Goal: Task Accomplishment & Management: Manage account settings

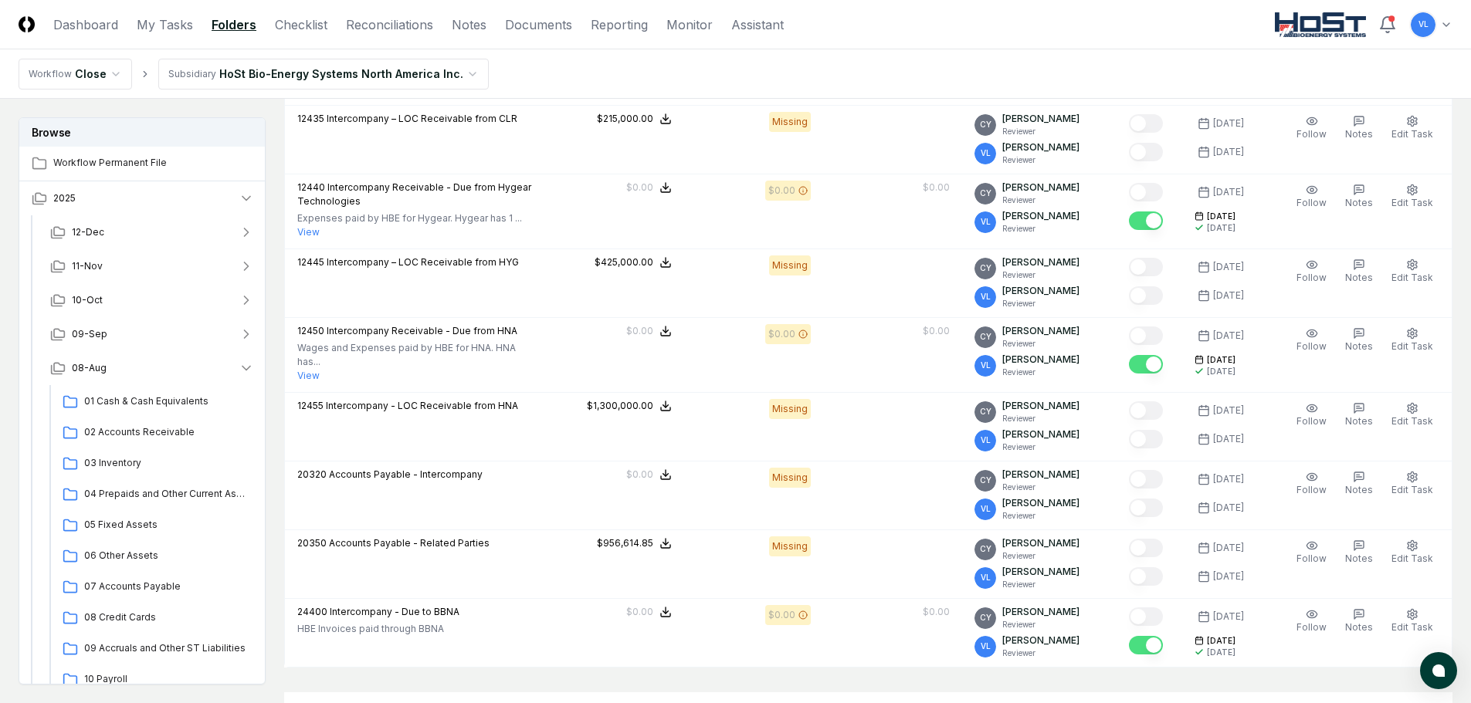
scroll to position [309, 0]
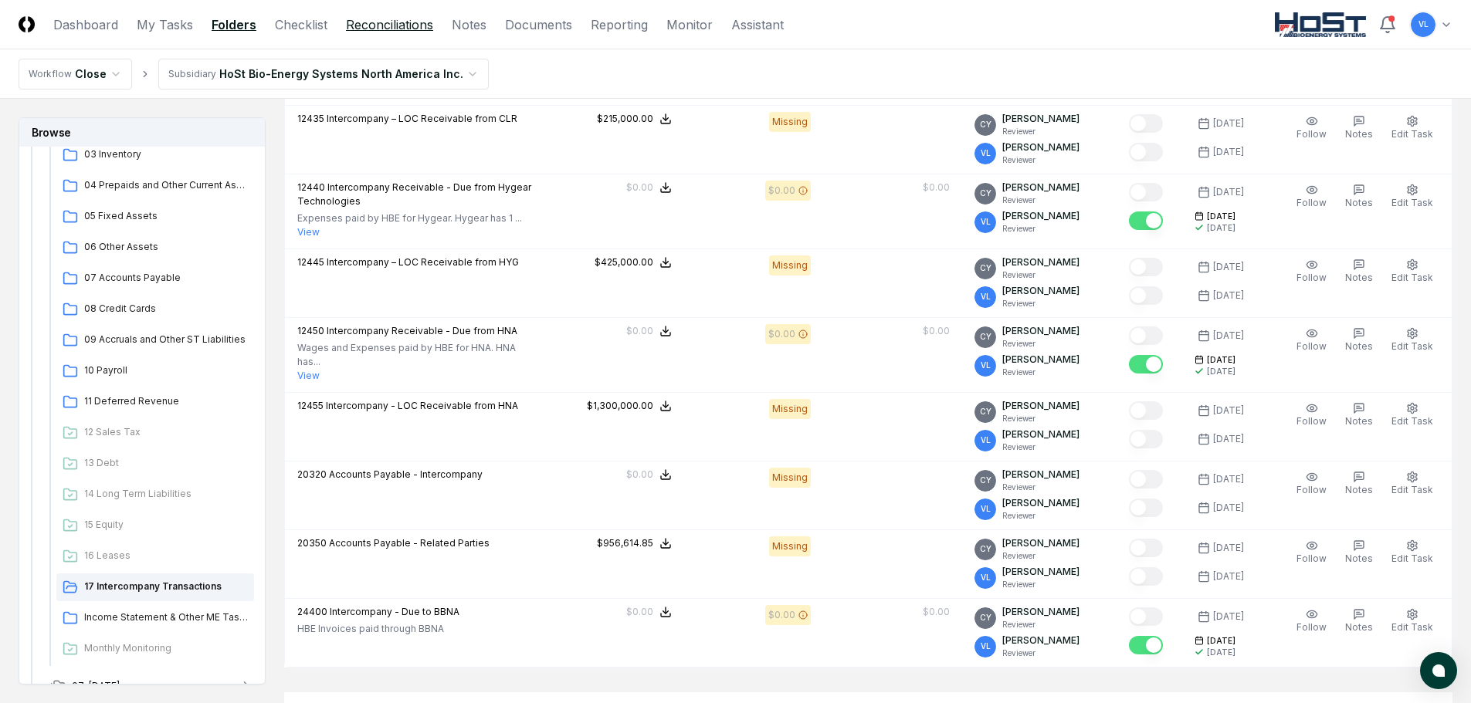
click at [382, 31] on link "Reconciliations" at bounding box center [389, 24] width 87 height 19
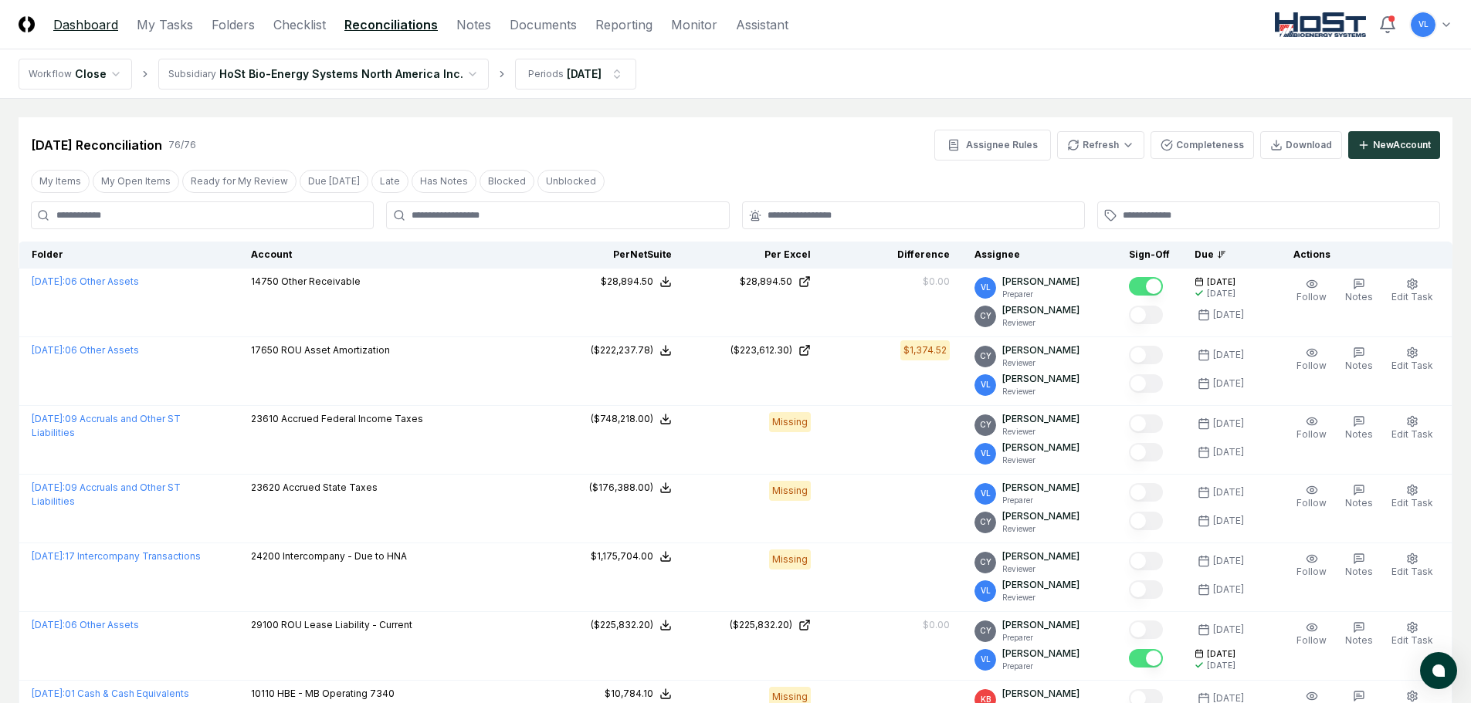
click at [97, 27] on link "Dashboard" at bounding box center [85, 24] width 65 height 19
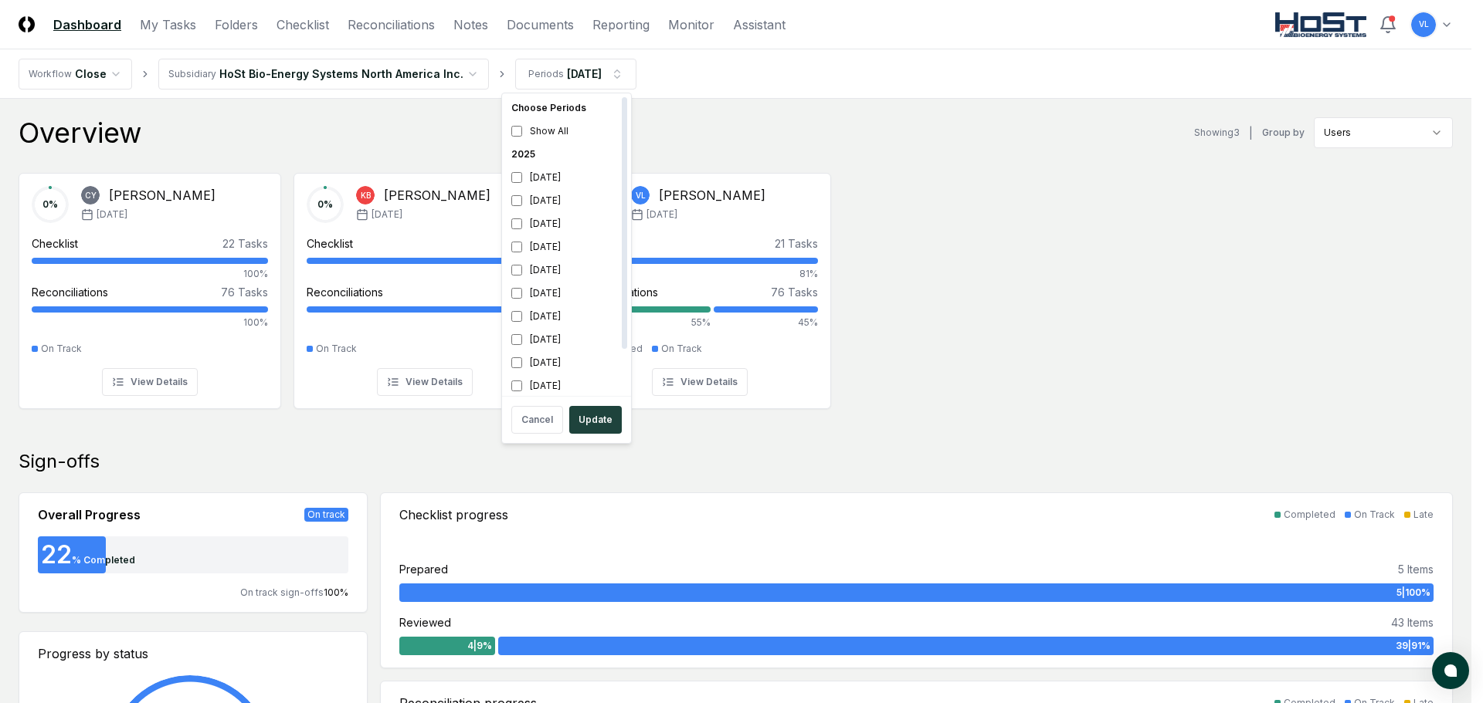
scroll to position [5, 0]
click at [591, 423] on button "Update" at bounding box center [595, 420] width 53 height 28
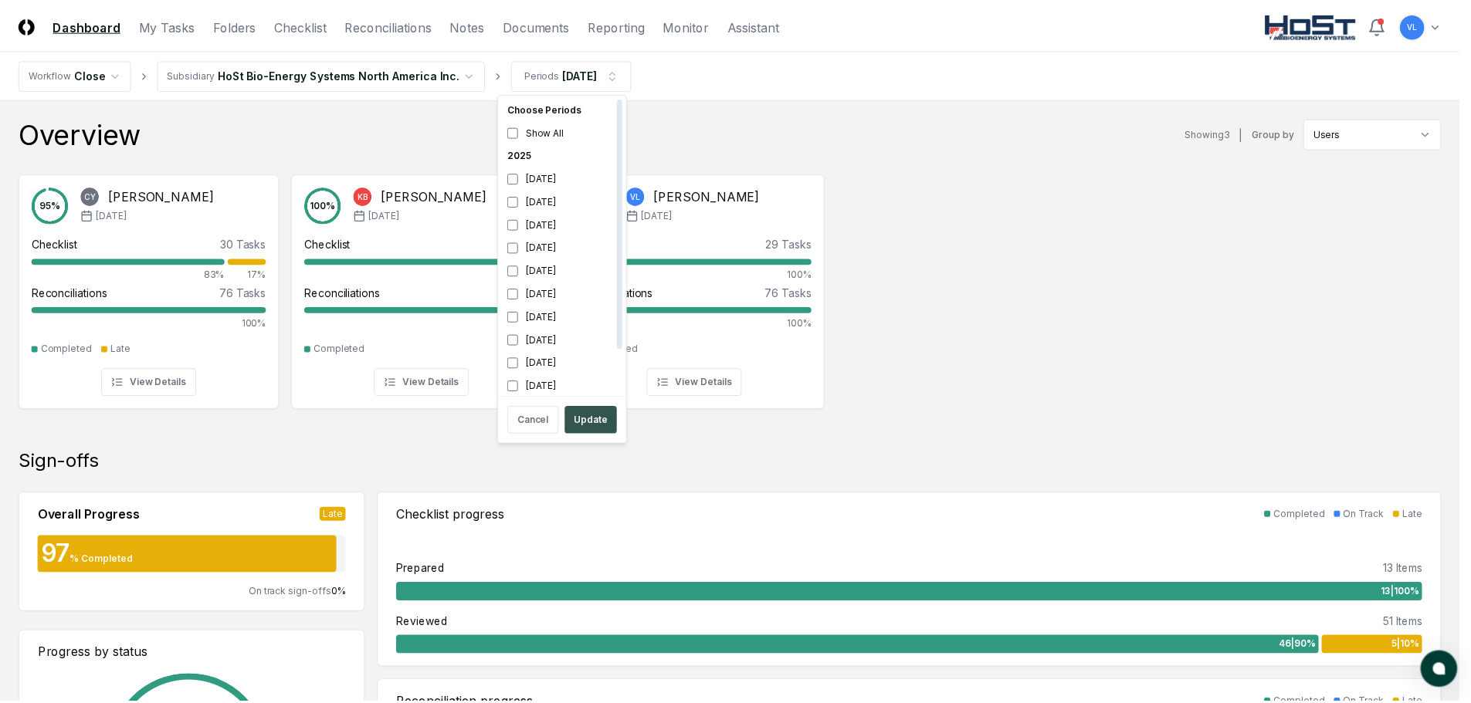
scroll to position [5, 0]
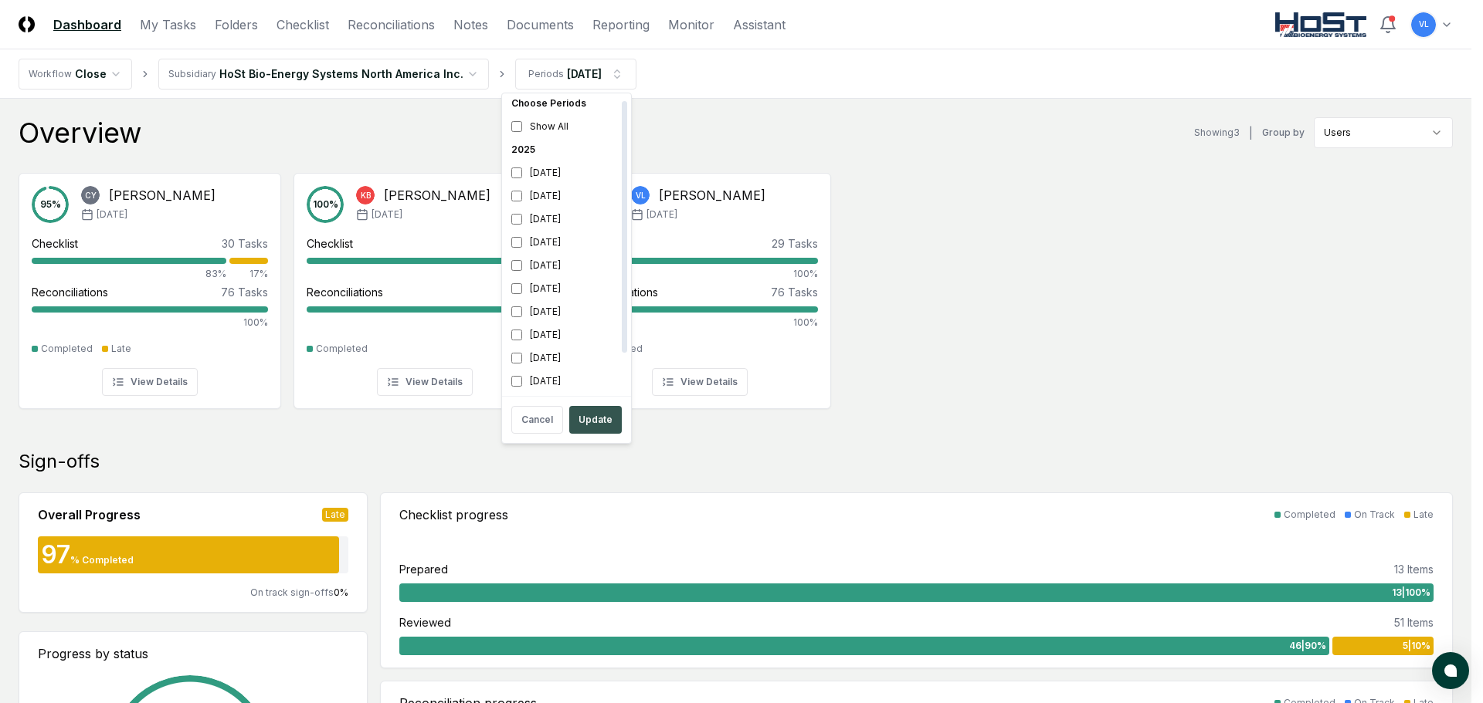
click at [579, 417] on button "Update" at bounding box center [595, 420] width 53 height 28
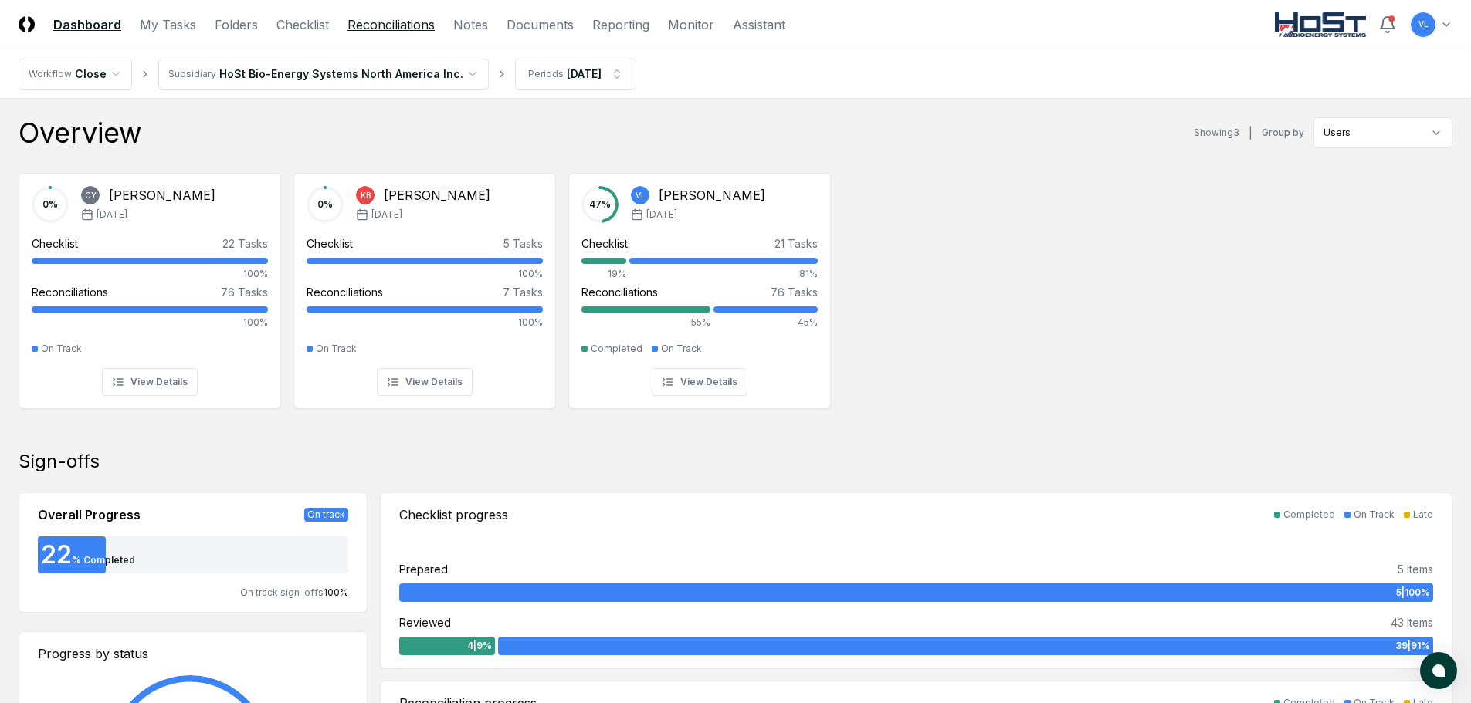
click at [410, 29] on link "Reconciliations" at bounding box center [390, 24] width 87 height 19
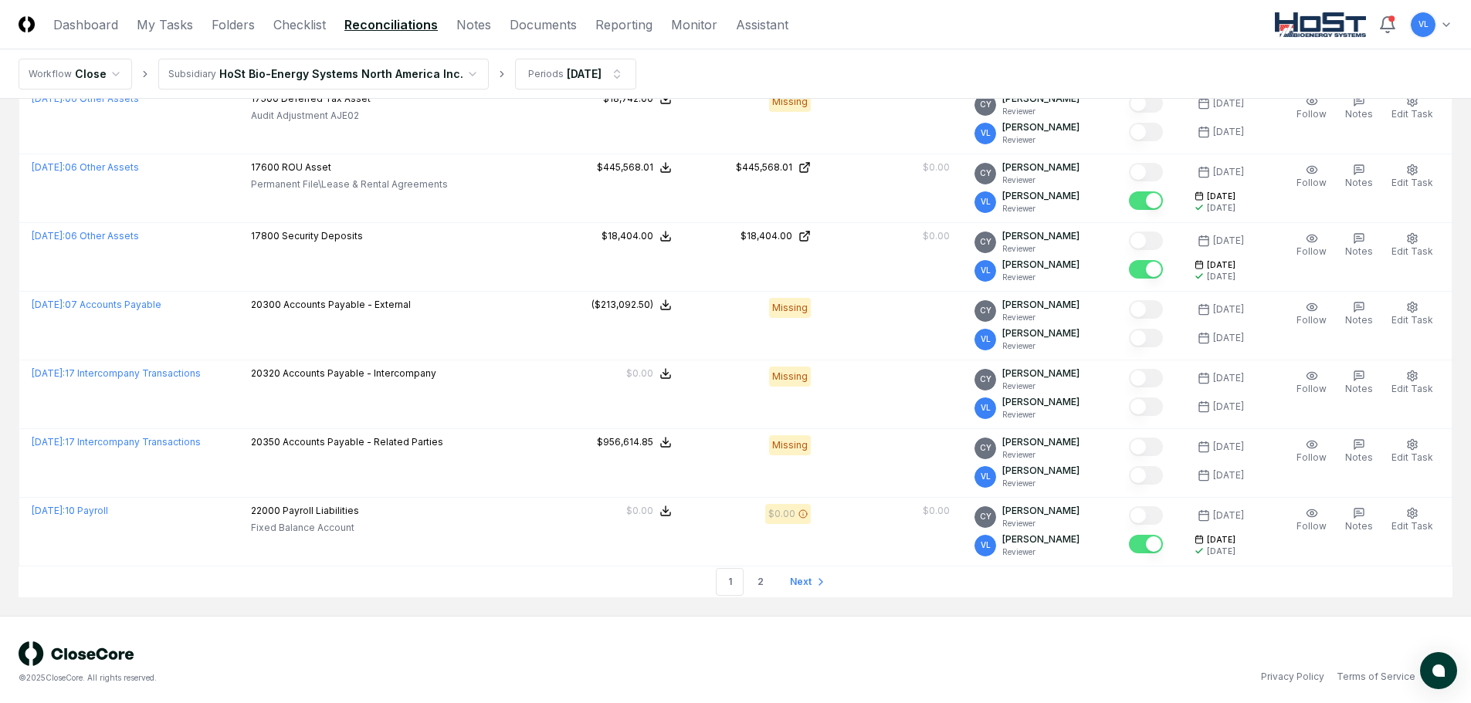
scroll to position [3345, 0]
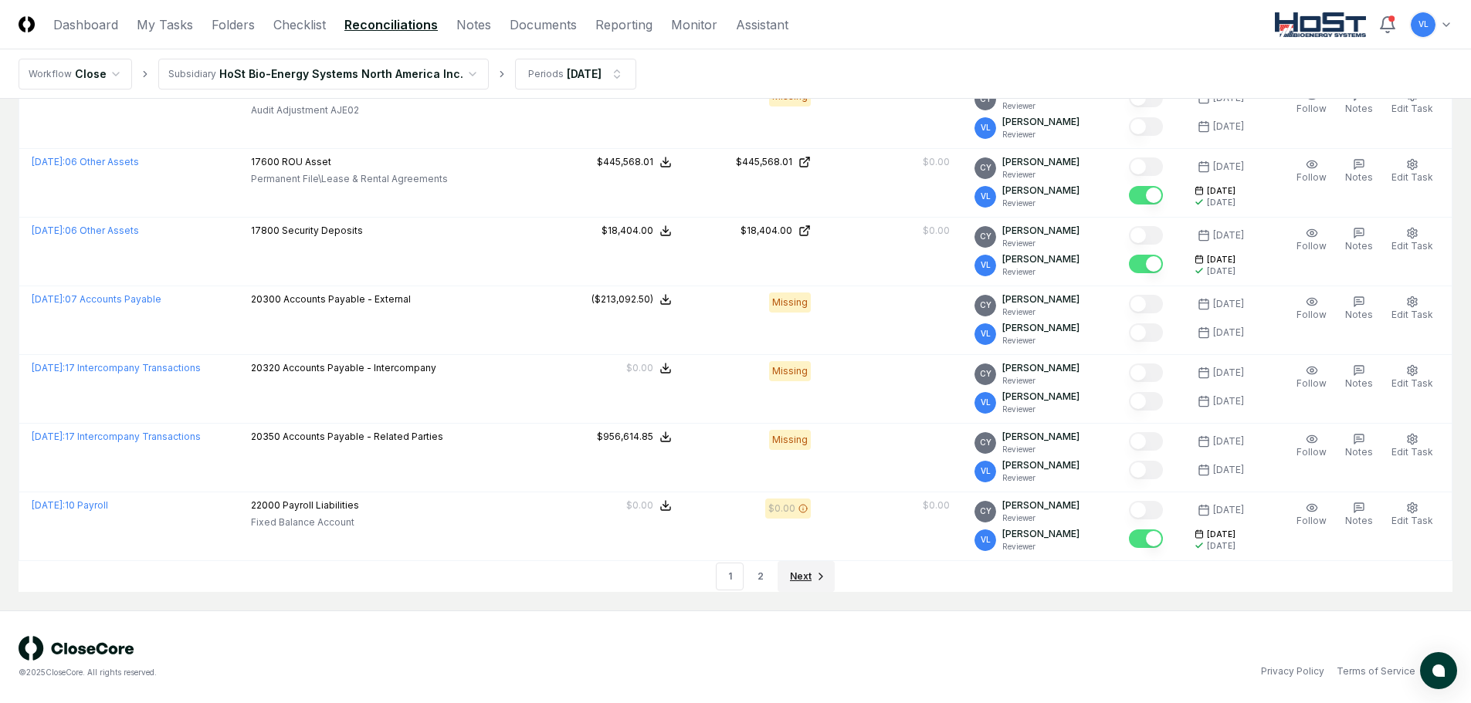
click at [806, 578] on span "Next" at bounding box center [801, 577] width 22 height 14
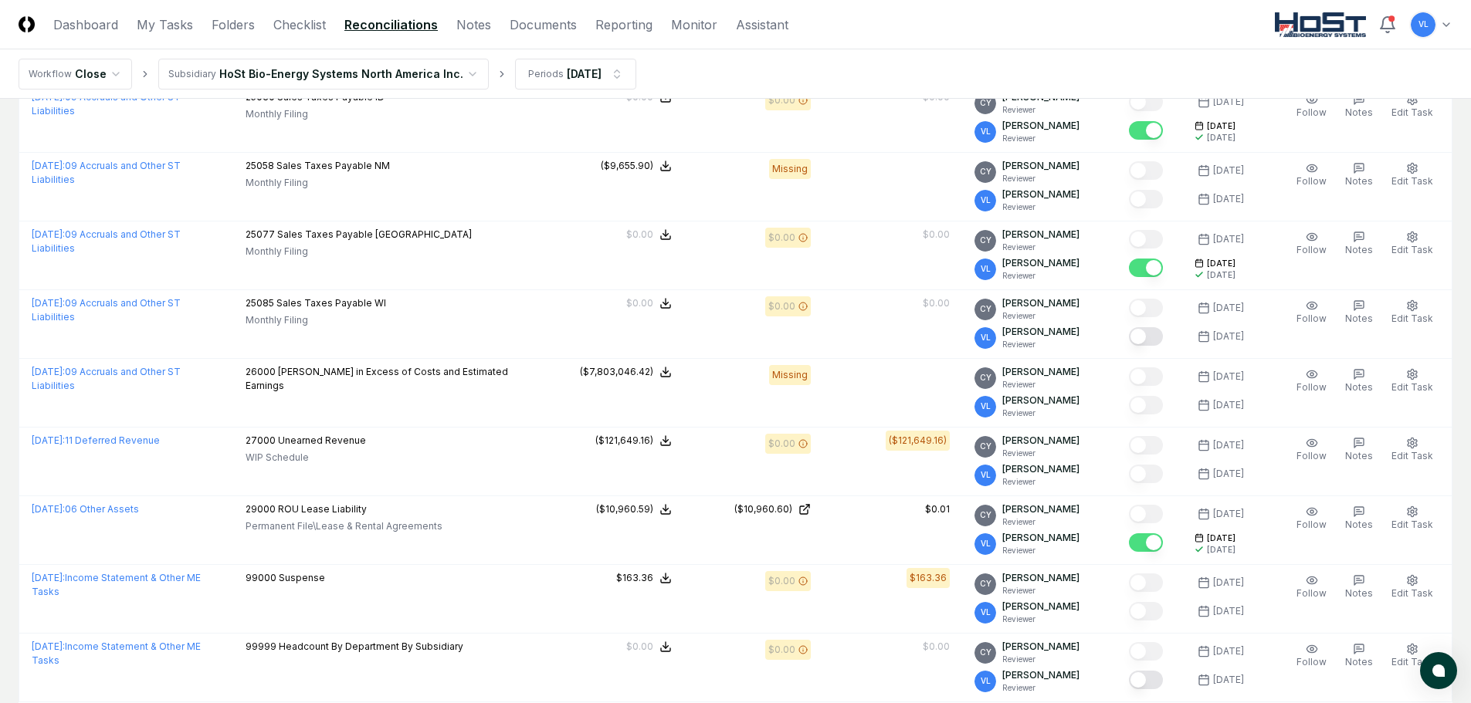
scroll to position [1390, 0]
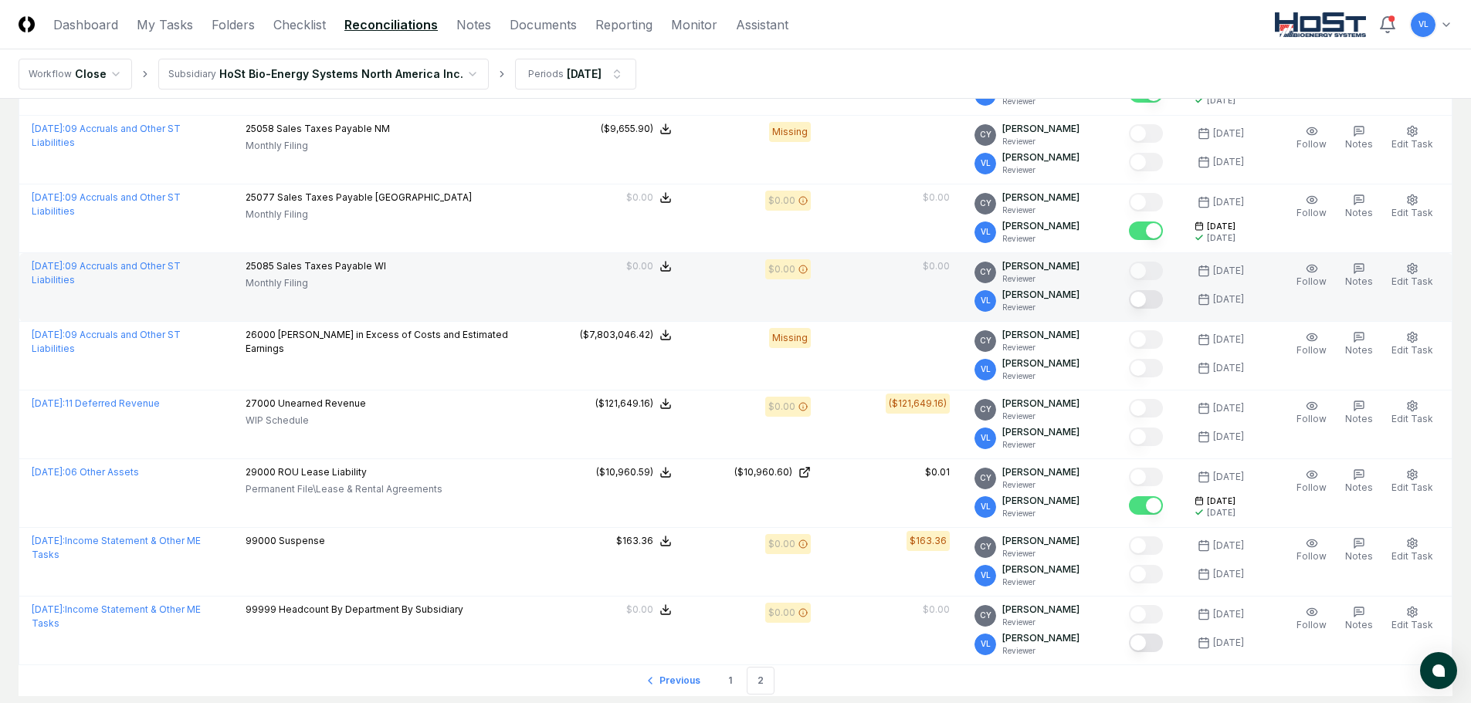
click at [1154, 300] on button "Mark complete" at bounding box center [1146, 299] width 34 height 19
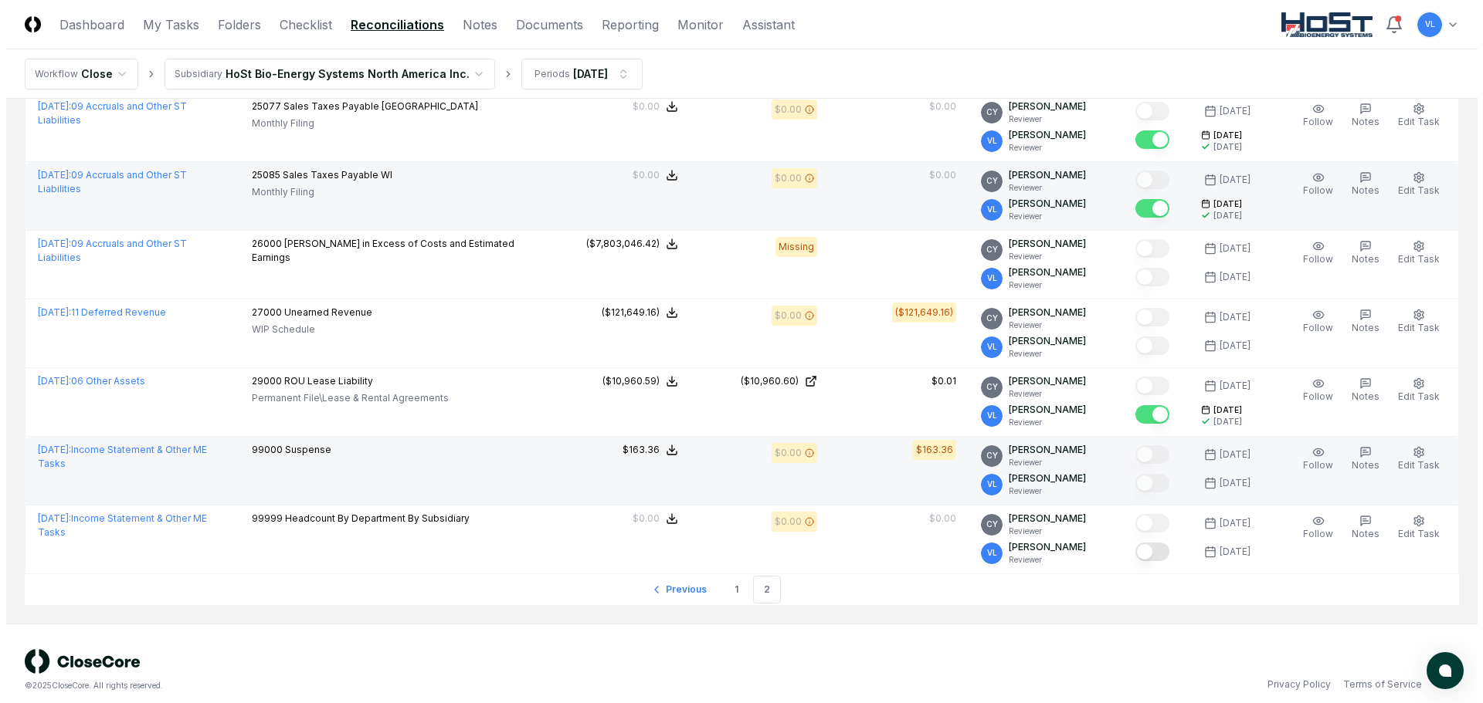
scroll to position [1494, 0]
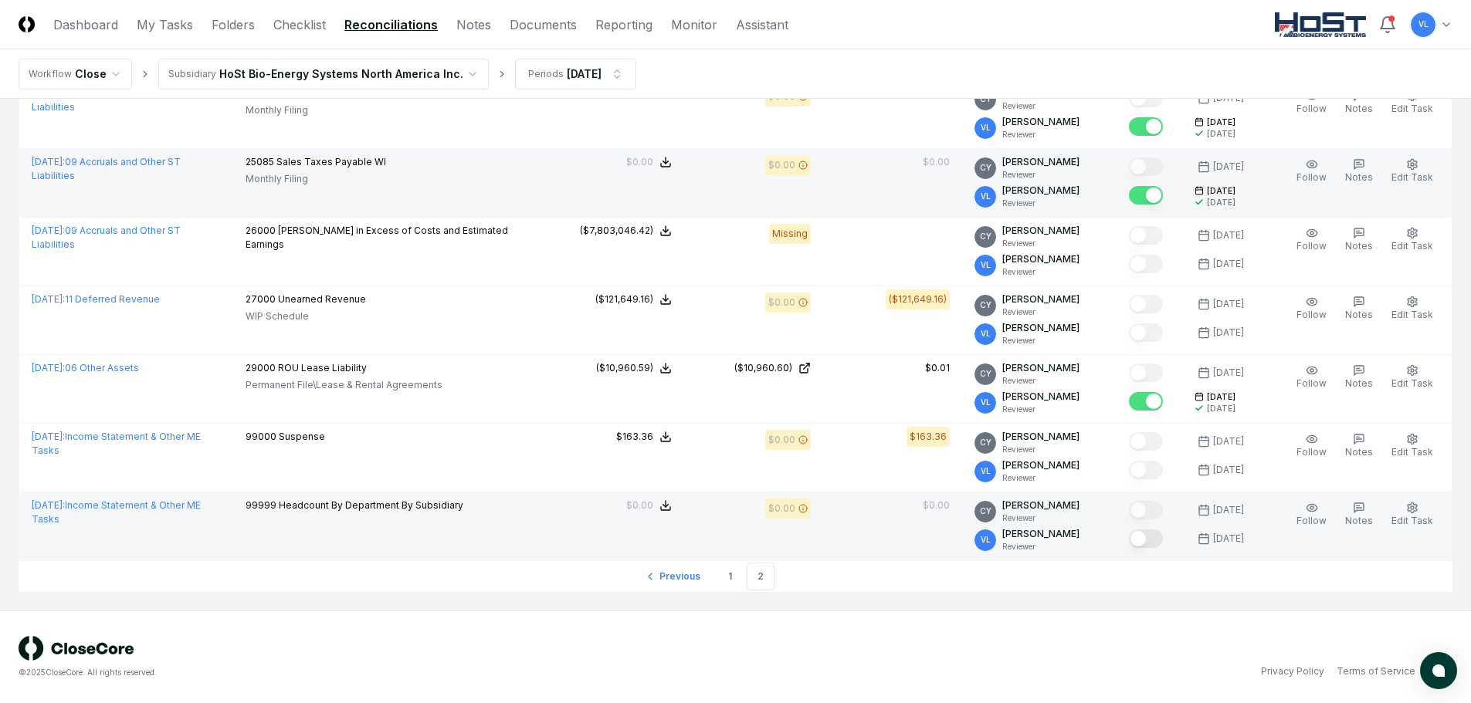
click at [1157, 544] on button "Mark complete" at bounding box center [1146, 539] width 34 height 19
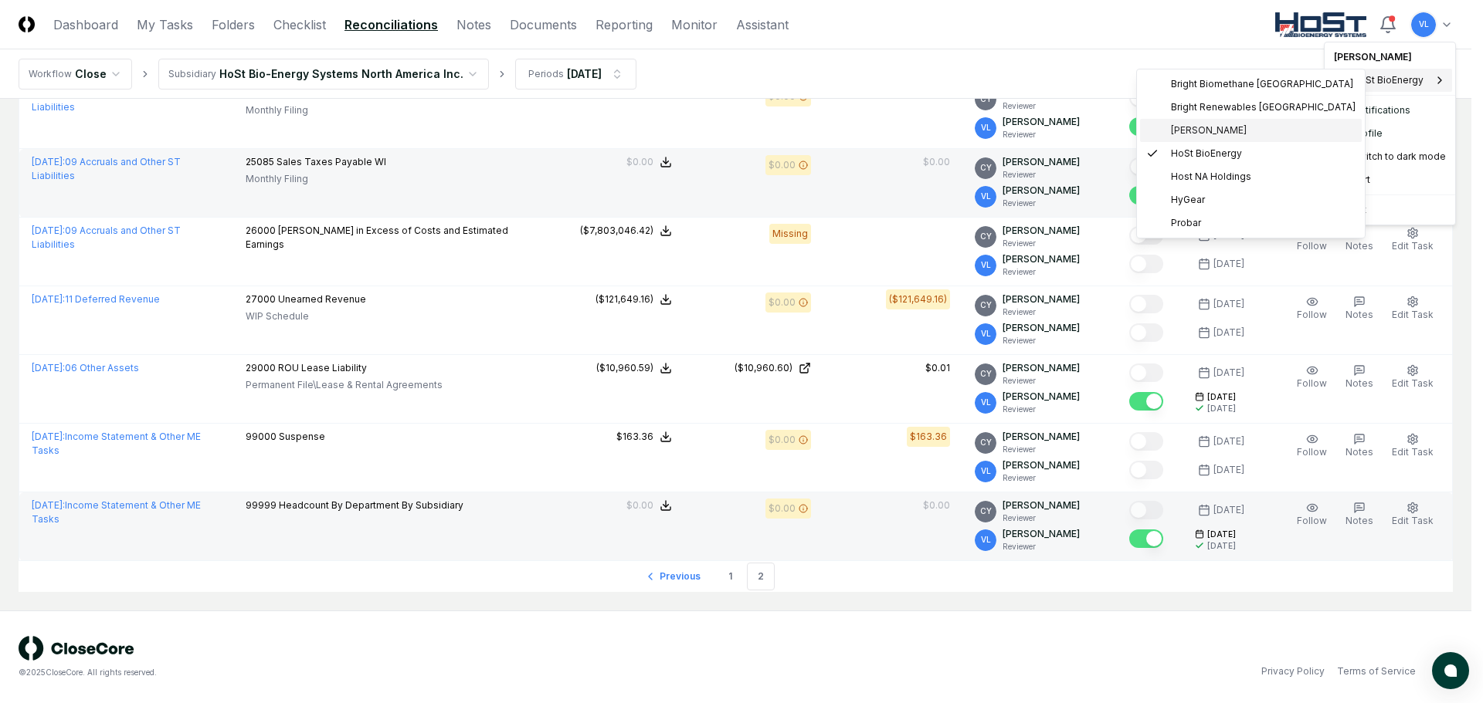
click at [1235, 130] on span "[PERSON_NAME]" at bounding box center [1209, 131] width 76 height 14
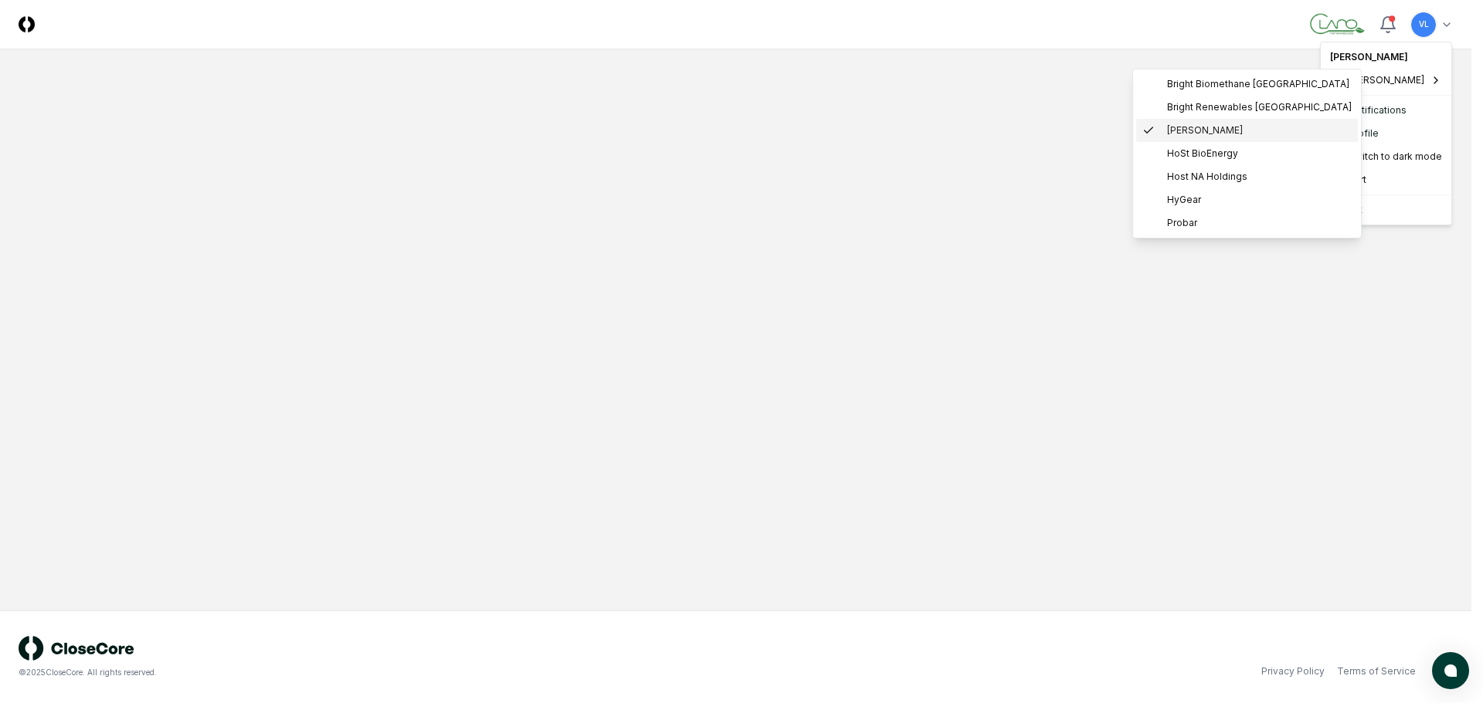
scroll to position [0, 0]
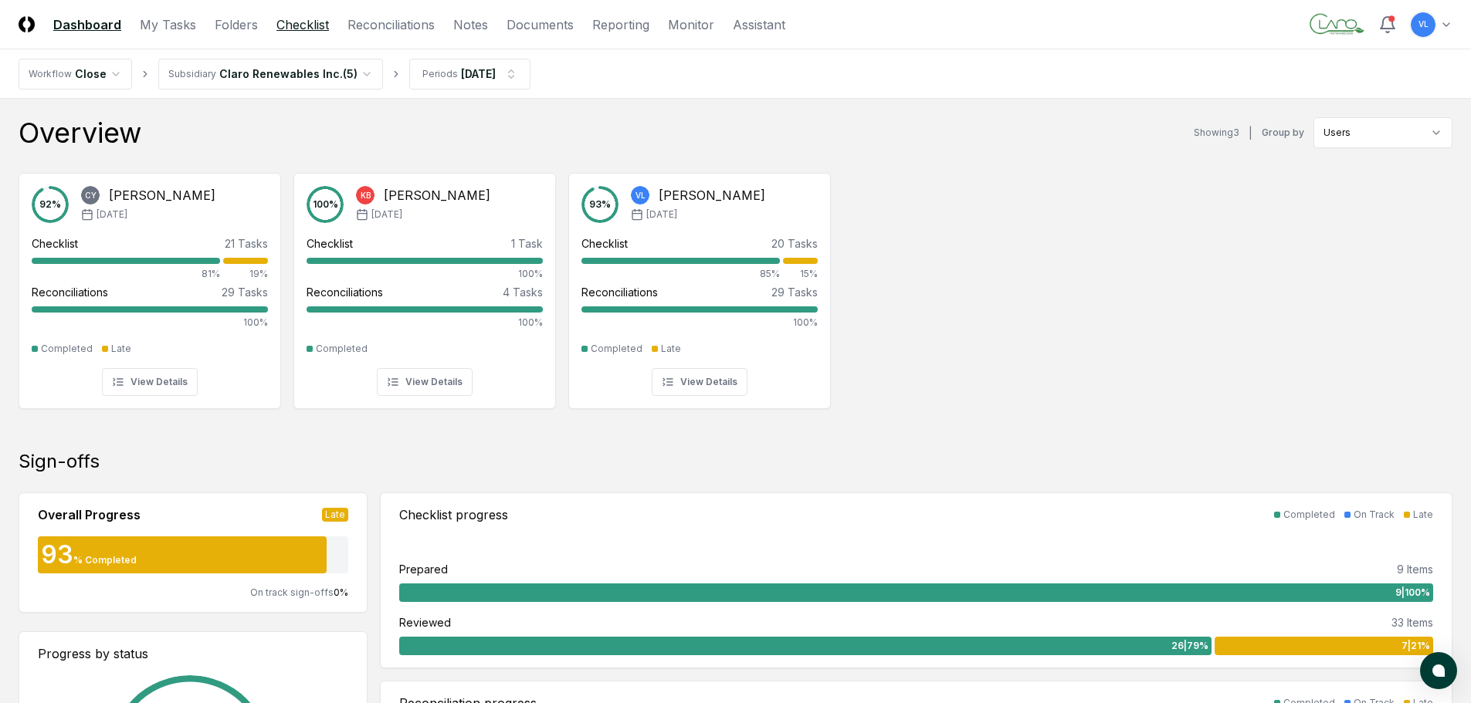
click at [313, 26] on link "Checklist" at bounding box center [302, 24] width 53 height 19
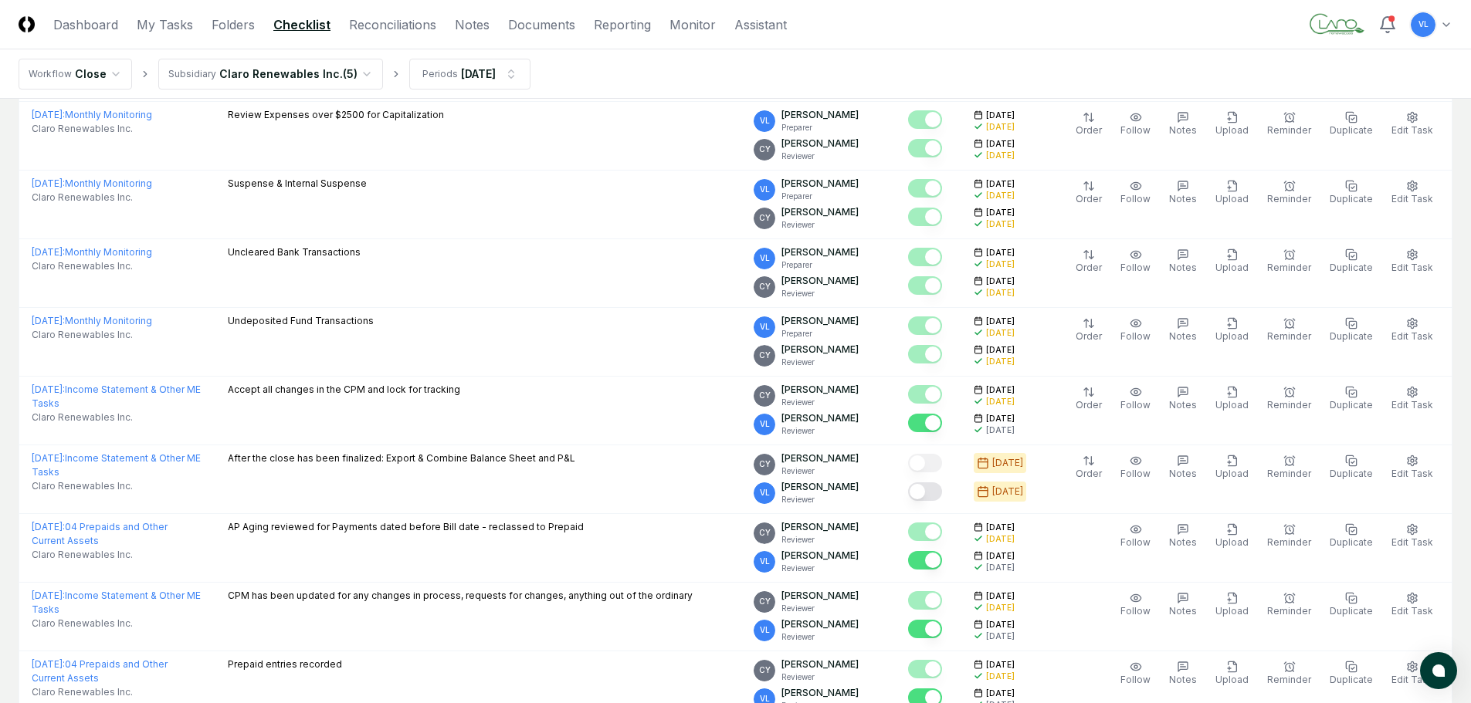
scroll to position [463, 0]
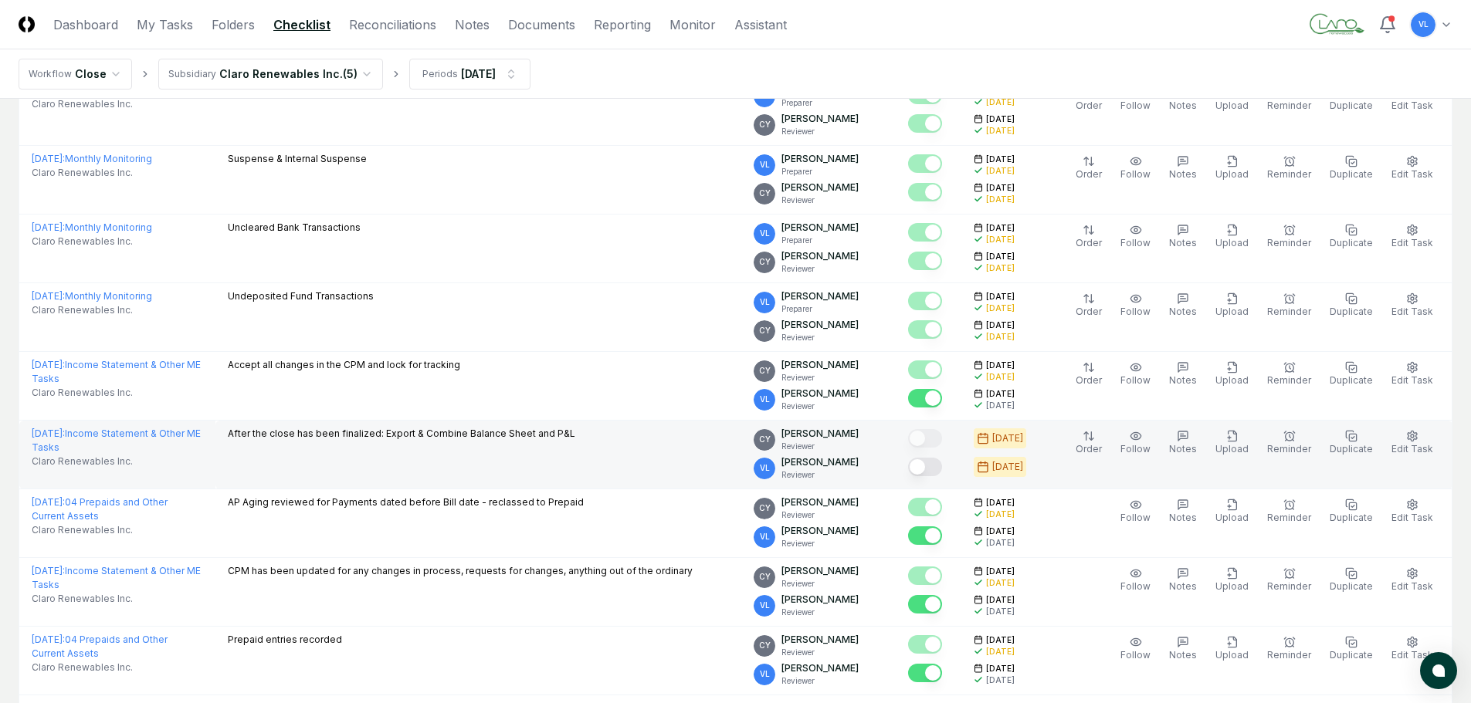
drag, startPoint x: 936, startPoint y: 467, endPoint x: 923, endPoint y: 473, distance: 13.5
click at [937, 467] on button "Mark complete" at bounding box center [925, 467] width 34 height 19
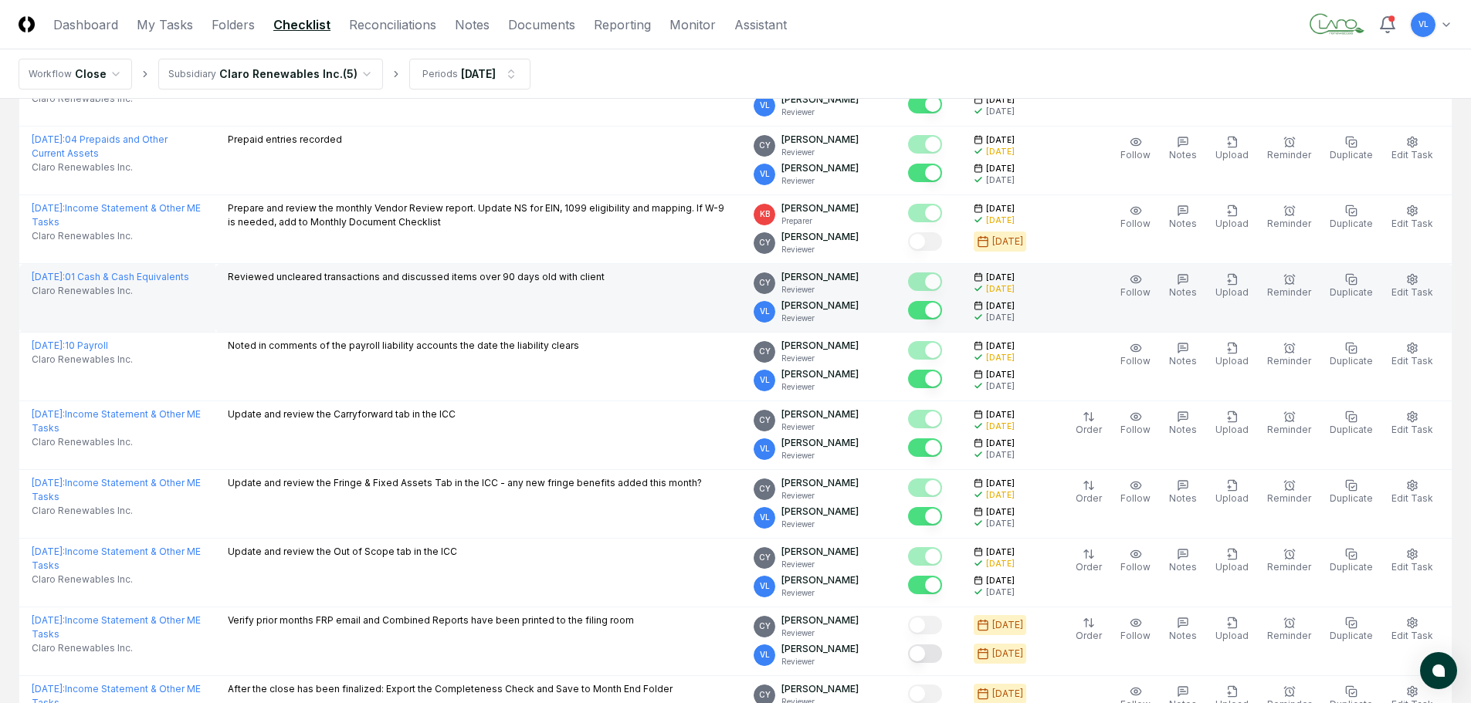
scroll to position [1117, 0]
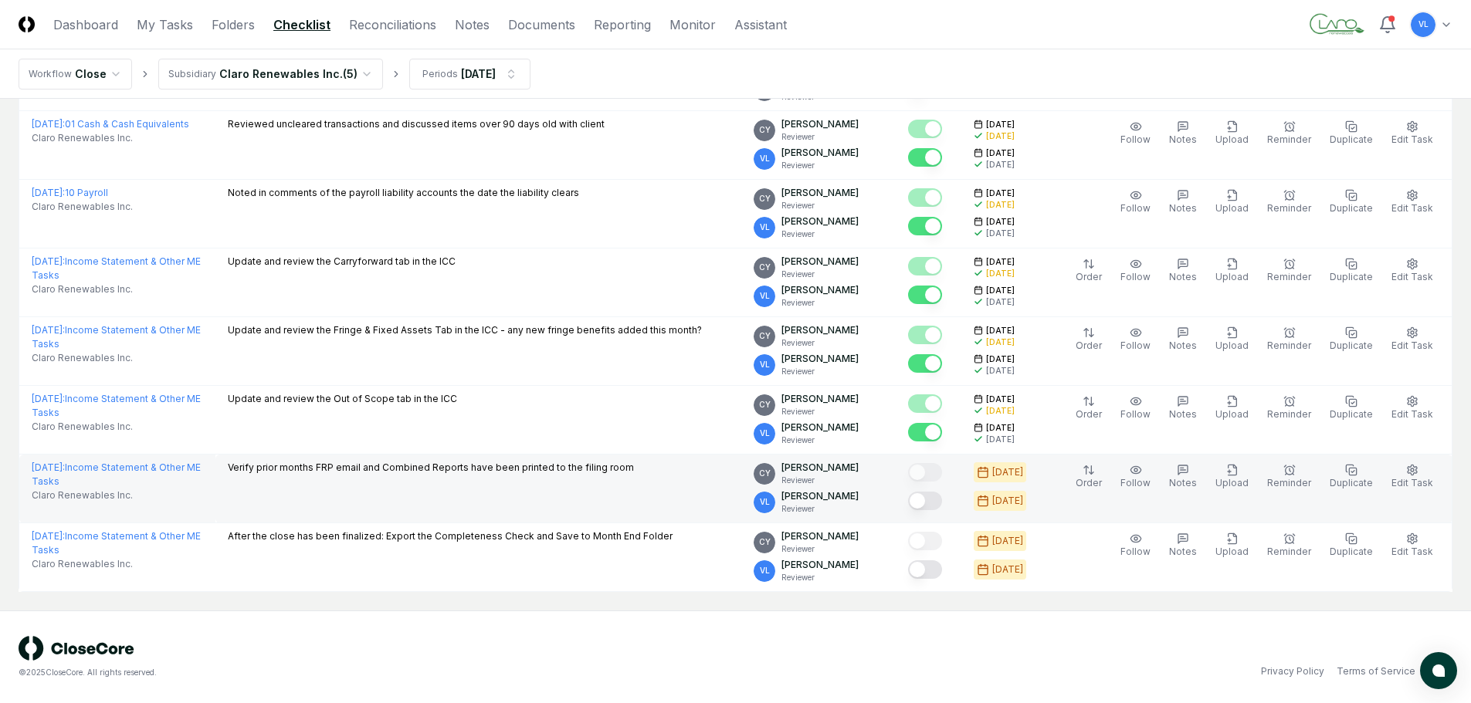
click at [936, 503] on button "Mark complete" at bounding box center [925, 501] width 34 height 19
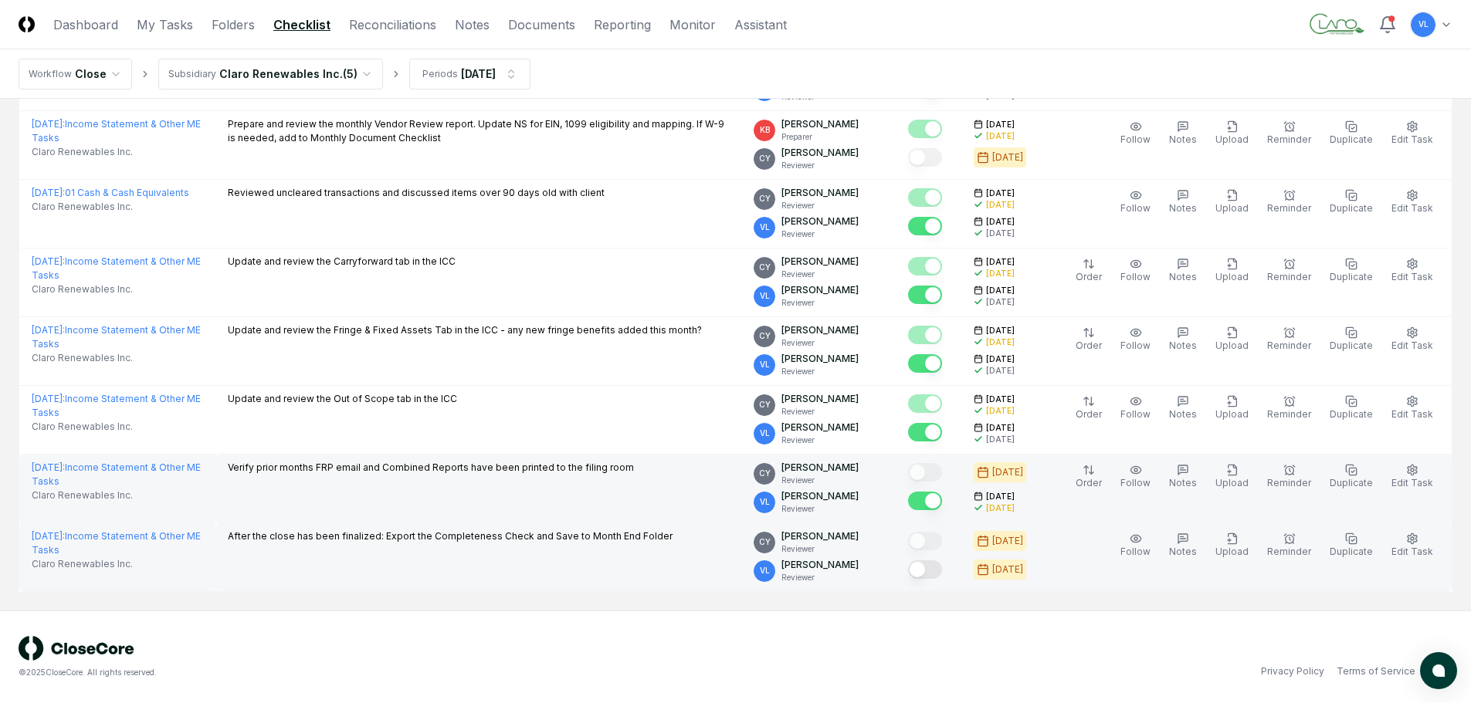
click at [936, 572] on button "Mark complete" at bounding box center [925, 570] width 34 height 19
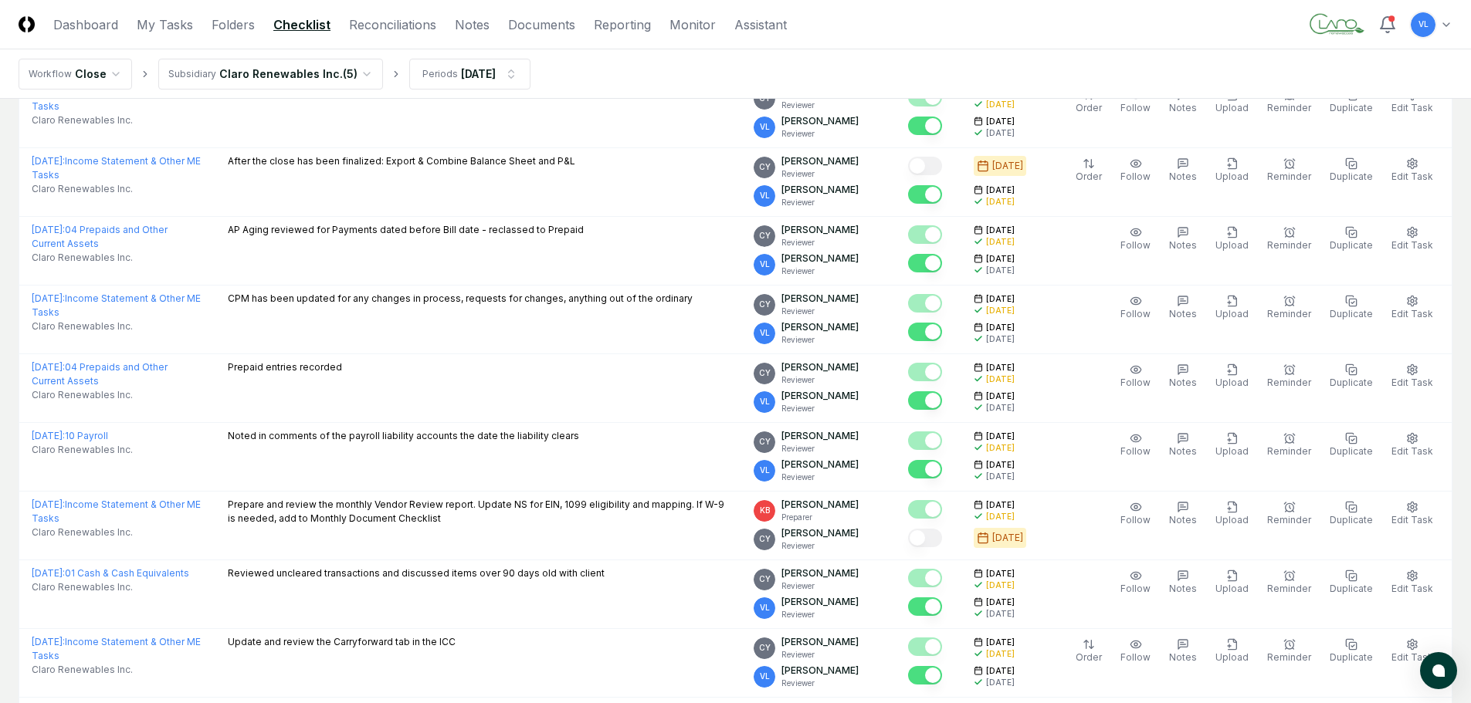
scroll to position [576, 0]
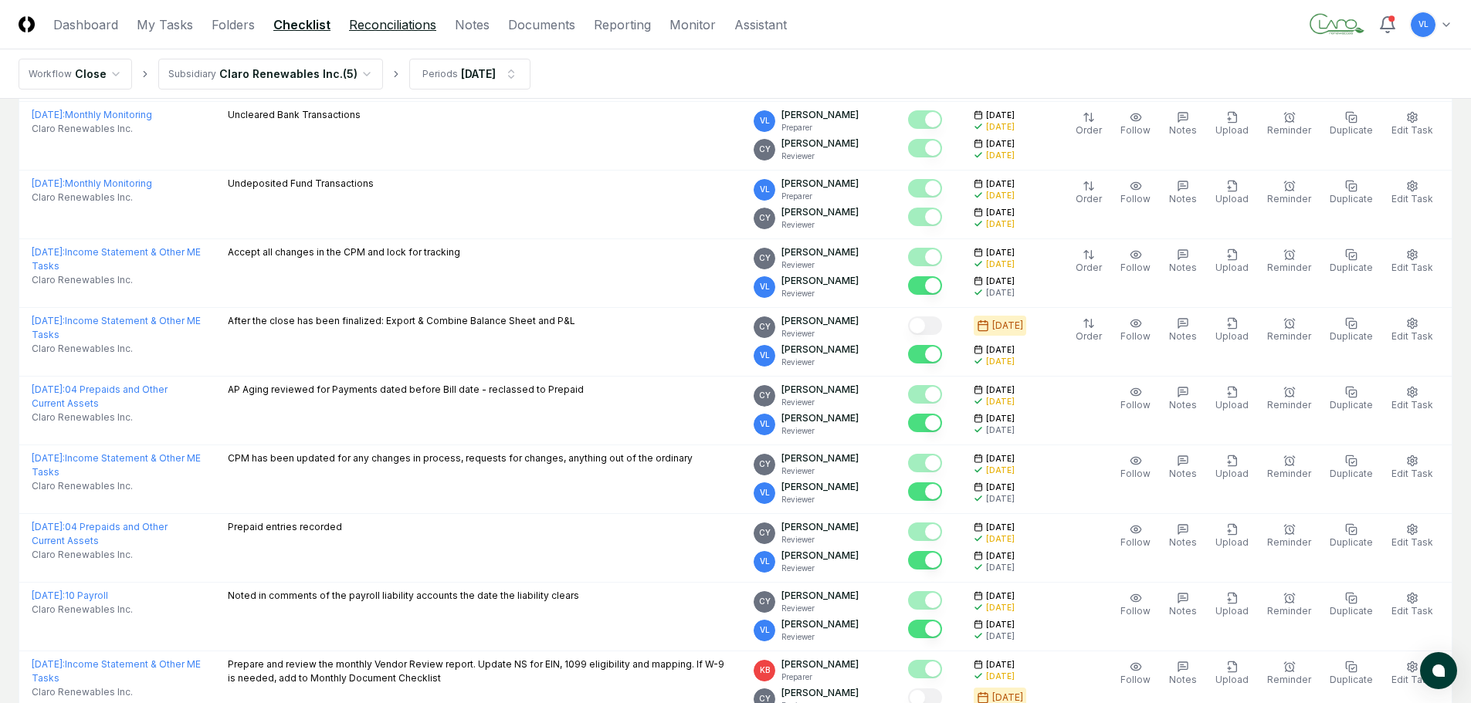
click at [414, 19] on link "Reconciliations" at bounding box center [392, 24] width 87 height 19
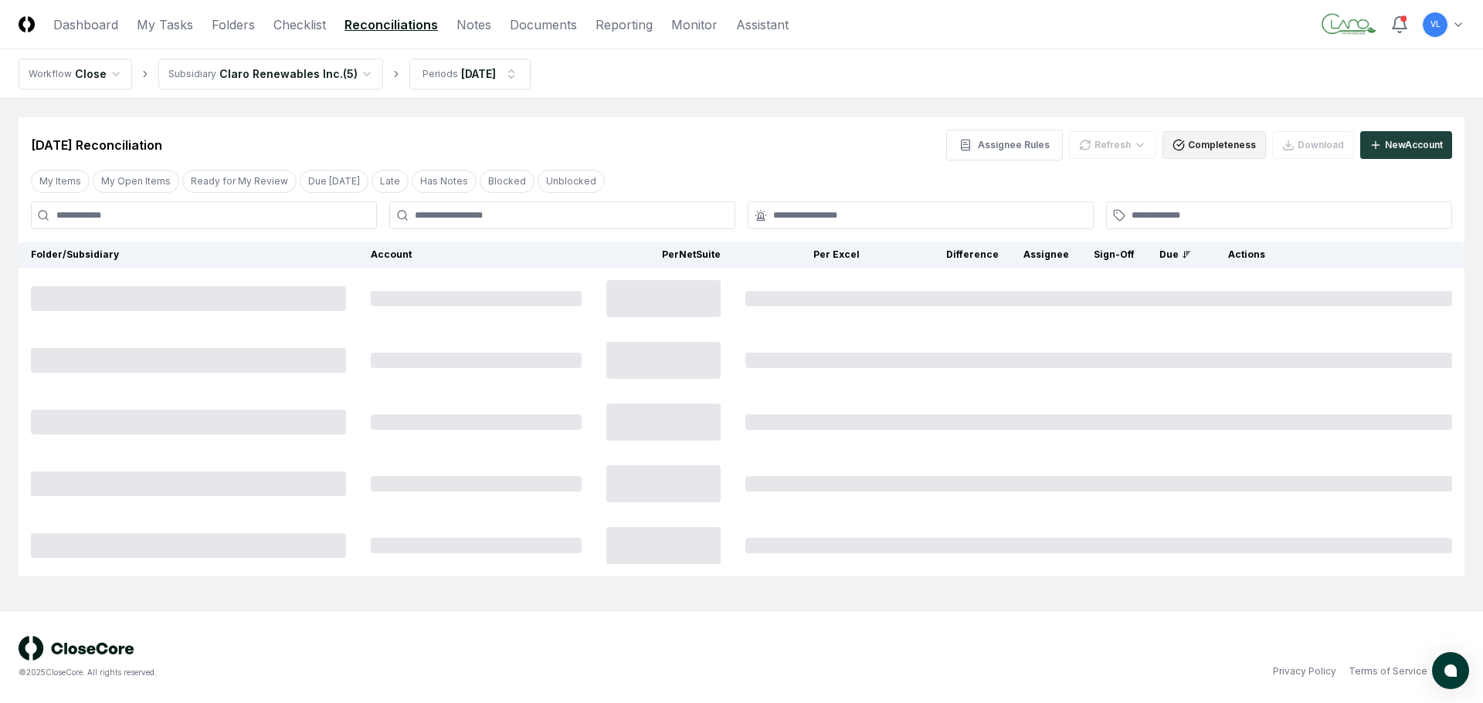
click at [1217, 149] on button "Completeness" at bounding box center [1213, 145] width 103 height 28
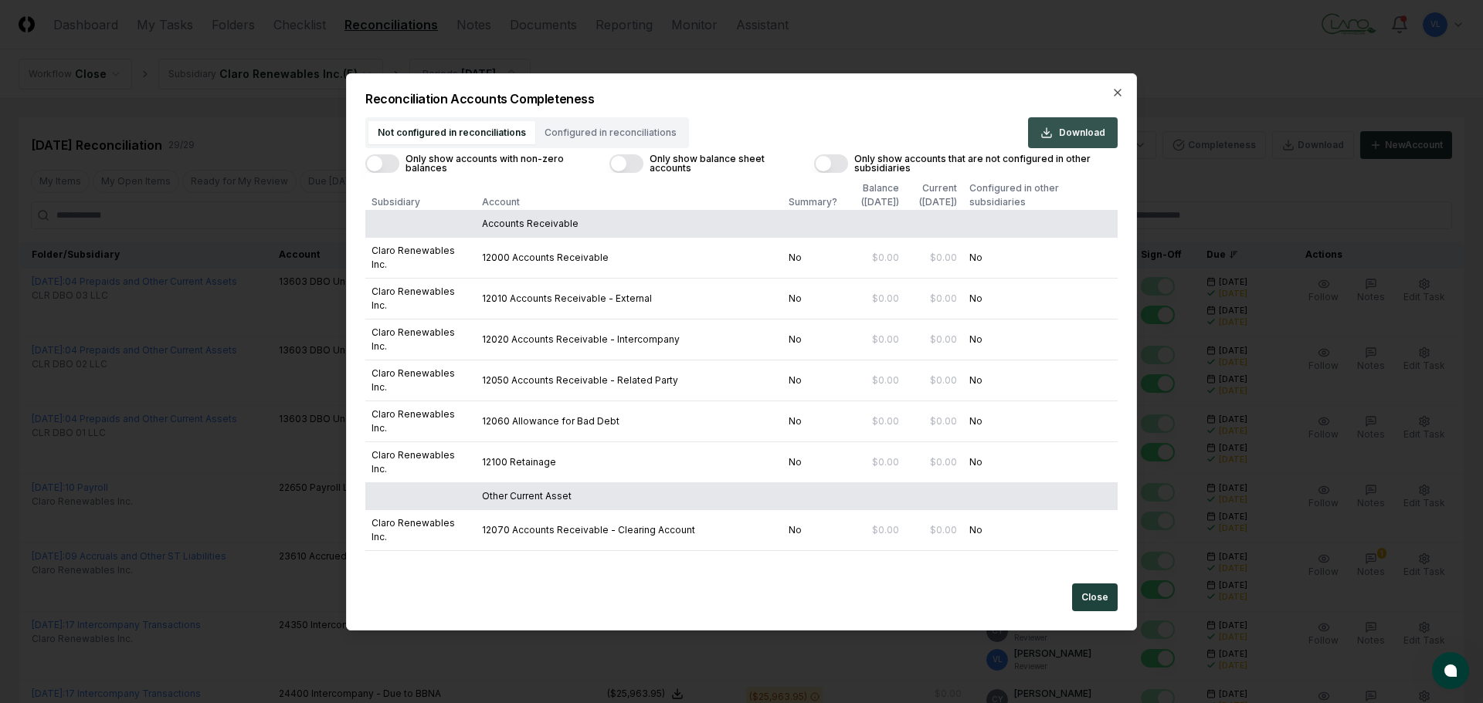
click at [1056, 127] on button "Download" at bounding box center [1073, 132] width 90 height 31
click at [1087, 591] on button "Close" at bounding box center [1095, 598] width 46 height 28
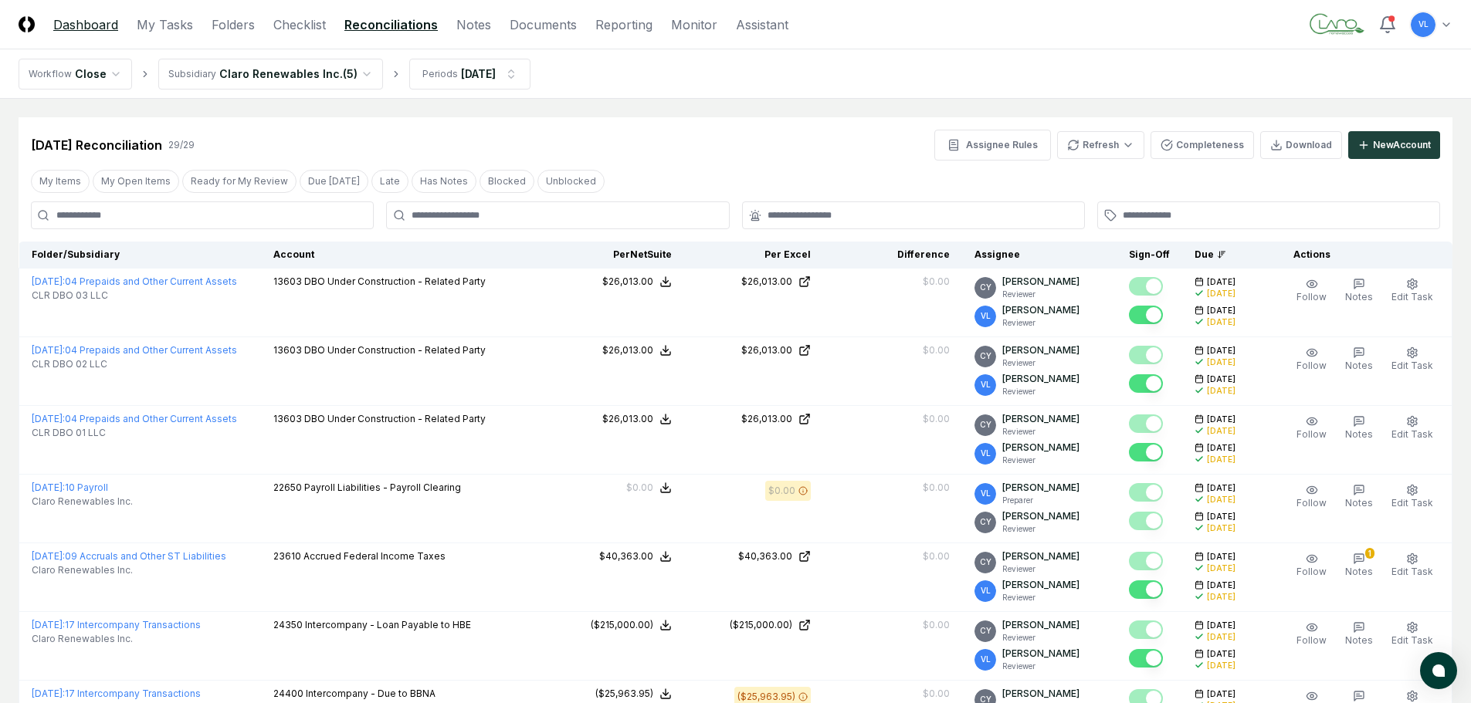
click at [84, 21] on link "Dashboard" at bounding box center [85, 24] width 65 height 19
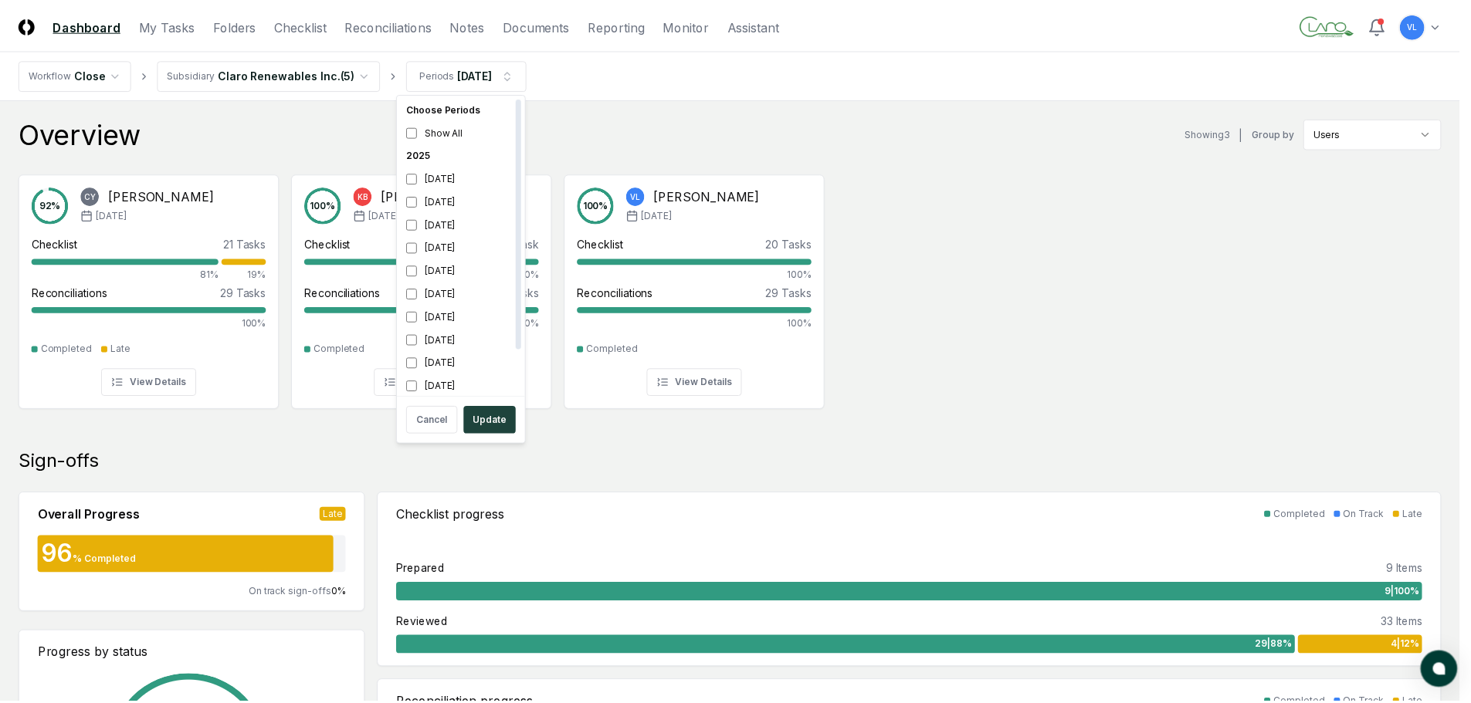
scroll to position [5, 0]
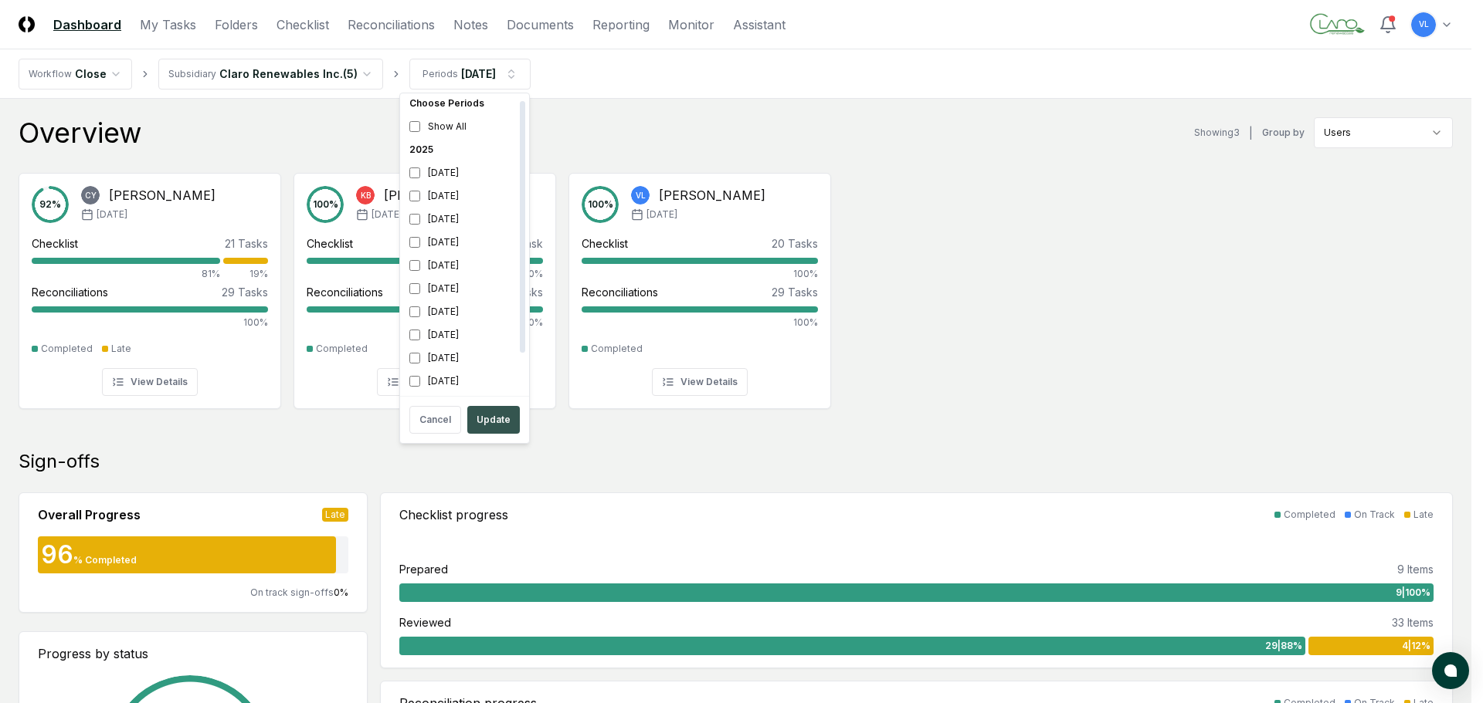
click at [501, 421] on button "Update" at bounding box center [493, 420] width 53 height 28
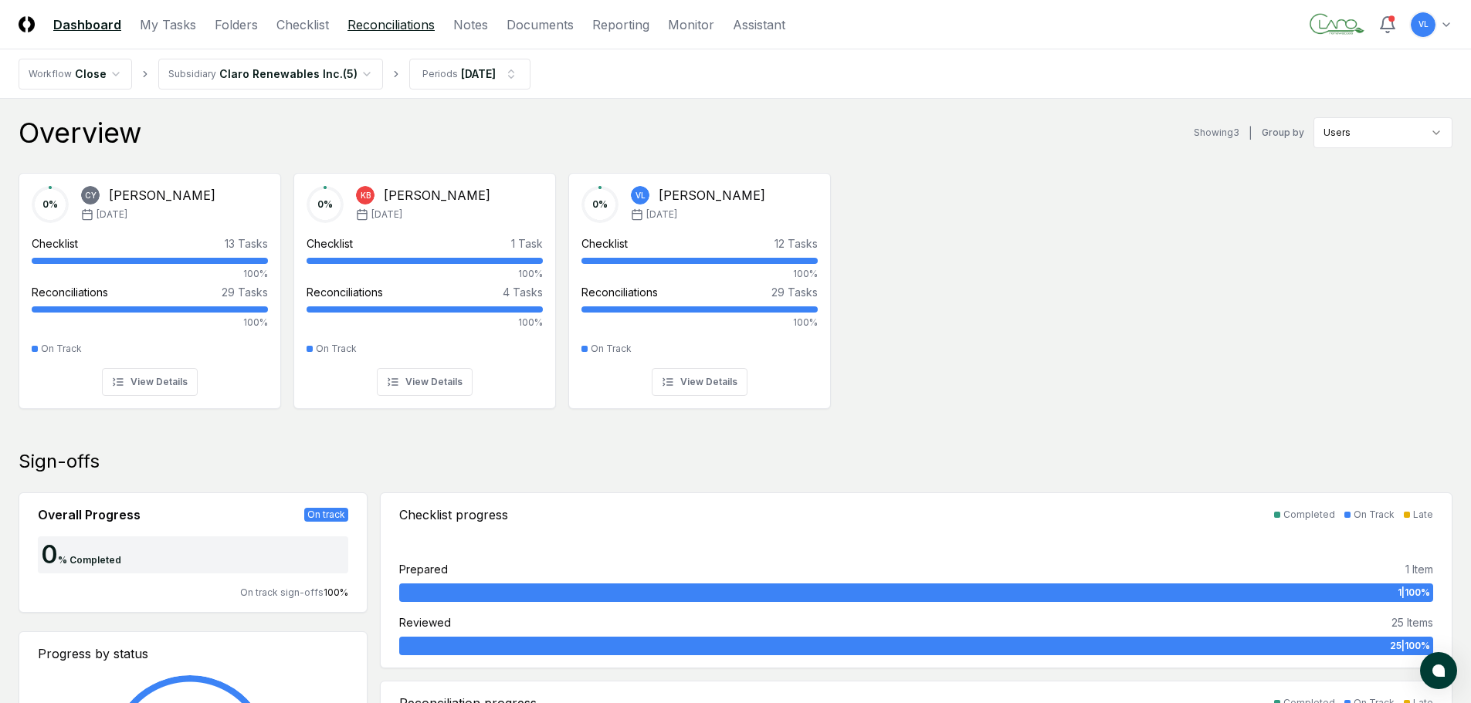
click at [395, 25] on link "Reconciliations" at bounding box center [390, 24] width 87 height 19
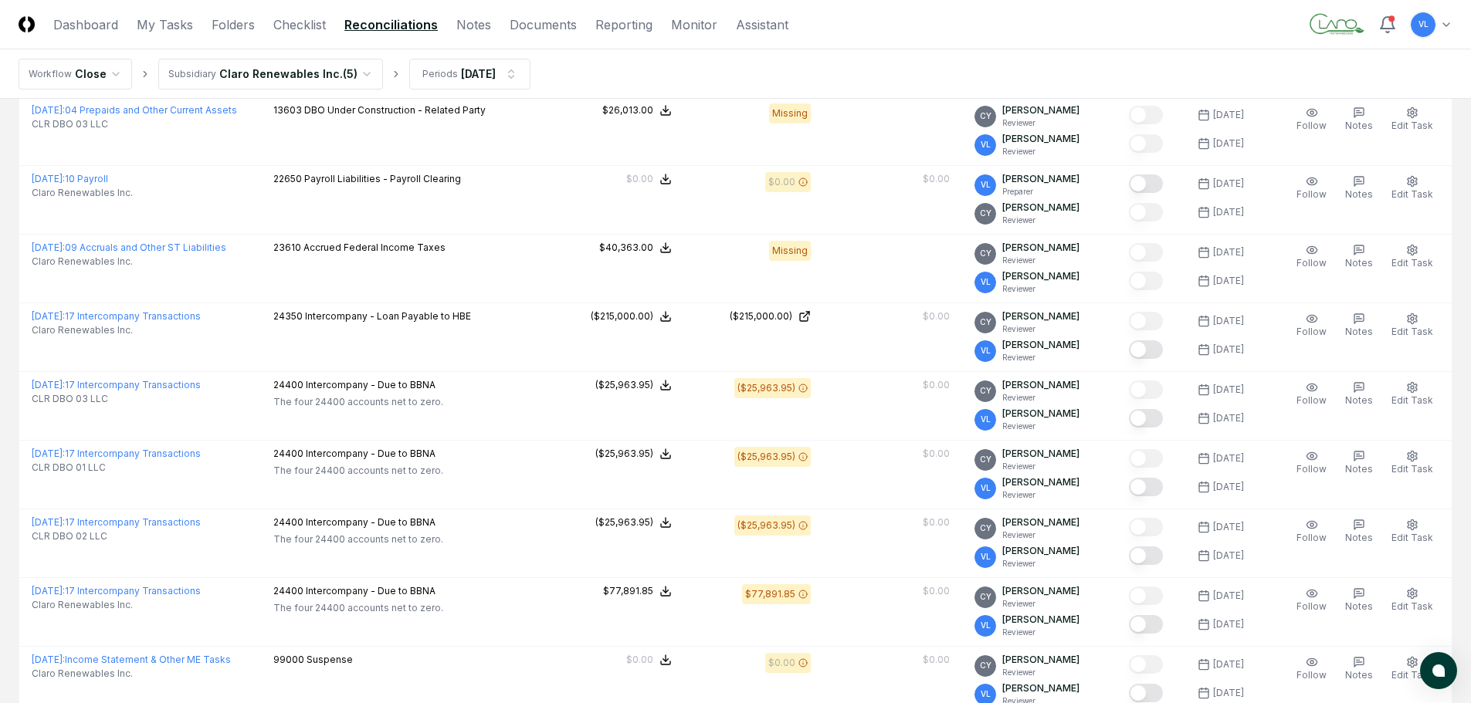
scroll to position [386, 0]
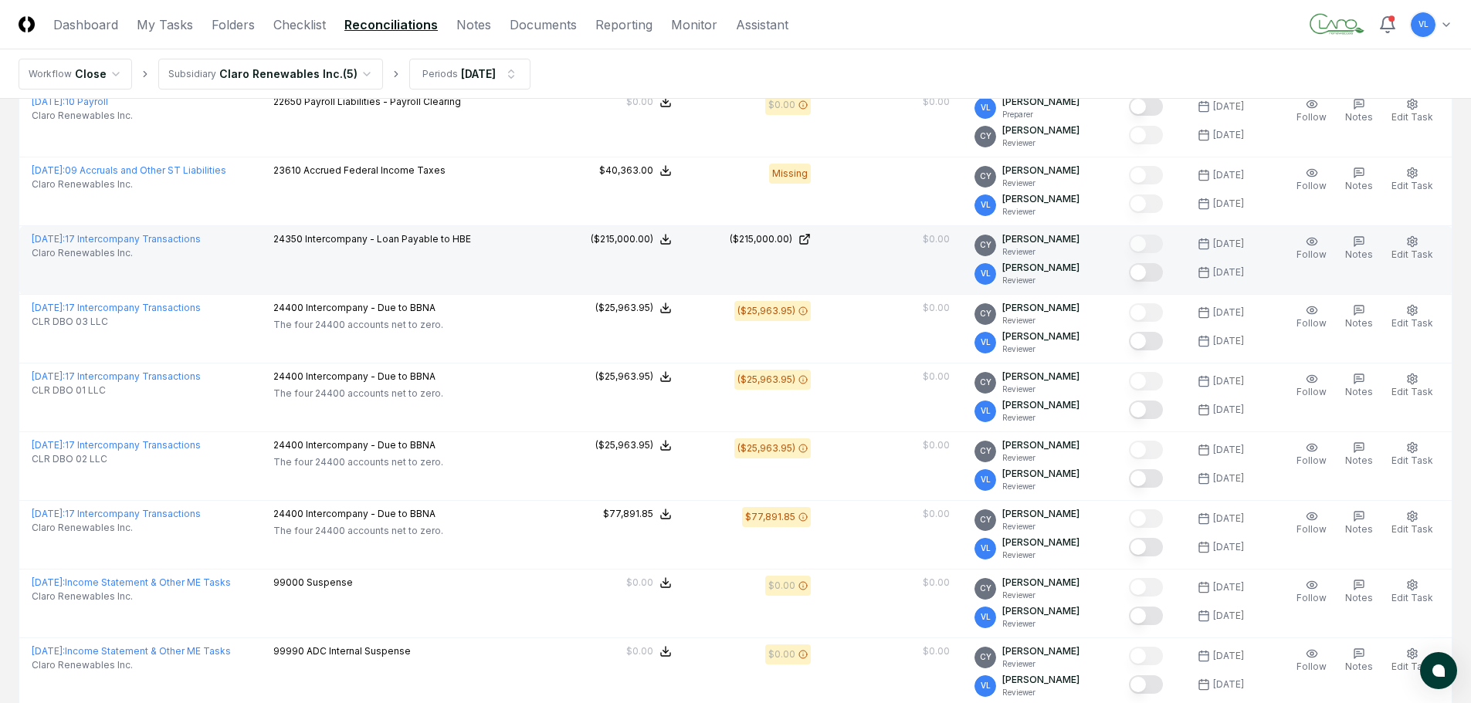
click at [1154, 276] on button "Mark complete" at bounding box center [1146, 272] width 34 height 19
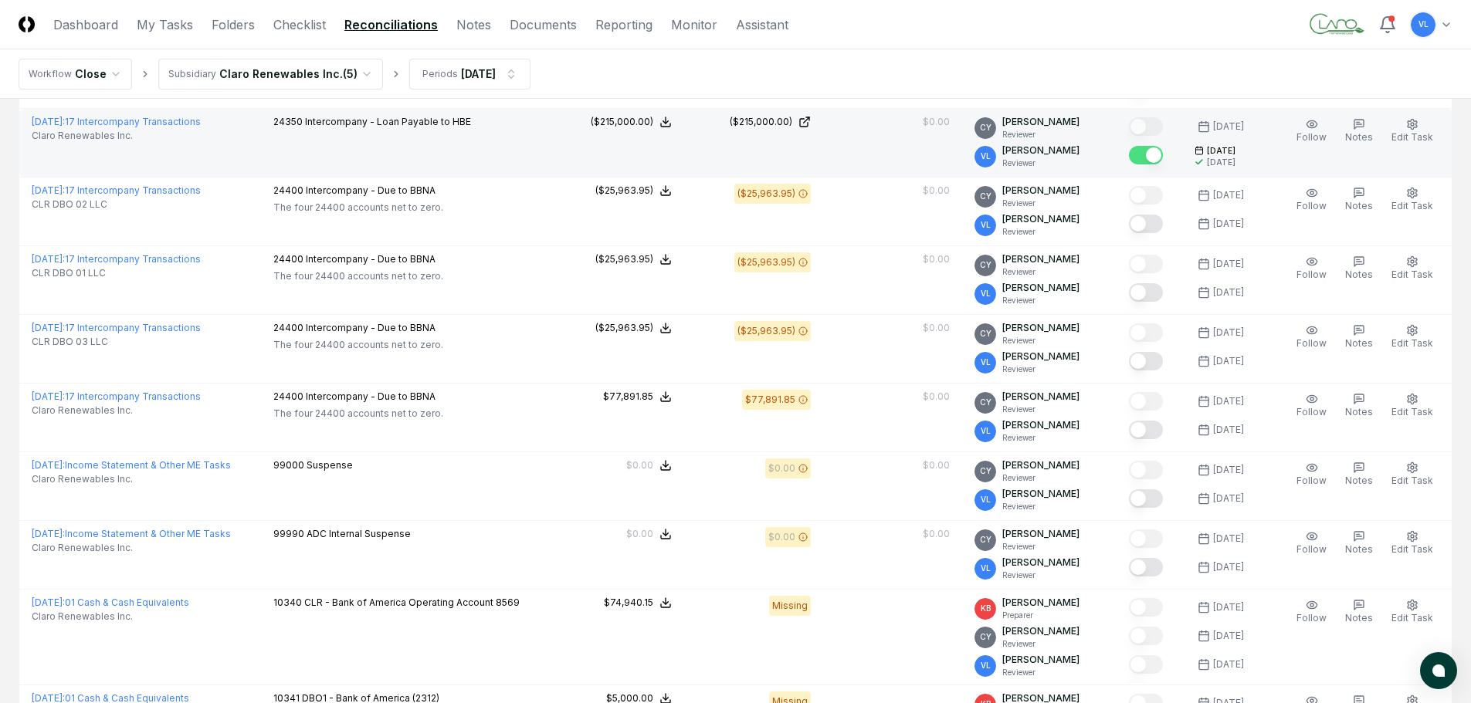
scroll to position [540, 0]
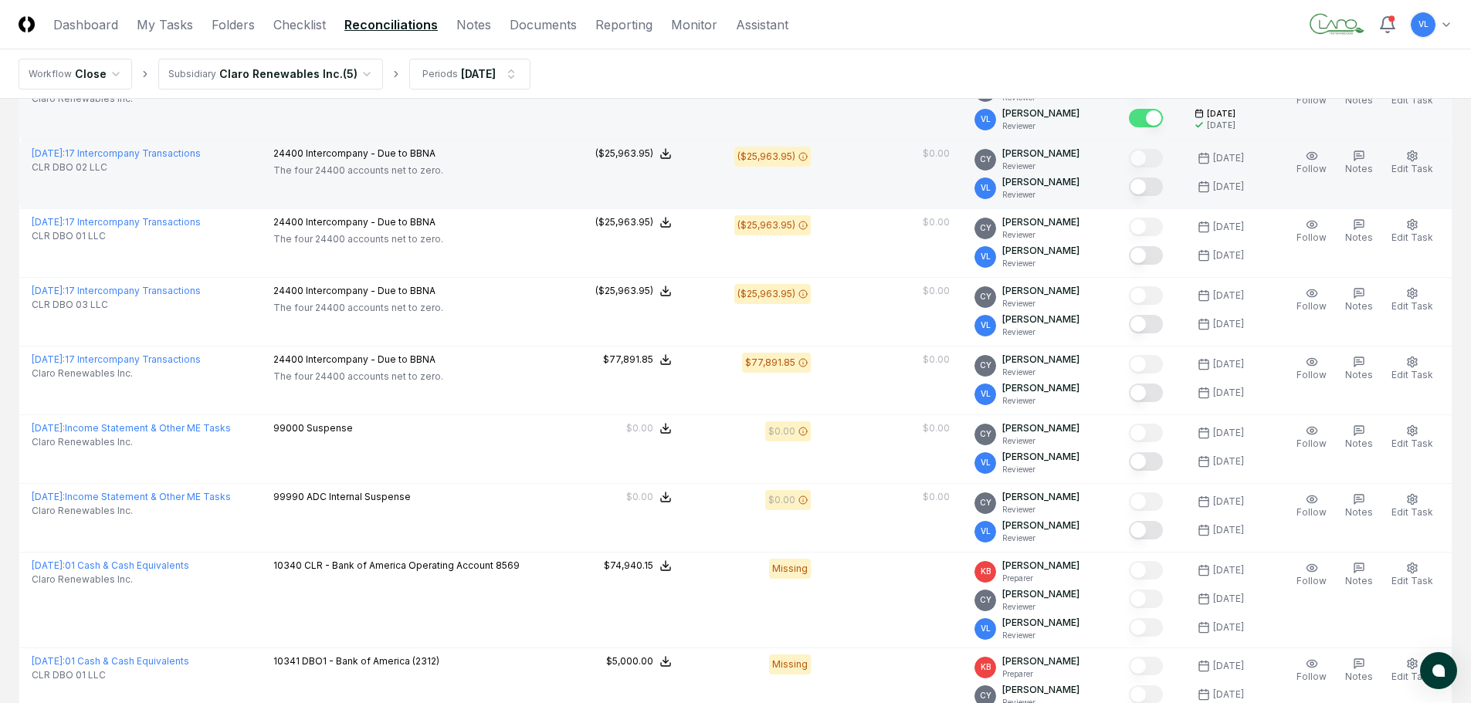
click at [1157, 185] on button "Mark complete" at bounding box center [1146, 187] width 34 height 19
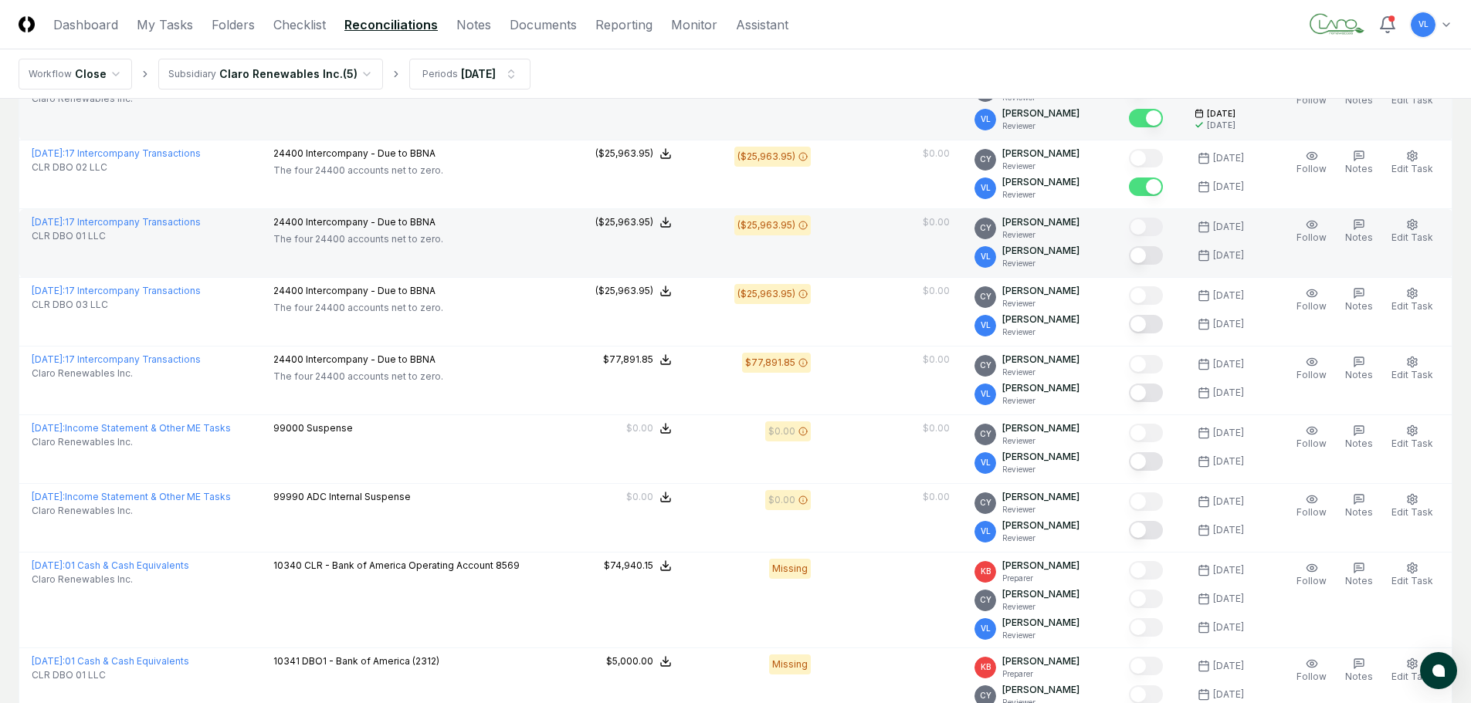
click at [1163, 263] on button "Mark complete" at bounding box center [1146, 255] width 34 height 19
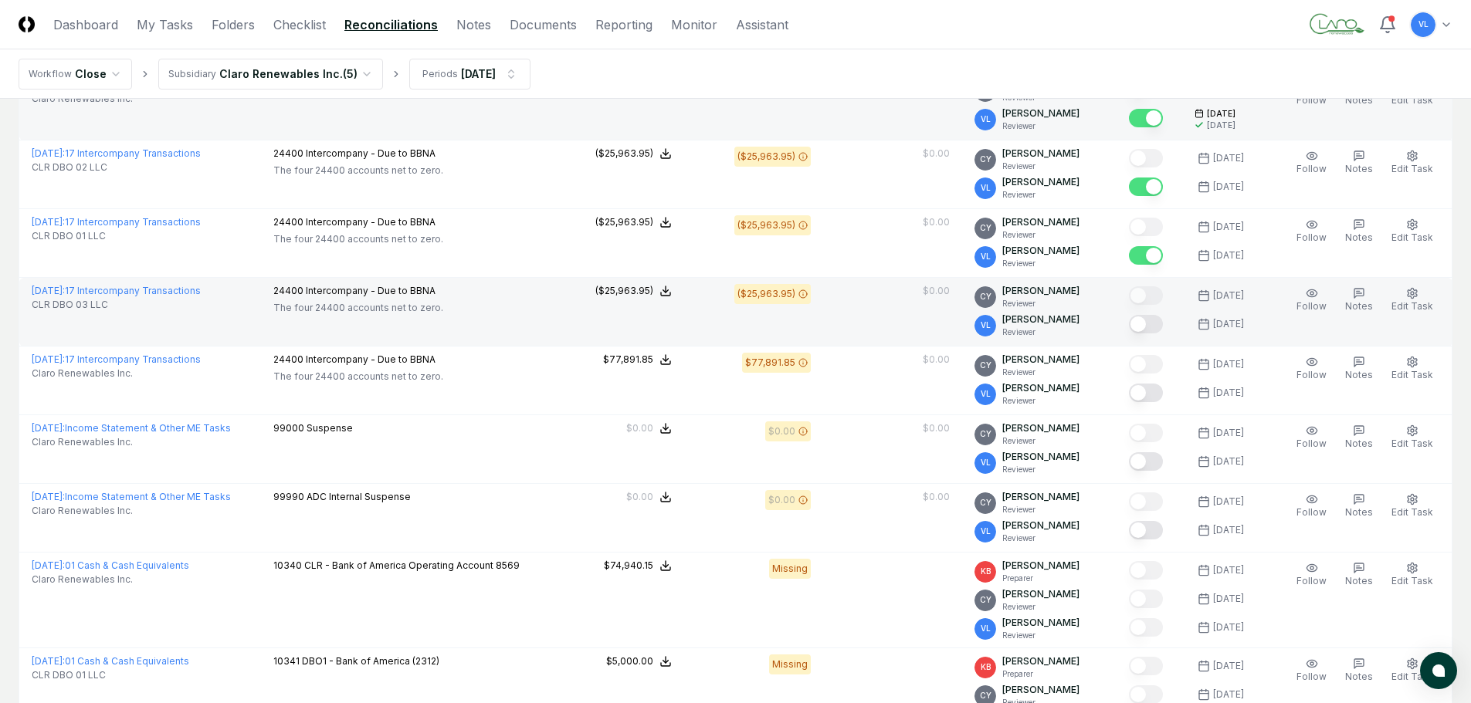
click at [1159, 325] on button "Mark complete" at bounding box center [1146, 324] width 34 height 19
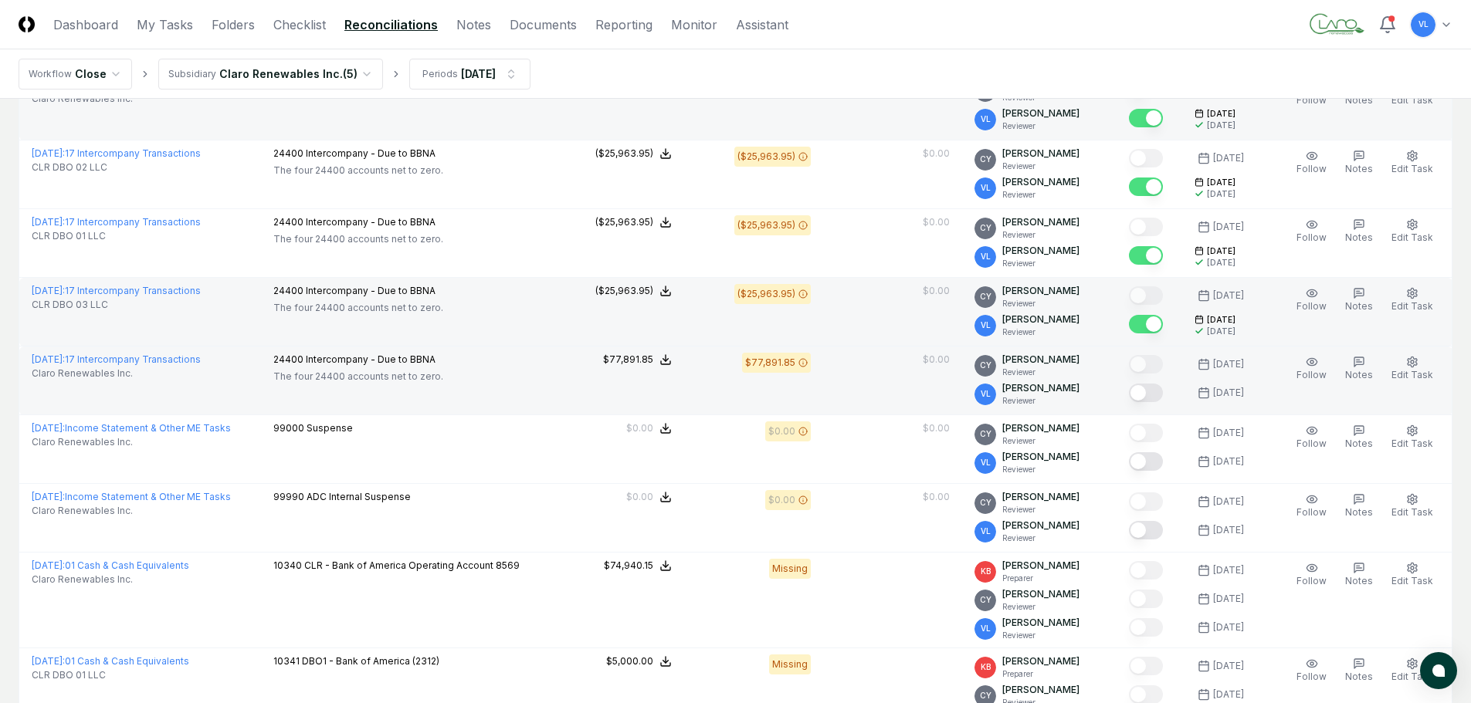
click at [1157, 387] on button "Mark complete" at bounding box center [1146, 393] width 34 height 19
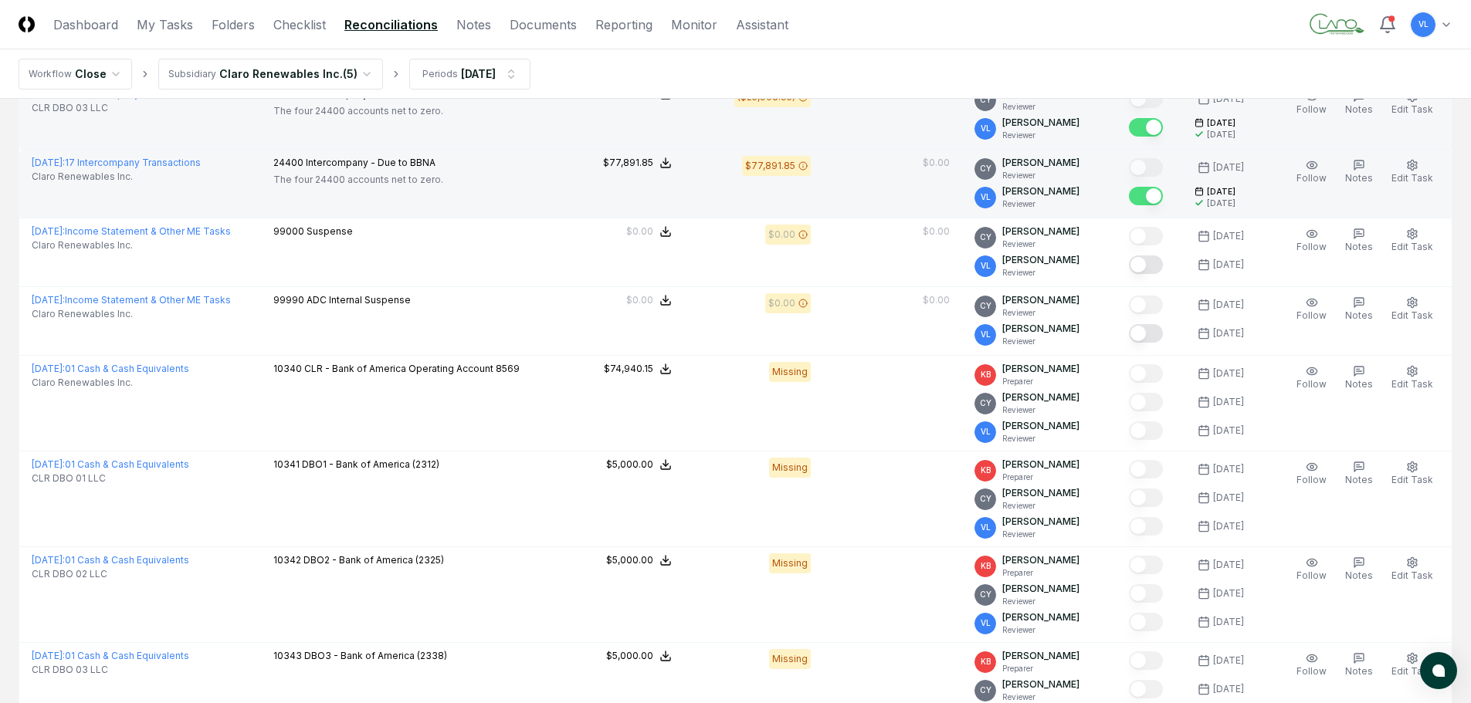
scroll to position [772, 0]
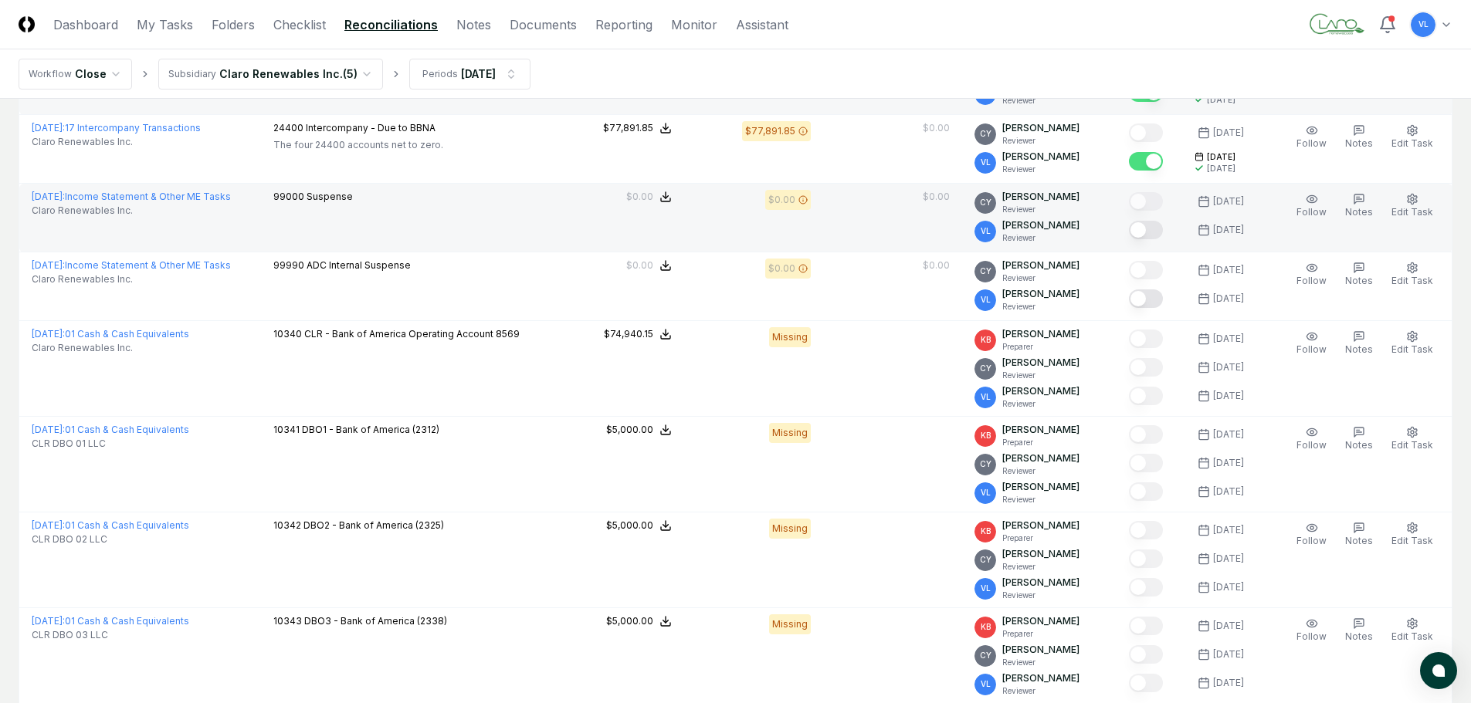
click at [1150, 232] on button "Mark complete" at bounding box center [1146, 230] width 34 height 19
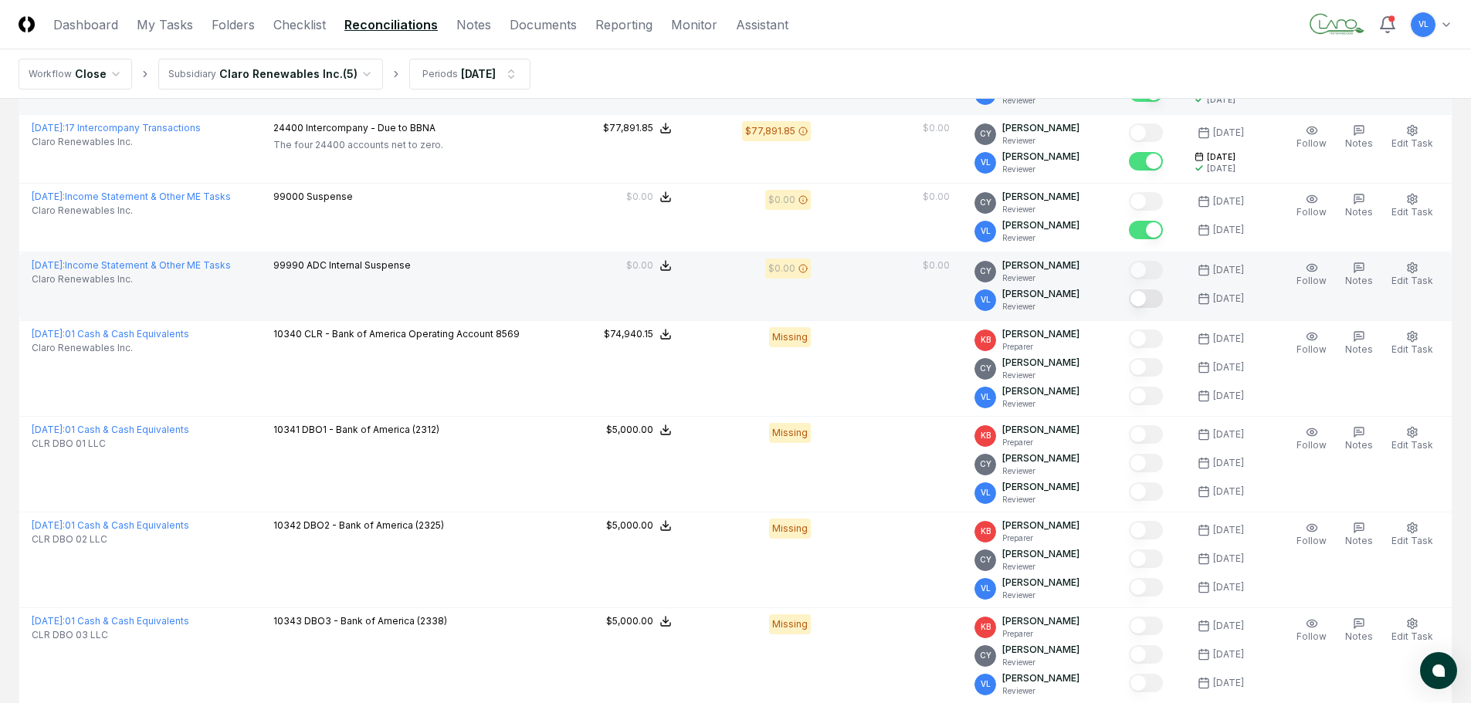
click at [1156, 296] on button "Mark complete" at bounding box center [1146, 299] width 34 height 19
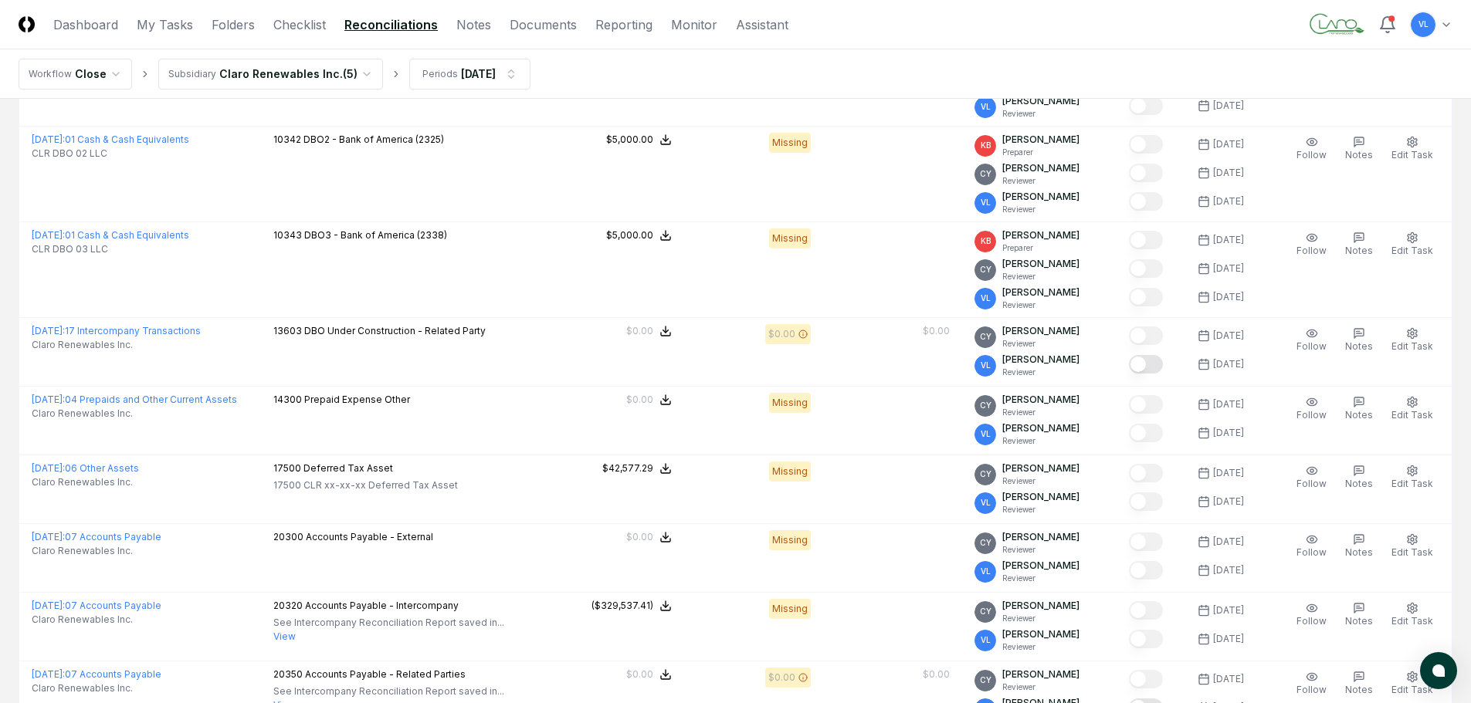
scroll to position [1235, 0]
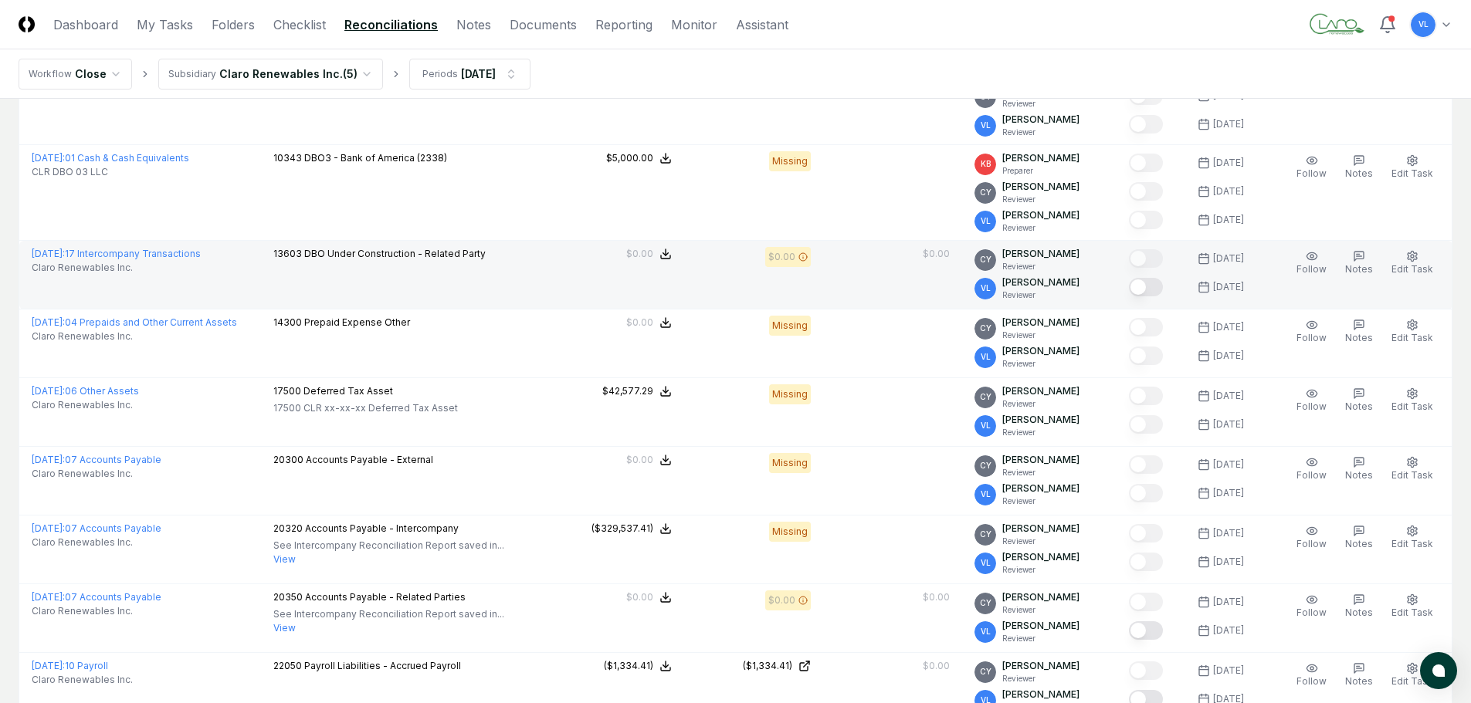
click at [1149, 288] on button "Mark complete" at bounding box center [1146, 287] width 34 height 19
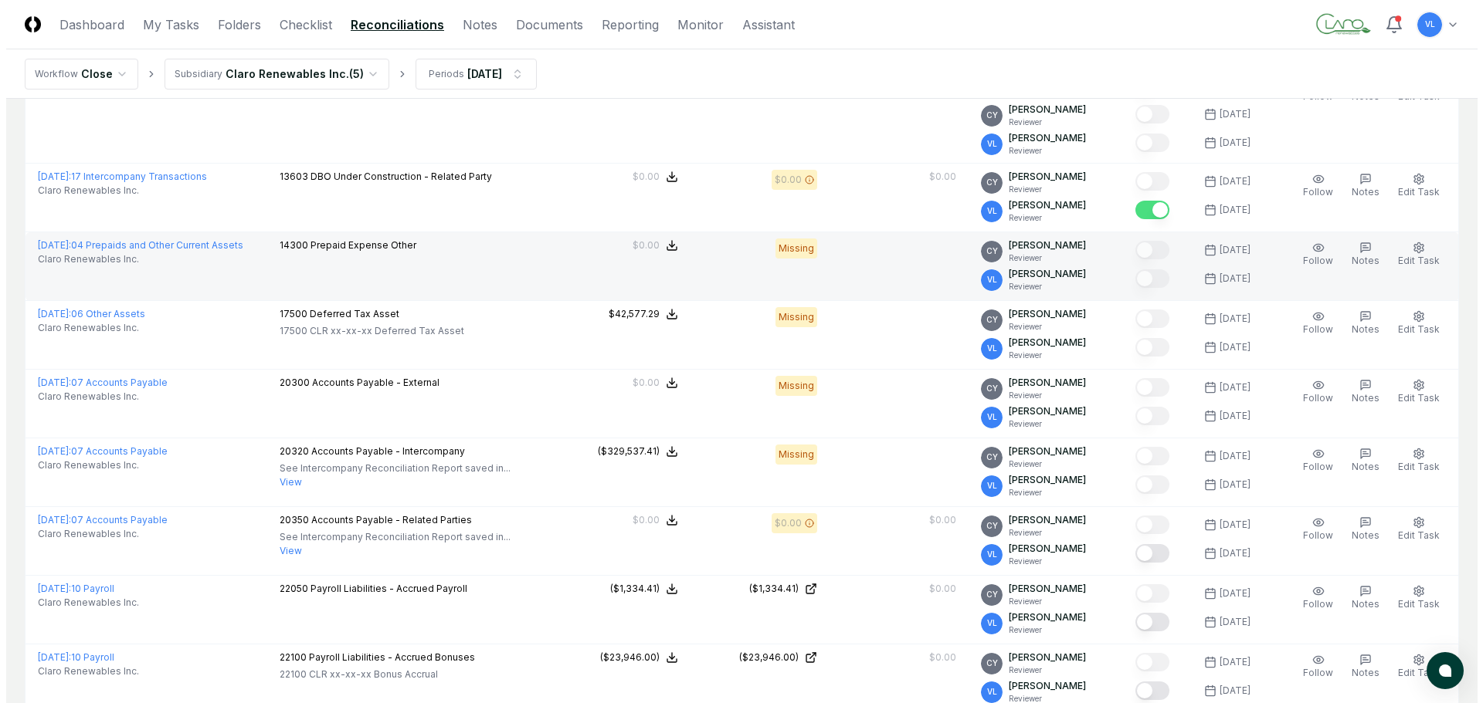
scroll to position [1390, 0]
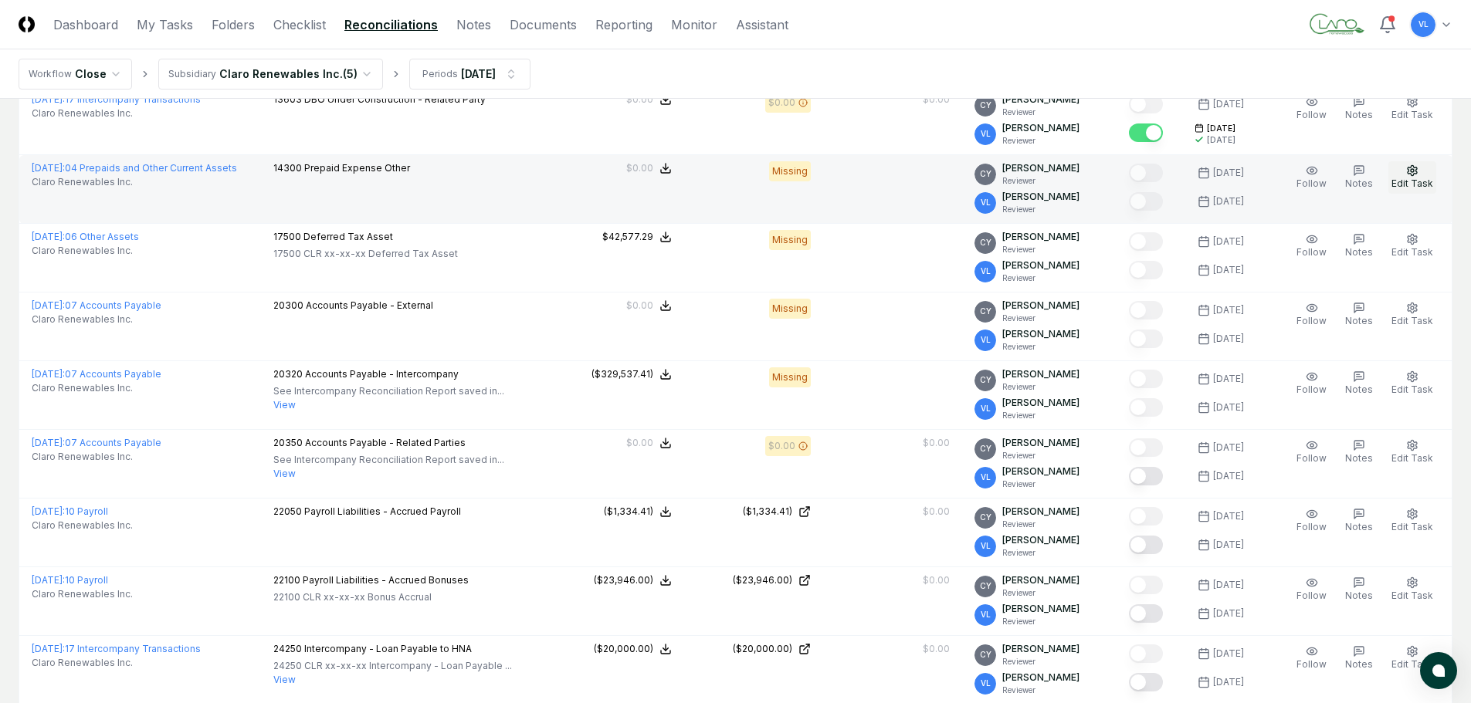
click at [1417, 182] on span "Edit Task" at bounding box center [1412, 184] width 42 height 12
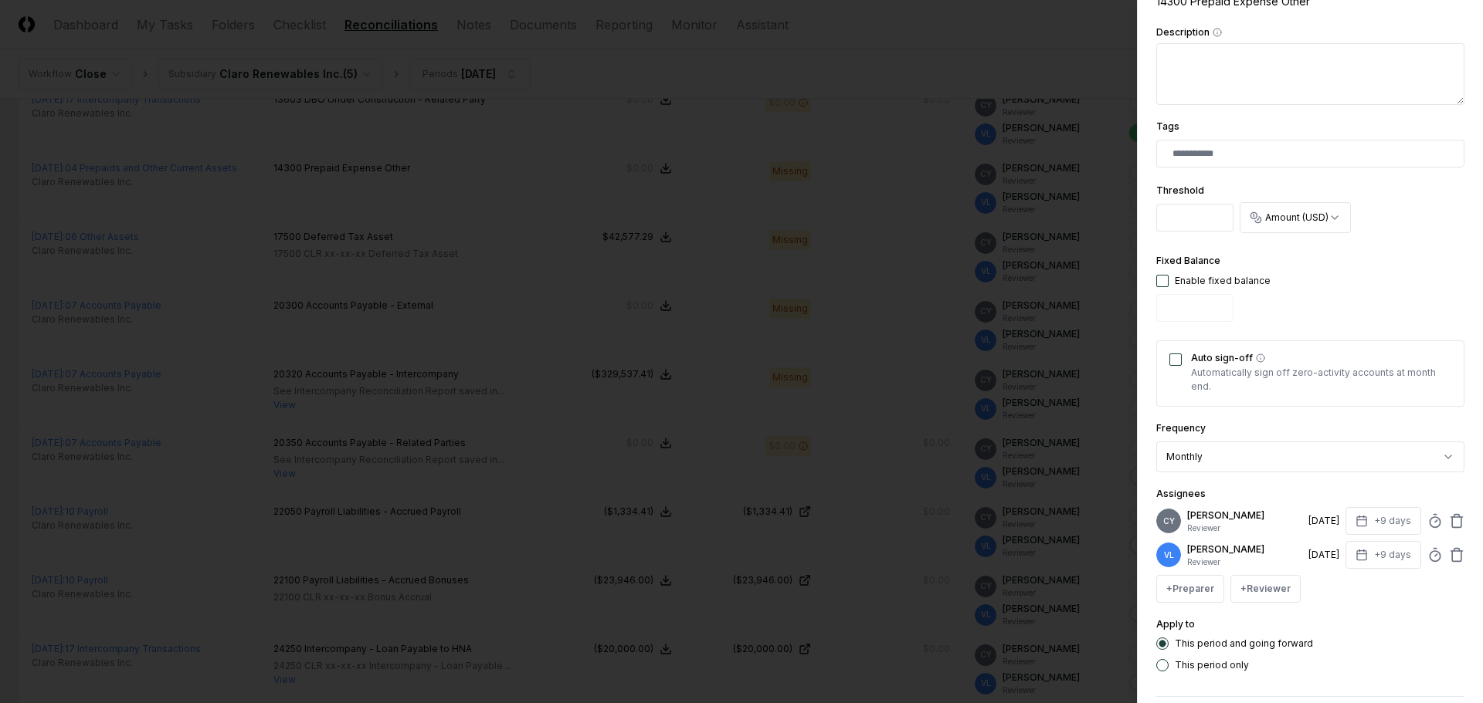
scroll to position [386, 0]
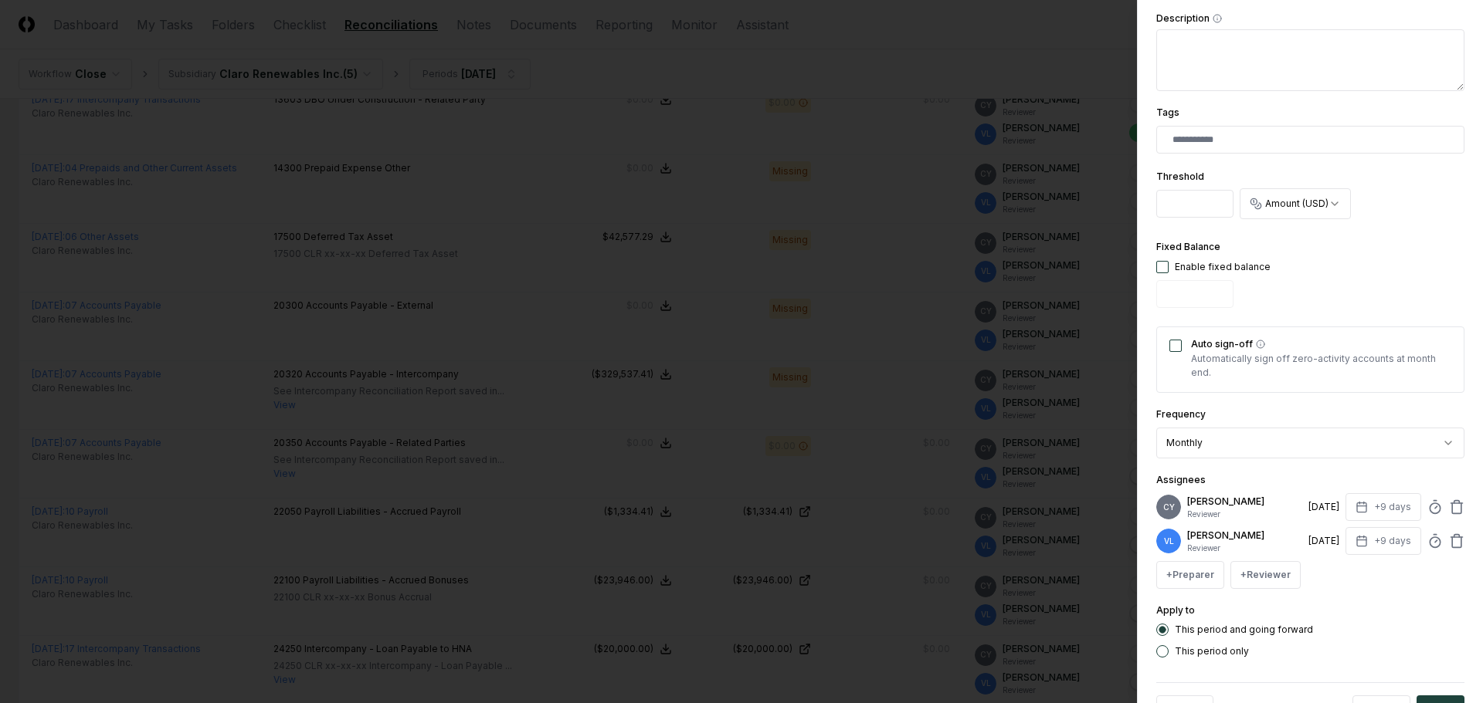
click at [1164, 272] on button "button" at bounding box center [1162, 267] width 12 height 12
type input "*"
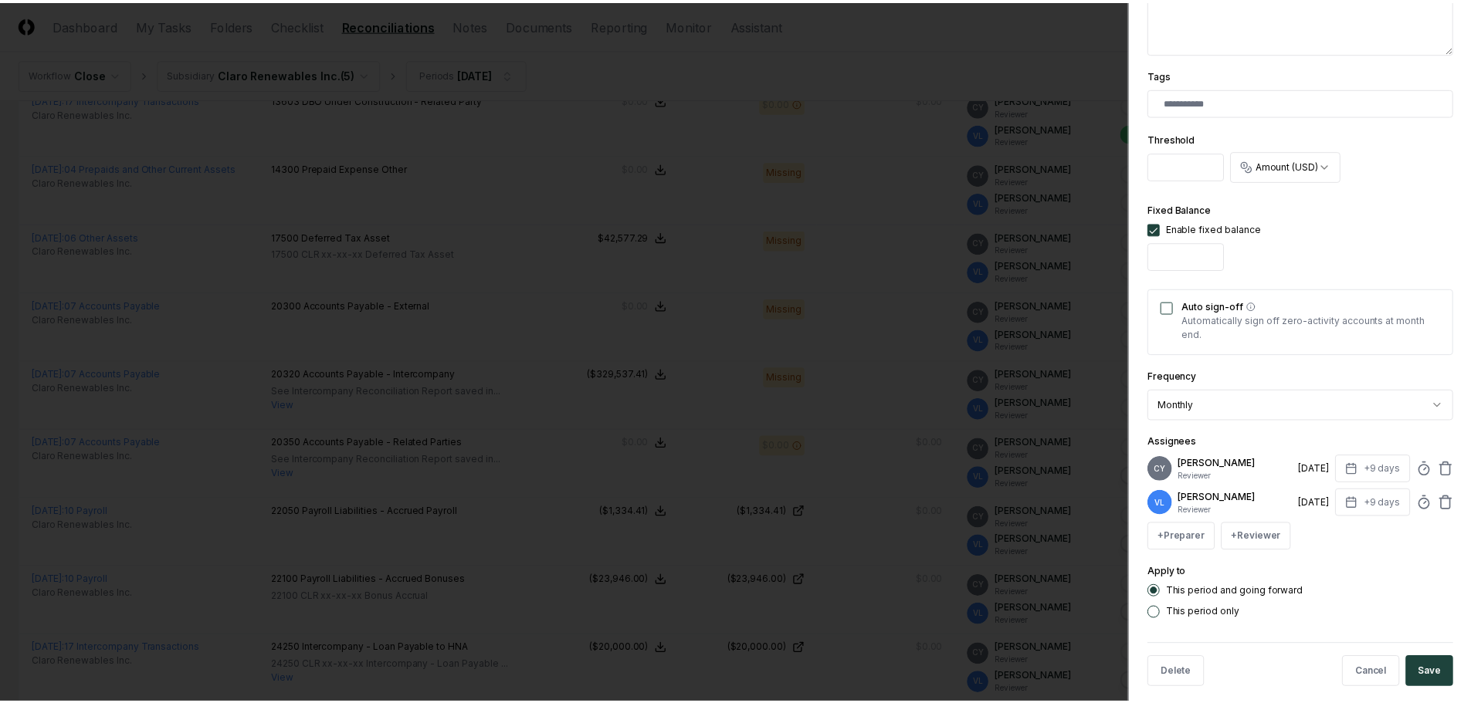
scroll to position [440, 0]
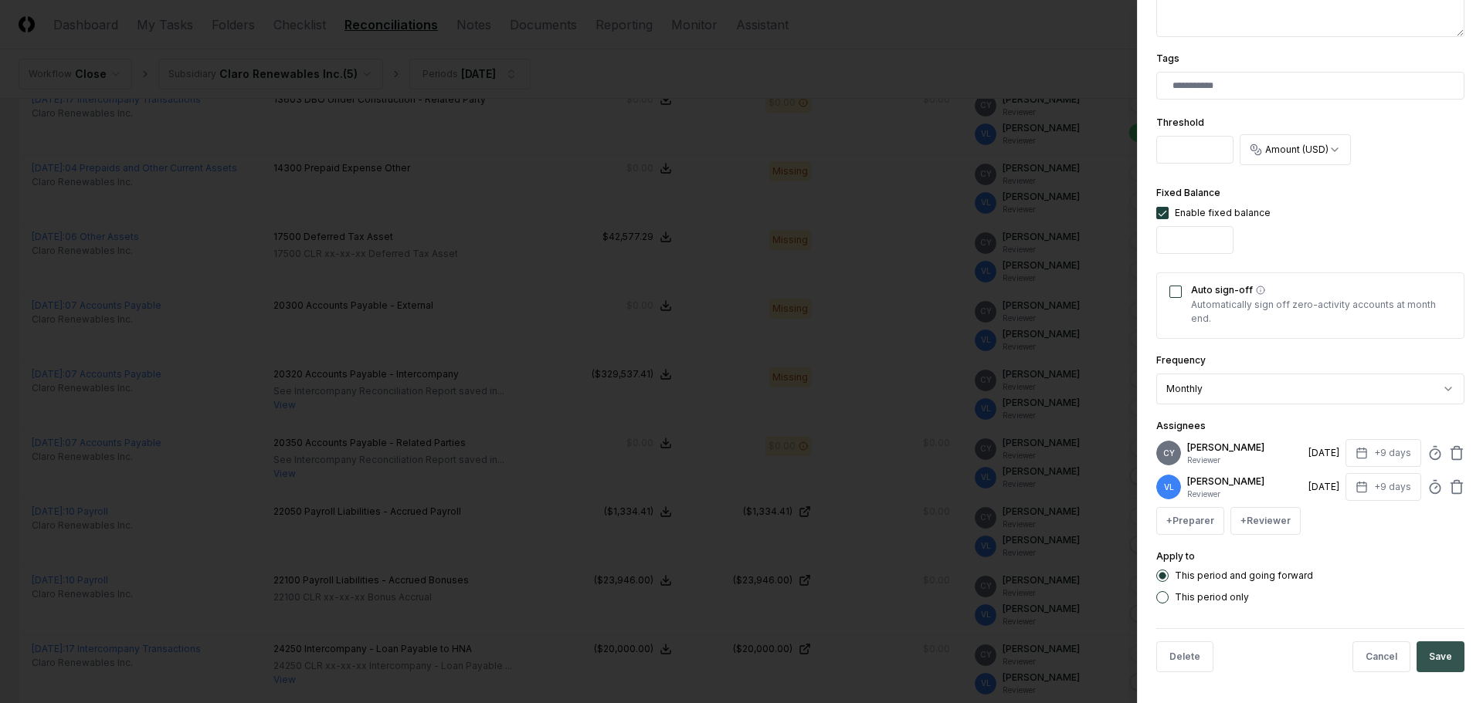
click at [1438, 665] on button "Save" at bounding box center [1440, 657] width 48 height 31
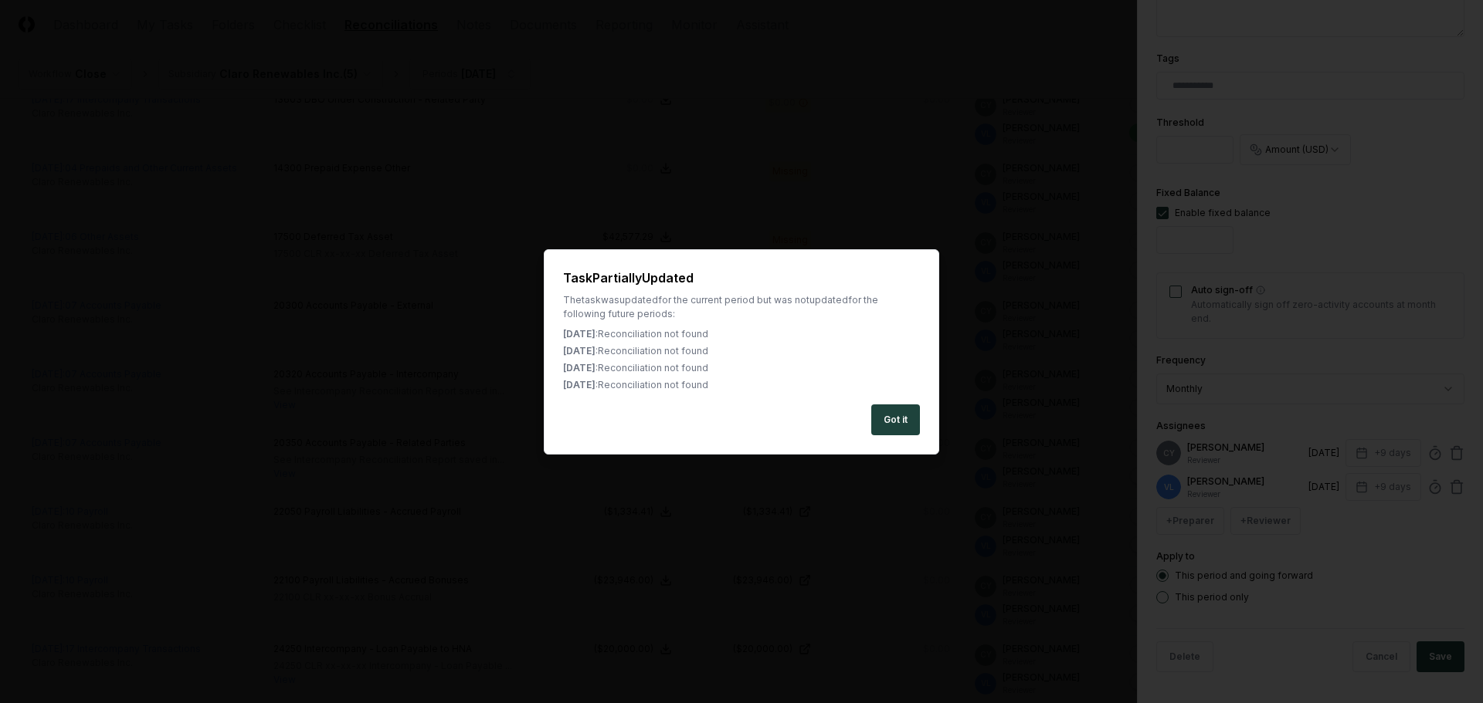
click at [896, 418] on button "Got it" at bounding box center [895, 420] width 49 height 31
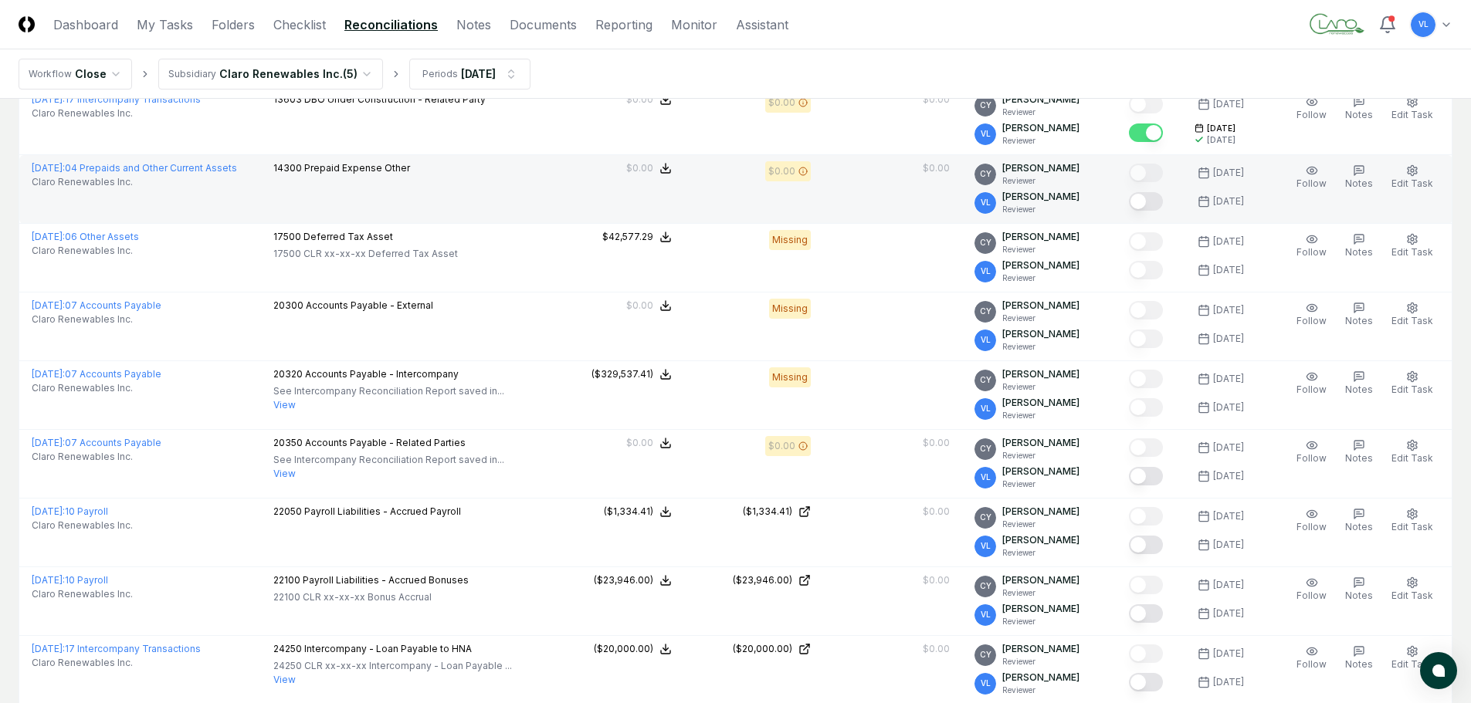
click at [1160, 207] on button "Mark complete" at bounding box center [1146, 201] width 34 height 19
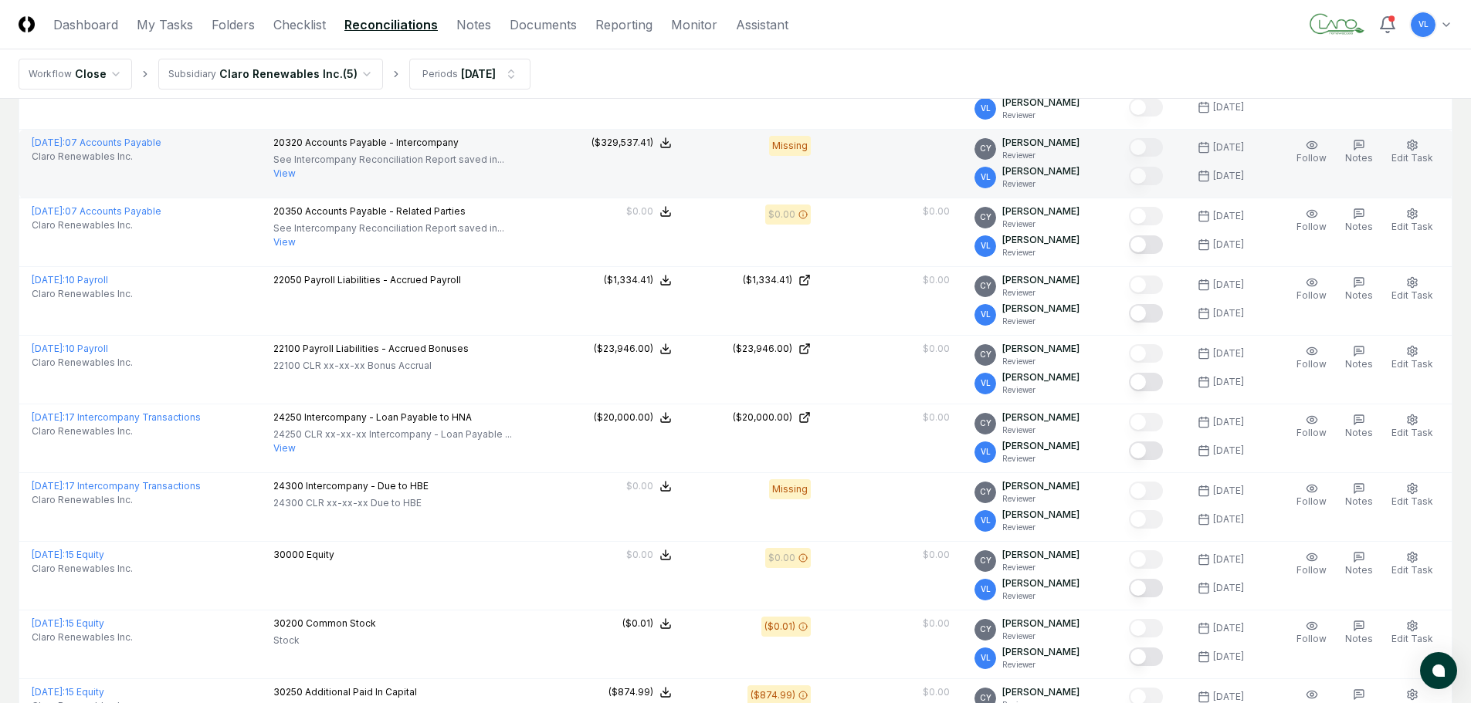
scroll to position [1699, 0]
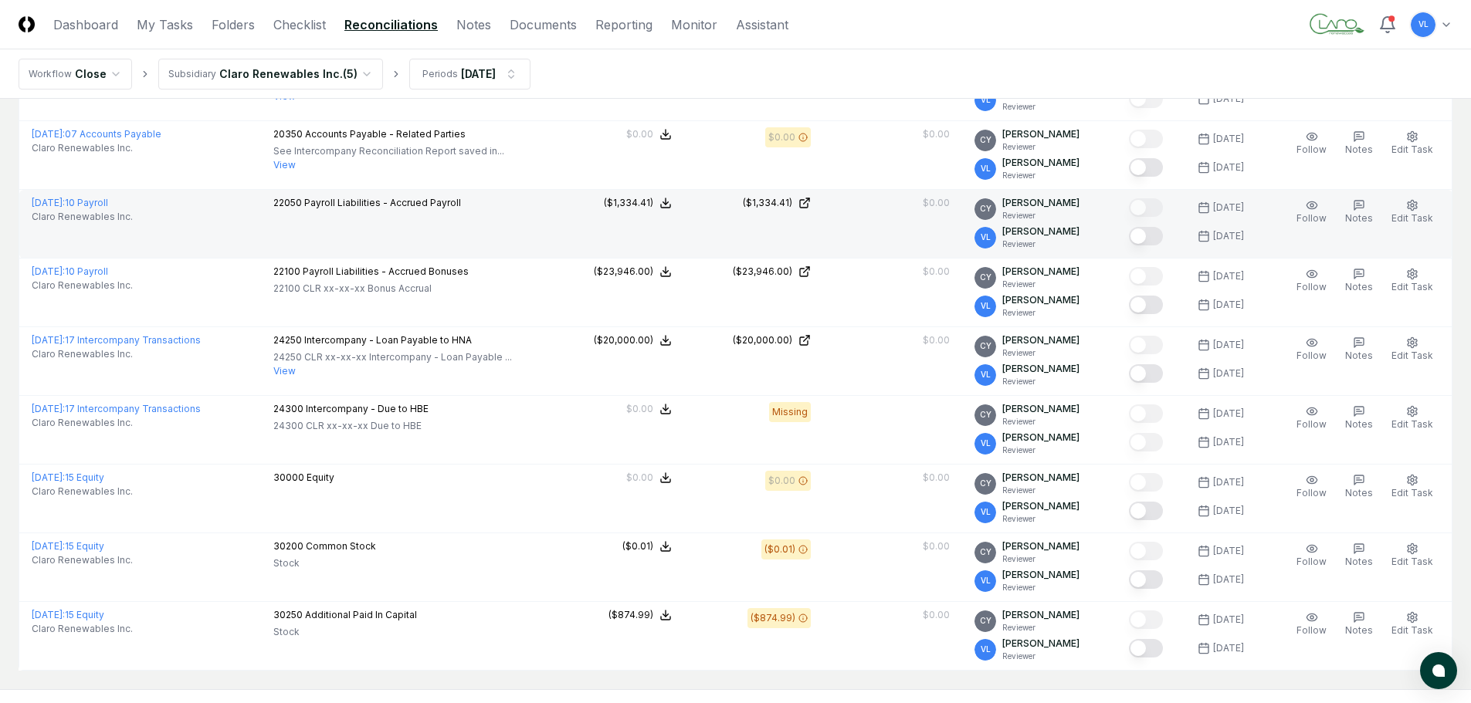
click at [1158, 234] on button "Mark complete" at bounding box center [1146, 236] width 34 height 19
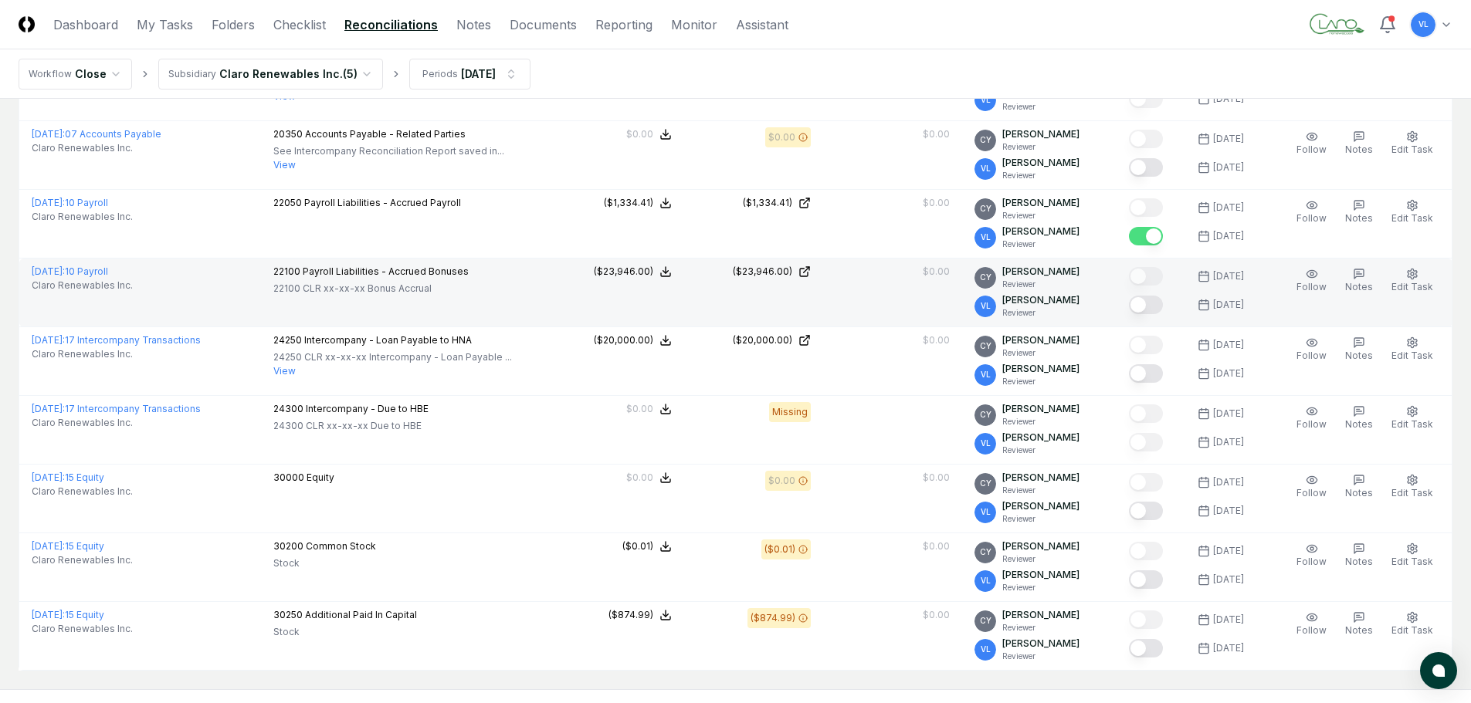
click at [1154, 310] on button "Mark complete" at bounding box center [1146, 305] width 34 height 19
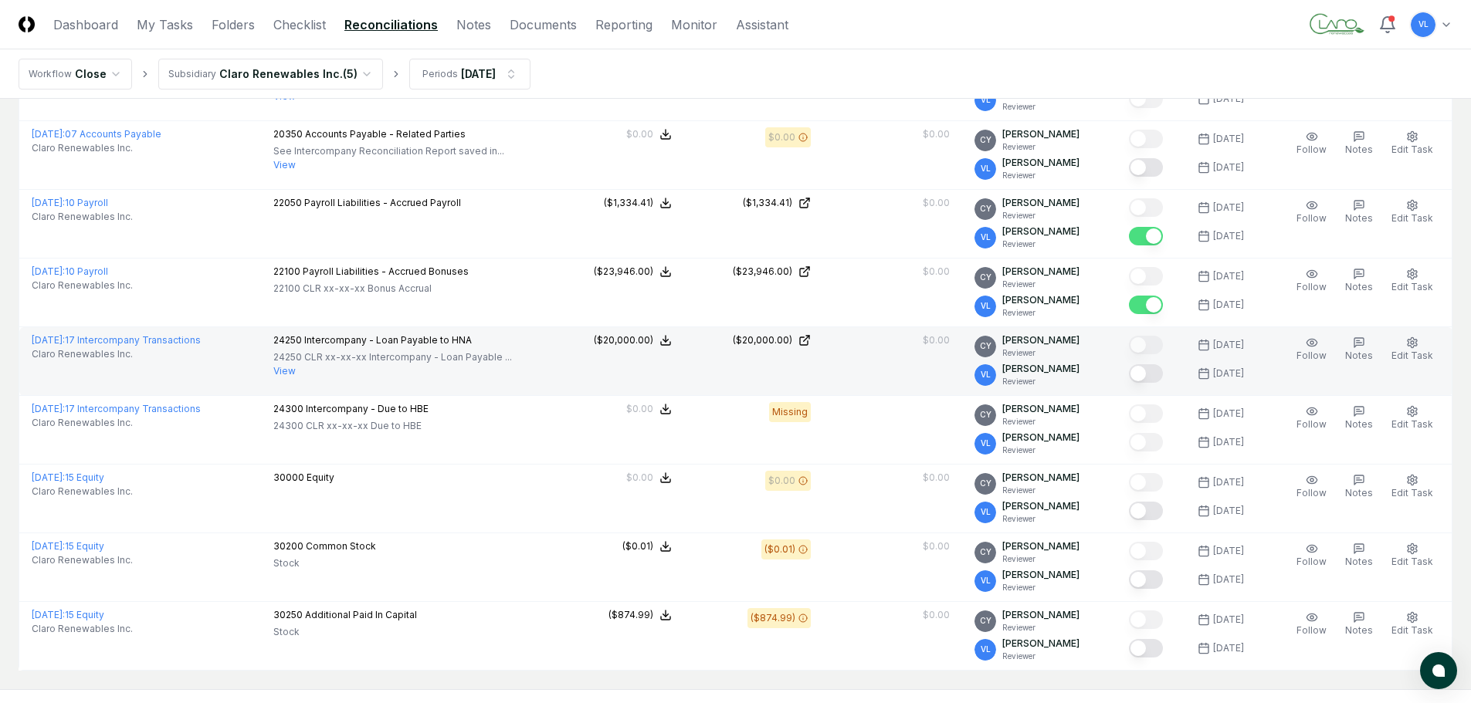
click at [1161, 374] on button "Mark complete" at bounding box center [1146, 373] width 34 height 19
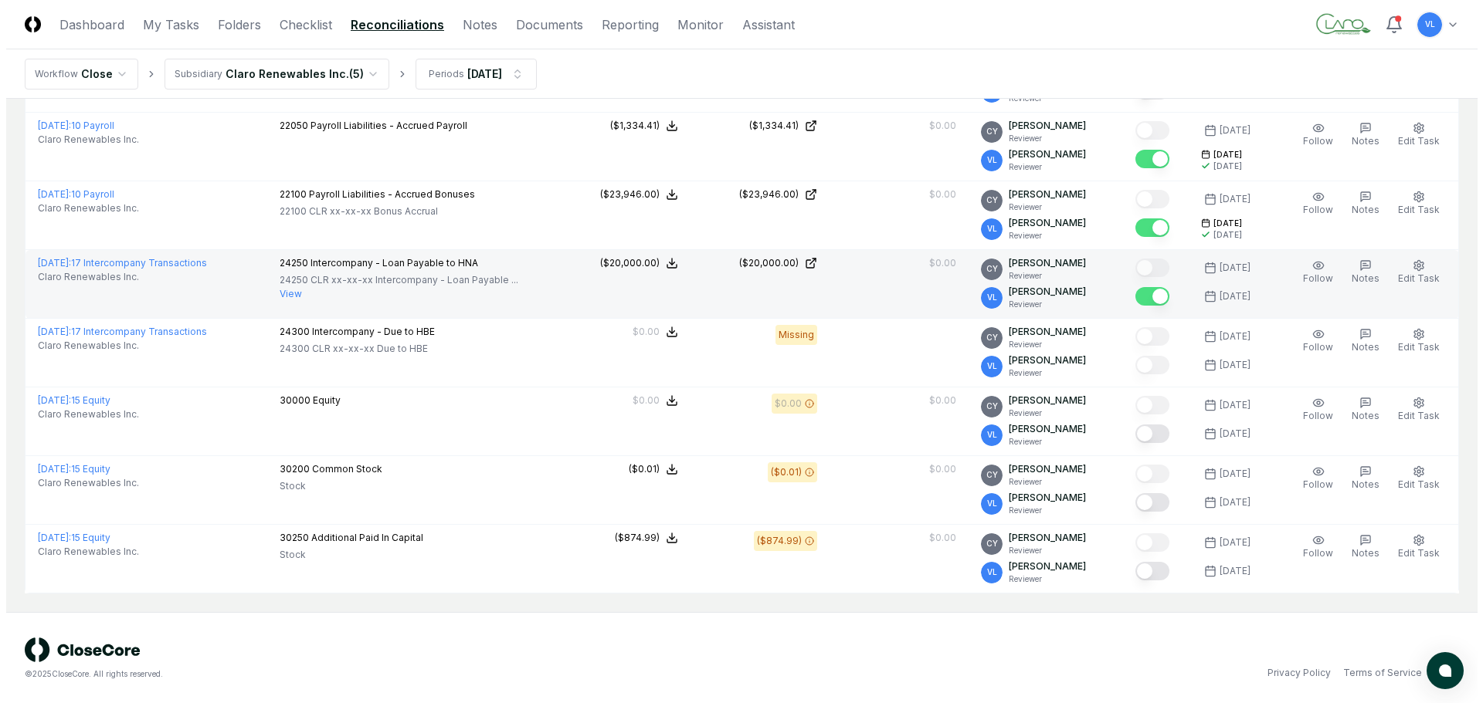
scroll to position [1777, 0]
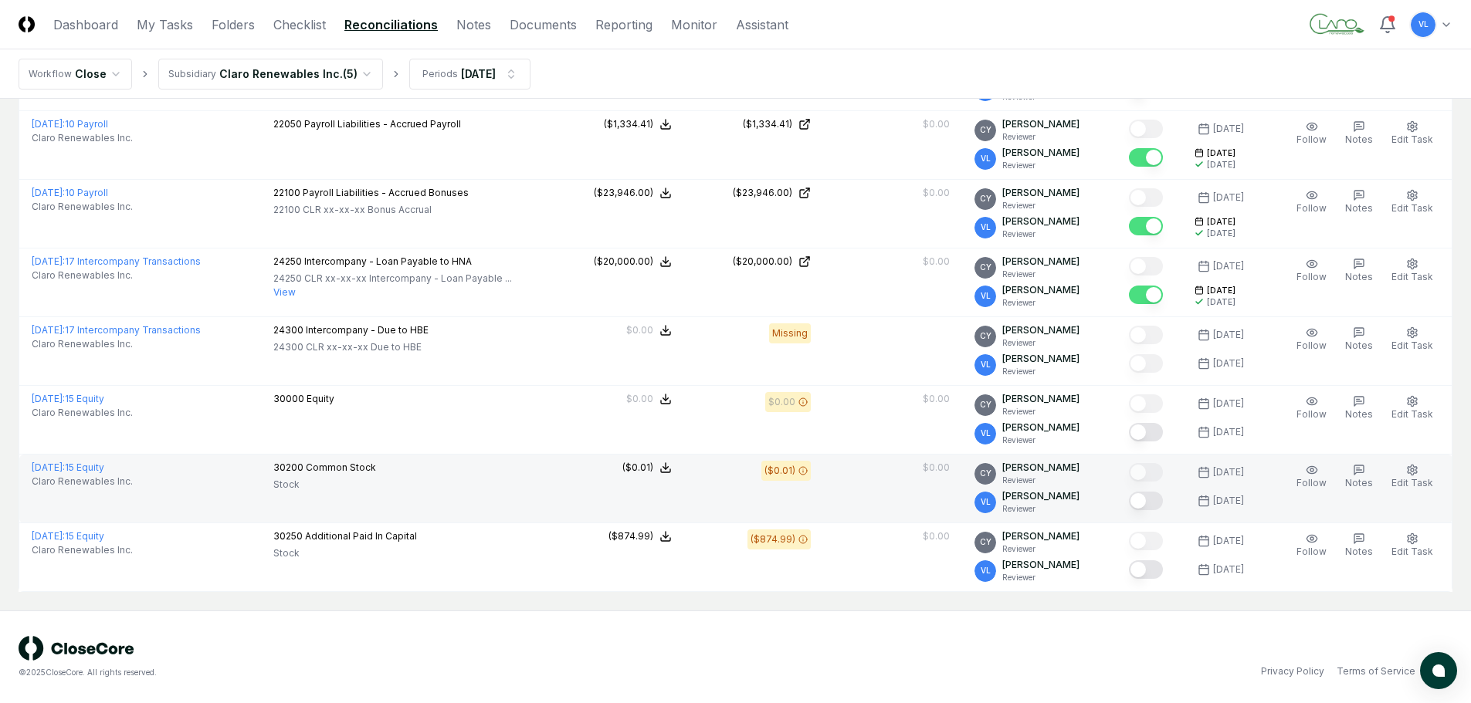
click at [1154, 501] on button "Mark complete" at bounding box center [1146, 501] width 34 height 19
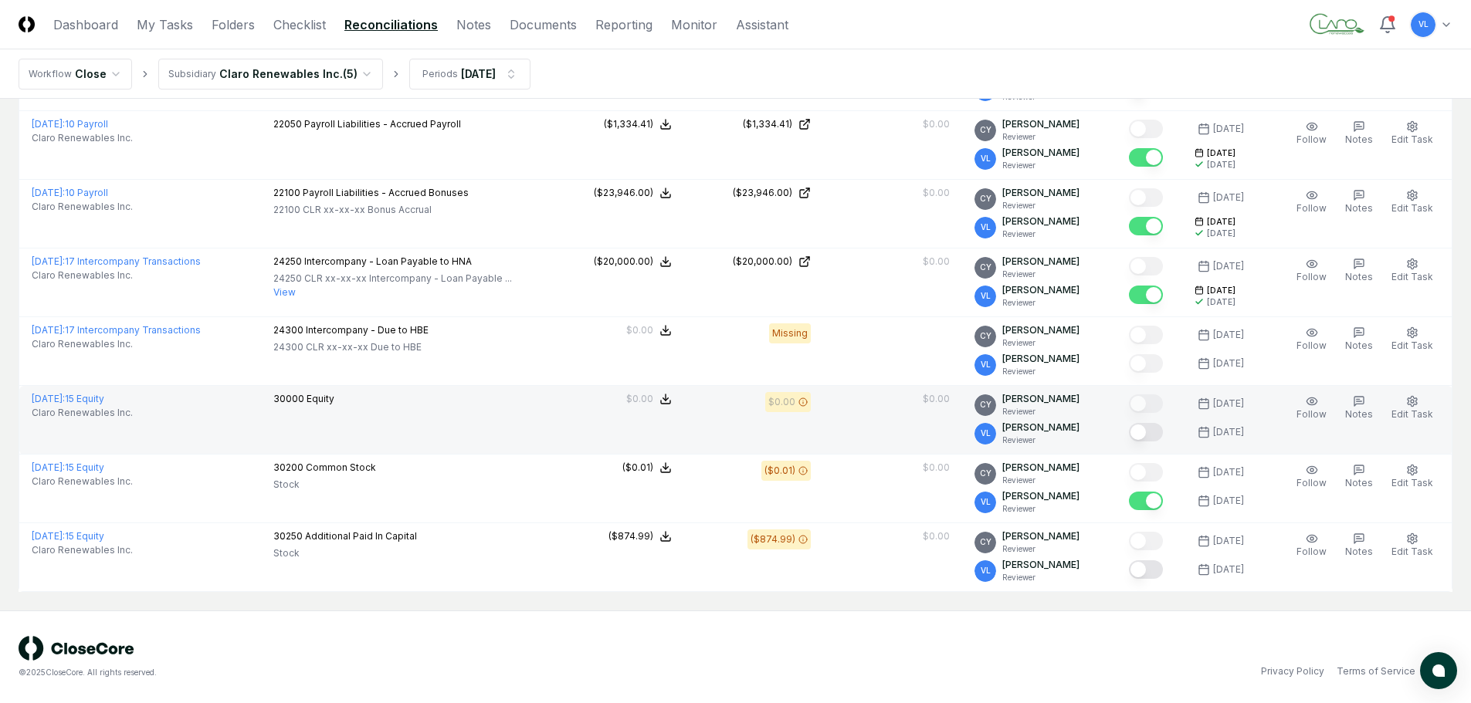
click at [1161, 435] on button "Mark complete" at bounding box center [1146, 432] width 34 height 19
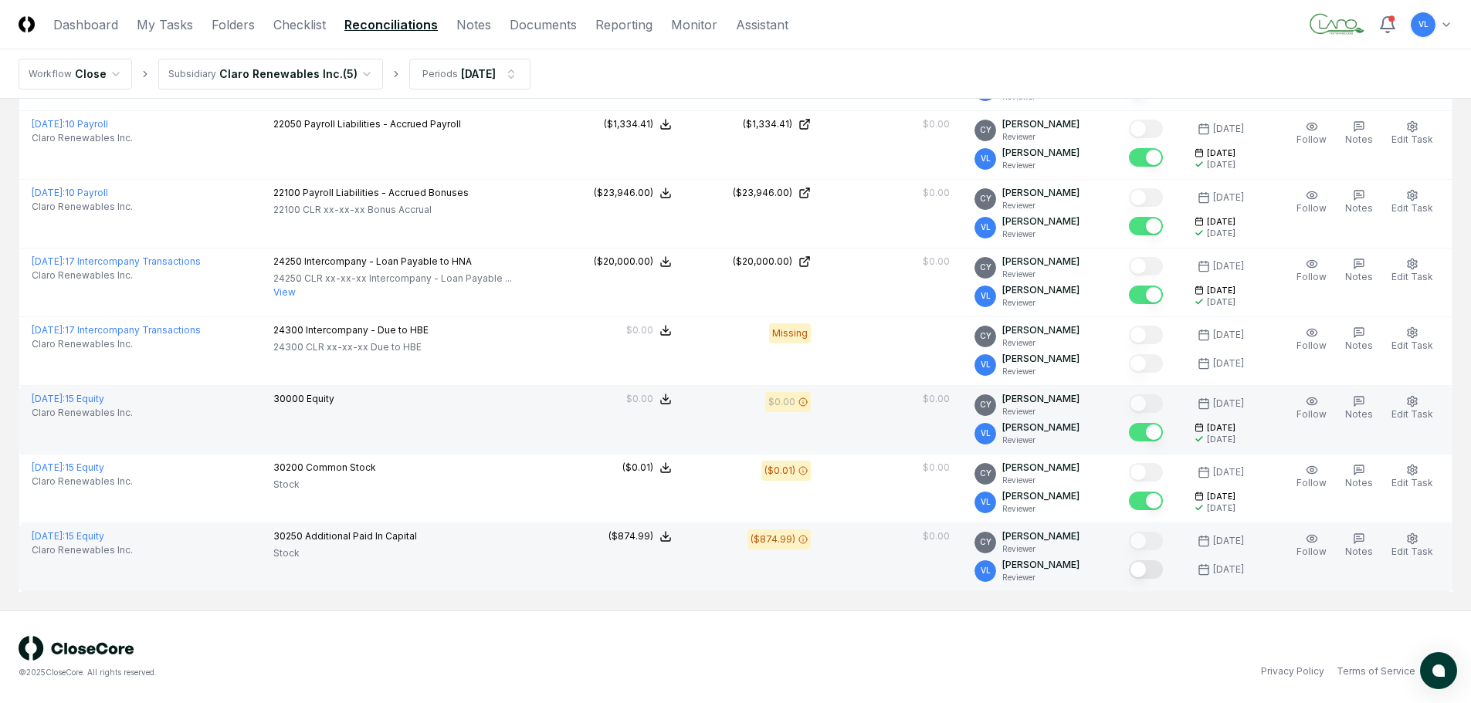
click at [1163, 568] on button "Mark complete" at bounding box center [1146, 570] width 34 height 19
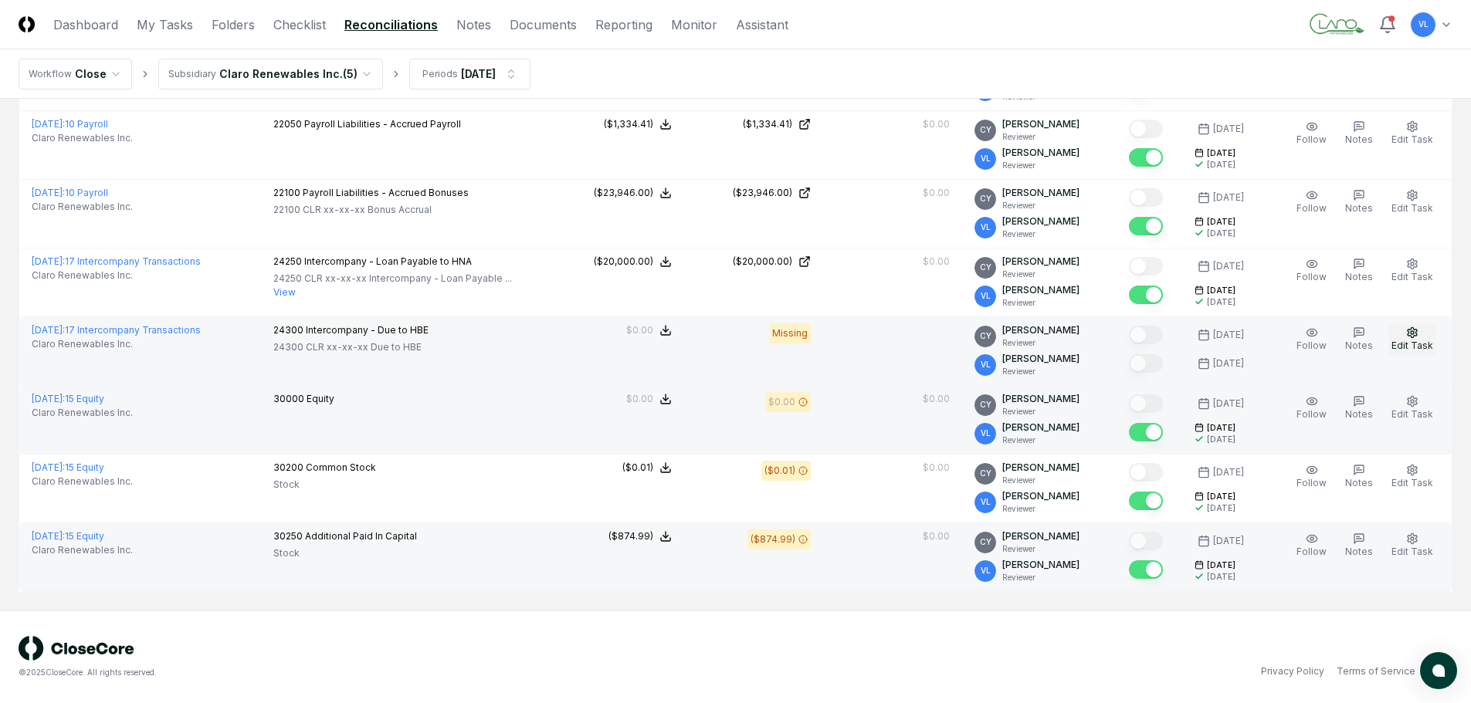
click at [1418, 337] on icon "button" at bounding box center [1412, 333] width 12 height 12
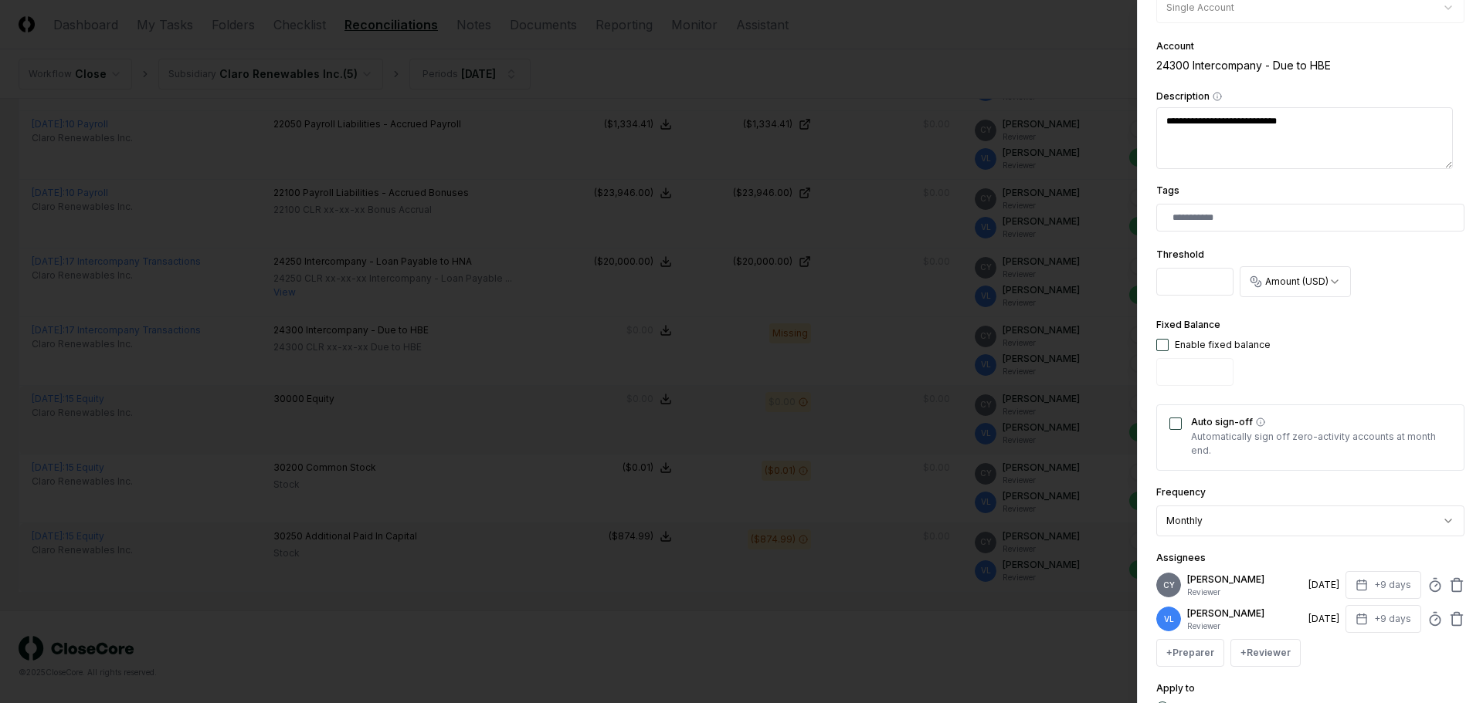
scroll to position [309, 0]
click at [1159, 344] on button "button" at bounding box center [1162, 344] width 12 height 12
type textarea "*"
type input "*"
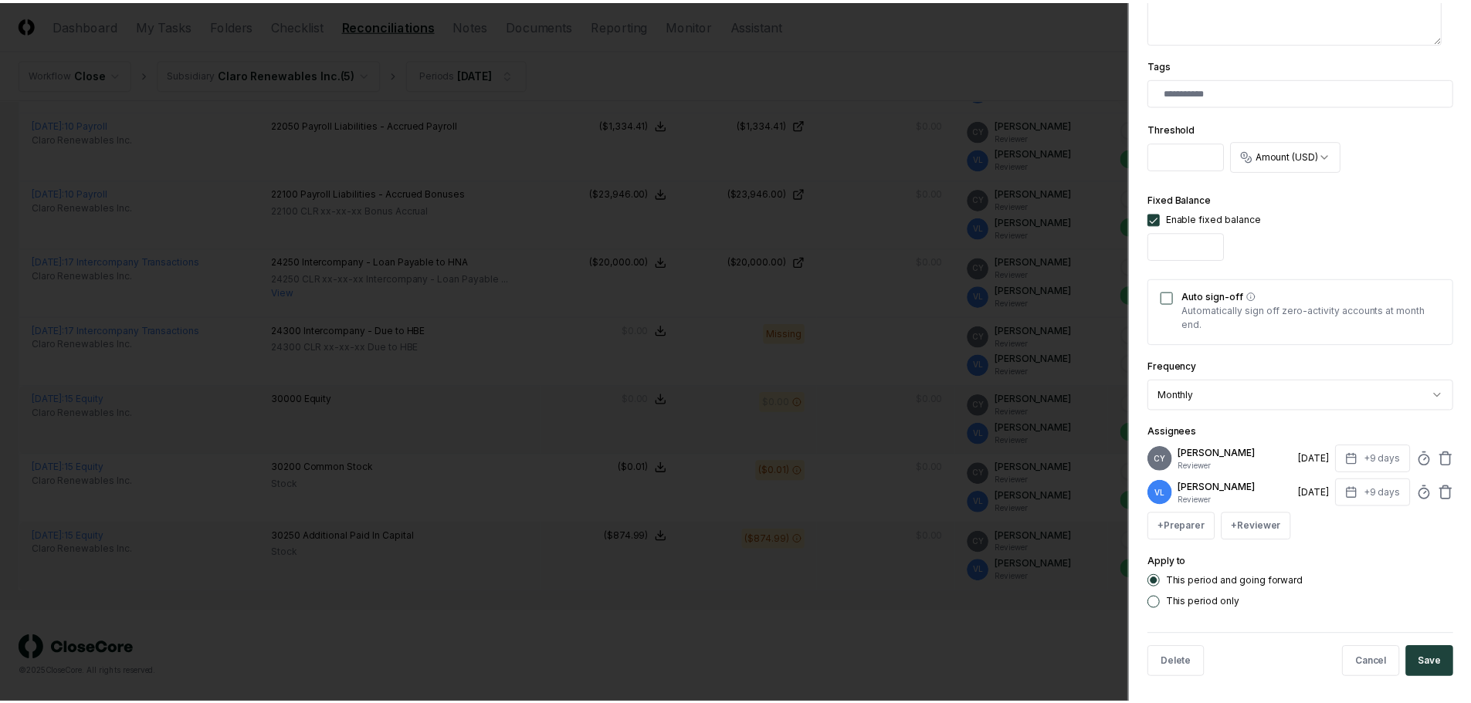
scroll to position [440, 0]
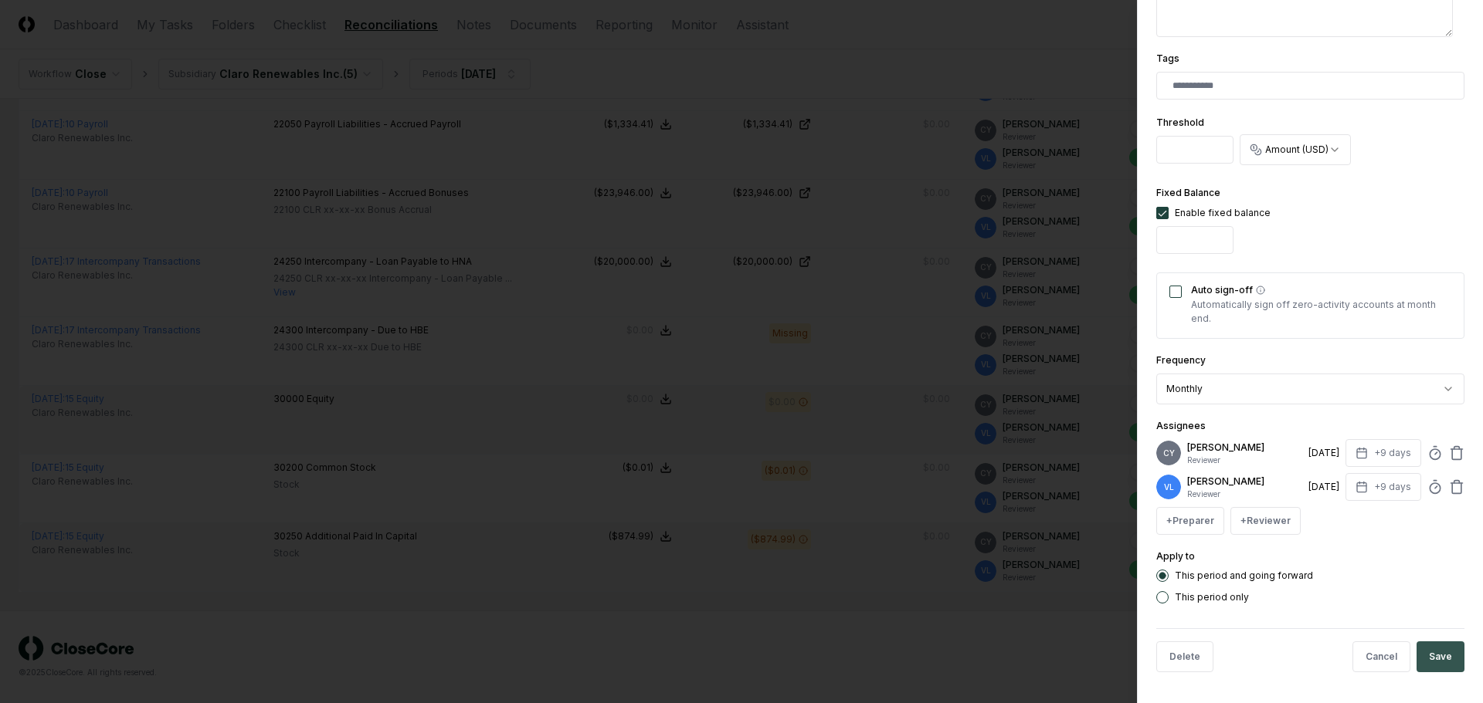
click at [1438, 656] on button "Save" at bounding box center [1440, 657] width 48 height 31
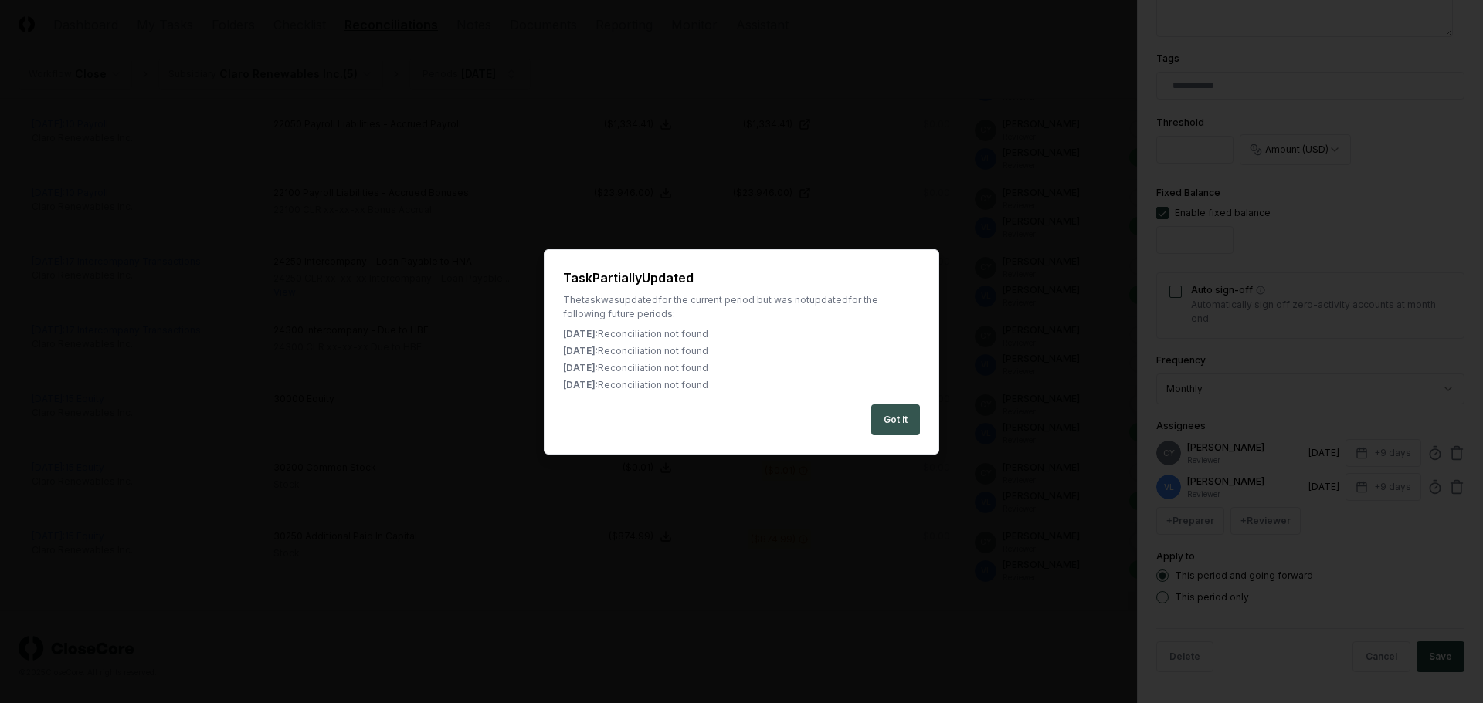
click at [900, 413] on button "Got it" at bounding box center [895, 420] width 49 height 31
type textarea "*"
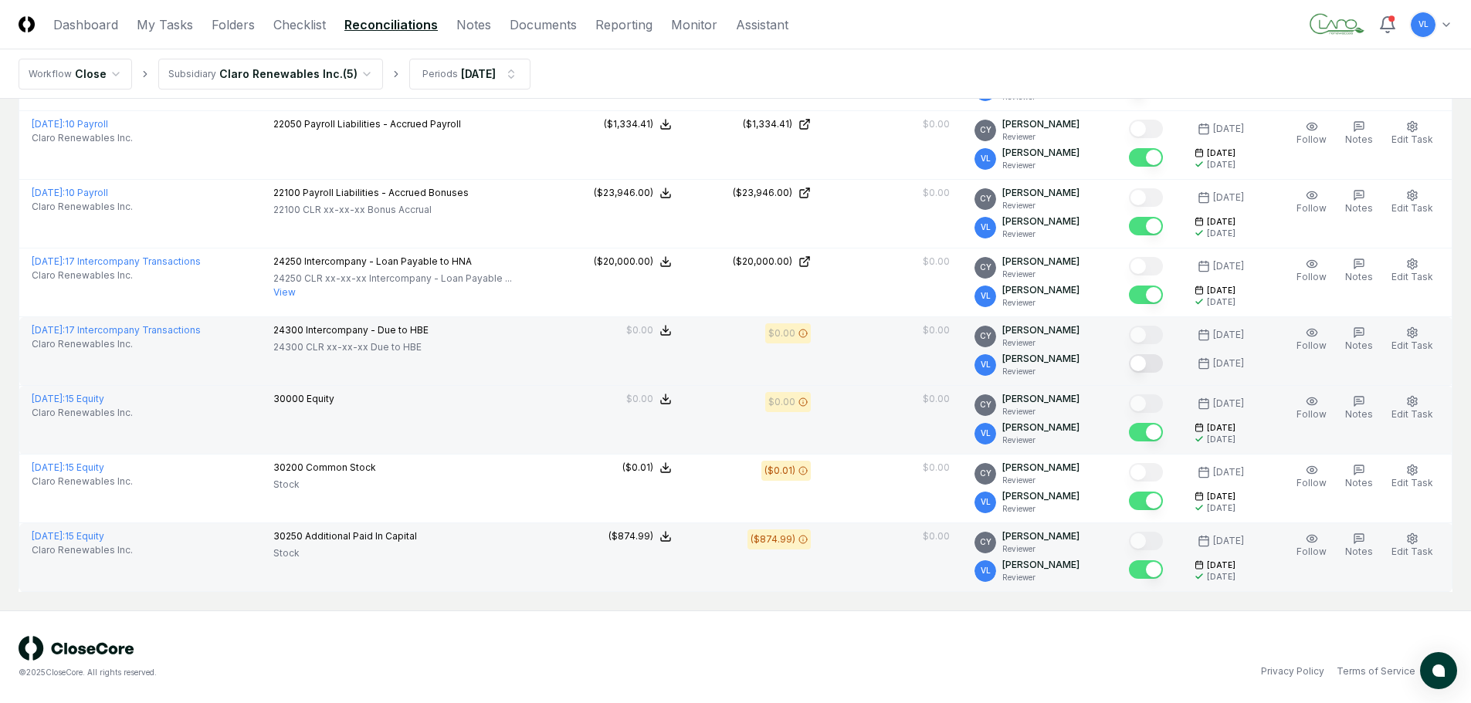
click at [1151, 362] on button "Mark complete" at bounding box center [1146, 363] width 34 height 19
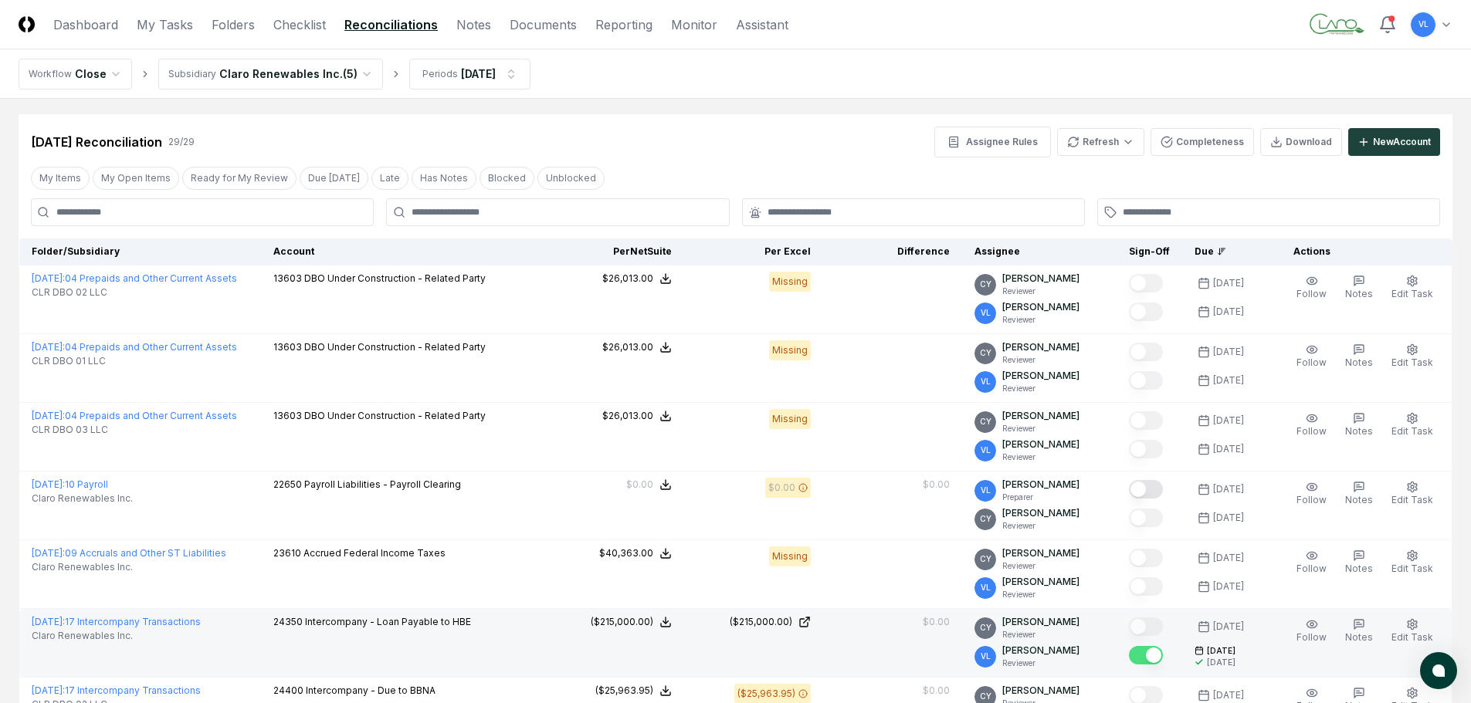
scroll to position [2, 0]
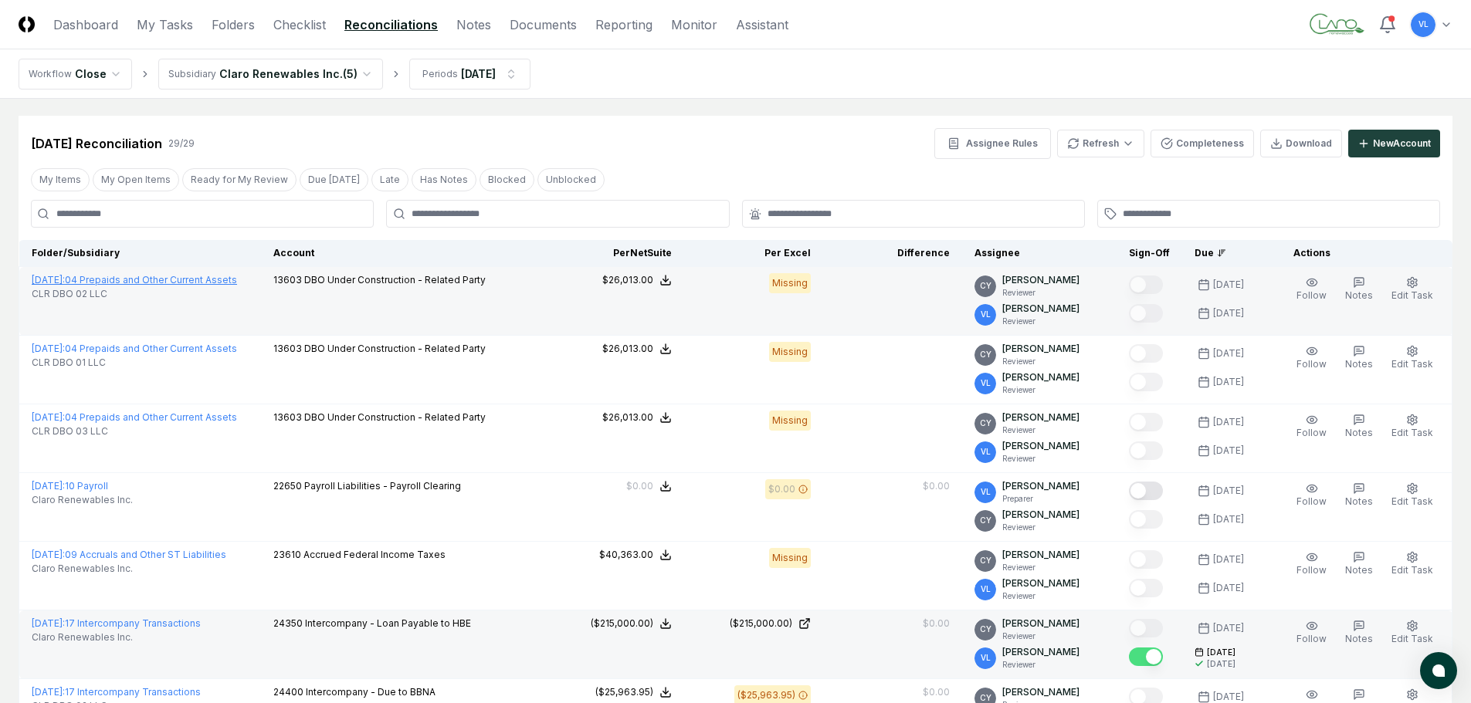
click at [223, 284] on link "August 2025 : 04 Prepaids and Other Current Assets" at bounding box center [134, 280] width 205 height 12
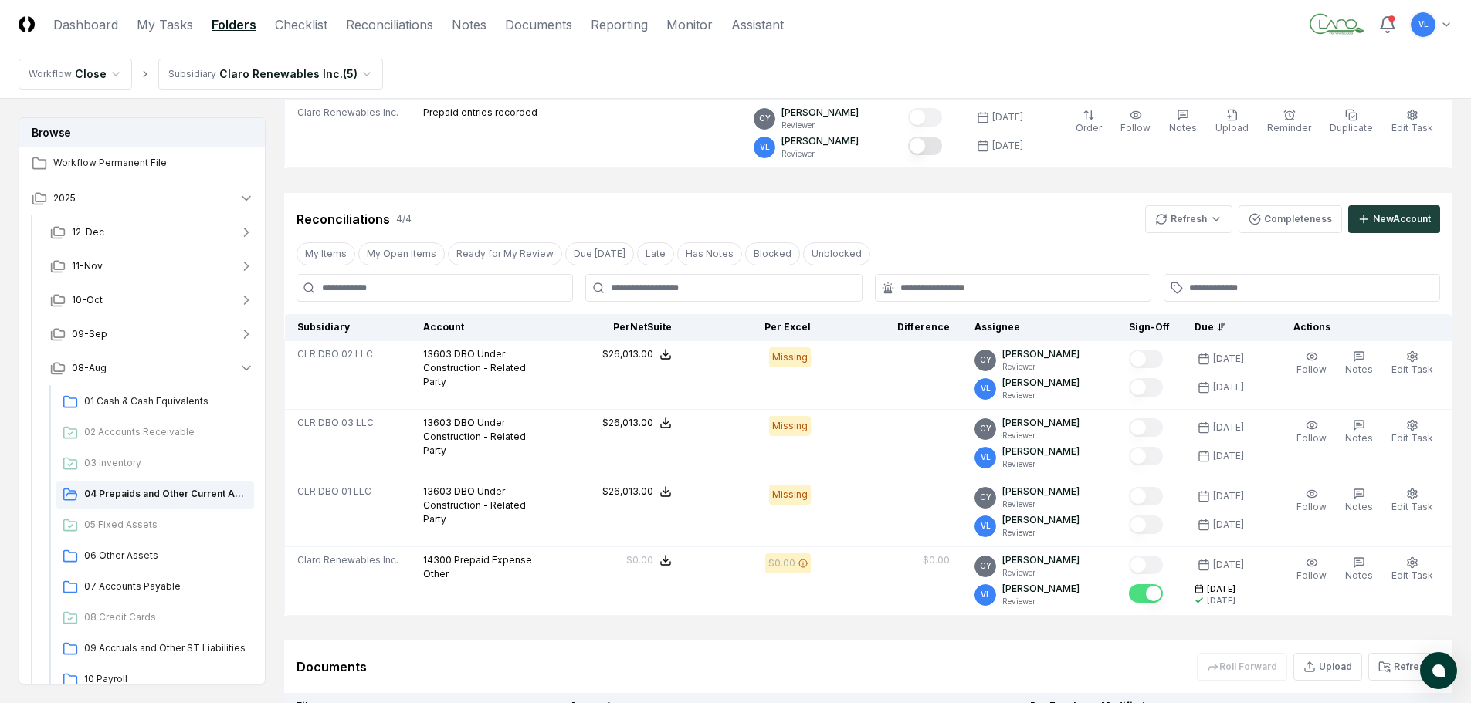
scroll to position [309, 0]
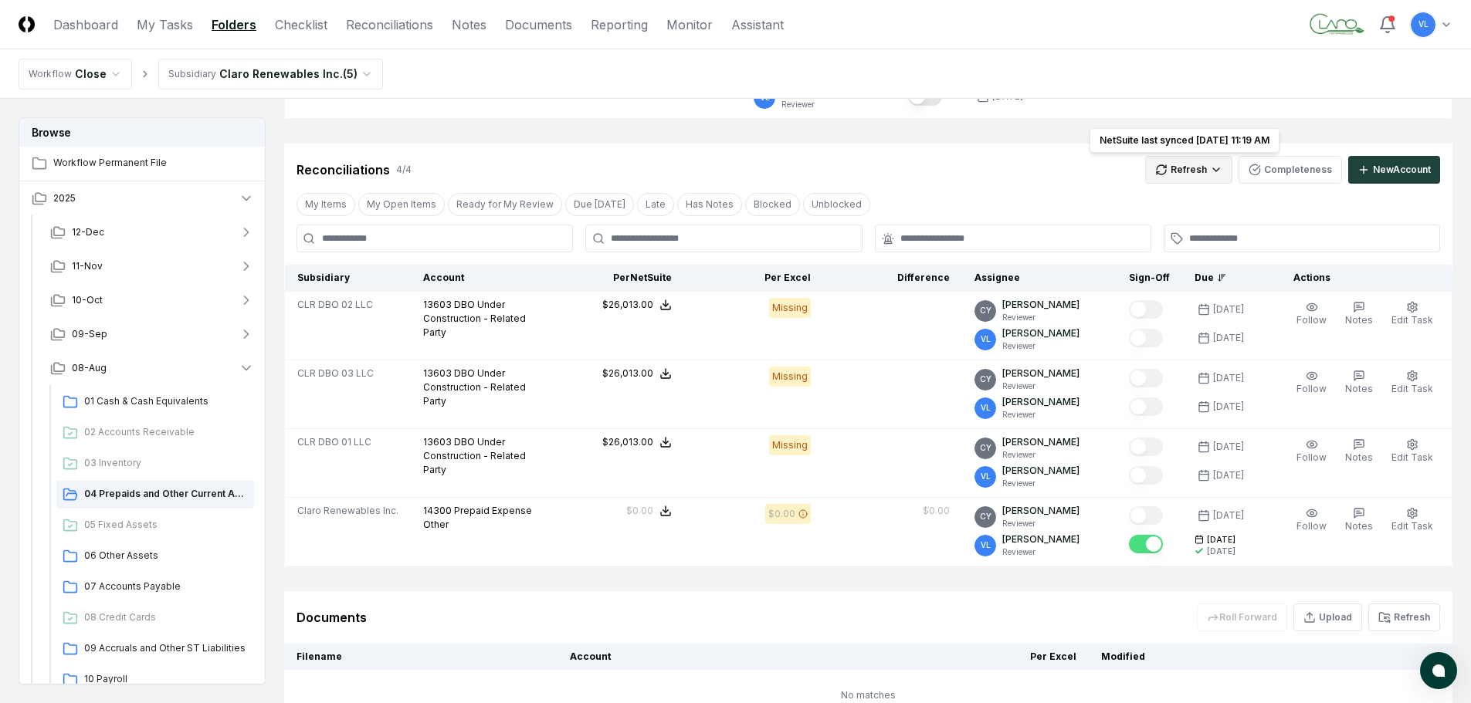
click at [1206, 175] on html "CloseCore Dashboard My Tasks Folders Checklist Reconciliations Notes Documents …" at bounding box center [735, 261] width 1471 height 1141
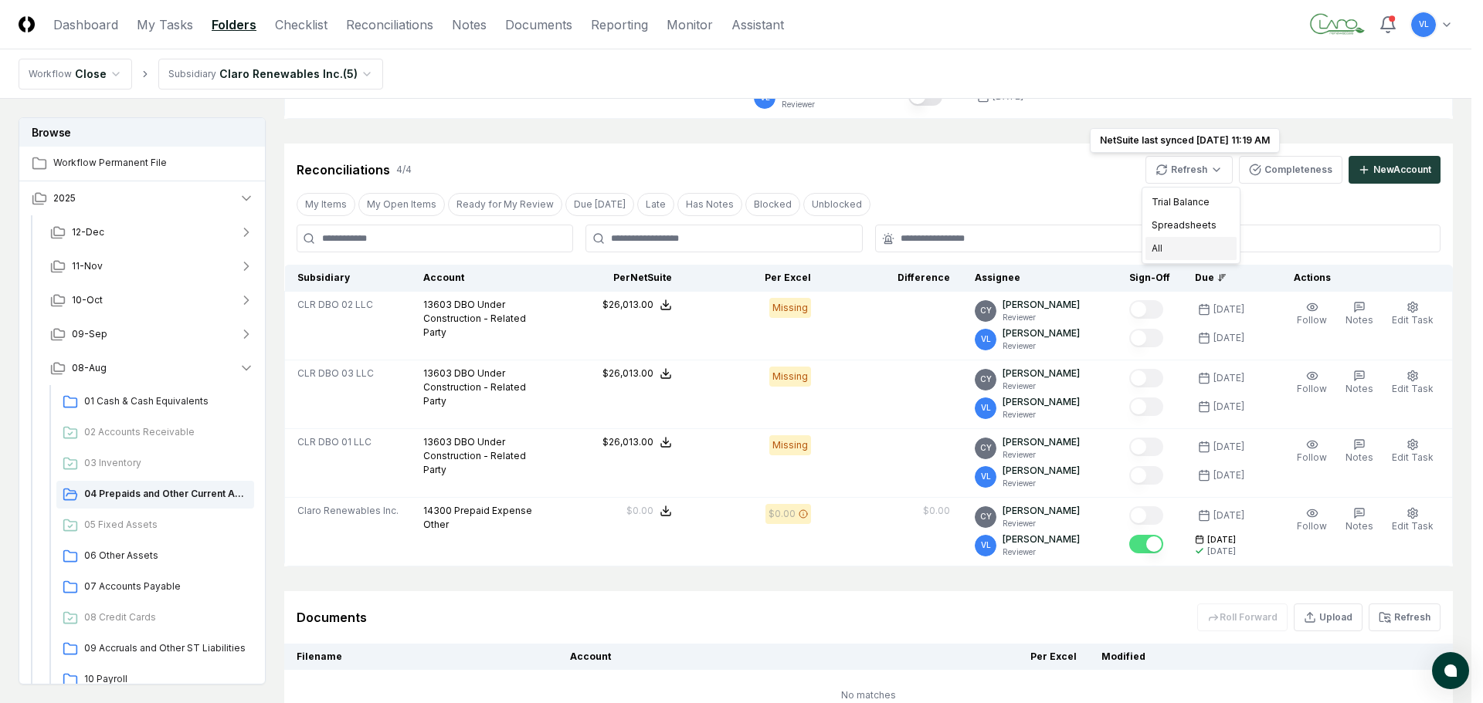
click at [1181, 253] on div "All" at bounding box center [1190, 248] width 91 height 23
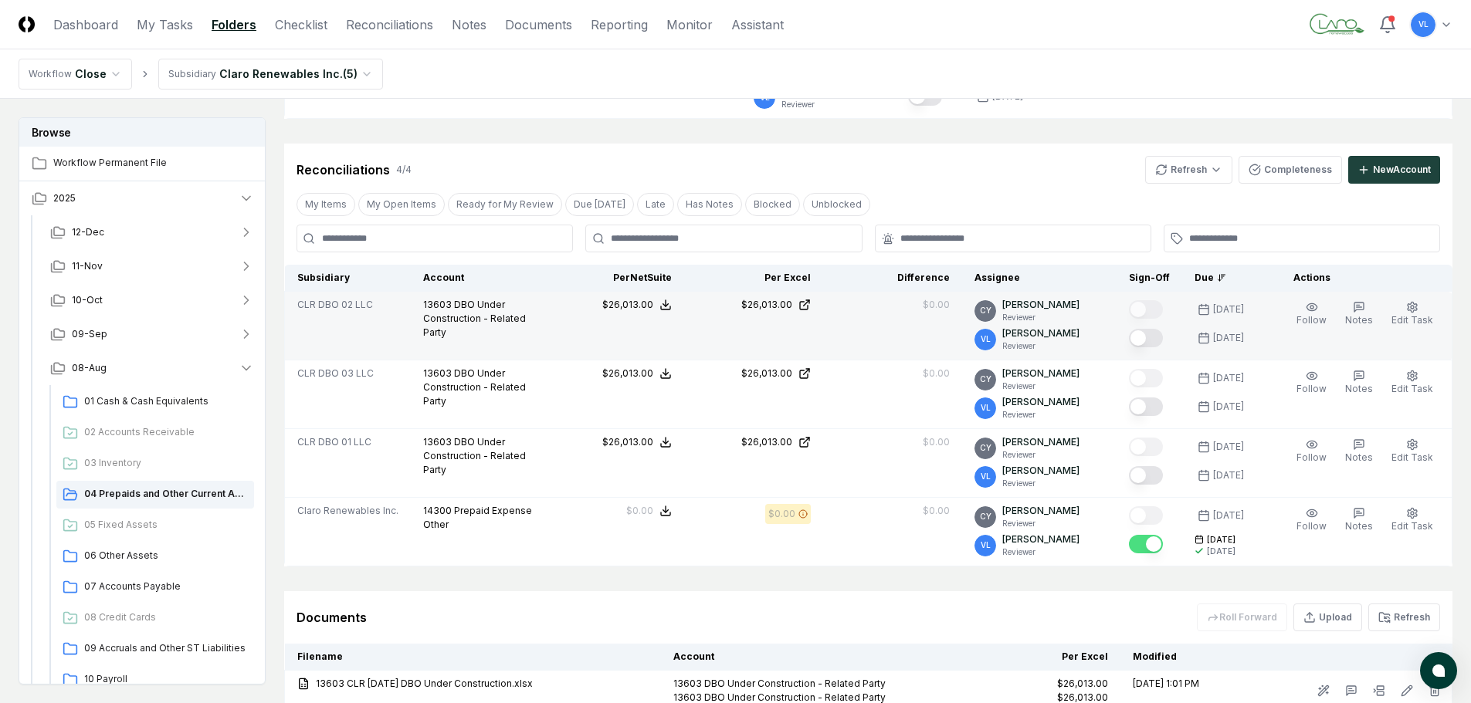
click at [1154, 337] on button "Mark complete" at bounding box center [1146, 338] width 34 height 19
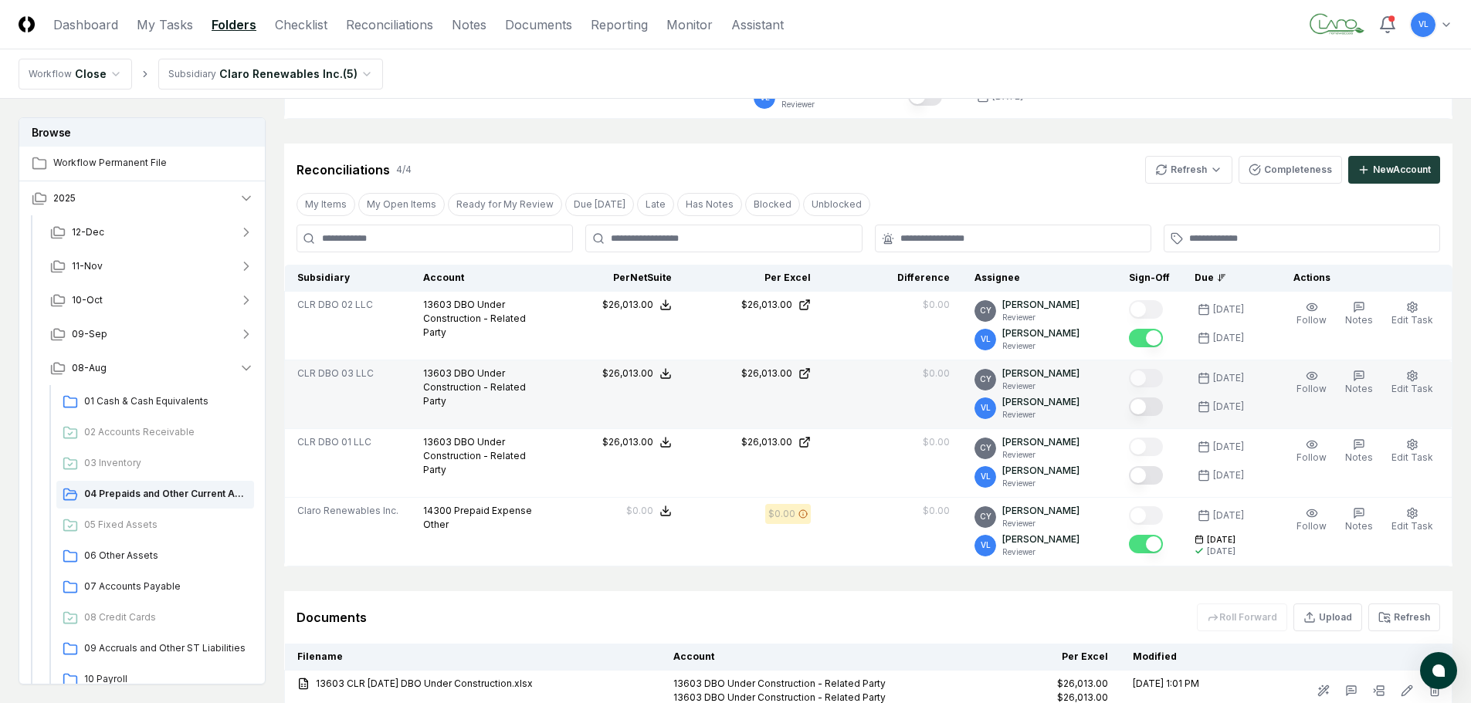
click at [1145, 404] on button "Mark complete" at bounding box center [1146, 407] width 34 height 19
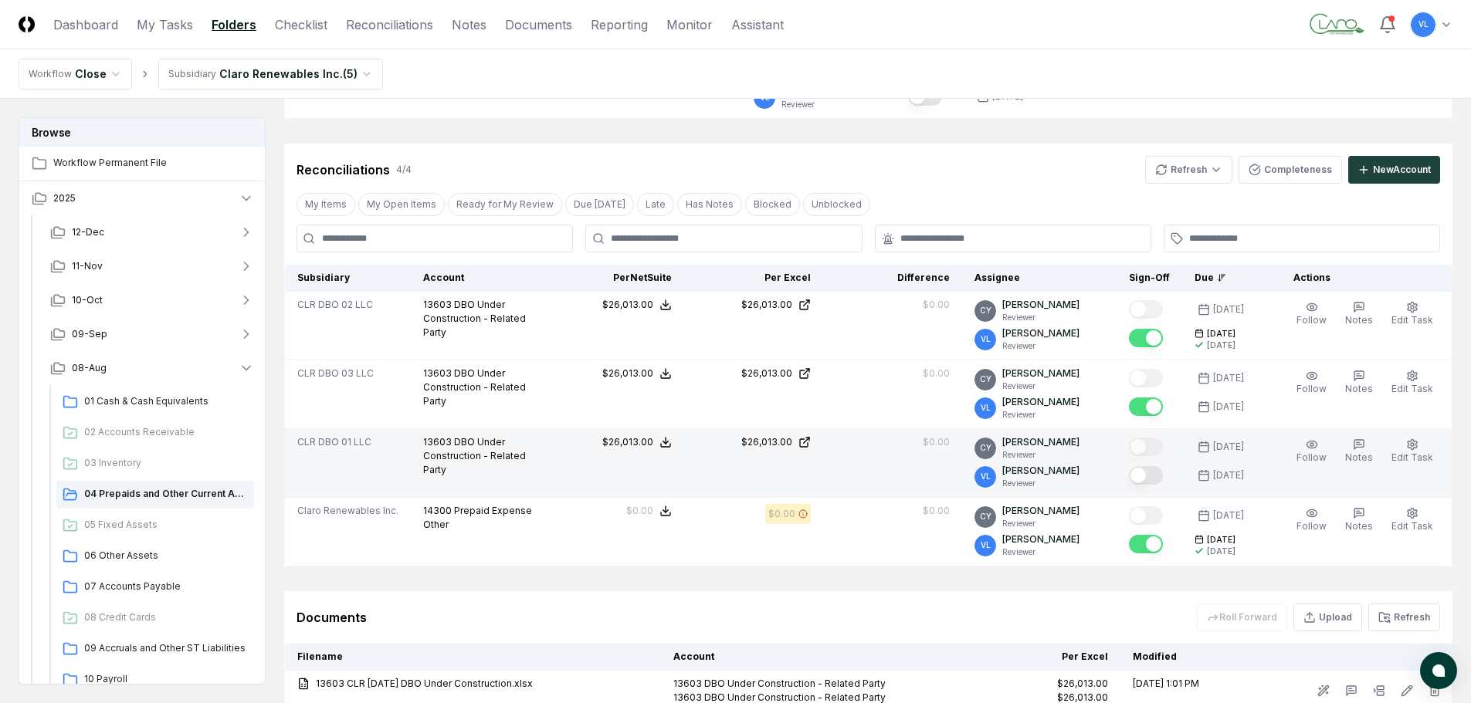
click at [1157, 476] on button "Mark complete" at bounding box center [1146, 475] width 34 height 19
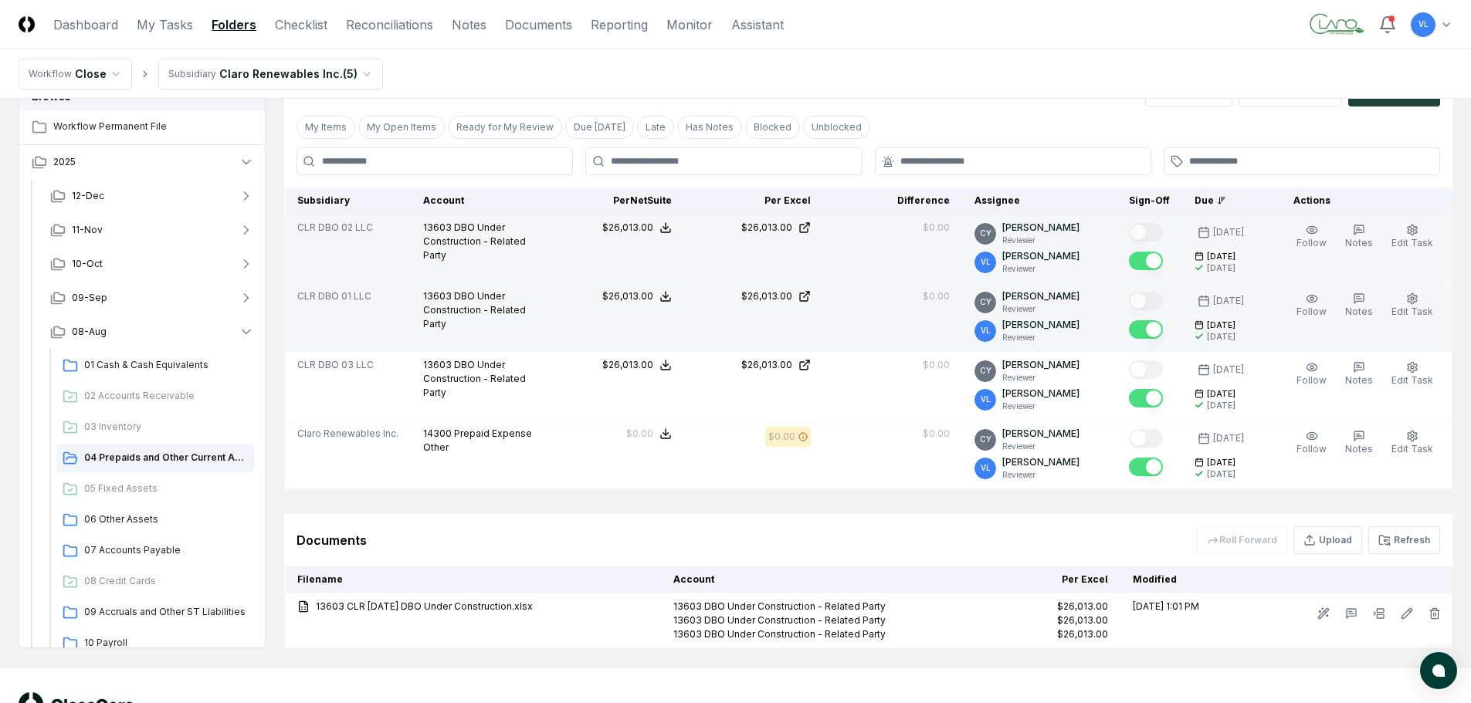
scroll to position [77, 0]
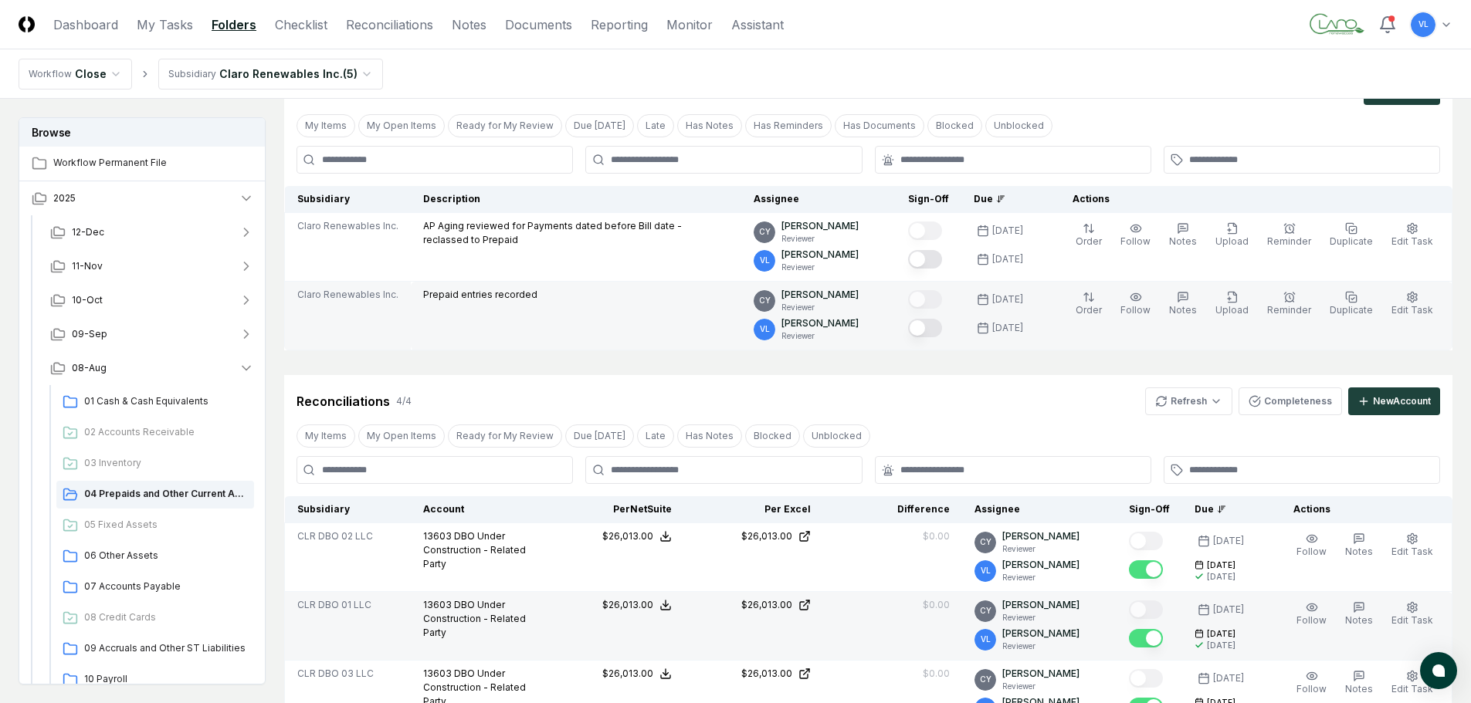
click at [939, 328] on button "Mark complete" at bounding box center [925, 328] width 34 height 19
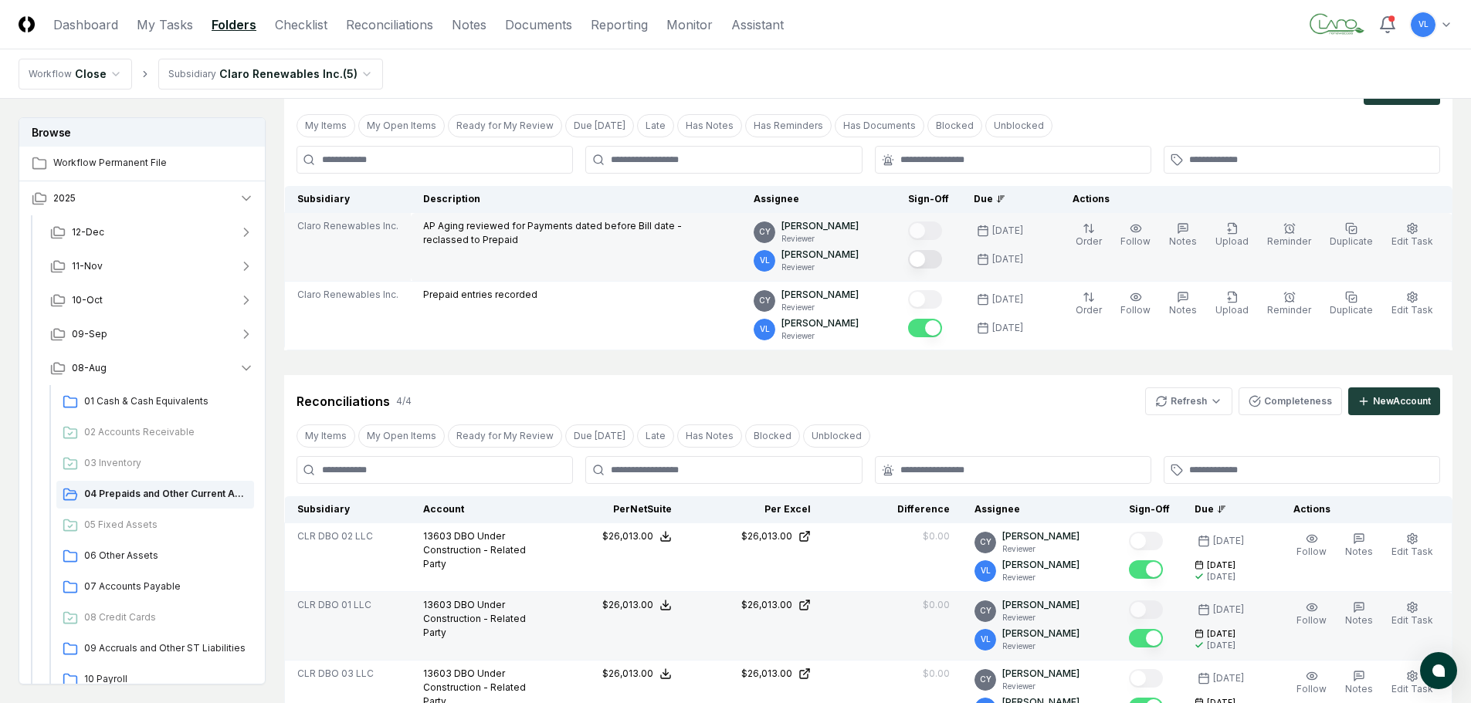
click at [935, 259] on button "Mark complete" at bounding box center [925, 259] width 34 height 19
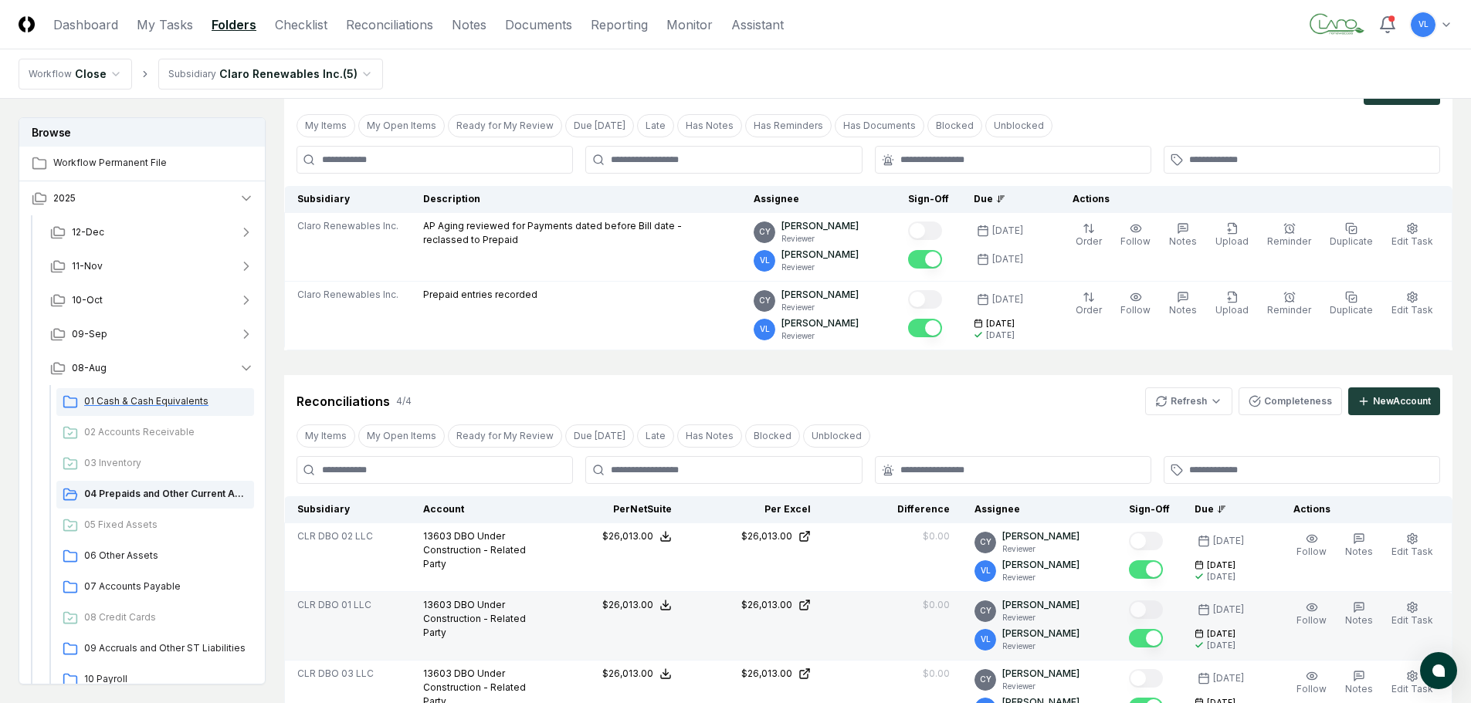
click at [156, 407] on span "01 Cash & Cash Equivalents" at bounding box center [166, 402] width 164 height 14
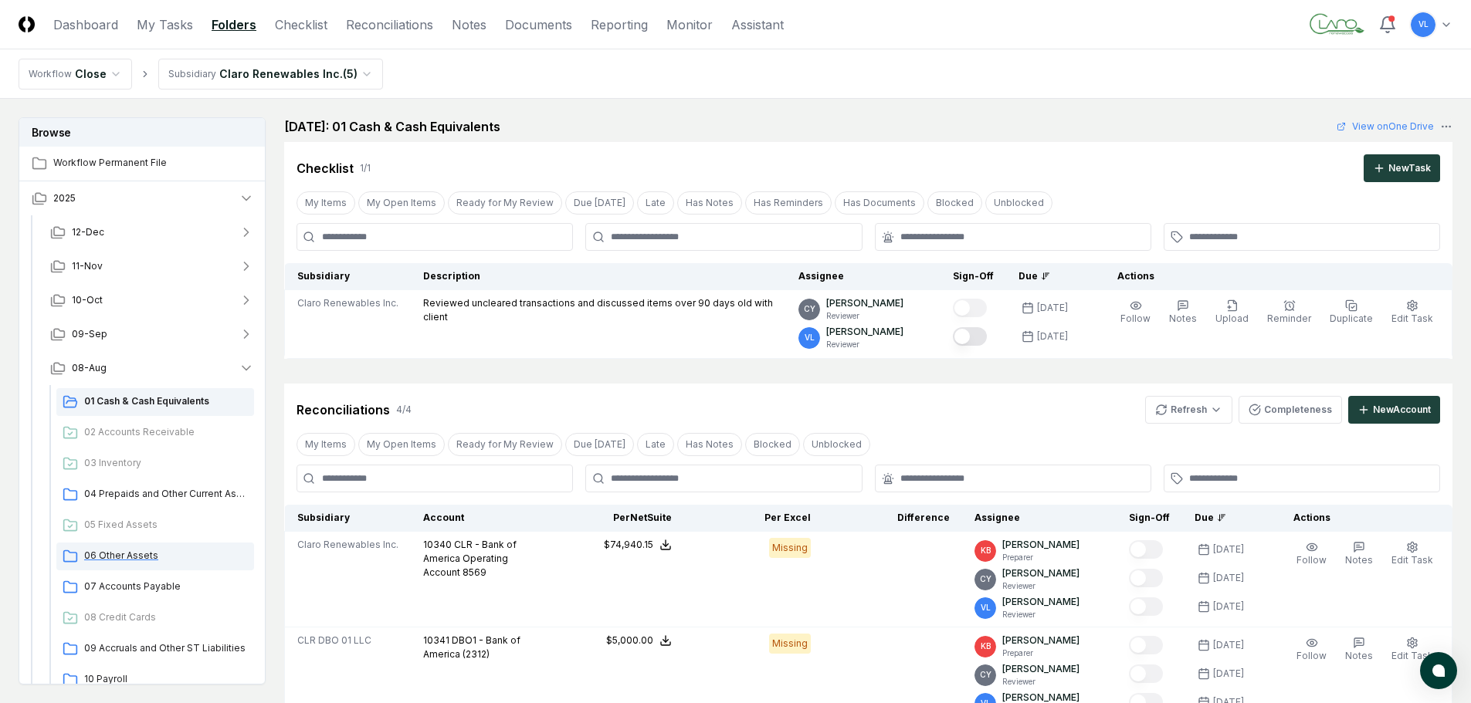
click at [144, 559] on span "06 Other Assets" at bounding box center [166, 556] width 164 height 14
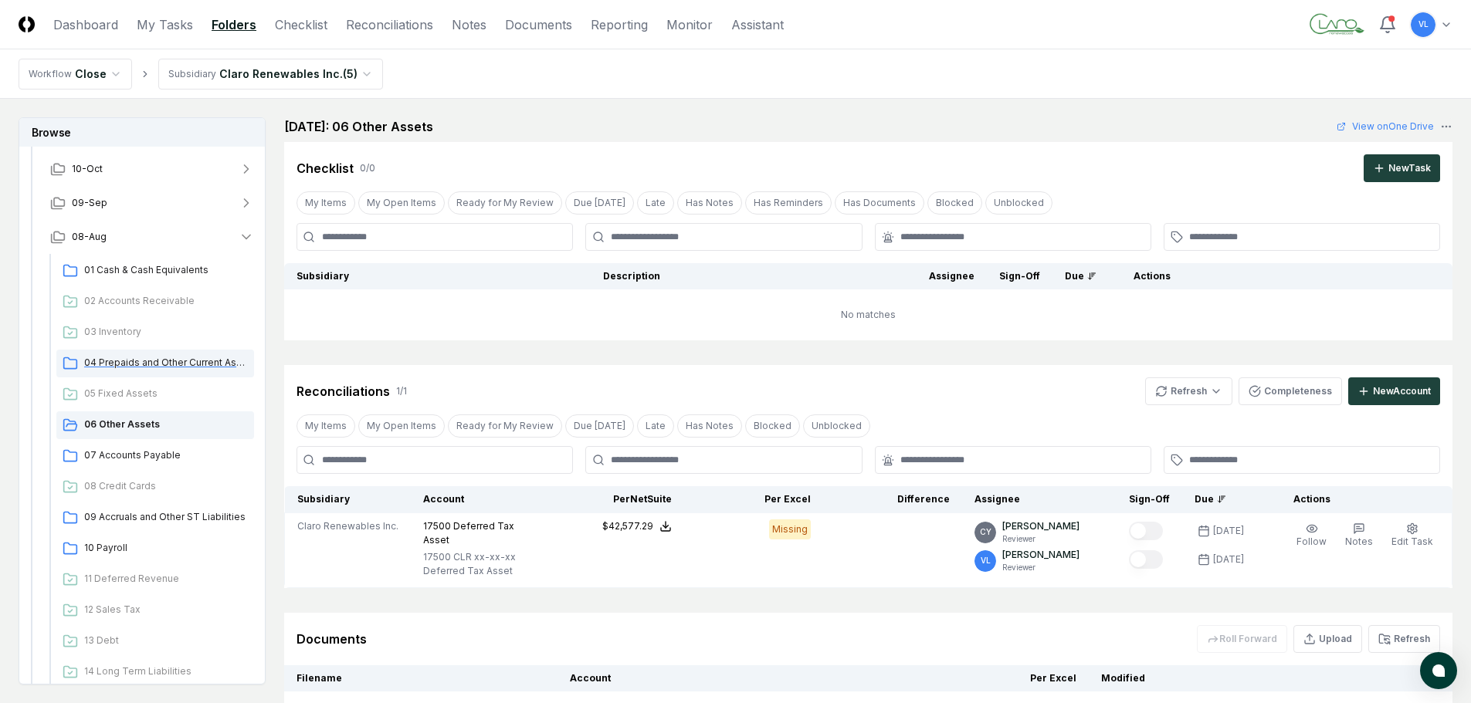
scroll to position [154, 0]
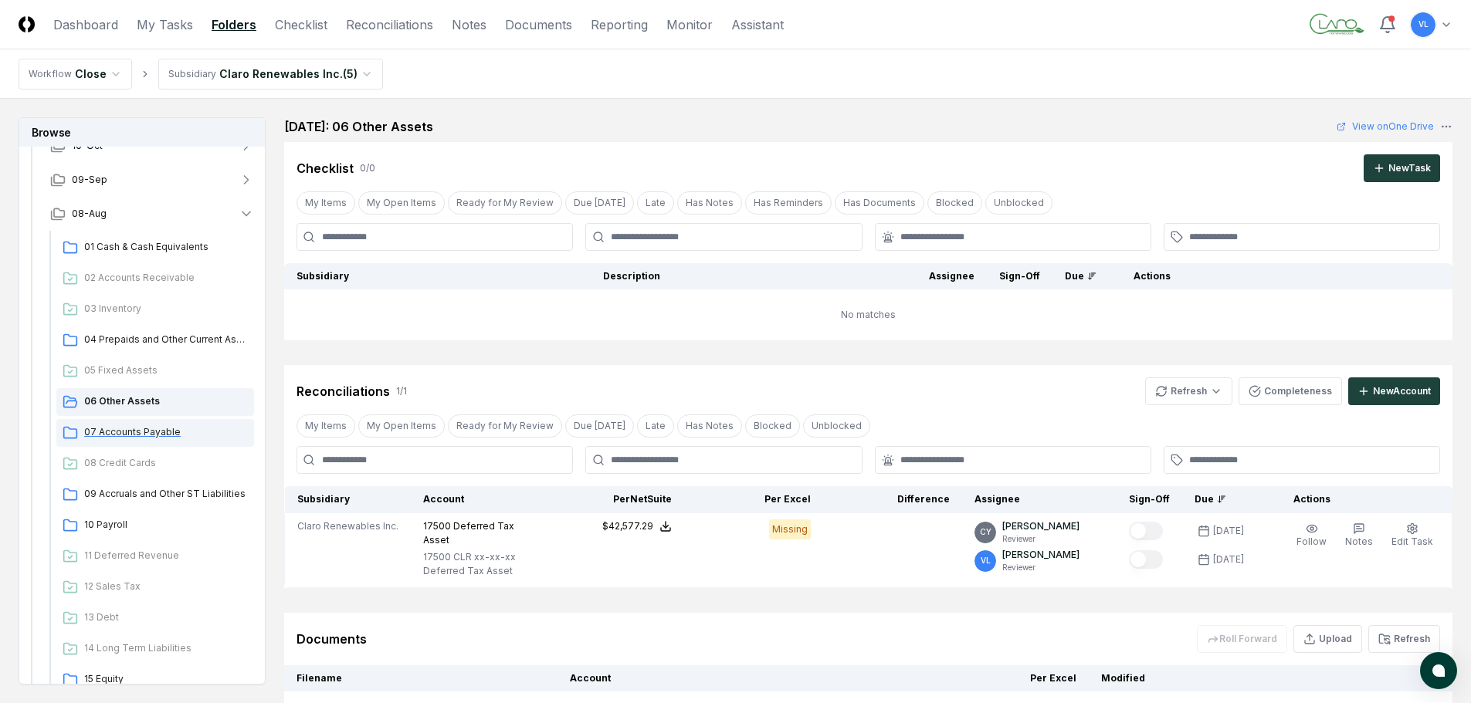
click at [153, 434] on span "07 Accounts Payable" at bounding box center [166, 432] width 164 height 14
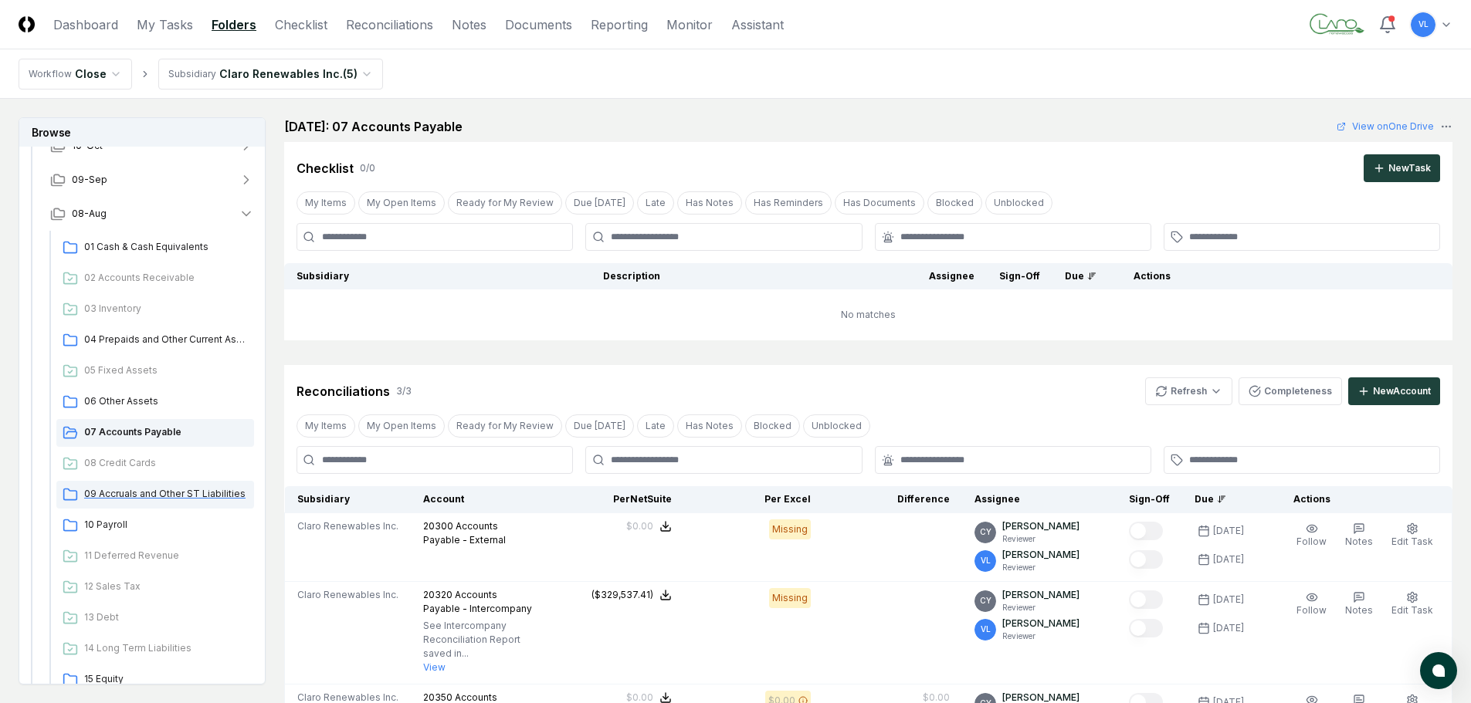
click at [151, 493] on span "09 Accruals and Other ST Liabilities" at bounding box center [166, 494] width 164 height 14
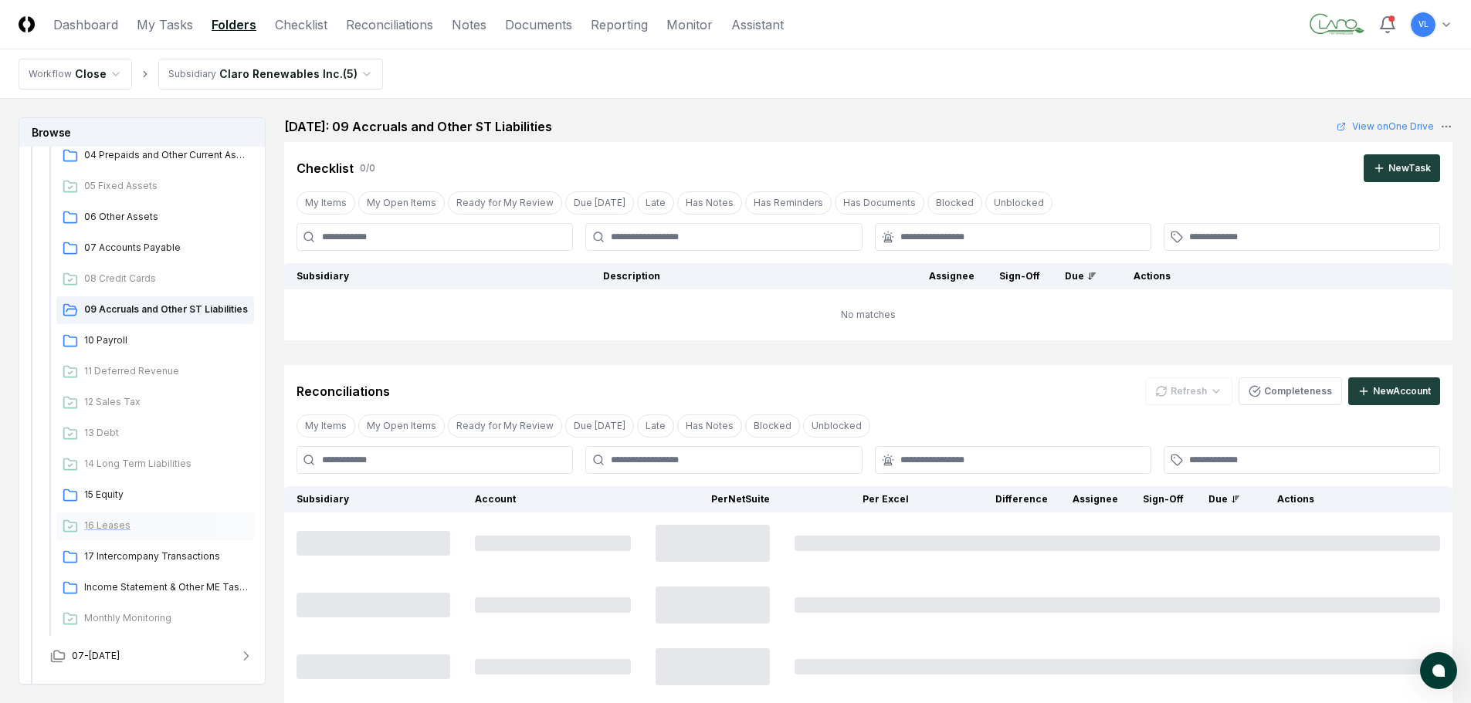
scroll to position [386, 0]
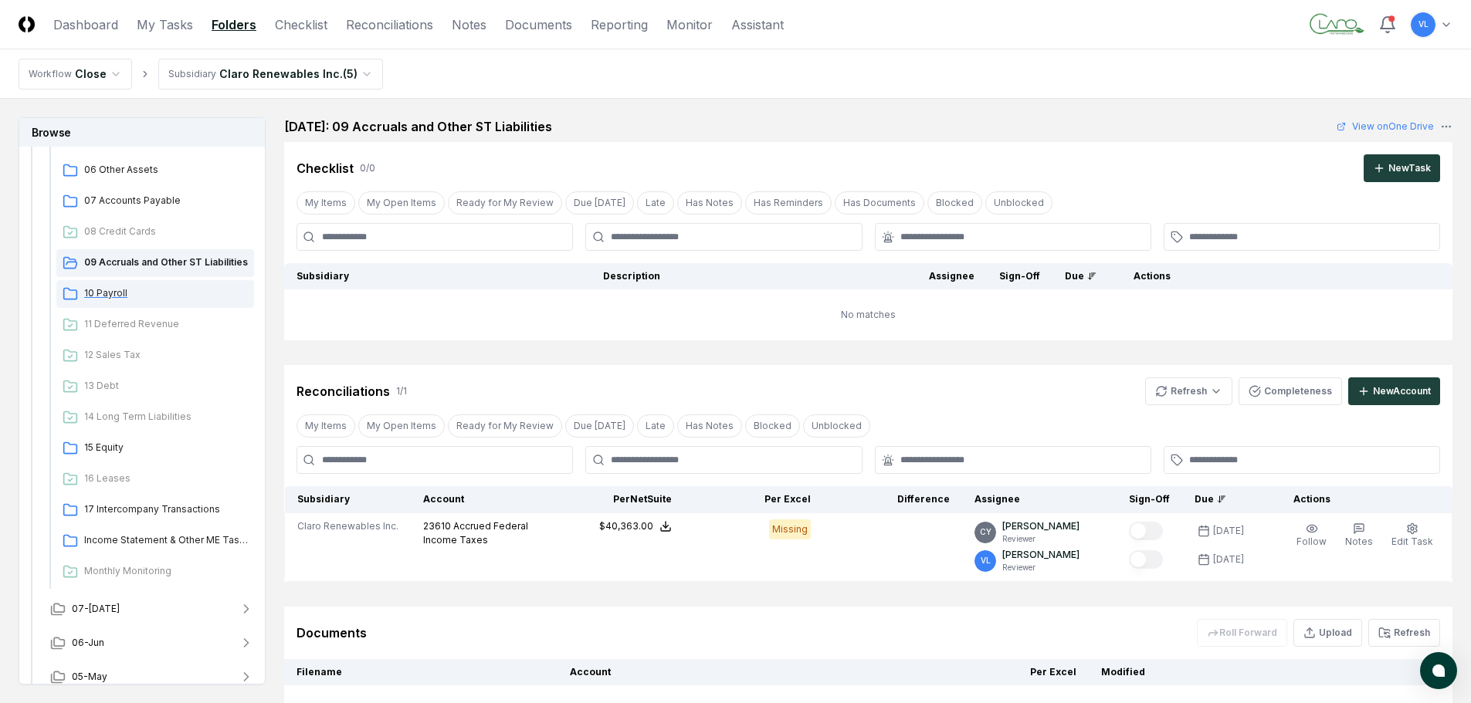
click at [117, 300] on span "10 Payroll" at bounding box center [166, 293] width 164 height 14
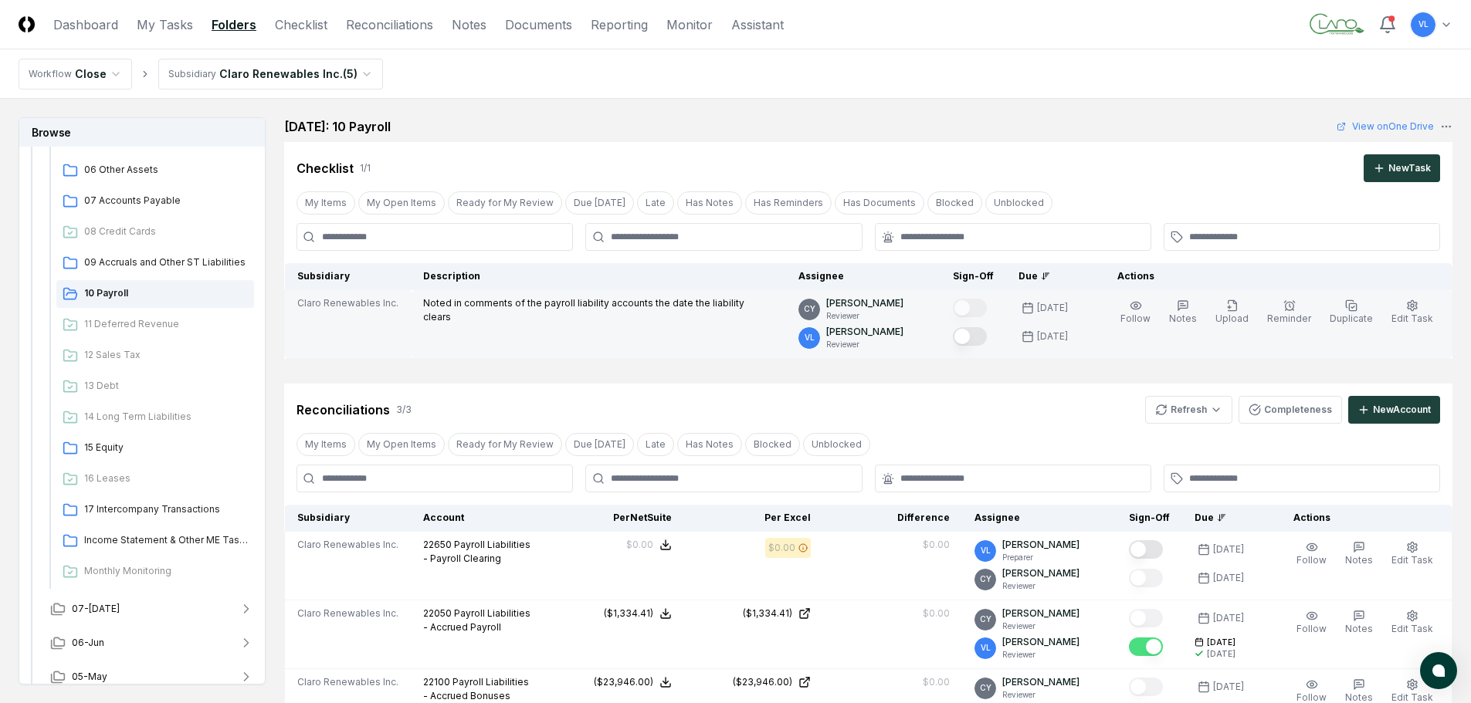
click at [987, 332] on button "Mark complete" at bounding box center [970, 336] width 34 height 19
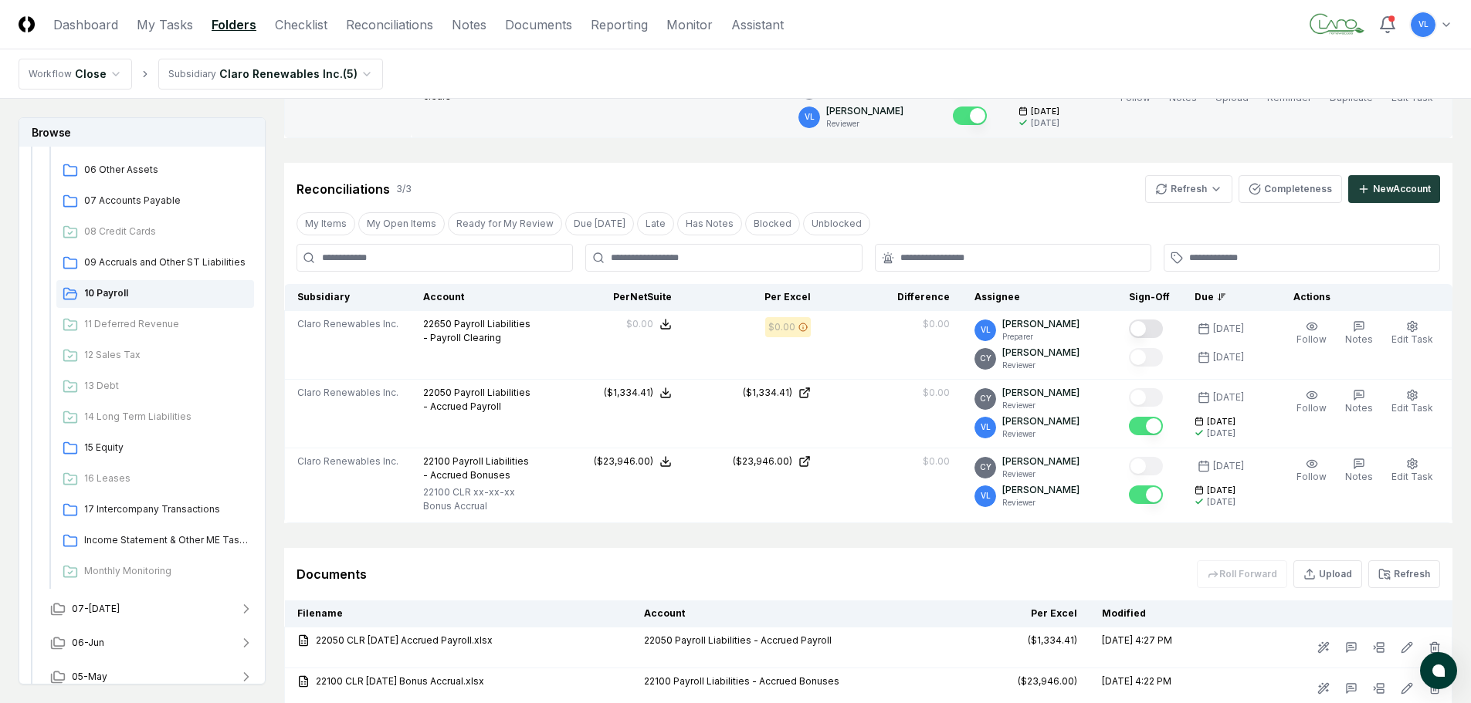
scroll to position [232, 0]
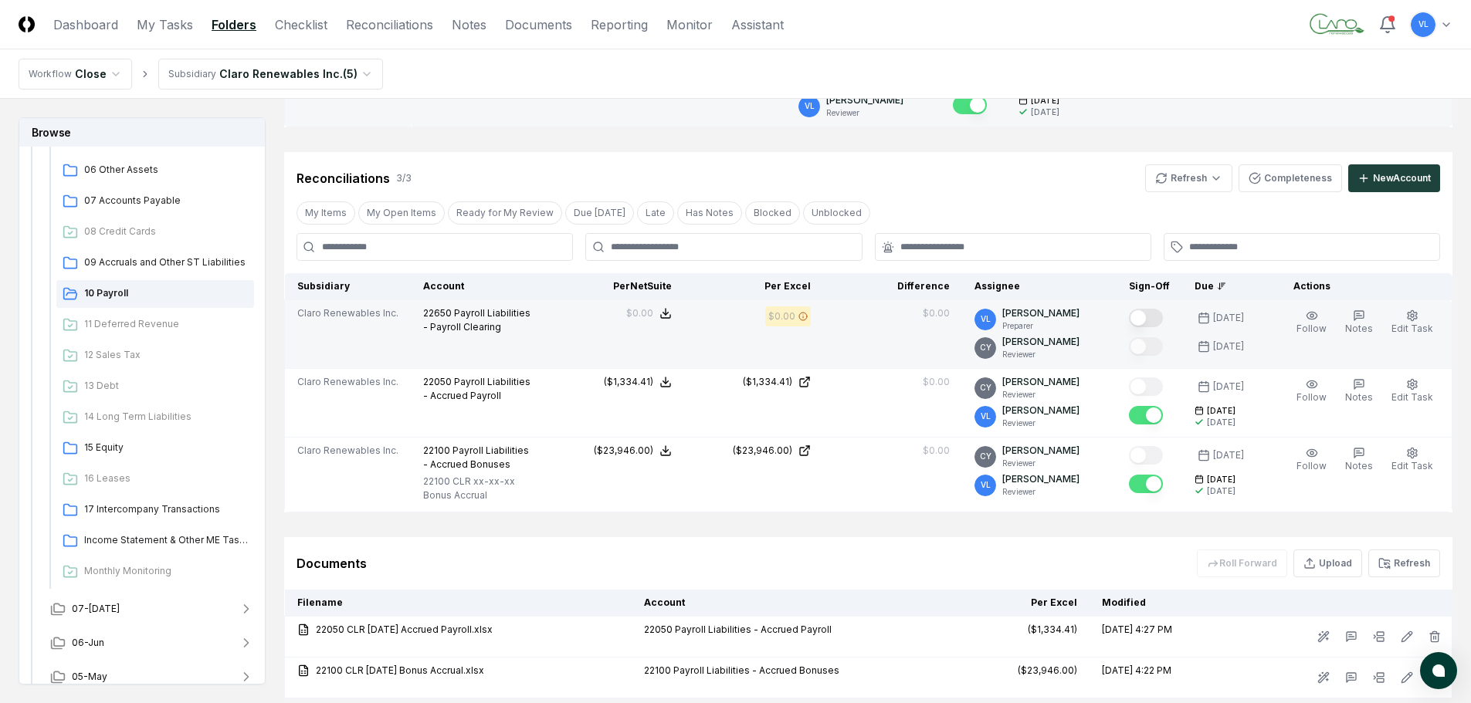
click at [1151, 318] on button "Mark complete" at bounding box center [1146, 318] width 34 height 19
click at [119, 446] on span "15 Equity" at bounding box center [166, 448] width 164 height 14
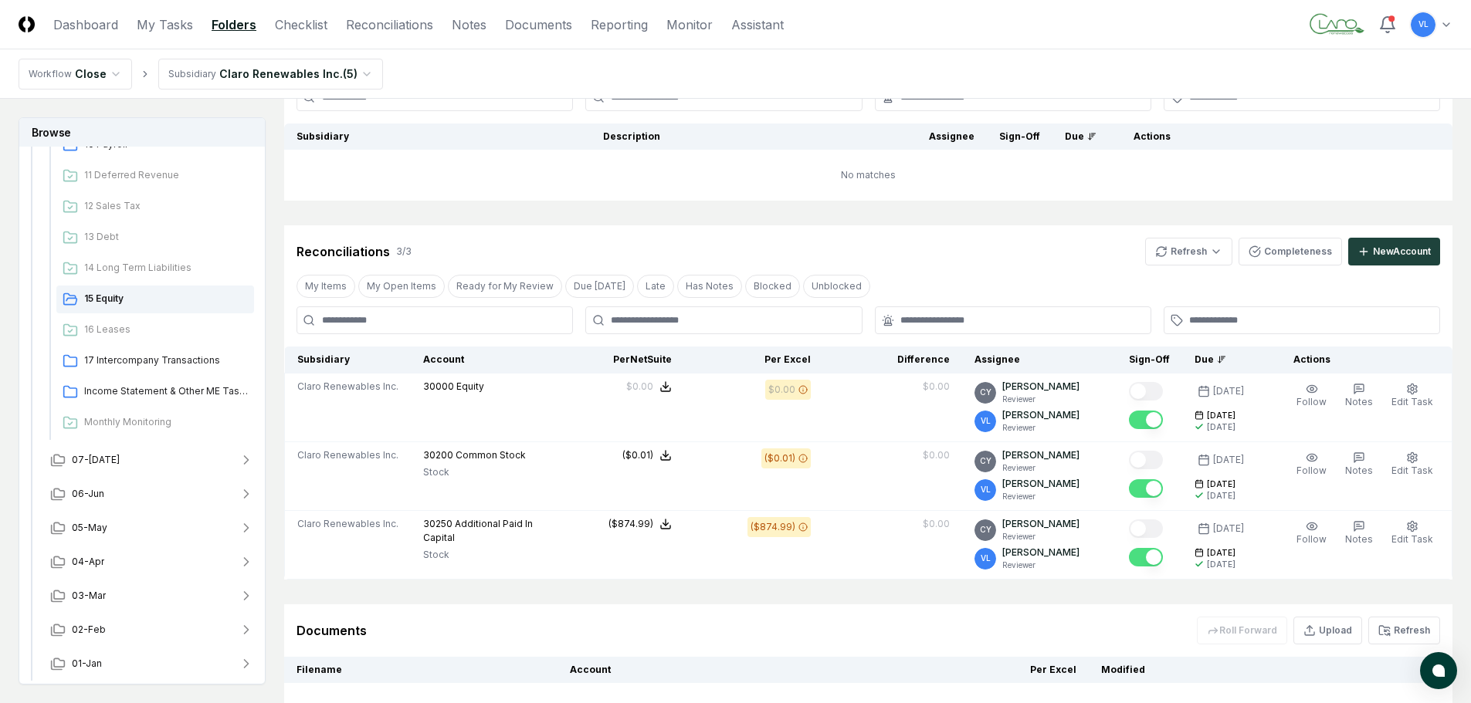
scroll to position [127, 0]
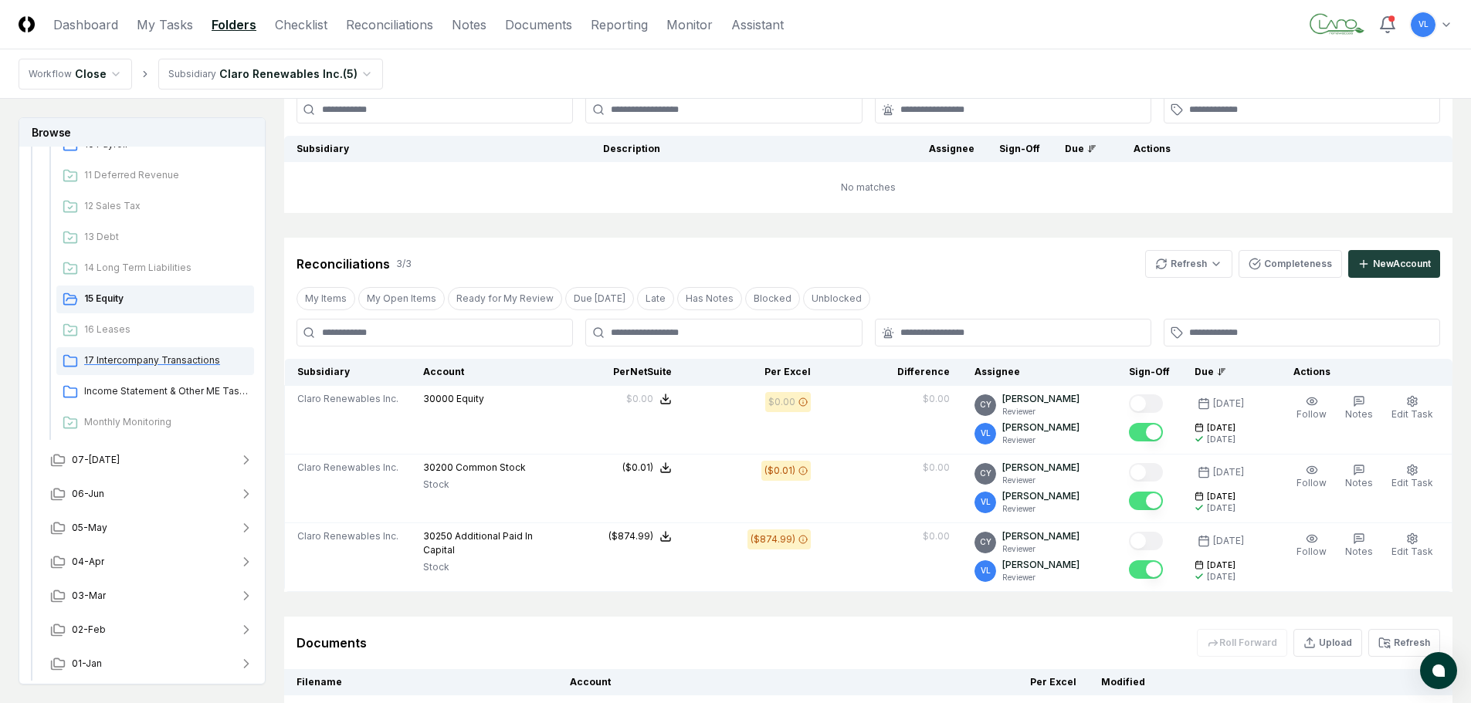
click at [161, 359] on span "17 Intercompany Transactions" at bounding box center [166, 361] width 164 height 14
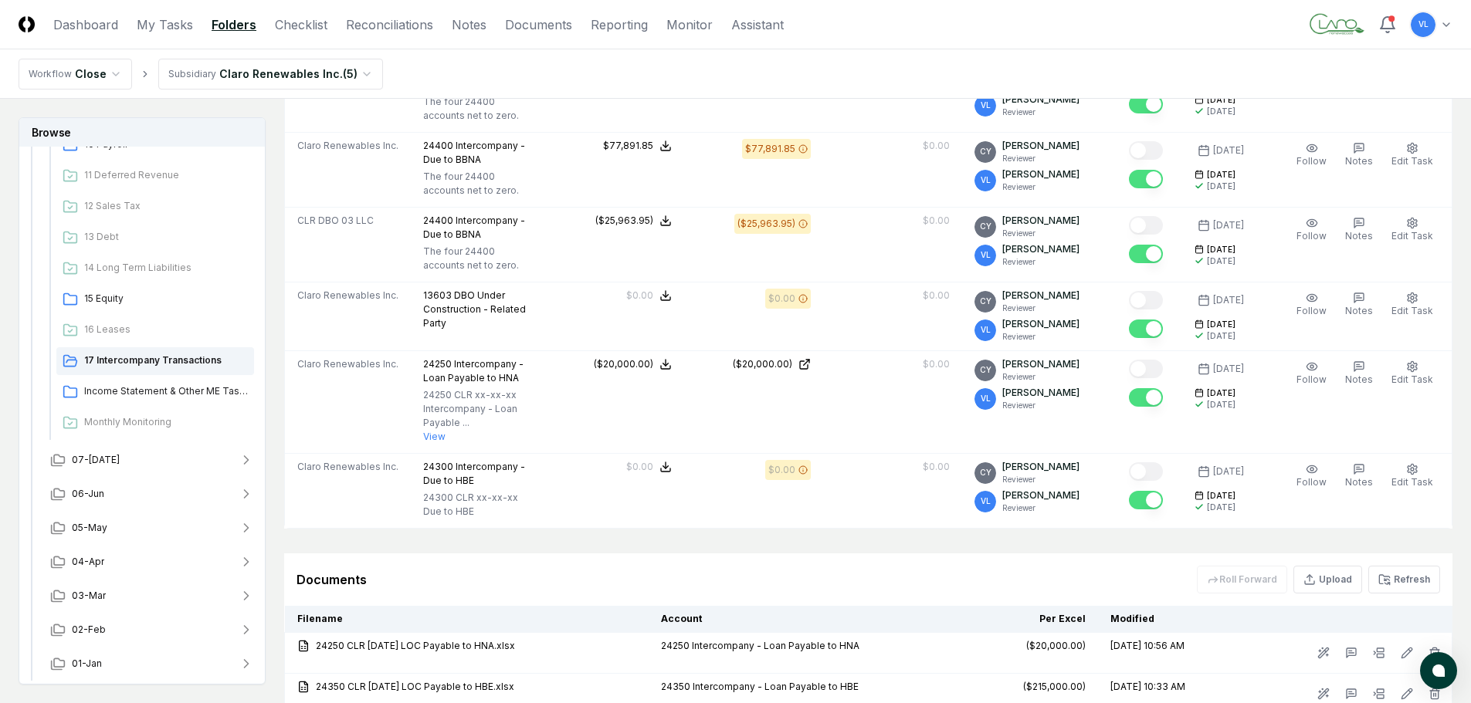
scroll to position [618, 0]
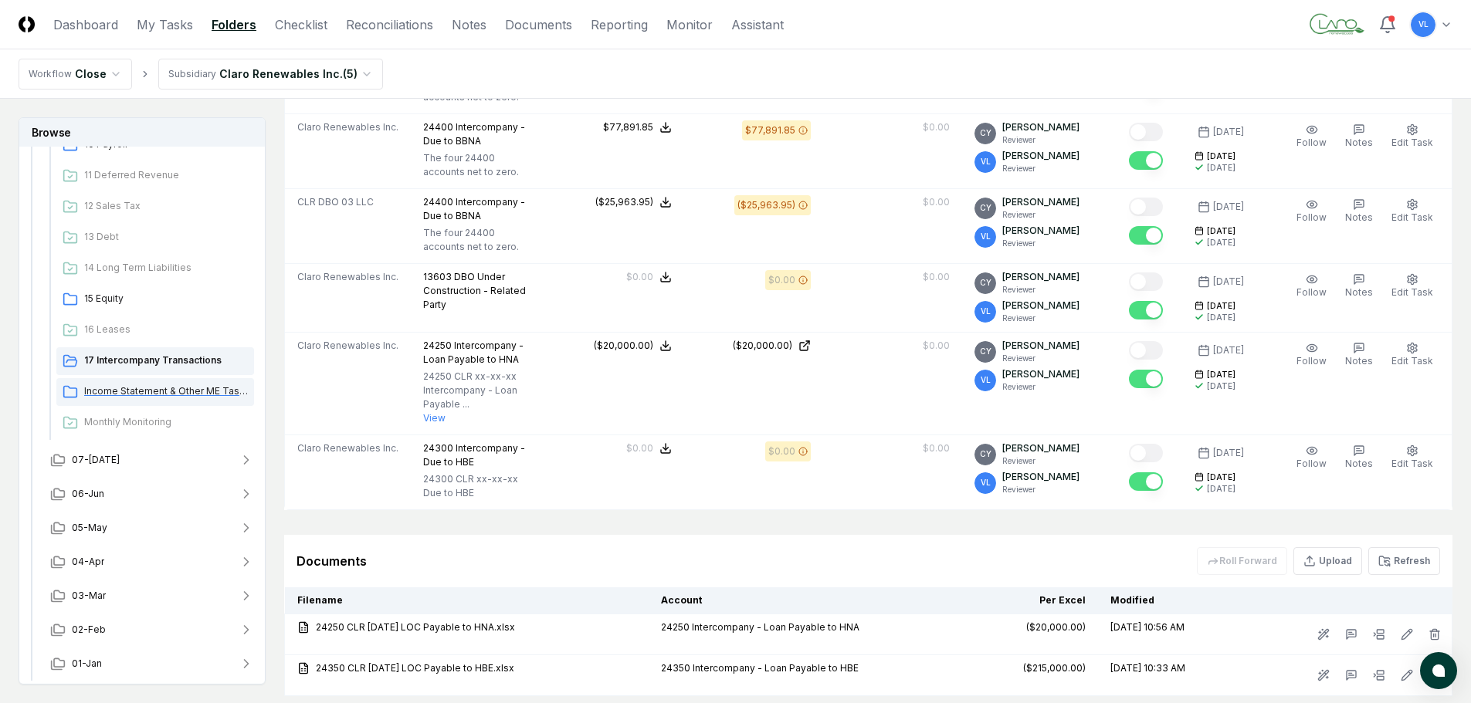
click at [165, 386] on span "Income Statement & Other ME Tasks" at bounding box center [166, 392] width 164 height 14
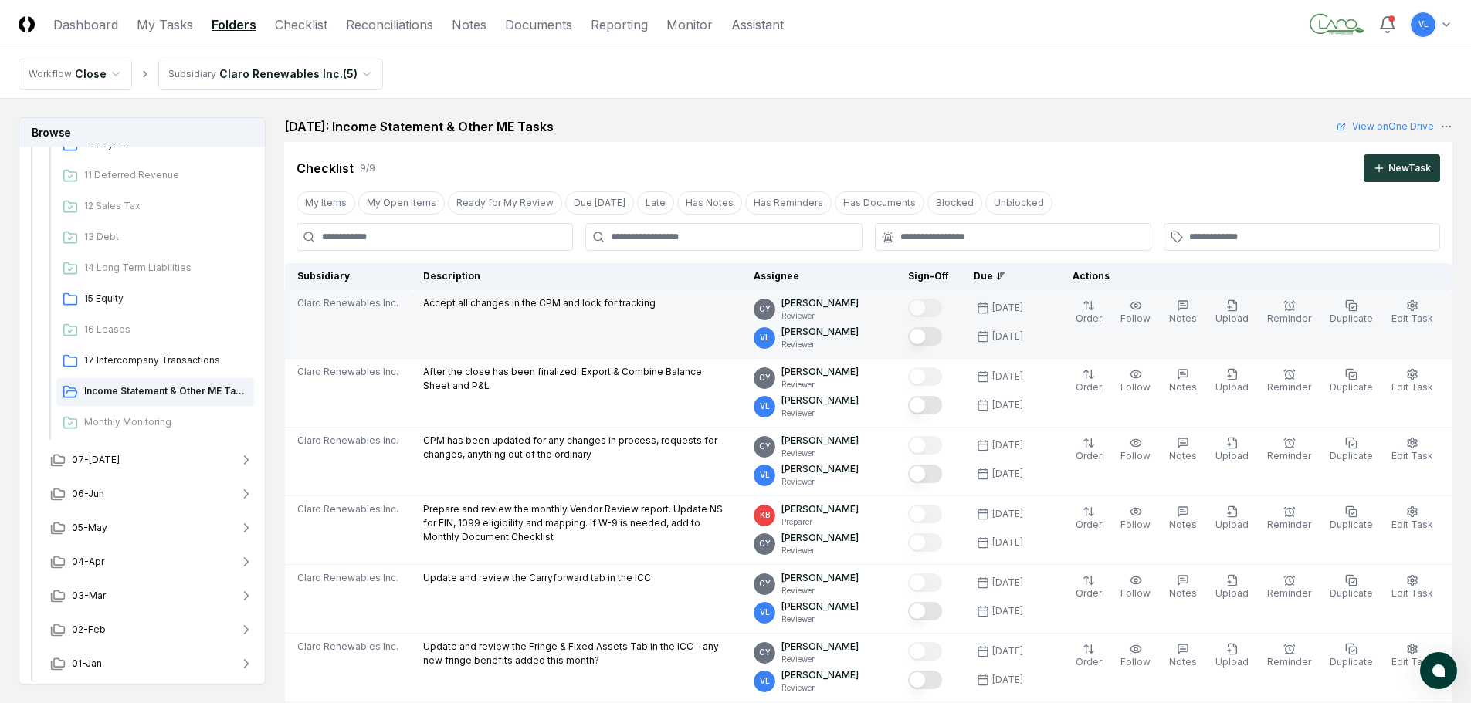
click at [942, 337] on button "Mark complete" at bounding box center [925, 336] width 34 height 19
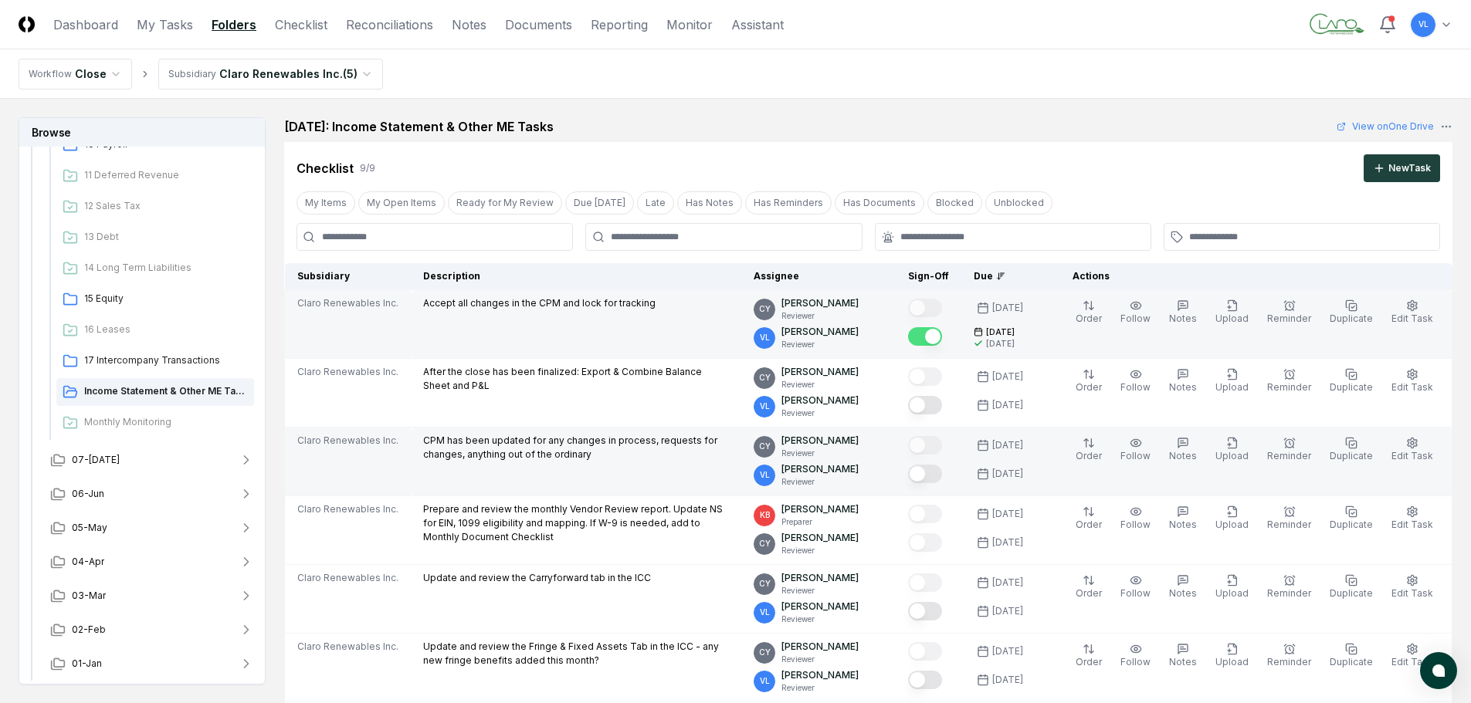
click at [937, 473] on button "Mark complete" at bounding box center [925, 474] width 34 height 19
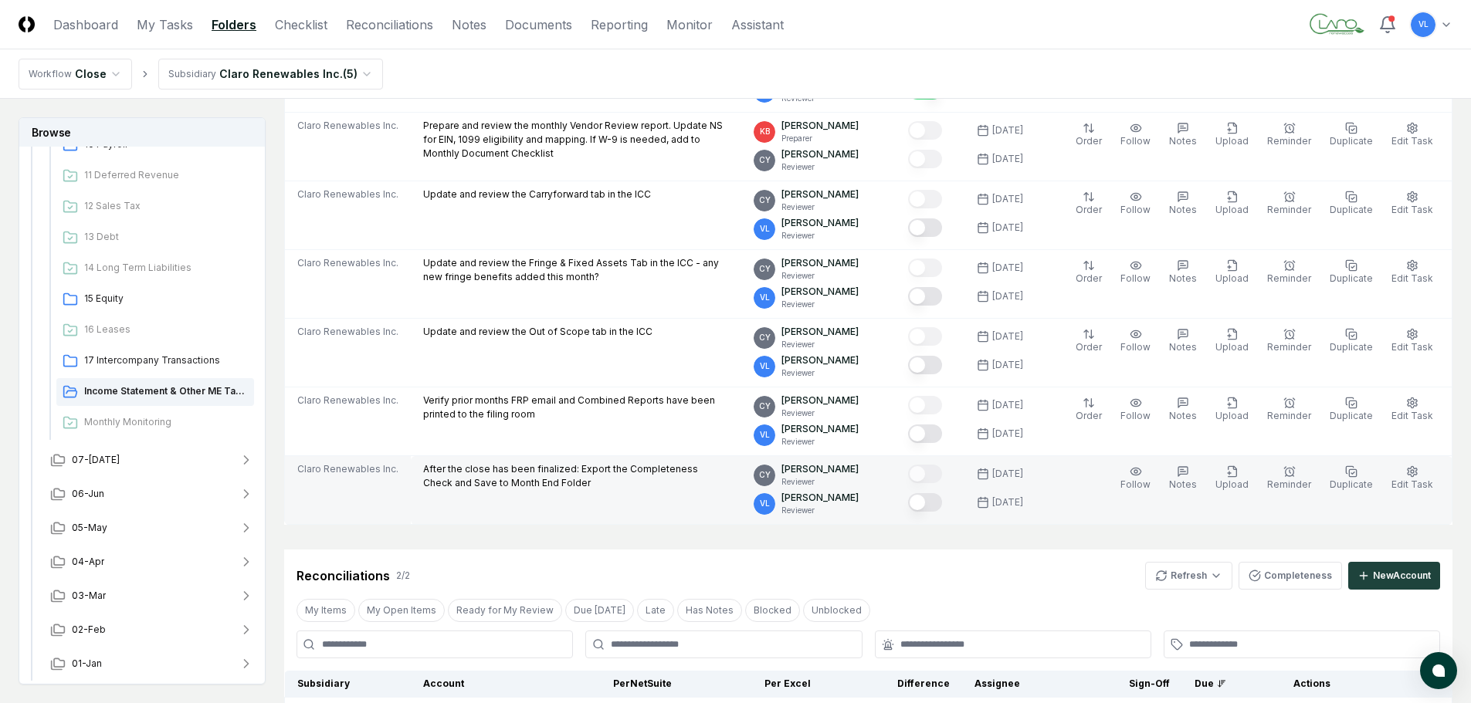
scroll to position [386, 0]
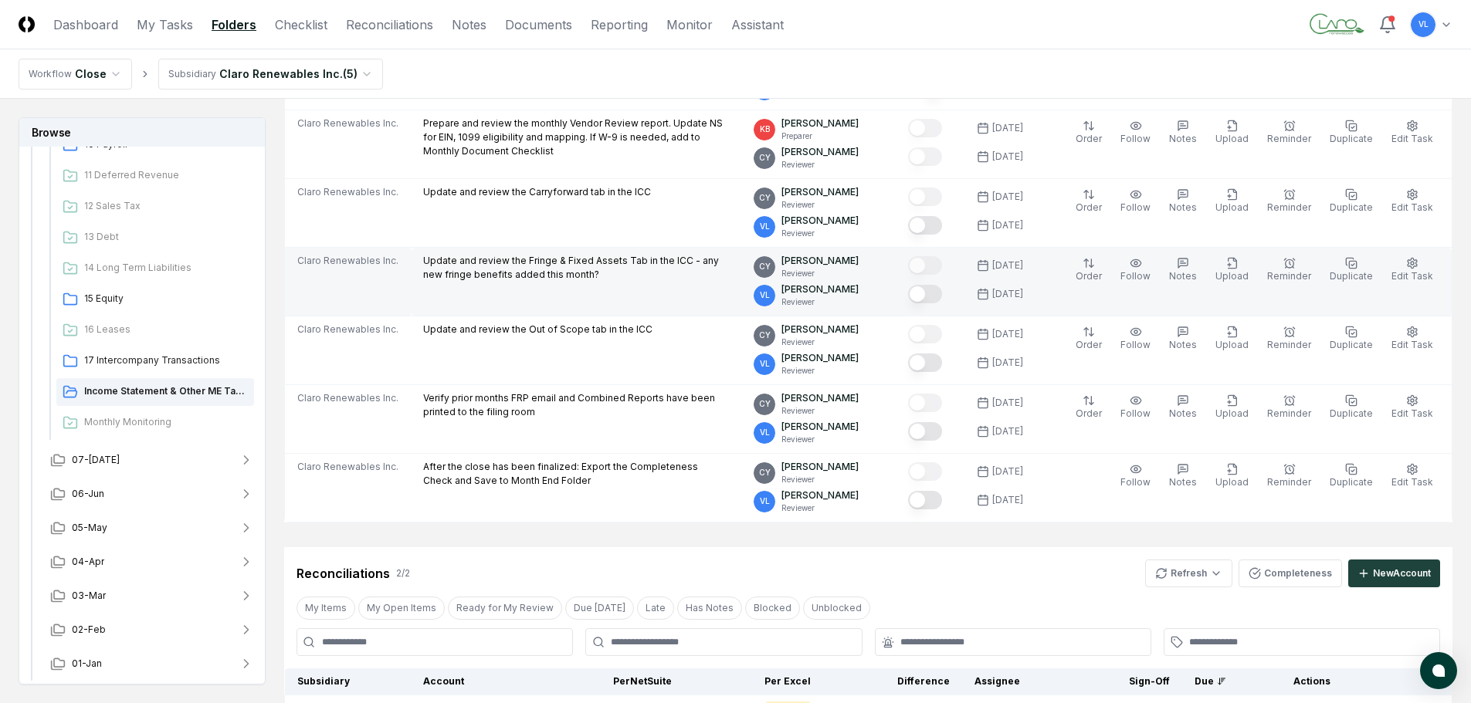
click at [937, 293] on button "Mark complete" at bounding box center [925, 294] width 34 height 19
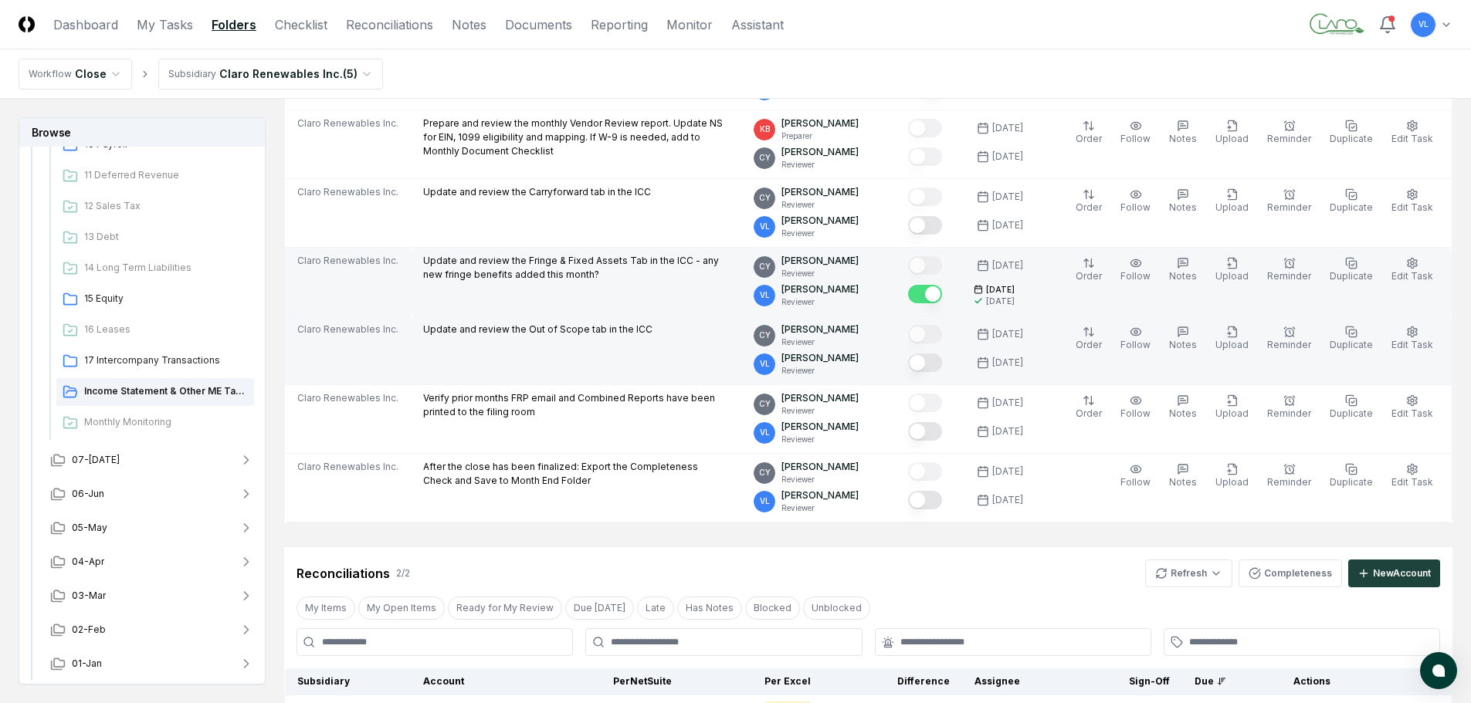
click at [934, 371] on button "Mark complete" at bounding box center [925, 363] width 34 height 19
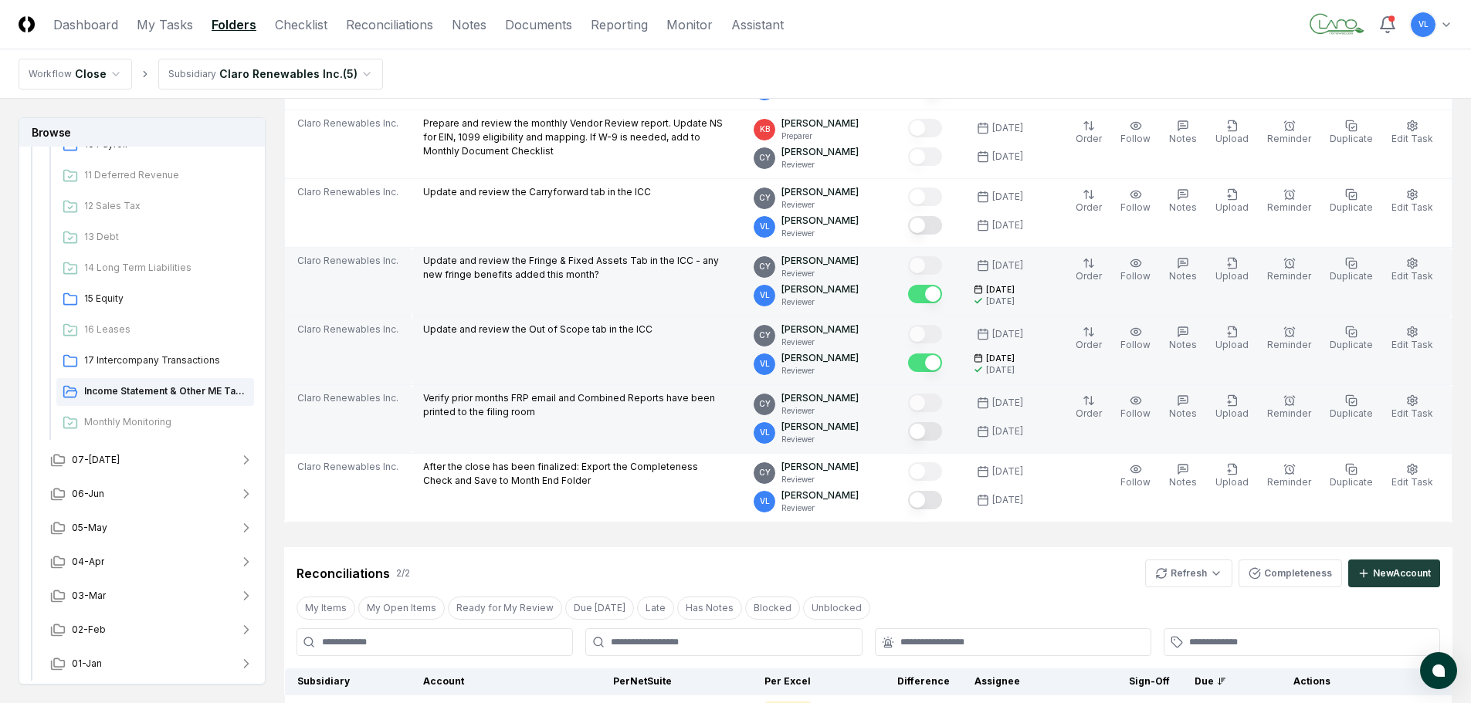
click at [939, 436] on button "Mark complete" at bounding box center [925, 431] width 34 height 19
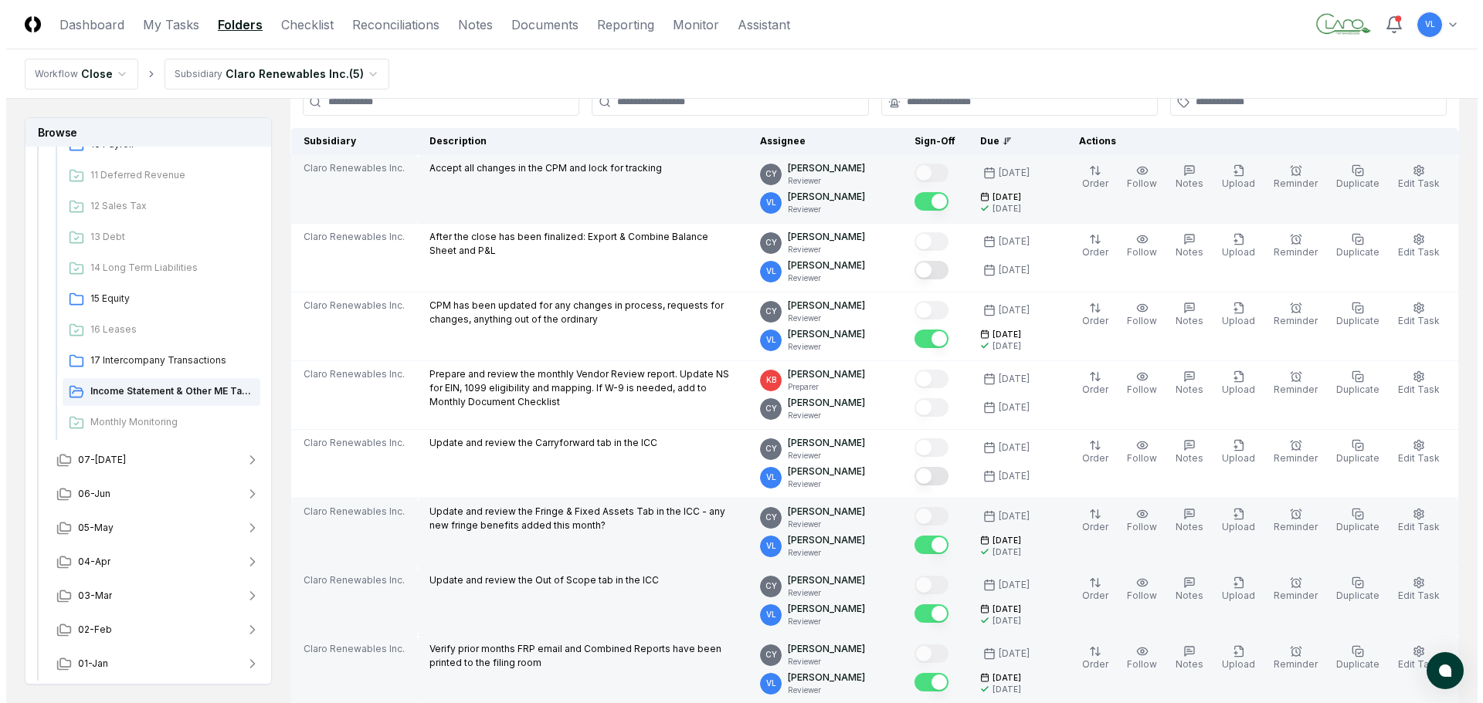
scroll to position [0, 0]
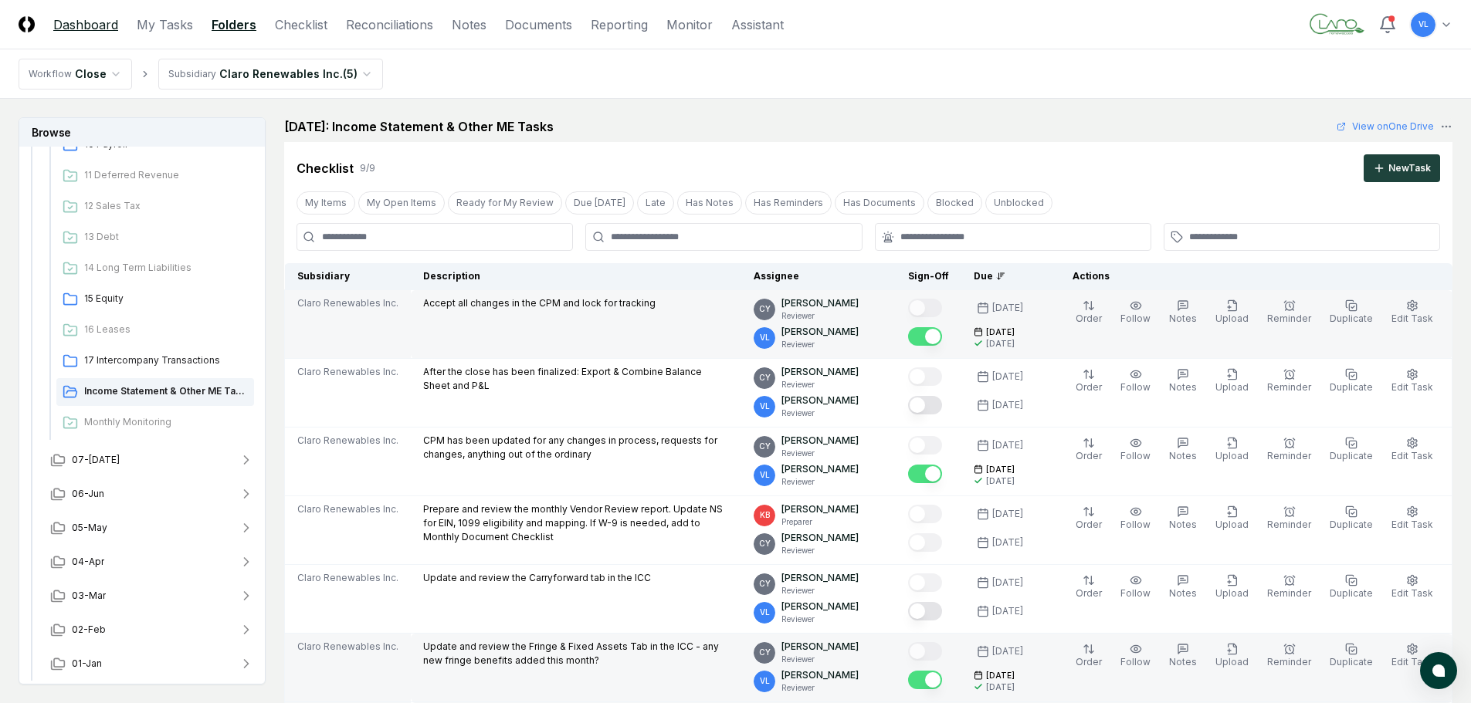
click at [90, 25] on link "Dashboard" at bounding box center [85, 24] width 65 height 19
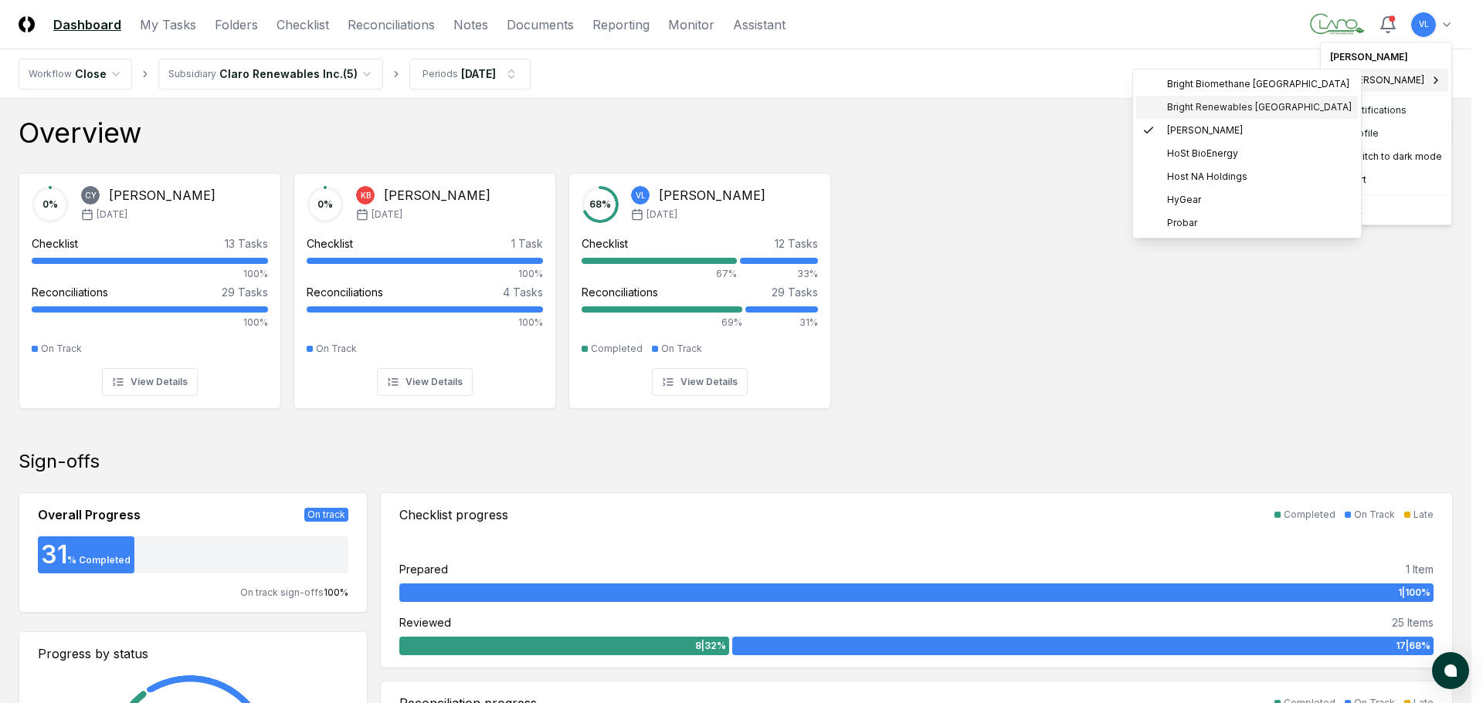
click at [1202, 112] on span "Bright Renewables Canada" at bounding box center [1259, 107] width 185 height 14
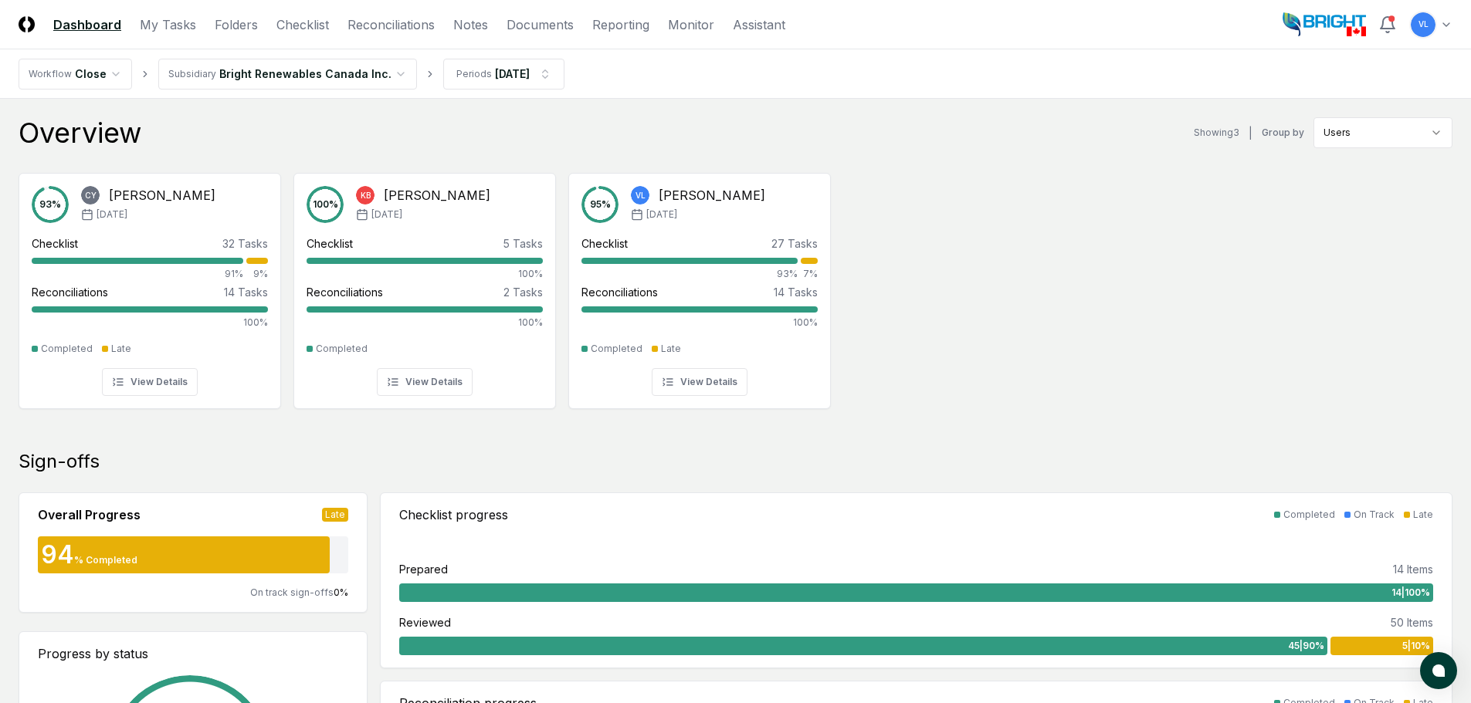
drag, startPoint x: 326, startPoint y: 29, endPoint x: 348, endPoint y: 41, distance: 25.6
click at [326, 29] on link "Checklist" at bounding box center [302, 24] width 53 height 19
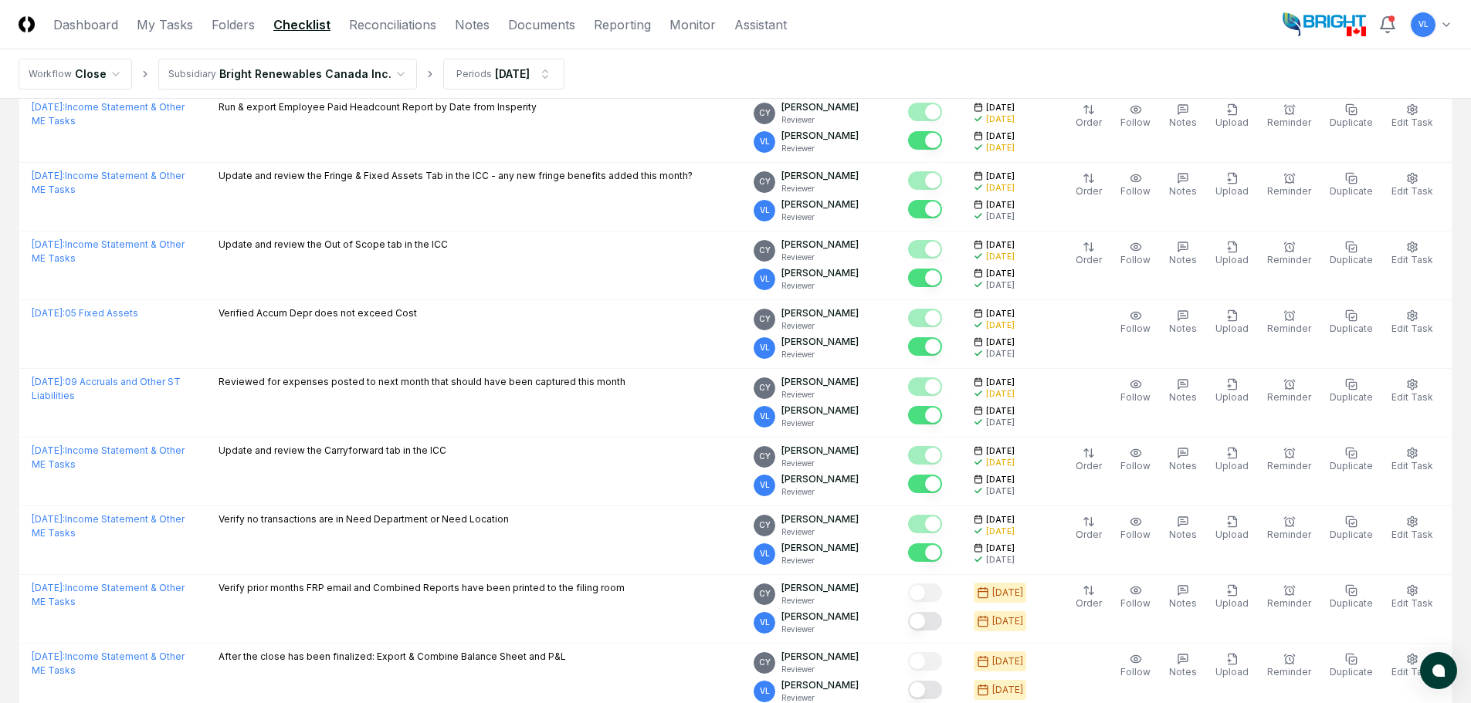
scroll to position [1872, 0]
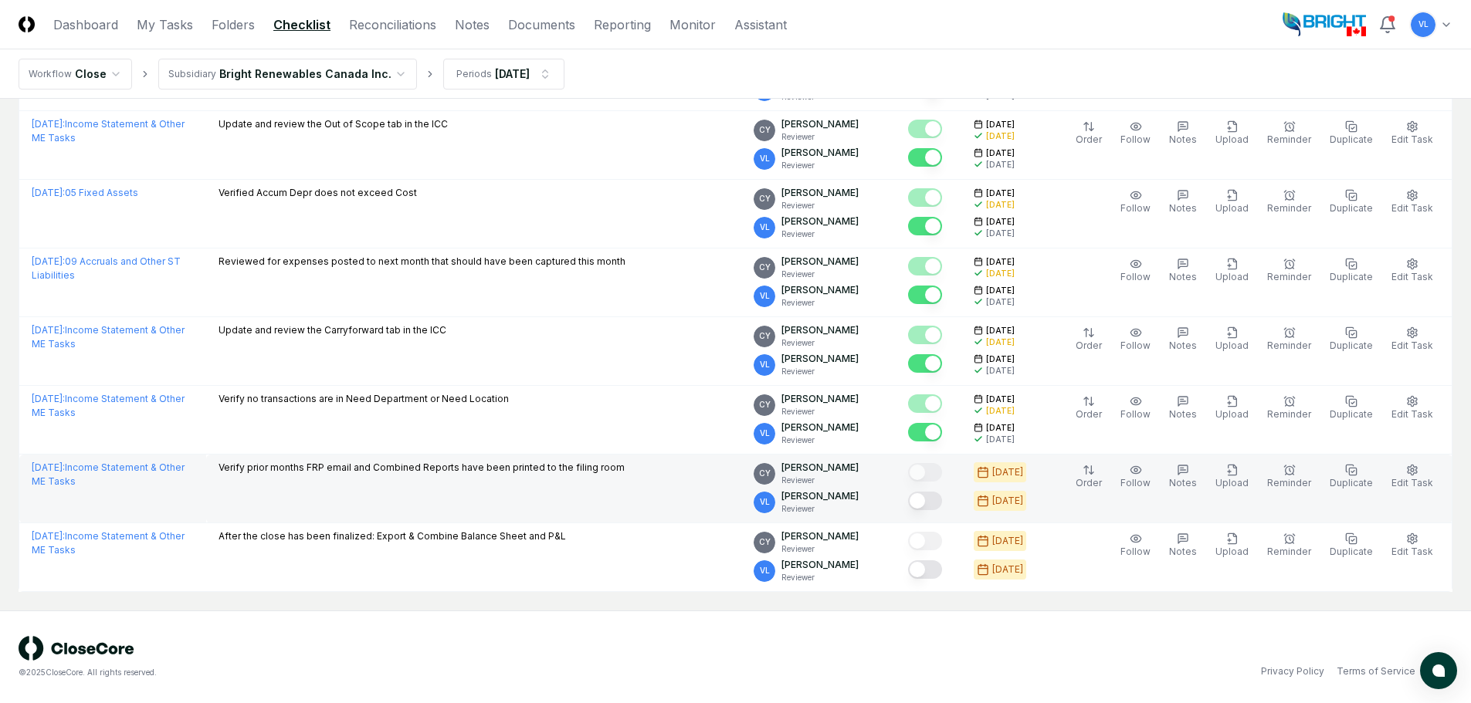
click at [942, 500] on button "Mark complete" at bounding box center [925, 501] width 34 height 19
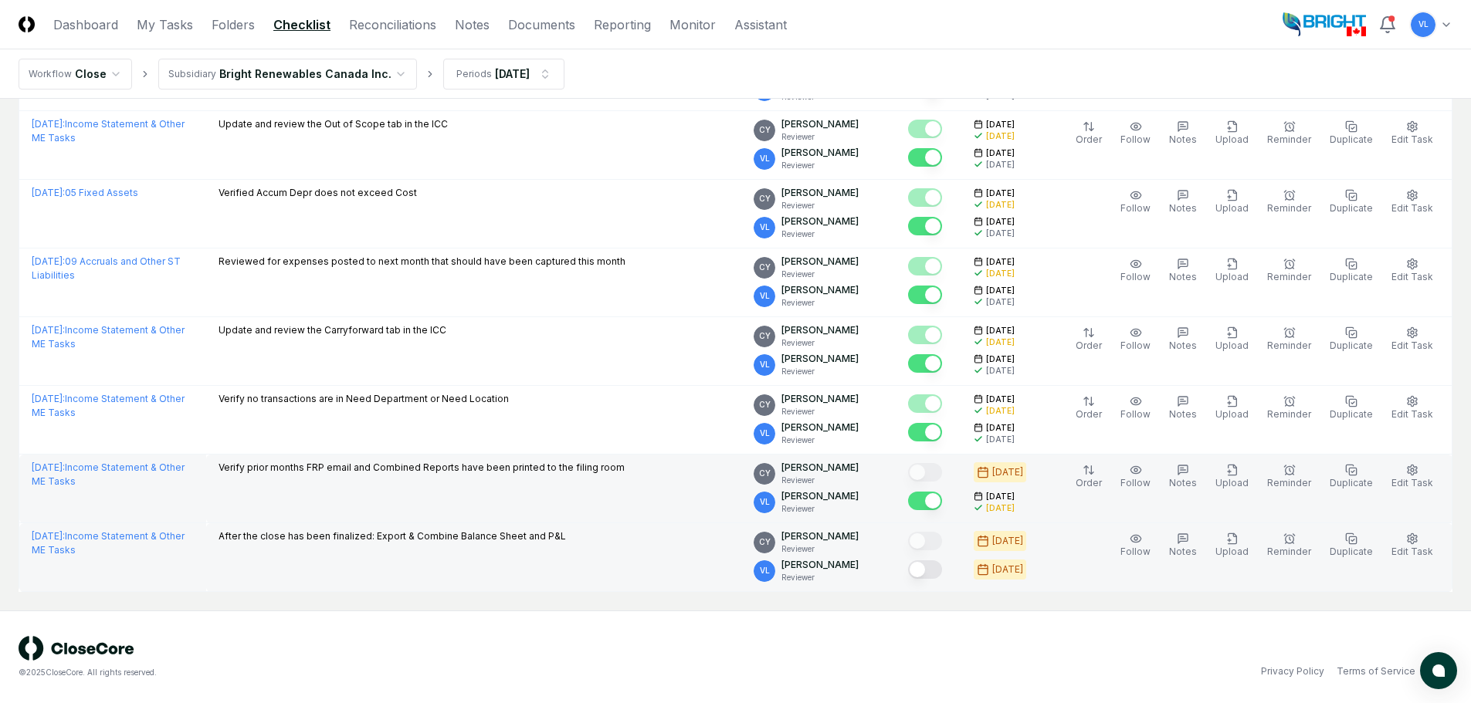
click at [941, 569] on button "Mark complete" at bounding box center [925, 570] width 34 height 19
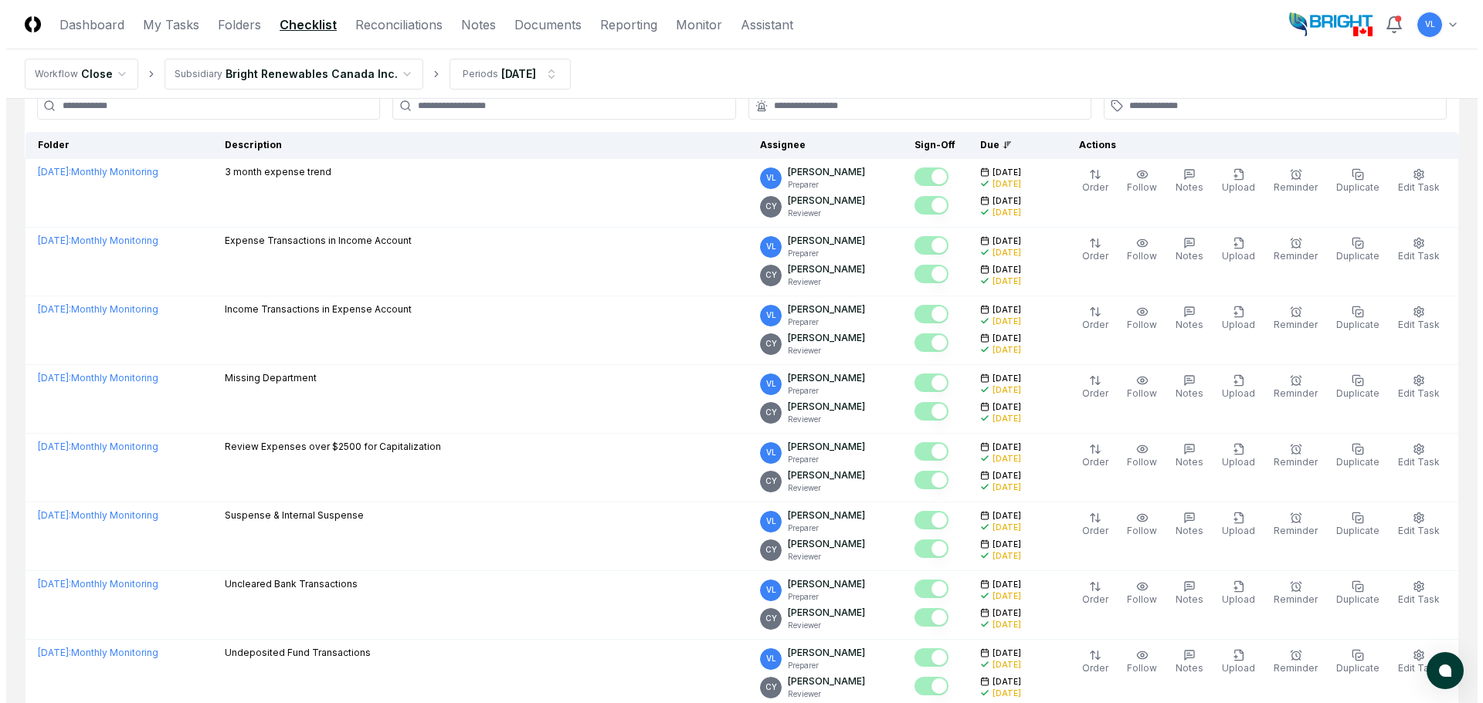
scroll to position [0, 0]
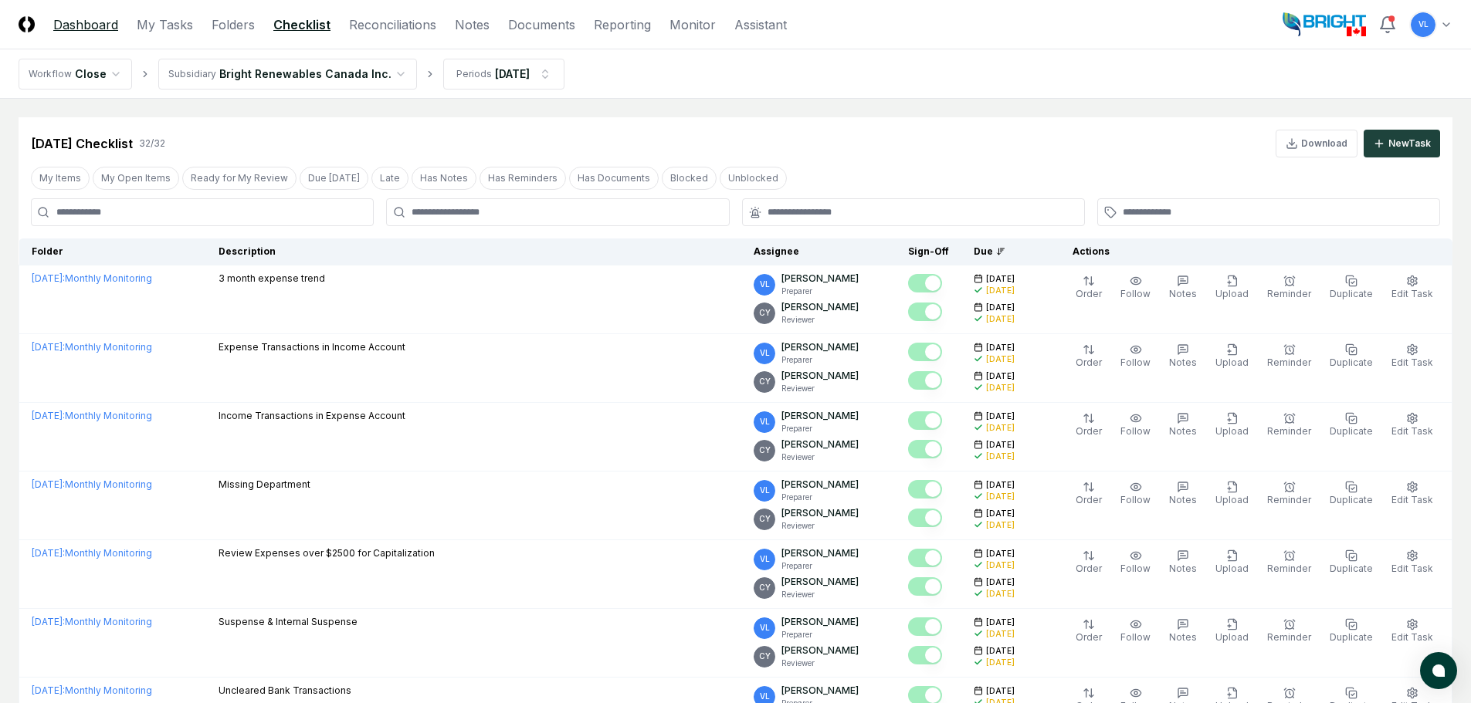
click at [85, 25] on link "Dashboard" at bounding box center [85, 24] width 65 height 19
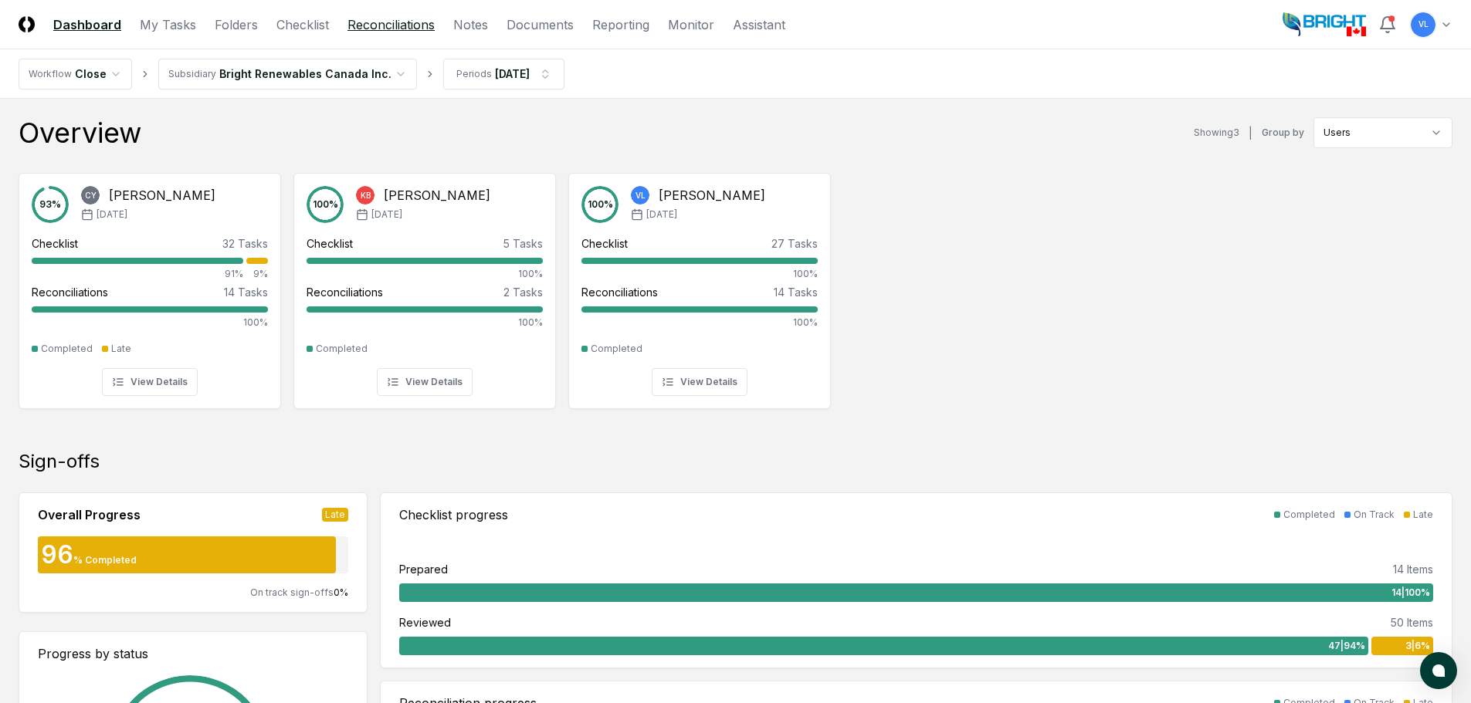
click at [410, 19] on link "Reconciliations" at bounding box center [390, 24] width 87 height 19
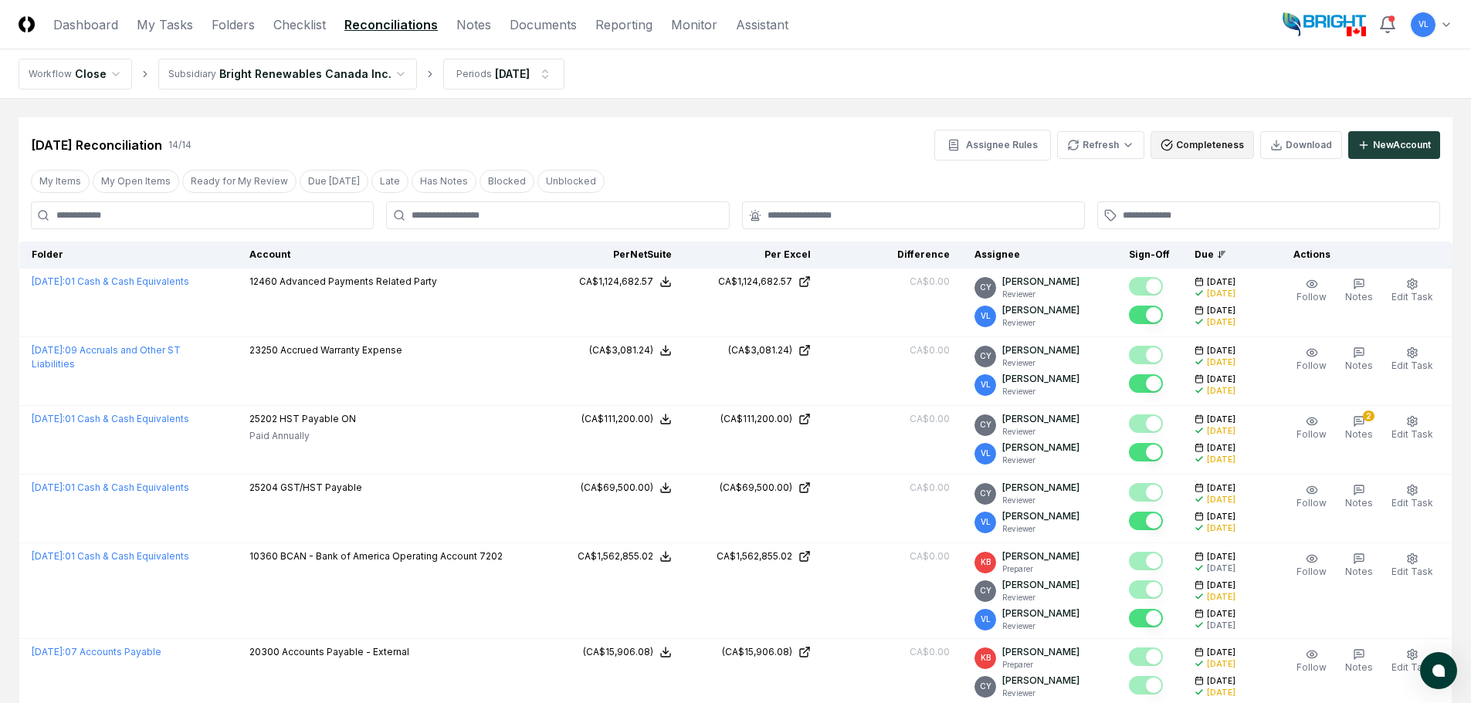
click at [1208, 150] on button "Completeness" at bounding box center [1201, 145] width 103 height 28
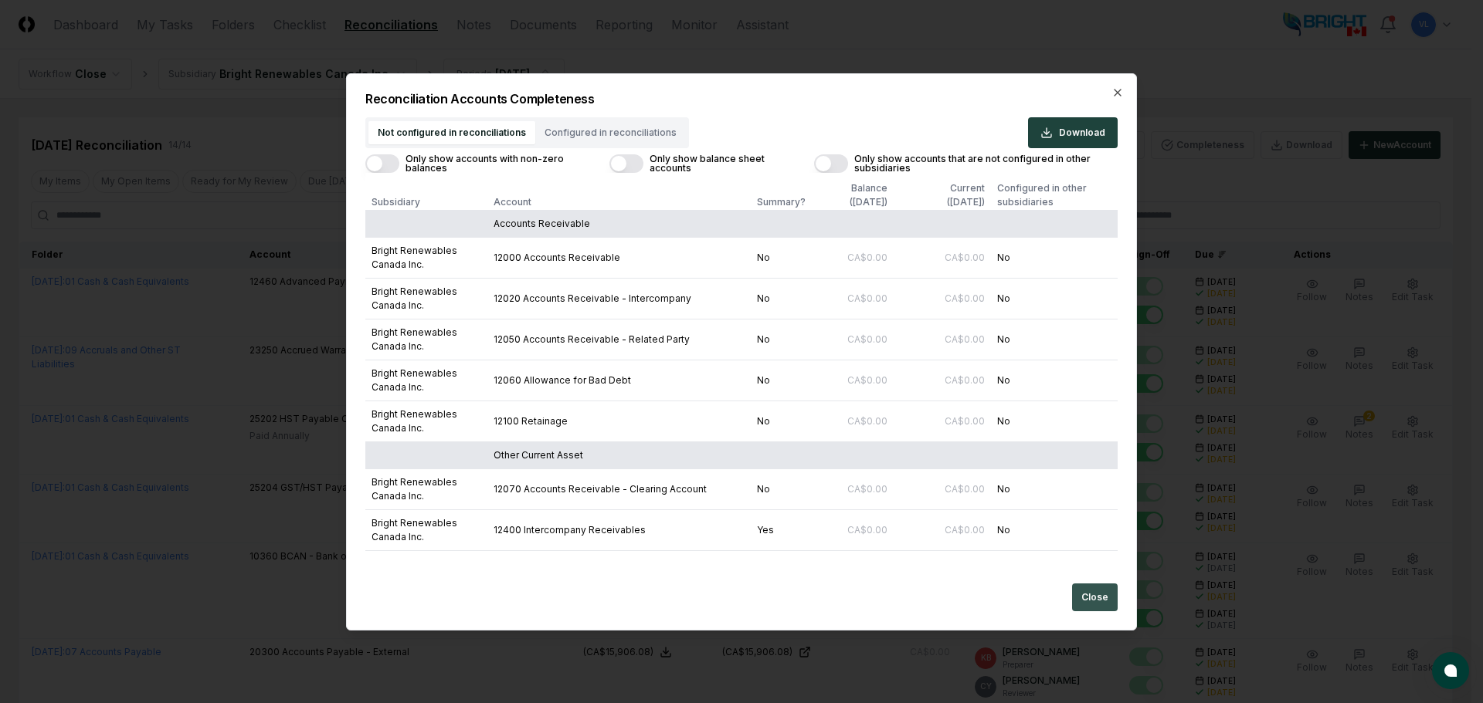
click at [1092, 599] on button "Close" at bounding box center [1095, 598] width 46 height 28
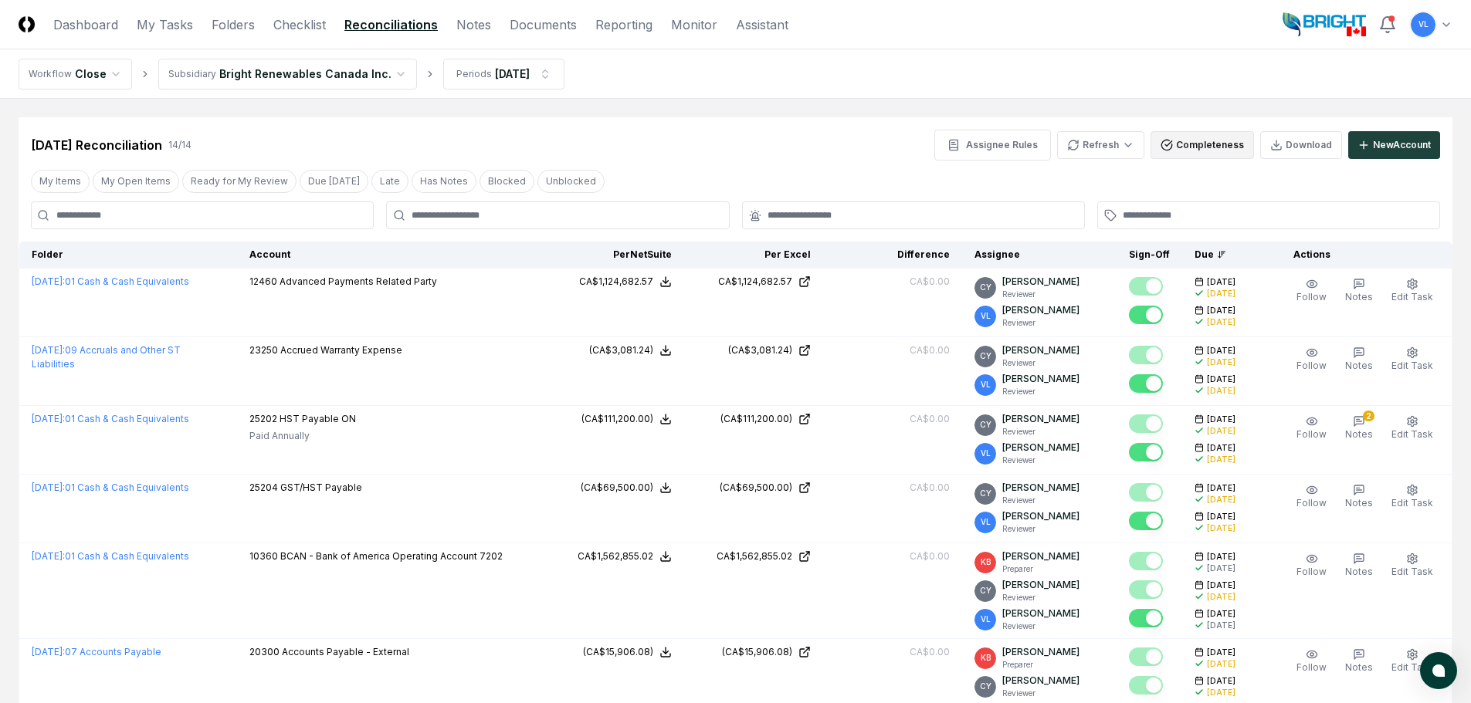
click at [1208, 141] on button "Completeness" at bounding box center [1201, 145] width 103 height 28
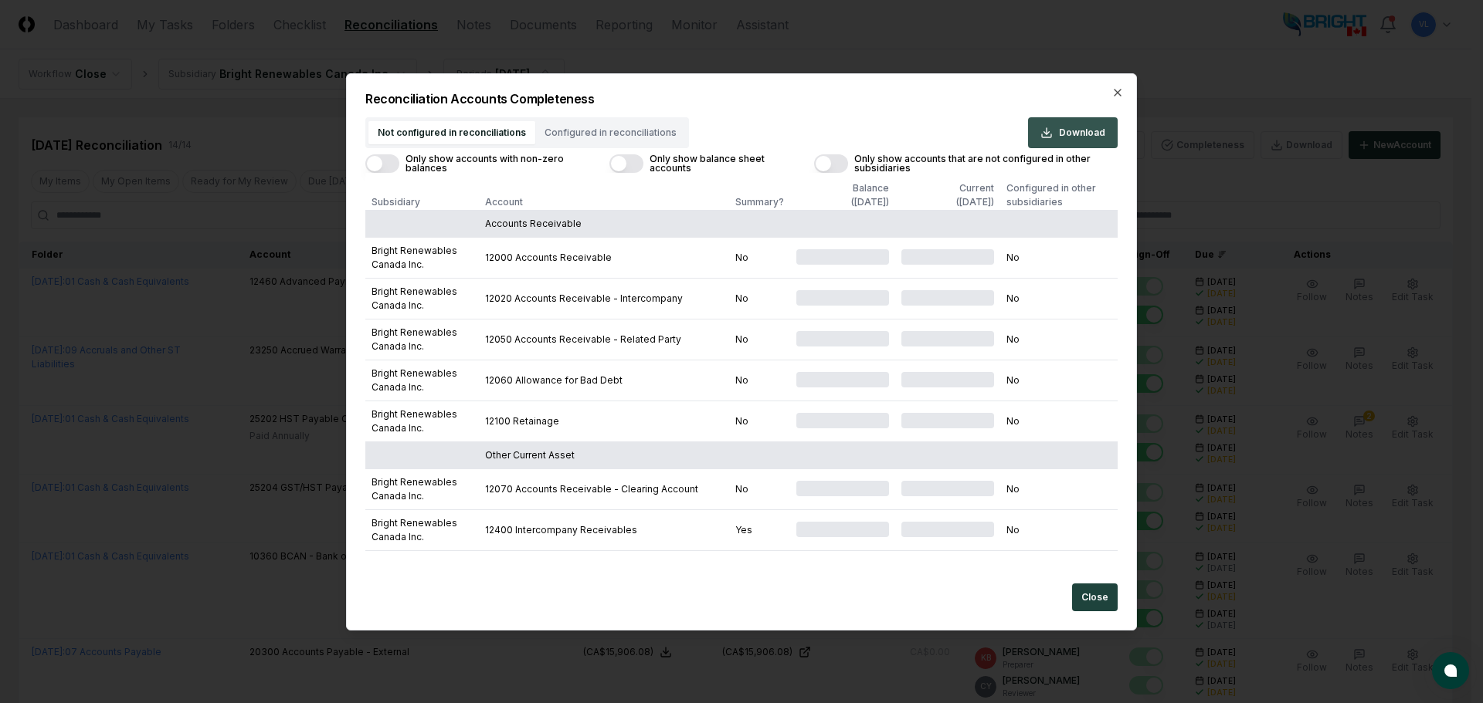
click at [1064, 119] on button "Download" at bounding box center [1073, 132] width 90 height 31
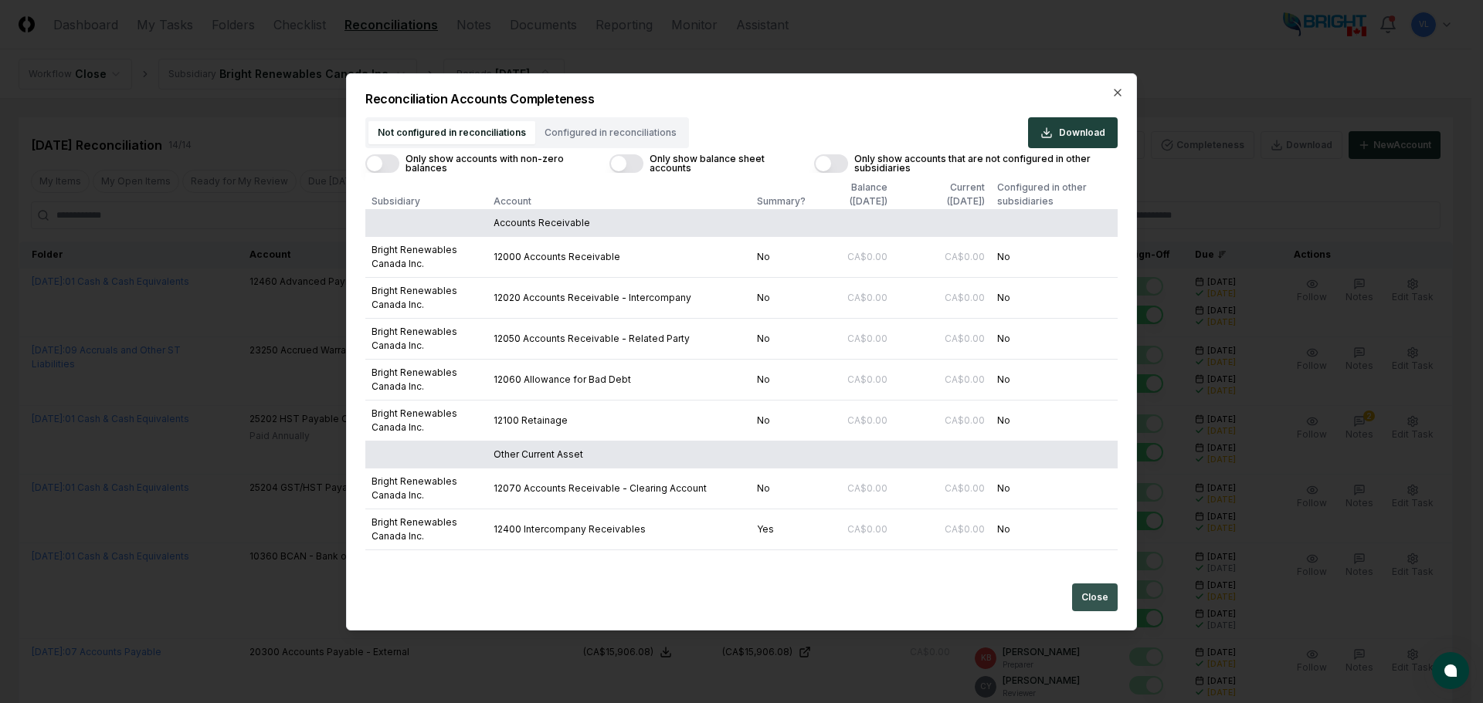
click at [1108, 600] on button "Close" at bounding box center [1095, 598] width 46 height 28
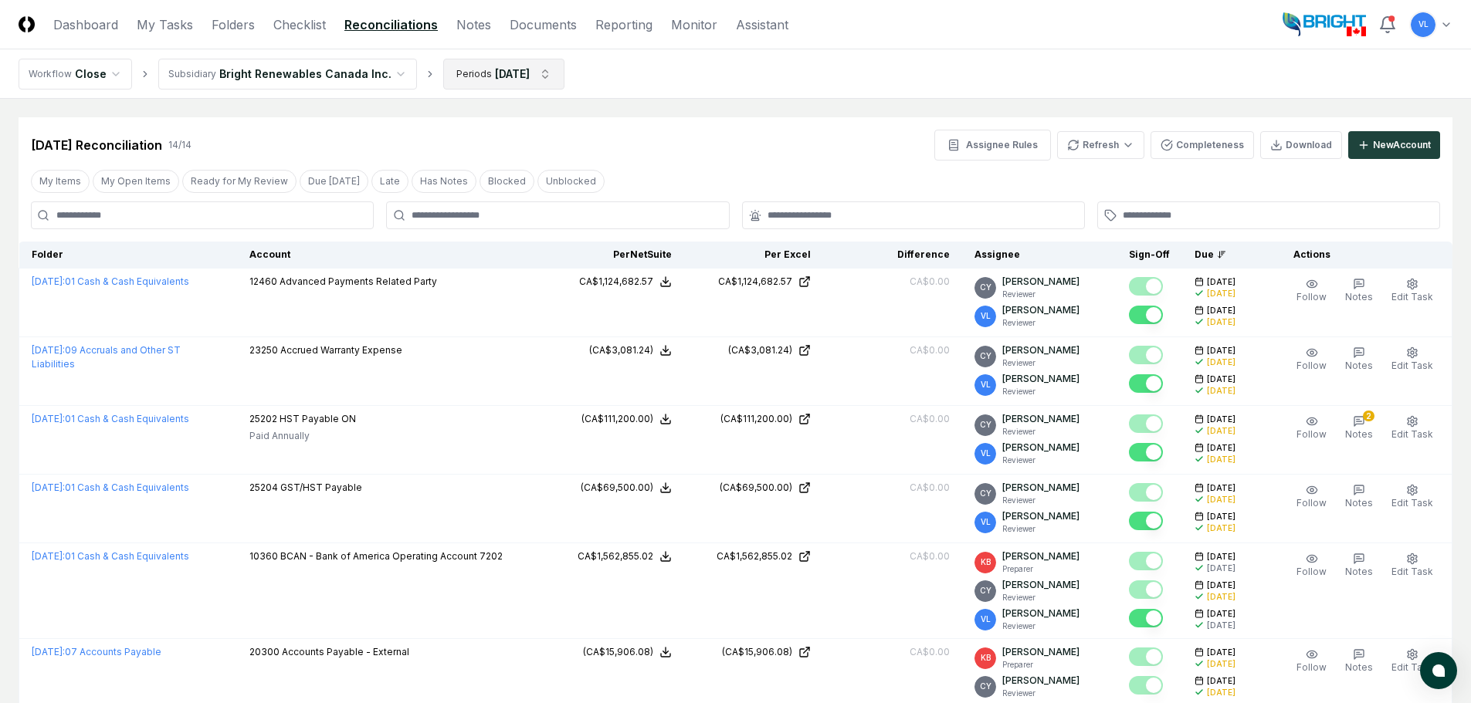
click at [539, 76] on html "CloseCore Dashboard My Tasks Folders Checklist Reconciliations Notes Documents …" at bounding box center [735, 698] width 1471 height 1396
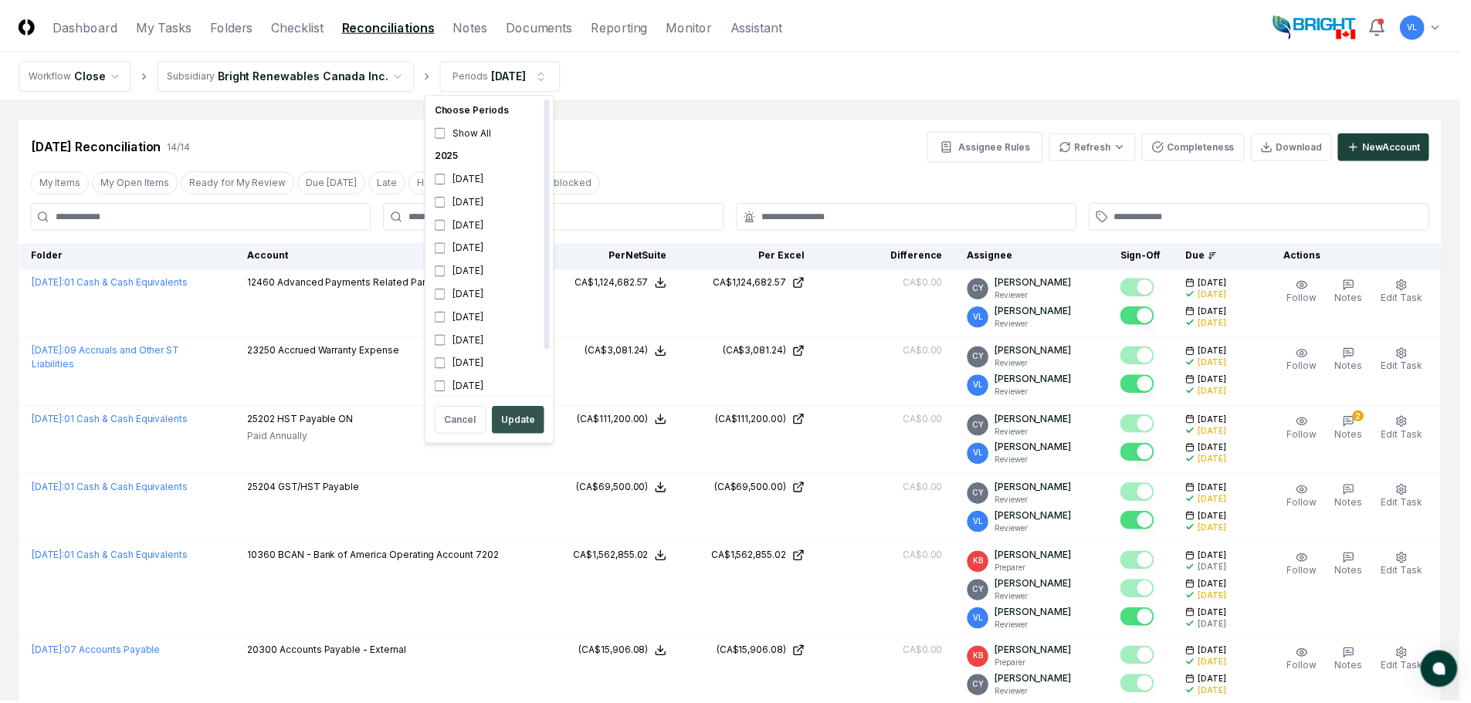
scroll to position [5, 0]
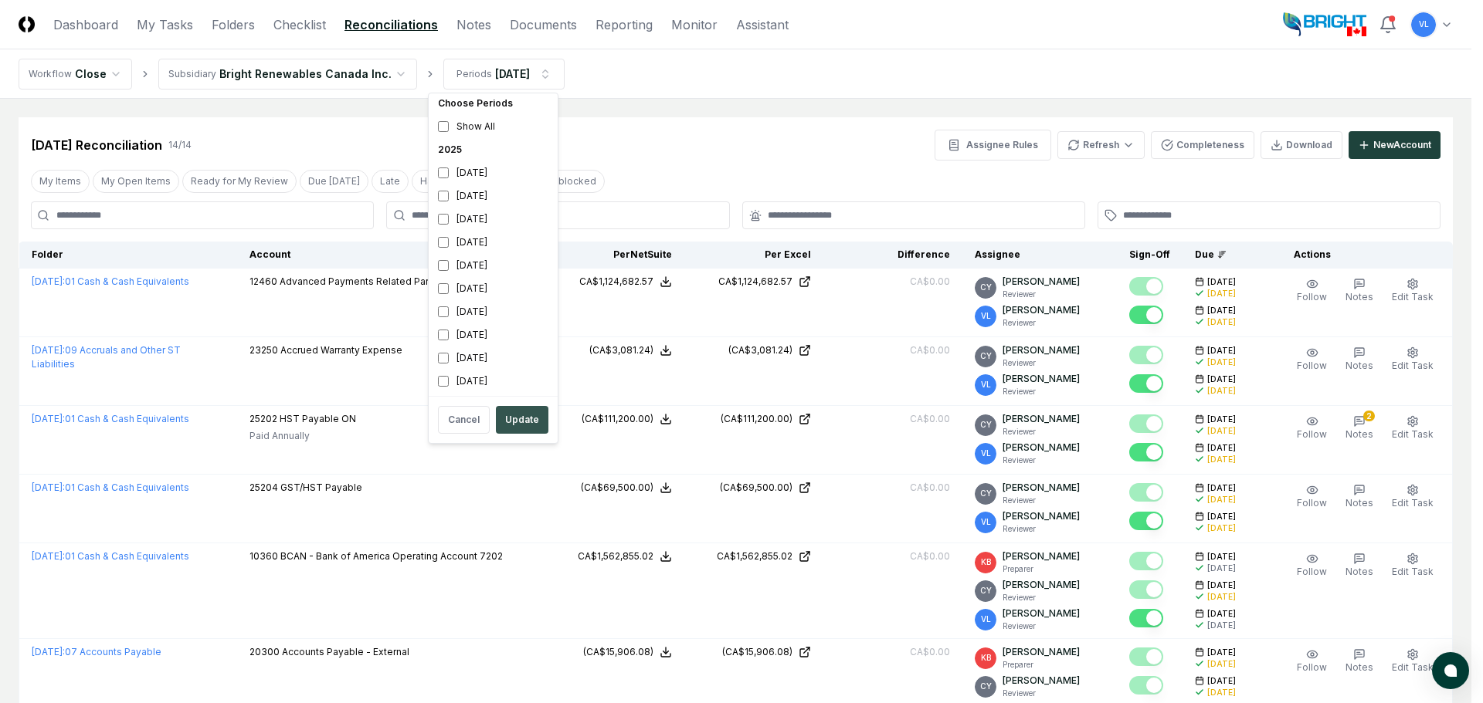
click at [530, 422] on button "Update" at bounding box center [522, 420] width 53 height 28
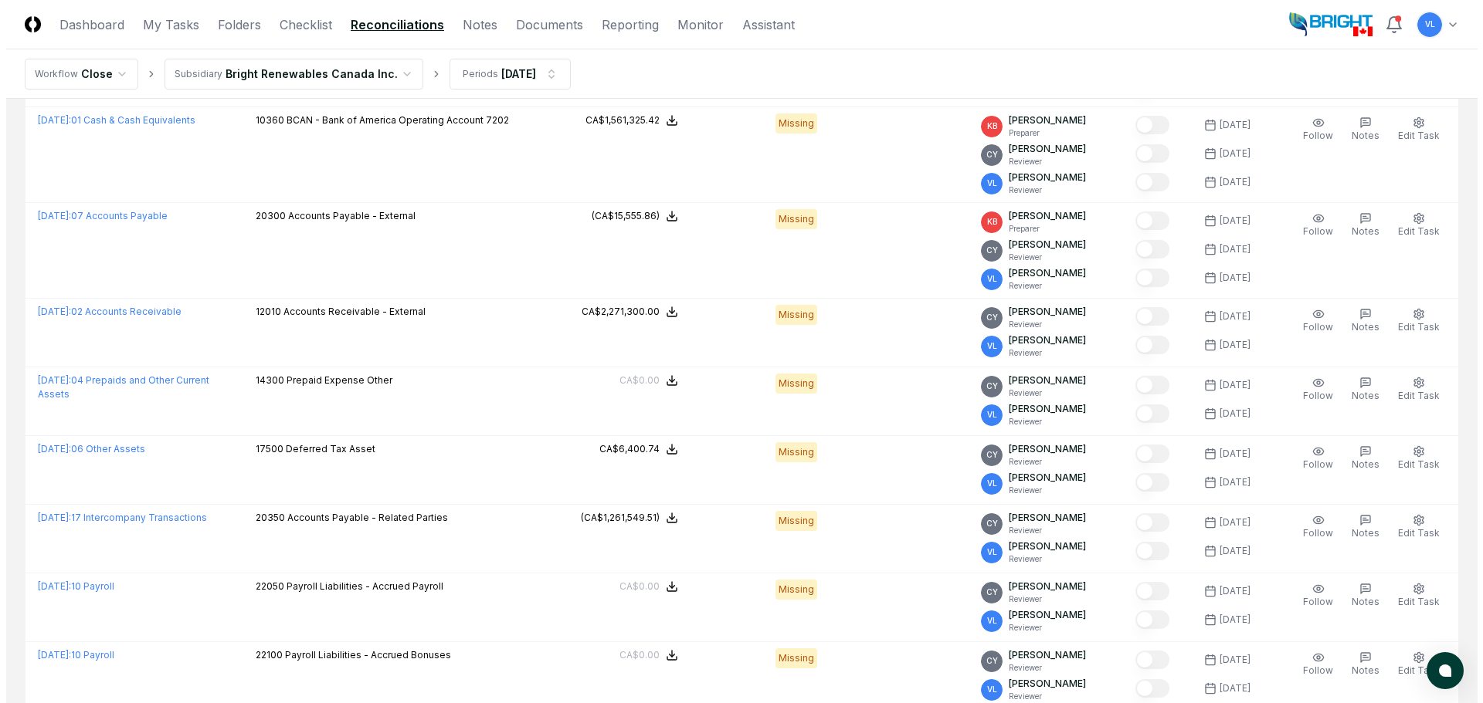
scroll to position [463, 0]
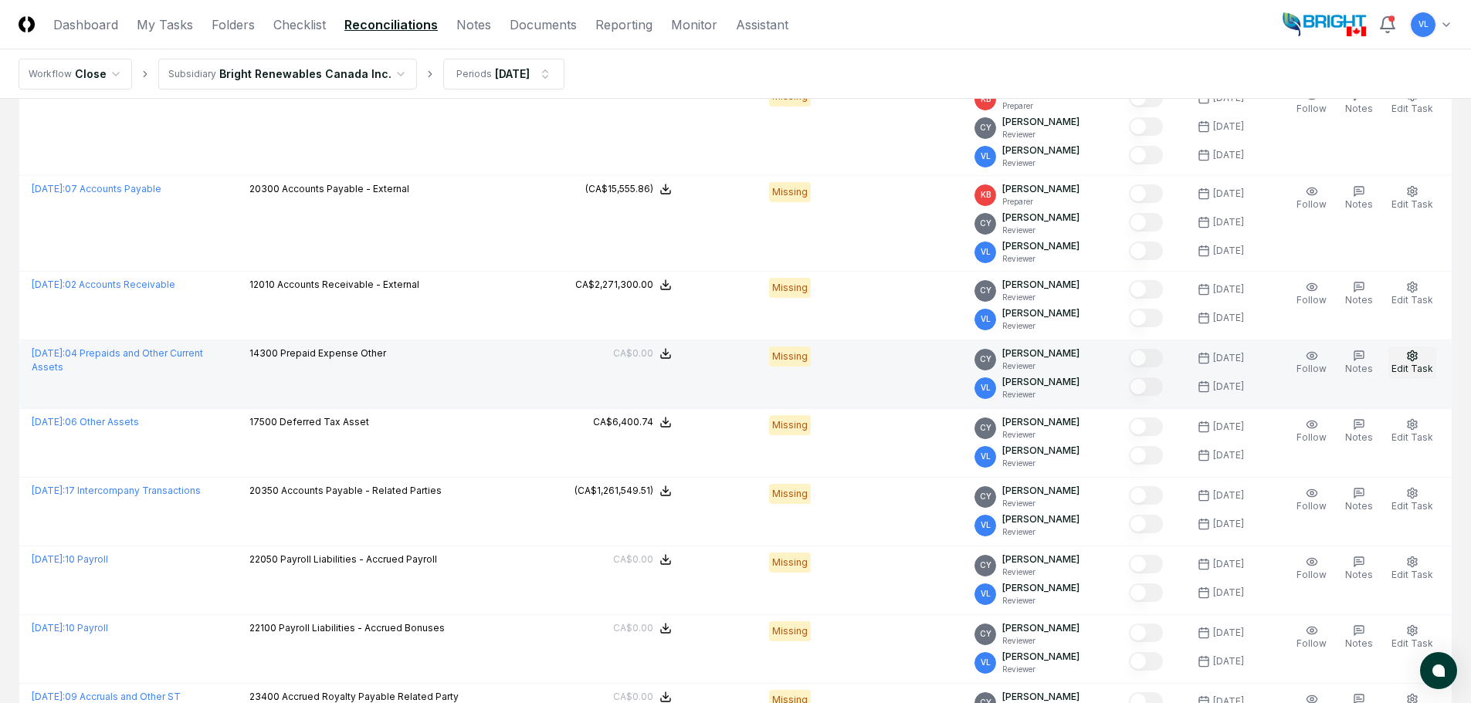
click at [1417, 364] on span "Edit Task" at bounding box center [1412, 369] width 42 height 12
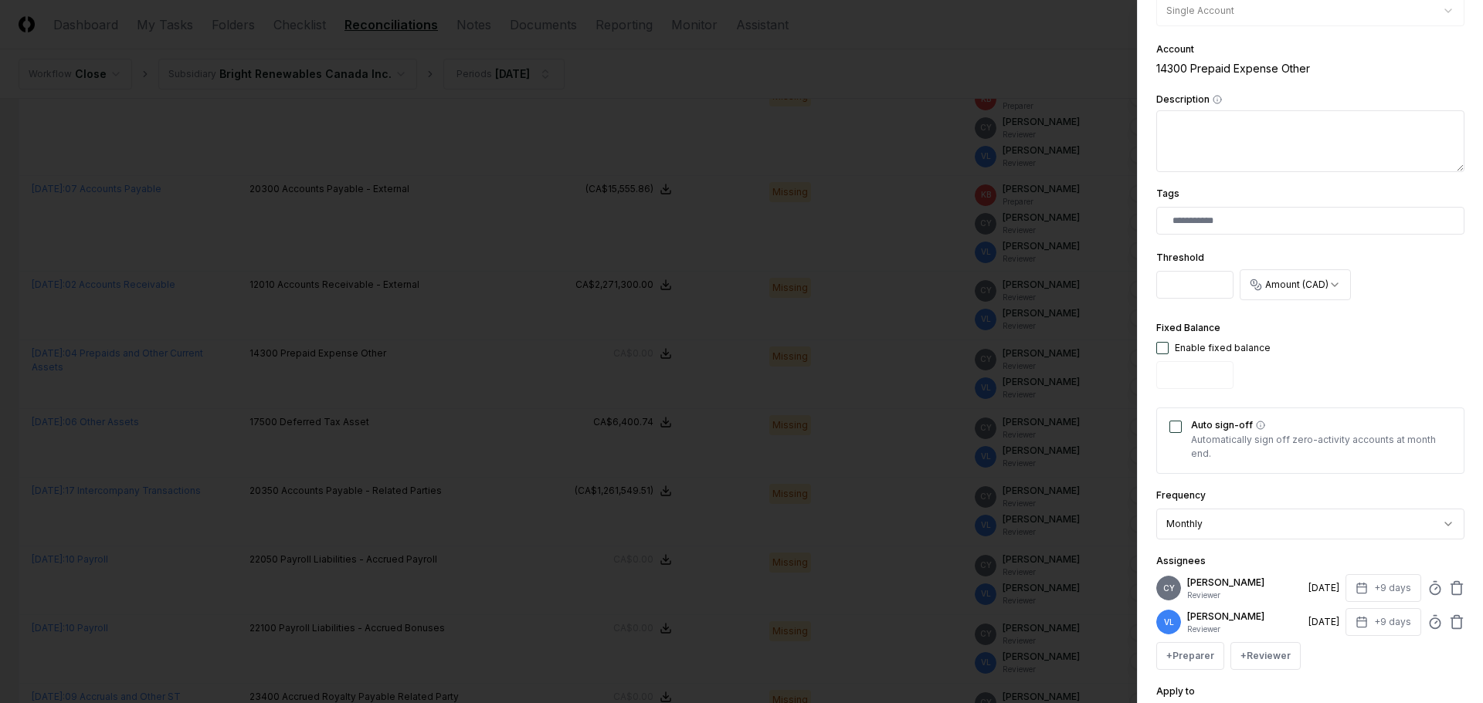
scroll to position [309, 0]
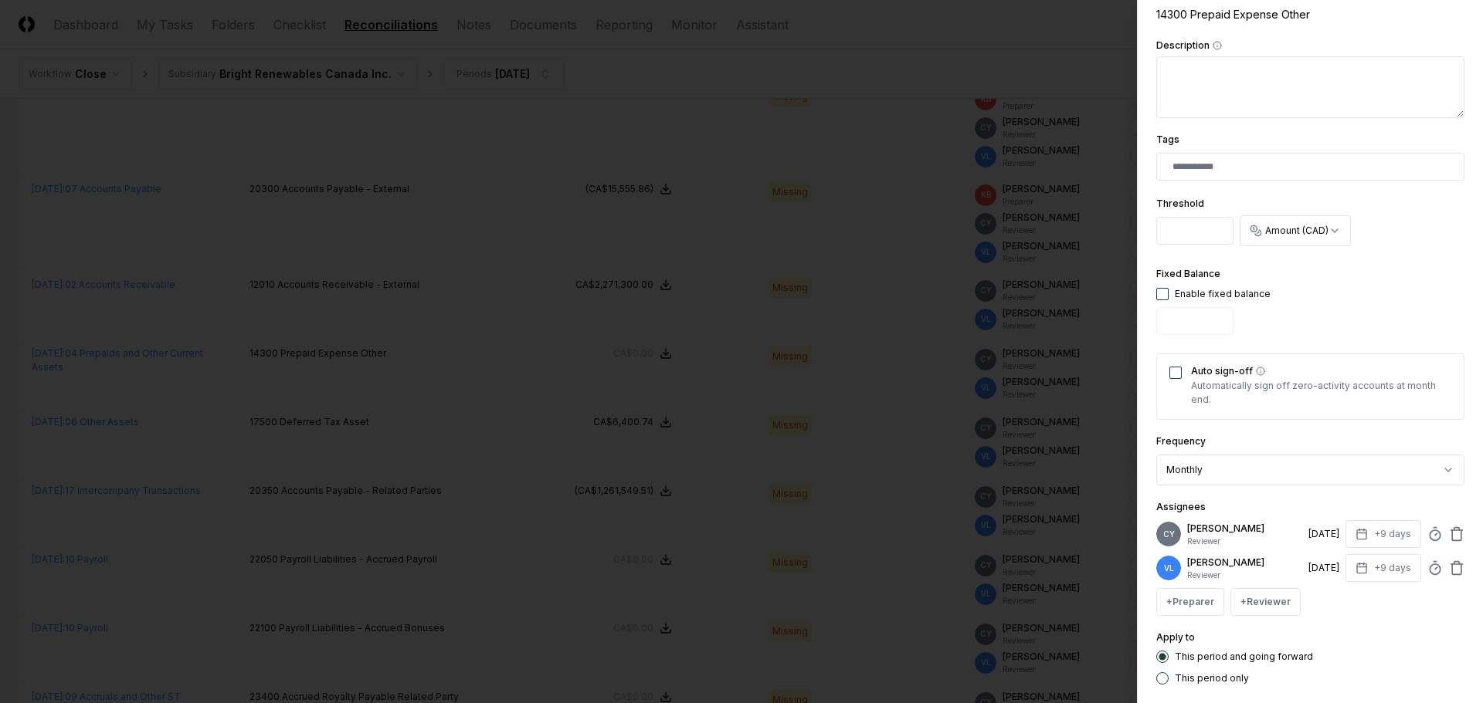
click at [1167, 293] on button "button" at bounding box center [1162, 294] width 12 height 12
type input "*"
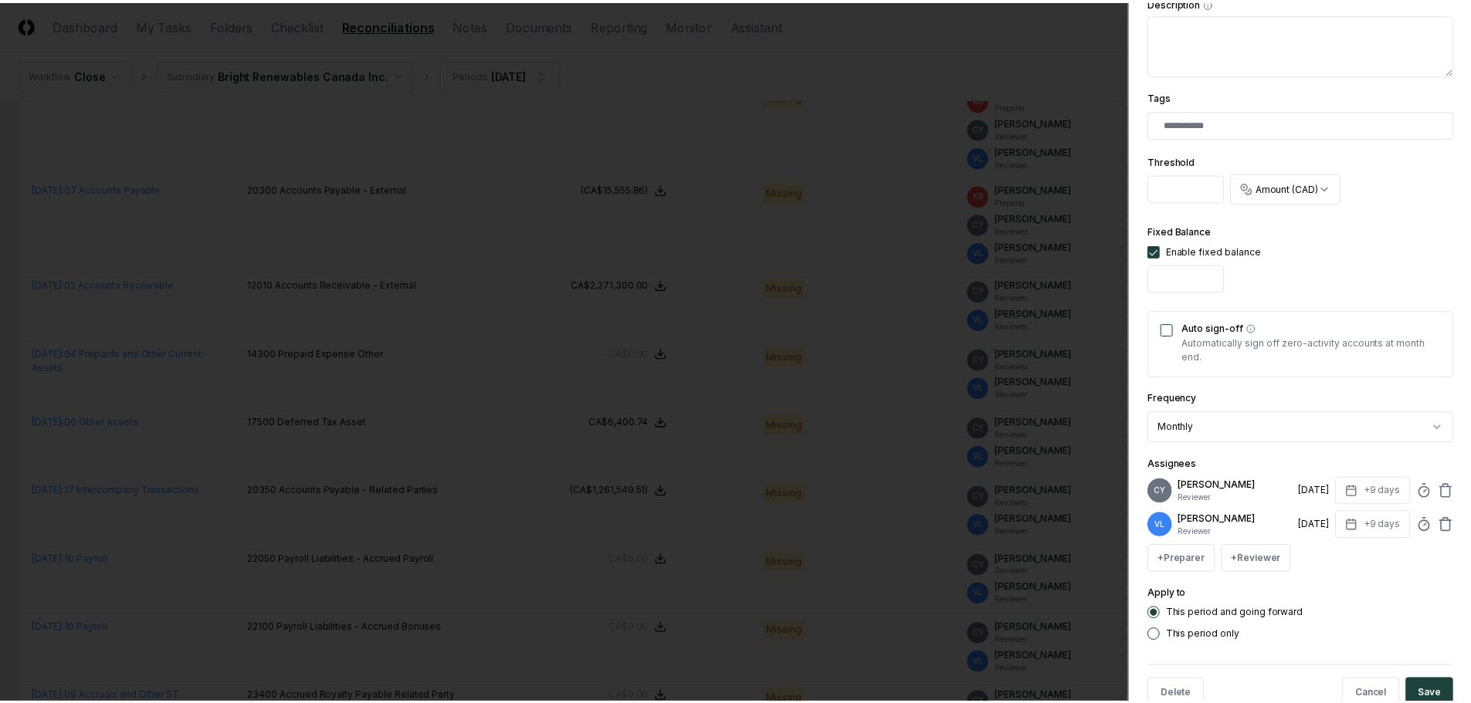
scroll to position [390, 0]
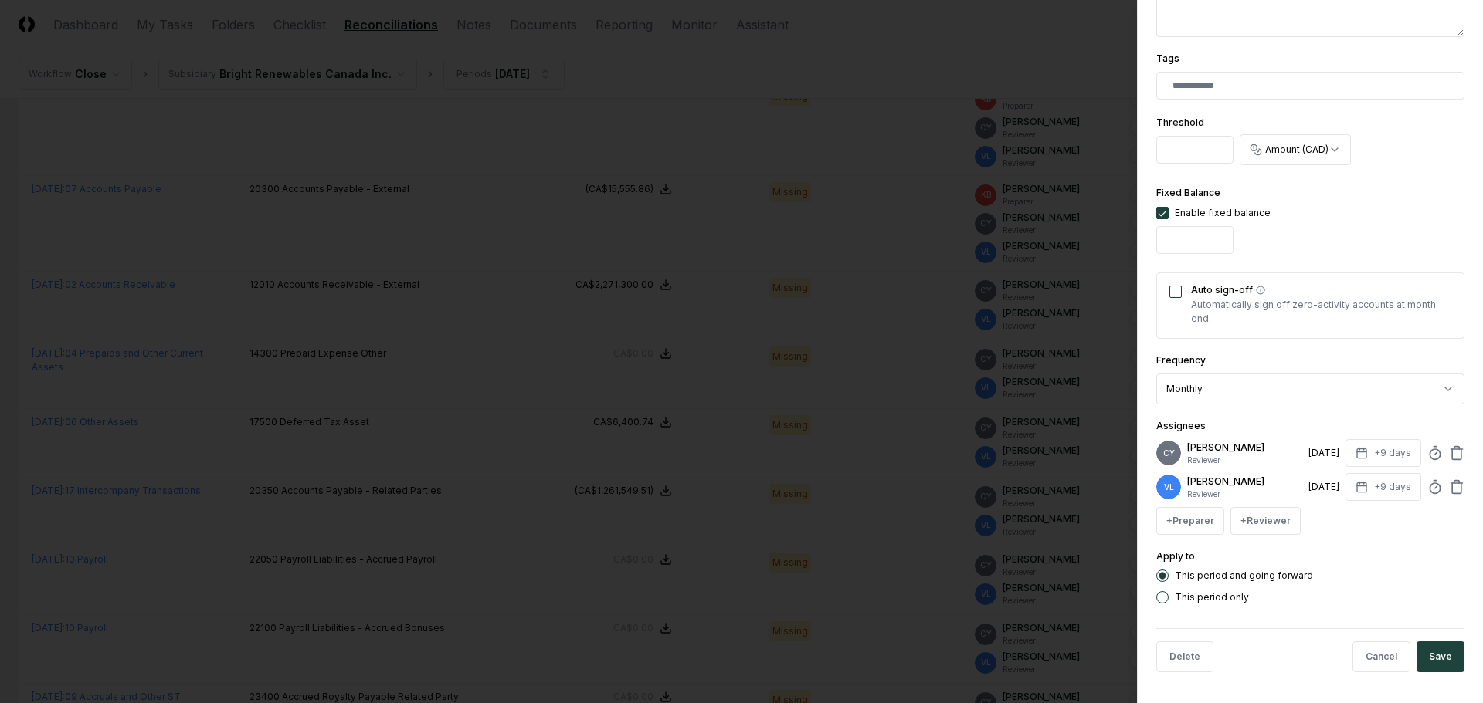
click at [1428, 655] on button "Save" at bounding box center [1440, 657] width 48 height 31
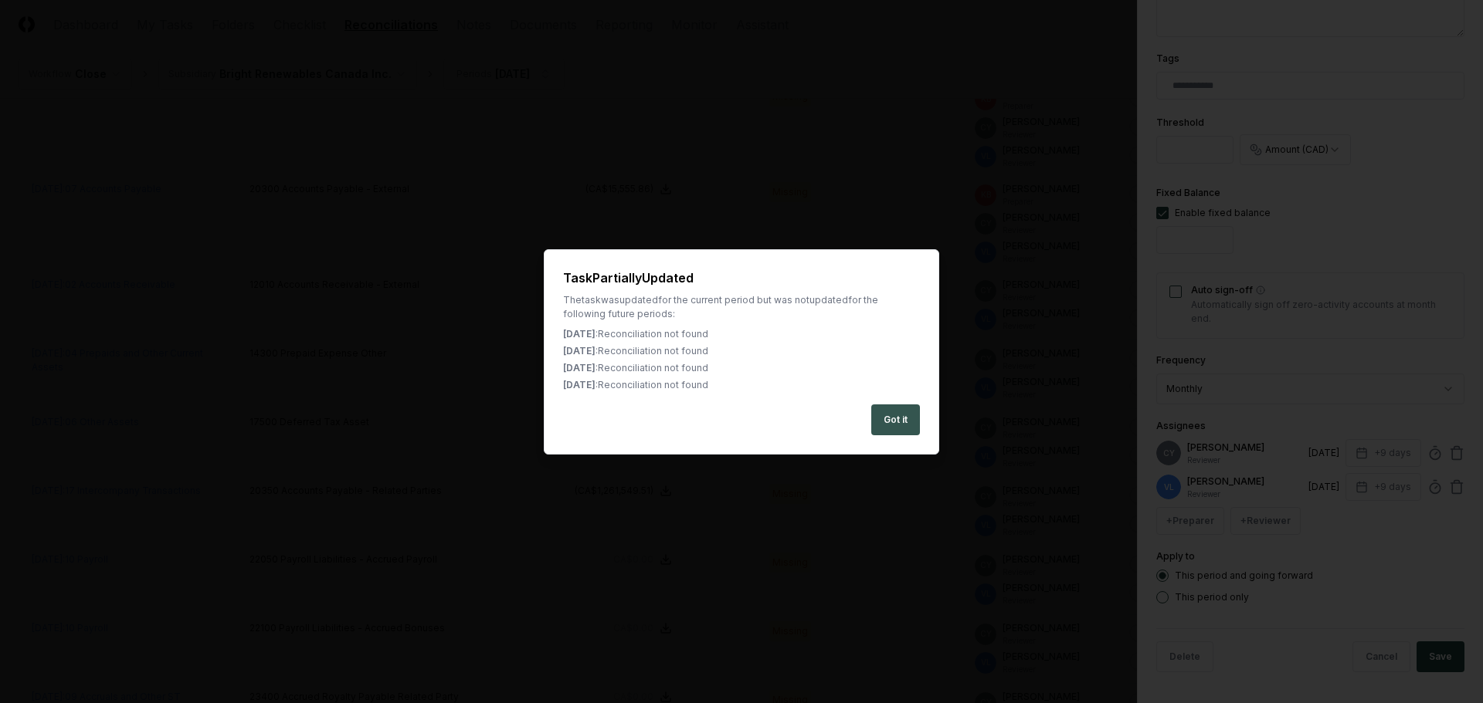
click at [898, 416] on button "Got it" at bounding box center [895, 420] width 49 height 31
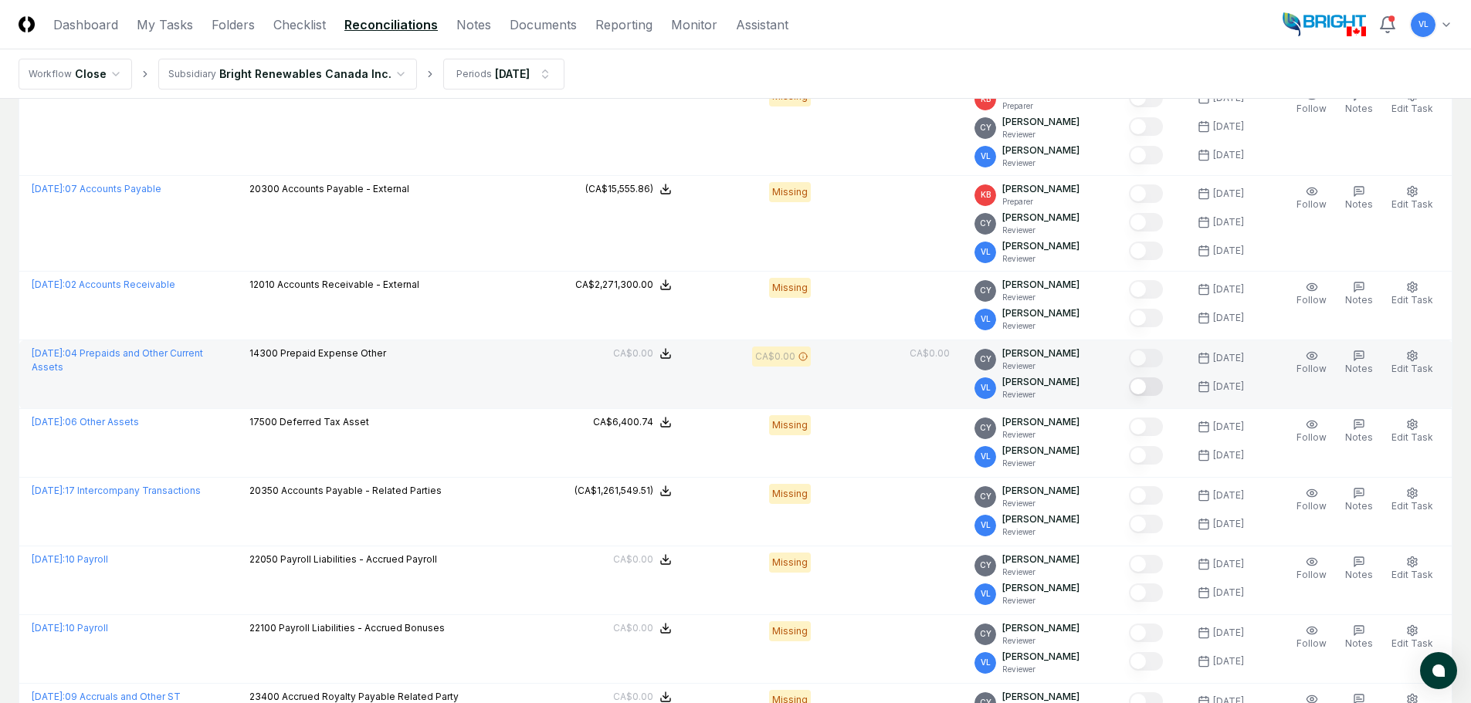
click at [1163, 391] on button "Mark complete" at bounding box center [1146, 387] width 34 height 19
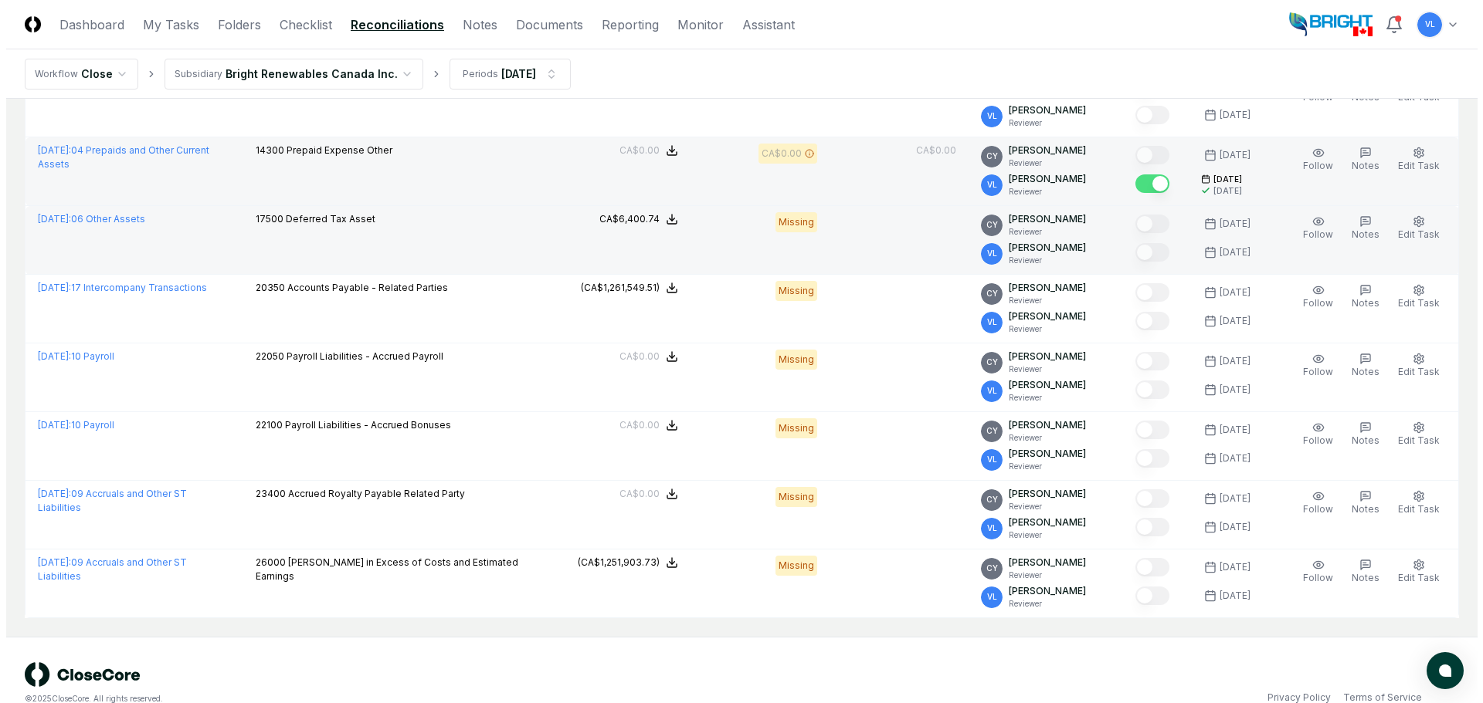
scroll to position [693, 0]
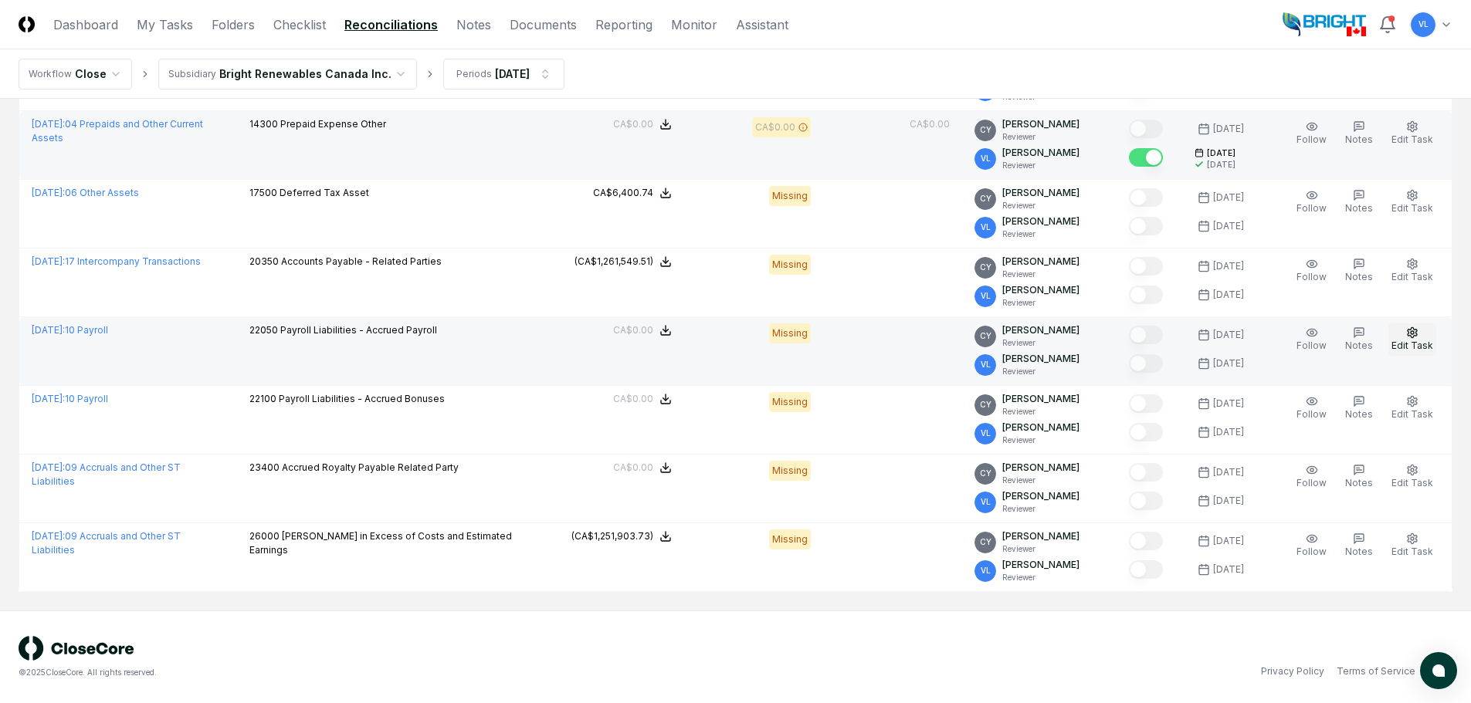
click at [1416, 336] on icon "button" at bounding box center [1412, 332] width 9 height 10
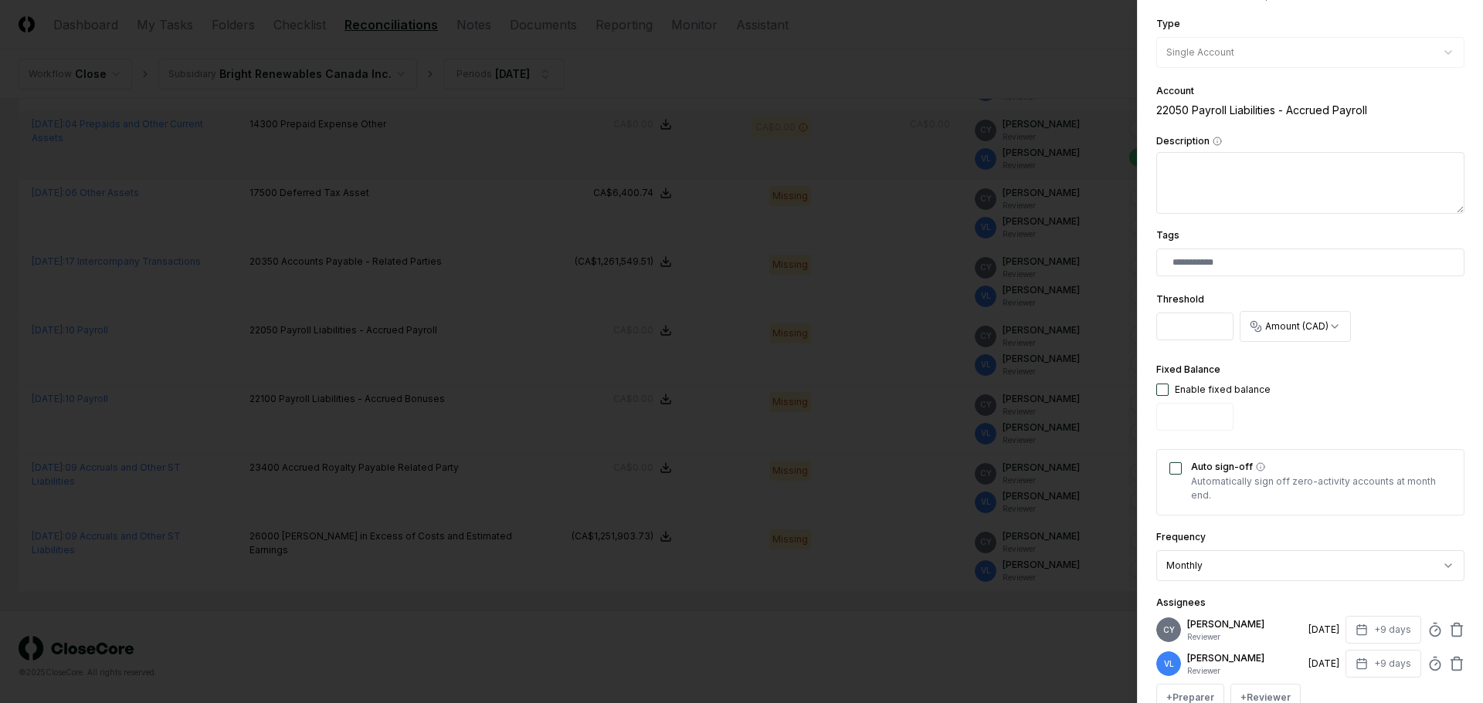
scroll to position [232, 0]
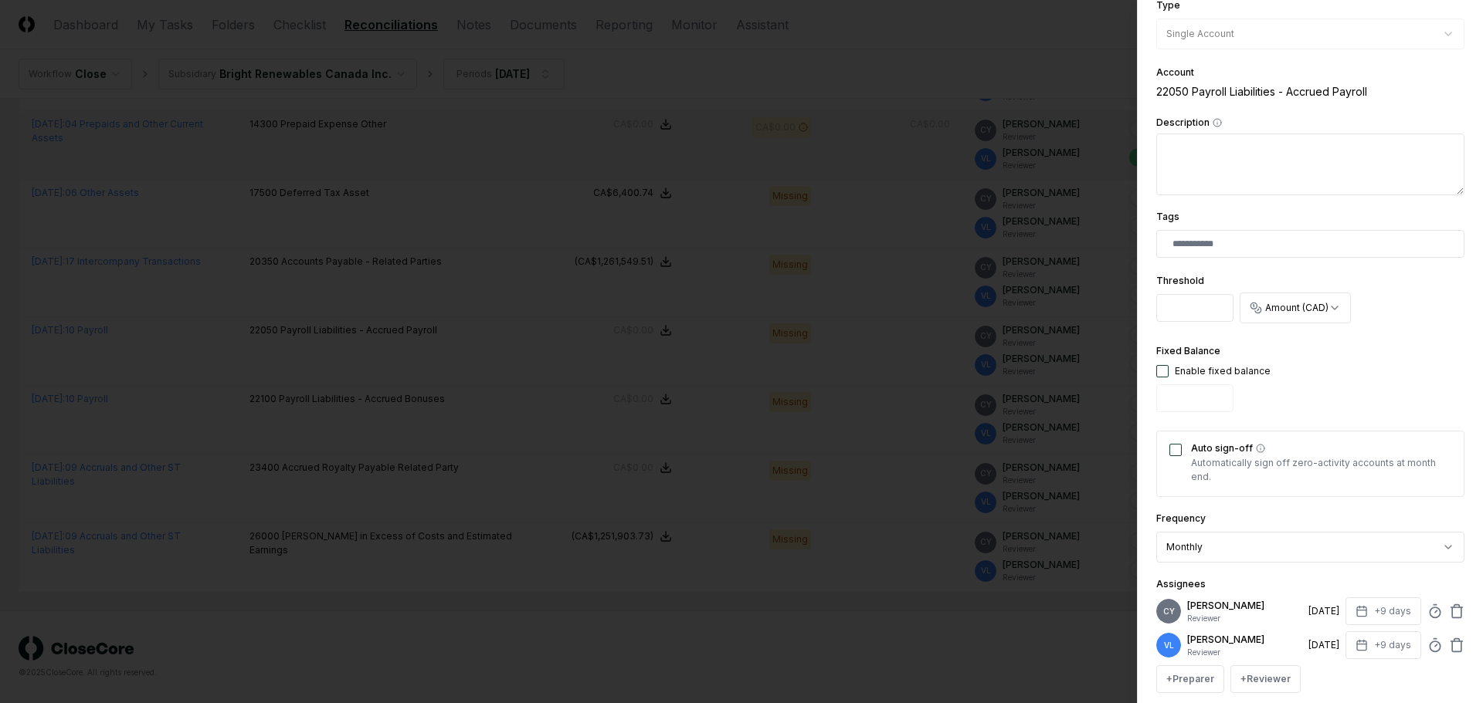
click at [1164, 378] on div "Enable fixed balance" at bounding box center [1213, 371] width 114 height 14
click at [1163, 373] on button "button" at bounding box center [1162, 371] width 12 height 12
type input "*"
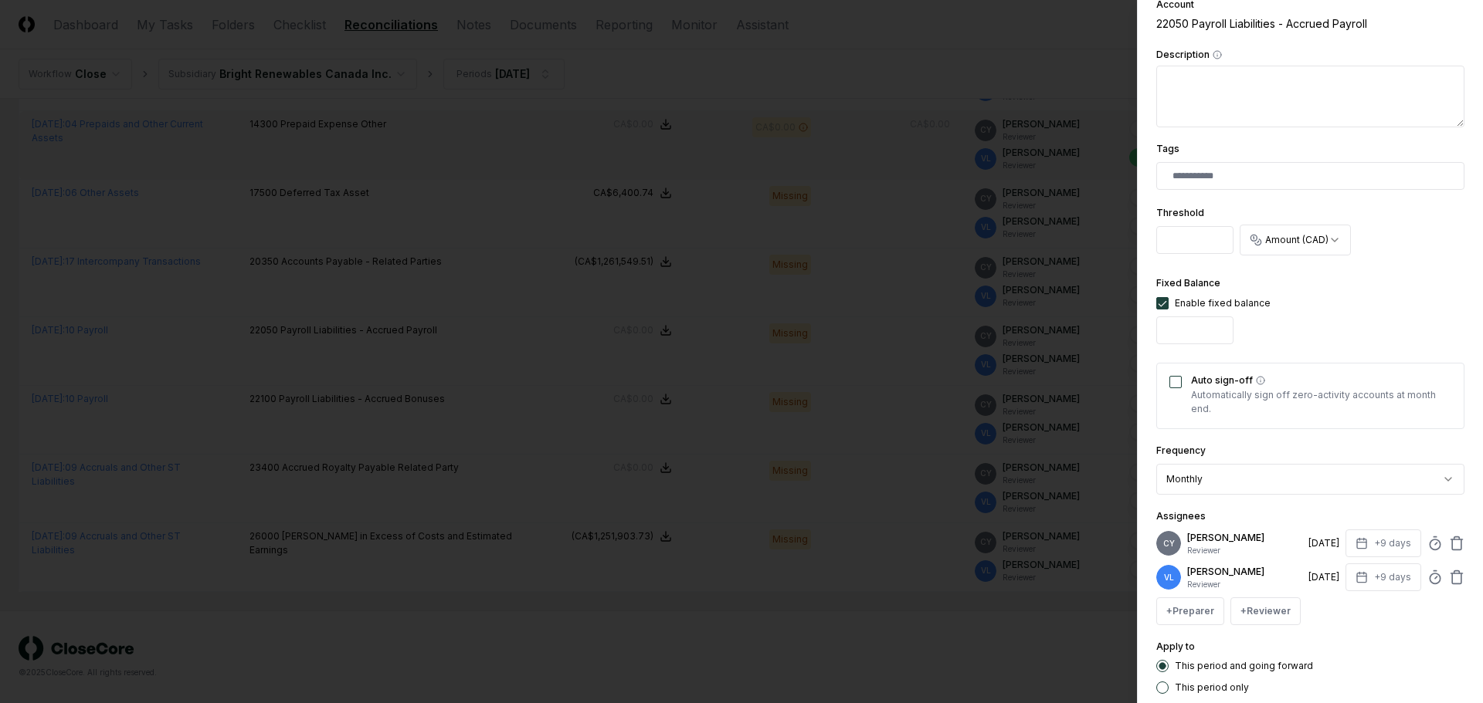
scroll to position [390, 0]
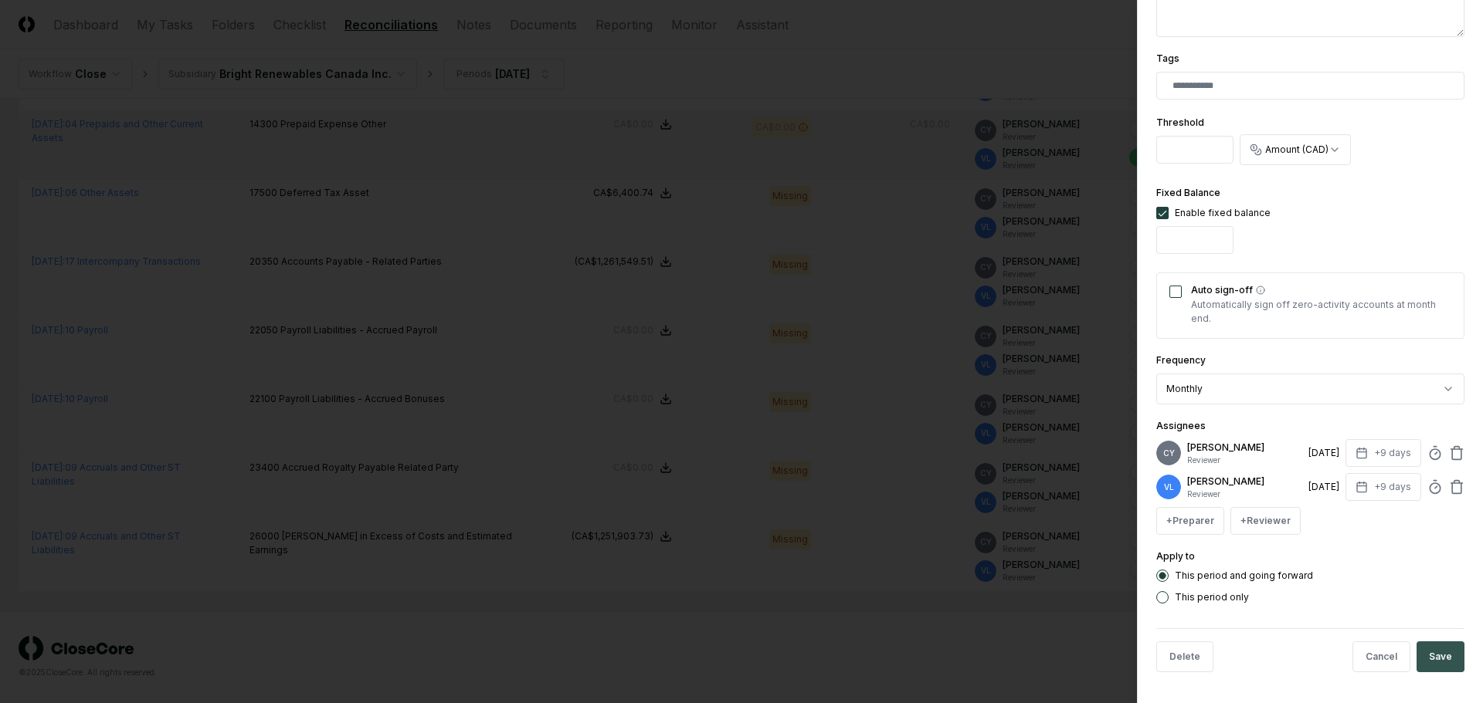
click at [1425, 656] on button "Save" at bounding box center [1440, 657] width 48 height 31
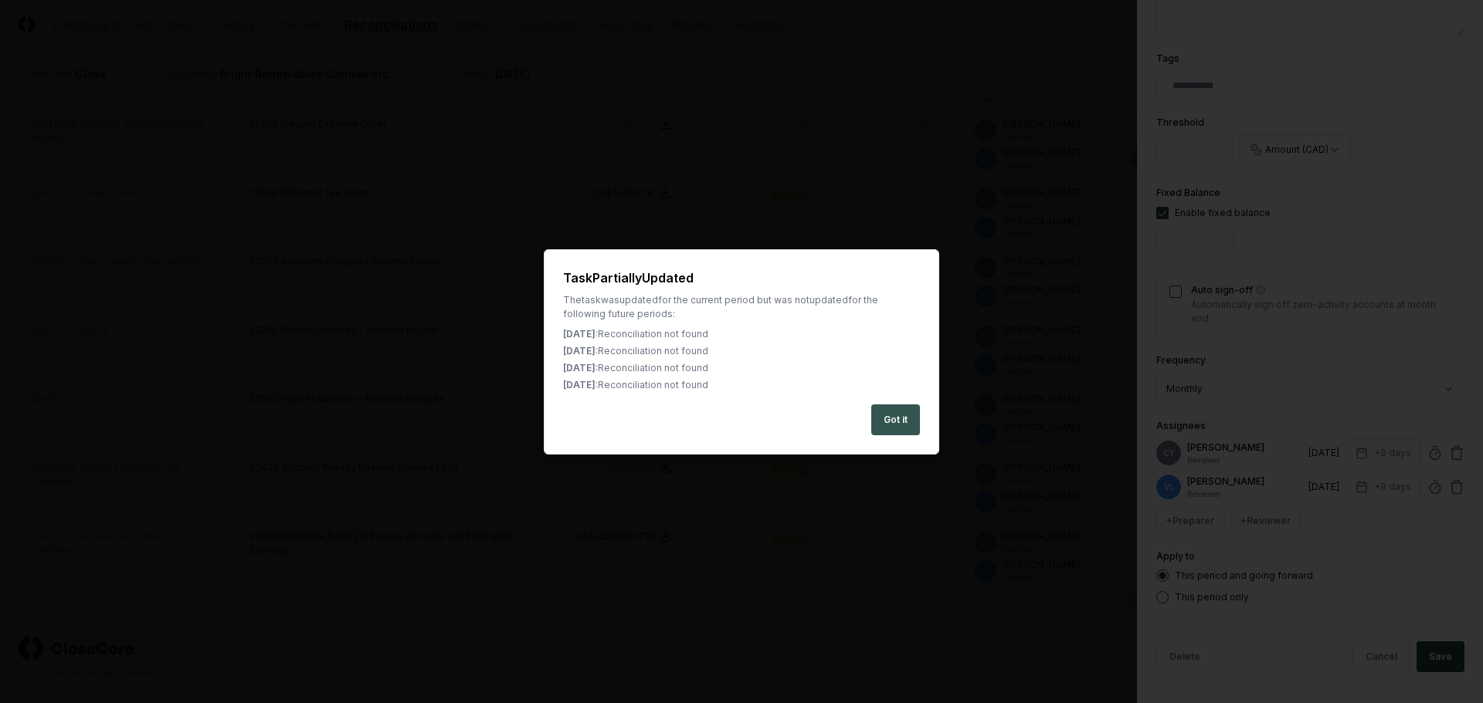
click at [893, 420] on button "Got it" at bounding box center [895, 420] width 49 height 31
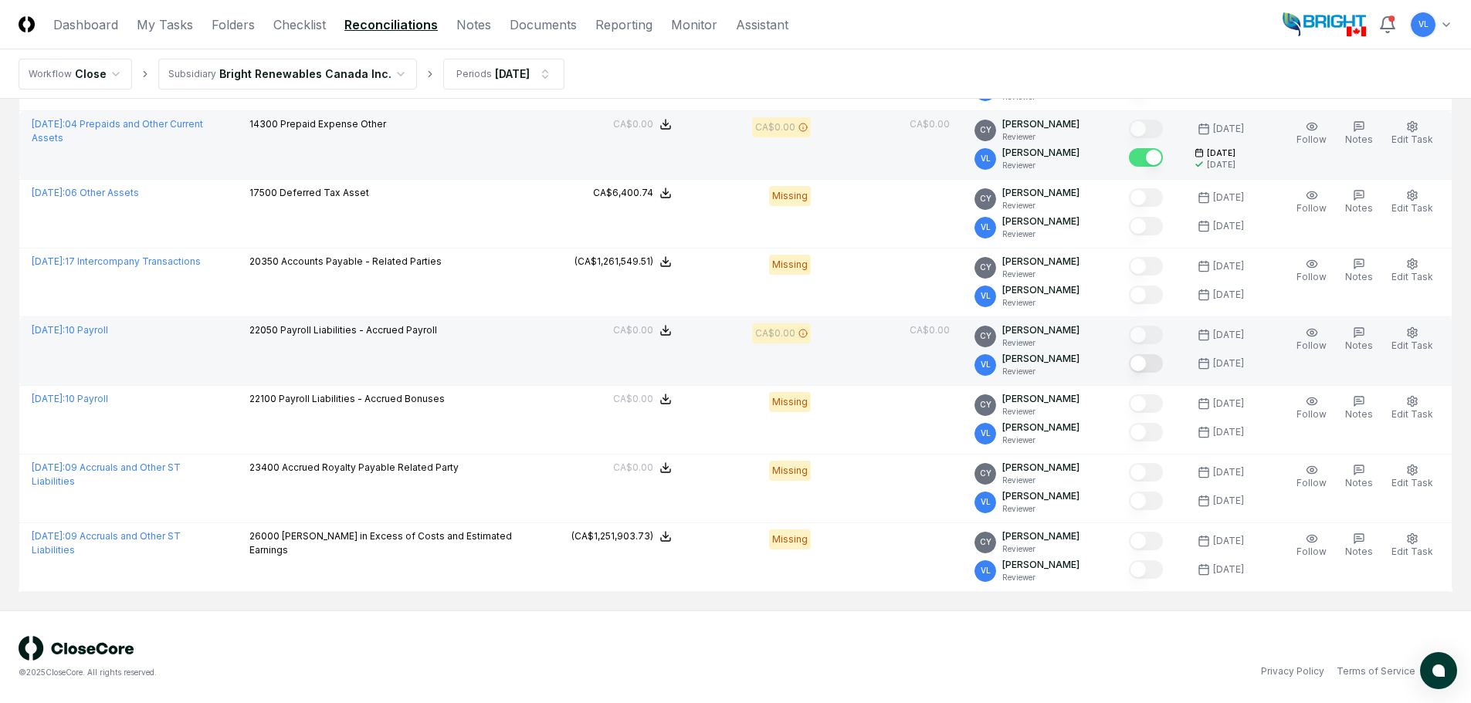
click at [1163, 363] on button "Mark complete" at bounding box center [1146, 363] width 34 height 19
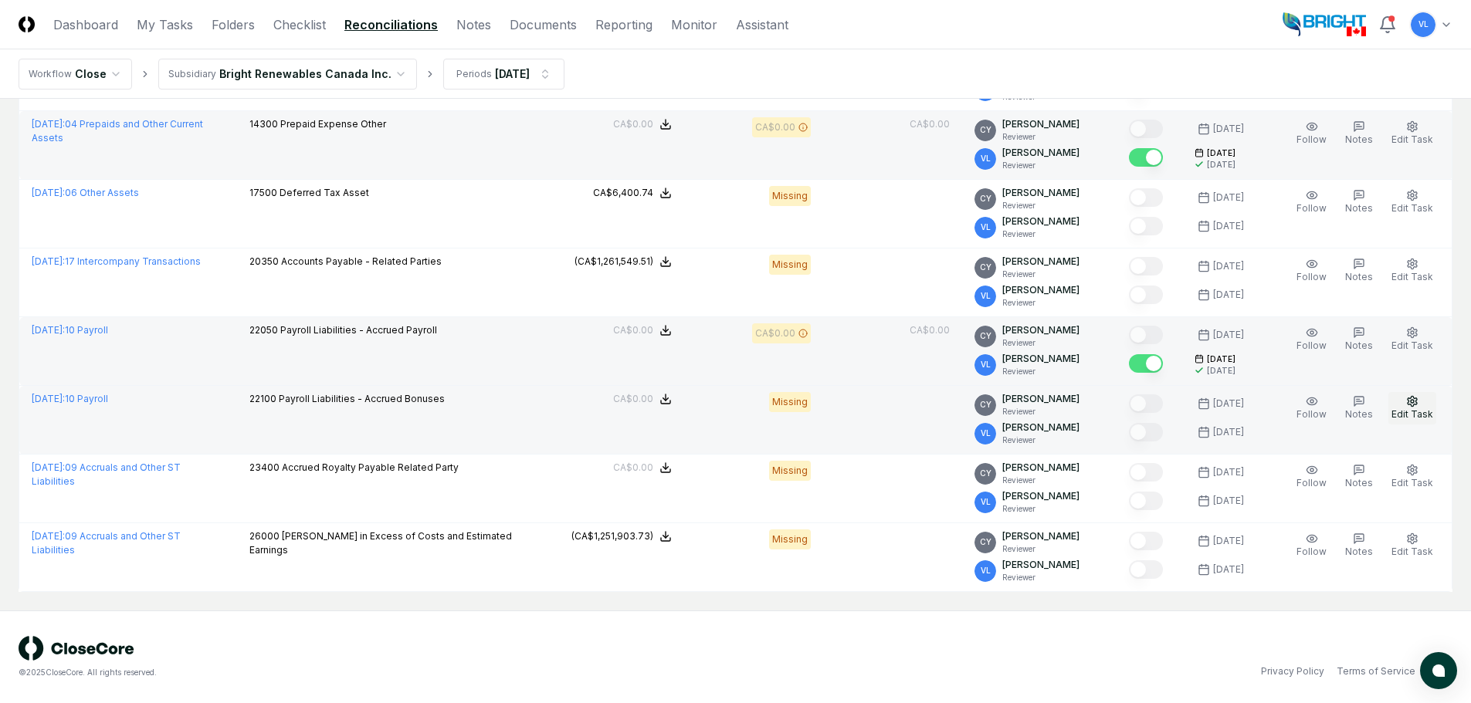
click at [1420, 407] on button "Edit Task" at bounding box center [1412, 408] width 48 height 32
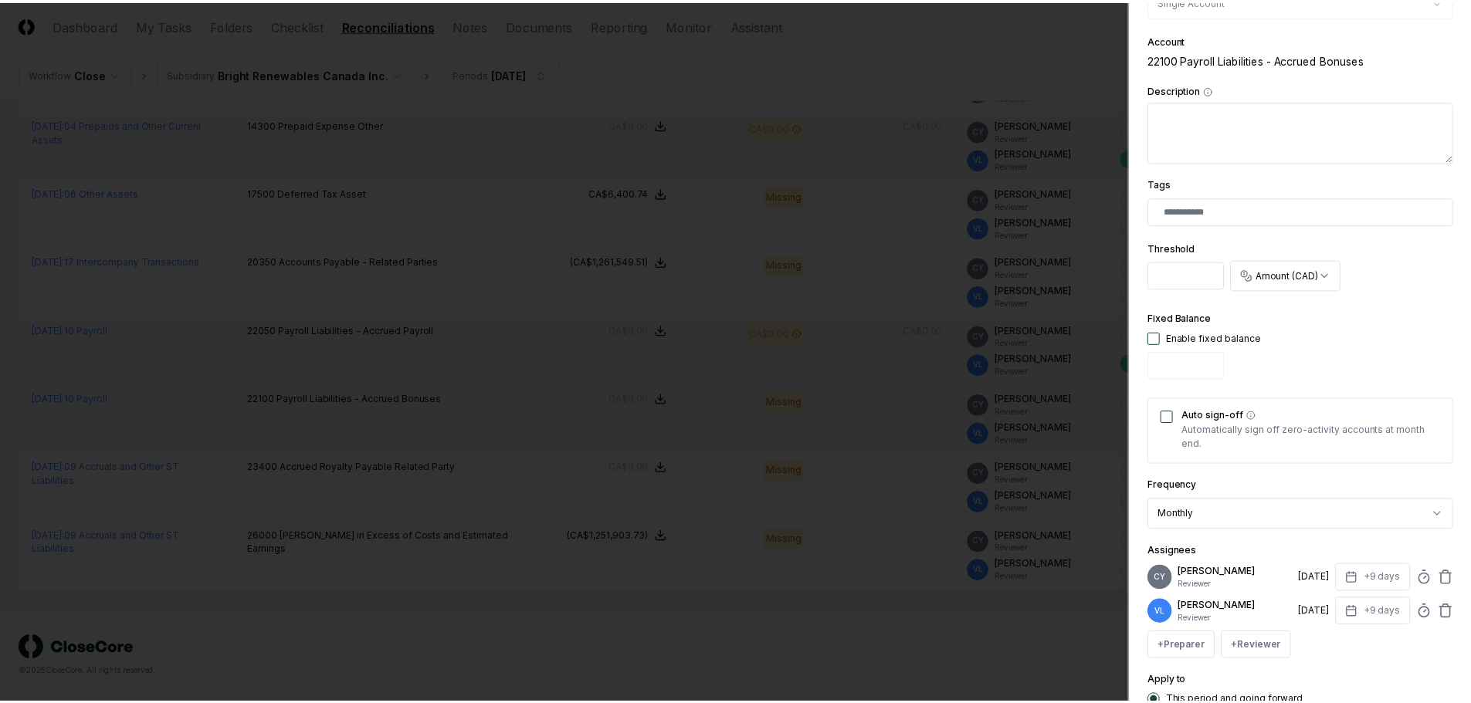
scroll to position [386, 0]
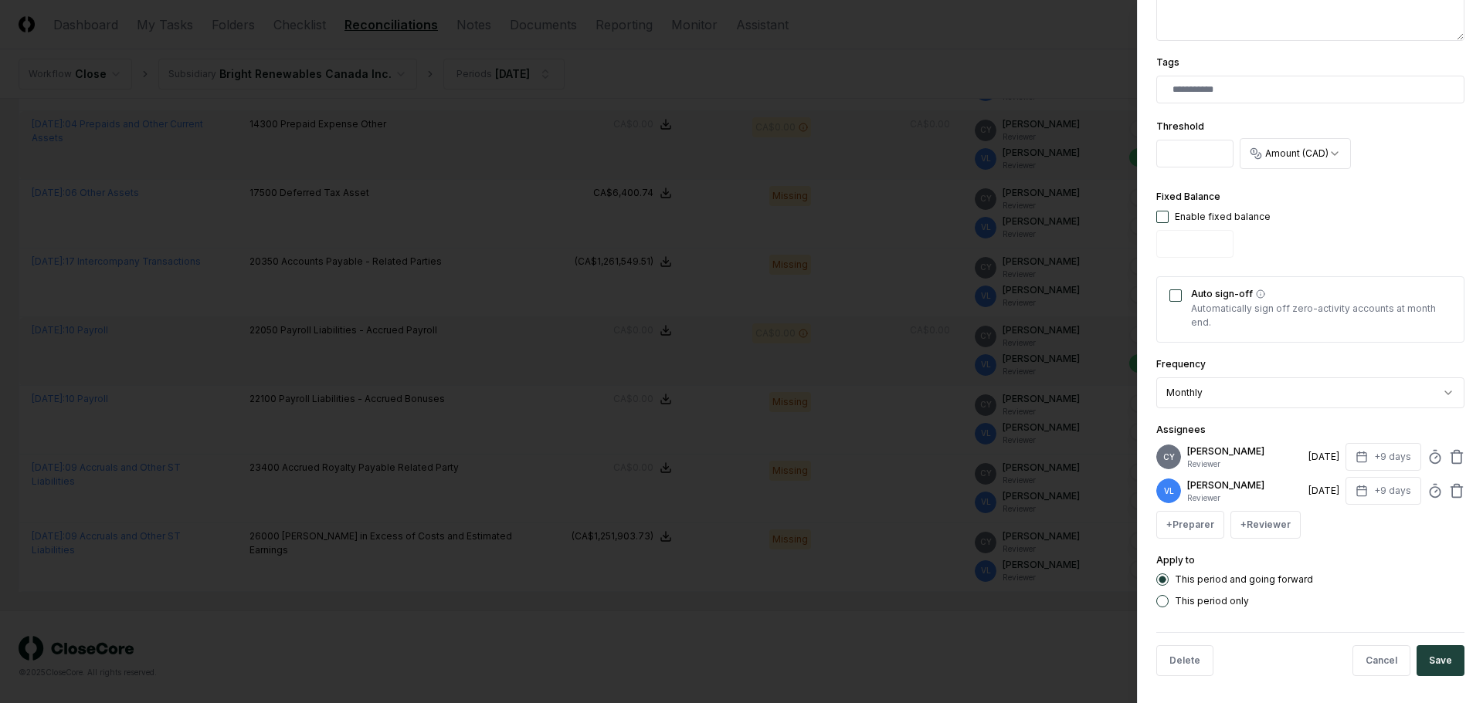
click at [1161, 218] on button "button" at bounding box center [1162, 217] width 12 height 12
type input "*"
click at [1436, 666] on button "Save" at bounding box center [1440, 661] width 48 height 31
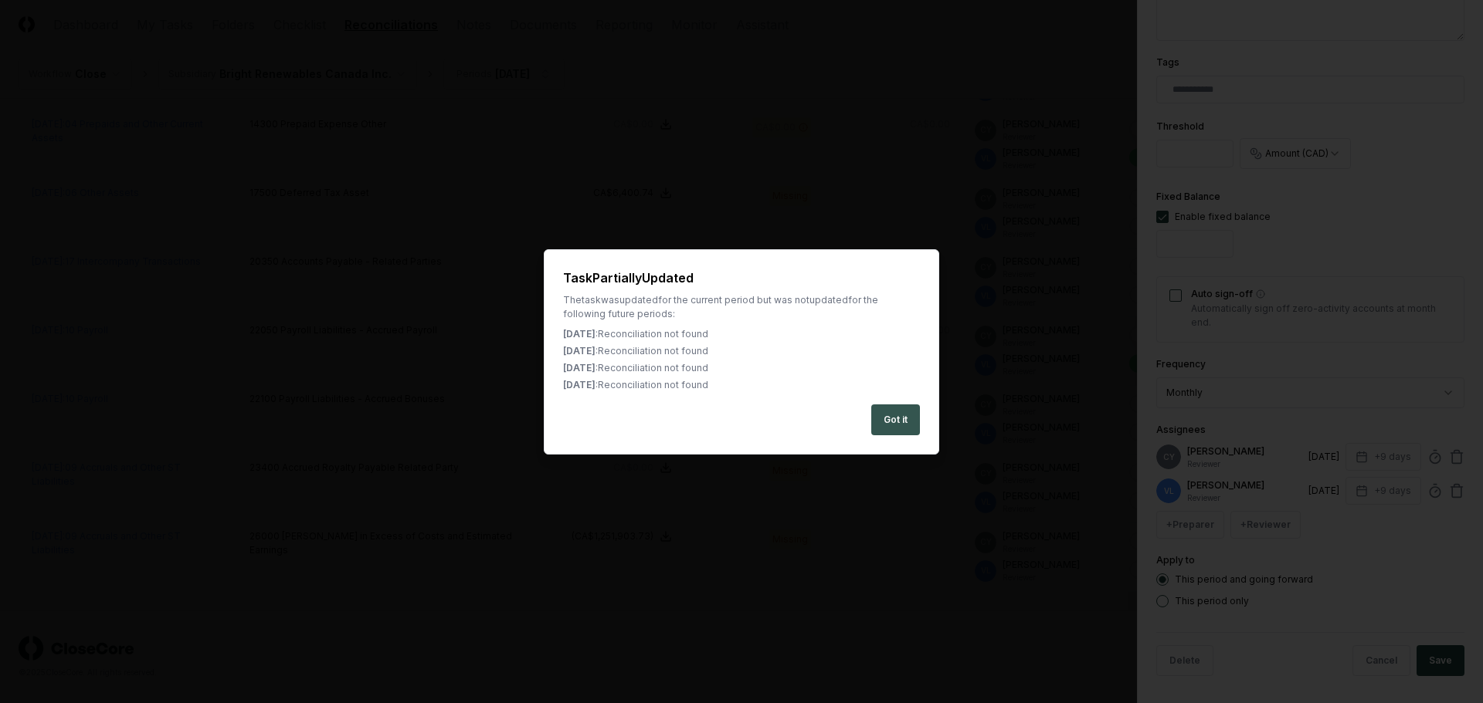
click at [909, 415] on button "Got it" at bounding box center [895, 420] width 49 height 31
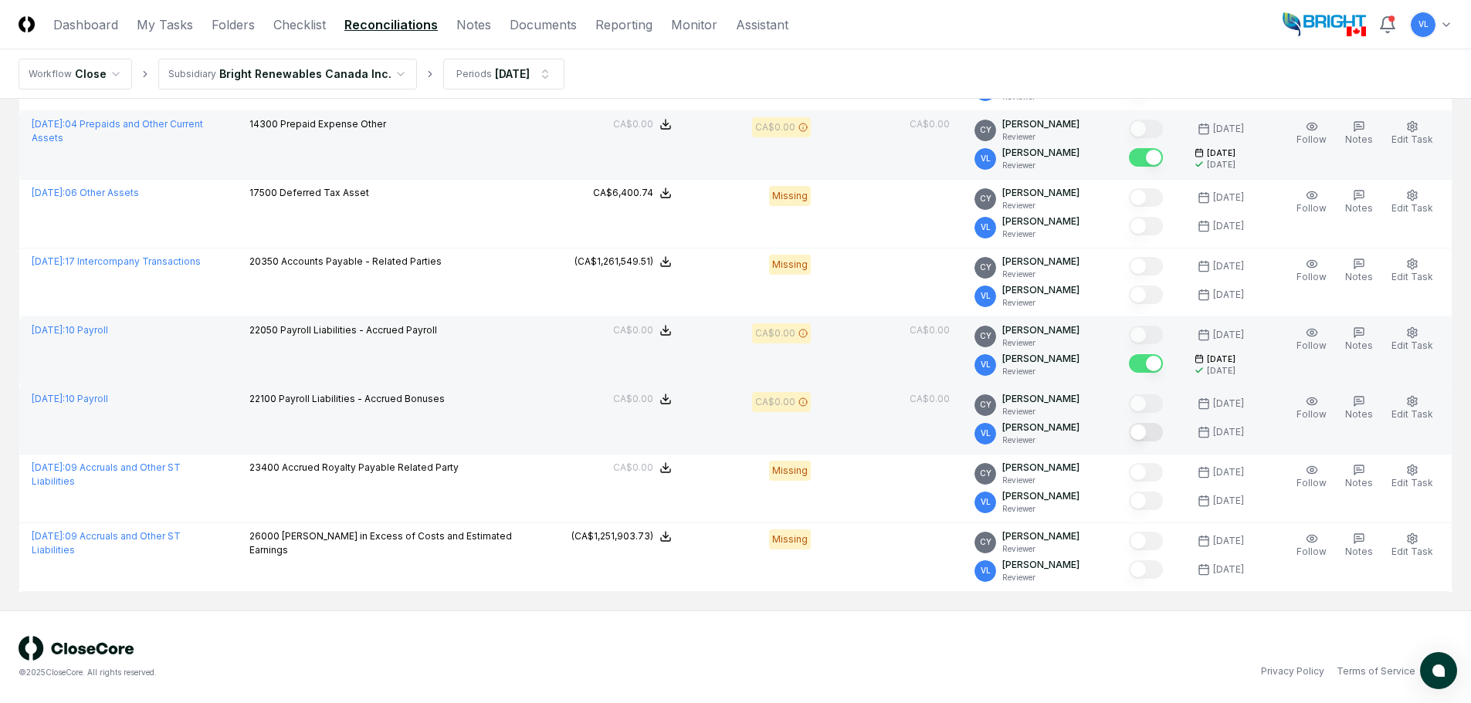
click at [1145, 431] on button "Mark complete" at bounding box center [1146, 432] width 34 height 19
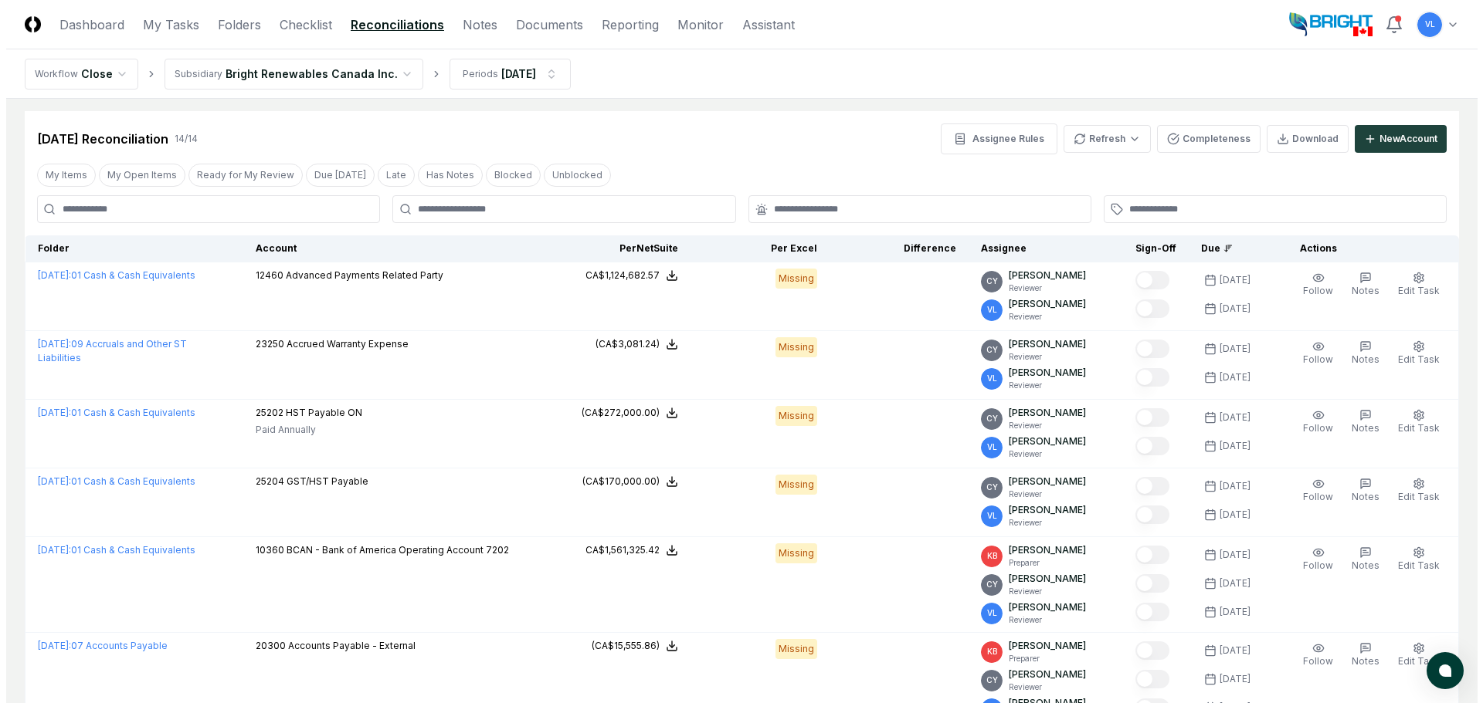
scroll to position [0, 0]
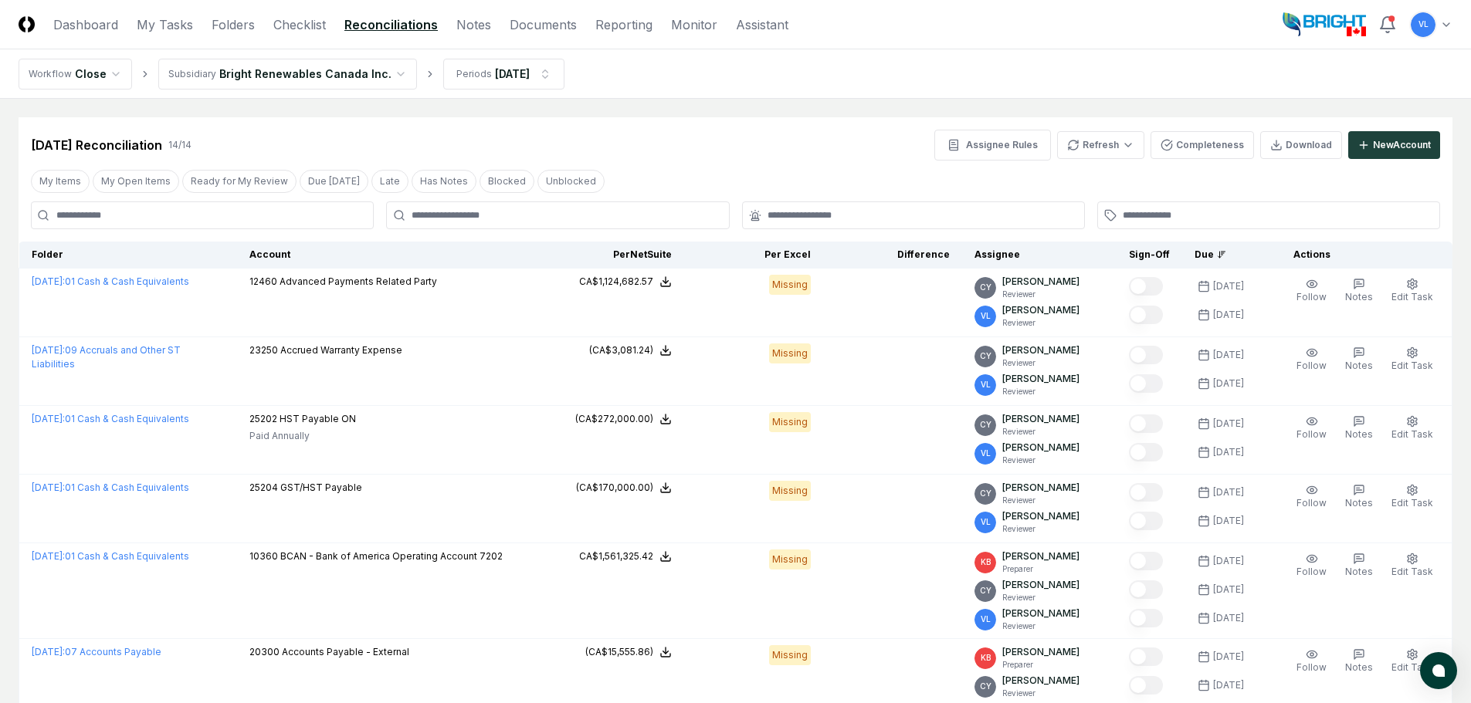
click at [507, 72] on html "CloseCore Dashboard My Tasks Folders Checklist Reconciliations Notes Documents …" at bounding box center [735, 698] width 1471 height 1396
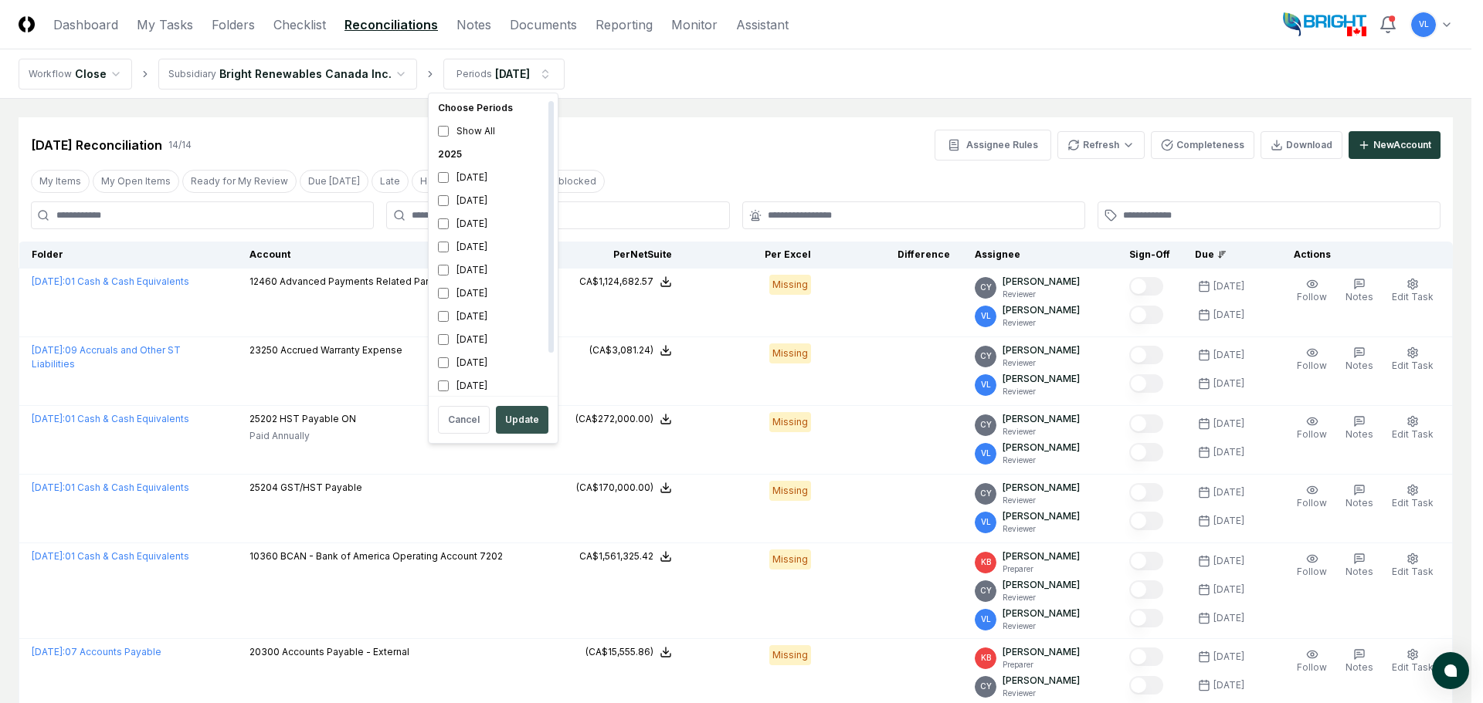
scroll to position [5, 0]
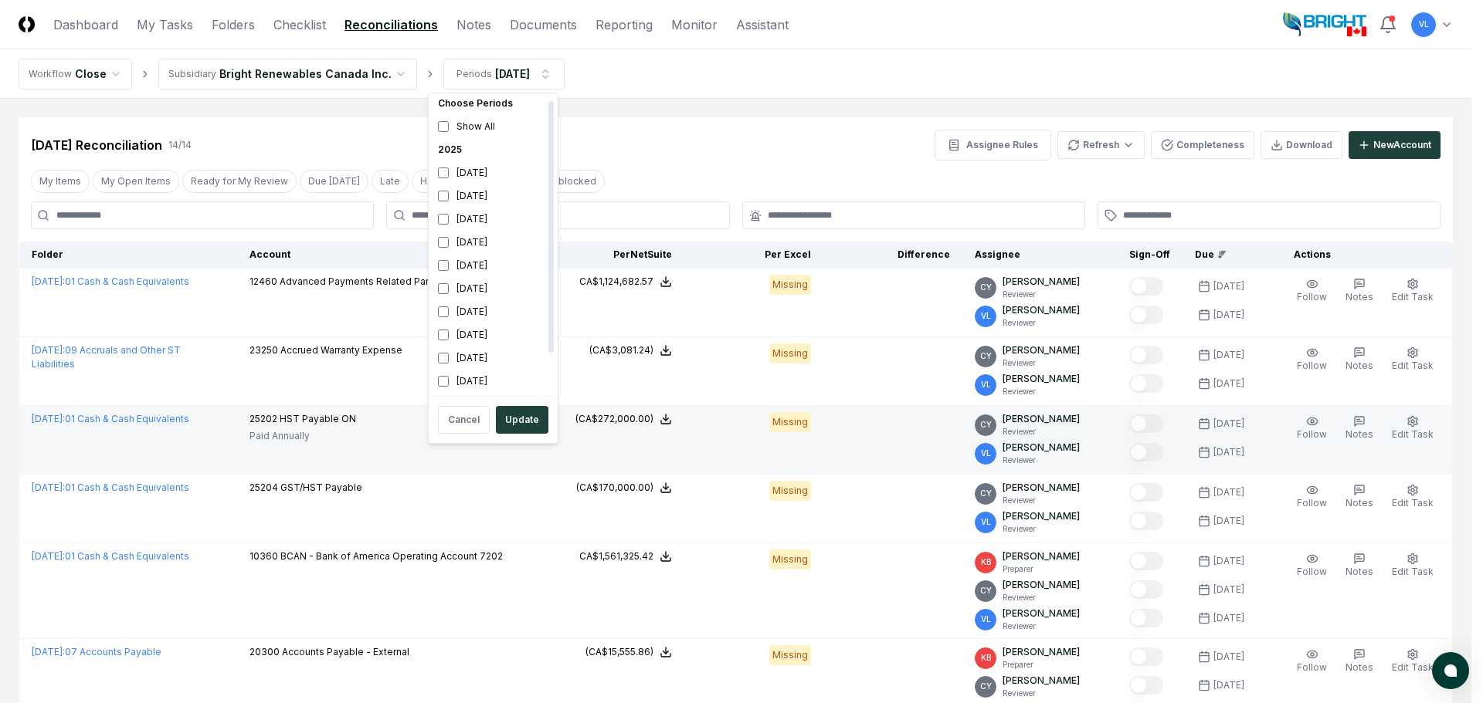
drag, startPoint x: 505, startPoint y: 411, endPoint x: 573, endPoint y: 415, distance: 68.1
click at [505, 412] on button "Update" at bounding box center [522, 420] width 53 height 28
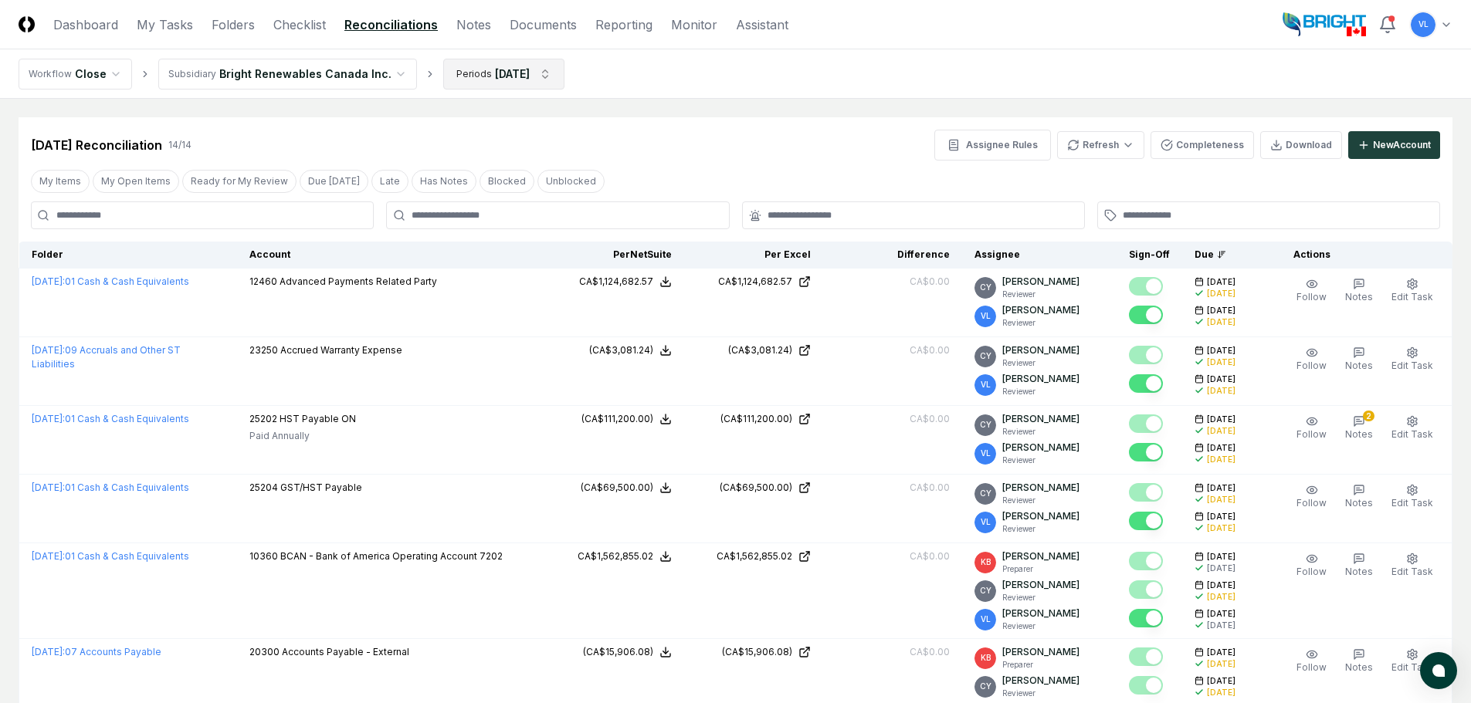
click at [541, 71] on html "CloseCore Dashboard My Tasks Folders Checklist Reconciliations Notes Documents …" at bounding box center [735, 698] width 1471 height 1396
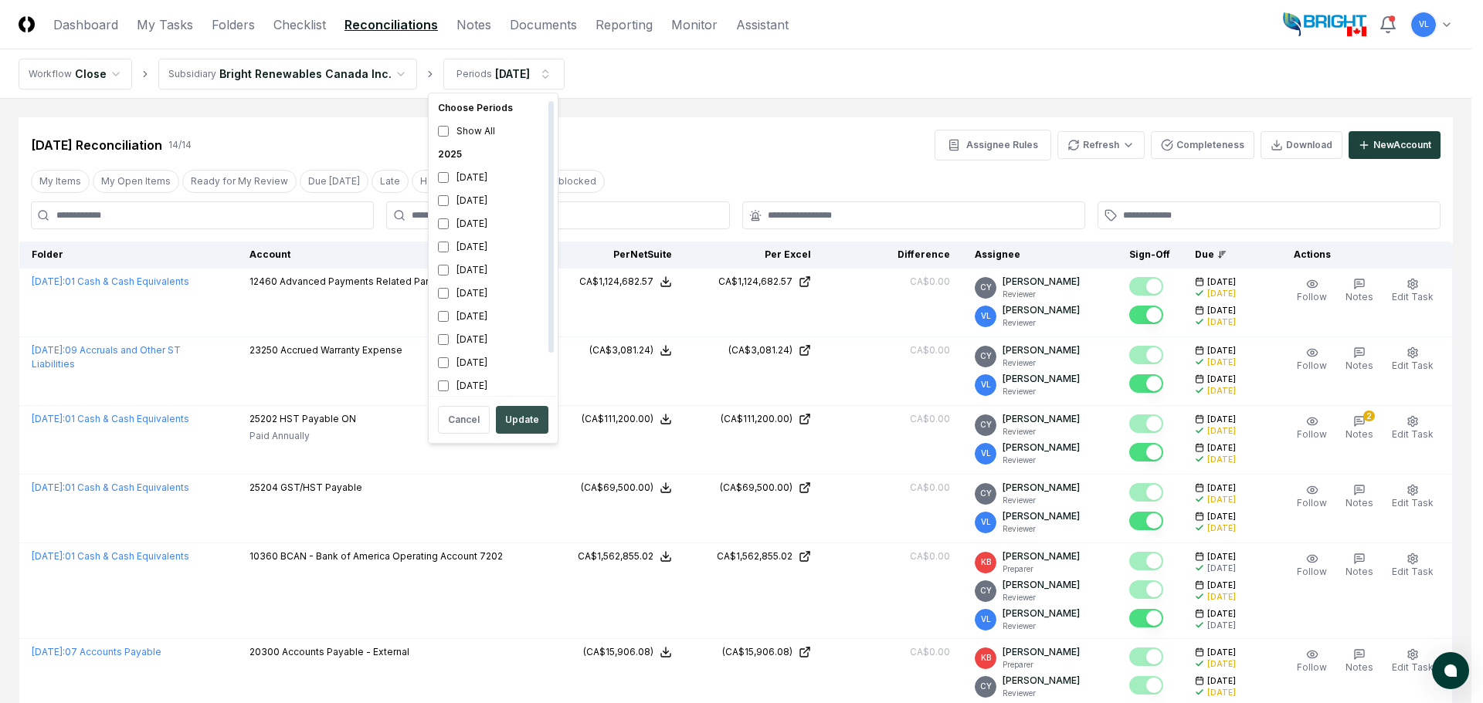
scroll to position [5, 0]
click at [514, 419] on button "Update" at bounding box center [522, 420] width 53 height 28
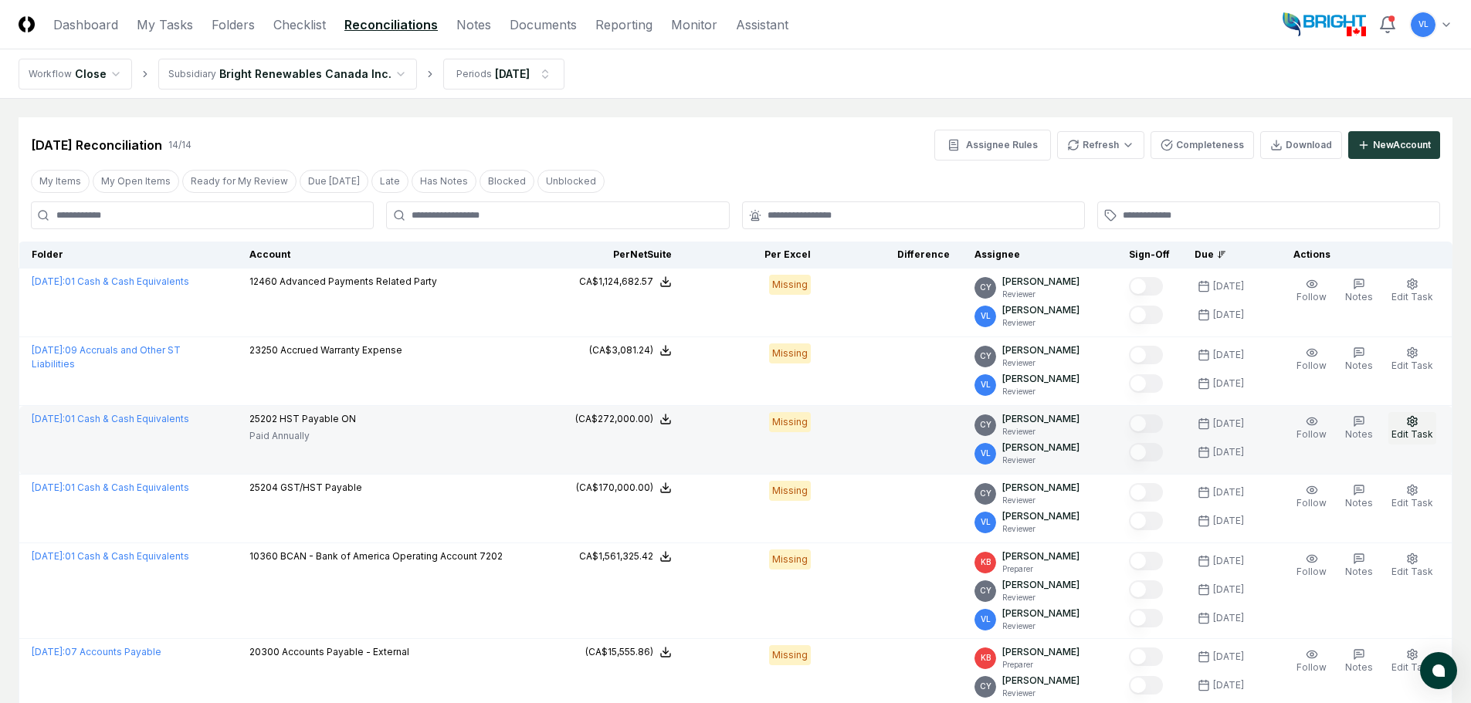
click at [1413, 425] on icon "button" at bounding box center [1412, 421] width 12 height 12
type textarea "*"
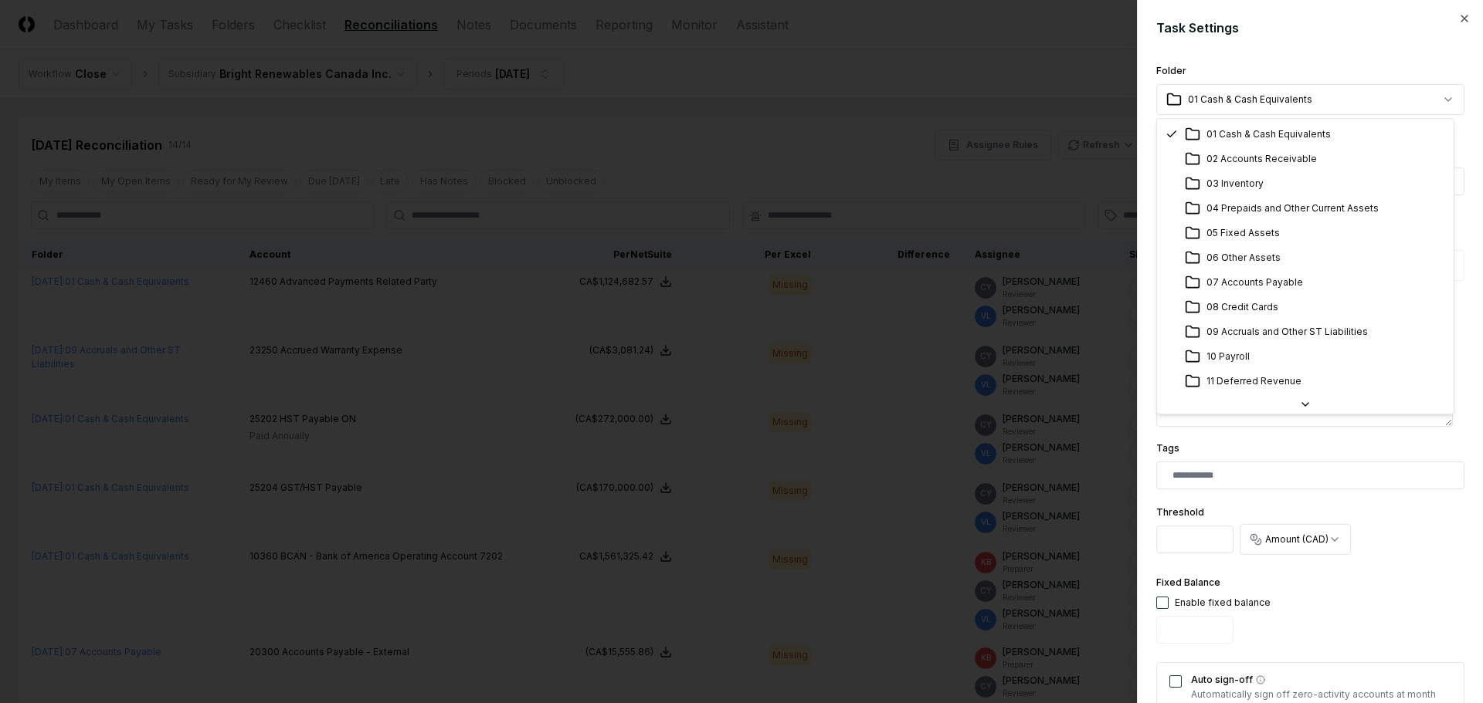
click at [1319, 104] on body "CloseCore Dashboard My Tasks Folders Checklist Reconciliations Notes Documents …" at bounding box center [735, 698] width 1471 height 1396
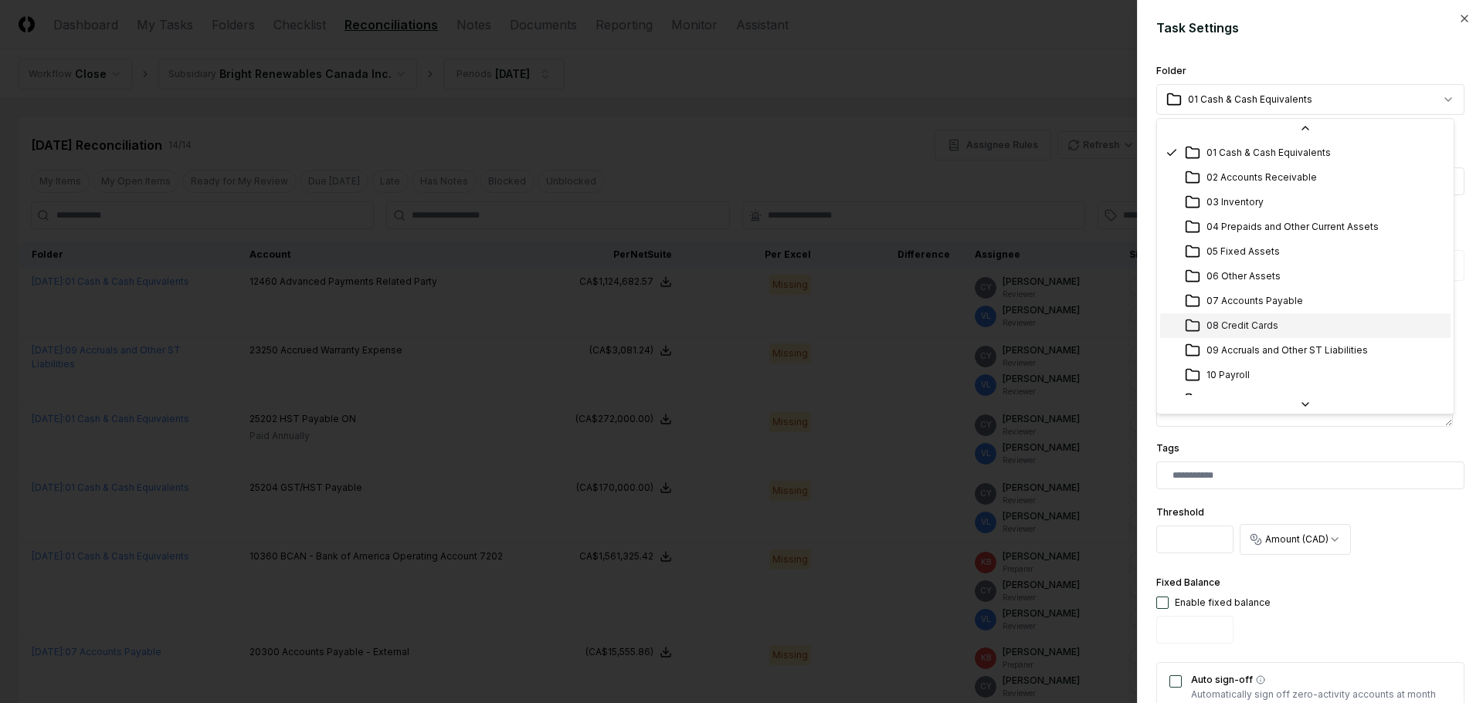
scroll to position [77, 0]
select select "**********"
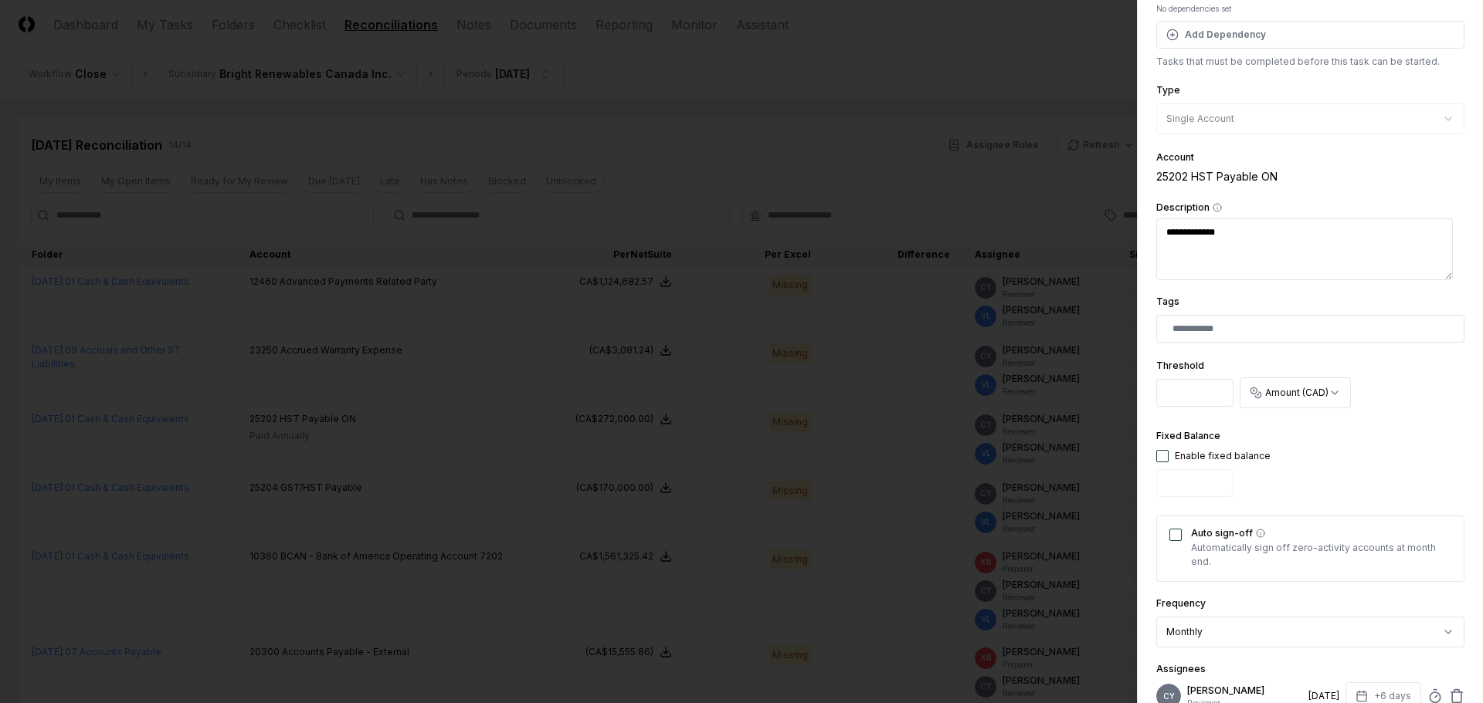
scroll to position [386, 0]
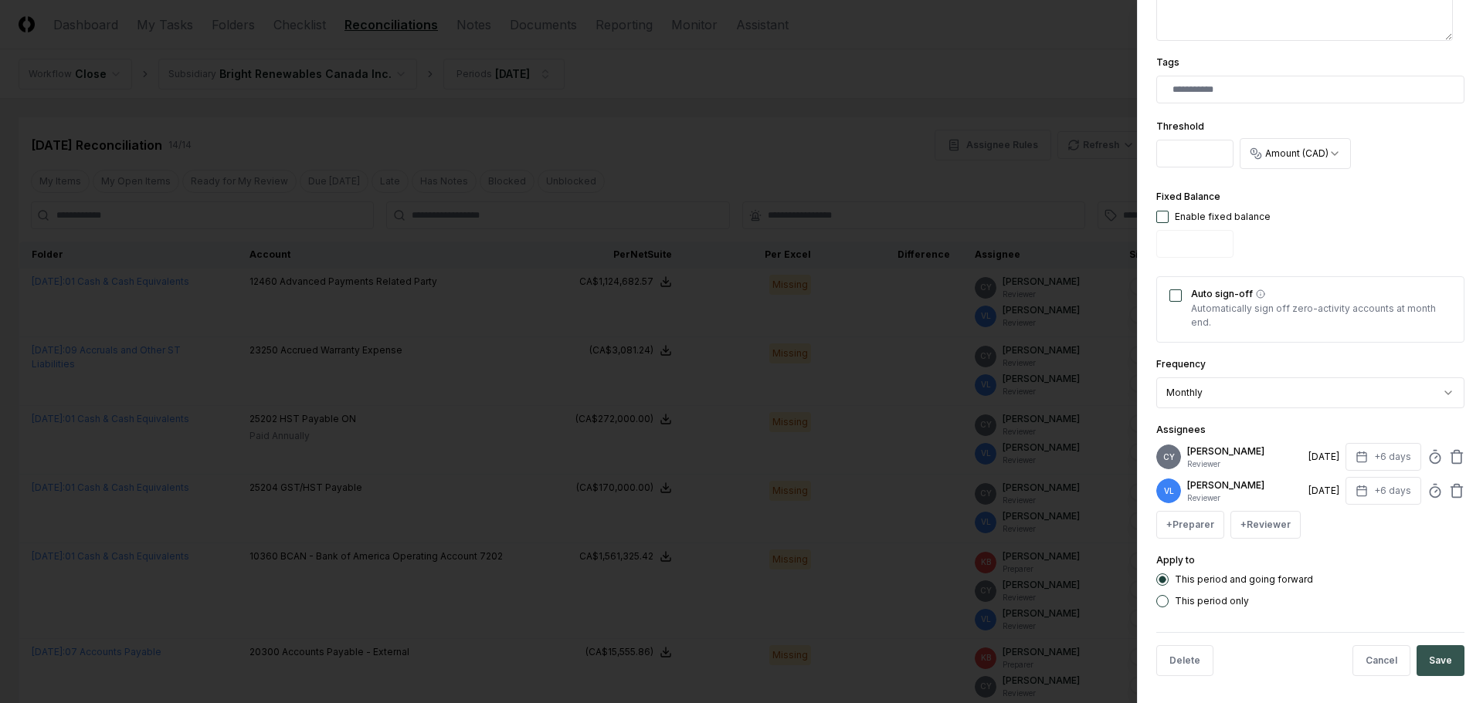
click at [1427, 657] on button "Save" at bounding box center [1440, 661] width 48 height 31
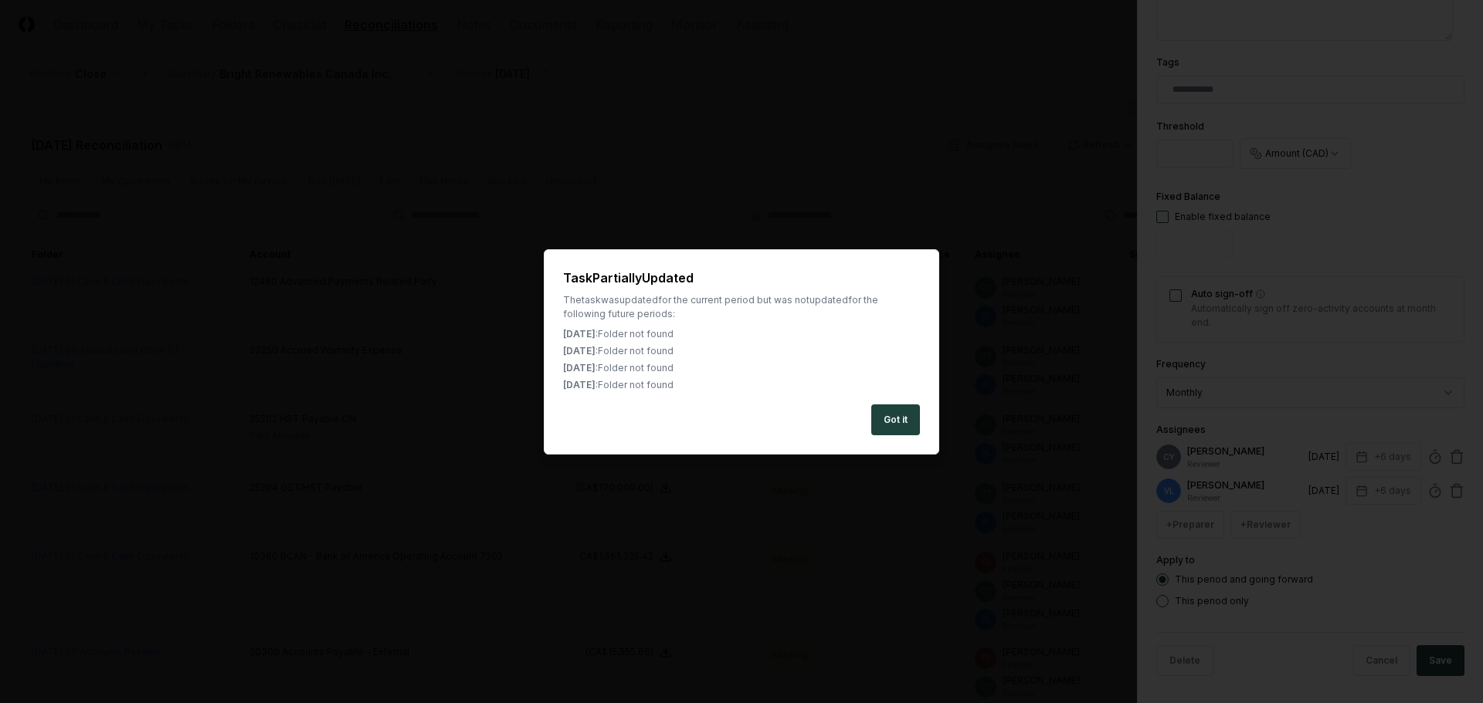
click at [879, 403] on div "Task Partially Updated The task was updated for the current period but was not …" at bounding box center [741, 351] width 395 height 205
click at [902, 425] on button "Got it" at bounding box center [895, 420] width 49 height 31
type textarea "*"
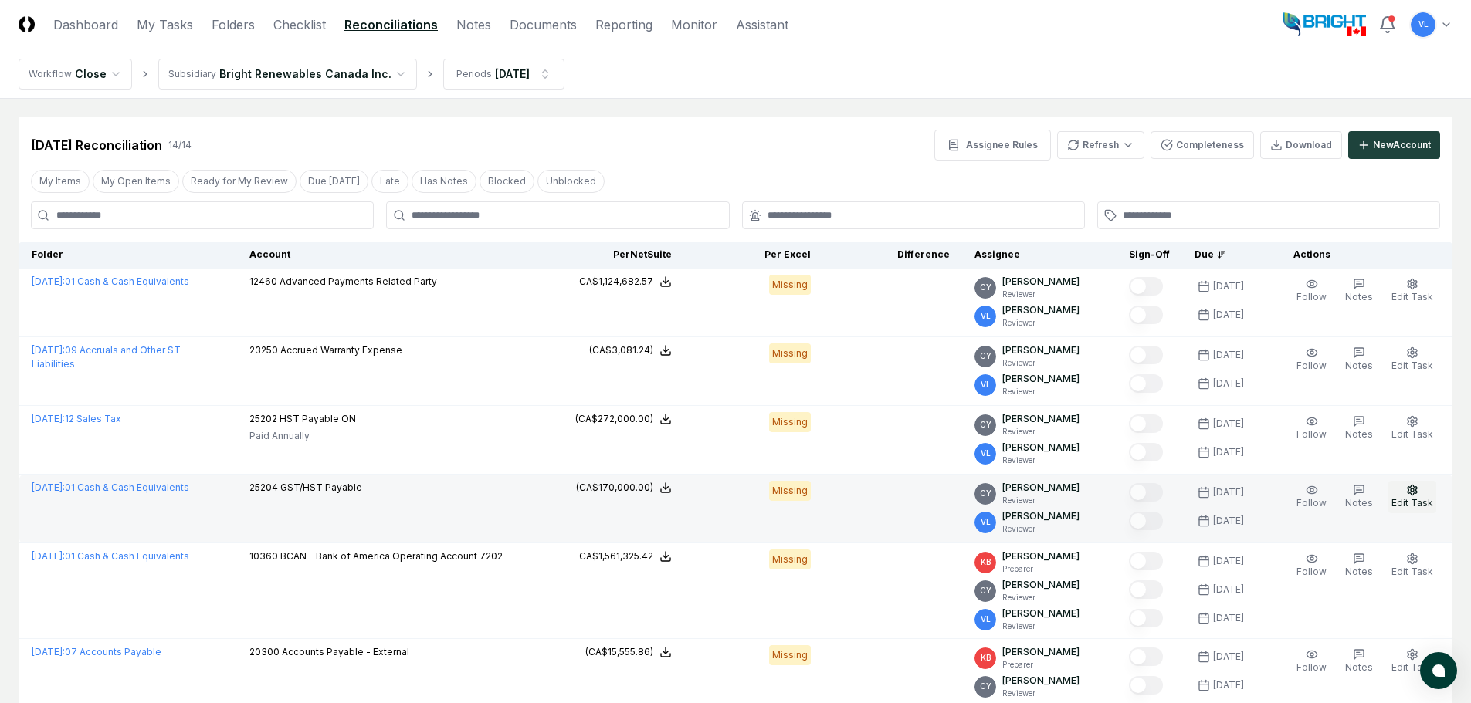
click at [1418, 501] on span "Edit Task" at bounding box center [1412, 503] width 42 height 12
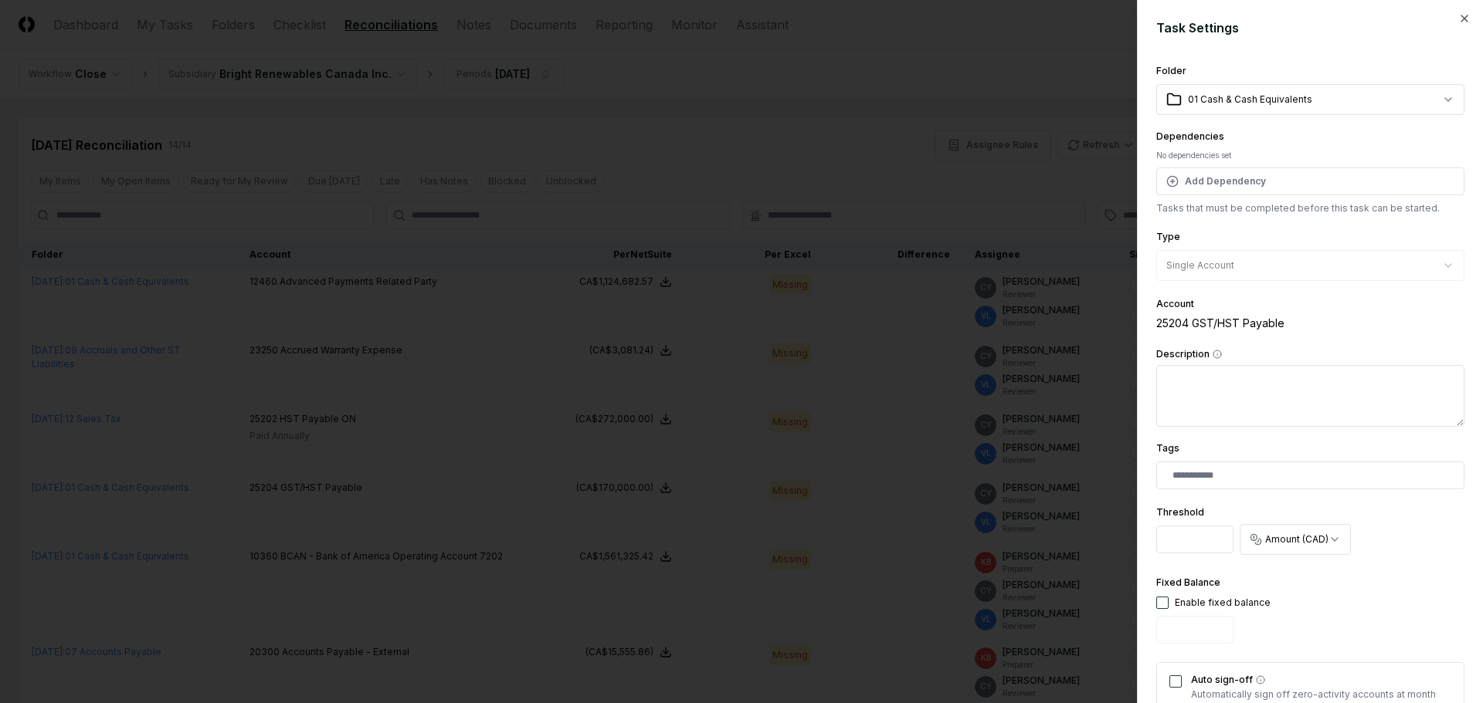
click at [1295, 102] on body "CloseCore Dashboard My Tasks Folders Checklist Reconciliations Notes Documents …" at bounding box center [735, 698] width 1471 height 1396
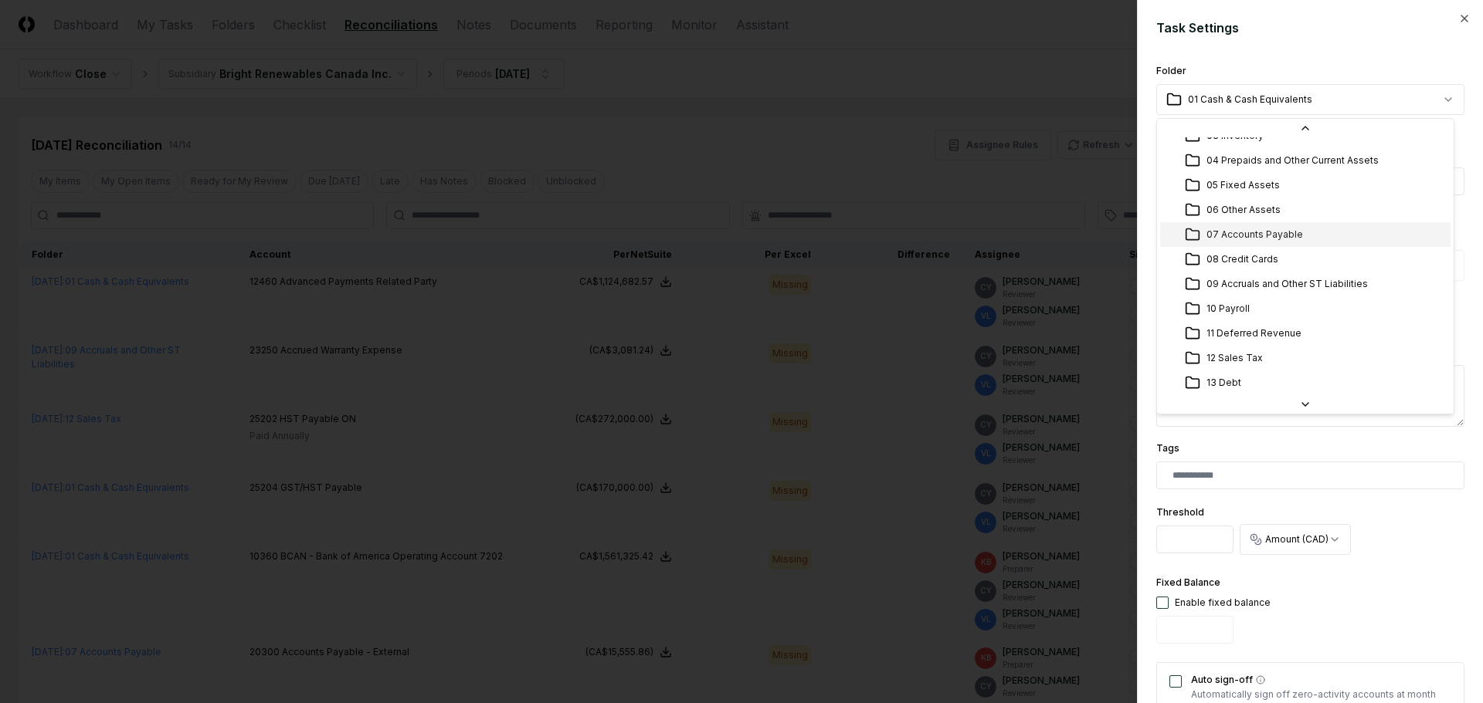
scroll to position [199, 0]
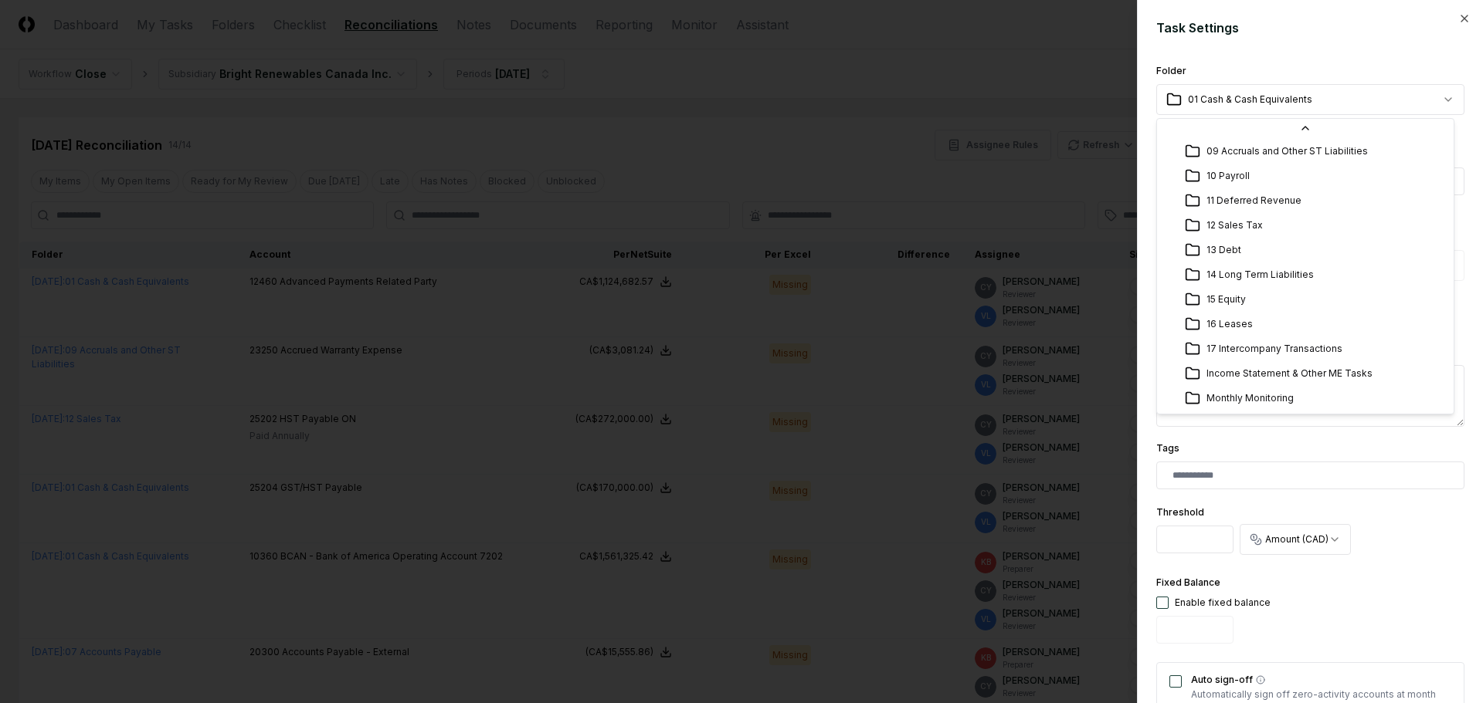
select select "**********"
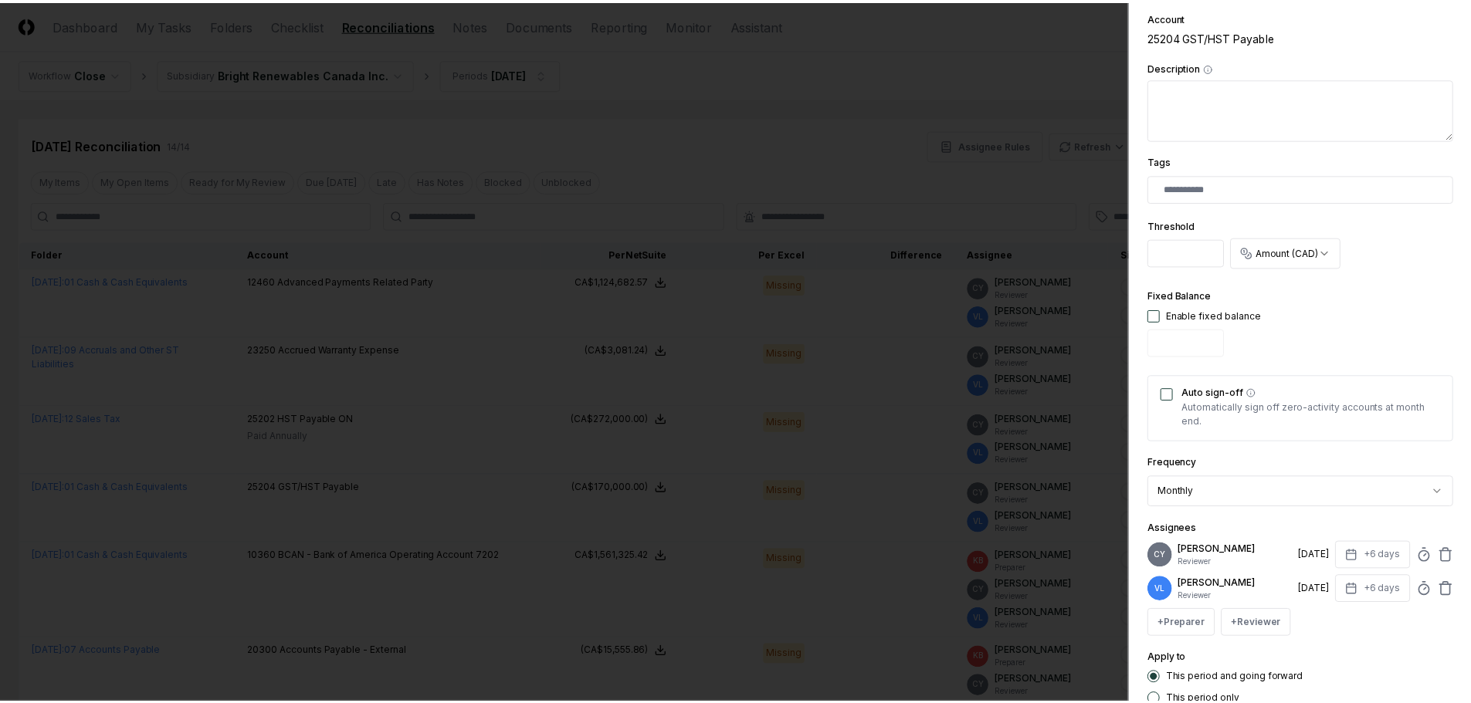
scroll to position [386, 0]
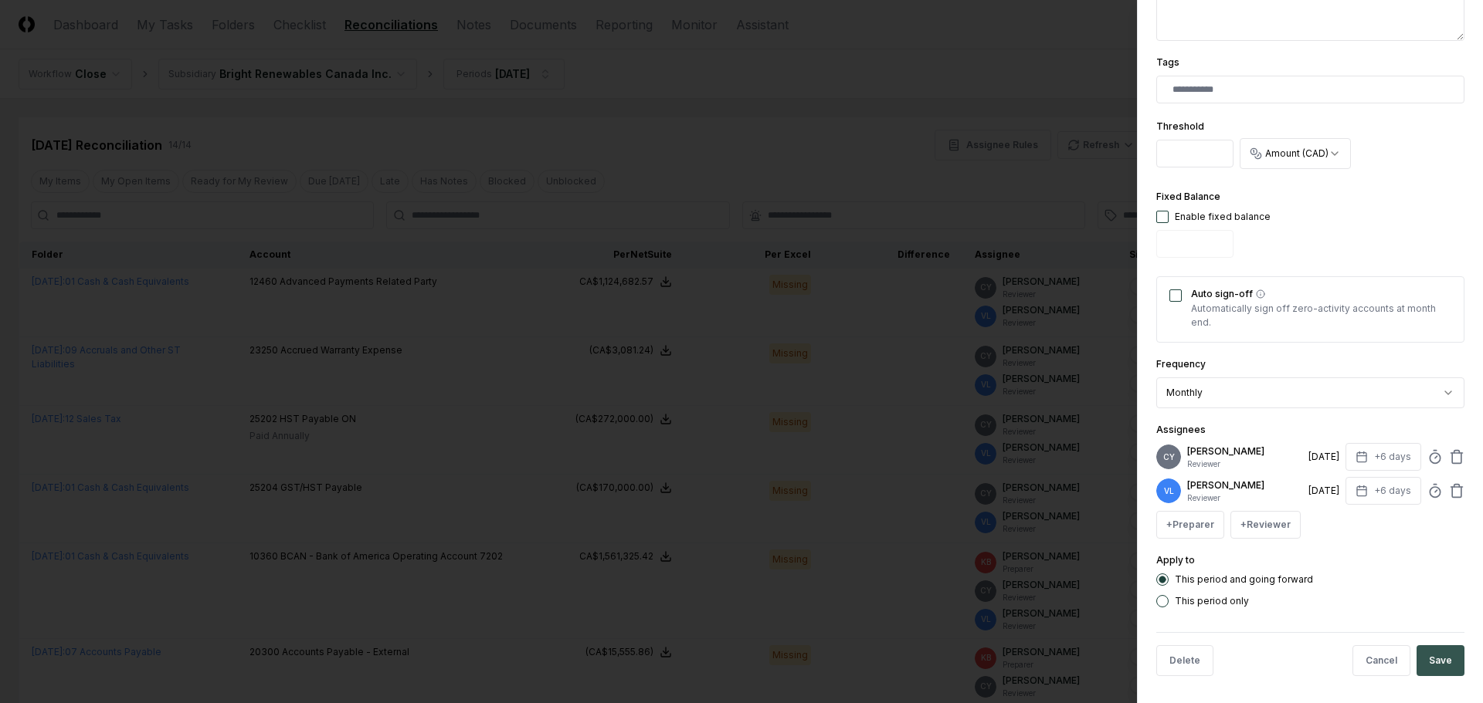
click at [1421, 656] on button "Save" at bounding box center [1440, 661] width 48 height 31
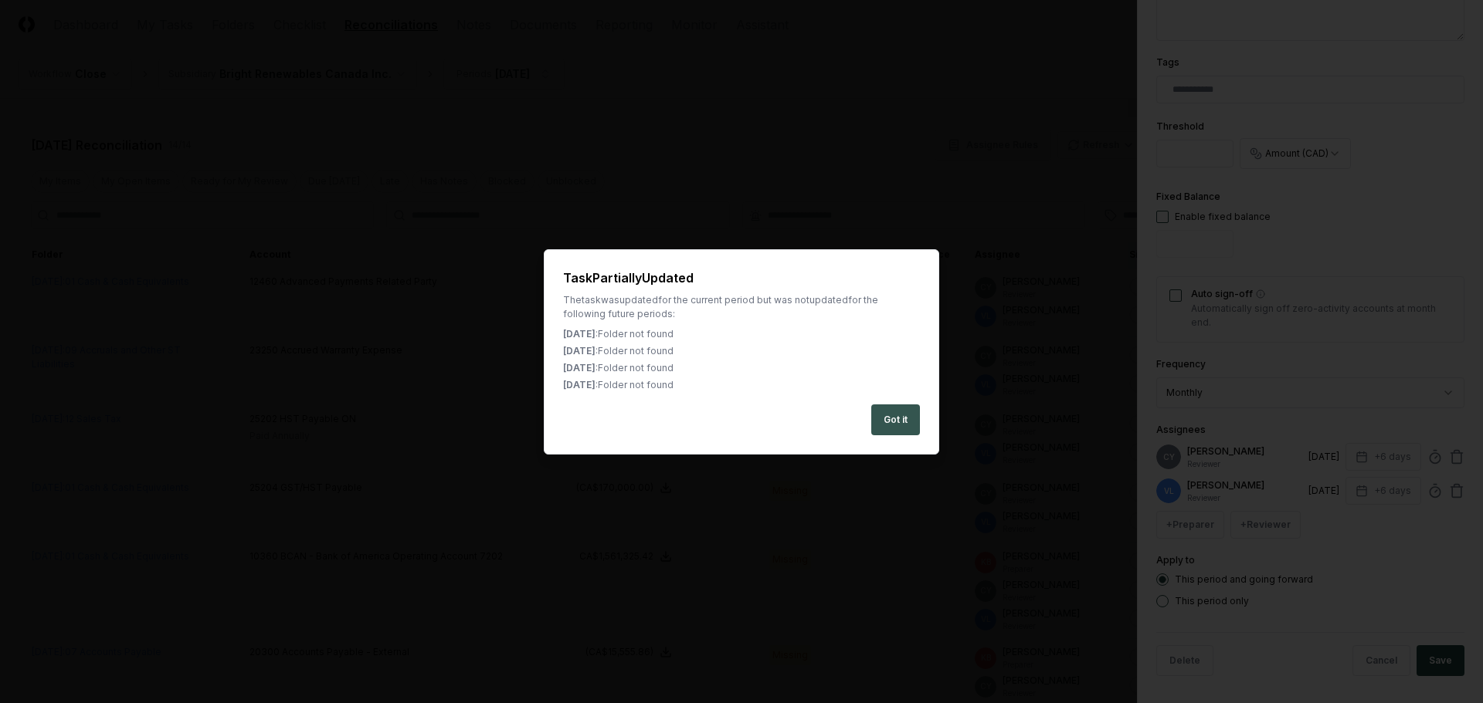
click at [908, 415] on button "Got it" at bounding box center [895, 420] width 49 height 31
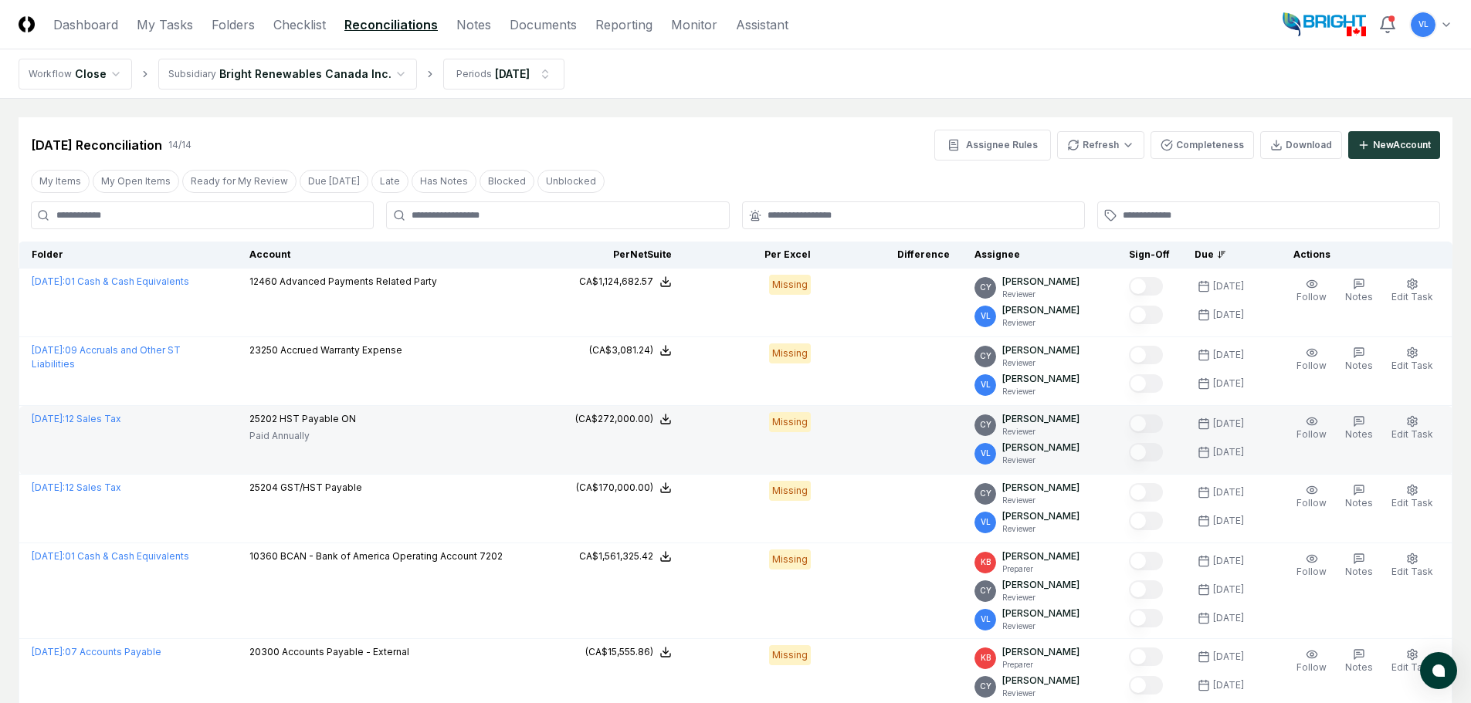
drag, startPoint x: 124, startPoint y: 422, endPoint x: 216, endPoint y: 435, distance: 92.7
click at [121, 422] on link "August 2025 : 12 Sales Tax" at bounding box center [77, 419] width 90 height 12
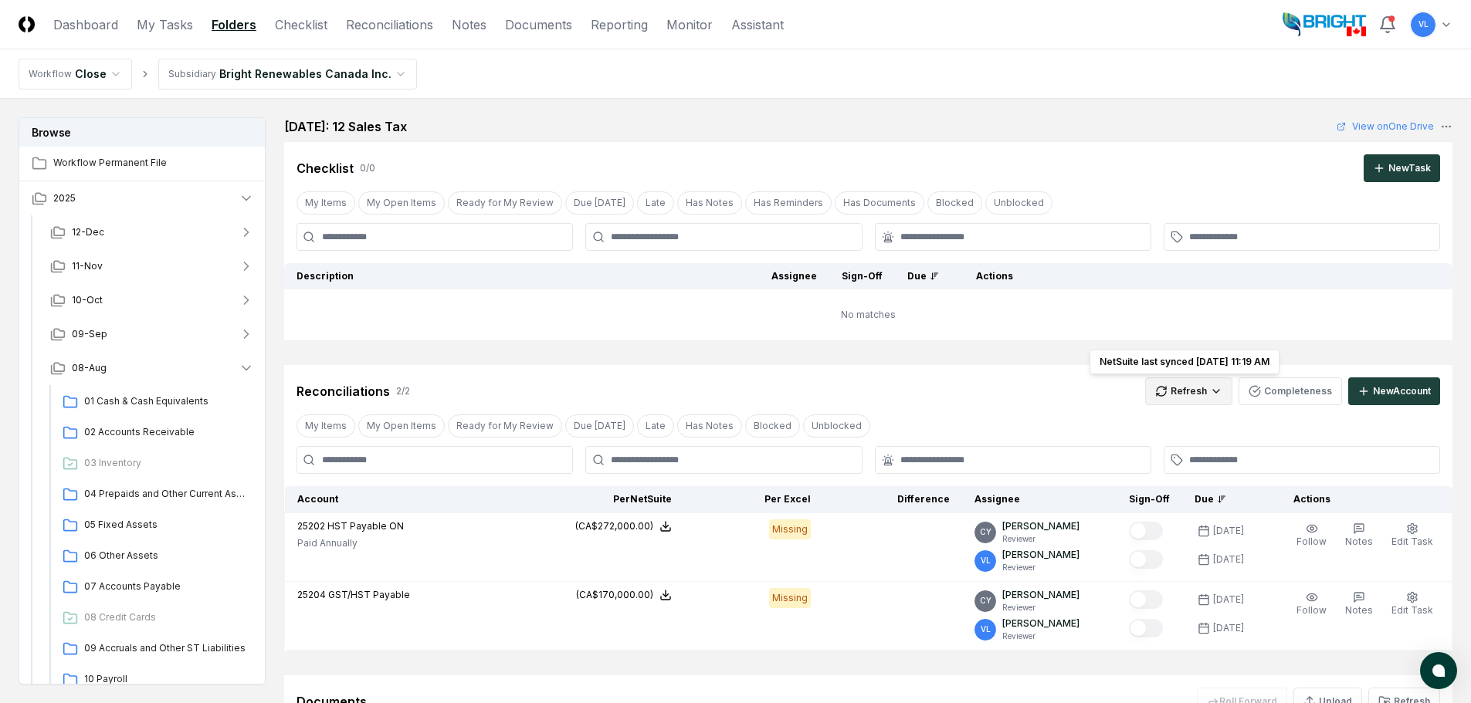
click at [1195, 390] on html "CloseCore Dashboard My Tasks Folders Checklist Reconciliations Notes Documents …" at bounding box center [735, 458] width 1471 height 917
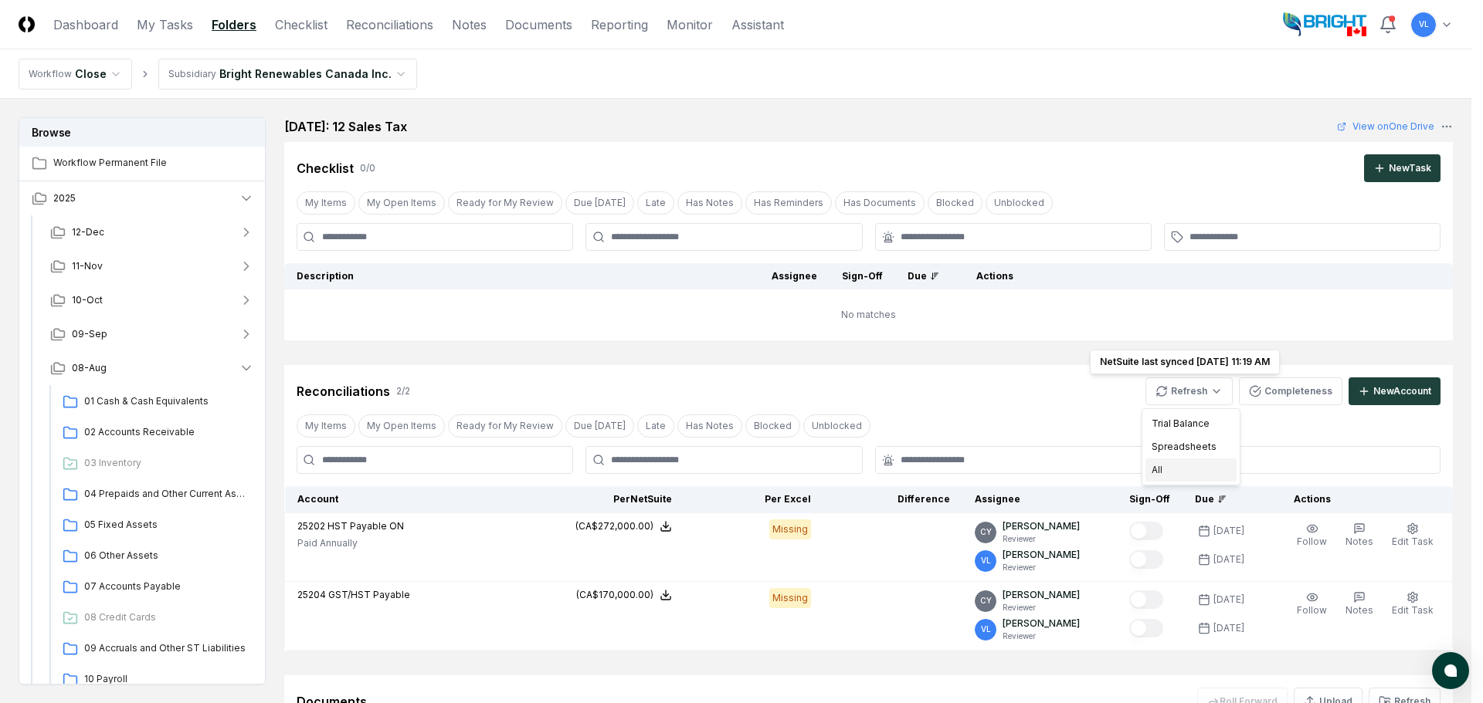
click at [1177, 474] on div "All" at bounding box center [1190, 470] width 91 height 23
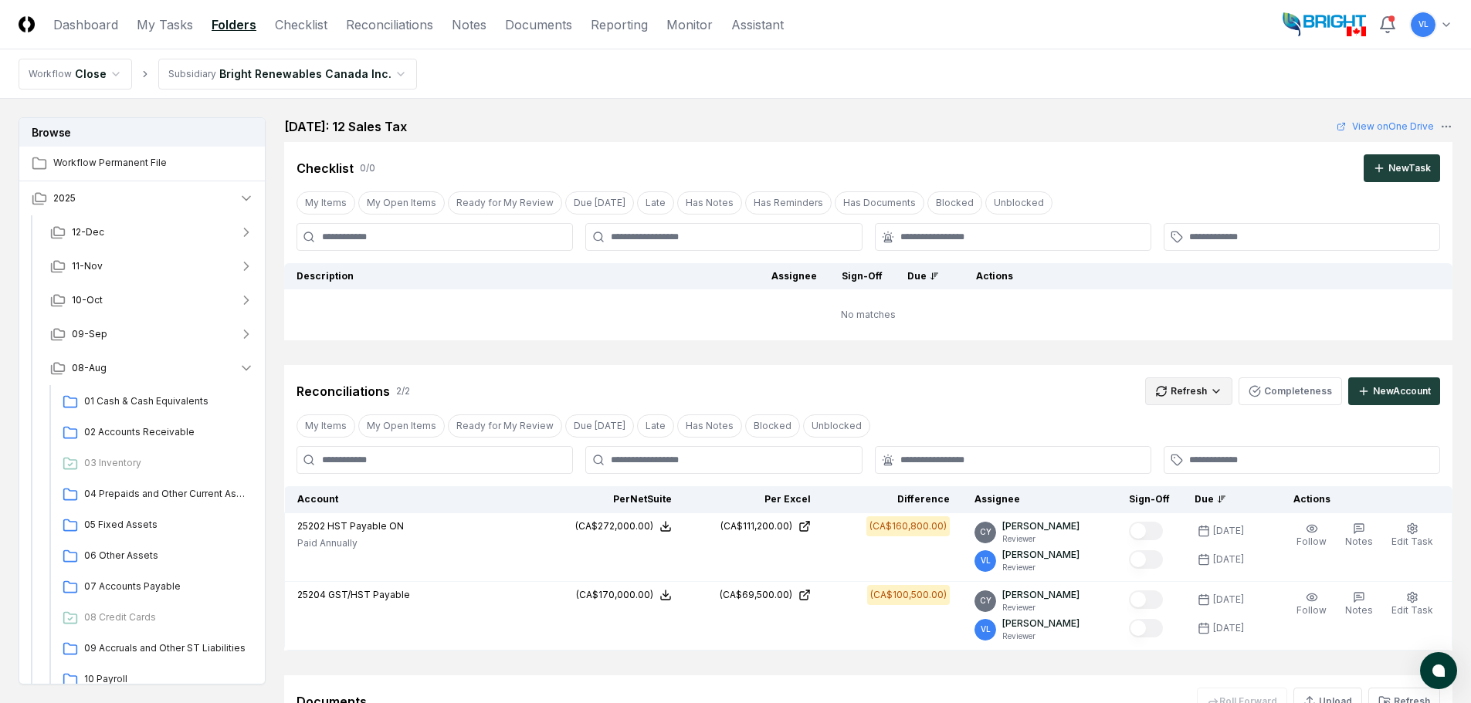
click at [1181, 392] on html "CloseCore Dashboard My Tasks Folders Checklist Reconciliations Notes Documents …" at bounding box center [735, 453] width 1471 height 907
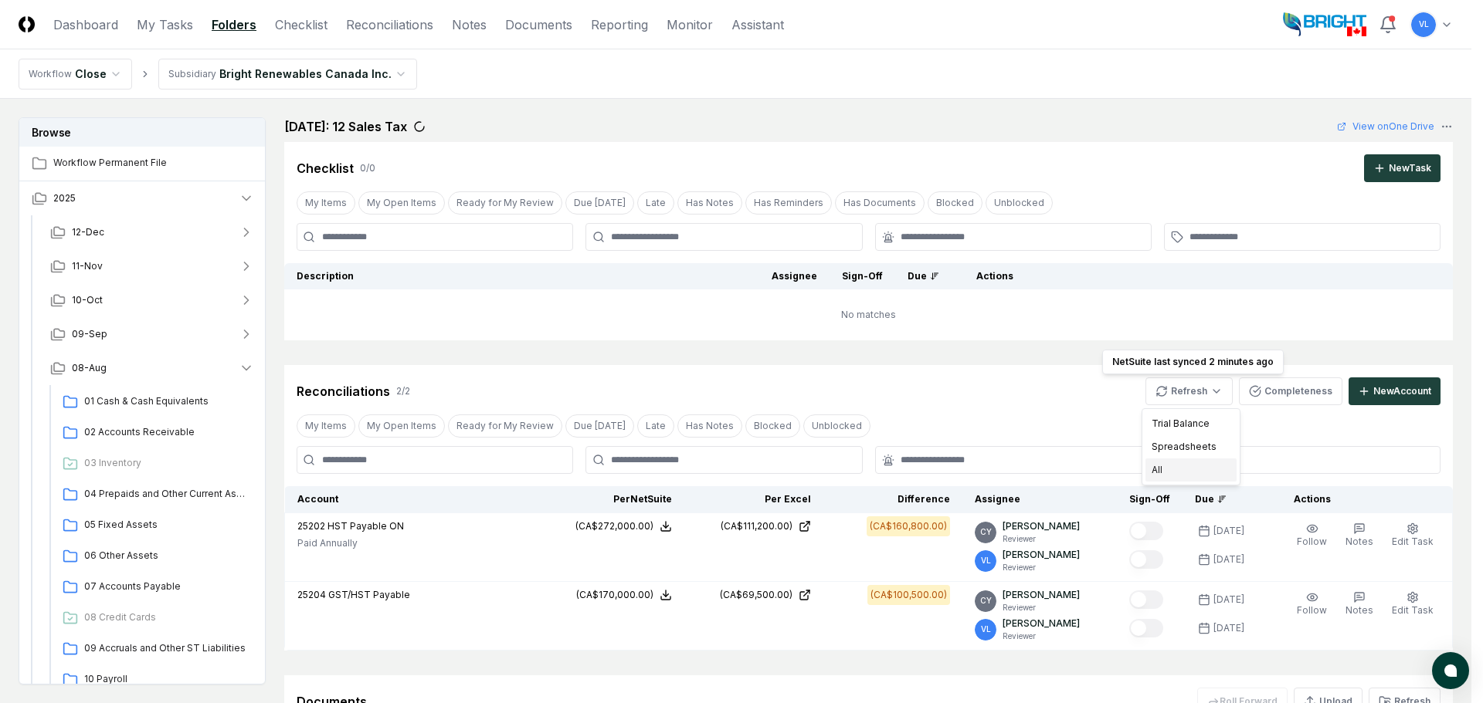
click at [1180, 469] on div "All" at bounding box center [1190, 470] width 91 height 23
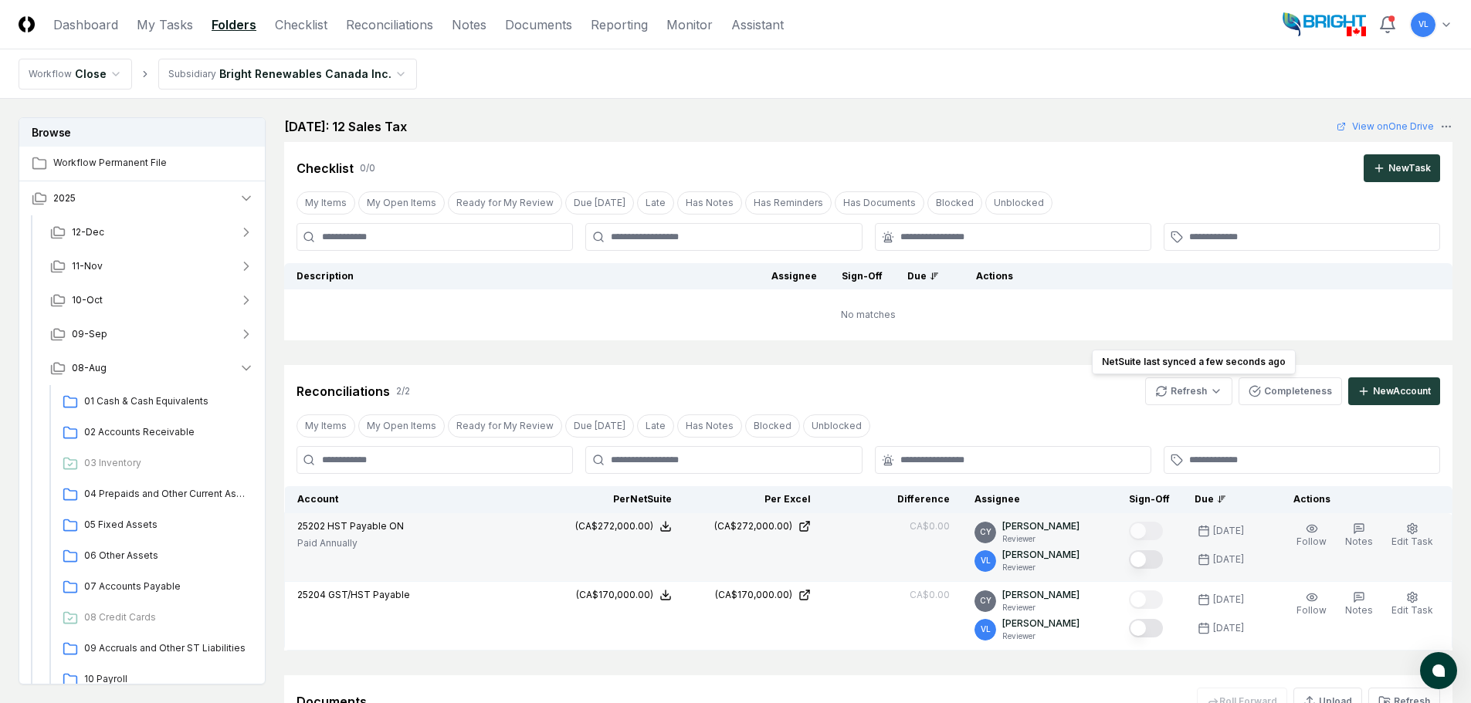
click at [1163, 563] on button "Mark complete" at bounding box center [1146, 560] width 34 height 19
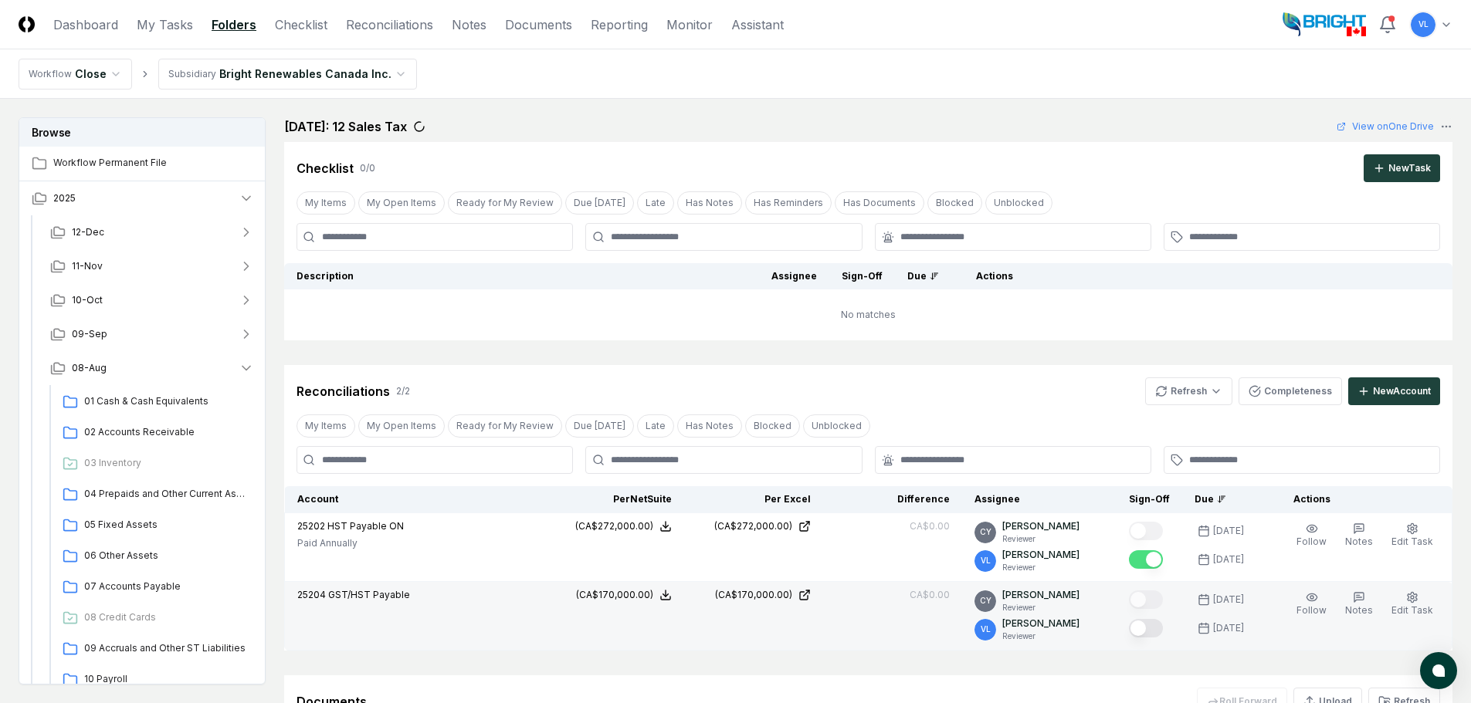
click at [1154, 634] on button "Mark complete" at bounding box center [1146, 628] width 34 height 19
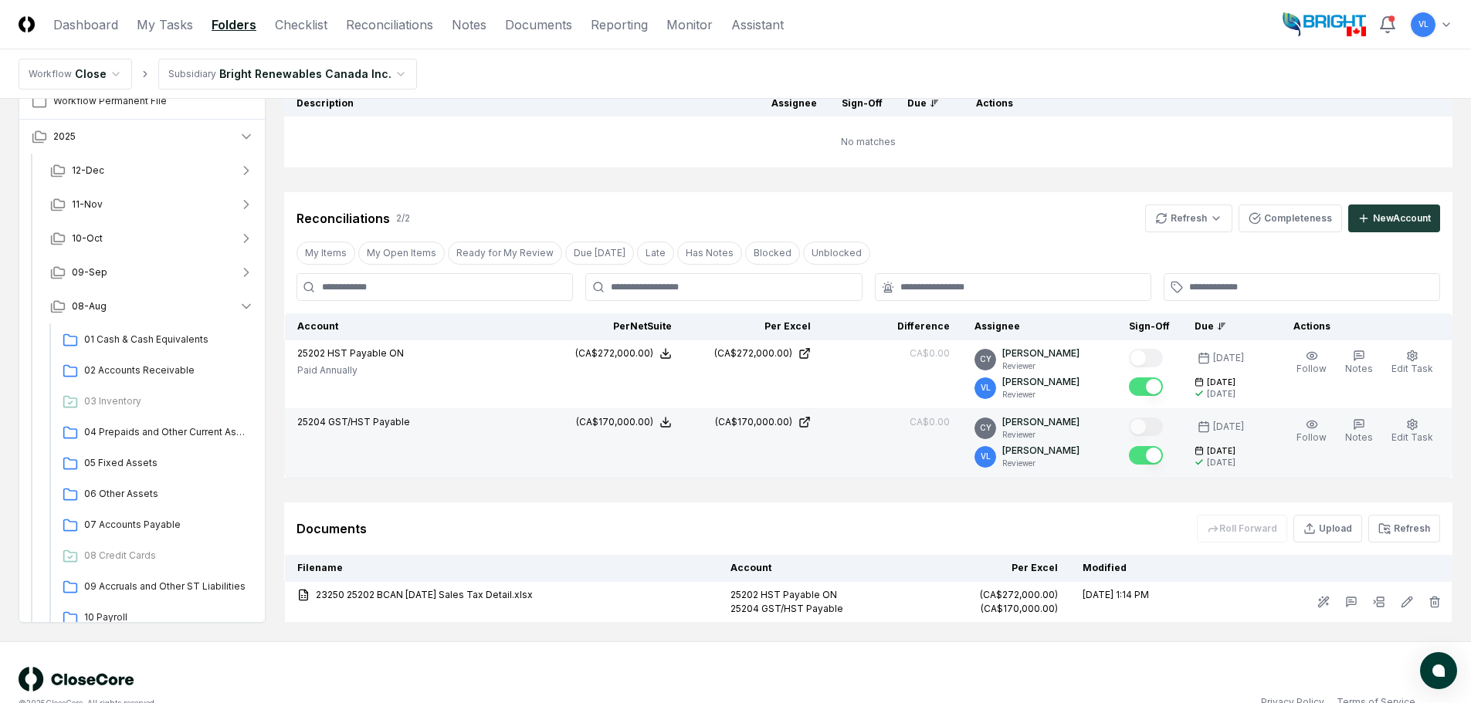
scroll to position [204, 0]
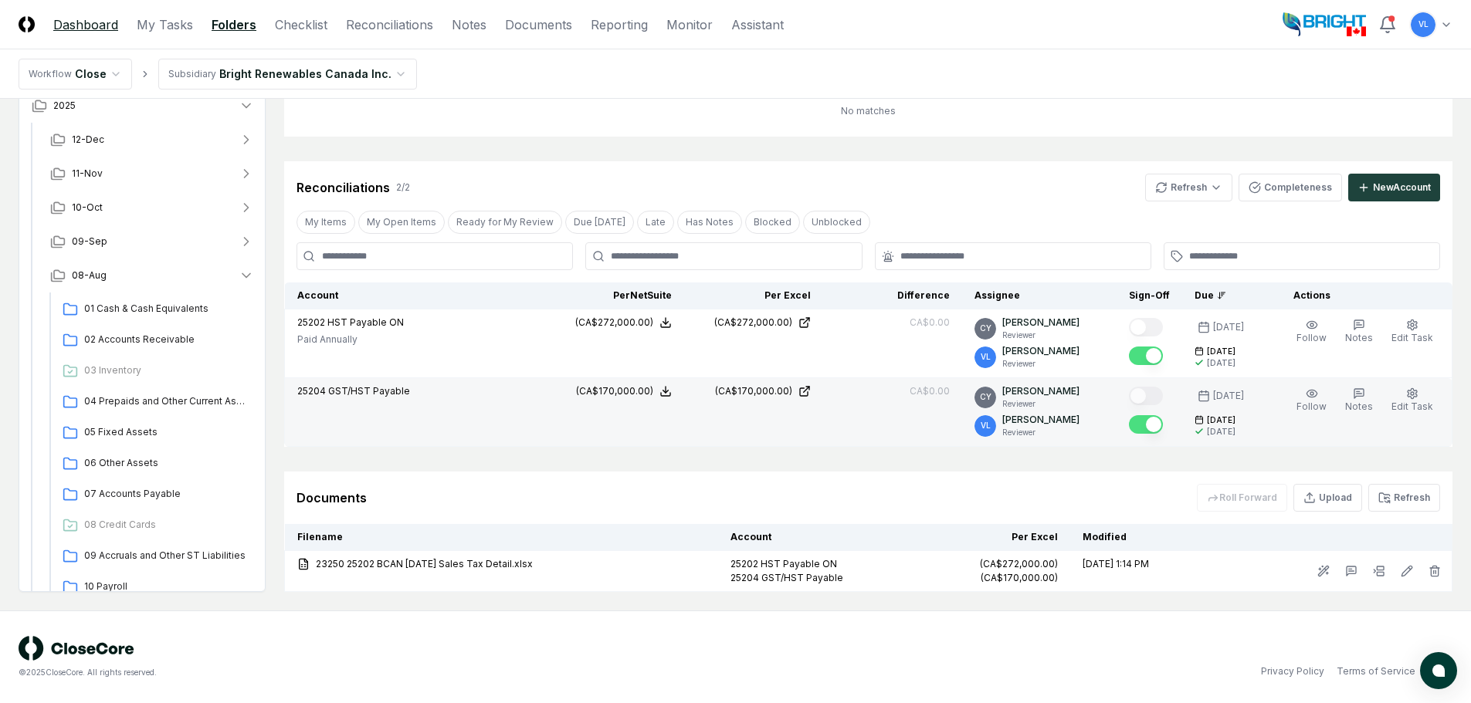
click at [96, 32] on link "Dashboard" at bounding box center [85, 24] width 65 height 19
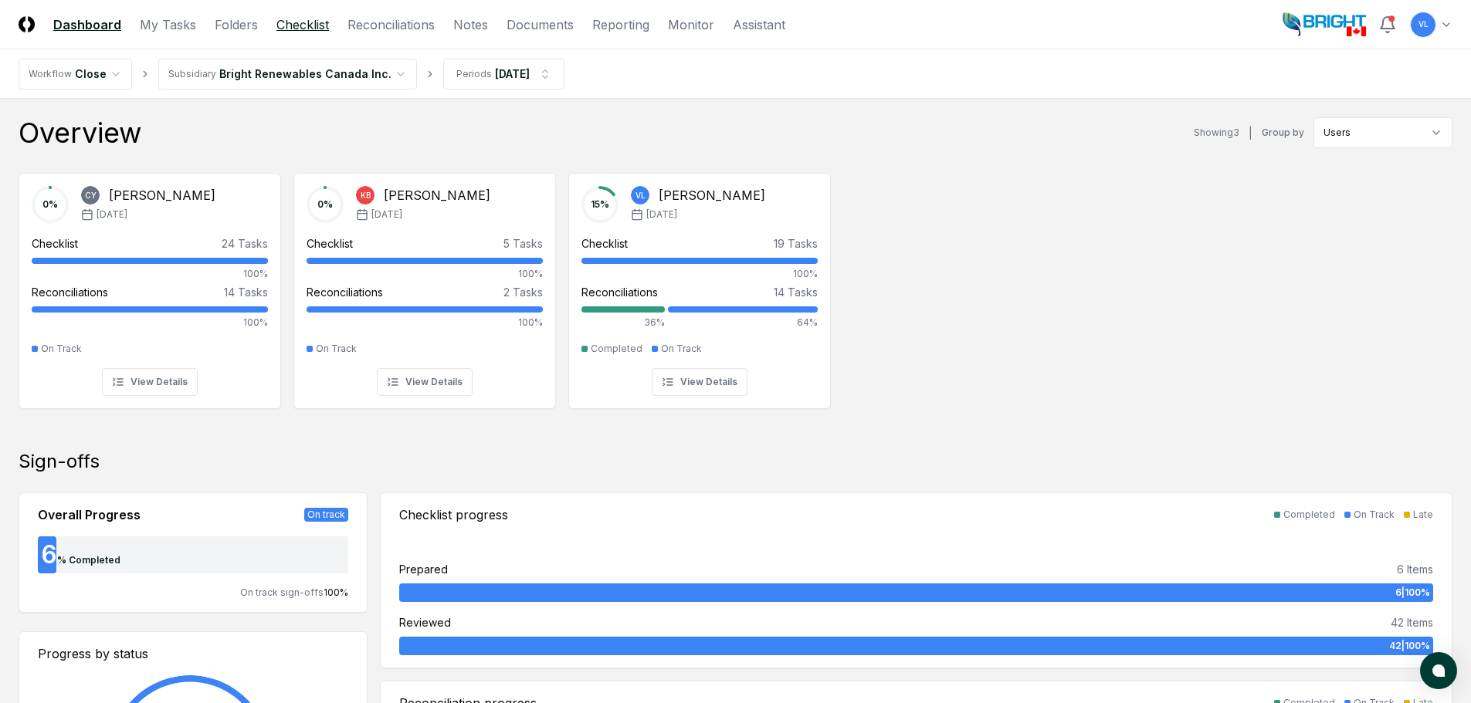
click at [324, 27] on link "Checklist" at bounding box center [302, 24] width 53 height 19
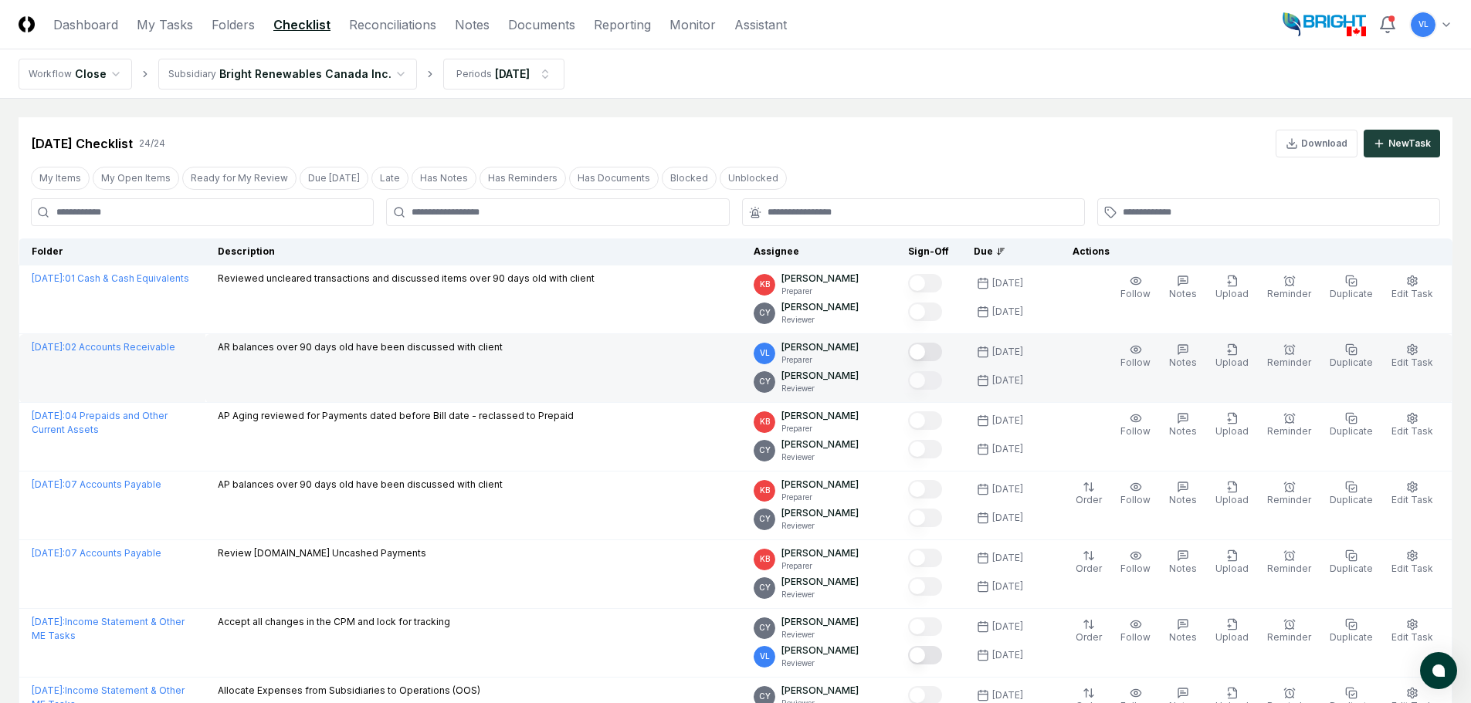
click at [942, 352] on button "Mark complete" at bounding box center [925, 352] width 34 height 19
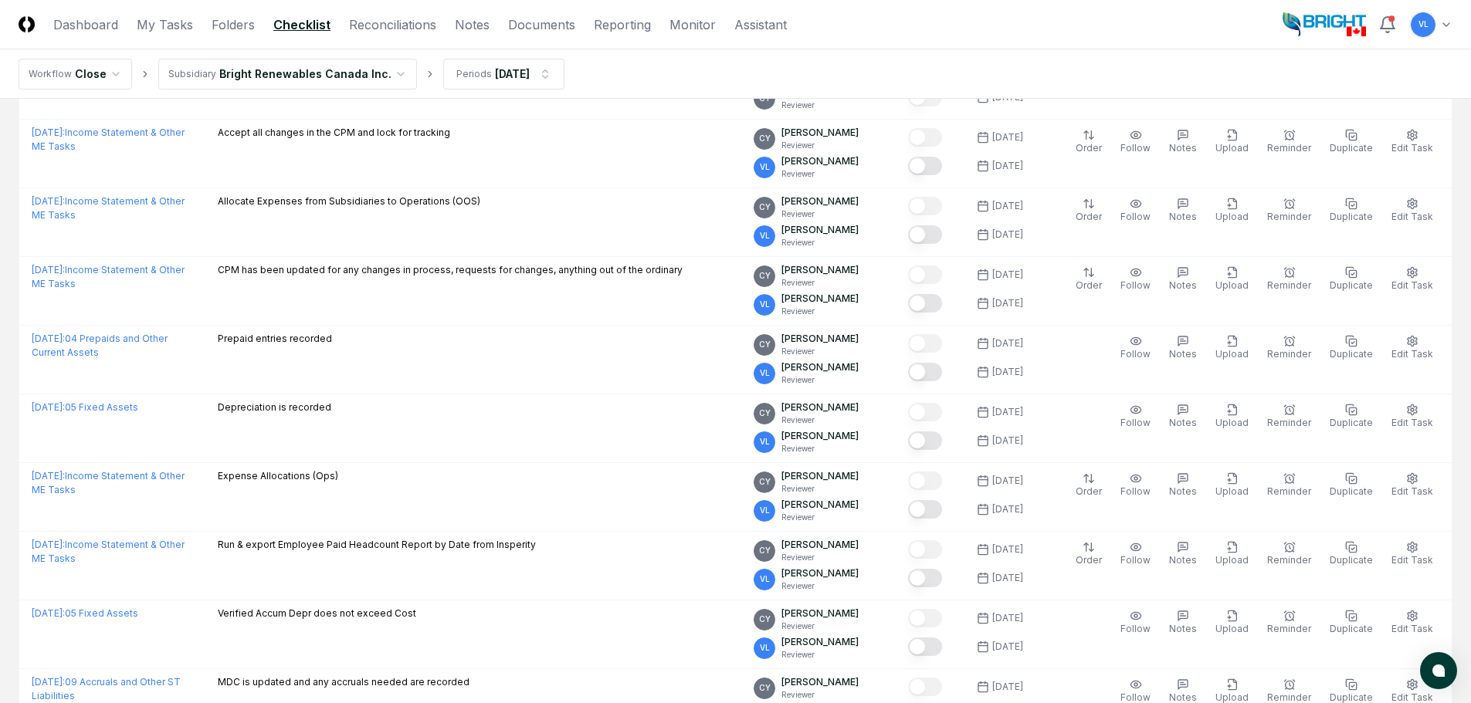
scroll to position [463, 0]
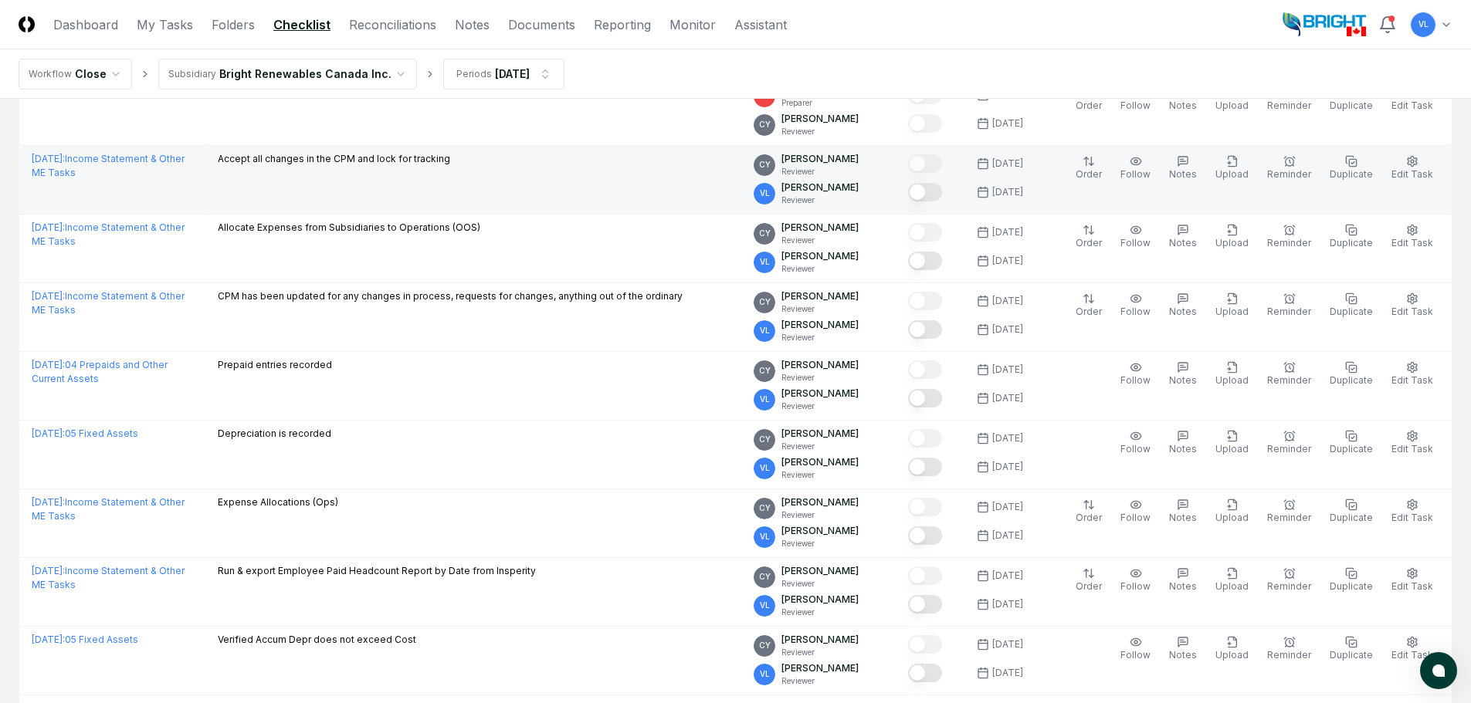
click at [937, 195] on button "Mark complete" at bounding box center [925, 192] width 34 height 19
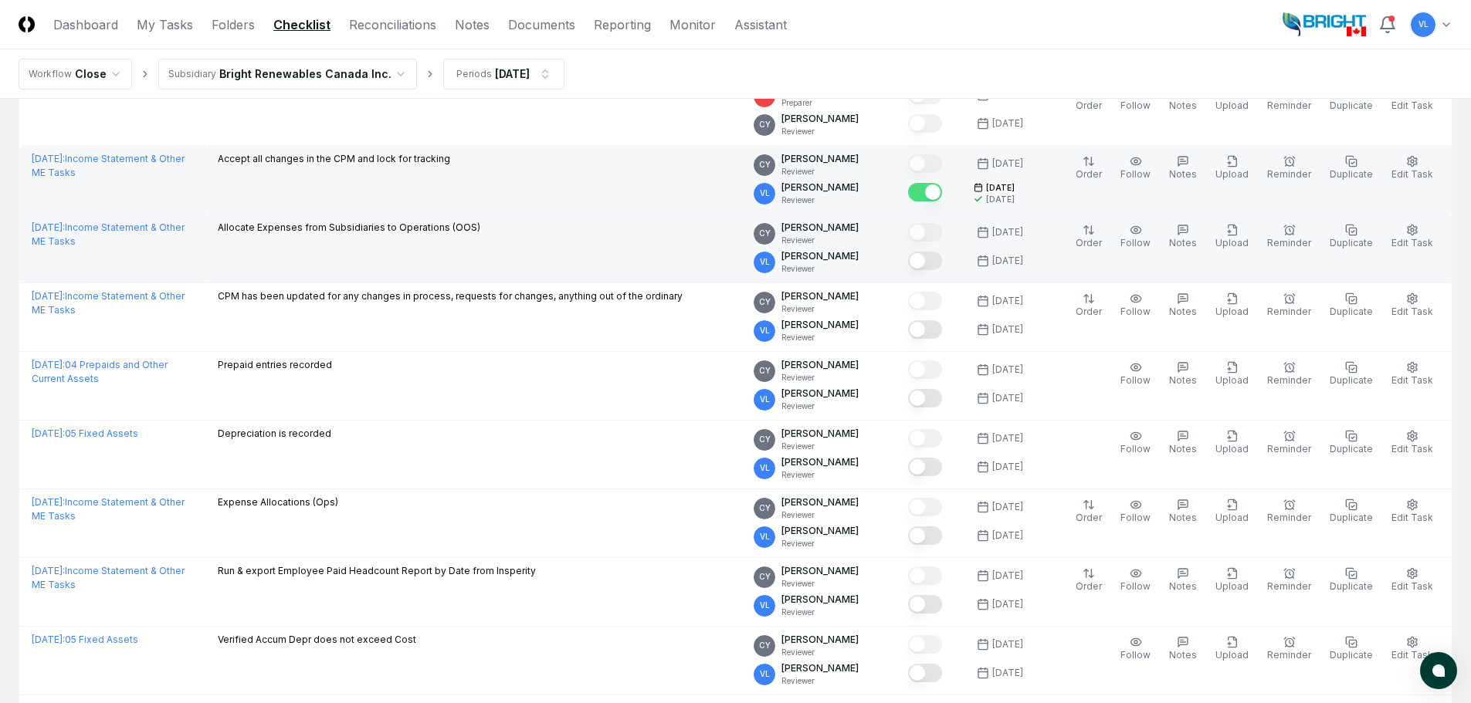
click at [940, 260] on button "Mark complete" at bounding box center [925, 261] width 34 height 19
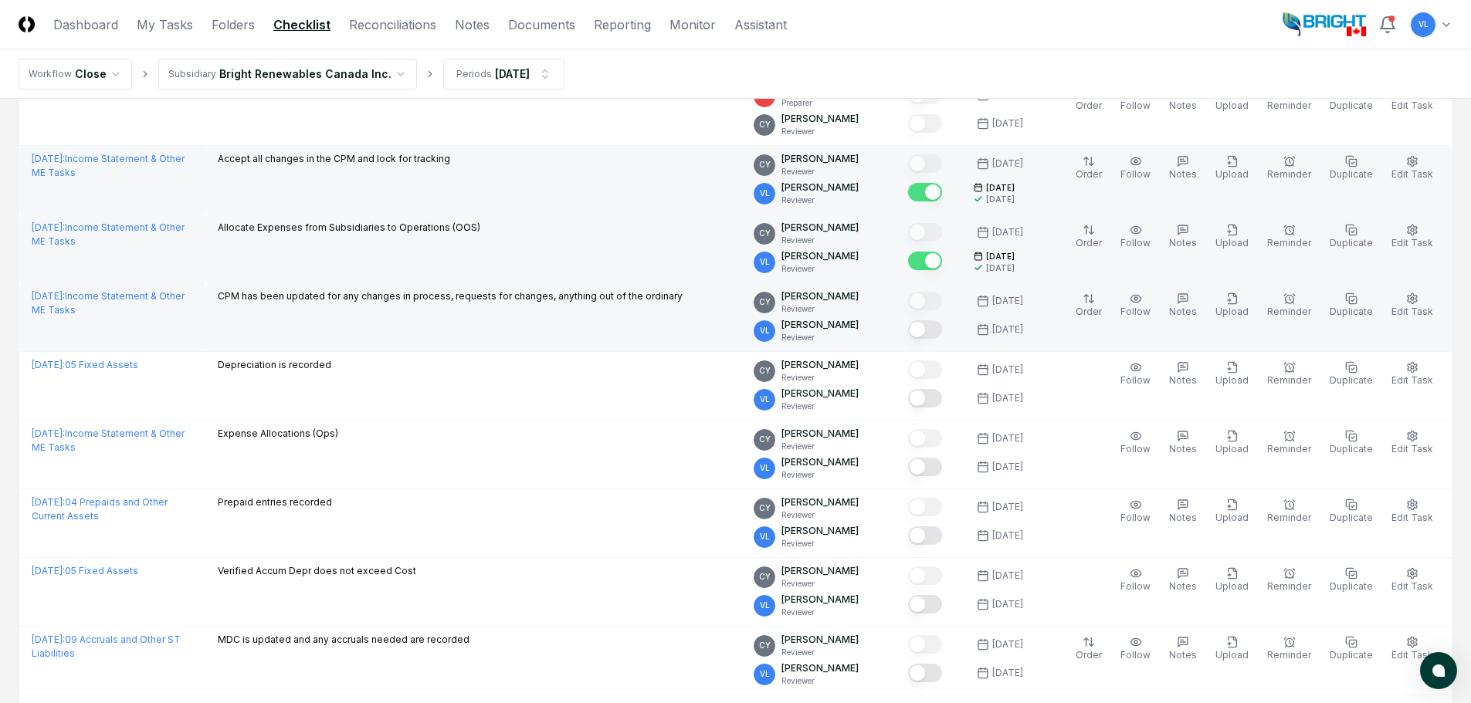
click at [940, 334] on button "Mark complete" at bounding box center [925, 329] width 34 height 19
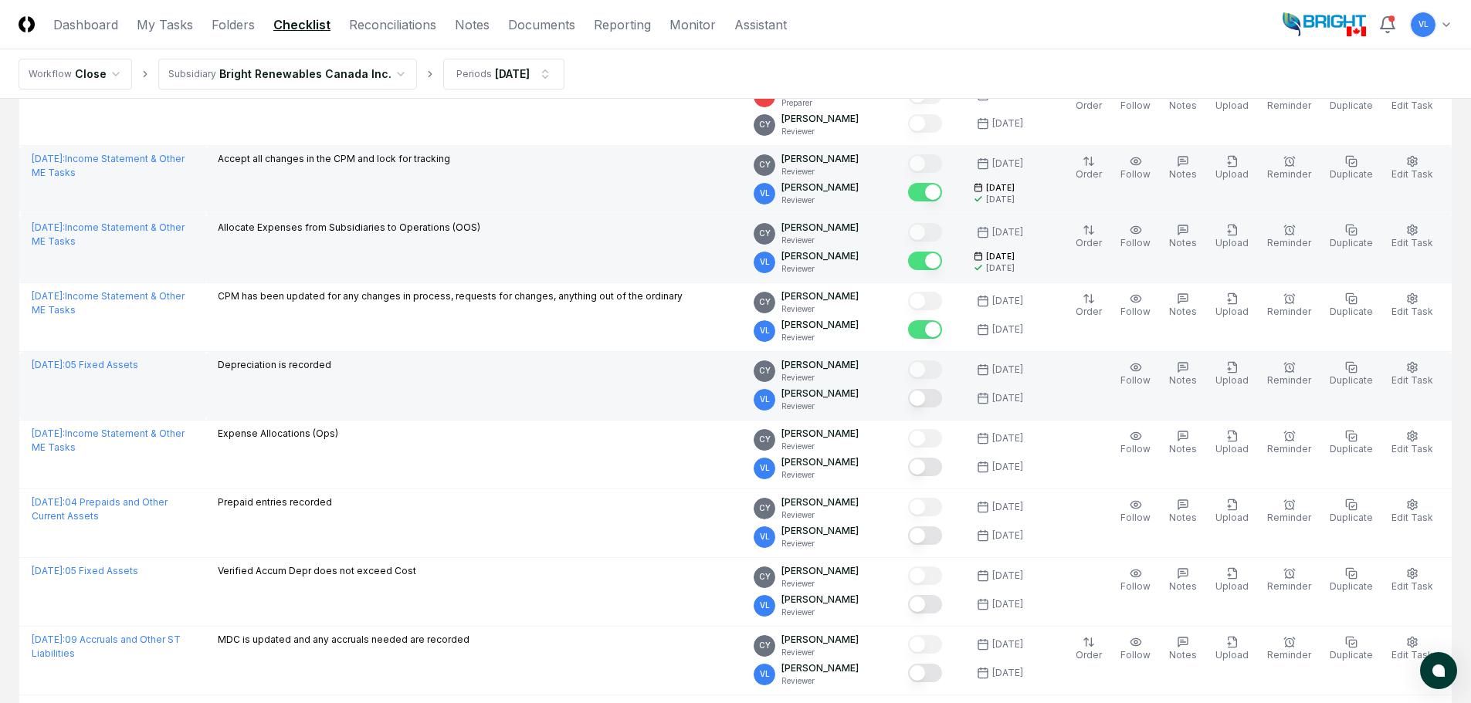
click at [940, 396] on button "Mark complete" at bounding box center [925, 398] width 34 height 19
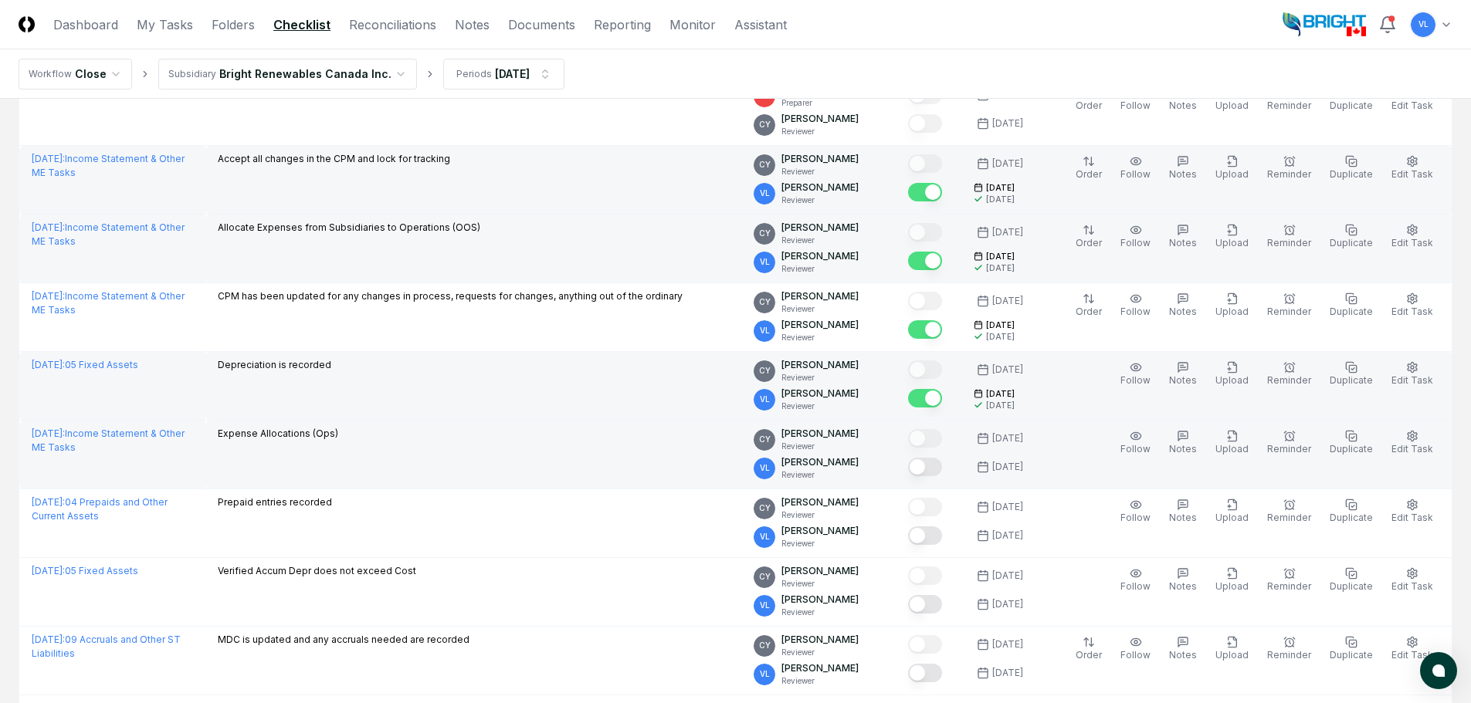
click at [941, 464] on button "Mark complete" at bounding box center [925, 467] width 34 height 19
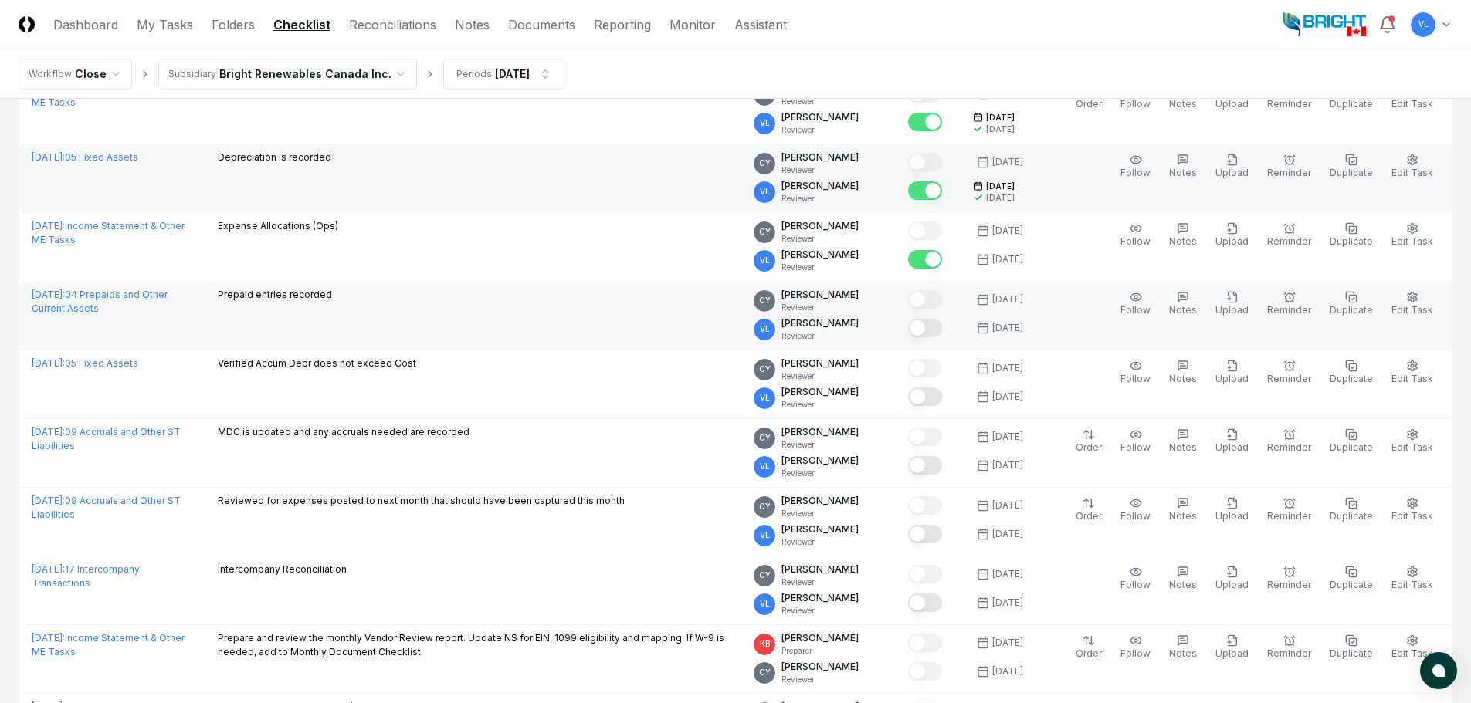
scroll to position [695, 0]
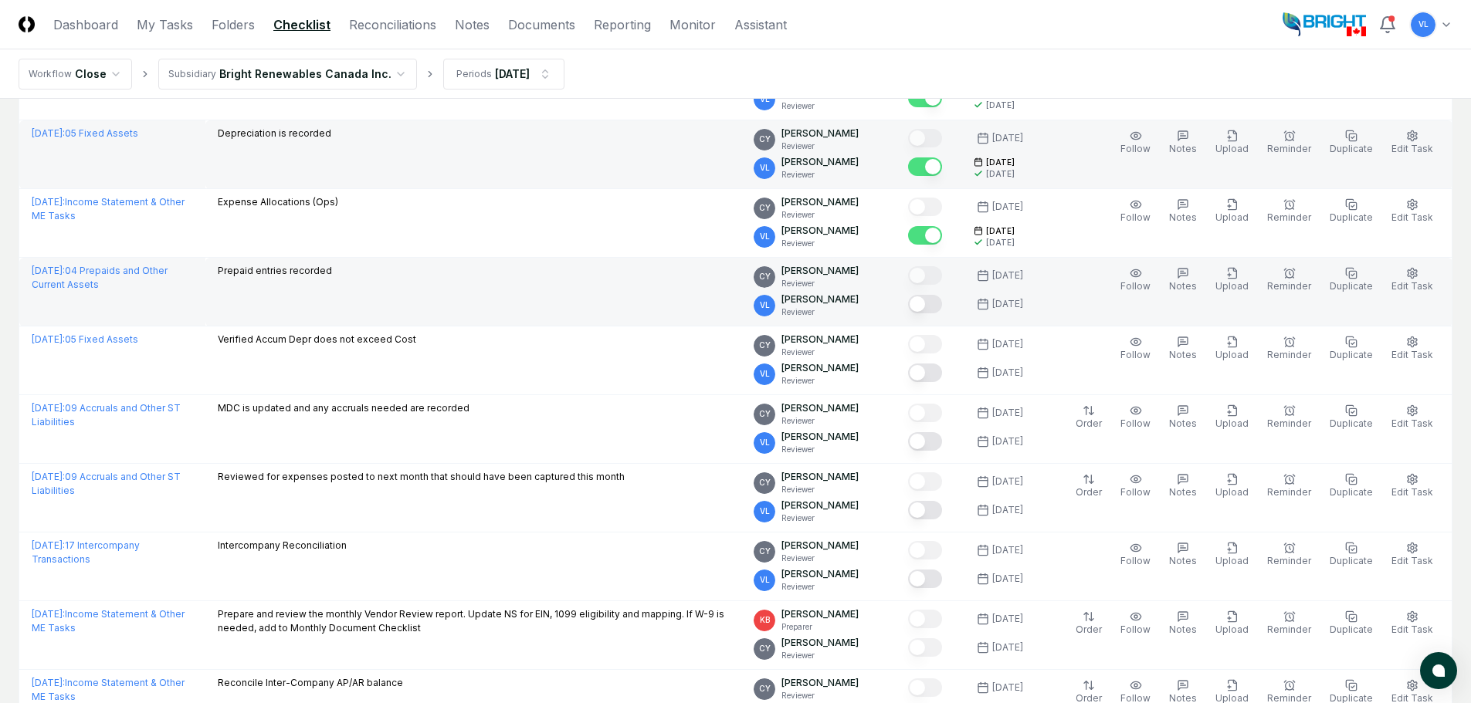
click at [942, 304] on button "Mark complete" at bounding box center [925, 304] width 34 height 19
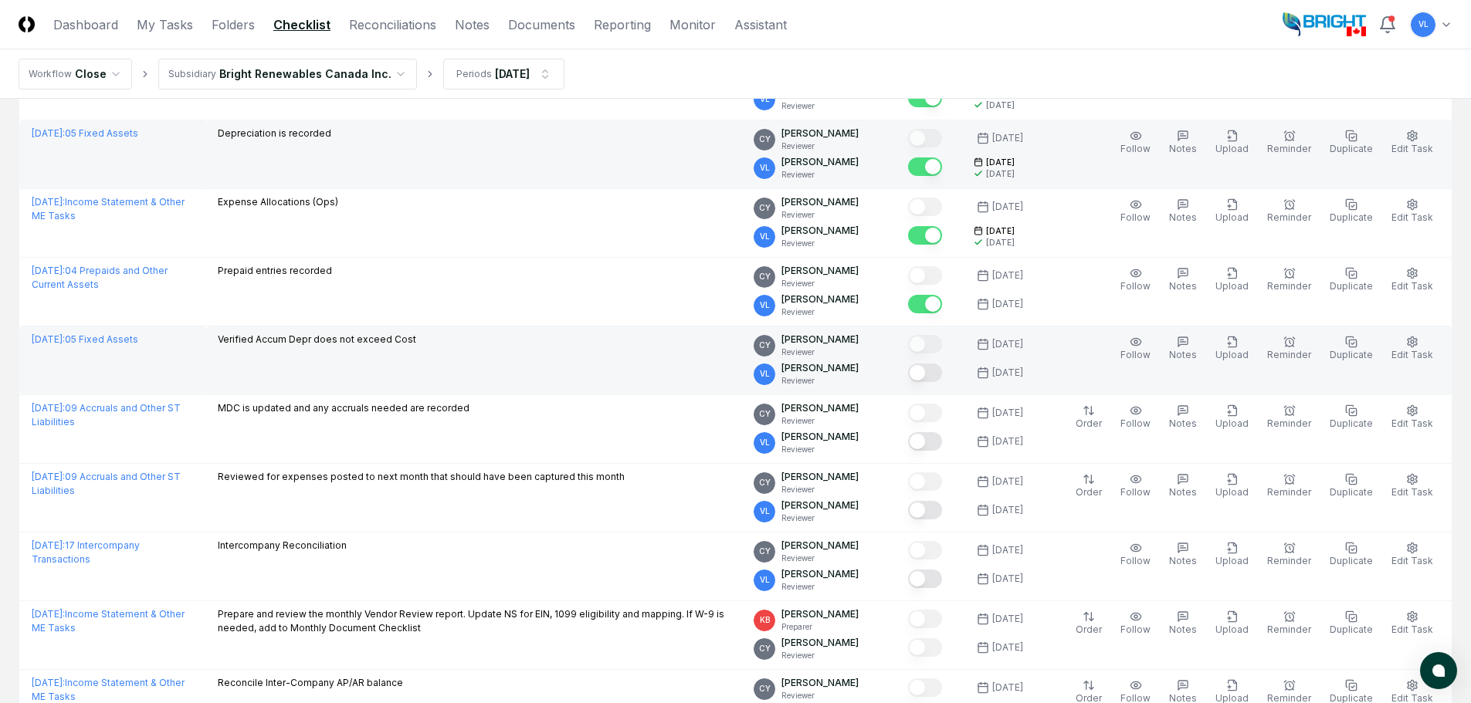
click at [942, 374] on button "Mark complete" at bounding box center [925, 373] width 34 height 19
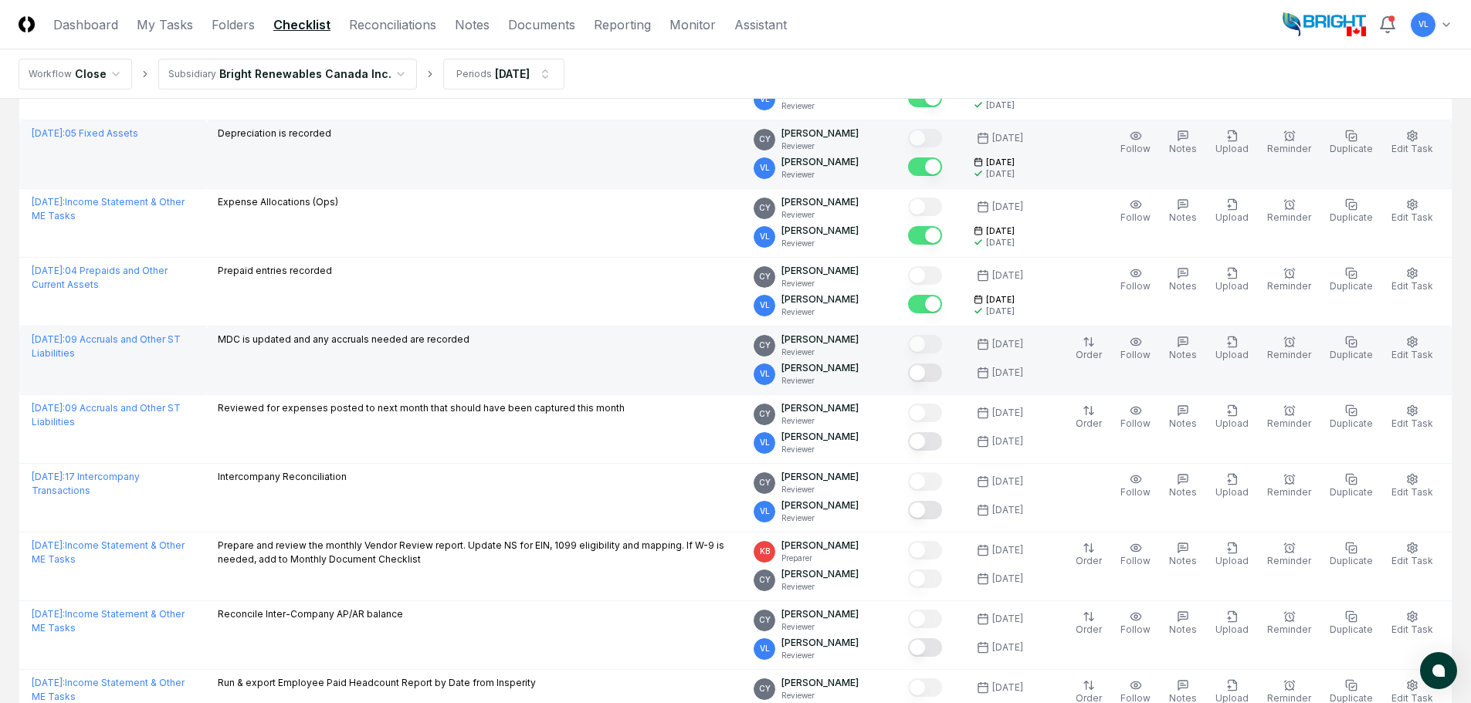
click at [942, 374] on button "Mark complete" at bounding box center [925, 373] width 34 height 19
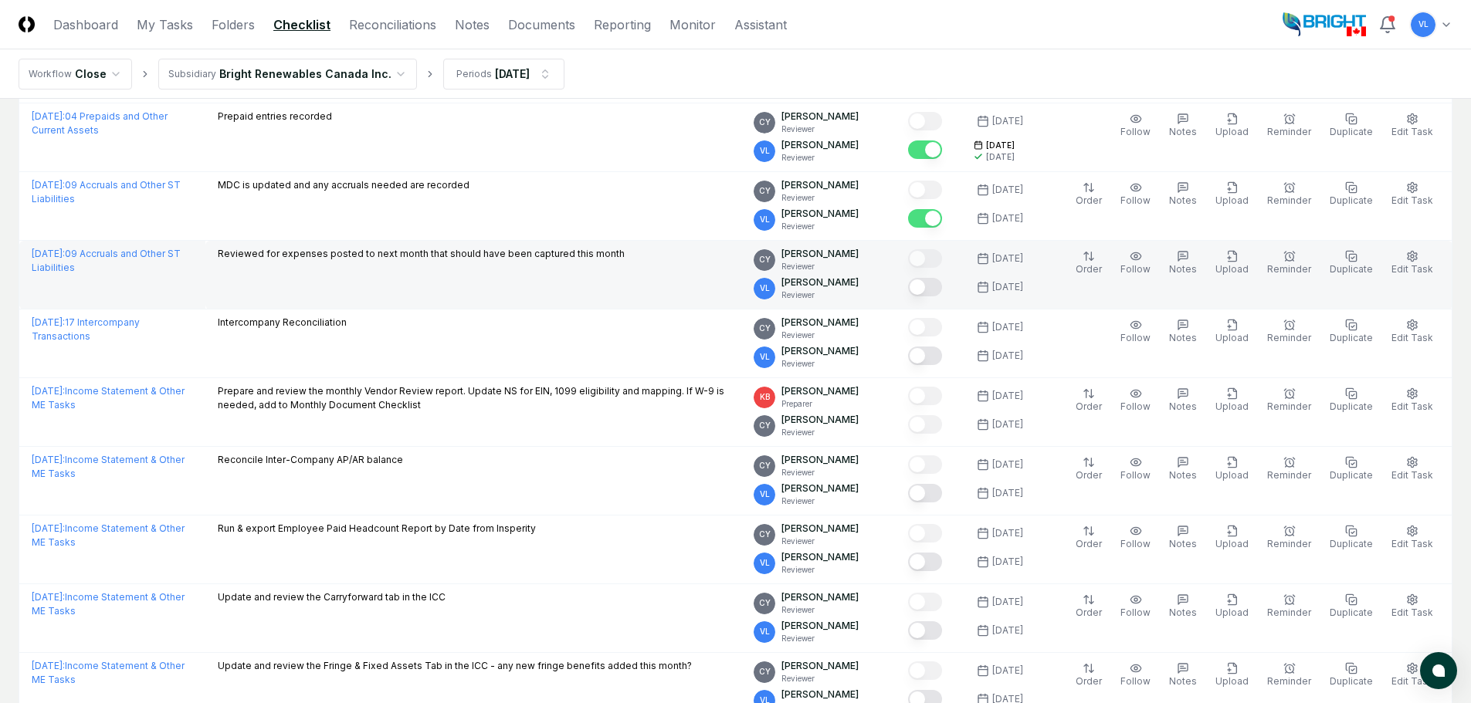
scroll to position [927, 0]
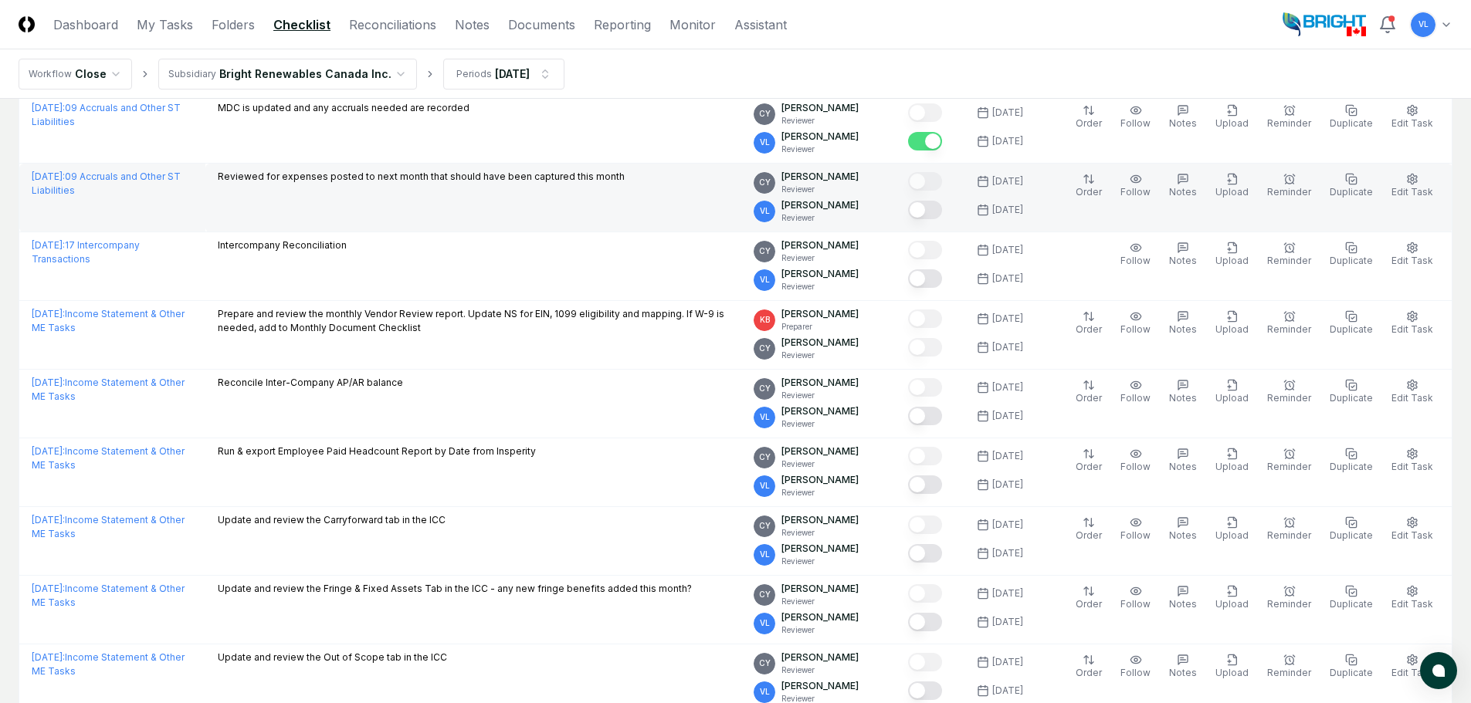
click at [942, 214] on button "Mark complete" at bounding box center [925, 210] width 34 height 19
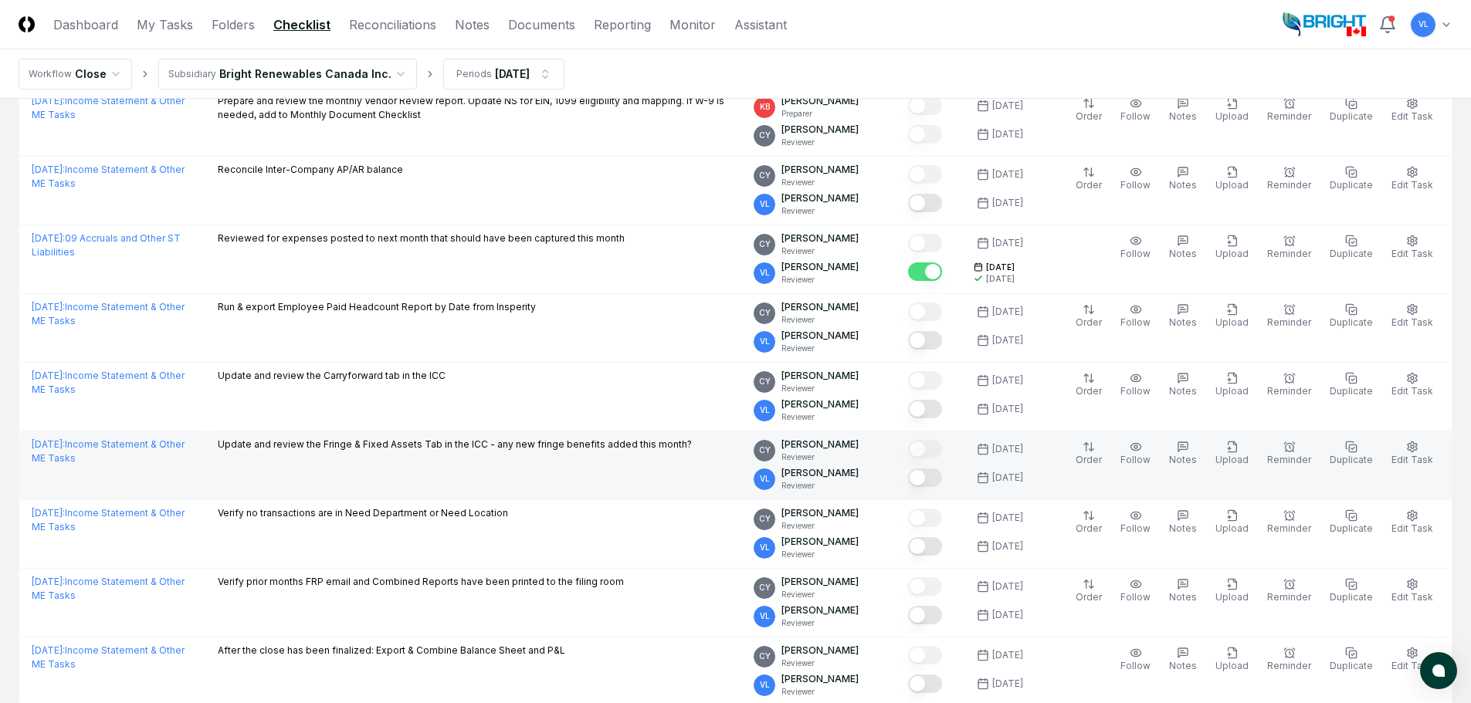
scroll to position [1235, 0]
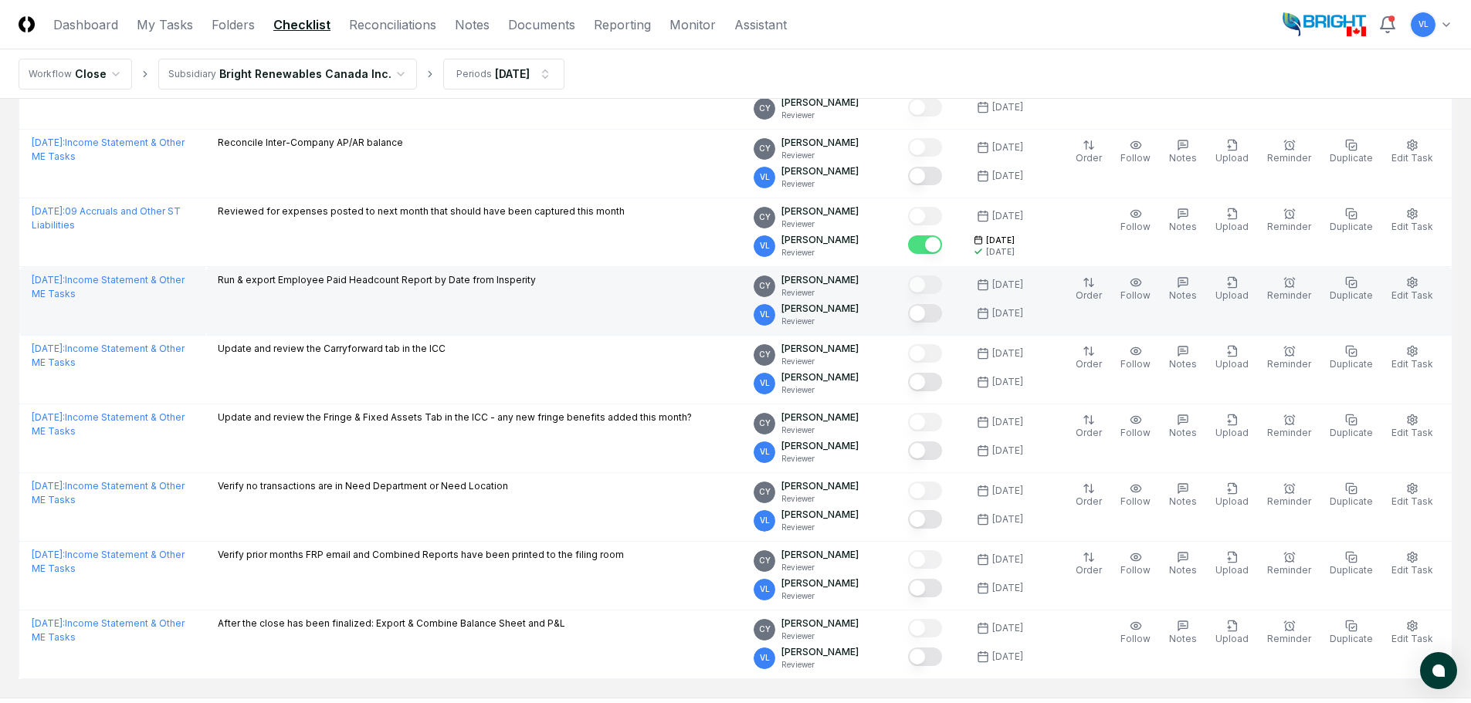
click at [941, 315] on button "Mark complete" at bounding box center [925, 313] width 34 height 19
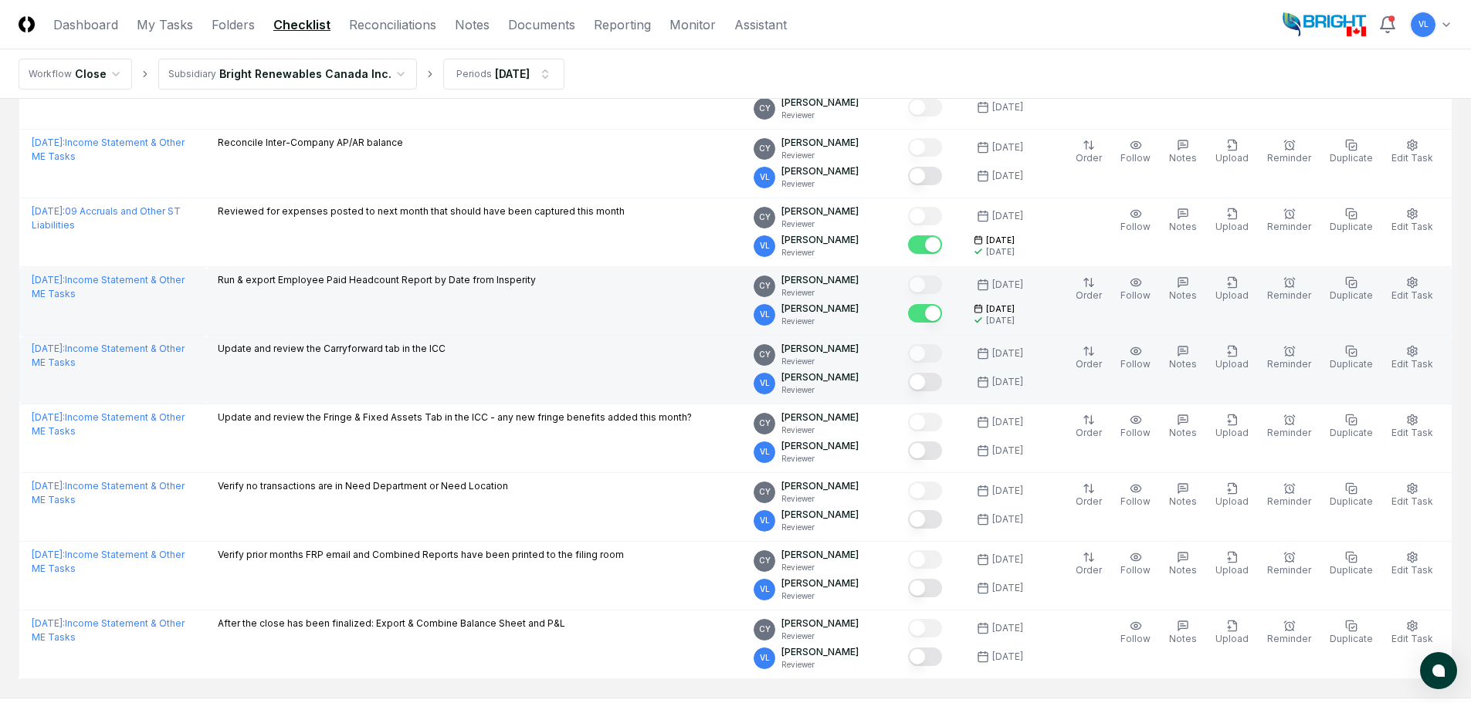
click at [942, 388] on button "Mark complete" at bounding box center [925, 382] width 34 height 19
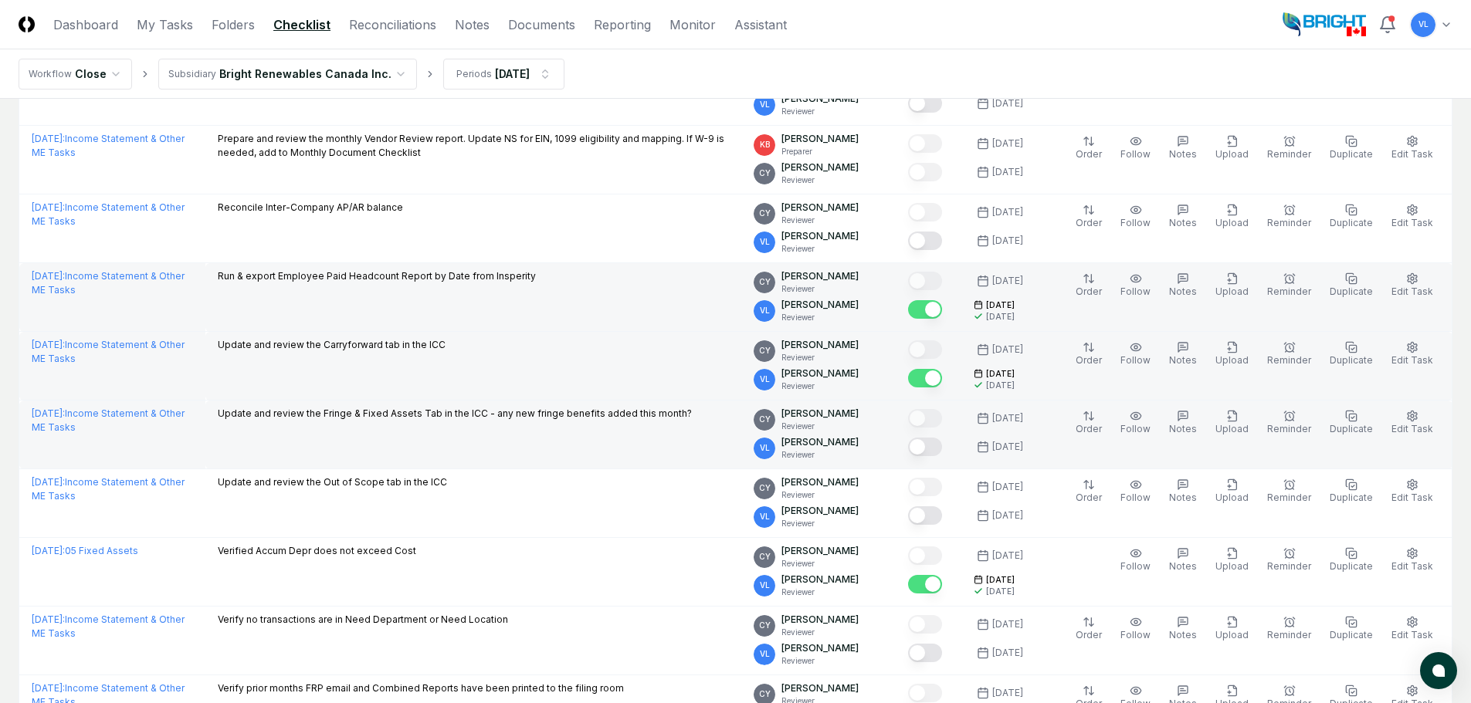
scroll to position [1133, 0]
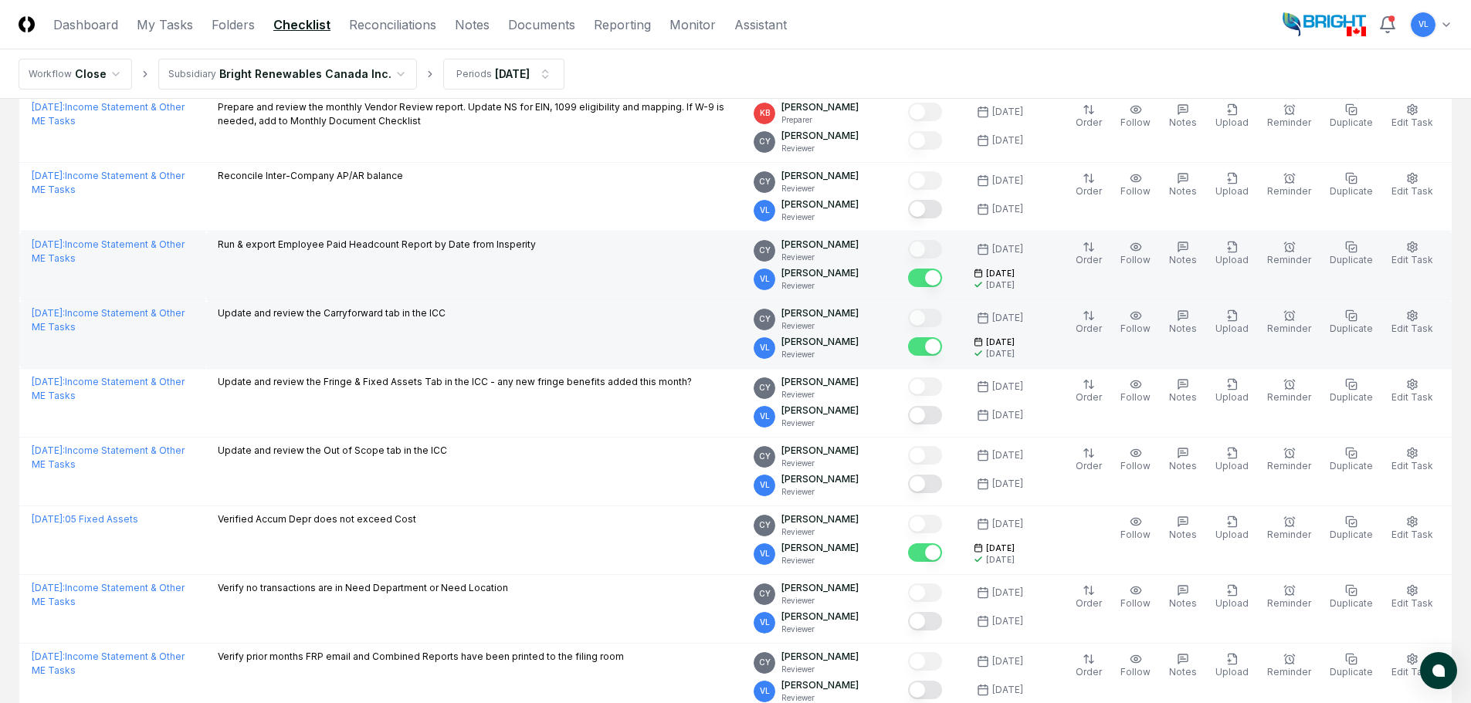
click at [942, 349] on button "Mark complete" at bounding box center [925, 346] width 34 height 19
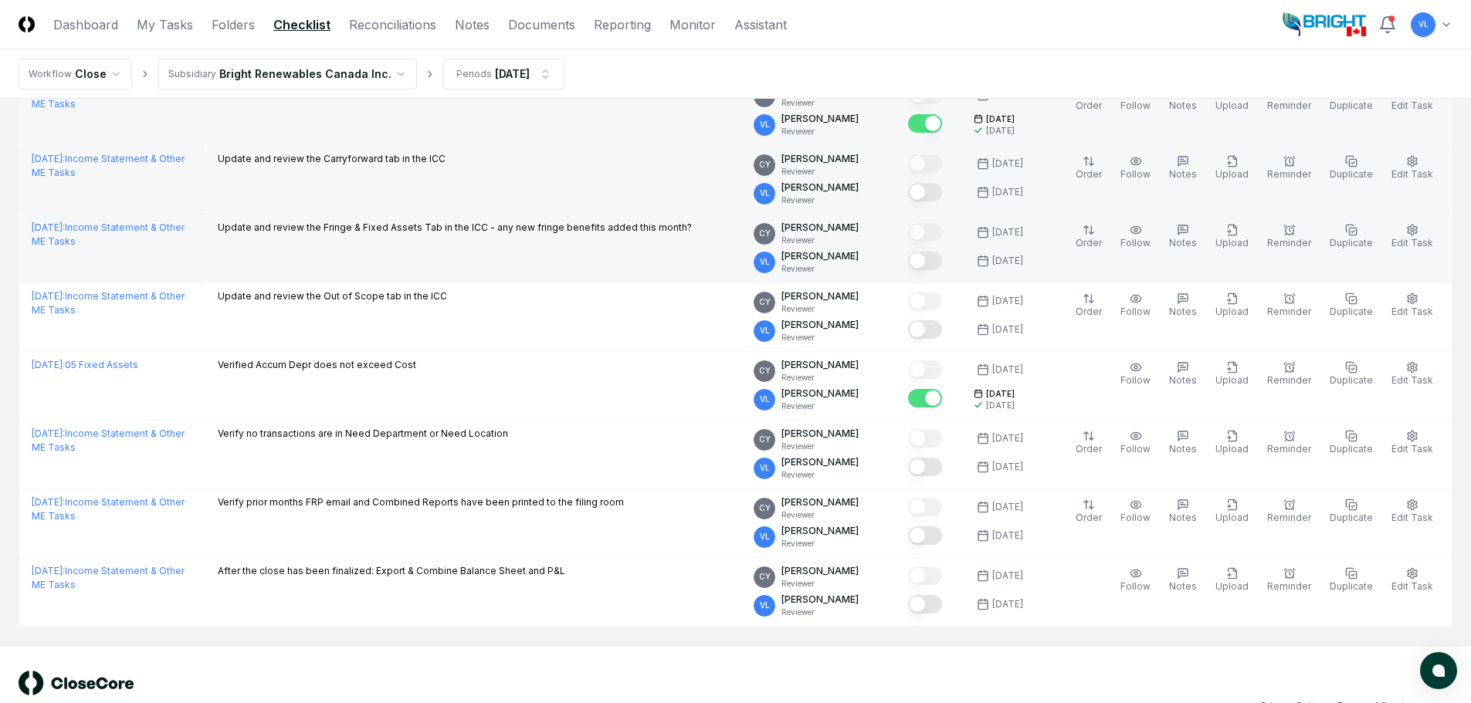
scroll to position [1323, 0]
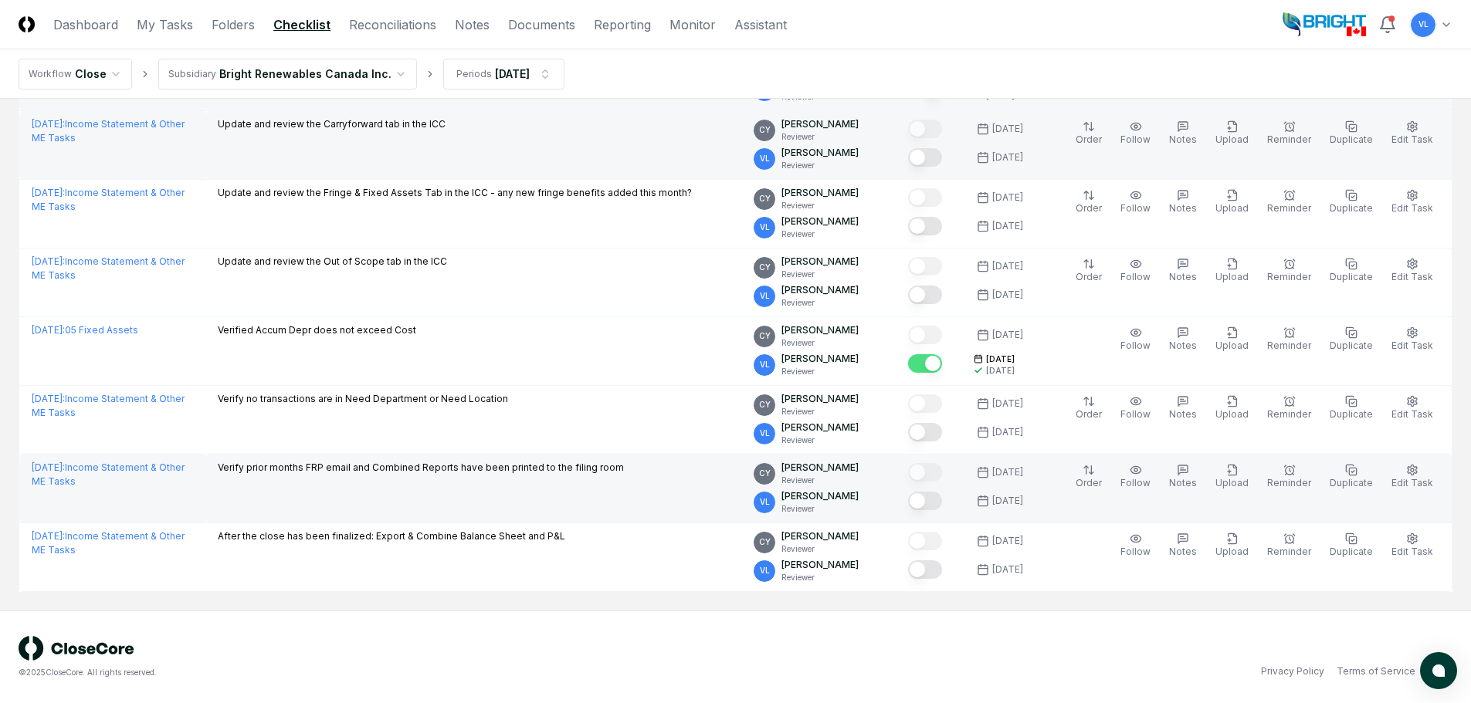
click at [933, 499] on button "Mark complete" at bounding box center [925, 501] width 34 height 19
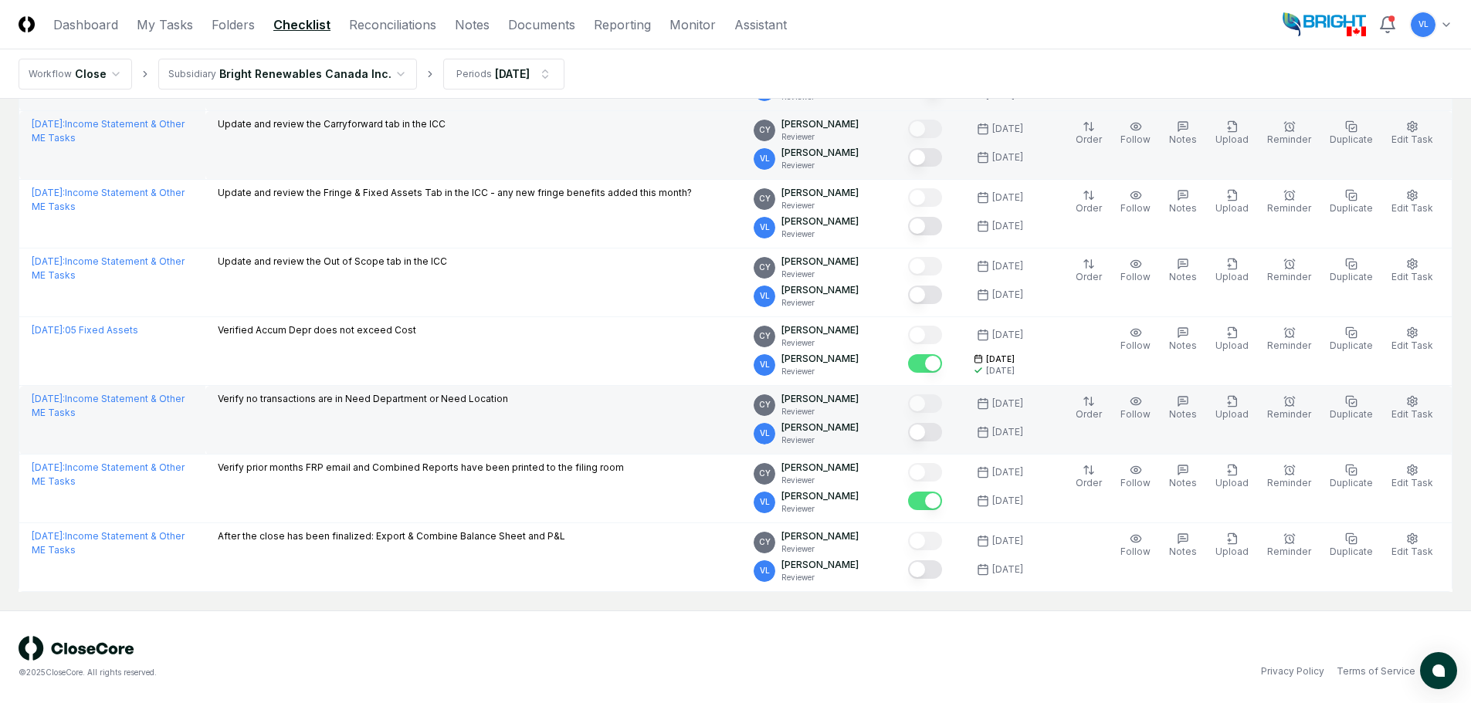
click at [936, 432] on button "Mark complete" at bounding box center [925, 432] width 34 height 19
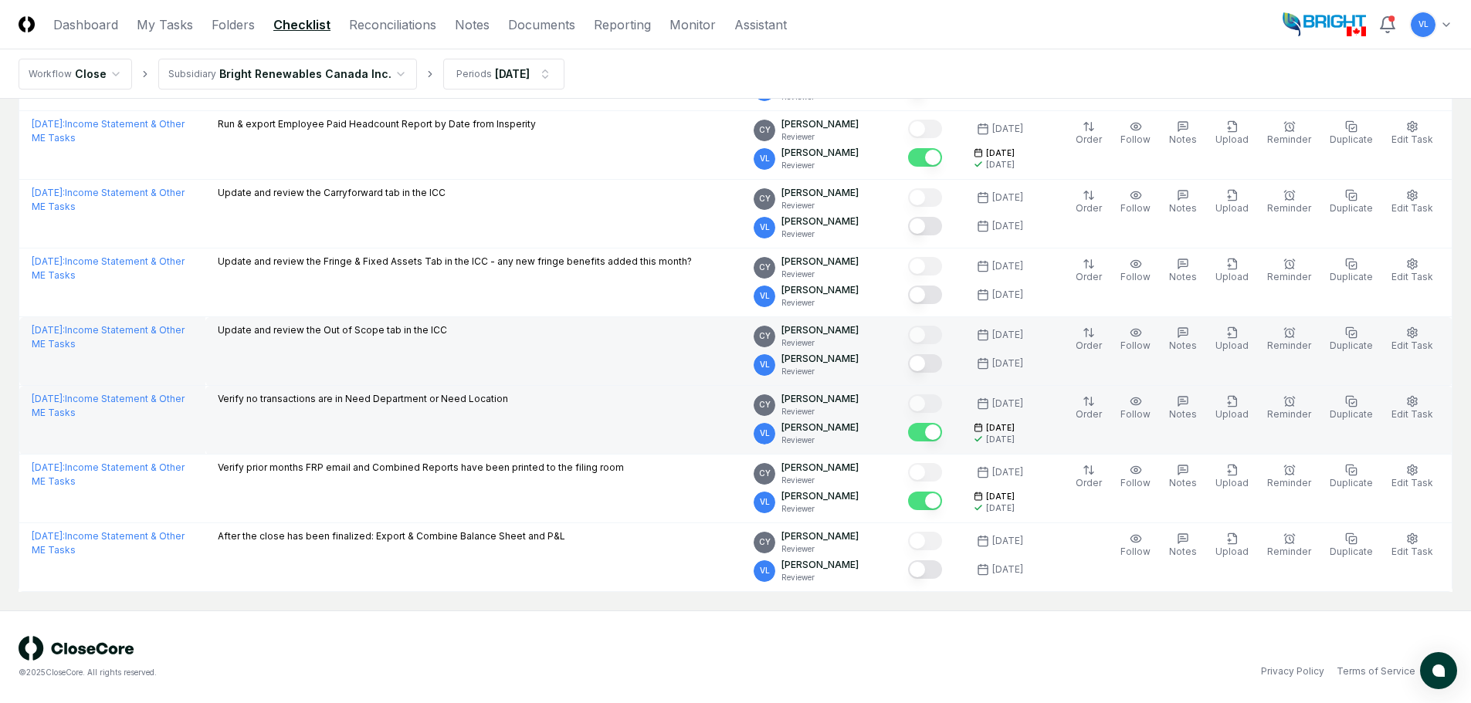
click at [938, 366] on button "Mark complete" at bounding box center [925, 363] width 34 height 19
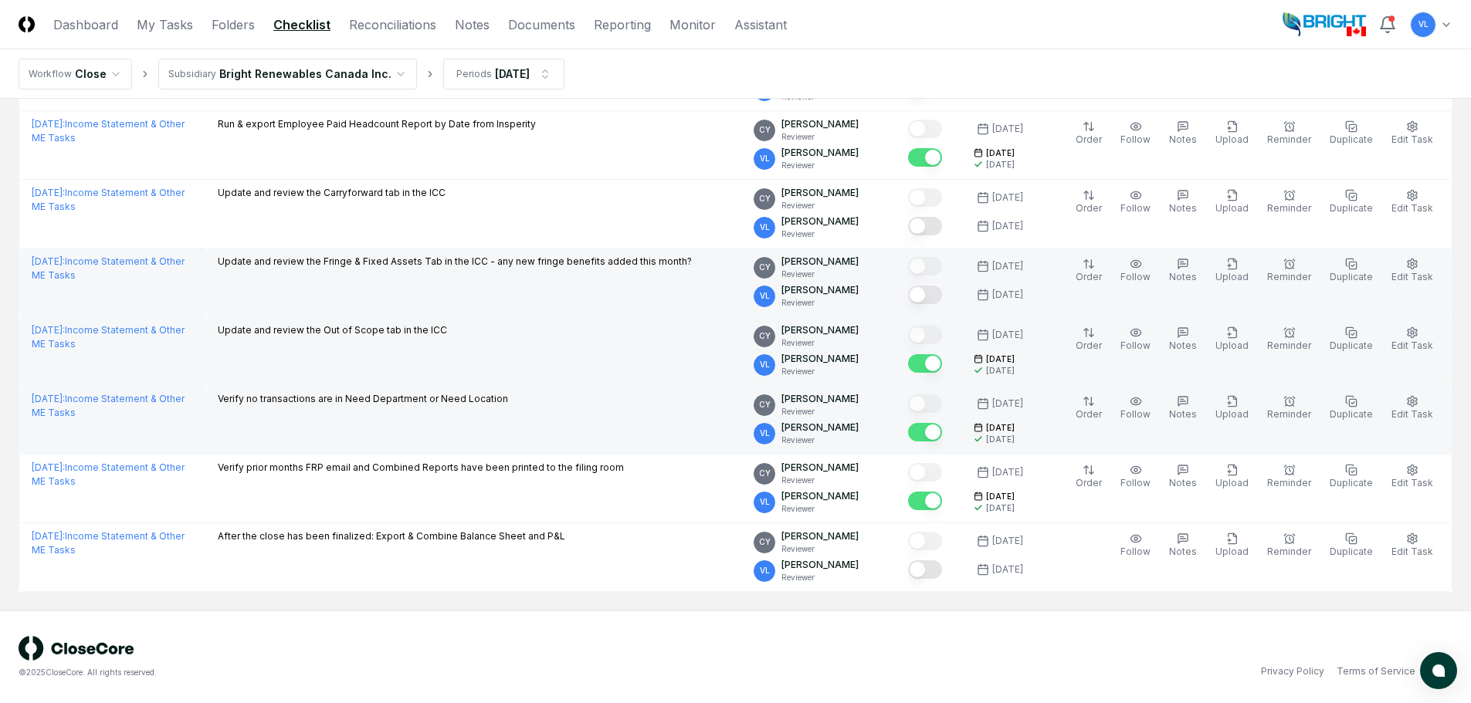
click at [940, 291] on button "Mark complete" at bounding box center [925, 295] width 34 height 19
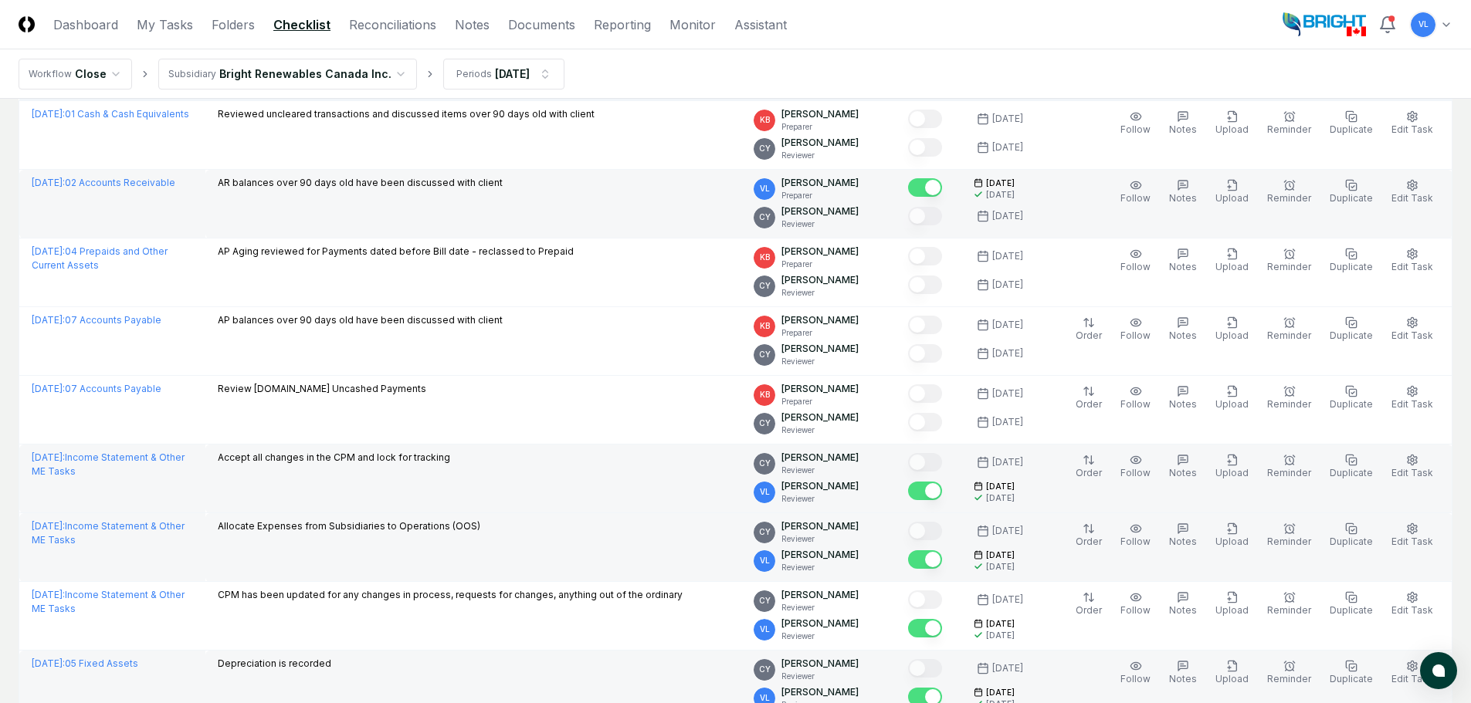
scroll to position [87, 0]
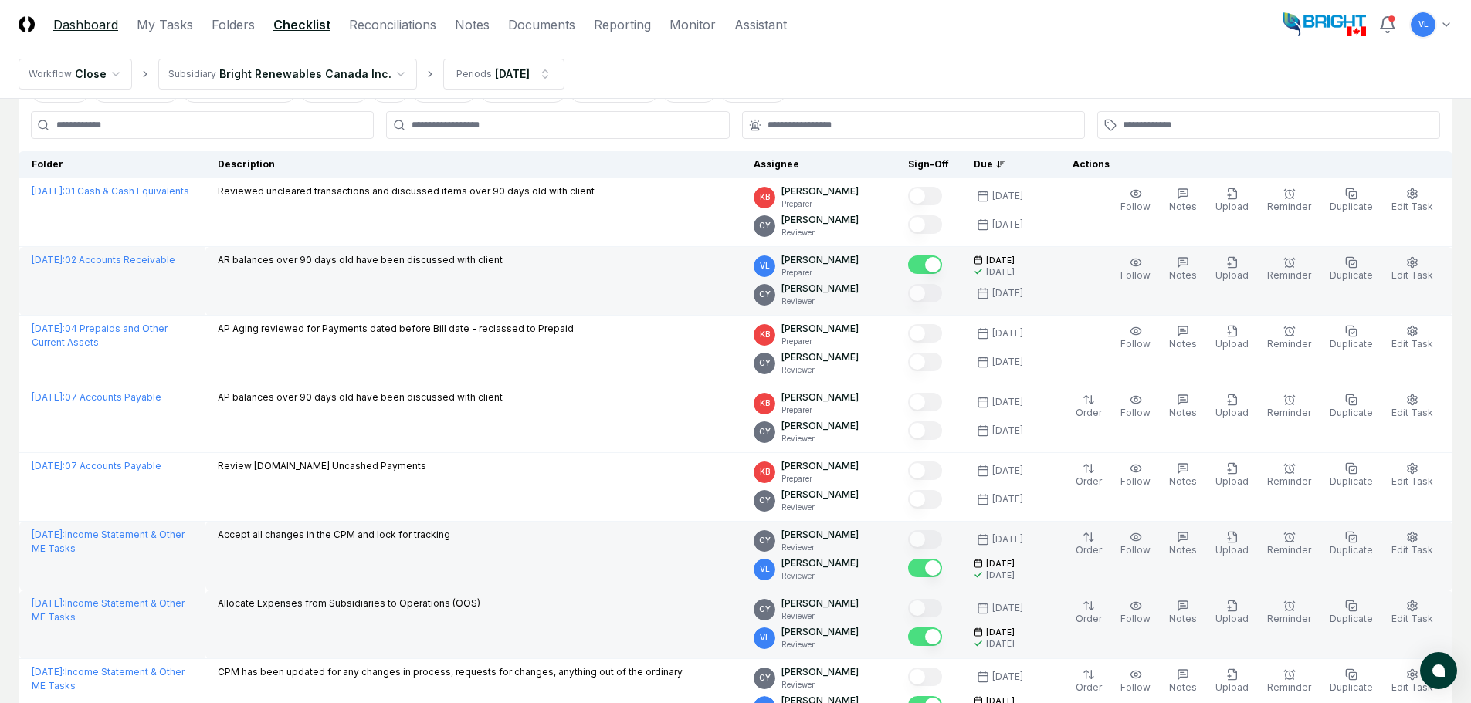
click at [87, 22] on link "Dashboard" at bounding box center [85, 24] width 65 height 19
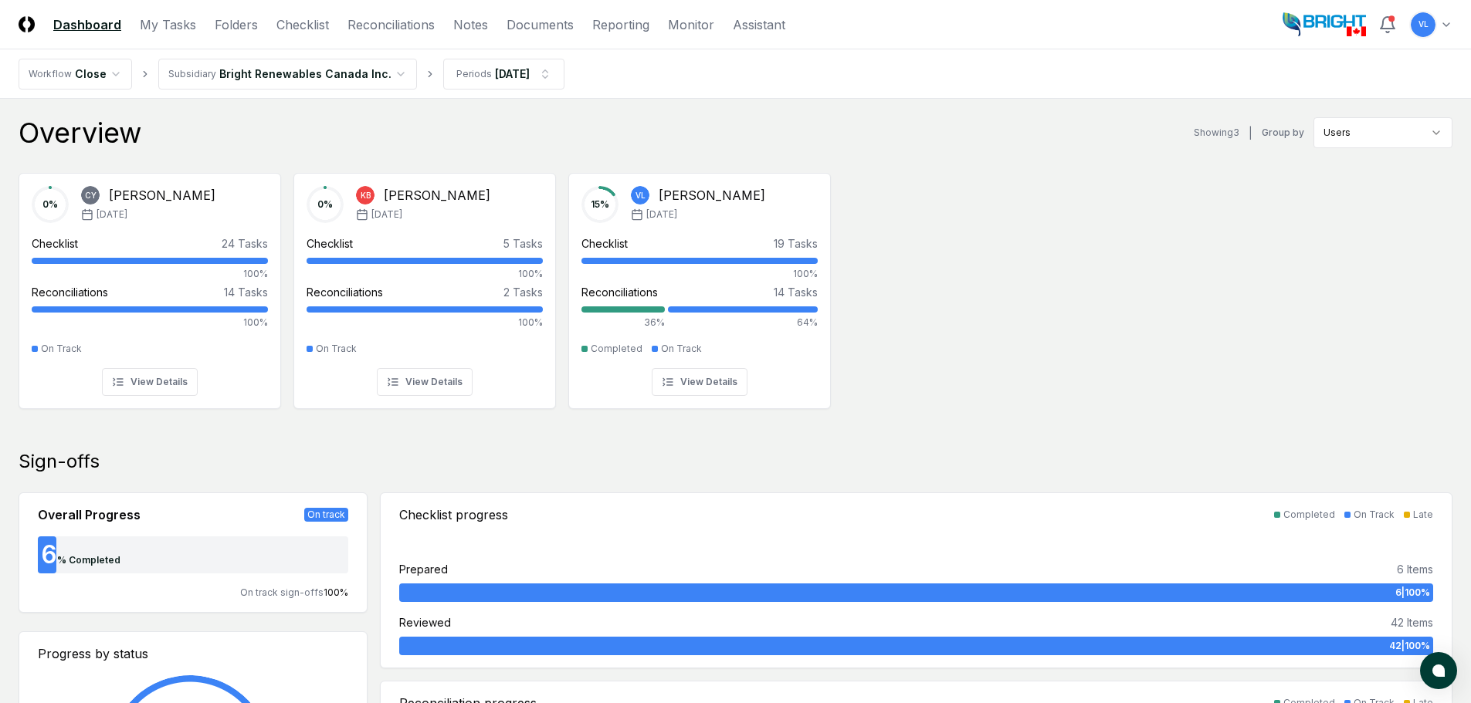
click at [893, 320] on div "0 % CY Candice Young Aug '25 Checklist 24 Tasks 100% Reconciliations 14 Tasks 1…" at bounding box center [735, 290] width 1471 height 258
click at [356, 24] on link "Reconciliations" at bounding box center [390, 24] width 87 height 19
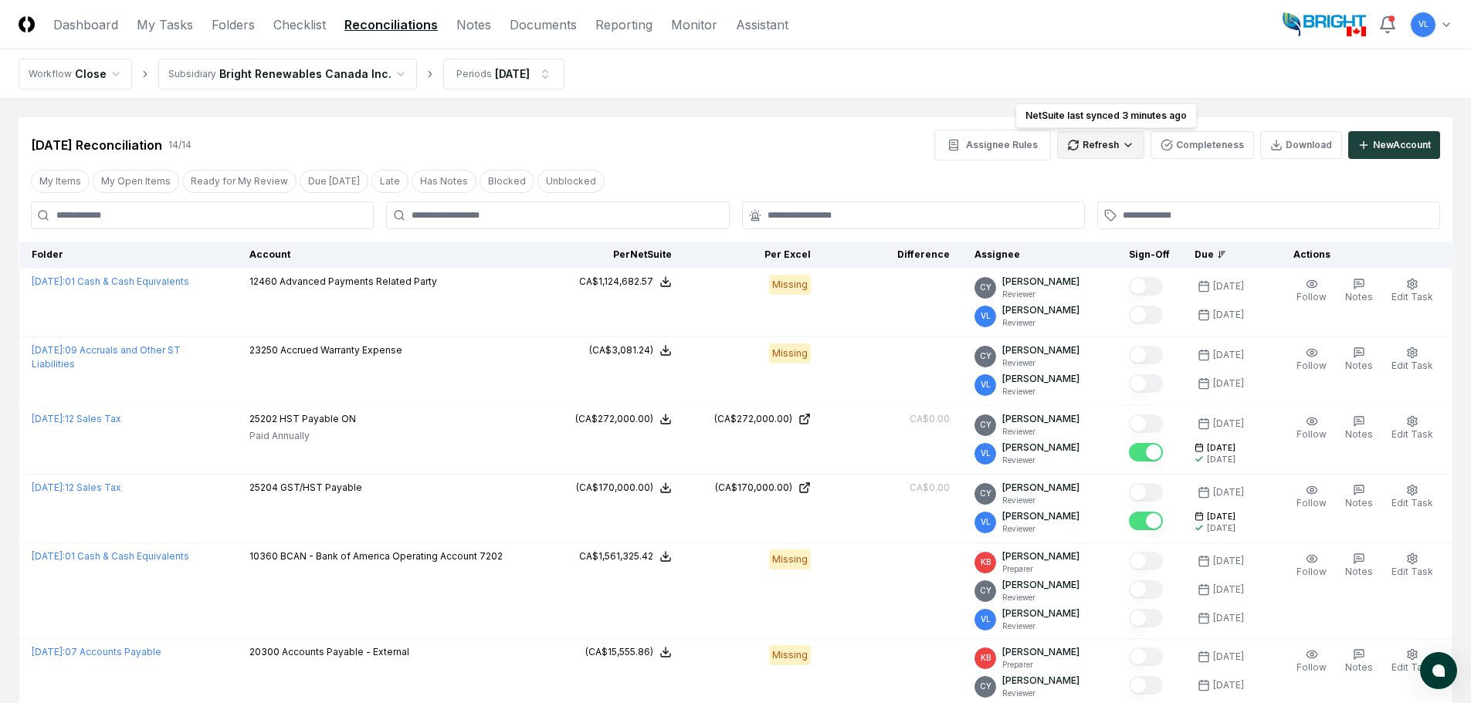
click at [1094, 151] on html "CloseCore Dashboard My Tasks Folders Checklist Reconciliations Notes Documents …" at bounding box center [735, 698] width 1471 height 1396
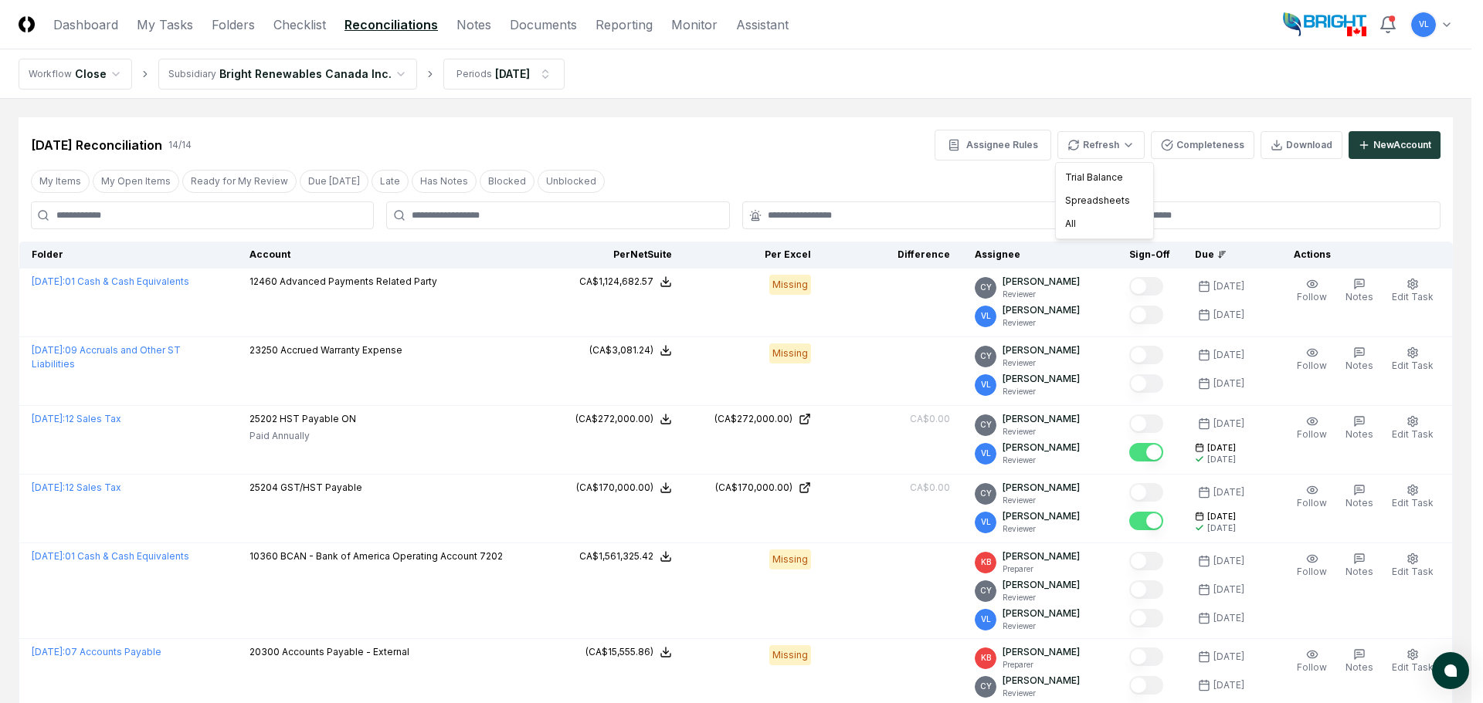
drag, startPoint x: 107, startPoint y: 26, endPoint x: 175, endPoint y: 36, distance: 68.7
click at [107, 26] on html "CloseCore Dashboard My Tasks Folders Checklist Reconciliations Notes Documents …" at bounding box center [741, 698] width 1483 height 1396
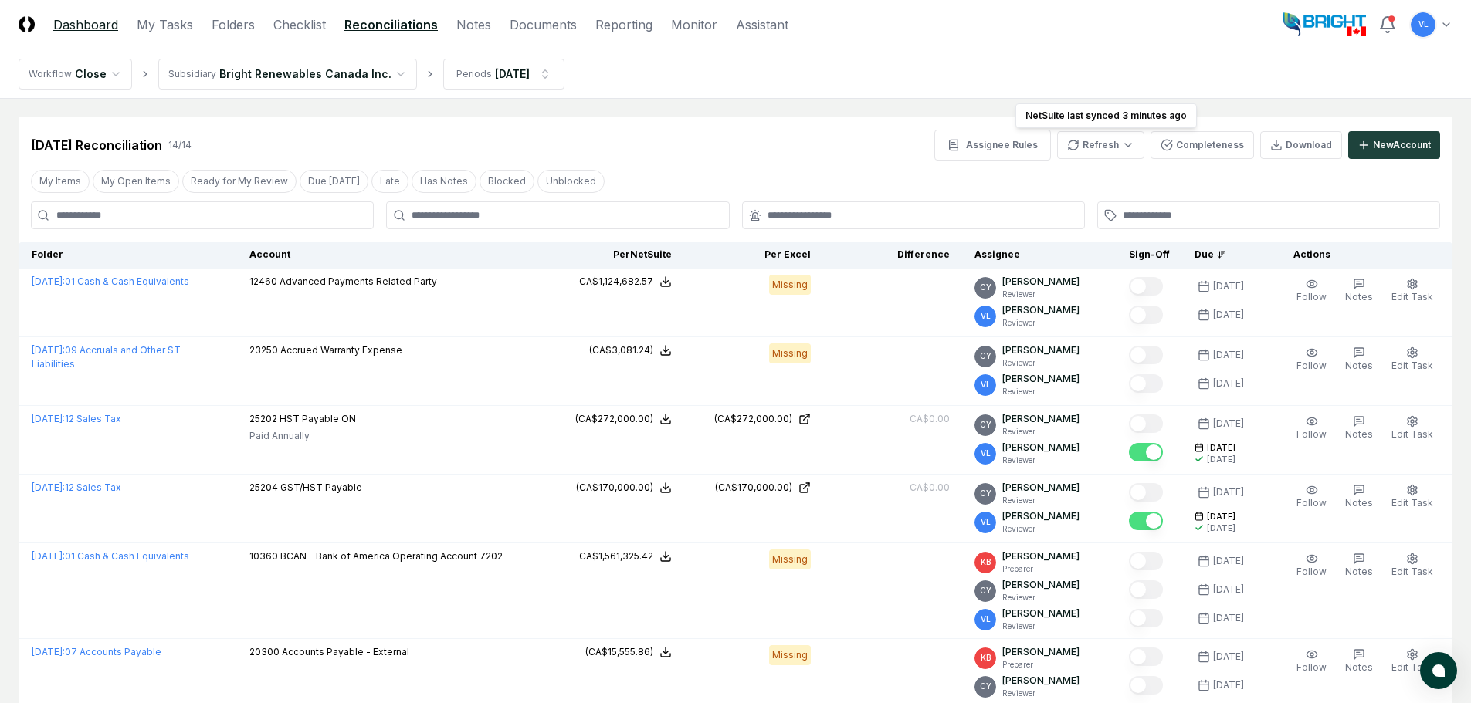
click at [107, 21] on link "Dashboard" at bounding box center [85, 24] width 65 height 19
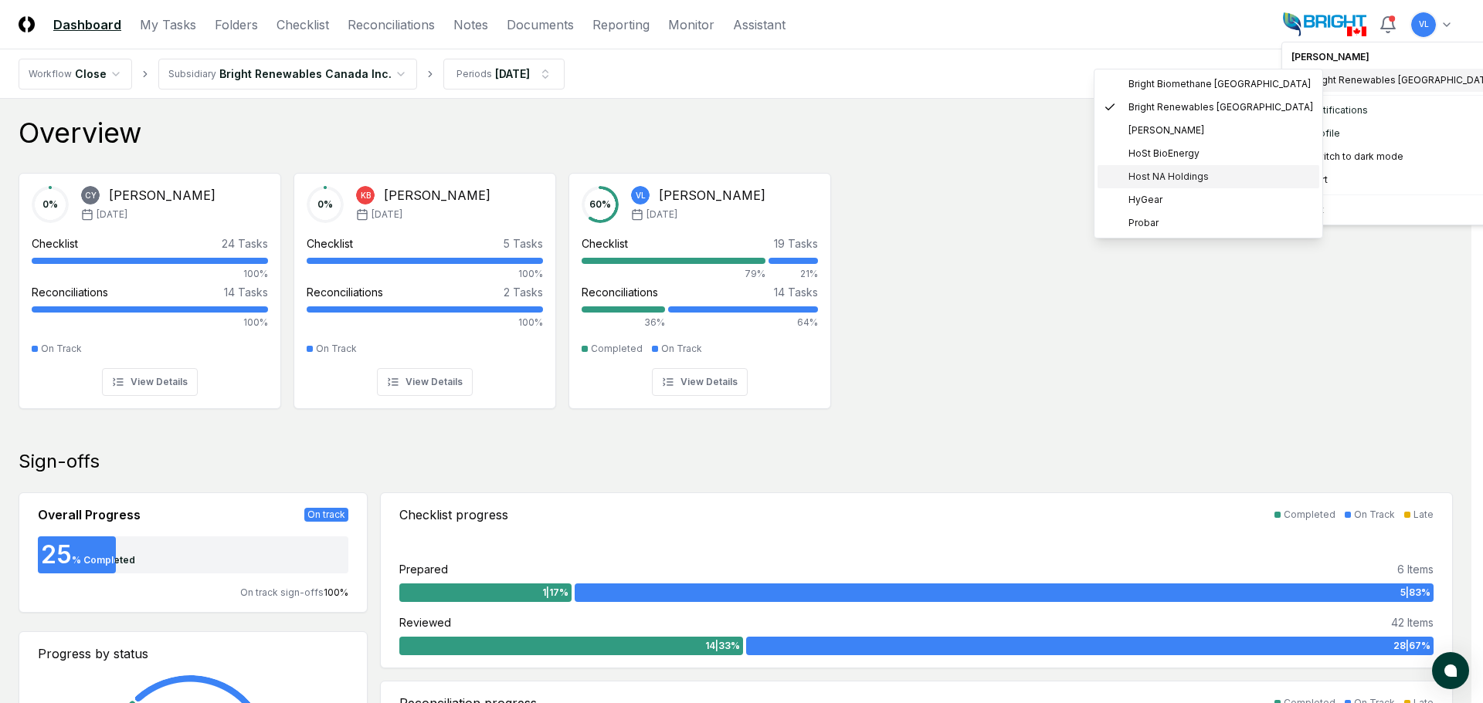
click at [1192, 171] on span "Host NA Holdings" at bounding box center [1168, 177] width 80 height 14
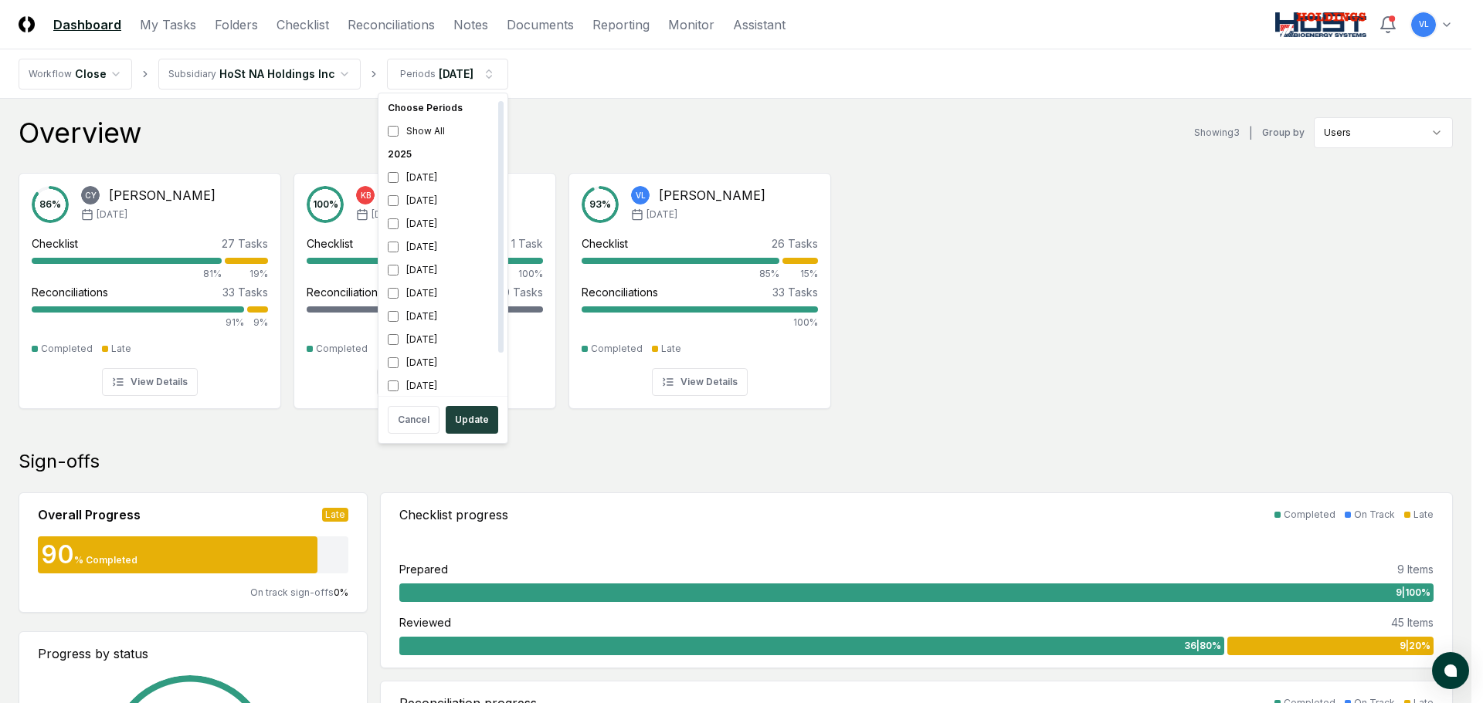
scroll to position [5, 0]
click at [479, 423] on button "Update" at bounding box center [472, 420] width 53 height 28
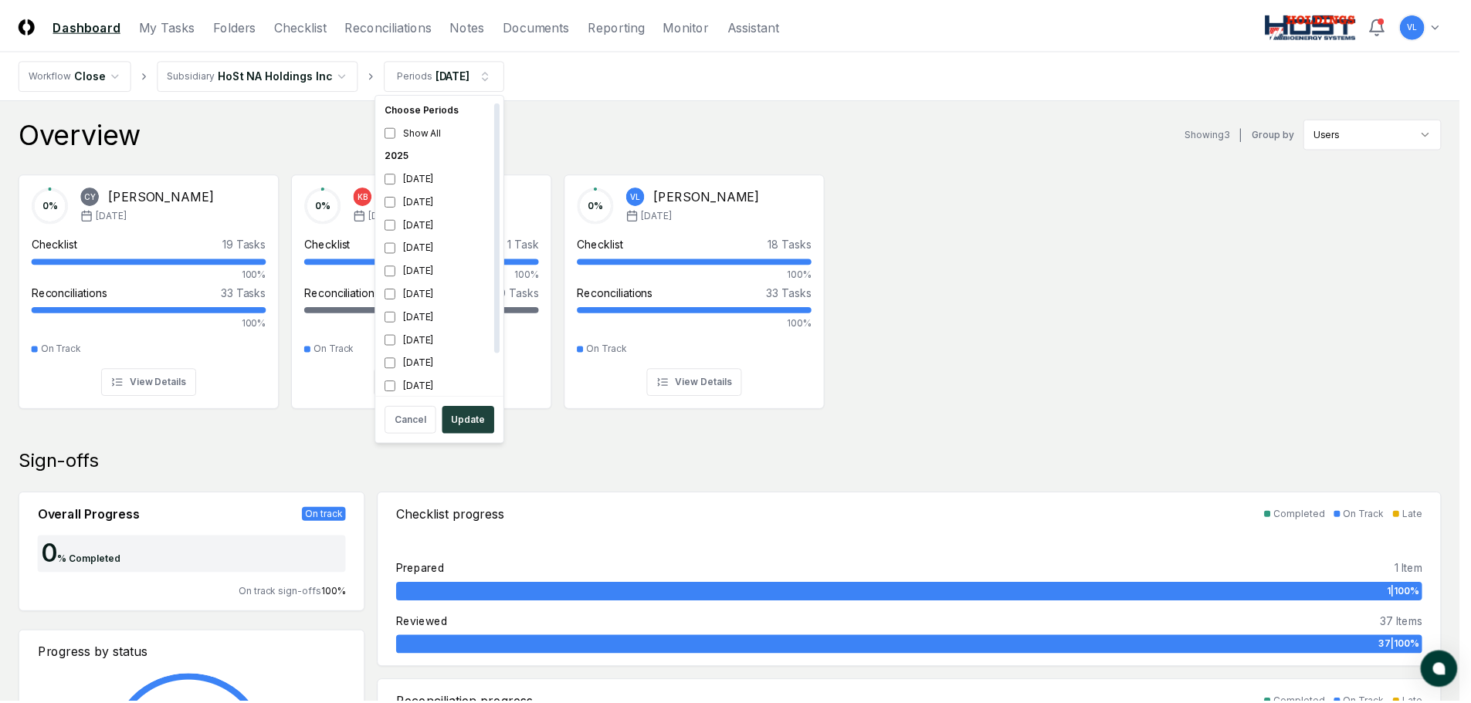
scroll to position [5, 0]
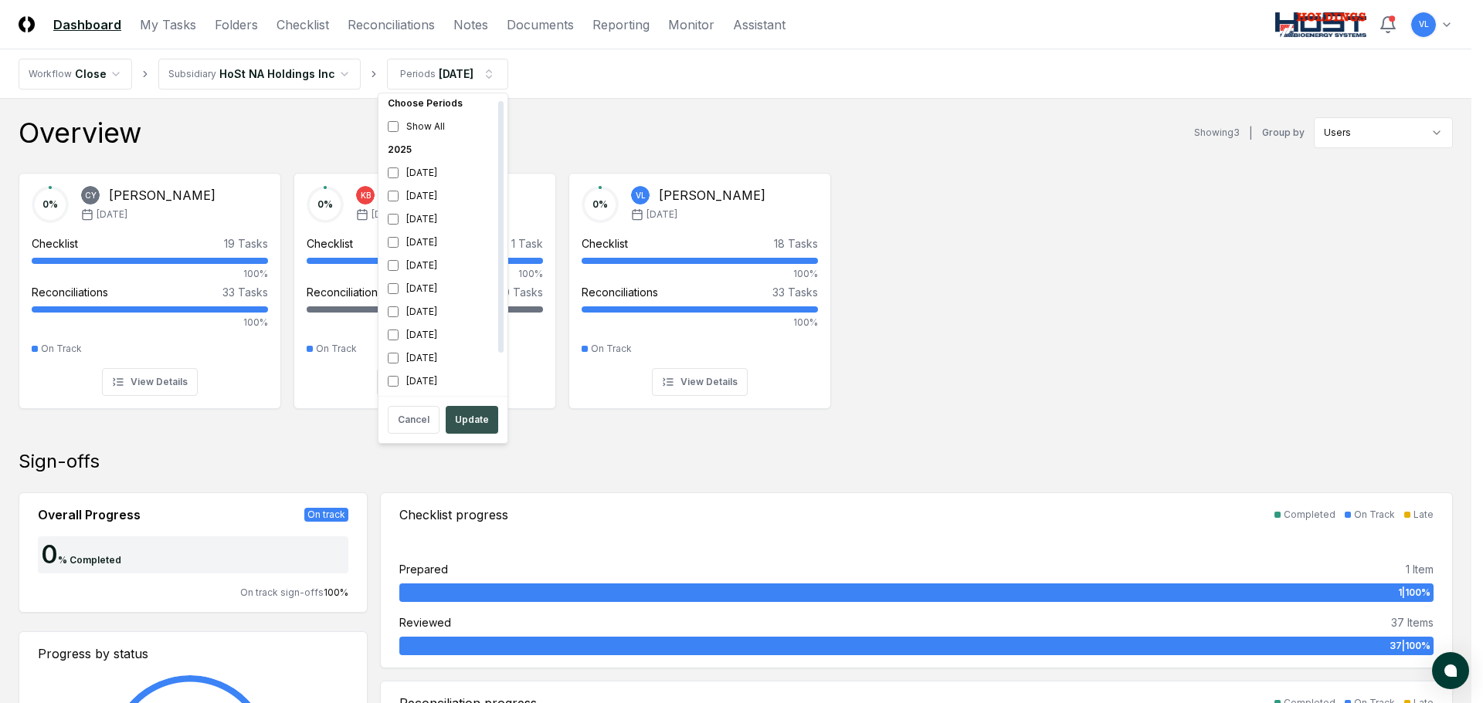
click at [473, 420] on button "Update" at bounding box center [472, 420] width 53 height 28
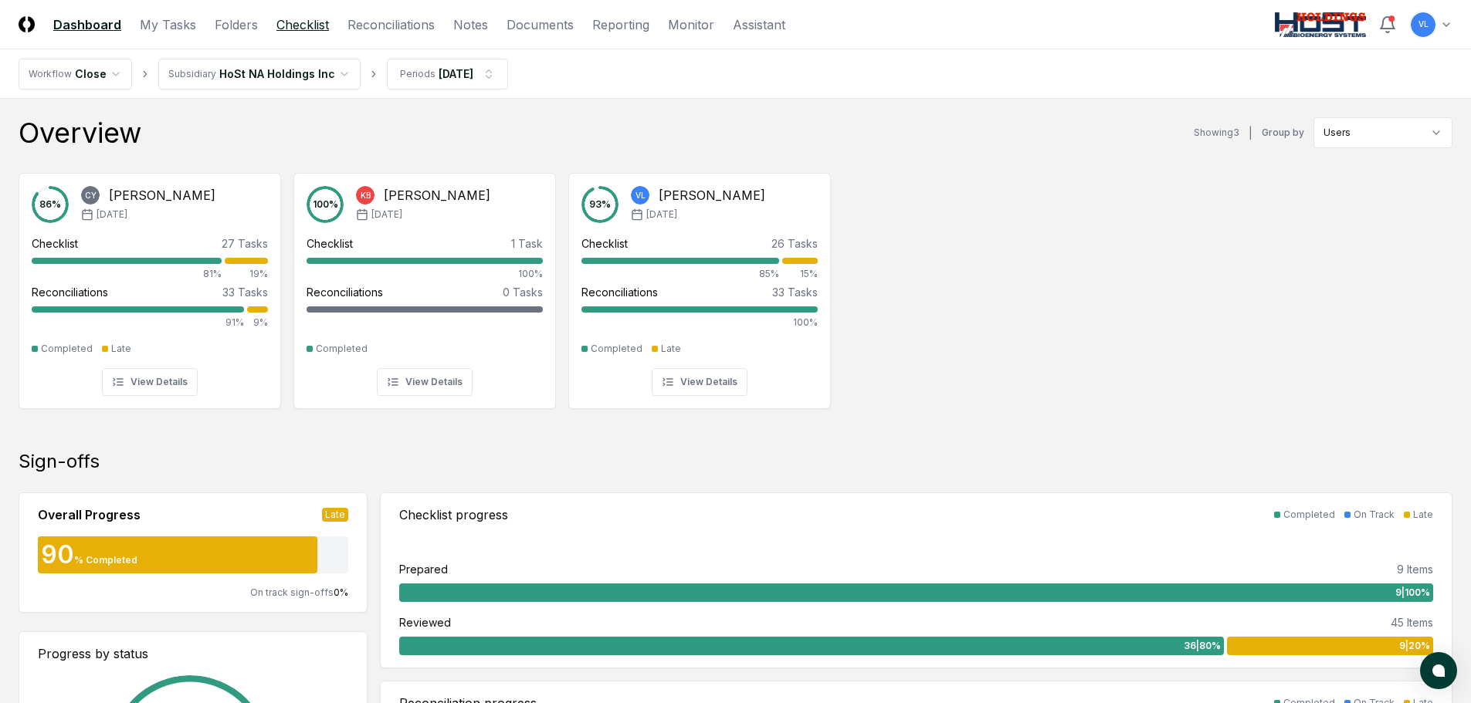
click at [309, 22] on link "Checklist" at bounding box center [302, 24] width 53 height 19
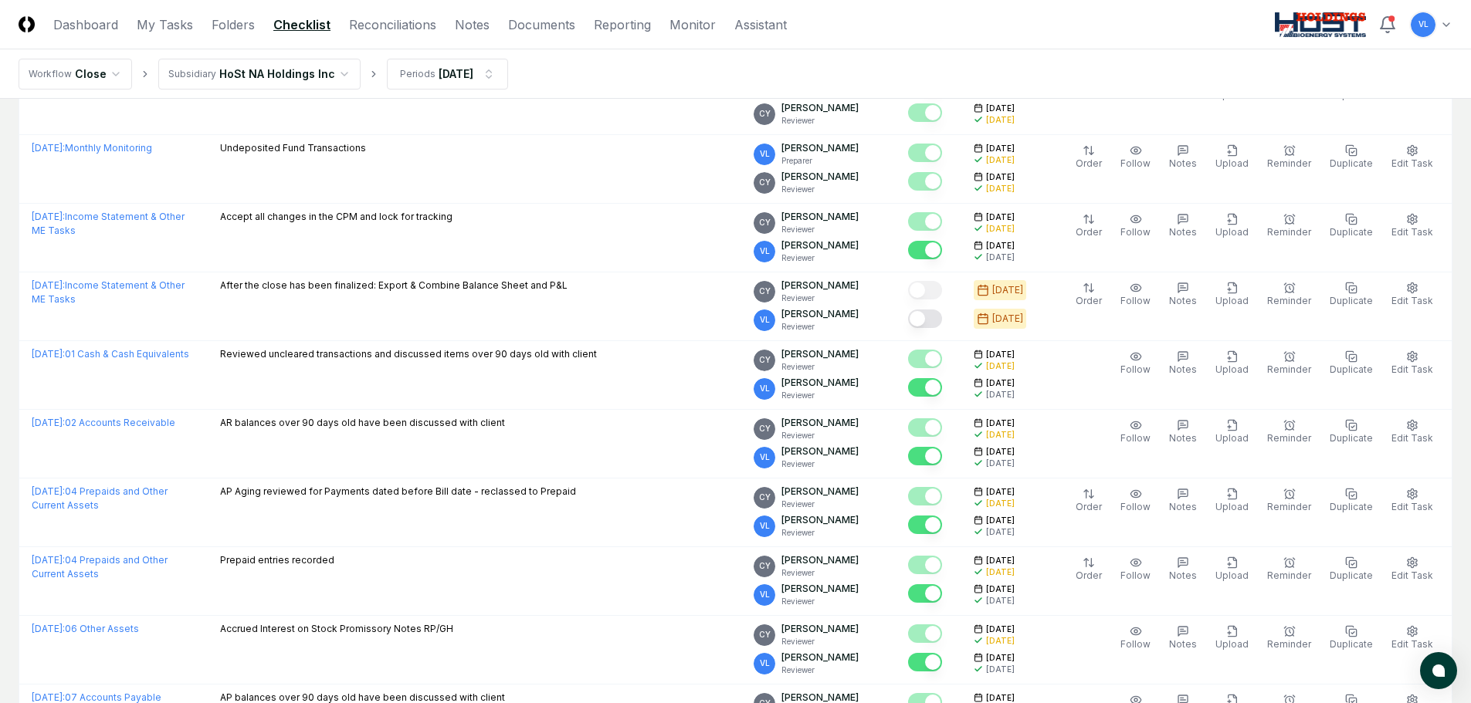
scroll to position [618, 0]
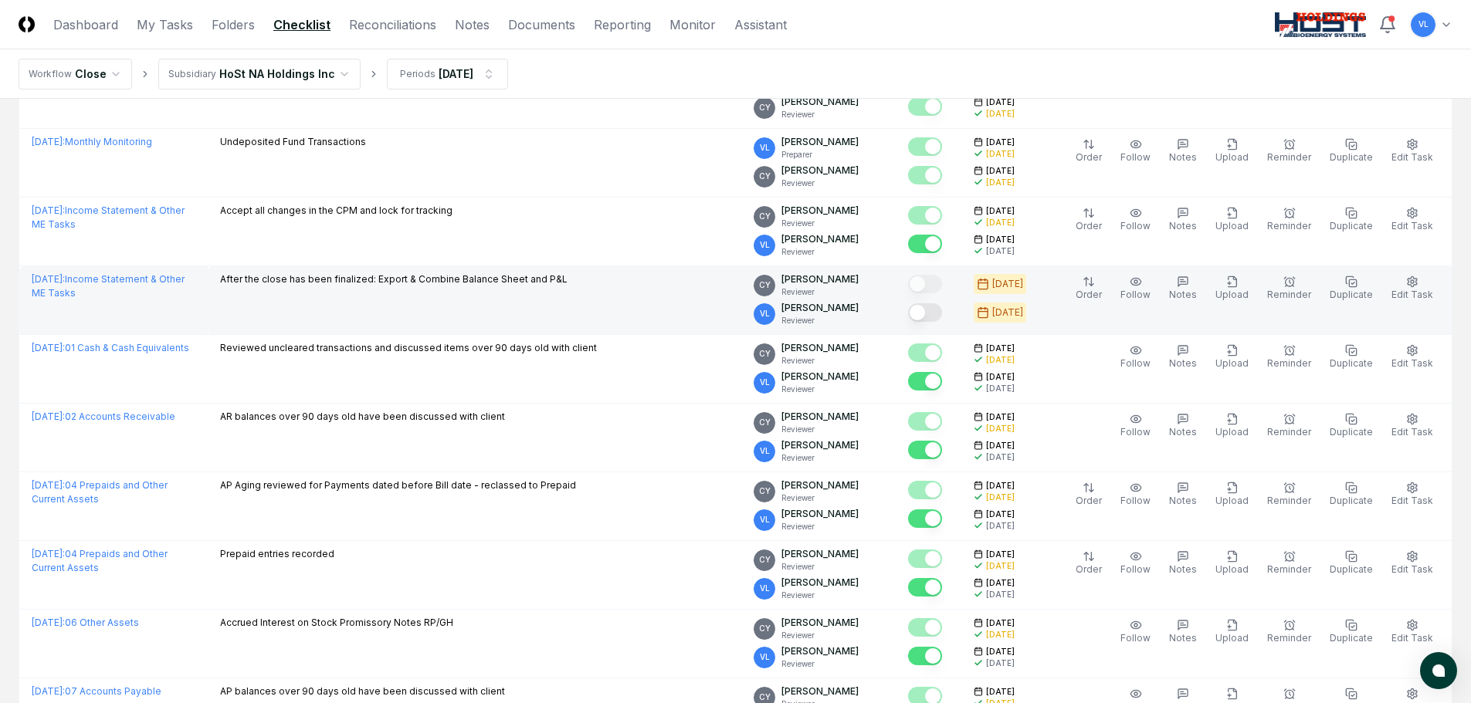
click at [940, 310] on button "Mark complete" at bounding box center [925, 312] width 34 height 19
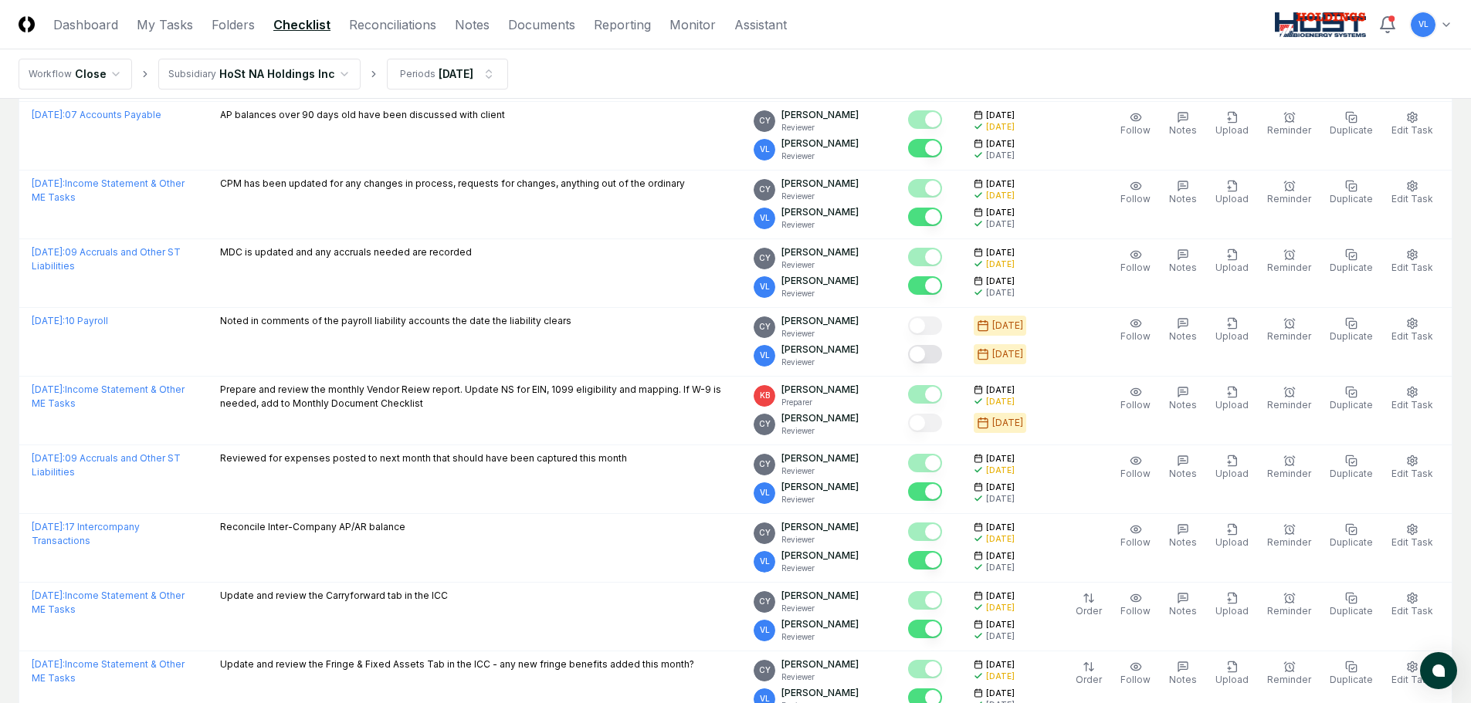
scroll to position [1235, 0]
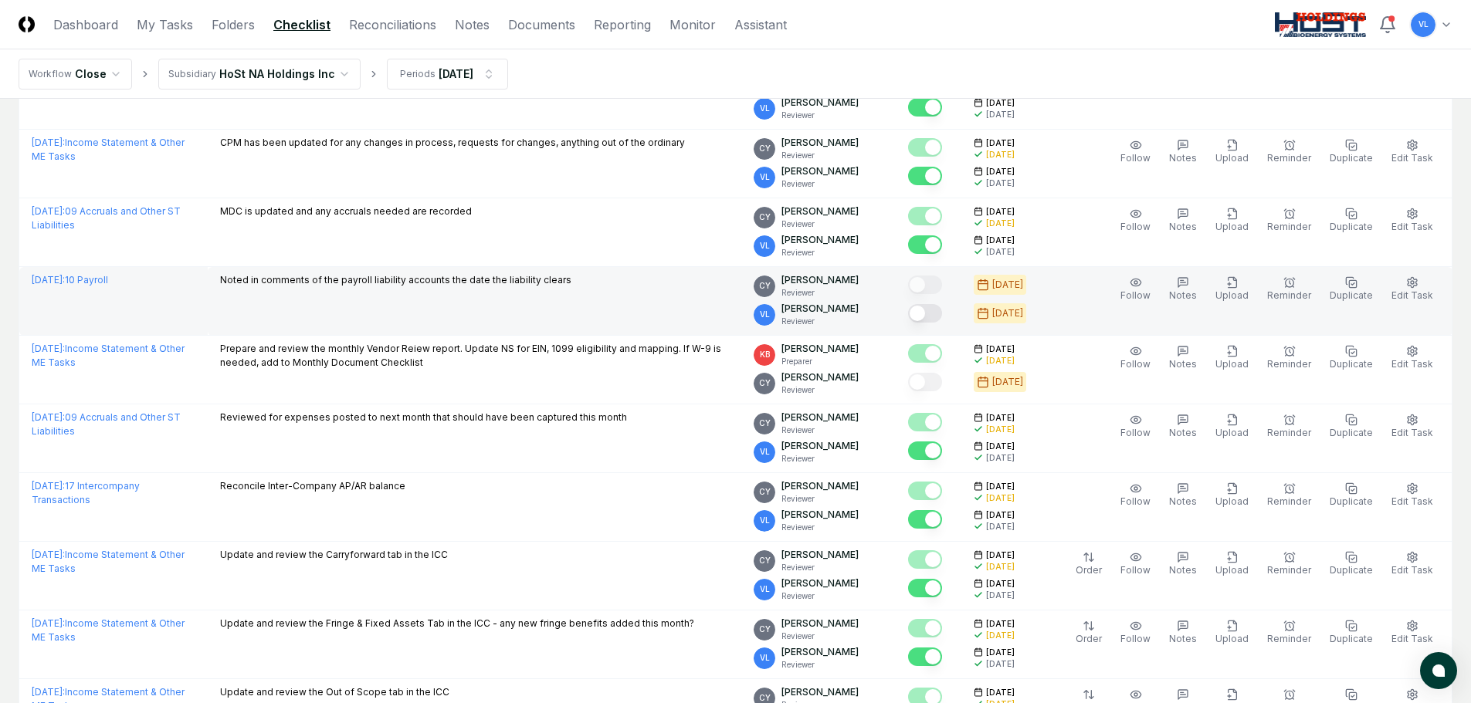
click at [937, 315] on button "Mark complete" at bounding box center [925, 313] width 34 height 19
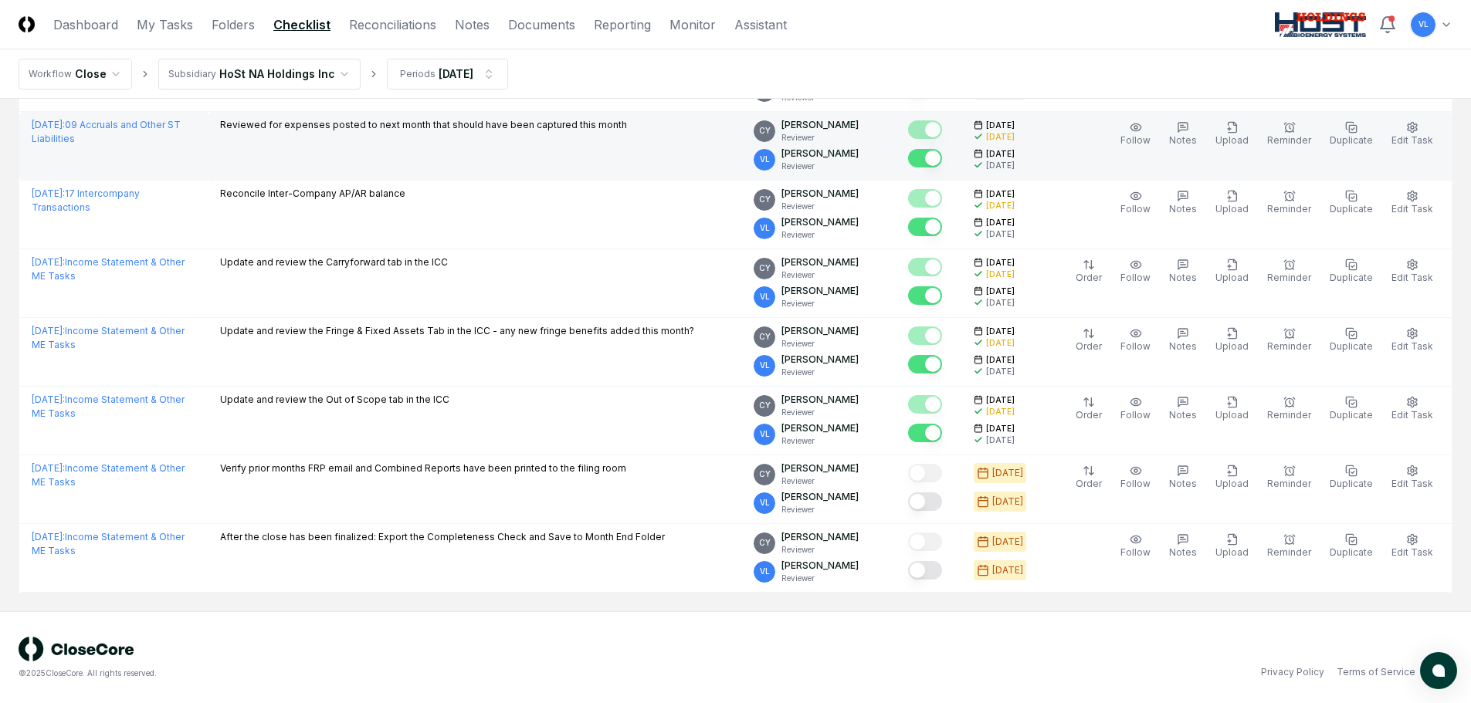
scroll to position [1529, 0]
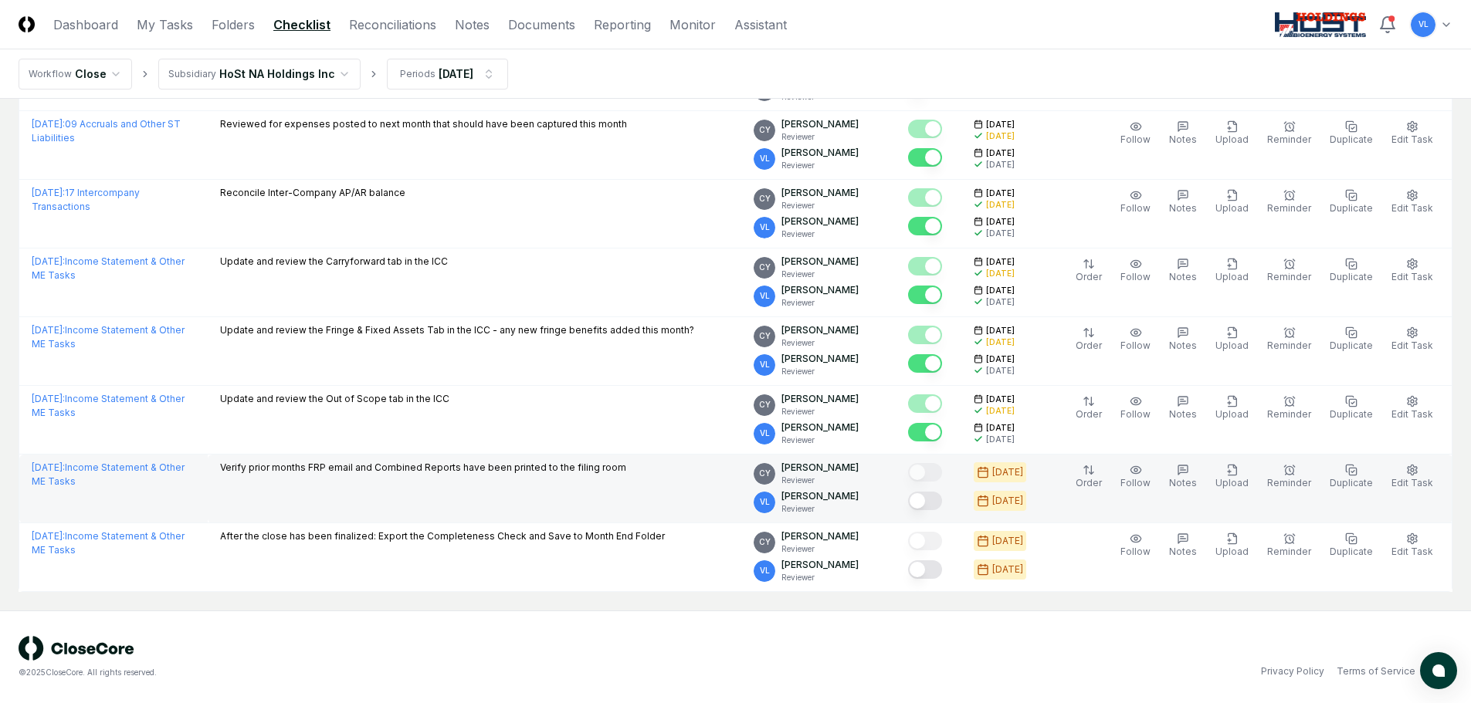
click at [937, 500] on button "Mark complete" at bounding box center [925, 501] width 34 height 19
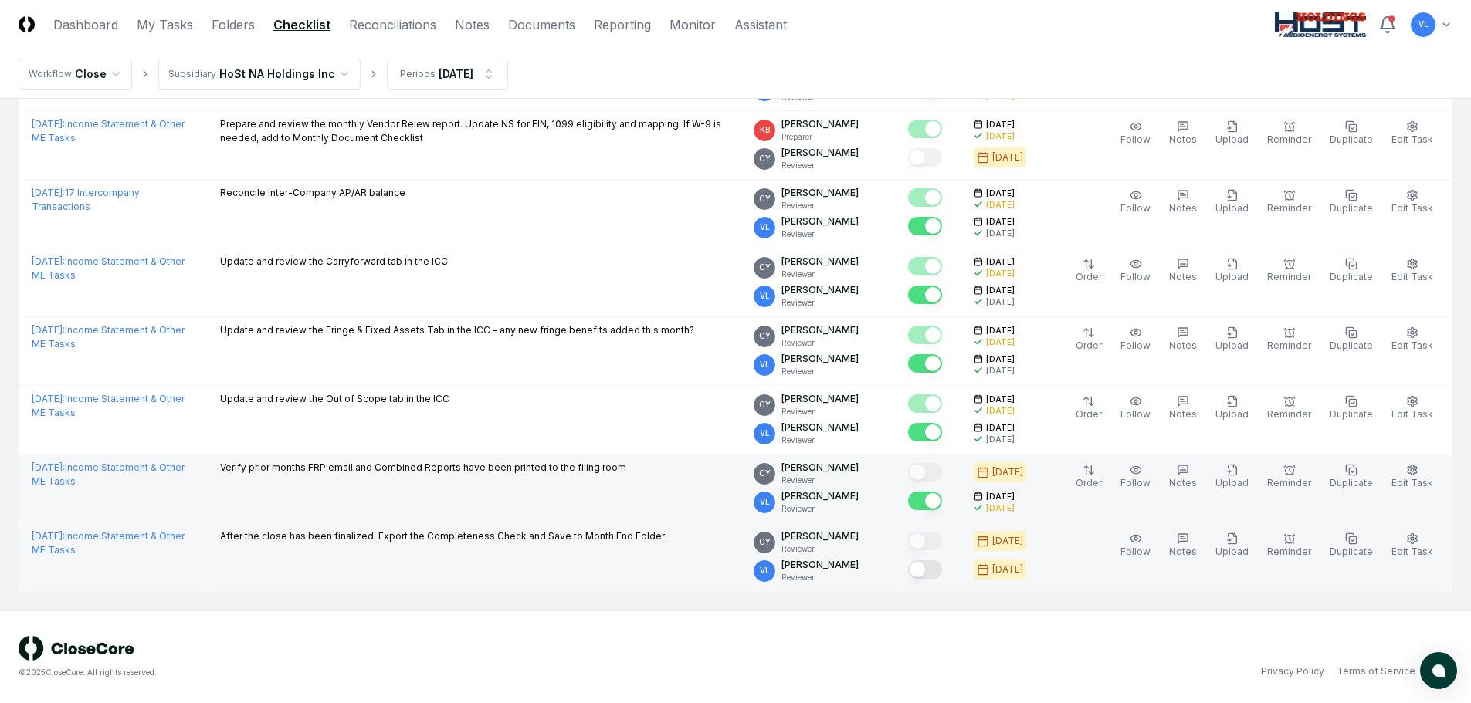
click at [940, 574] on button "Mark complete" at bounding box center [925, 570] width 34 height 19
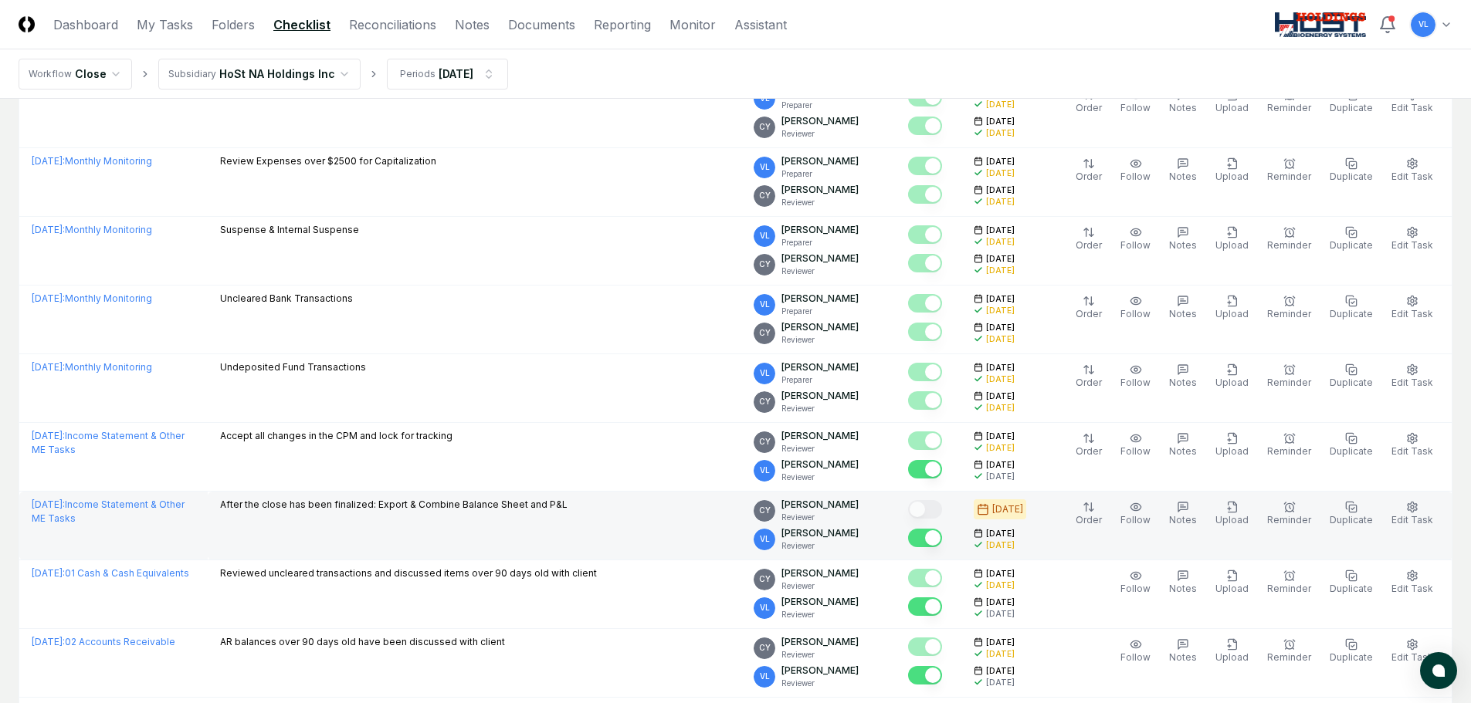
scroll to position [216, 0]
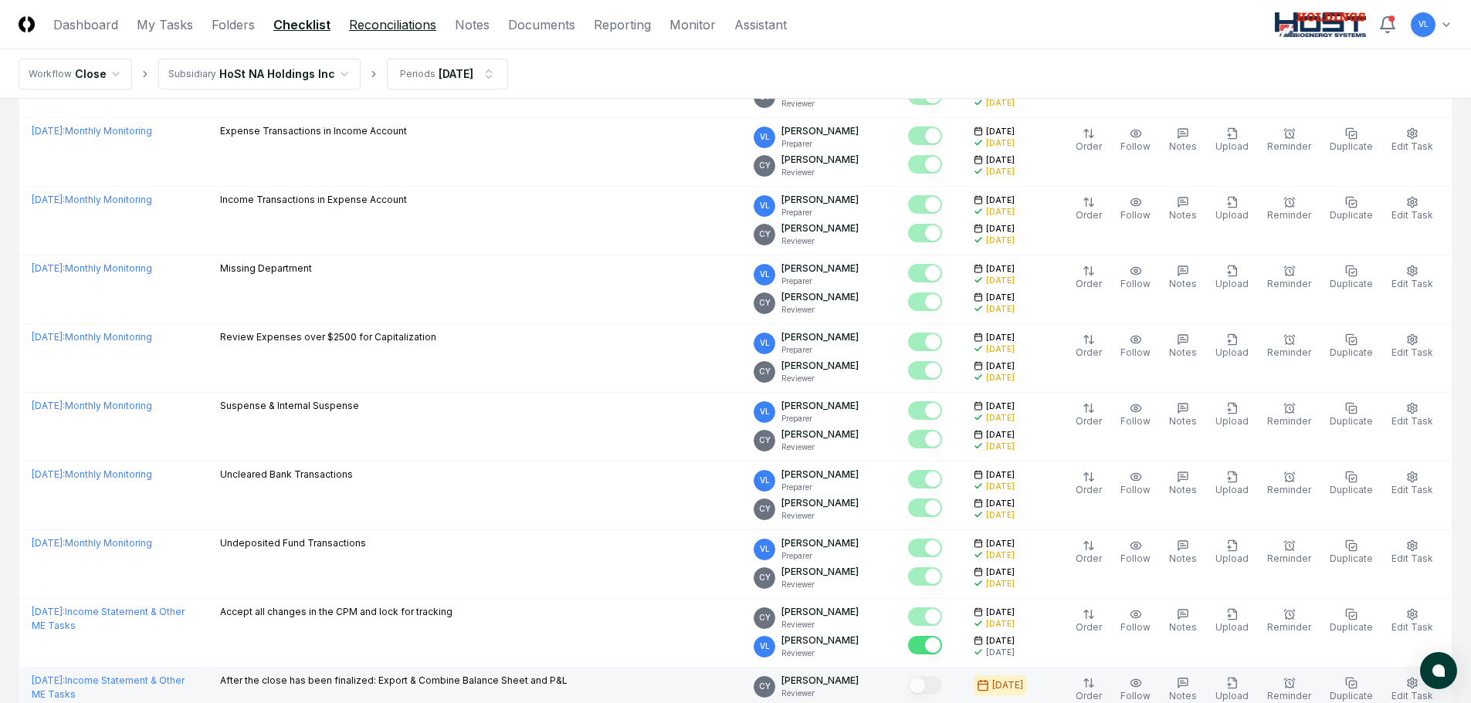
click at [386, 30] on link "Reconciliations" at bounding box center [392, 24] width 87 height 19
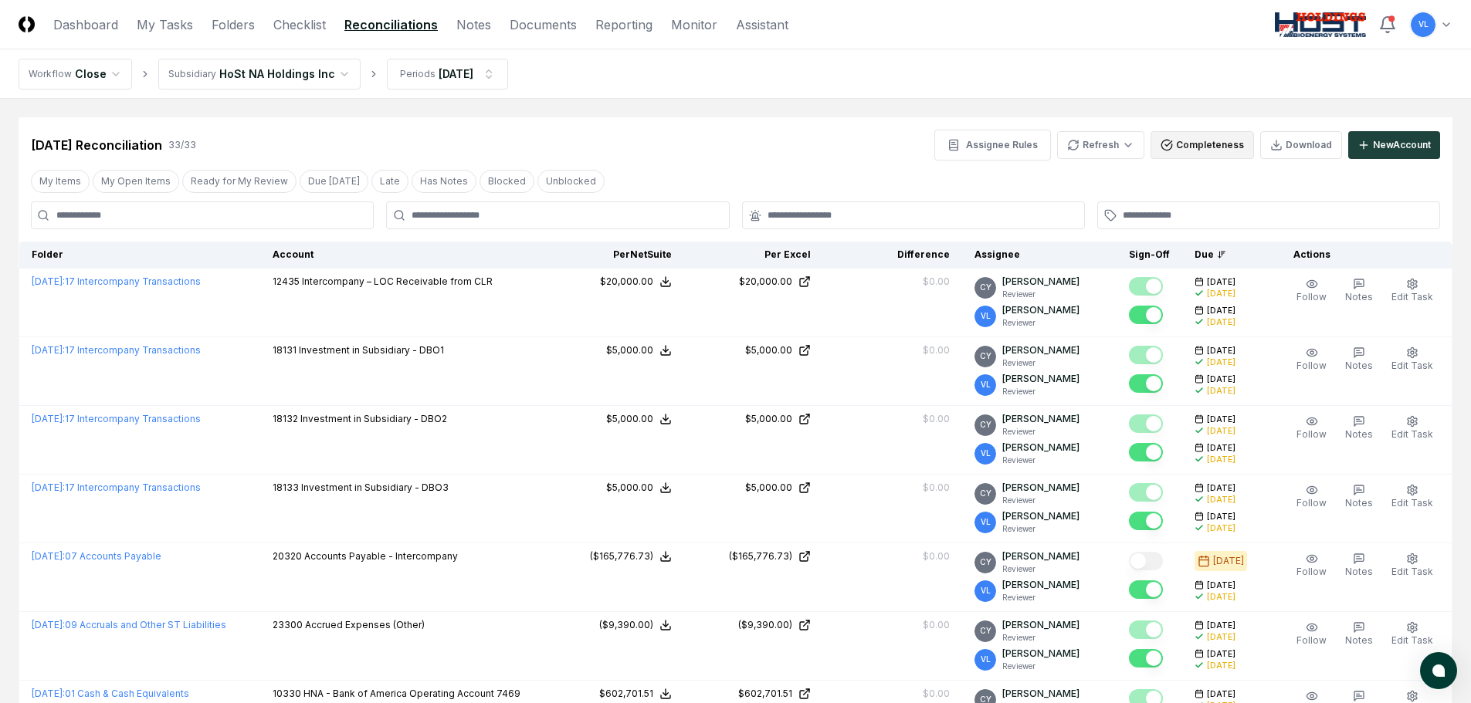
click at [1206, 150] on button "Completeness" at bounding box center [1201, 145] width 103 height 28
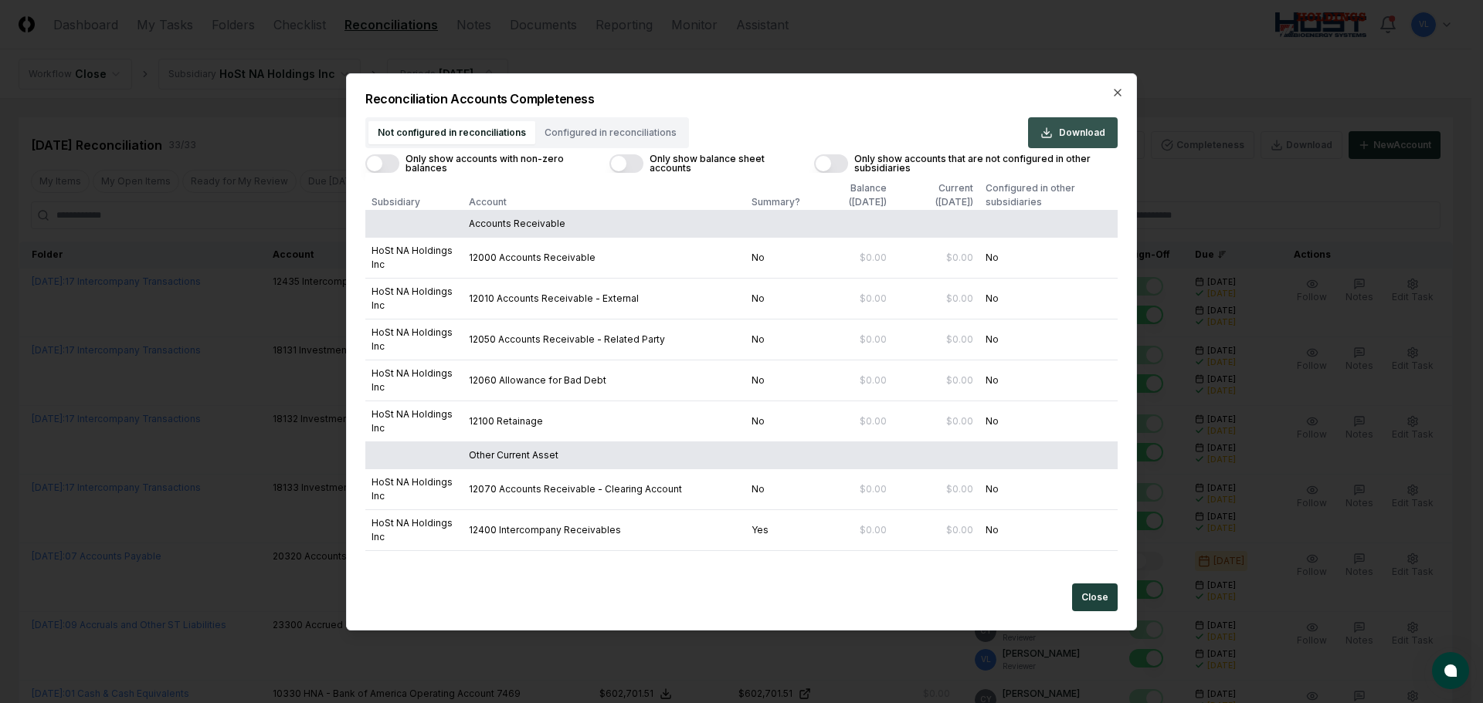
click at [1080, 134] on span "Download" at bounding box center [1082, 133] width 46 height 14
drag, startPoint x: 1093, startPoint y: 600, endPoint x: 1244, endPoint y: 385, distance: 262.2
click at [1093, 600] on button "Close" at bounding box center [1095, 598] width 46 height 28
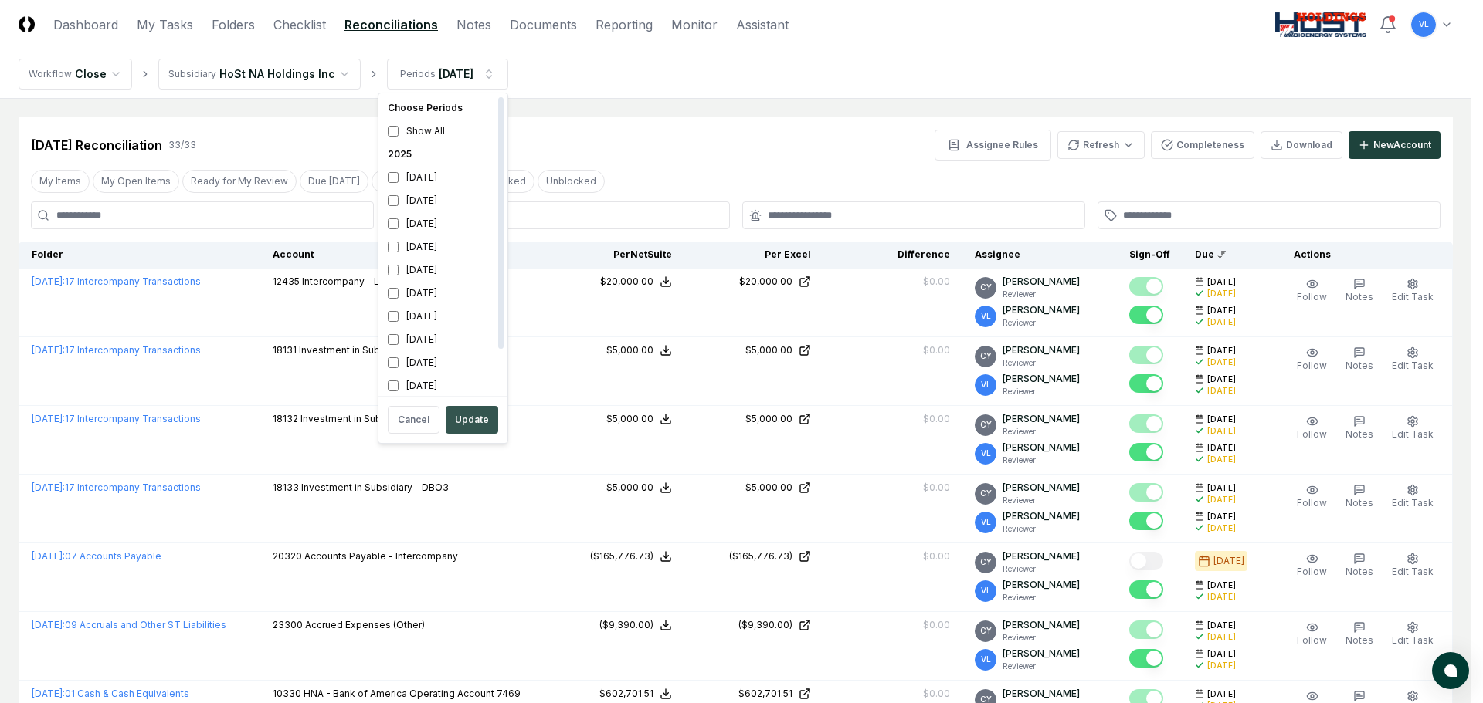
click at [467, 417] on button "Update" at bounding box center [472, 420] width 53 height 28
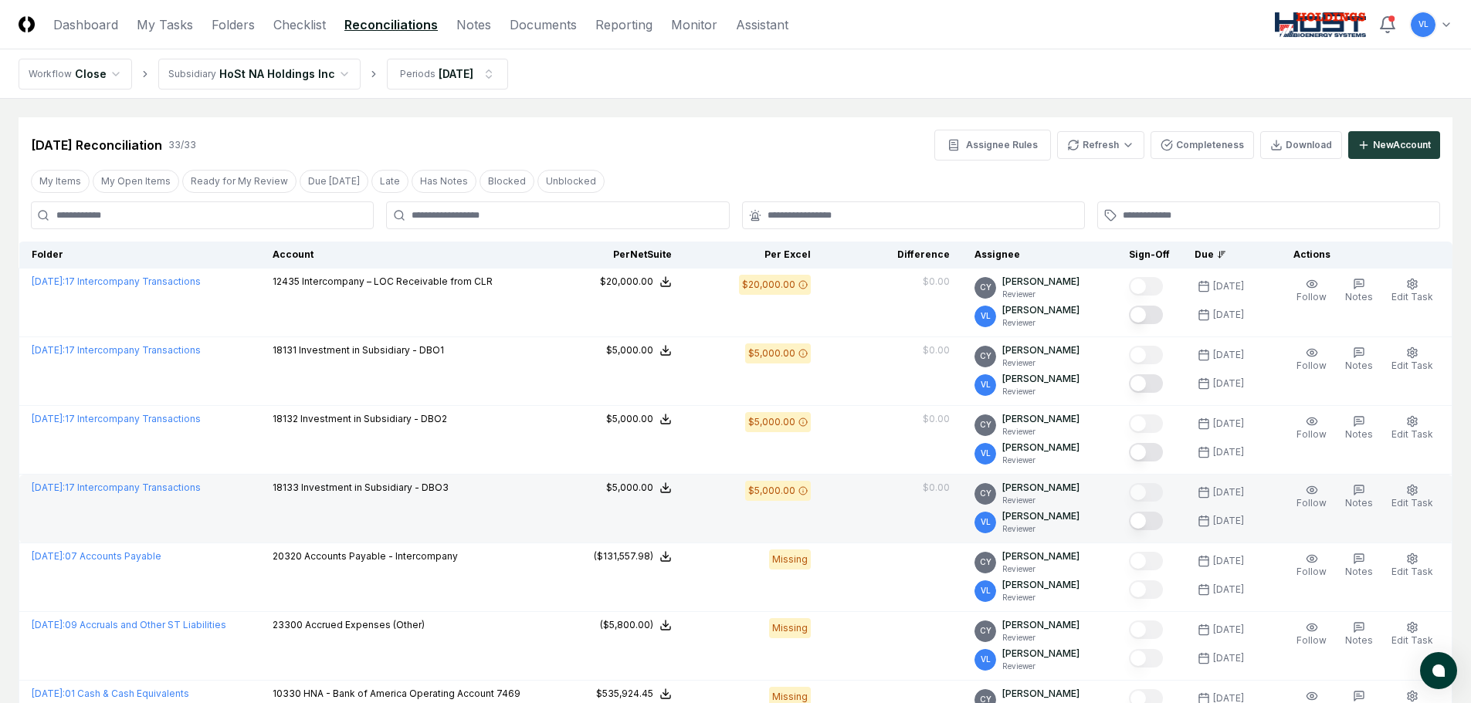
drag, startPoint x: 1151, startPoint y: 517, endPoint x: 1152, endPoint y: 509, distance: 7.8
click at [1151, 517] on button "Mark complete" at bounding box center [1146, 521] width 34 height 19
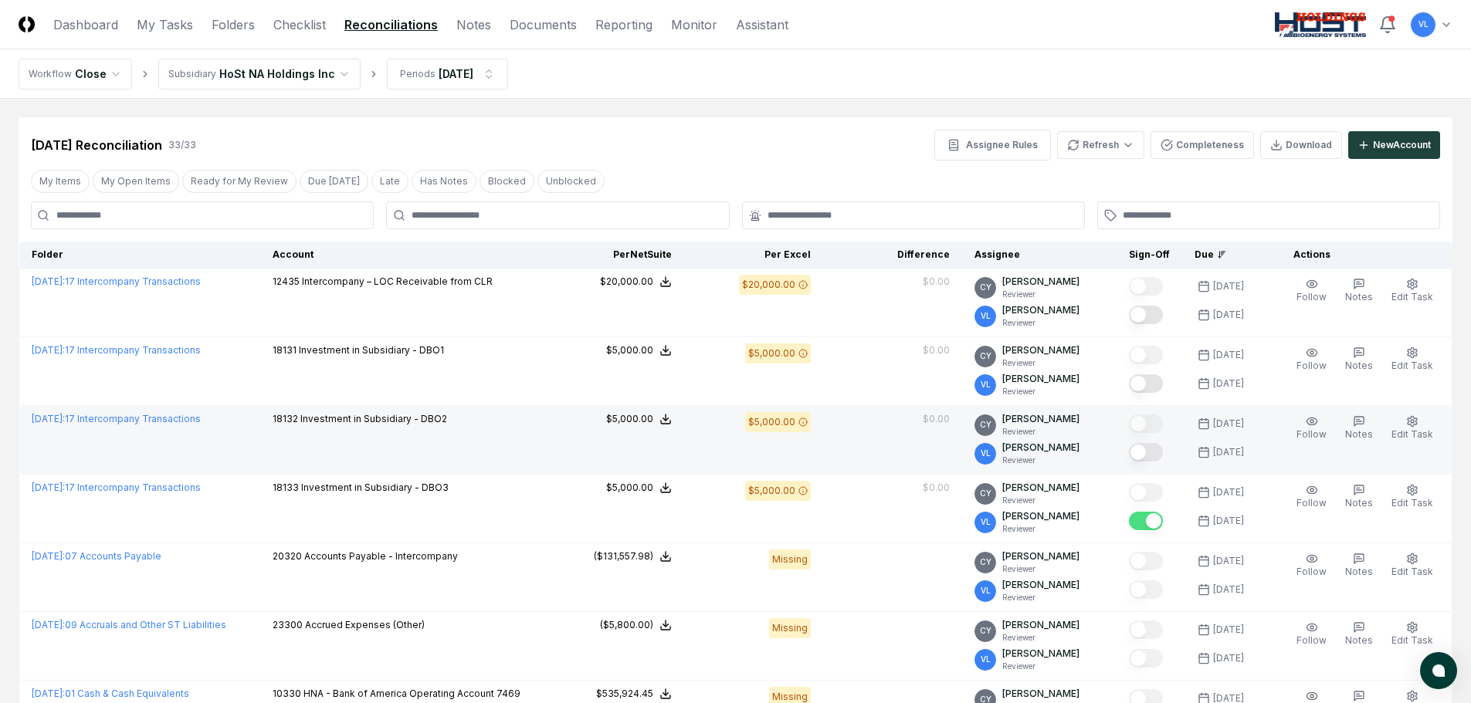
click at [1152, 450] on button "Mark complete" at bounding box center [1146, 452] width 34 height 19
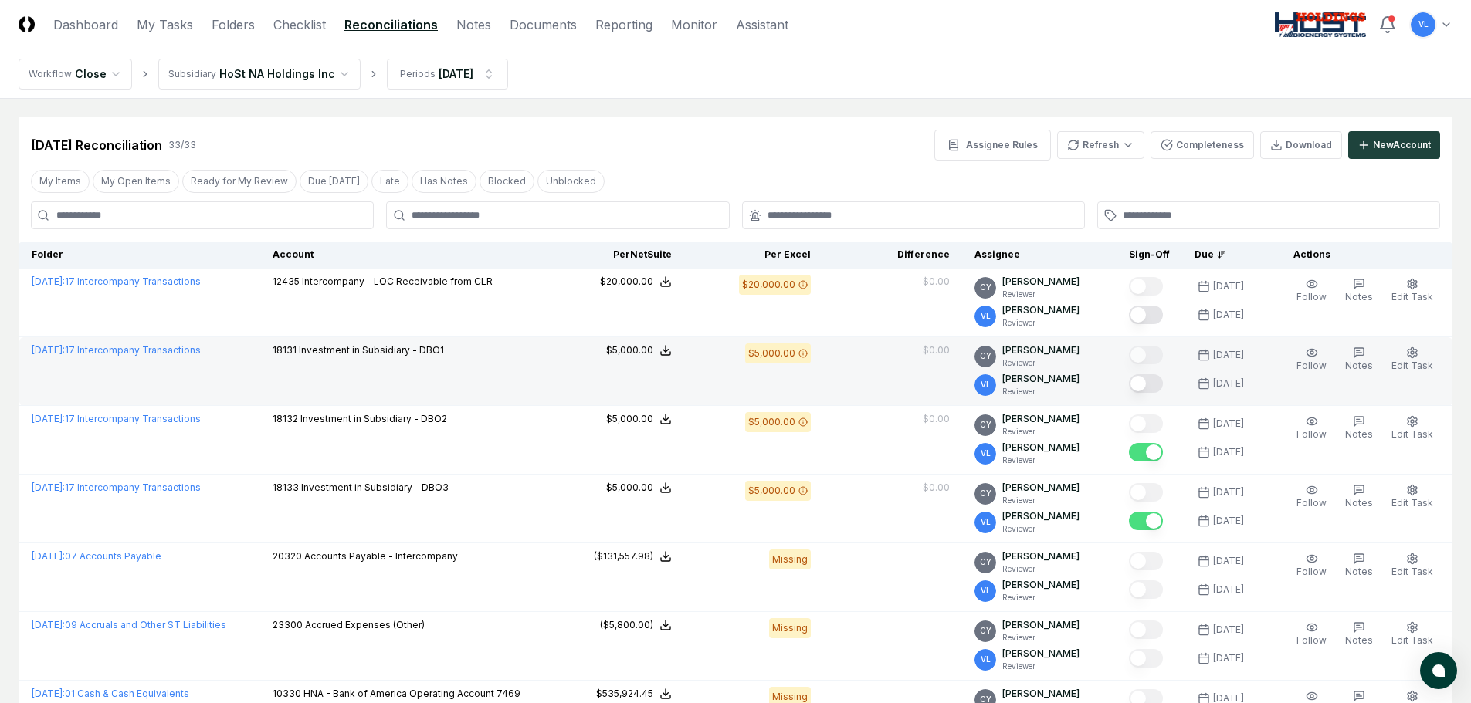
click at [1152, 381] on button "Mark complete" at bounding box center [1146, 383] width 34 height 19
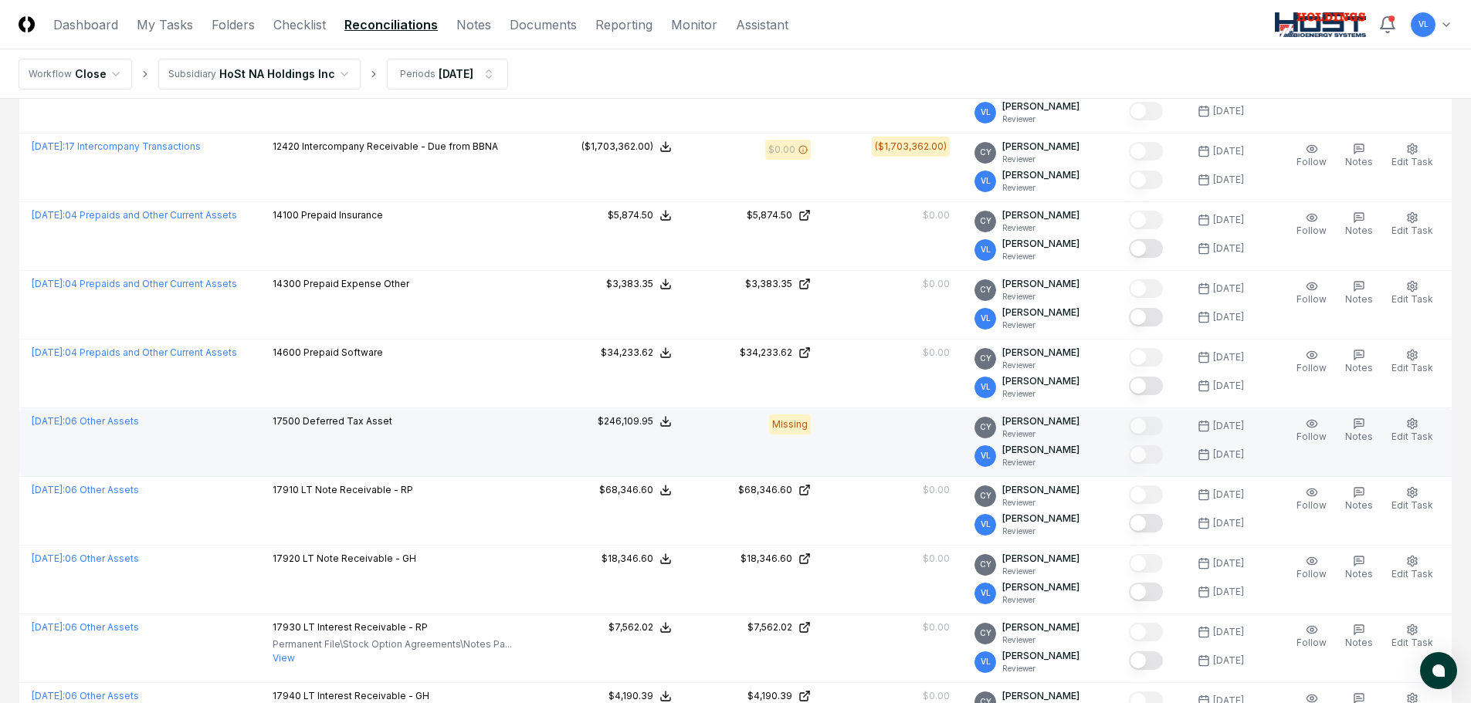
scroll to position [849, 0]
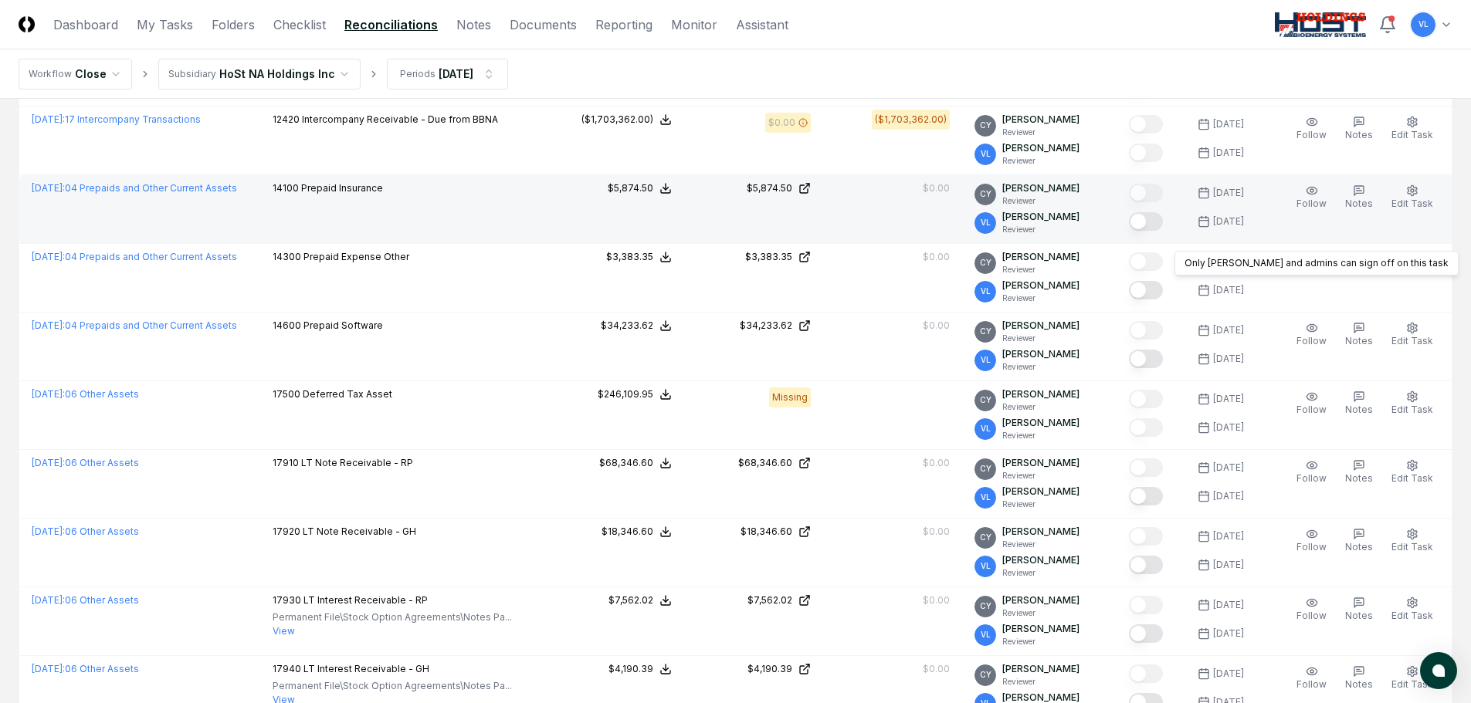
click at [1157, 224] on button "Mark complete" at bounding box center [1146, 221] width 34 height 19
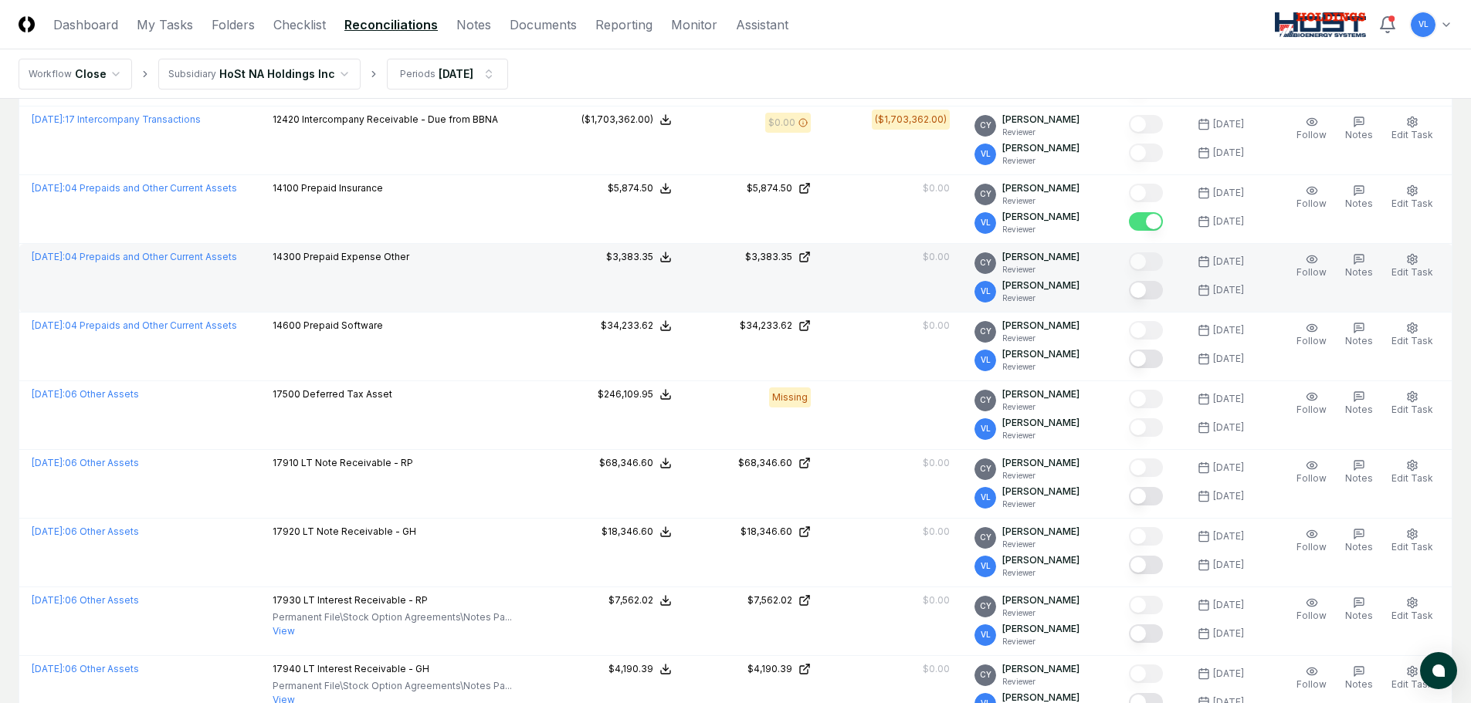
click at [1152, 290] on button "Mark complete" at bounding box center [1146, 290] width 34 height 19
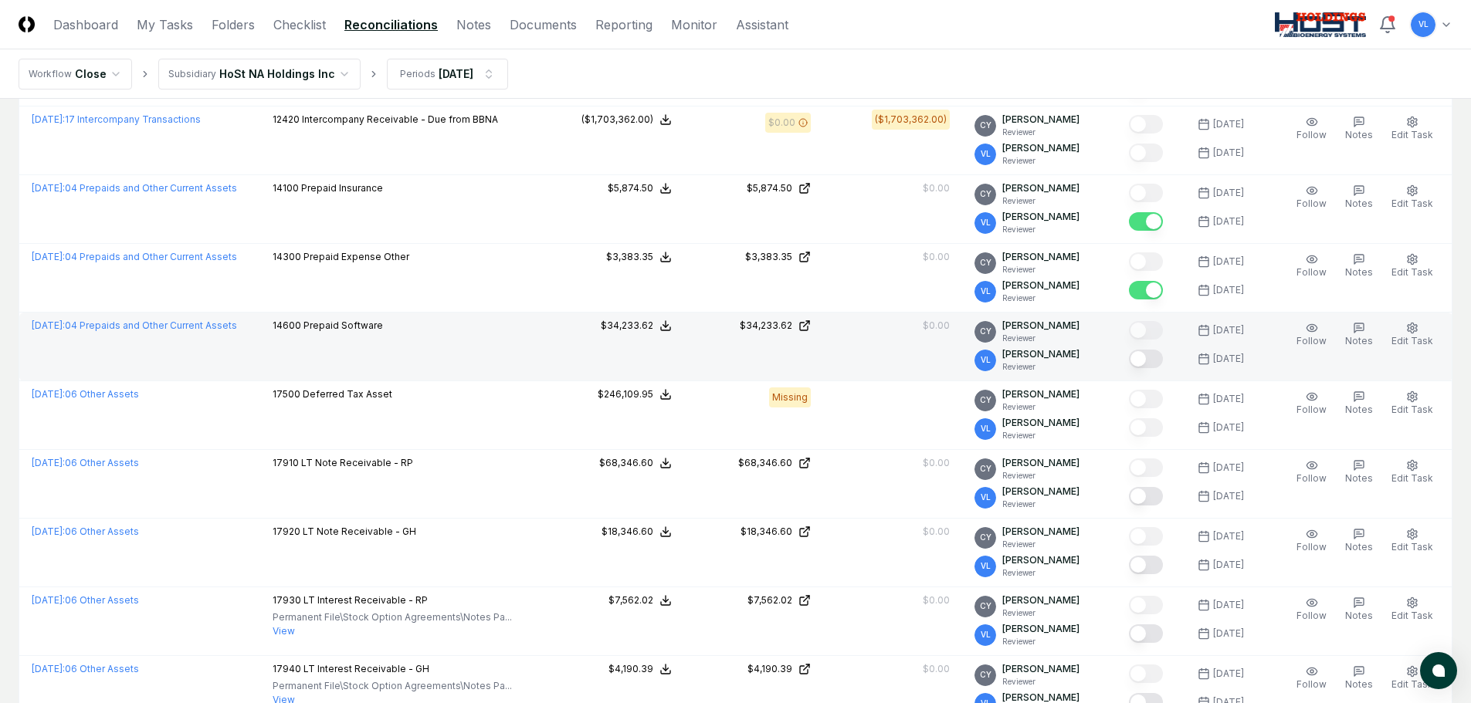
click at [1154, 357] on button "Mark complete" at bounding box center [1146, 359] width 34 height 19
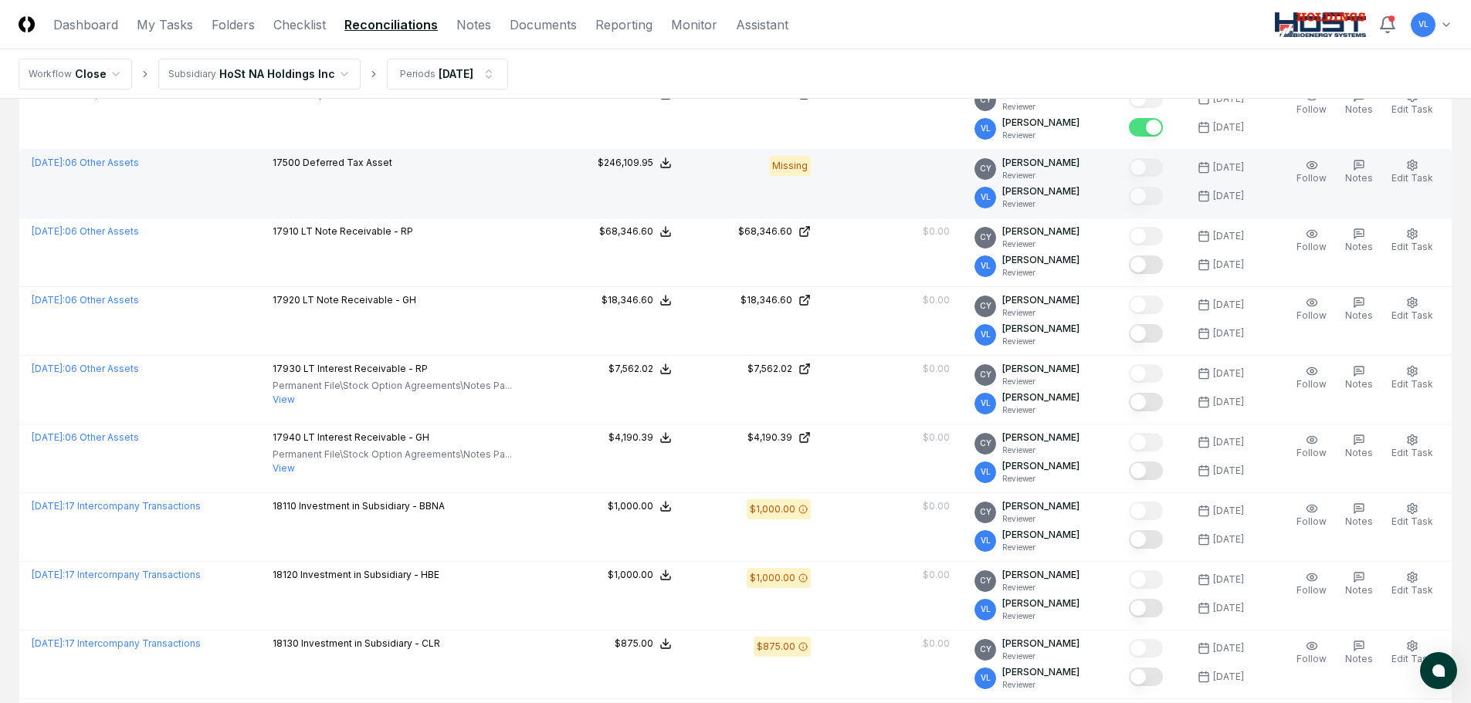
scroll to position [1158, 0]
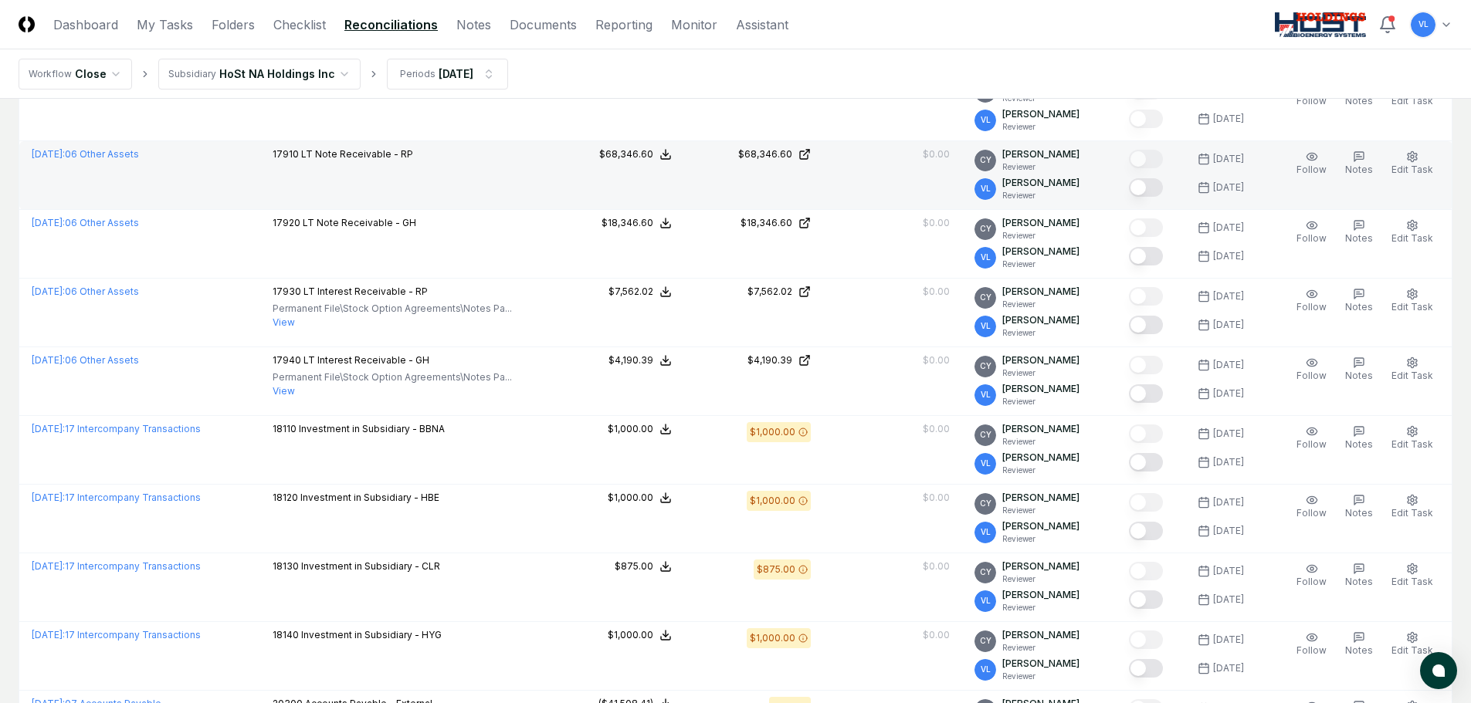
click at [1153, 191] on button "Mark complete" at bounding box center [1146, 187] width 34 height 19
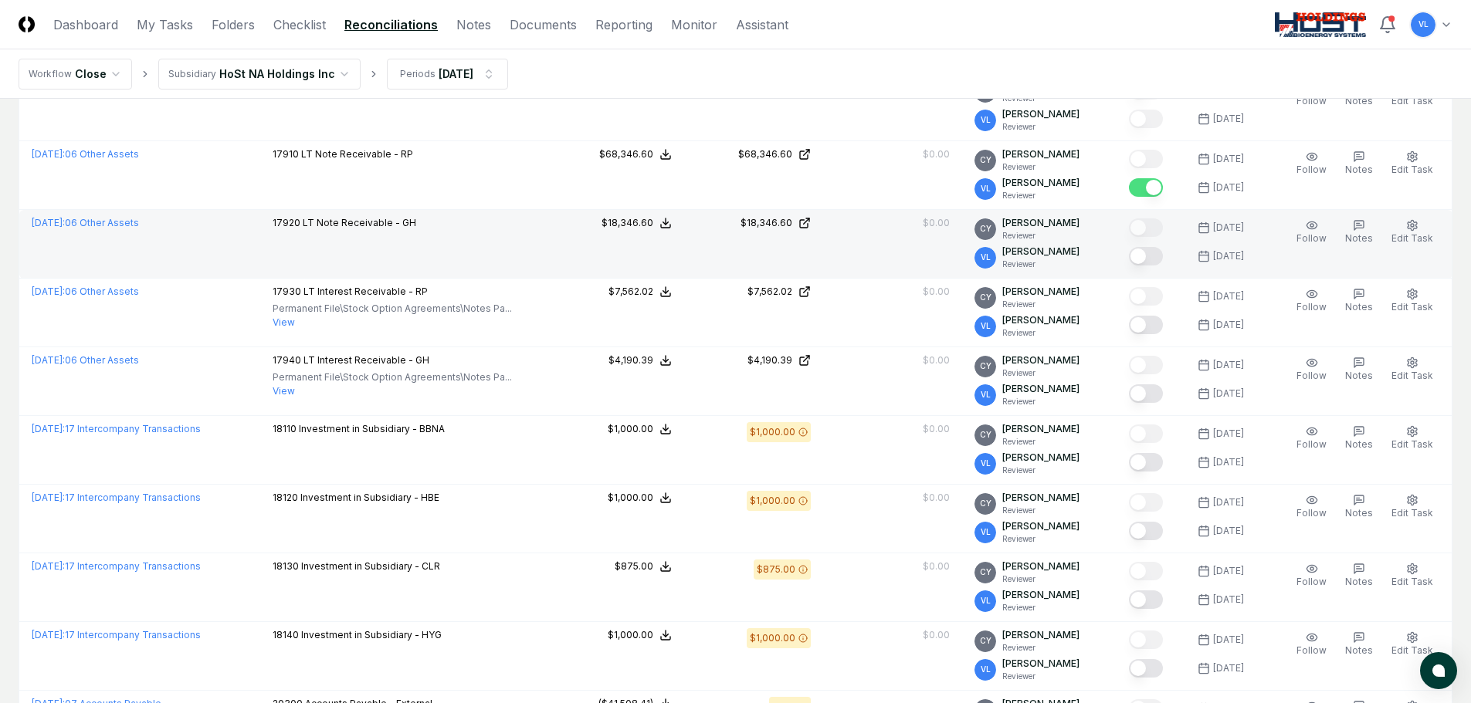
click at [1152, 257] on button "Mark complete" at bounding box center [1146, 256] width 34 height 19
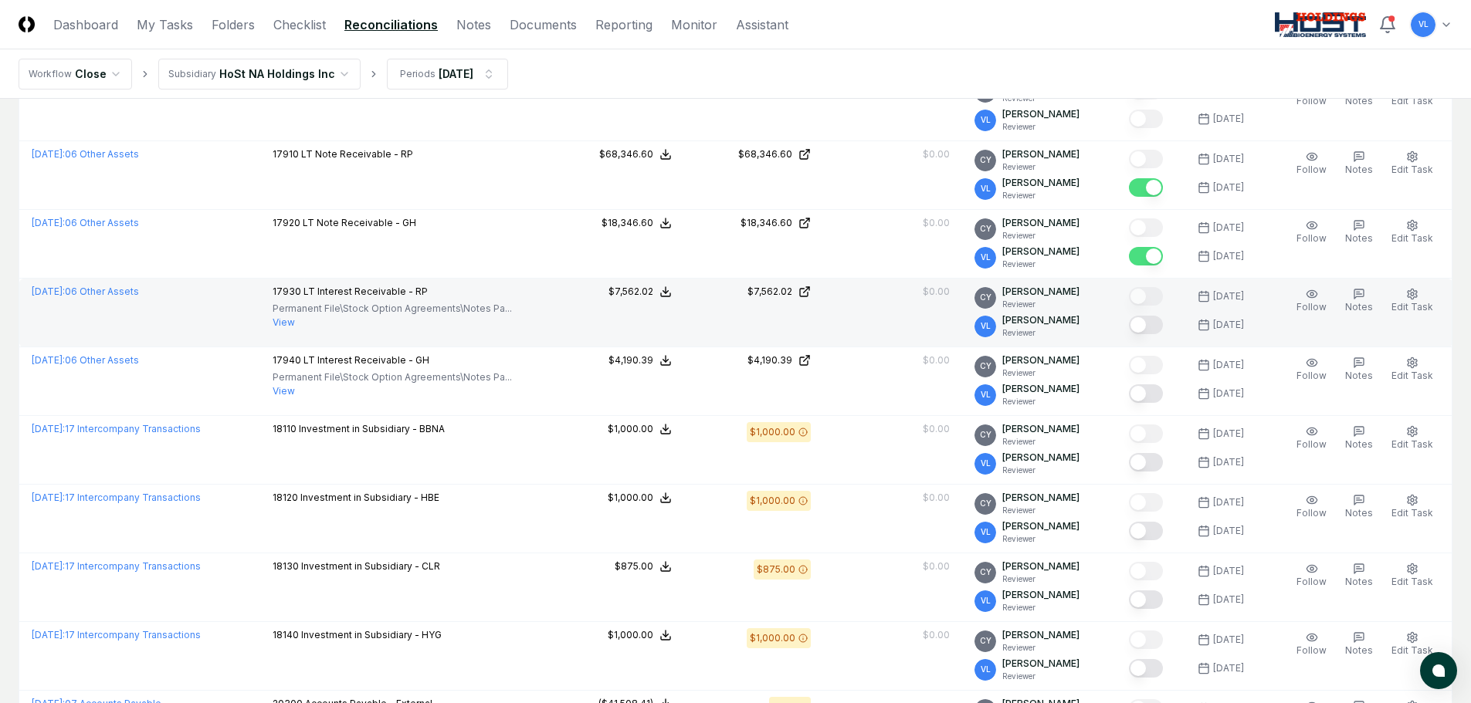
click at [1154, 328] on button "Mark complete" at bounding box center [1146, 325] width 34 height 19
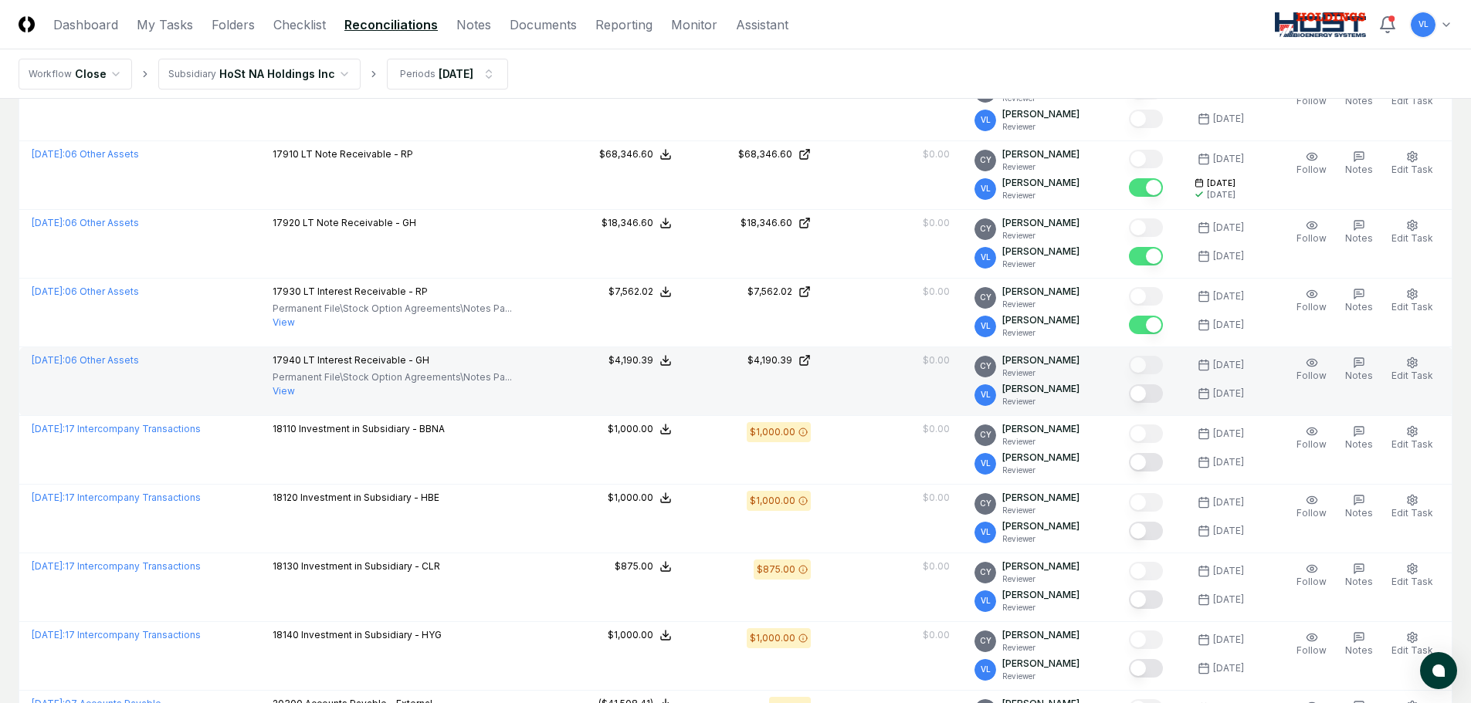
click at [1157, 390] on button "Mark complete" at bounding box center [1146, 394] width 34 height 19
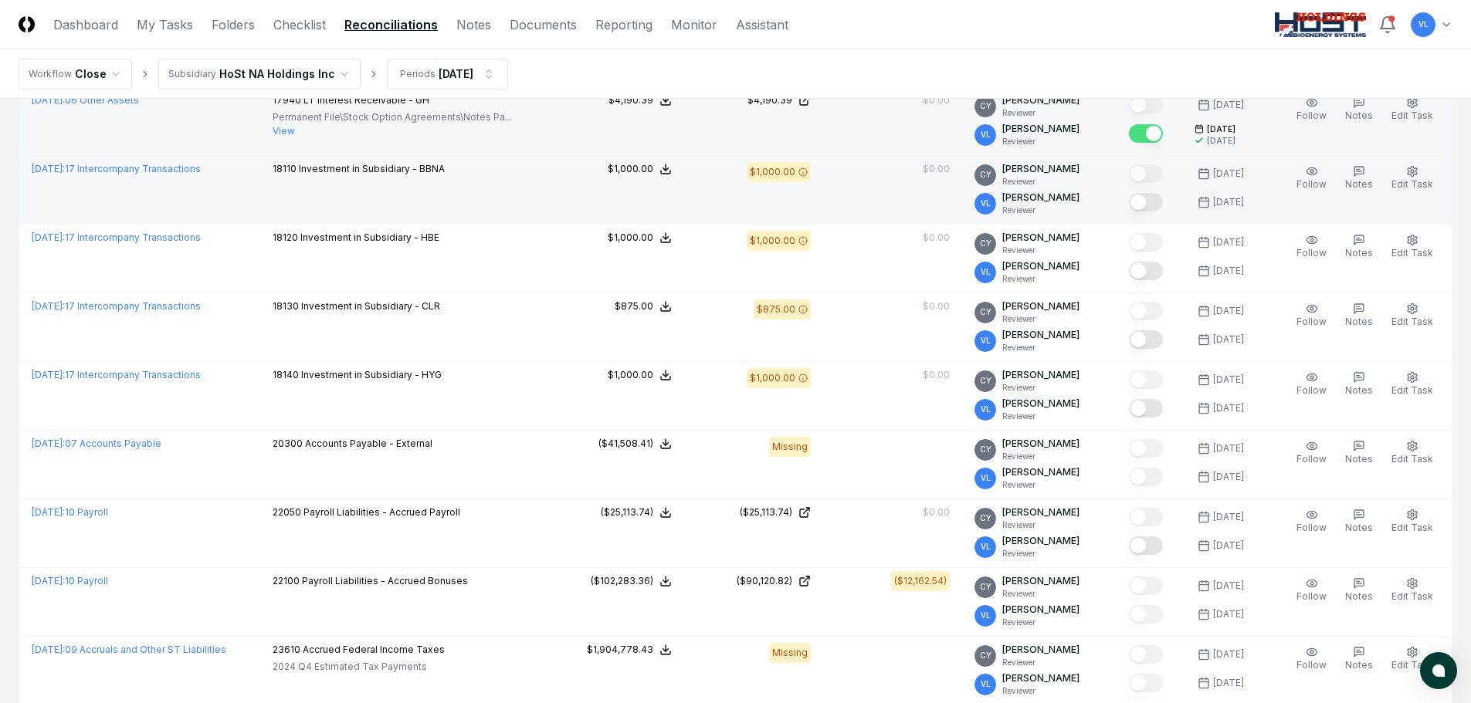
scroll to position [1467, 0]
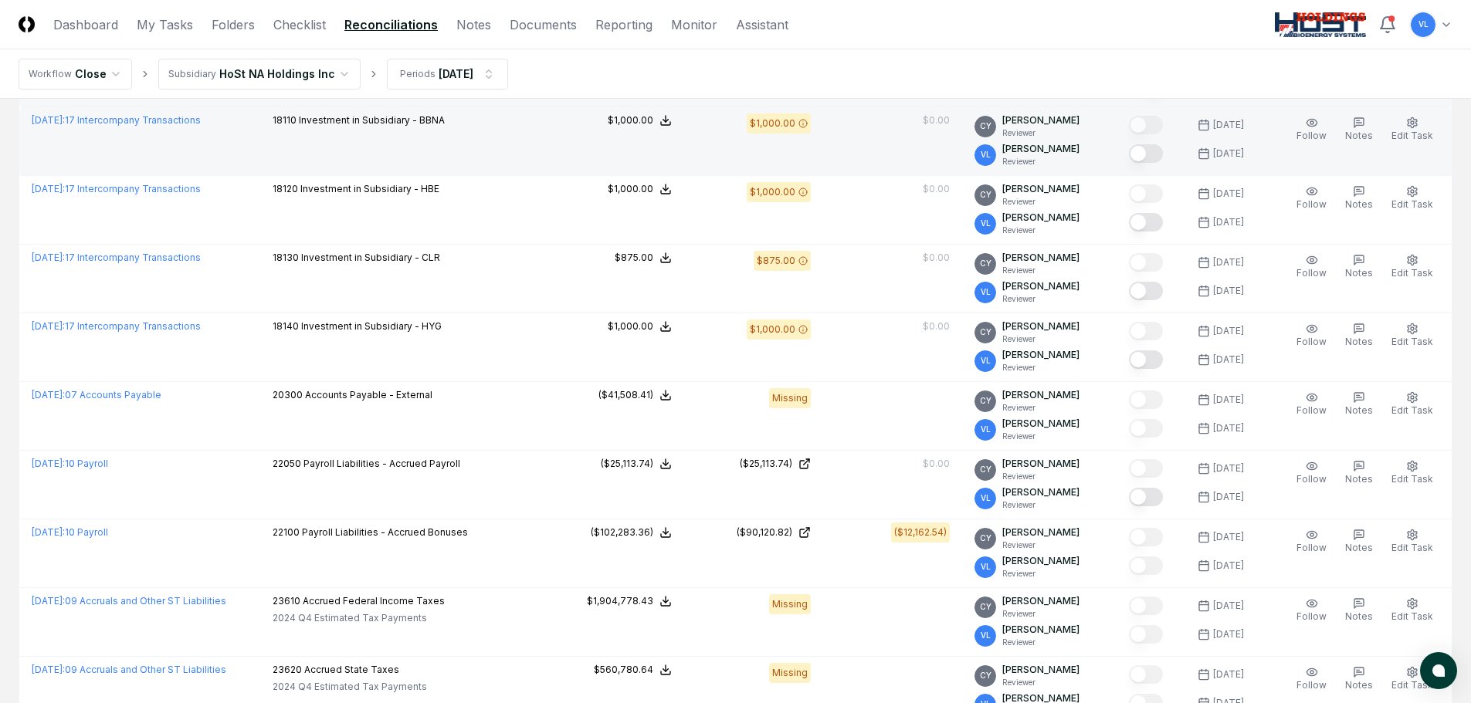
click at [1152, 154] on button "Mark complete" at bounding box center [1146, 153] width 34 height 19
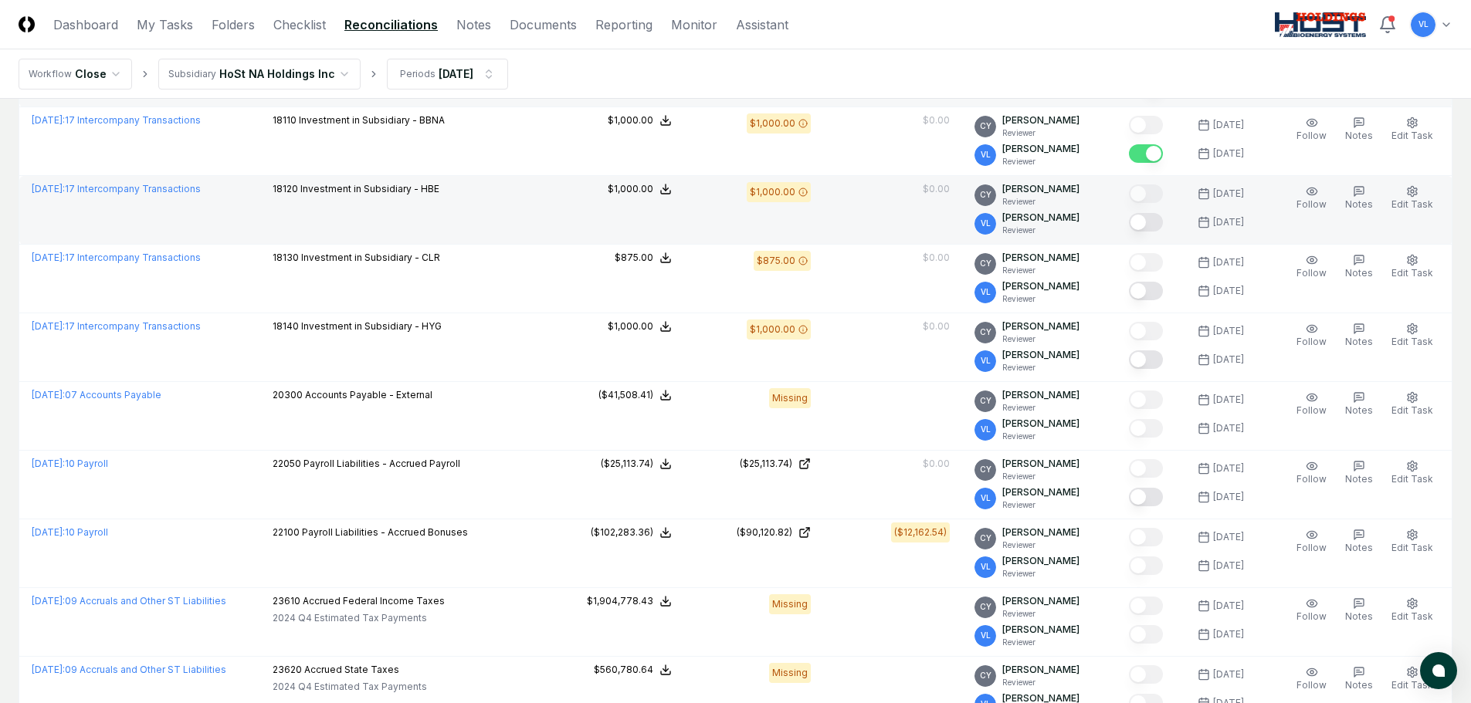
click at [1155, 221] on button "Mark complete" at bounding box center [1146, 222] width 34 height 19
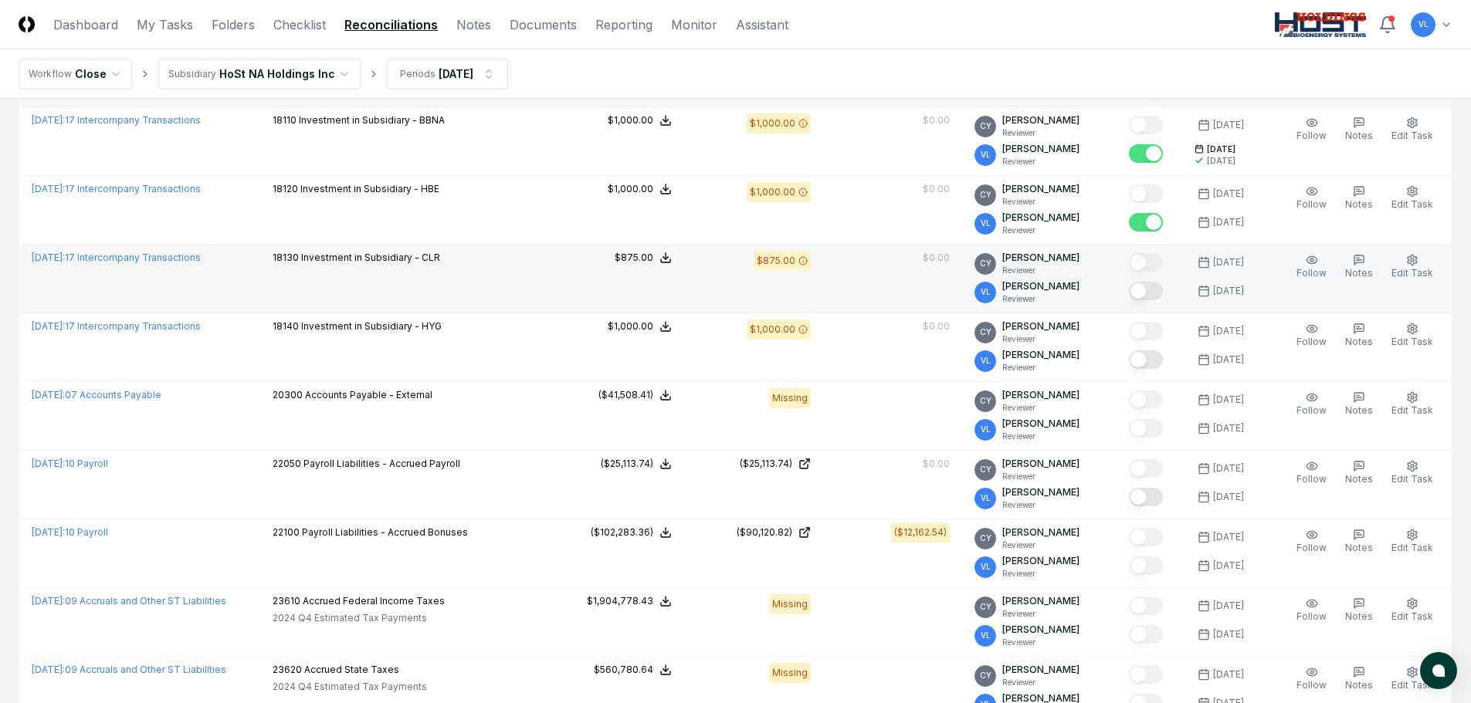
click at [1159, 286] on button "Mark complete" at bounding box center [1146, 291] width 34 height 19
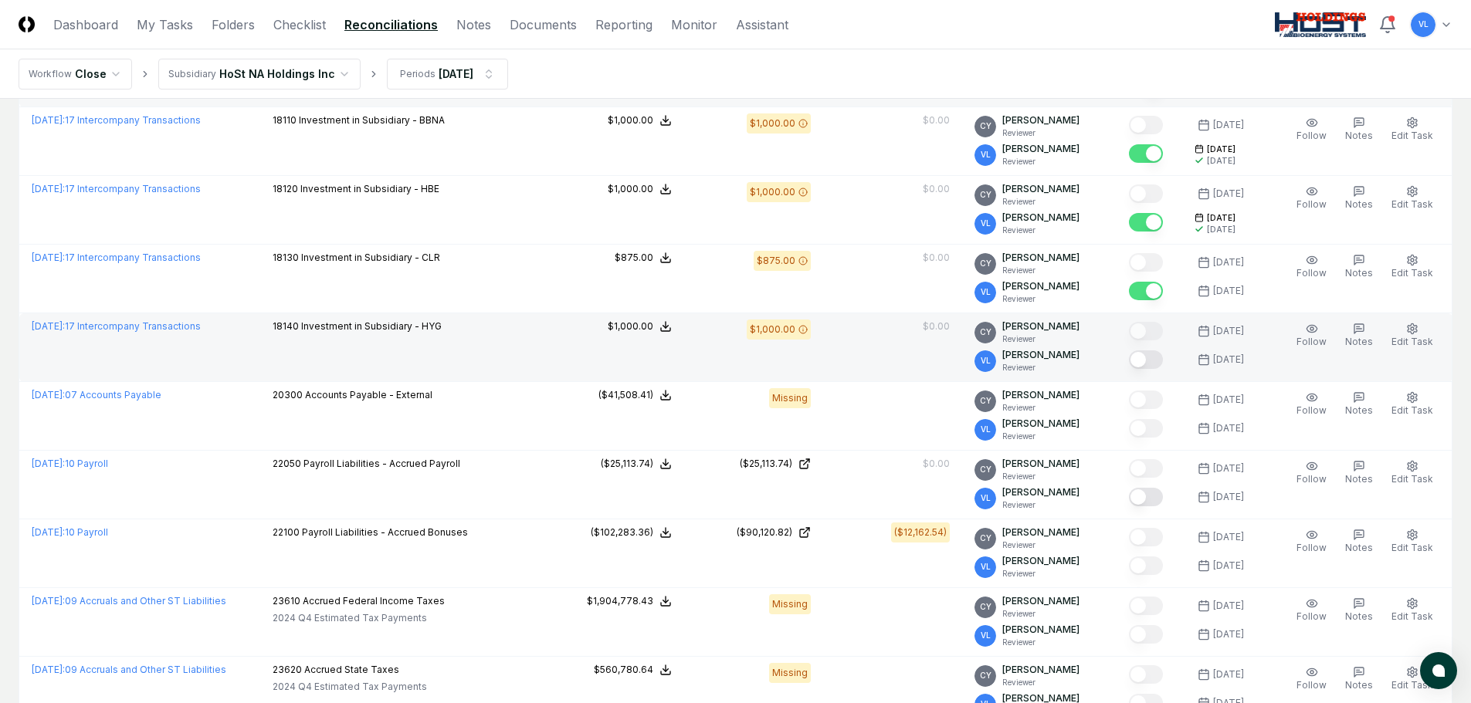
click at [1154, 361] on button "Mark complete" at bounding box center [1146, 360] width 34 height 19
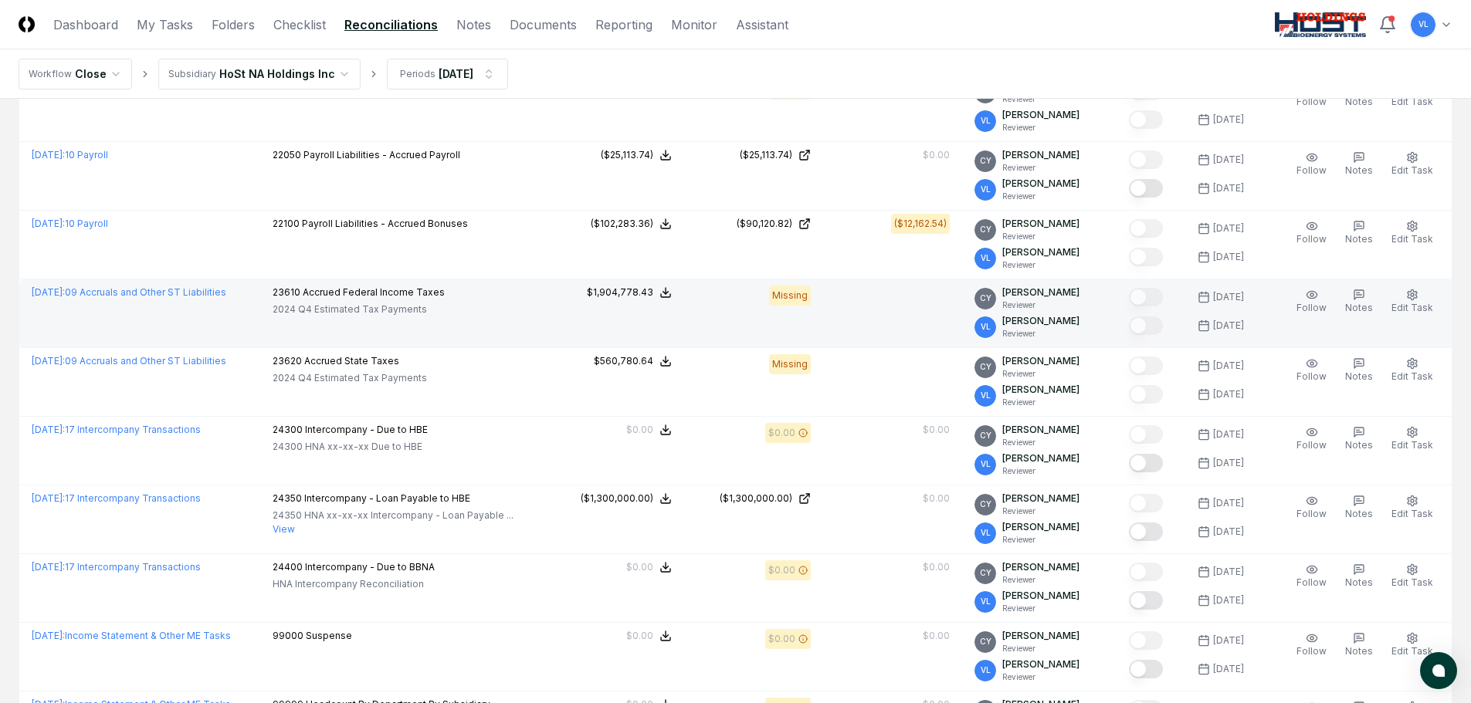
scroll to position [1853, 0]
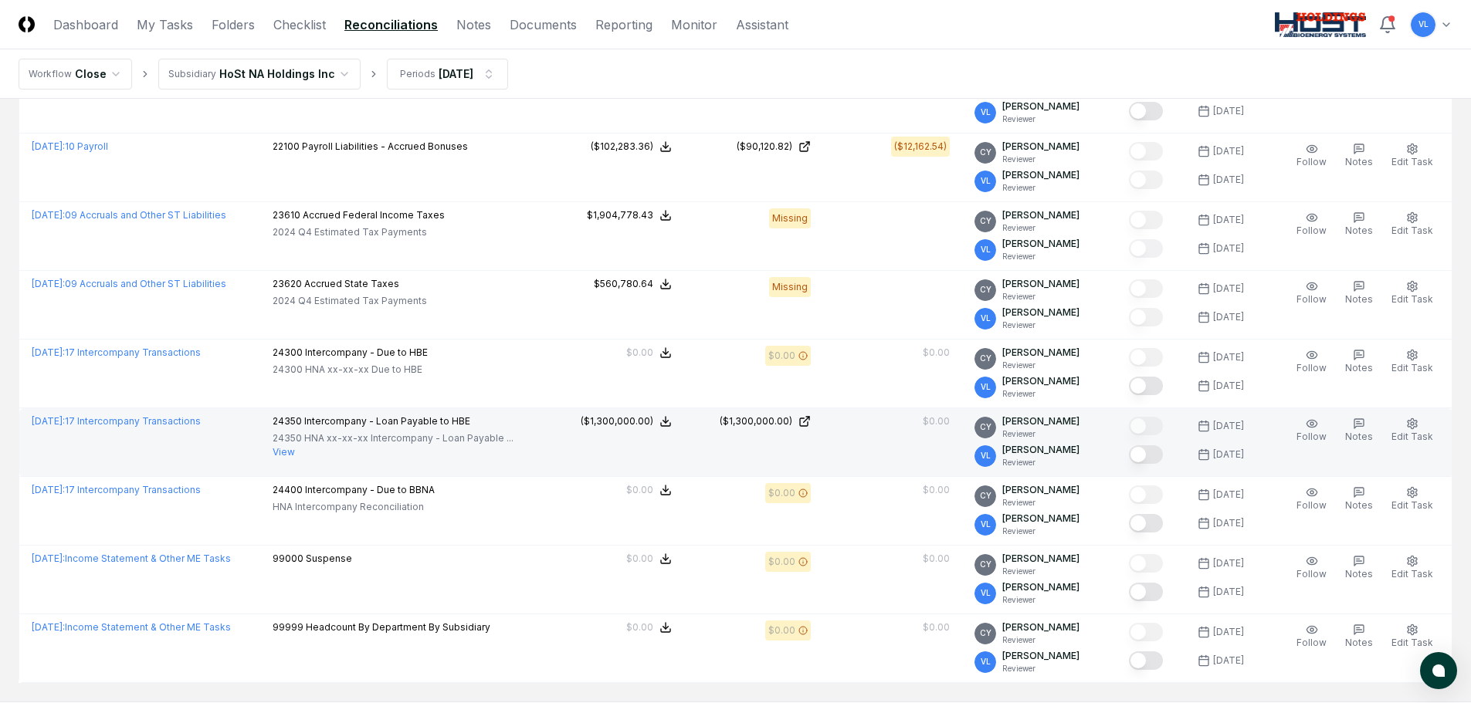
click at [1157, 460] on button "Mark complete" at bounding box center [1146, 455] width 34 height 19
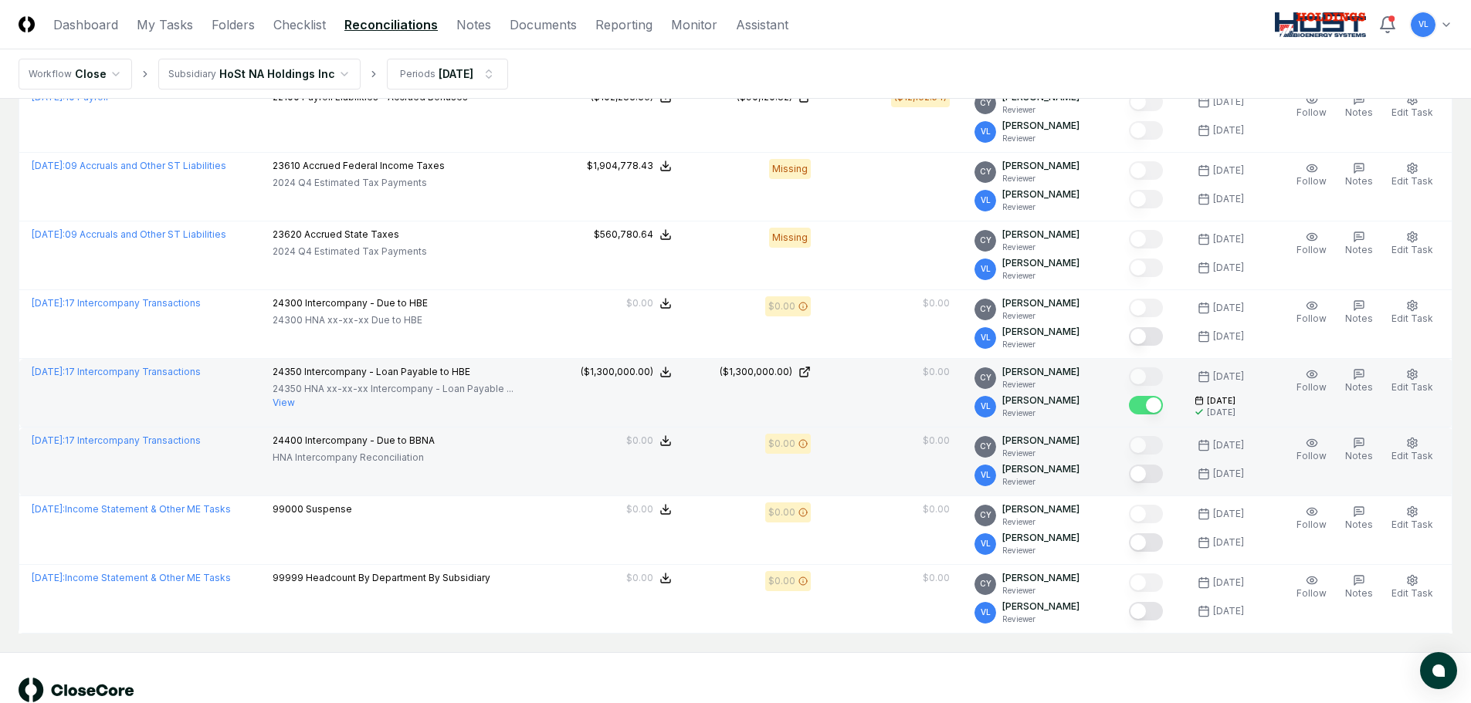
scroll to position [1930, 0]
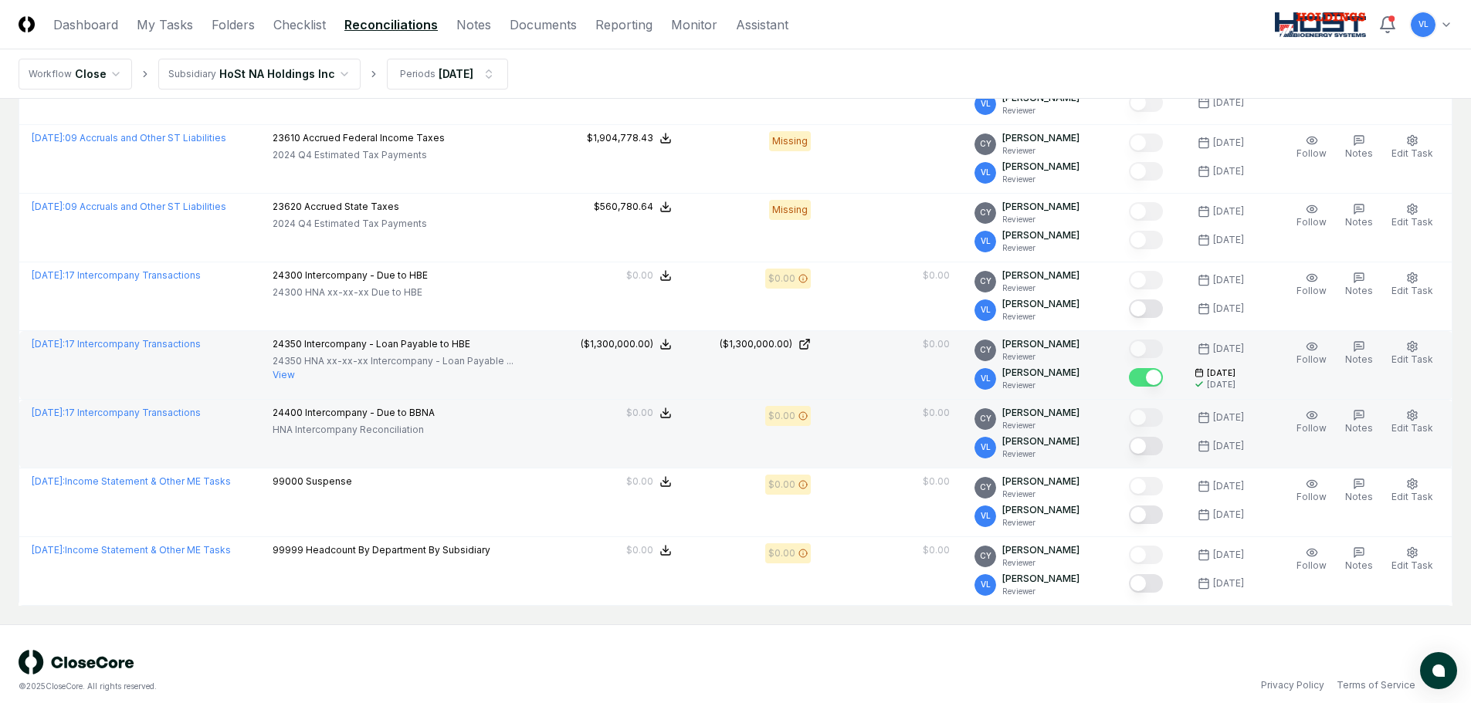
click at [1147, 449] on button "Mark complete" at bounding box center [1146, 446] width 34 height 19
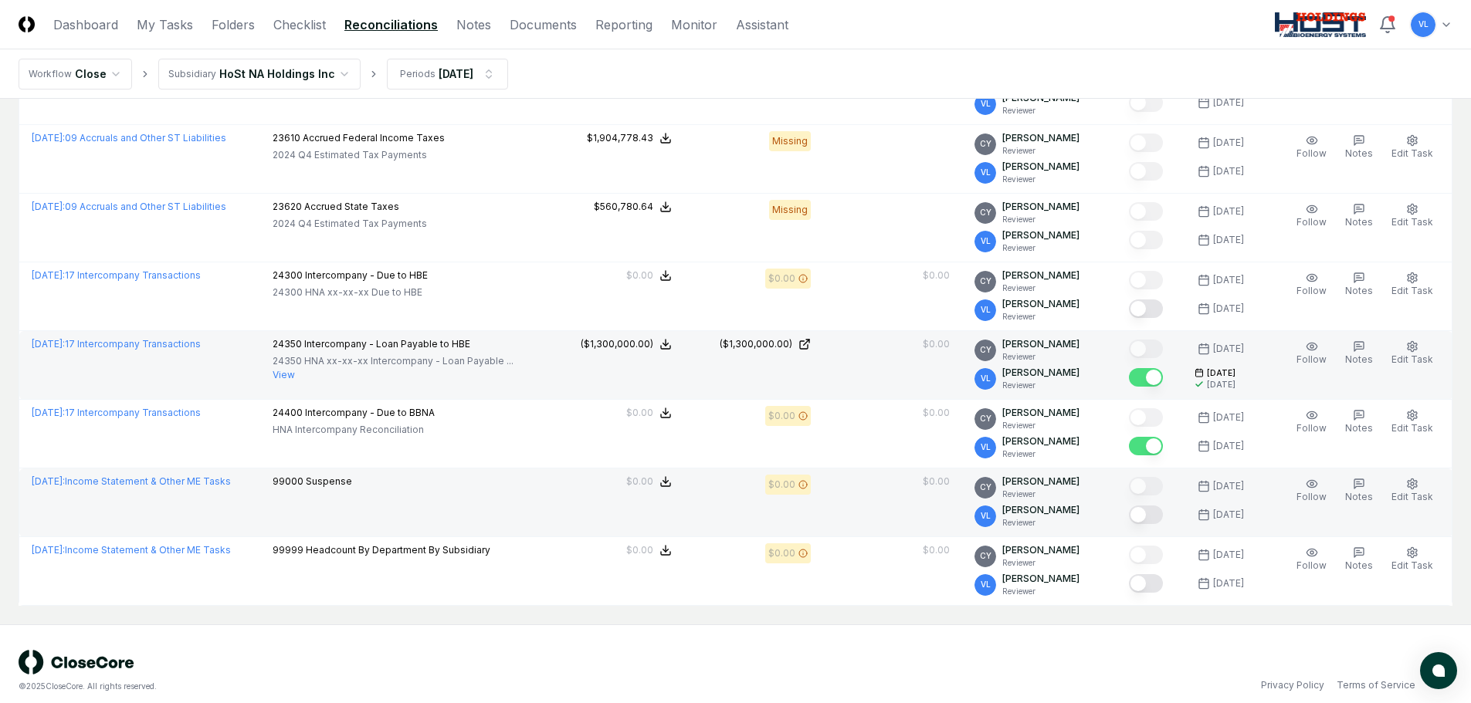
click at [1158, 517] on button "Mark complete" at bounding box center [1146, 515] width 34 height 19
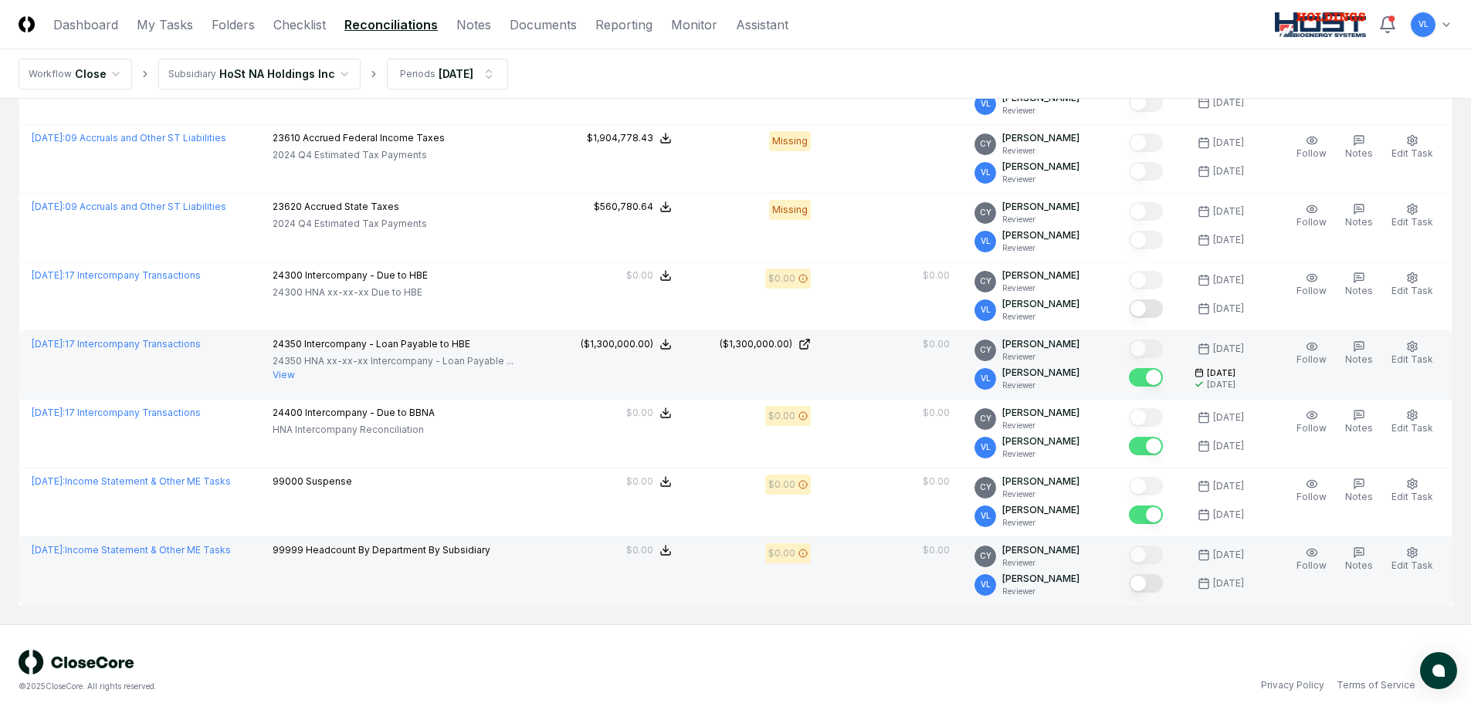
click at [1153, 579] on button "Mark complete" at bounding box center [1146, 583] width 34 height 19
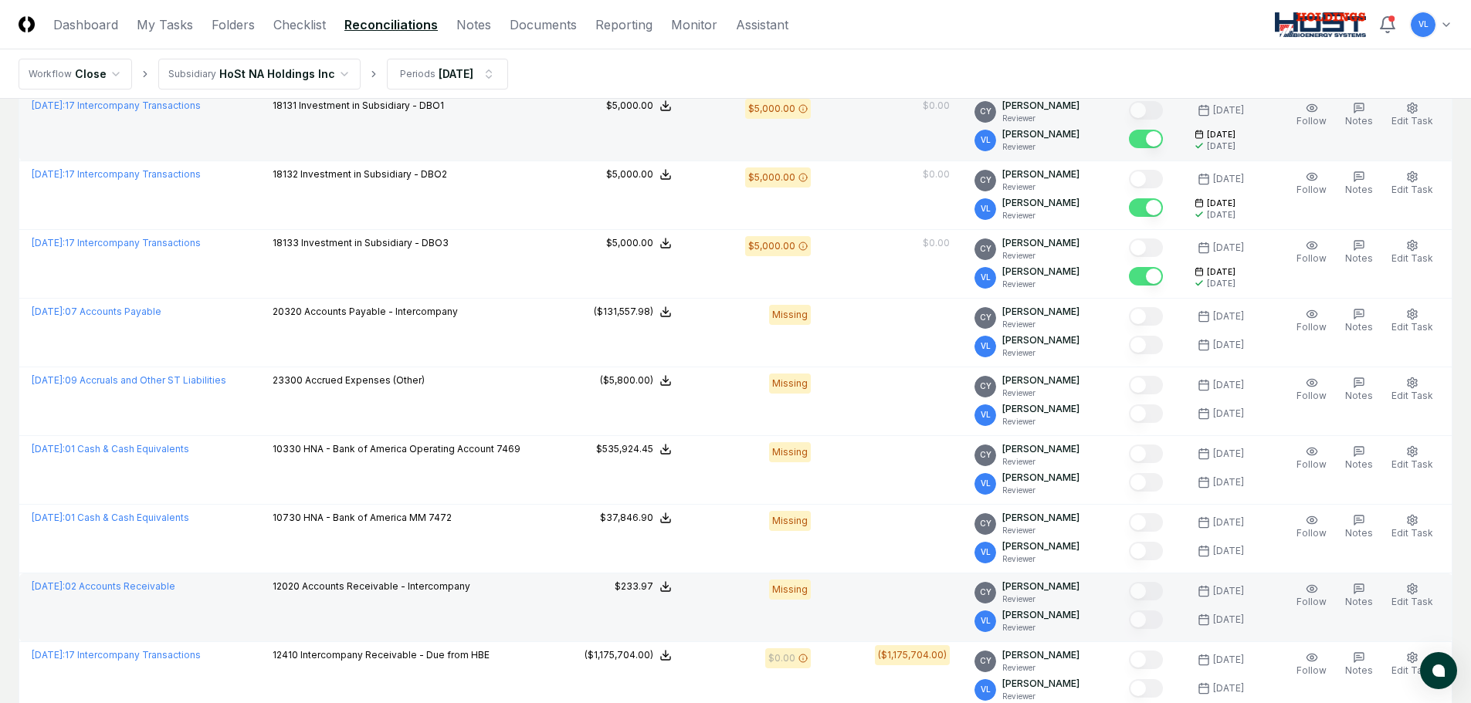
scroll to position [232, 0]
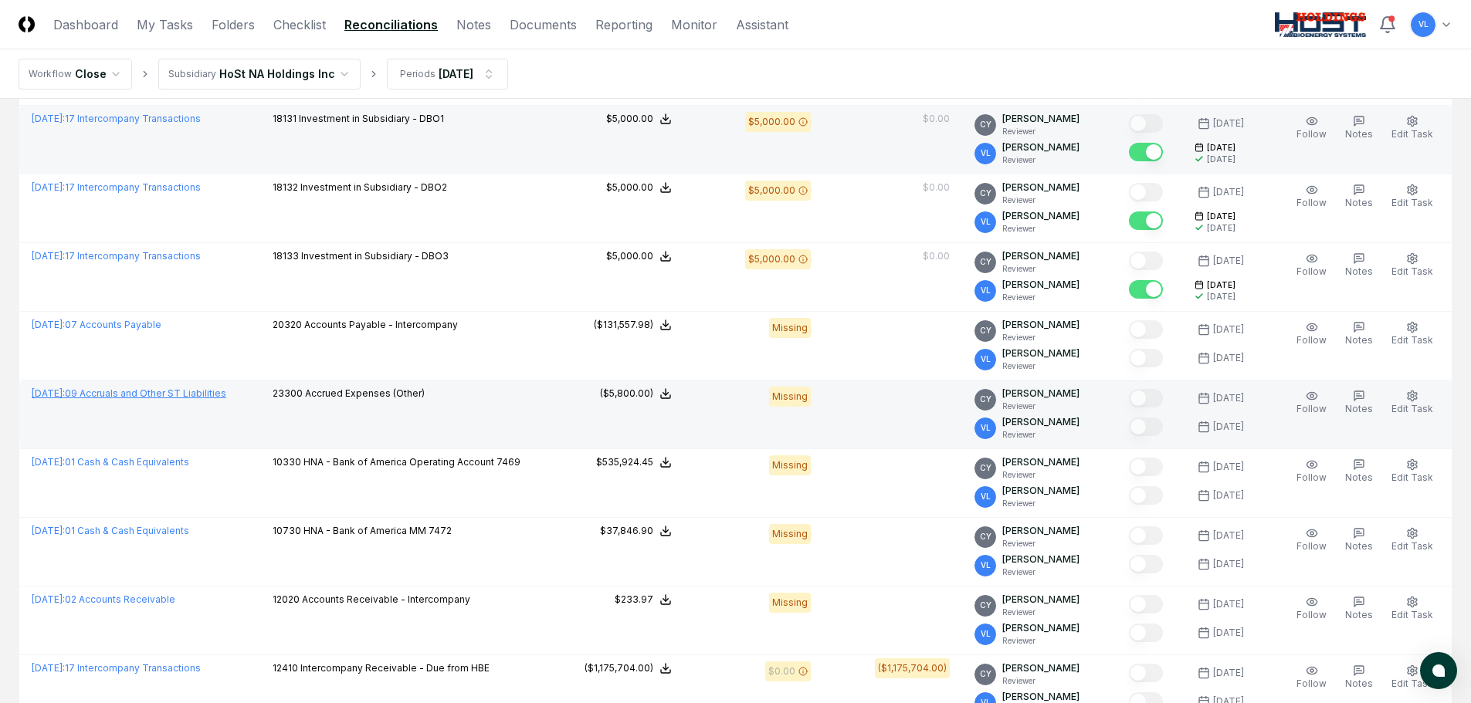
click at [202, 395] on link "[DATE] : 09 Accruals and Other ST Liabilities" at bounding box center [129, 394] width 195 height 12
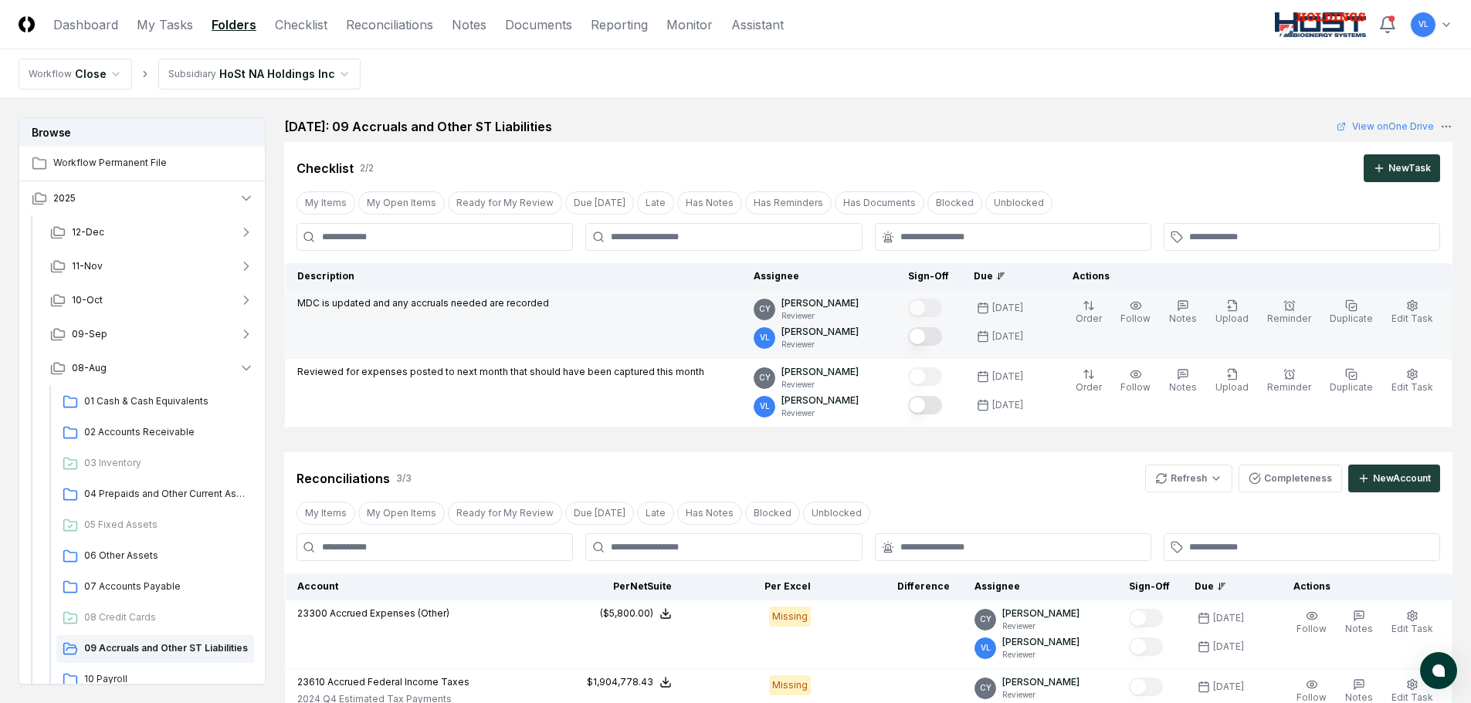
click at [941, 337] on button "Mark complete" at bounding box center [925, 336] width 34 height 19
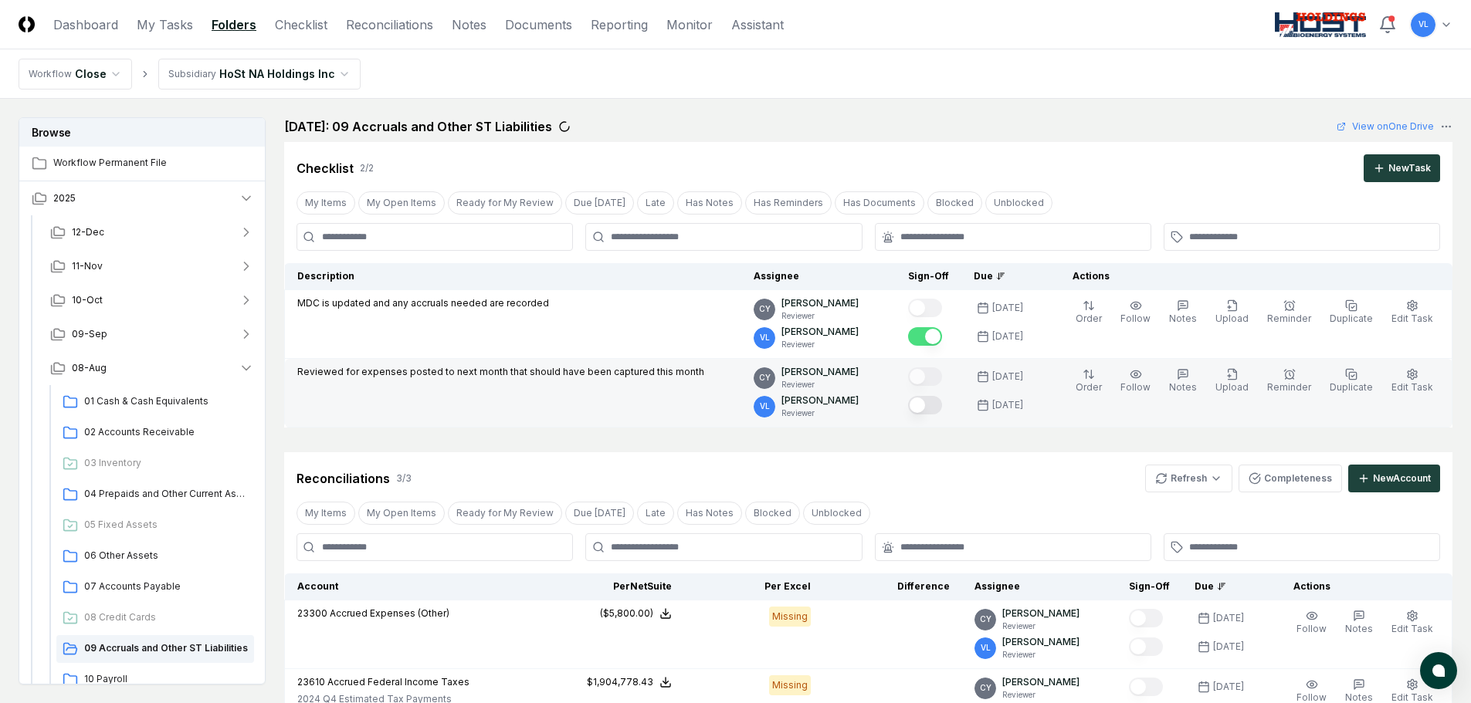
click at [937, 410] on button "Mark complete" at bounding box center [925, 405] width 34 height 19
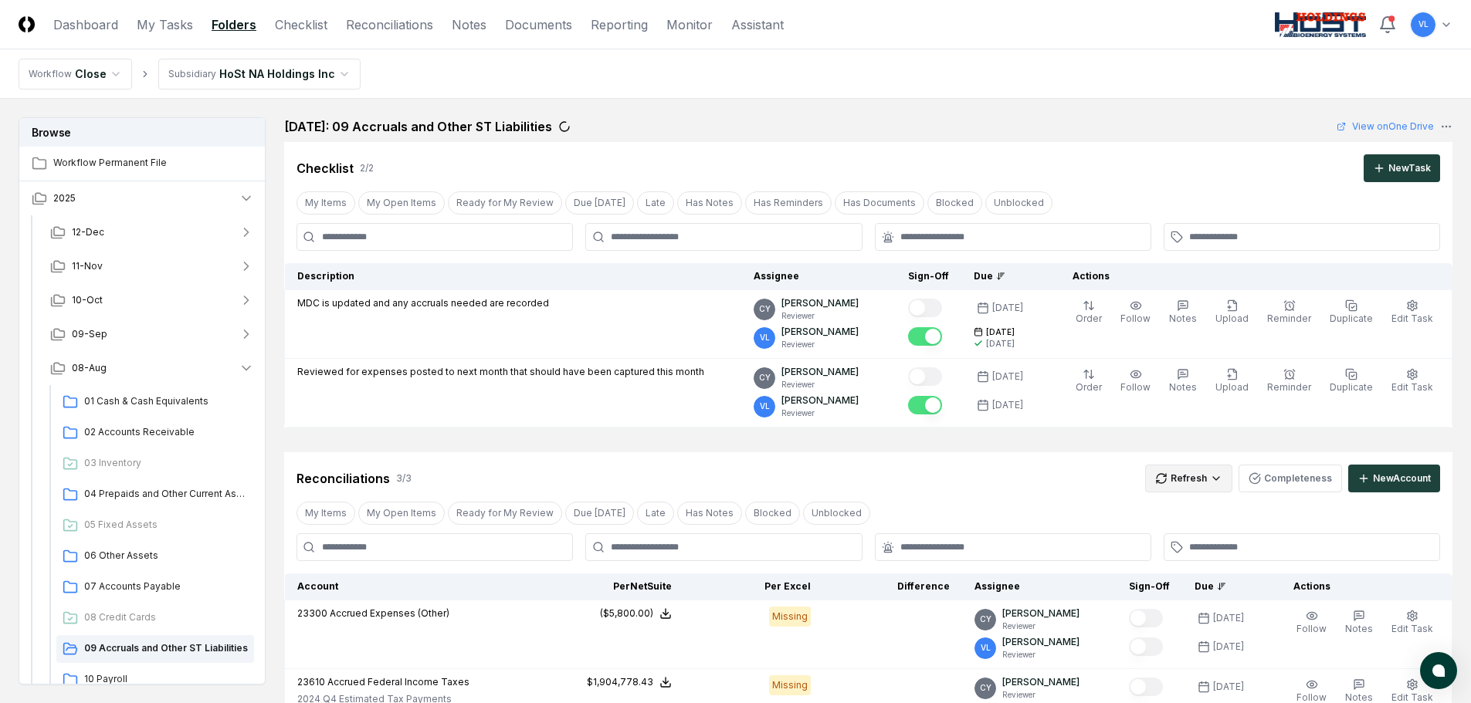
click at [1187, 467] on html "CloseCore Dashboard My Tasks Folders Checklist Reconciliations Notes Documents …" at bounding box center [735, 536] width 1471 height 1072
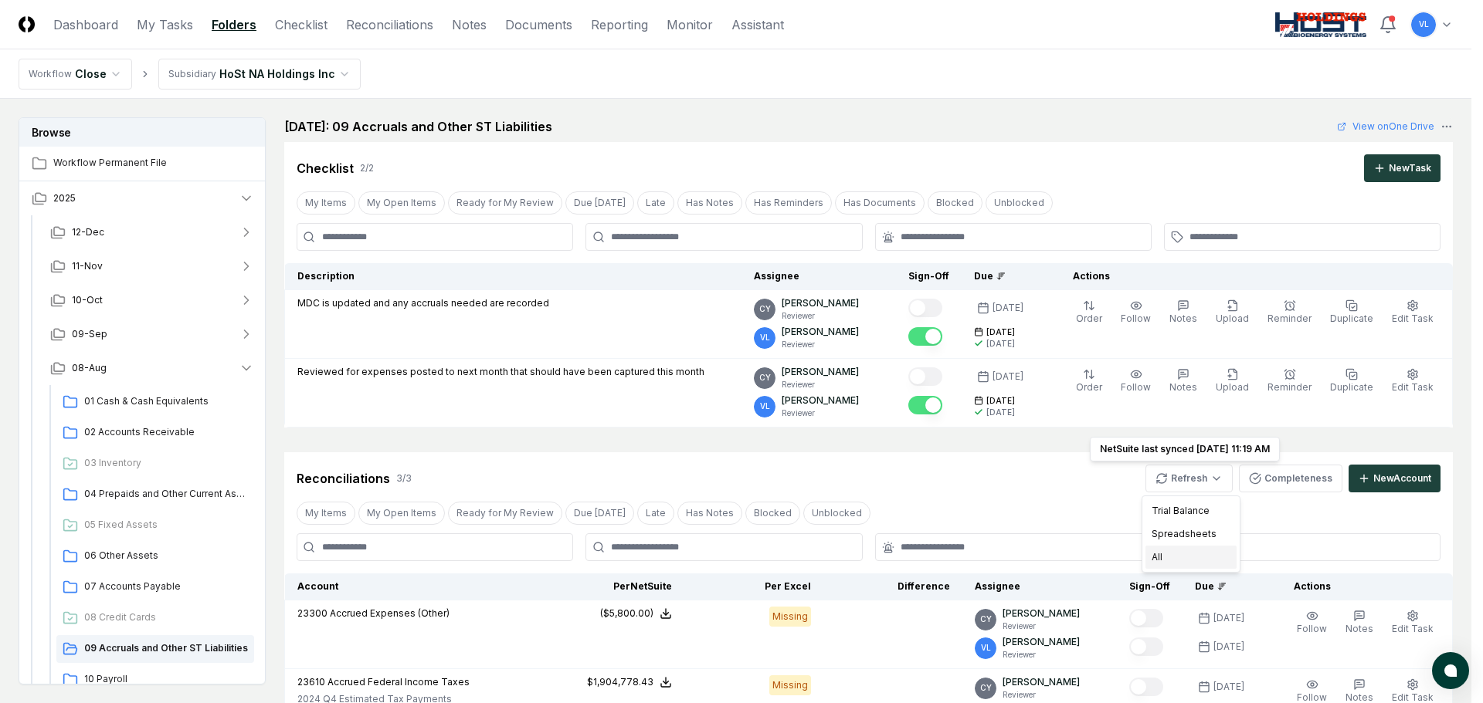
click at [1178, 551] on div "All" at bounding box center [1190, 557] width 91 height 23
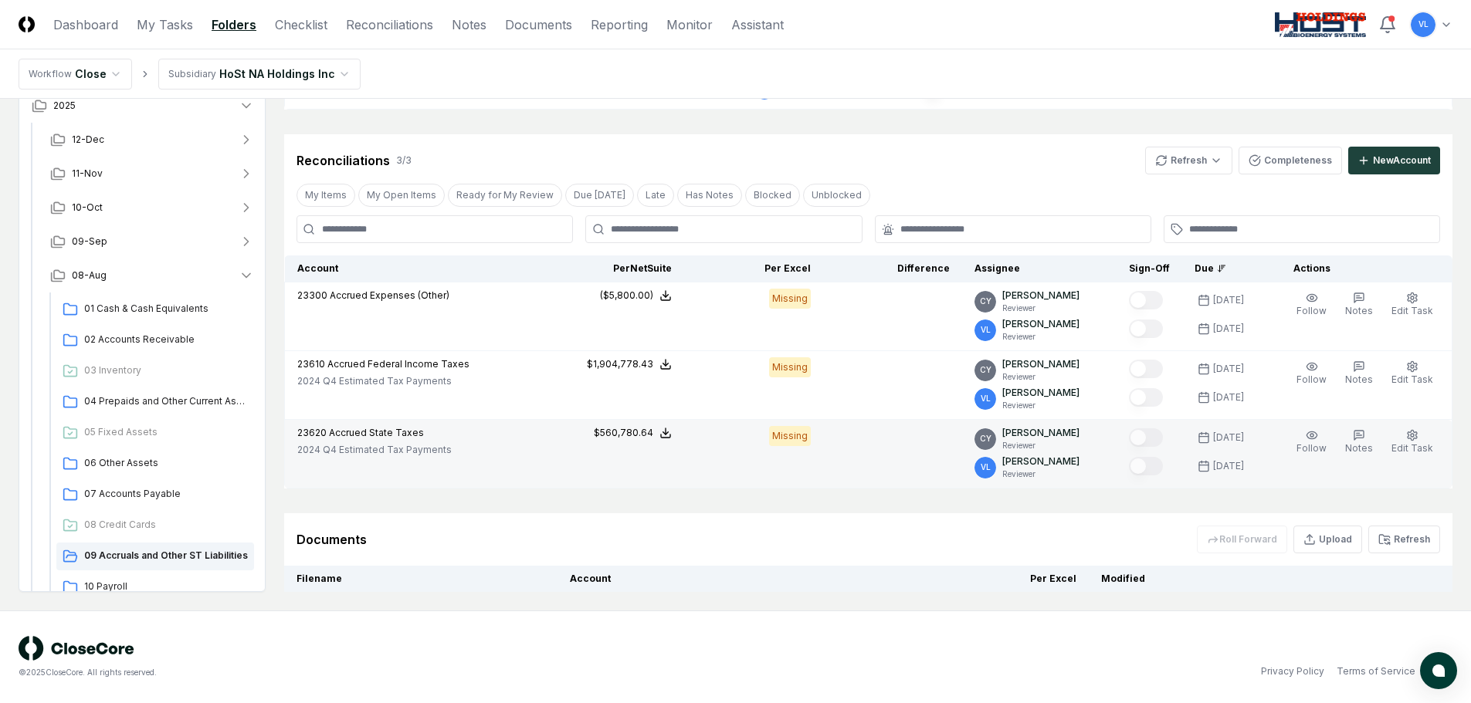
scroll to position [360, 0]
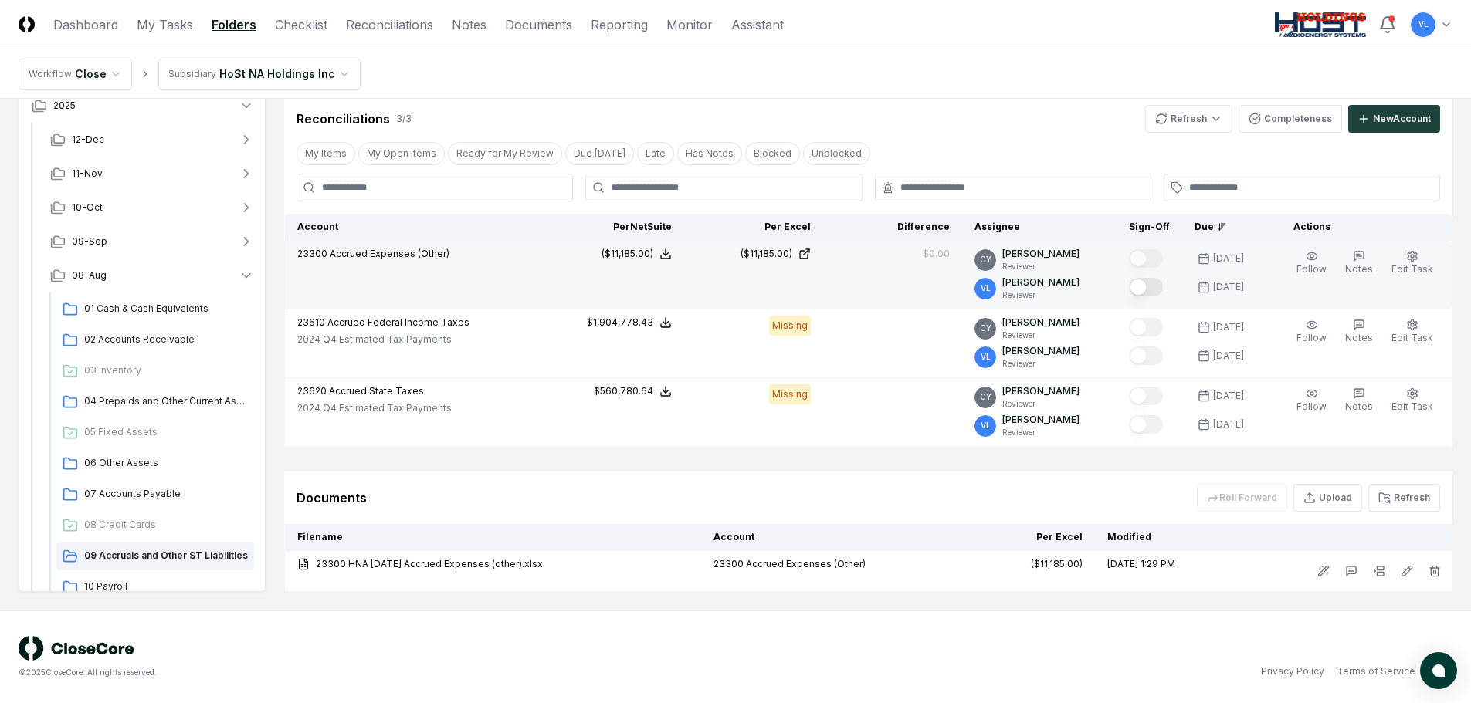
click at [1140, 289] on button "Mark complete" at bounding box center [1146, 287] width 34 height 19
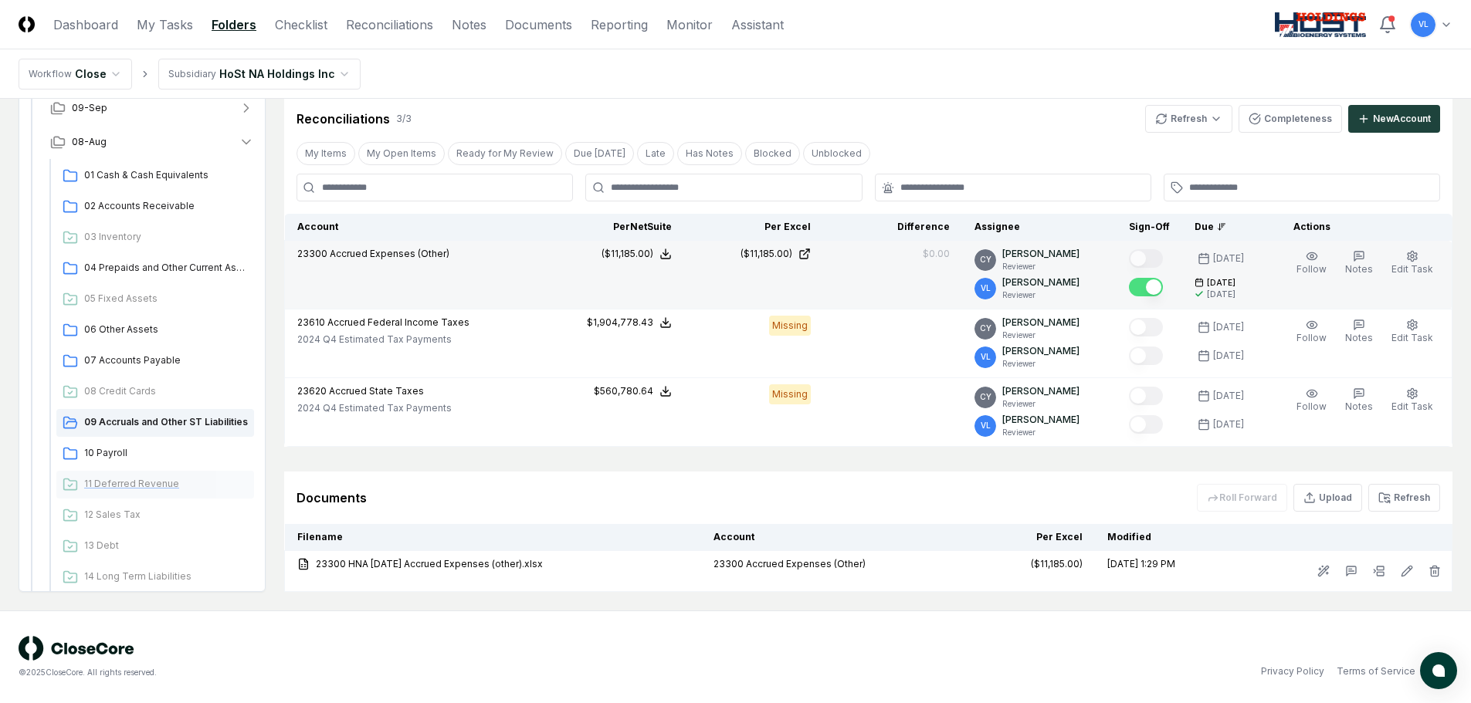
scroll to position [154, 0]
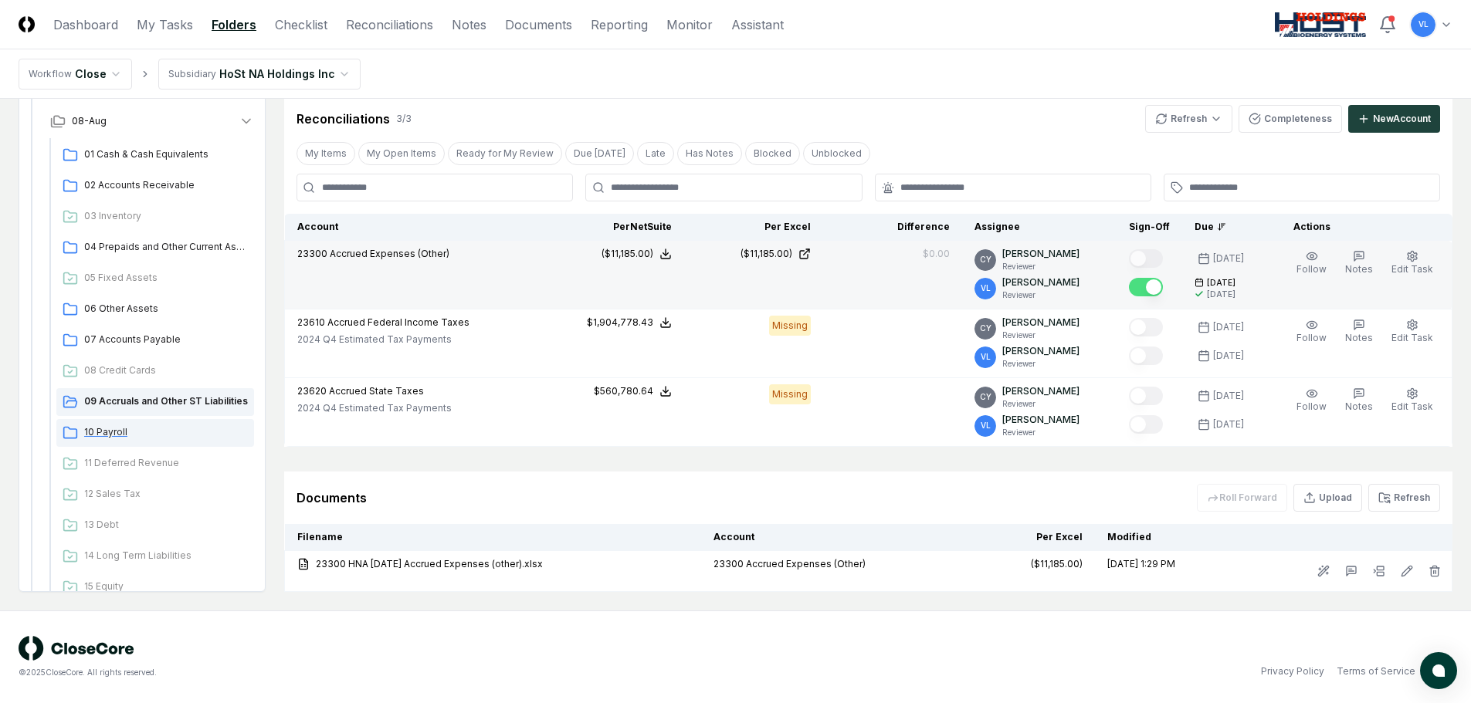
drag, startPoint x: 113, startPoint y: 430, endPoint x: 181, endPoint y: 429, distance: 68.7
click at [113, 430] on span "10 Payroll" at bounding box center [166, 432] width 164 height 14
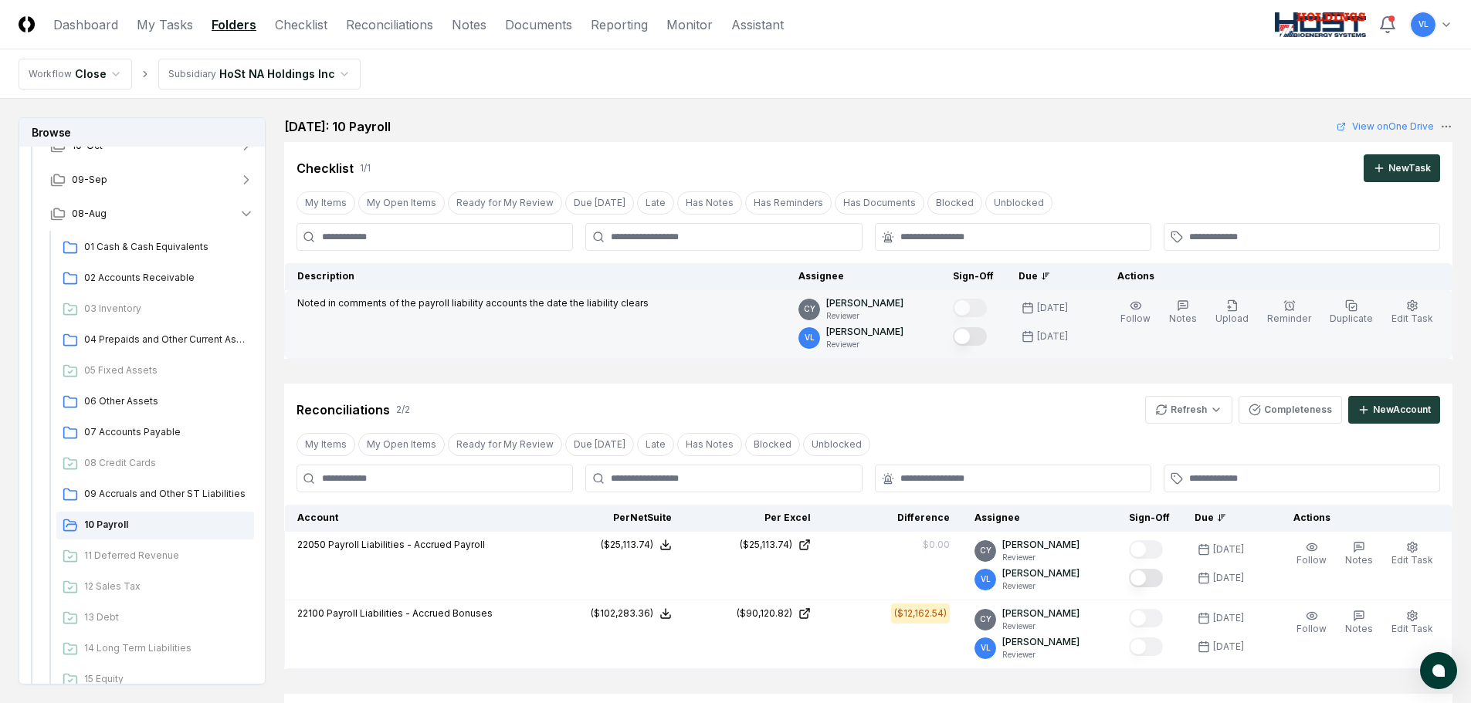
click at [972, 333] on button "Mark complete" at bounding box center [970, 336] width 34 height 19
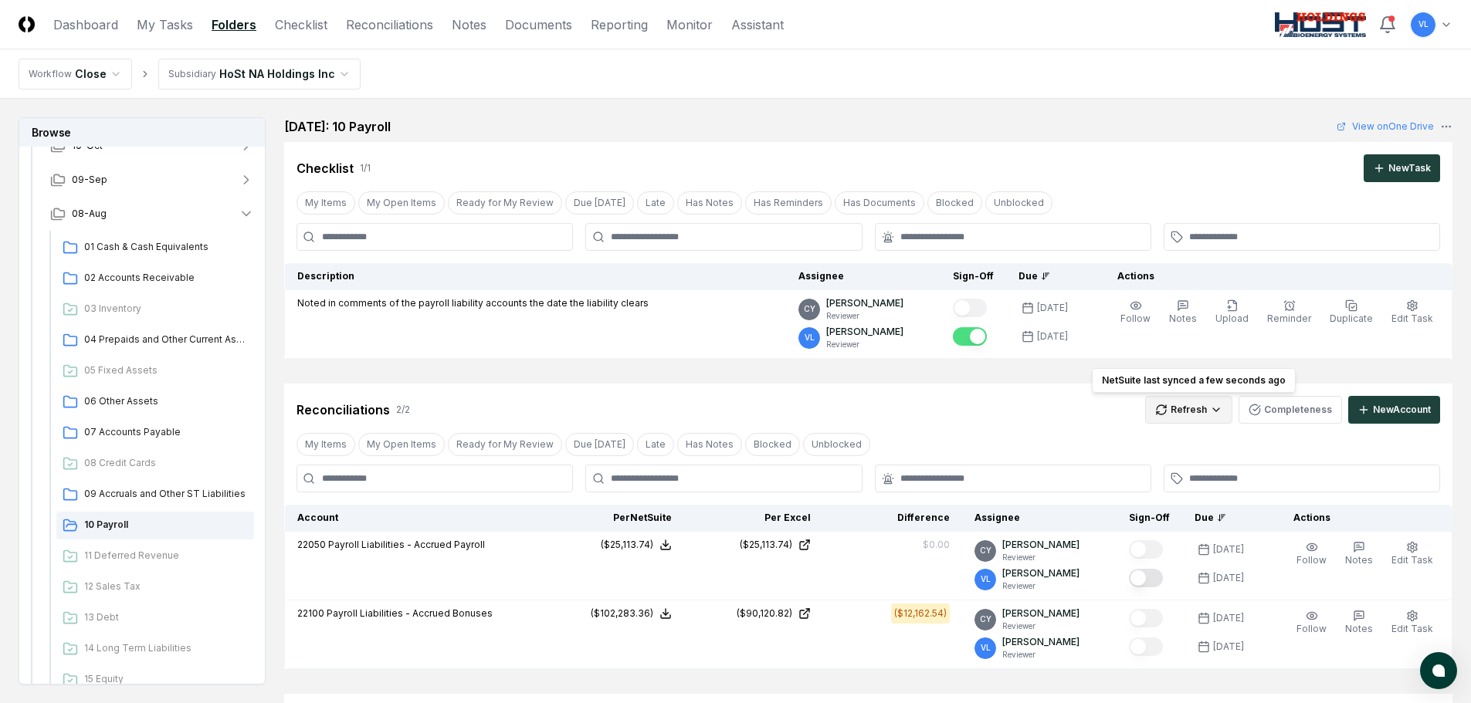
click at [1184, 410] on html "CloseCore Dashboard My Tasks Folders Checklist Reconciliations Notes Documents …" at bounding box center [735, 483] width 1471 height 967
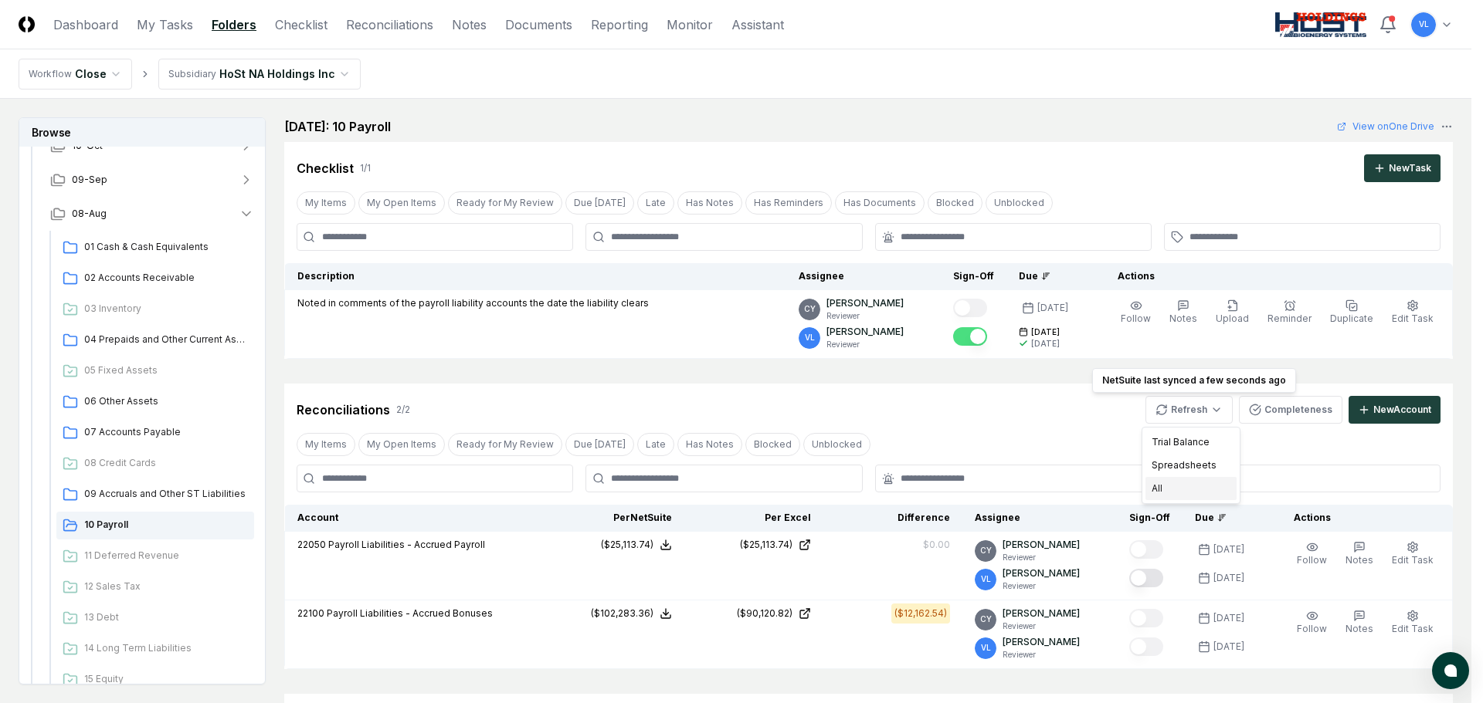
click at [1164, 489] on div "All" at bounding box center [1190, 488] width 91 height 23
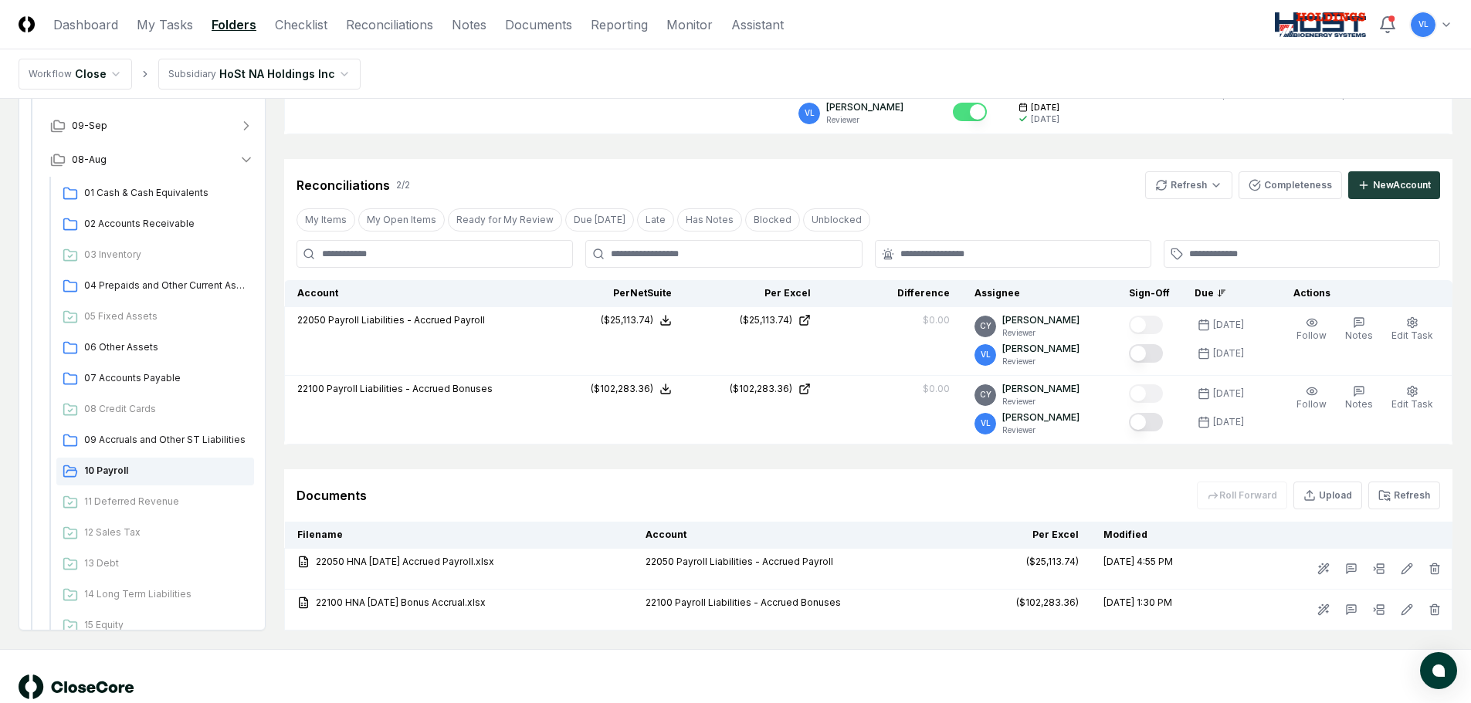
scroll to position [232, 0]
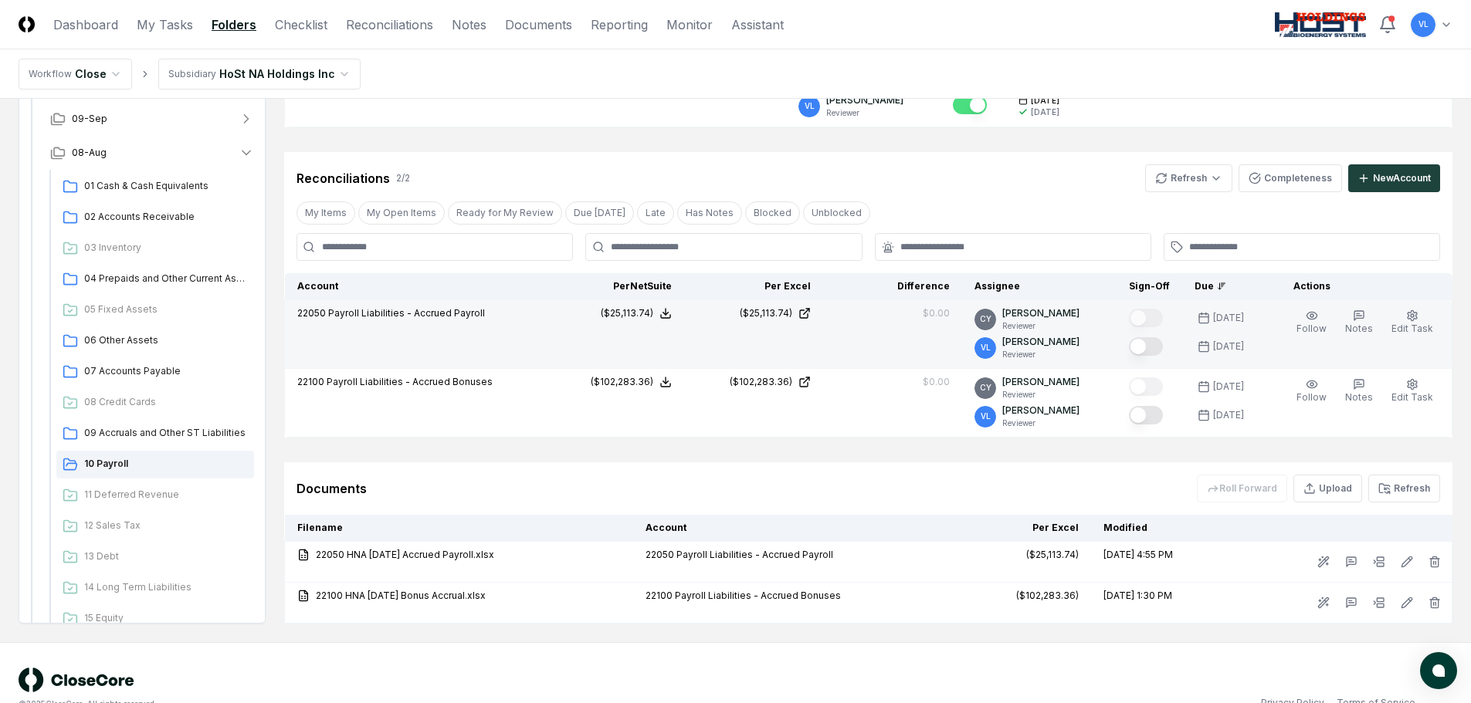
click at [1150, 345] on button "Mark complete" at bounding box center [1146, 346] width 34 height 19
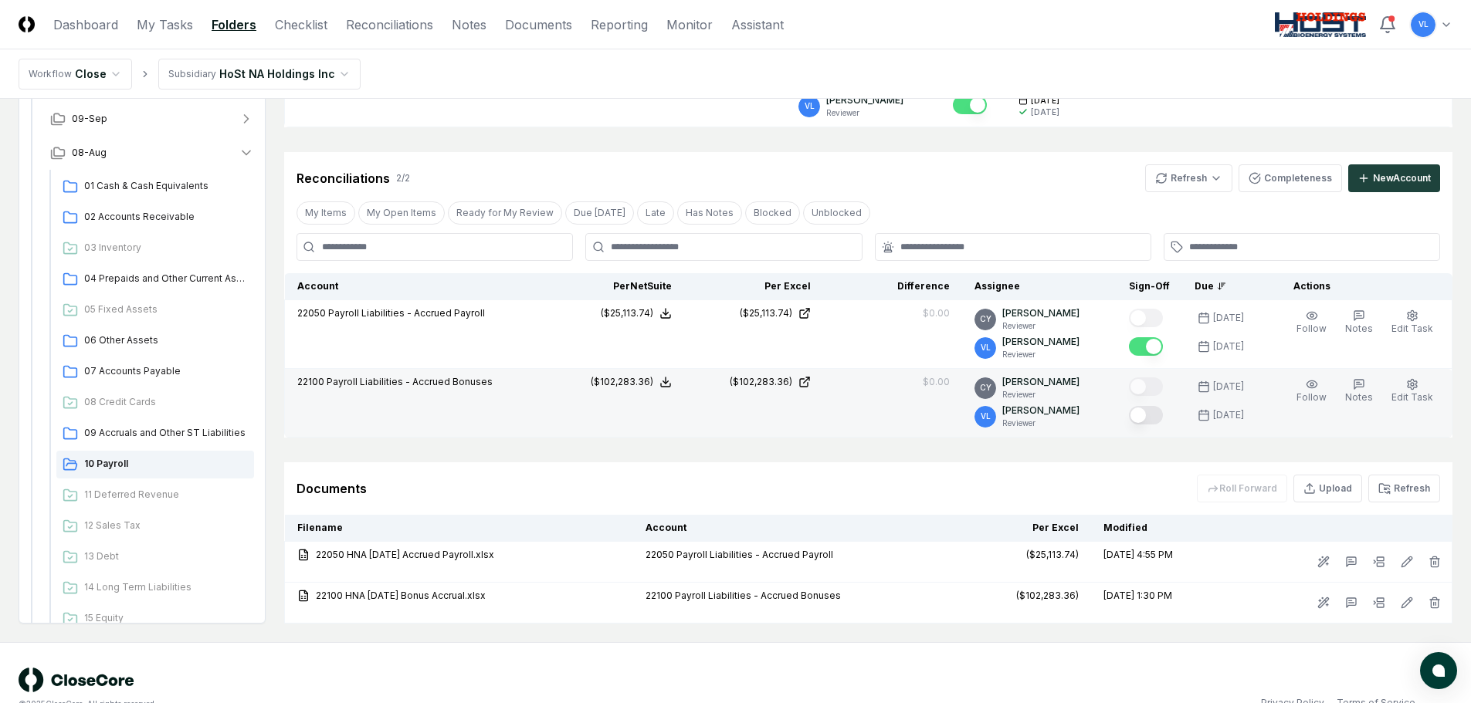
click at [1146, 417] on button "Mark complete" at bounding box center [1146, 415] width 34 height 19
click at [172, 176] on div "01 Cash & Cash Equivalents" at bounding box center [155, 187] width 198 height 28
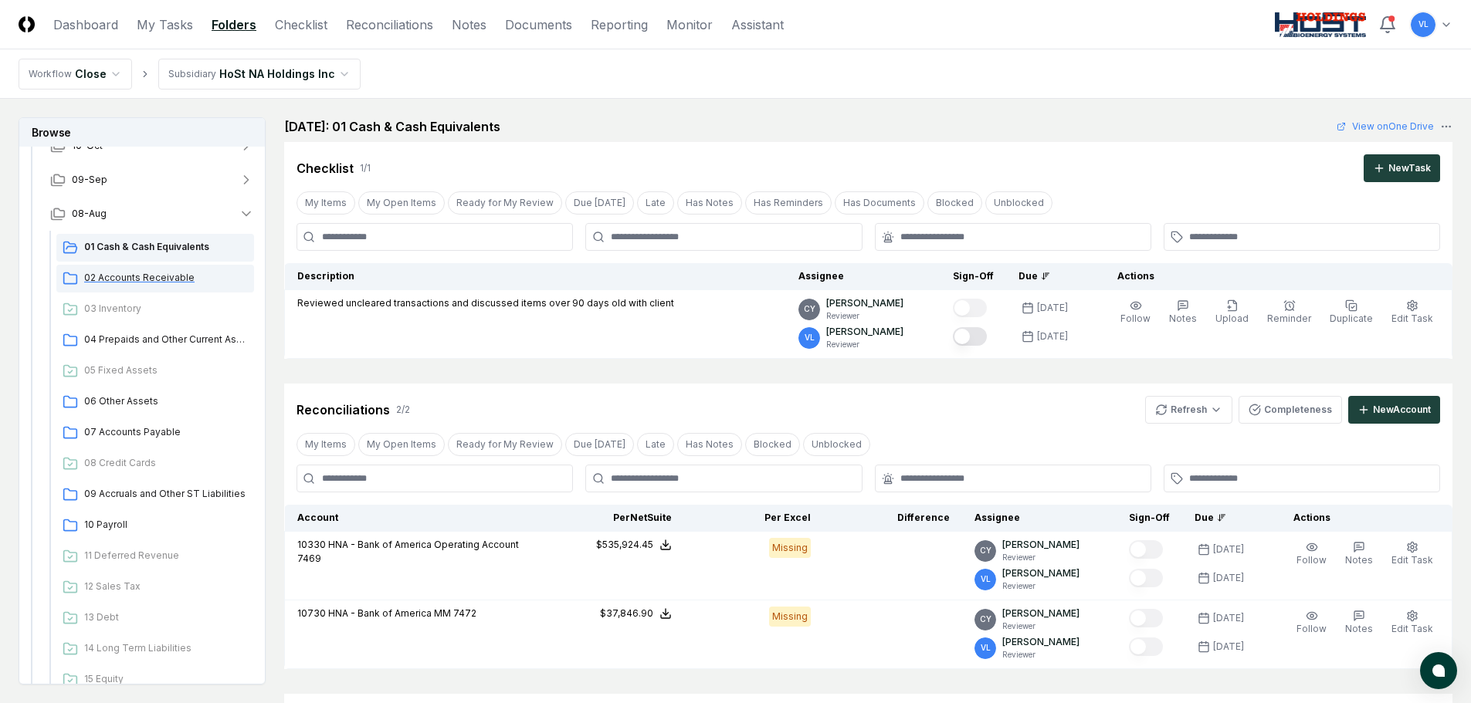
click at [161, 280] on span "02 Accounts Receivable" at bounding box center [166, 278] width 164 height 14
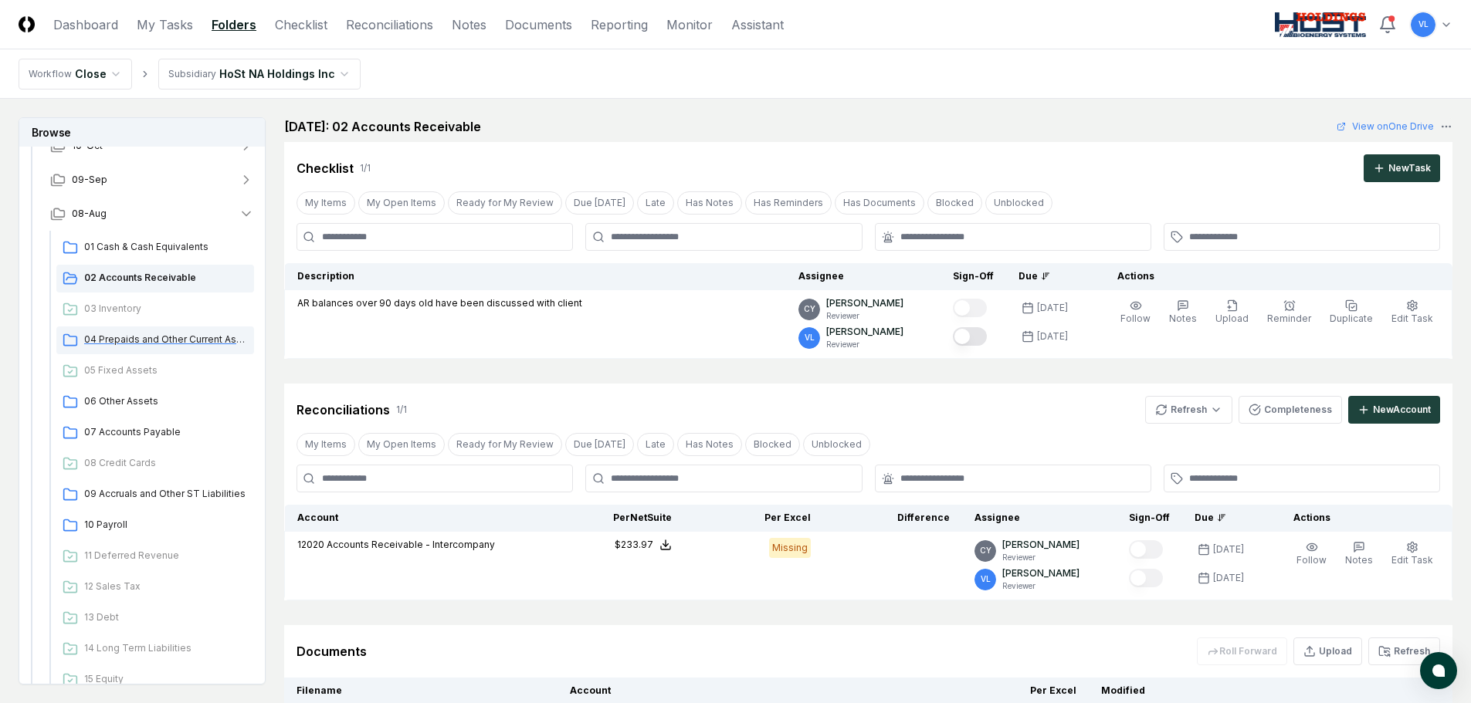
click at [137, 334] on span "04 Prepaids and Other Current Assets" at bounding box center [166, 340] width 164 height 14
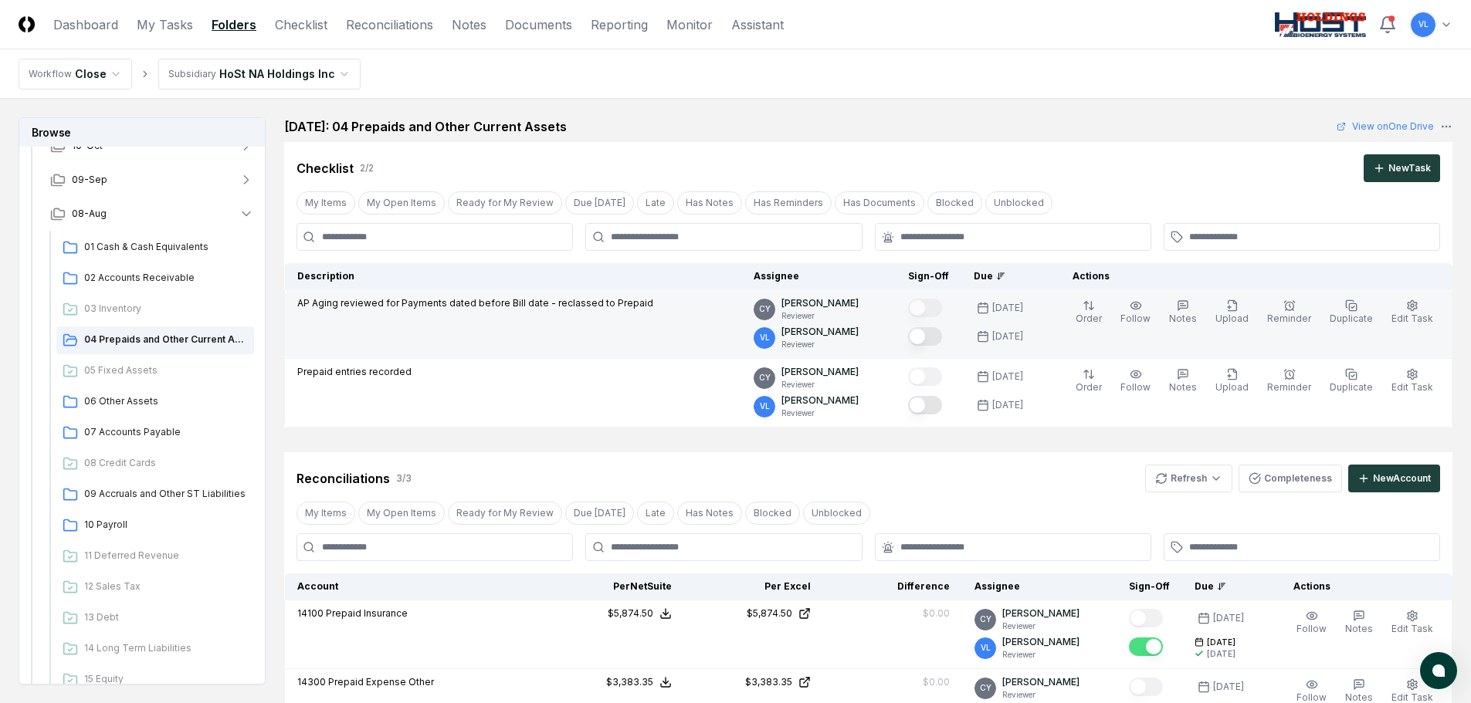
click at [939, 334] on button "Mark complete" at bounding box center [925, 336] width 34 height 19
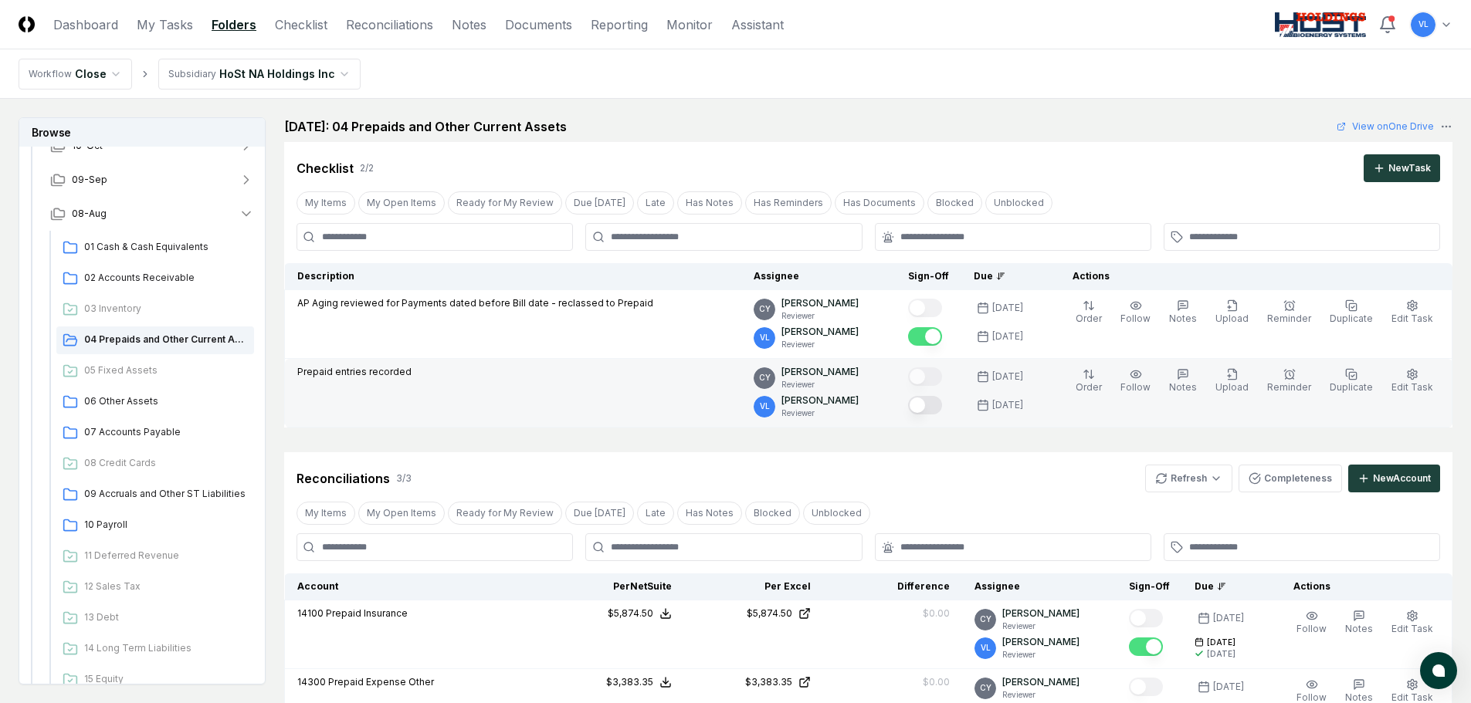
click at [934, 408] on button "Mark complete" at bounding box center [925, 405] width 34 height 19
click at [144, 402] on span "06 Other Assets" at bounding box center [166, 402] width 164 height 14
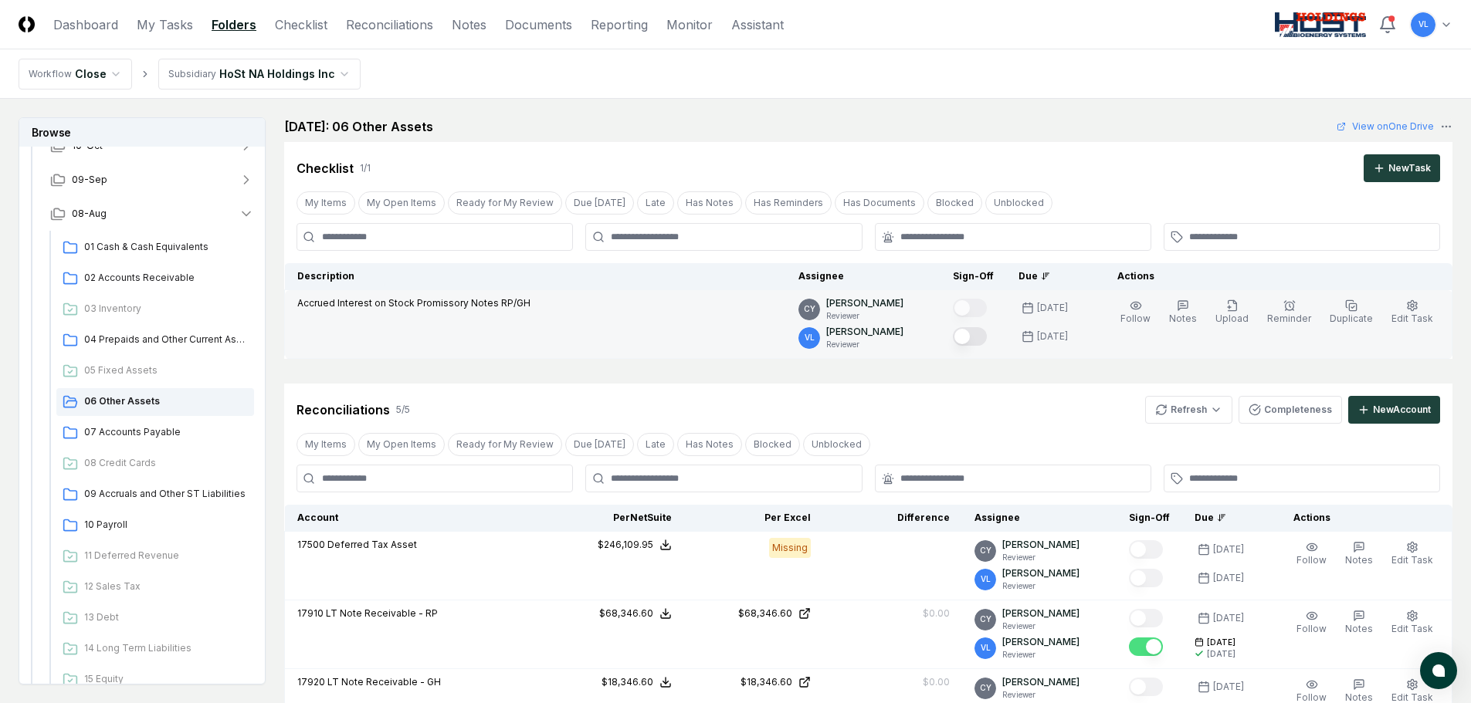
click at [987, 336] on button "Mark complete" at bounding box center [970, 336] width 34 height 19
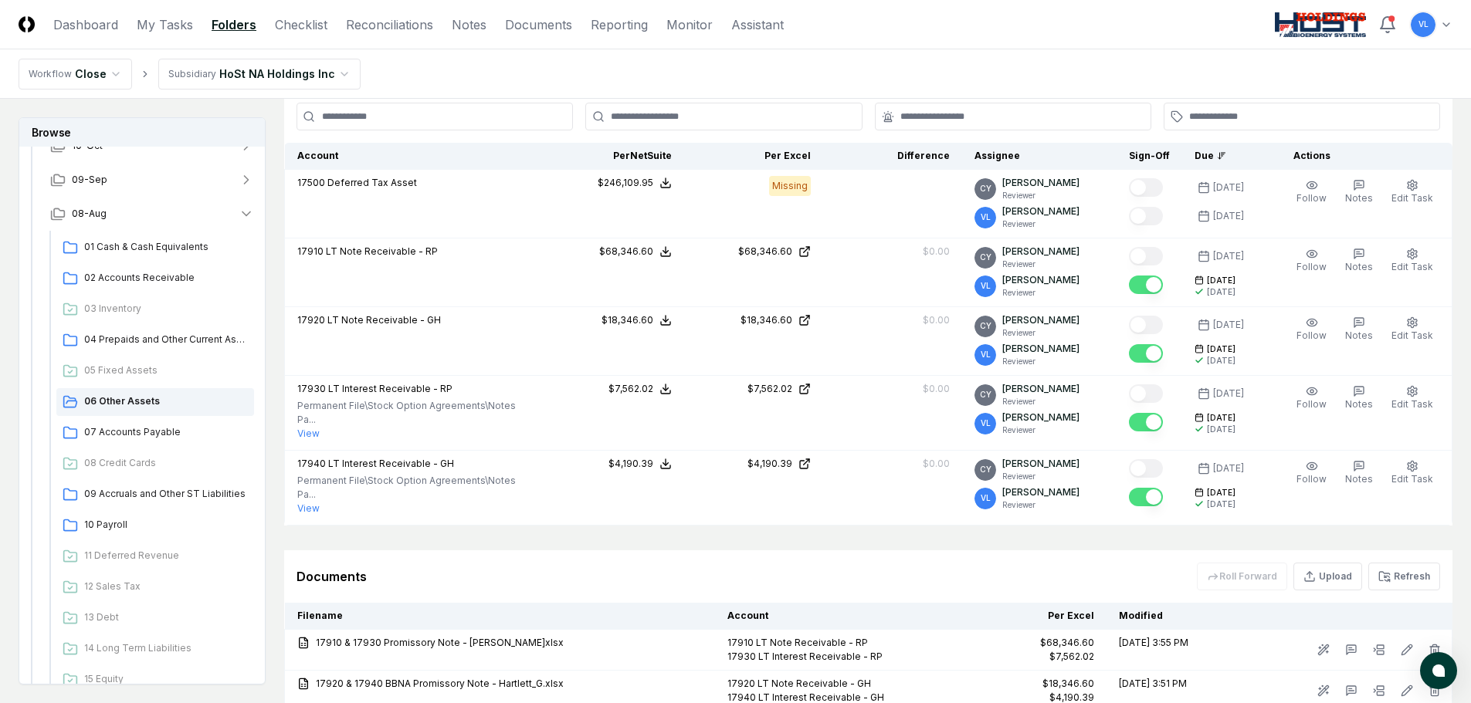
scroll to position [386, 0]
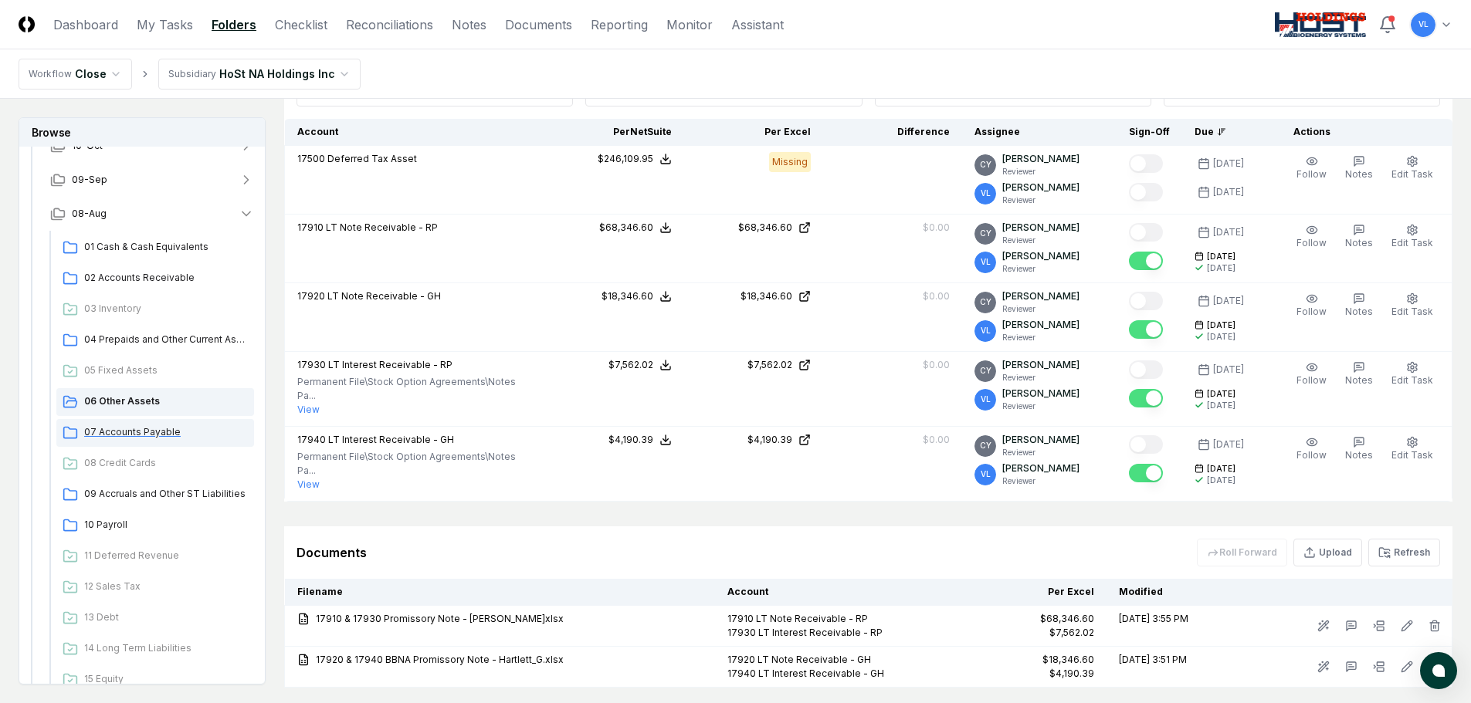
click at [137, 425] on span "07 Accounts Payable" at bounding box center [166, 432] width 164 height 14
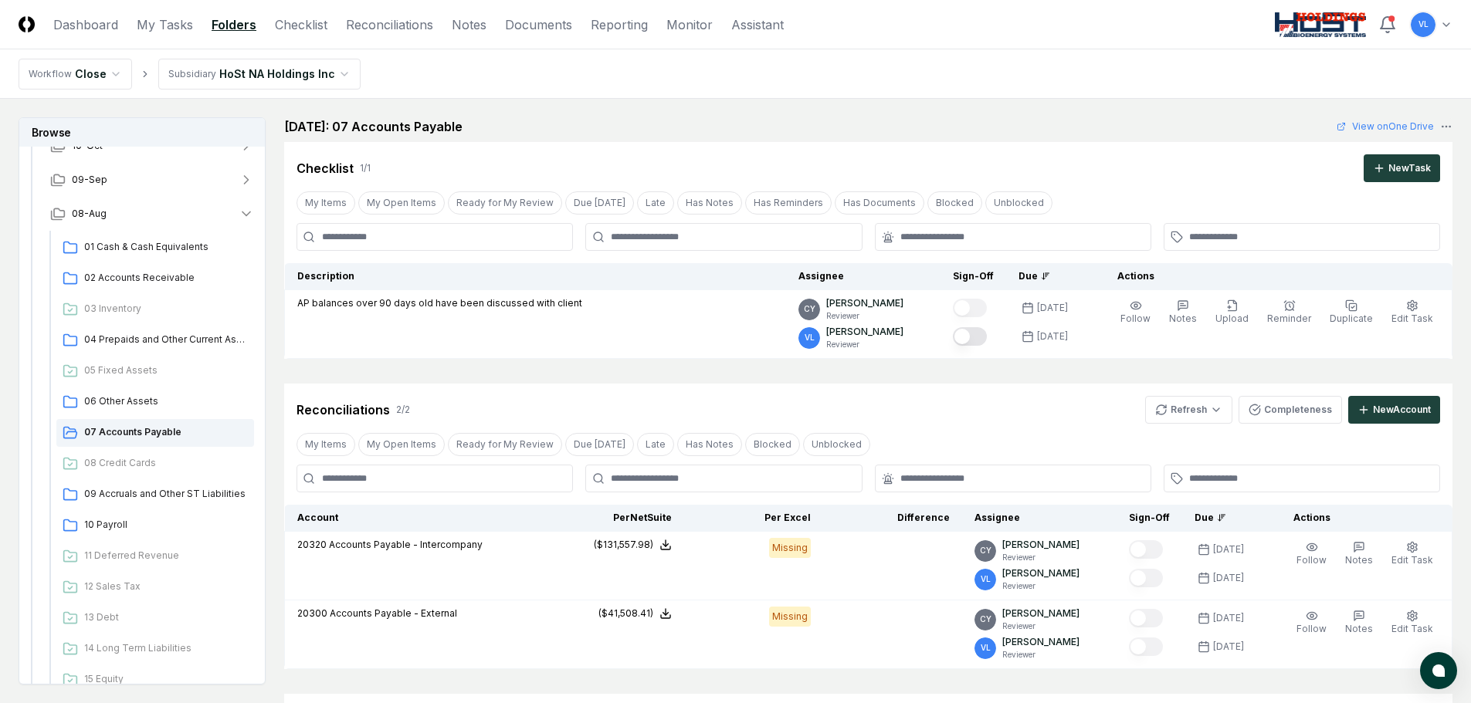
scroll to position [77, 0]
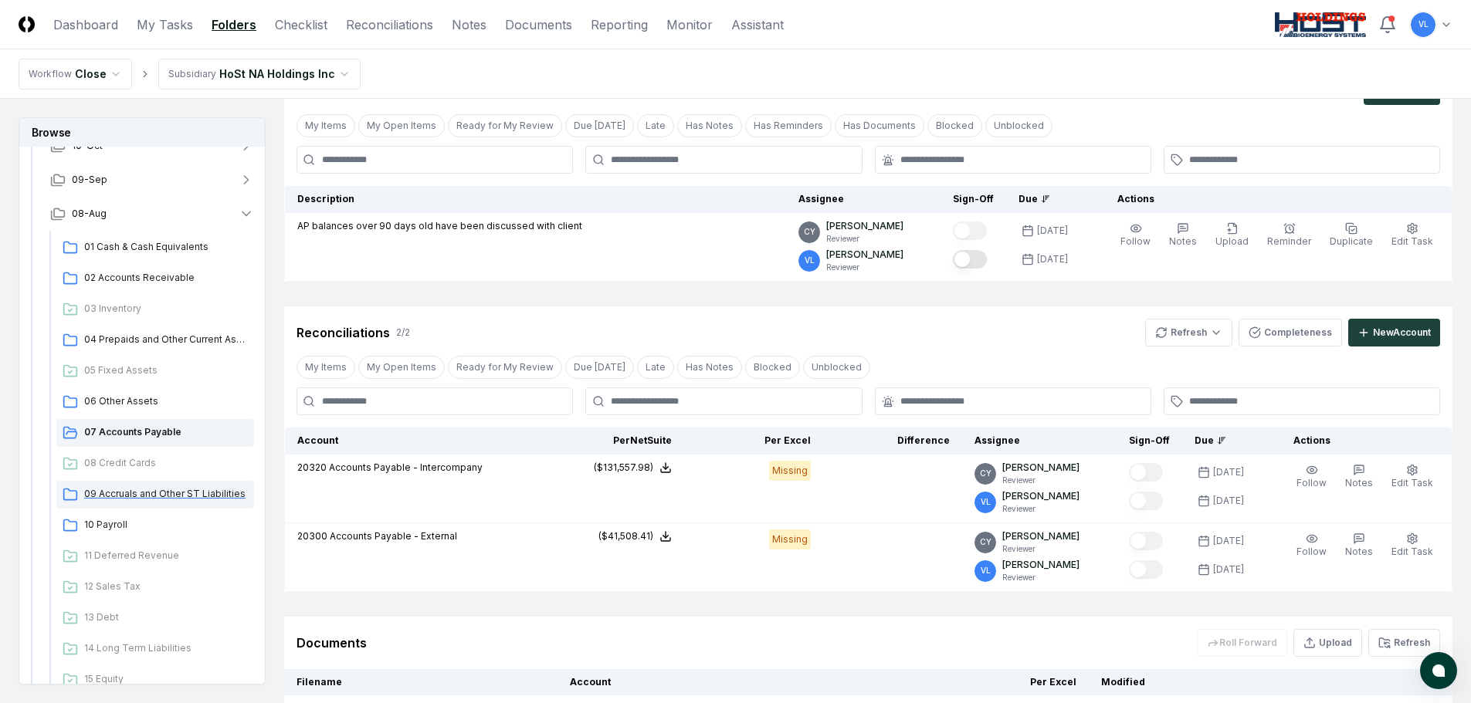
click at [172, 489] on span "09 Accruals and Other ST Liabilities" at bounding box center [166, 494] width 164 height 14
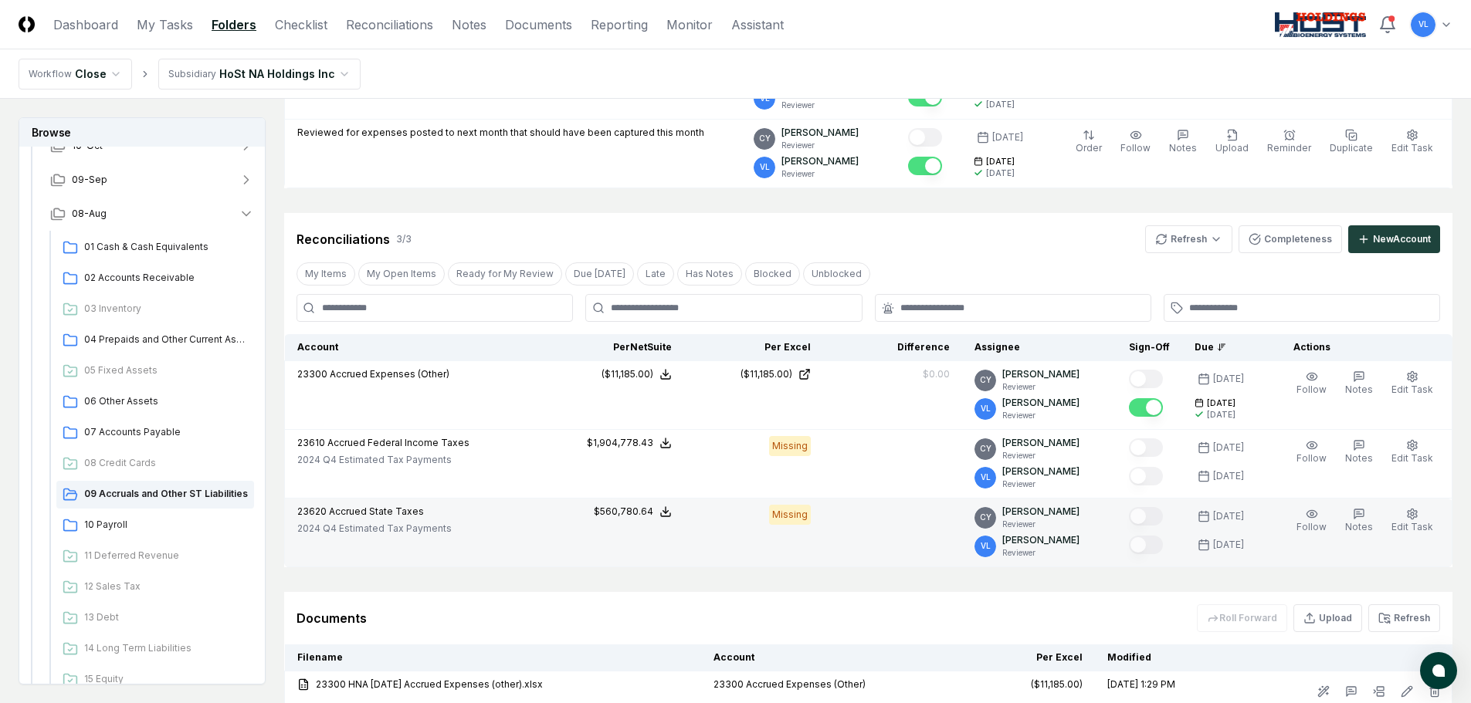
scroll to position [154, 0]
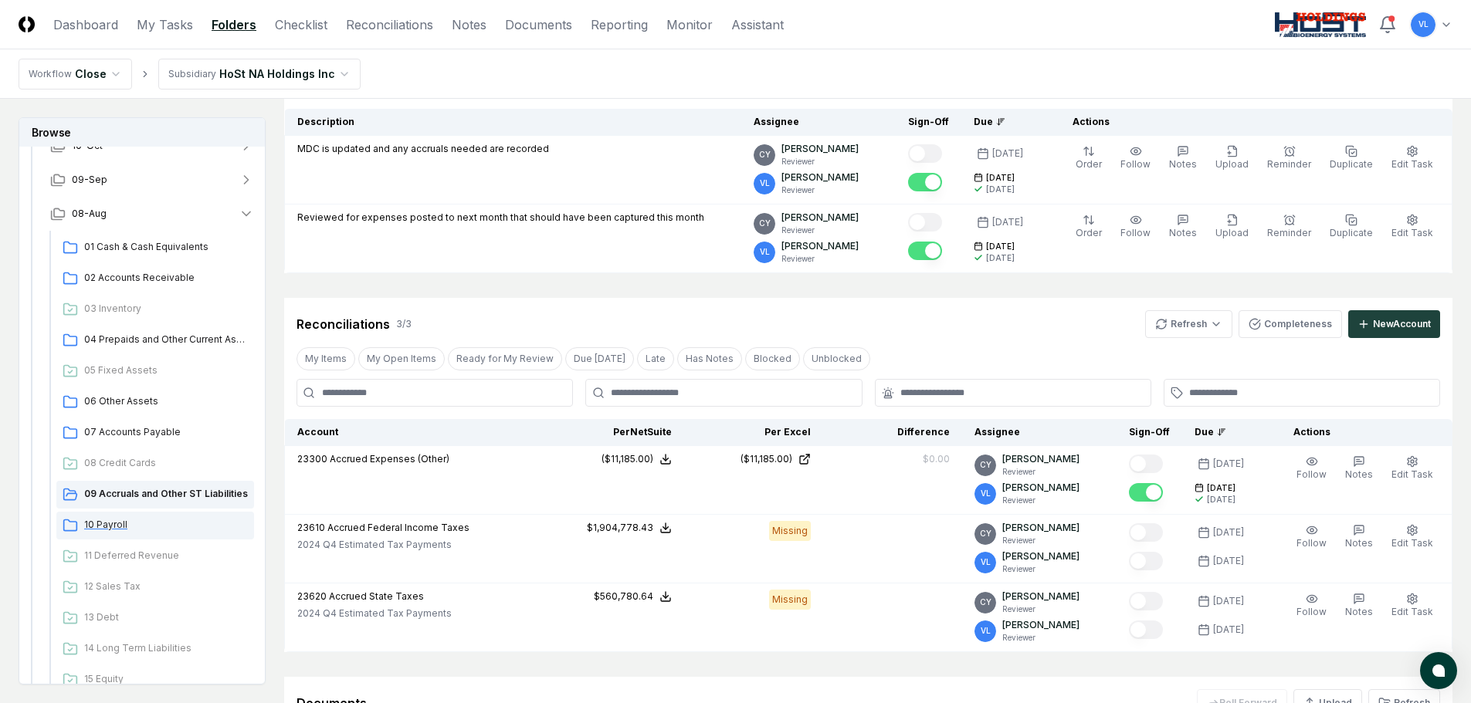
click at [137, 516] on div "10 Payroll" at bounding box center [155, 526] width 198 height 28
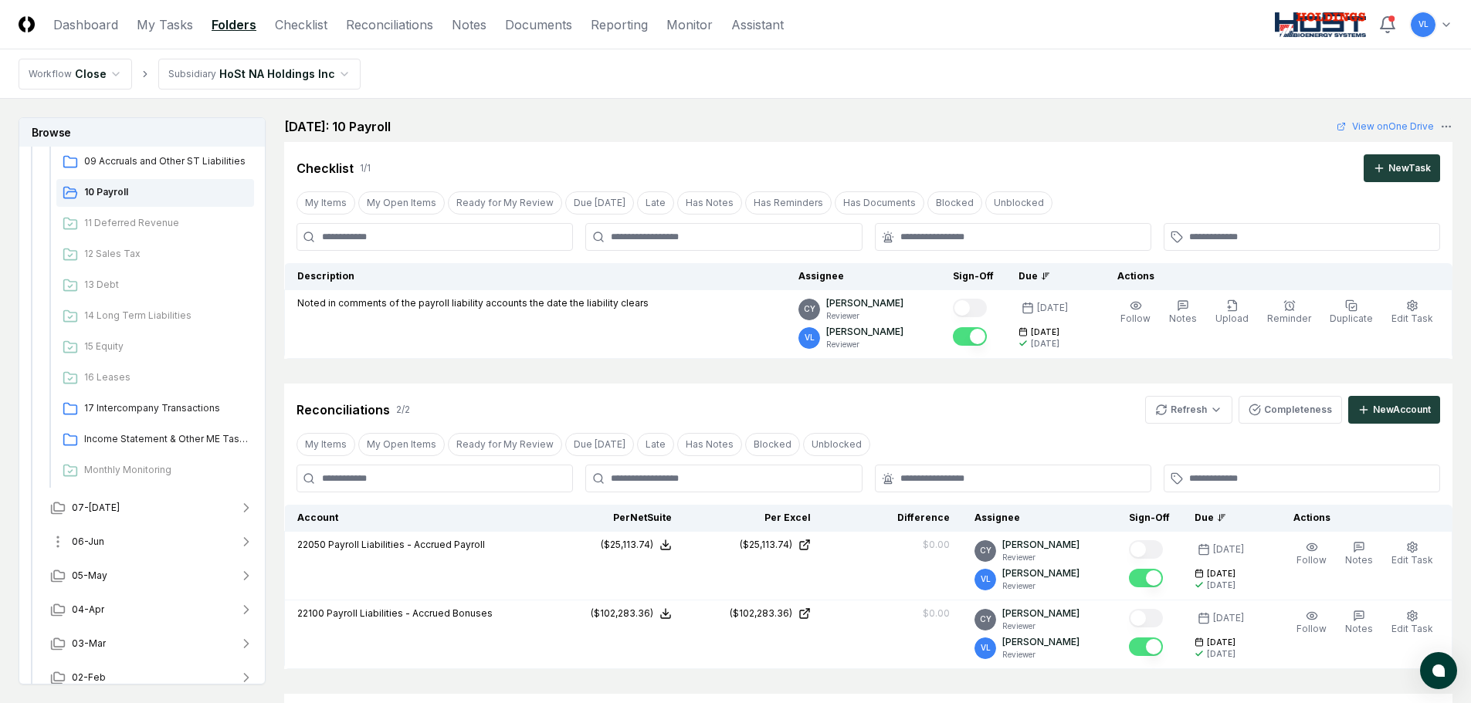
scroll to position [535, 0]
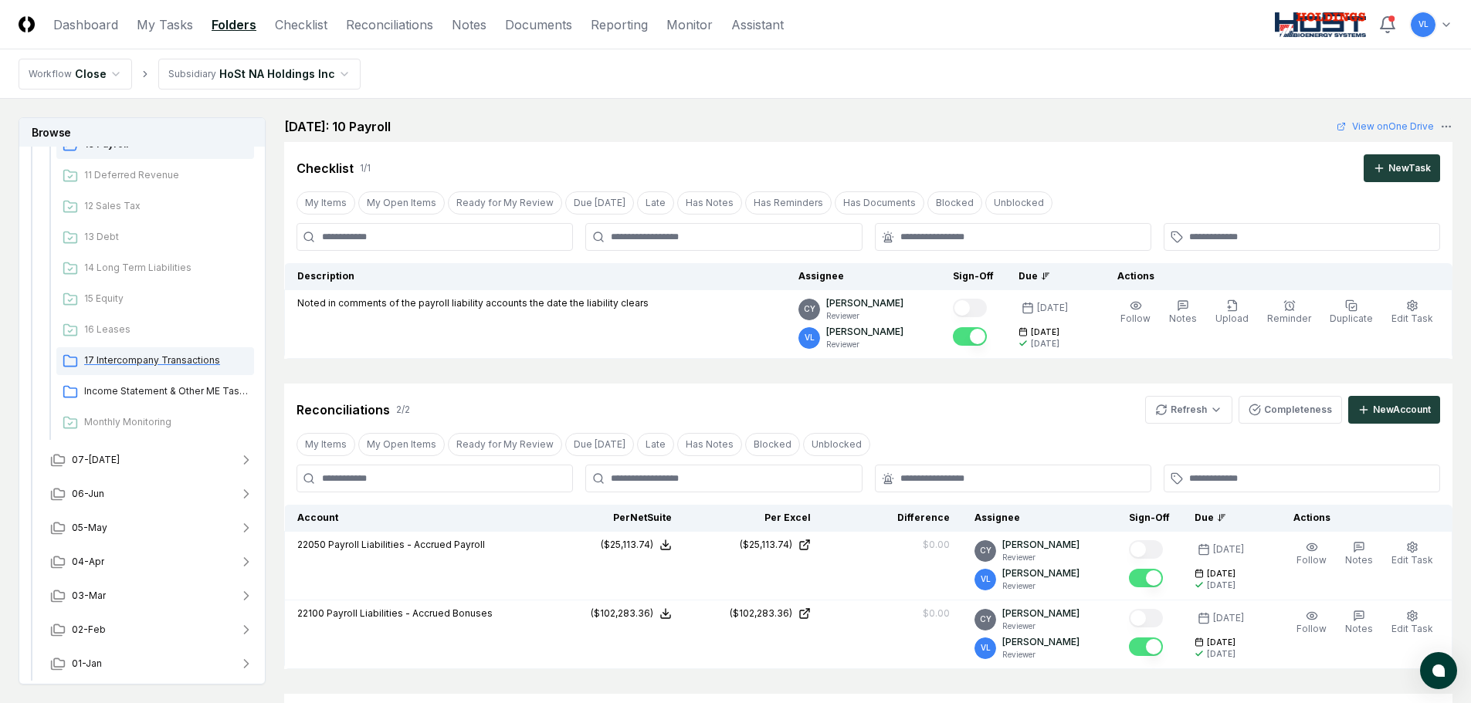
click at [157, 365] on span "17 Intercompany Transactions" at bounding box center [166, 361] width 164 height 14
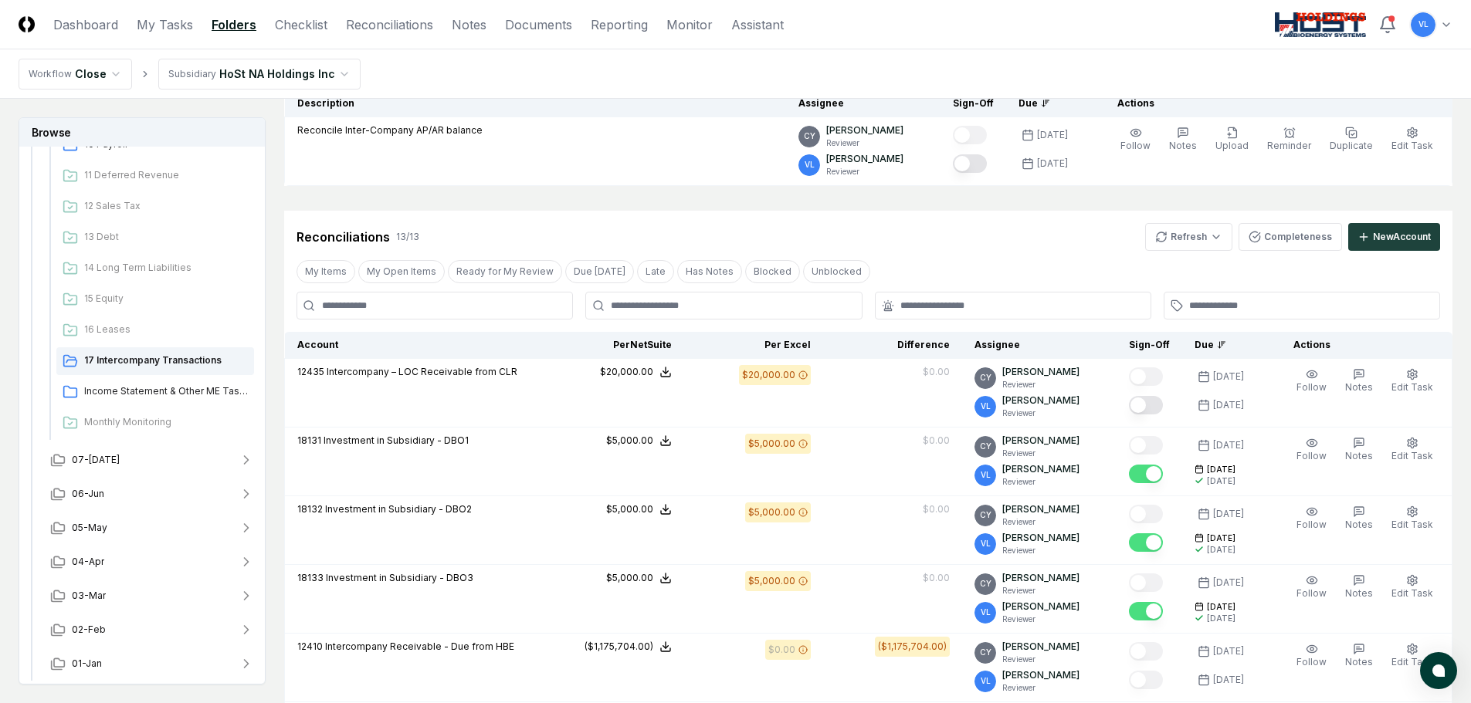
scroll to position [232, 0]
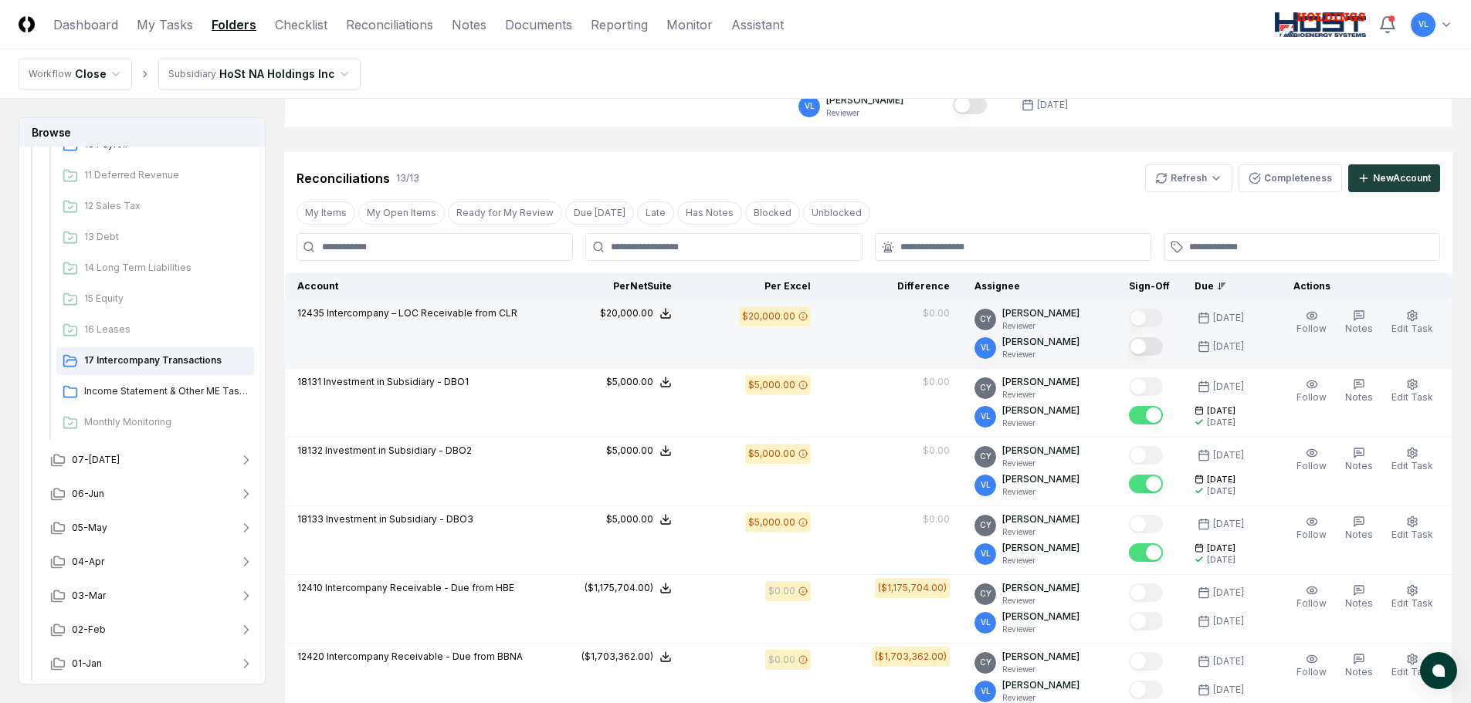
click at [1157, 341] on button "Mark complete" at bounding box center [1146, 346] width 34 height 19
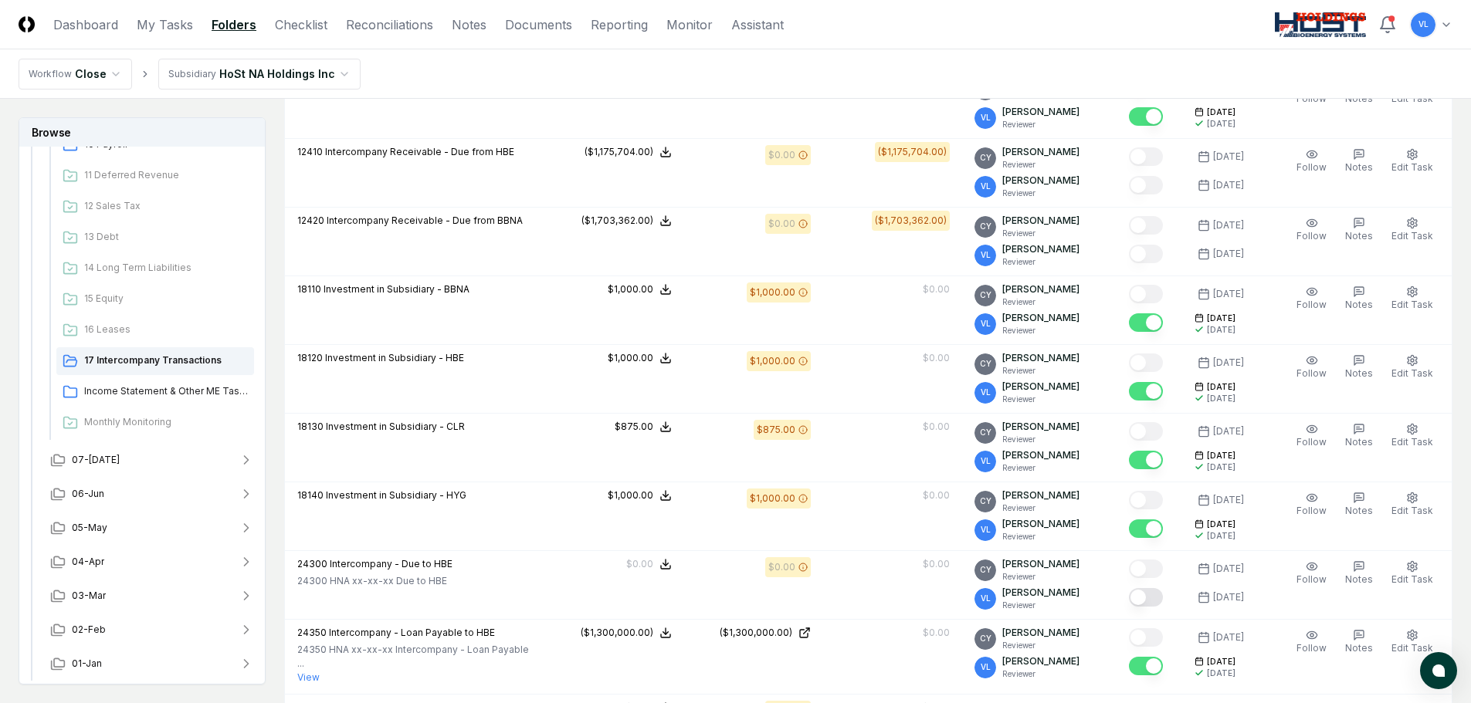
scroll to position [695, 0]
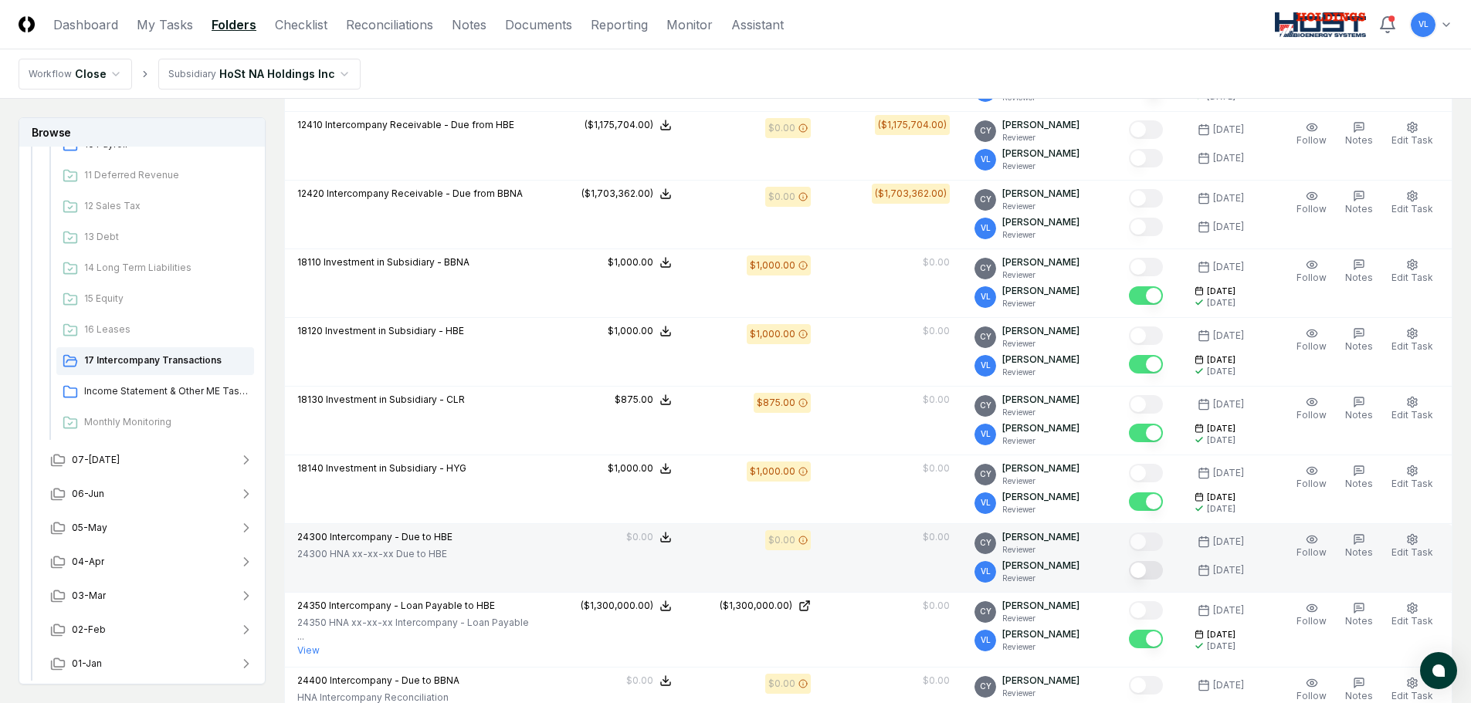
click at [1151, 573] on button "Mark complete" at bounding box center [1146, 570] width 34 height 19
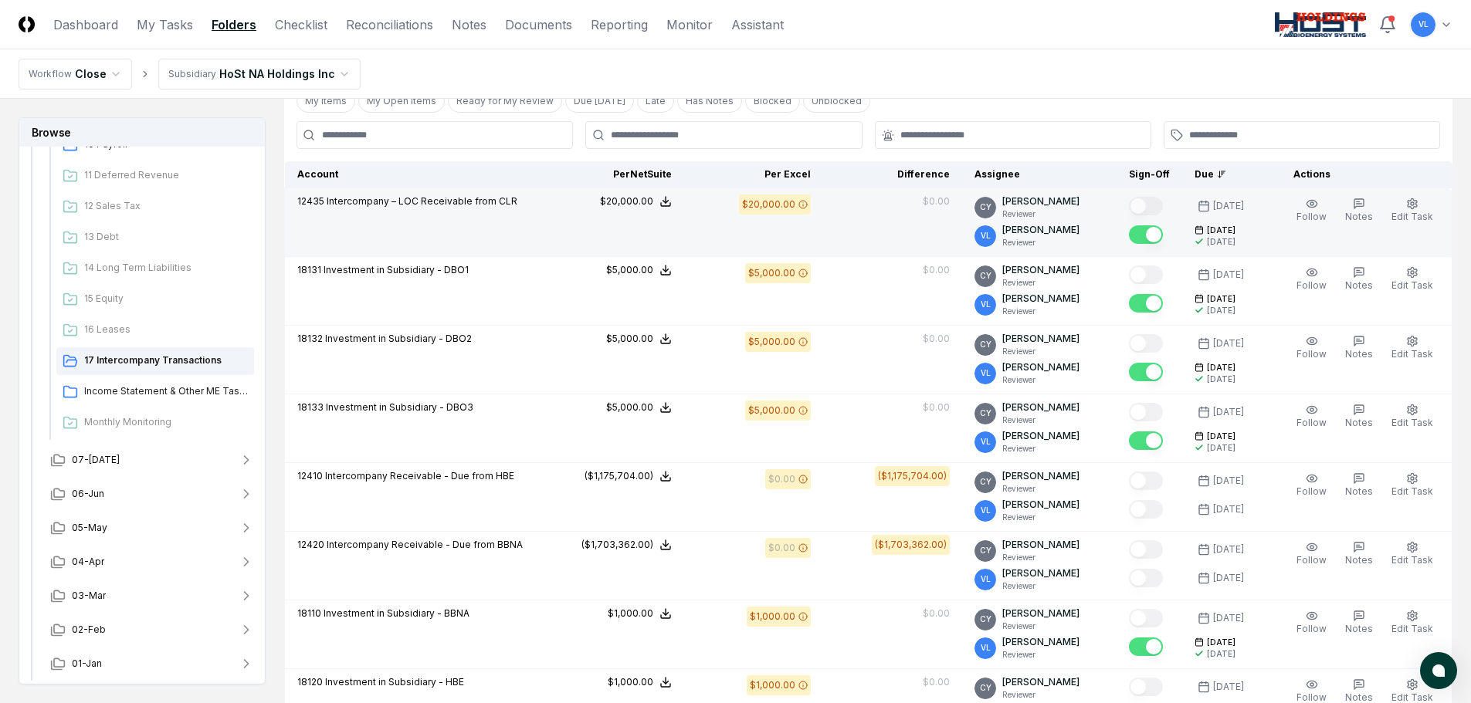
scroll to position [77, 0]
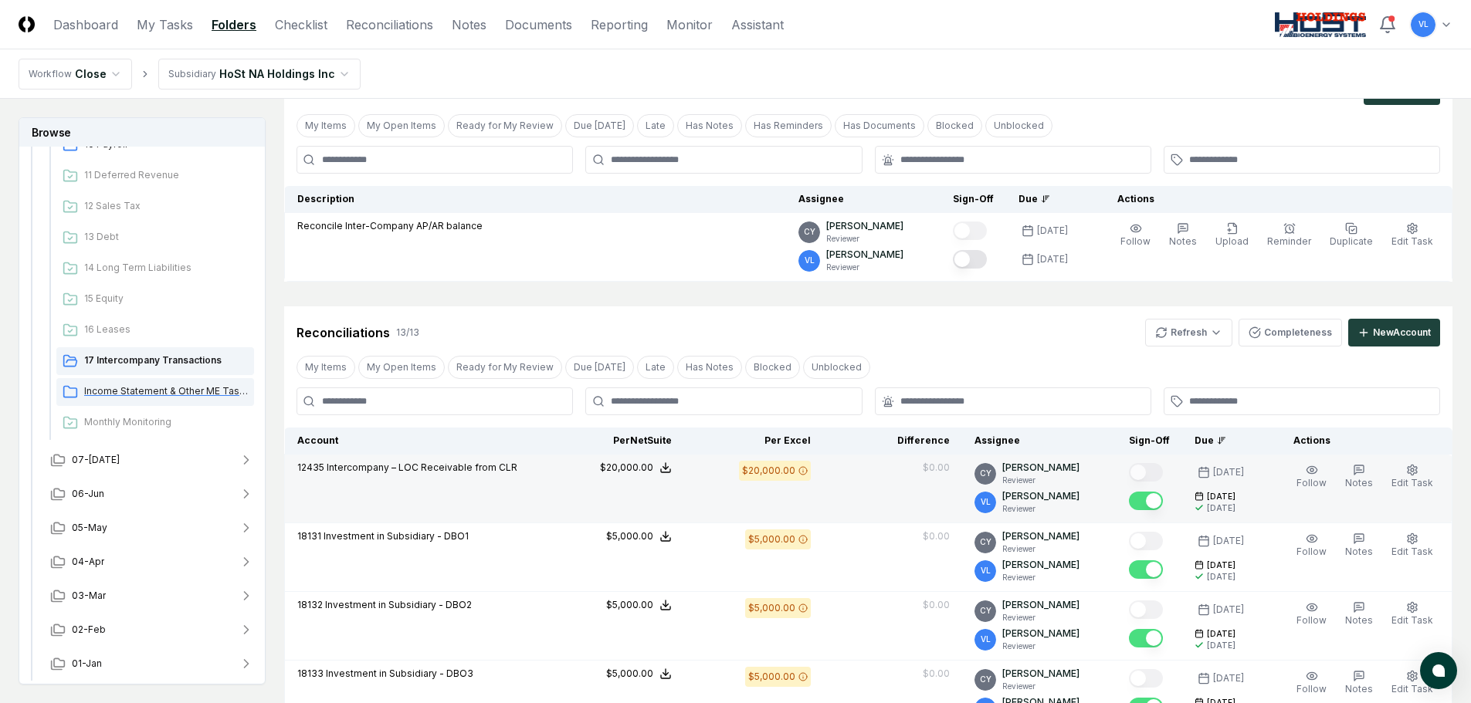
click at [172, 389] on span "Income Statement & Other ME Tasks" at bounding box center [166, 392] width 164 height 14
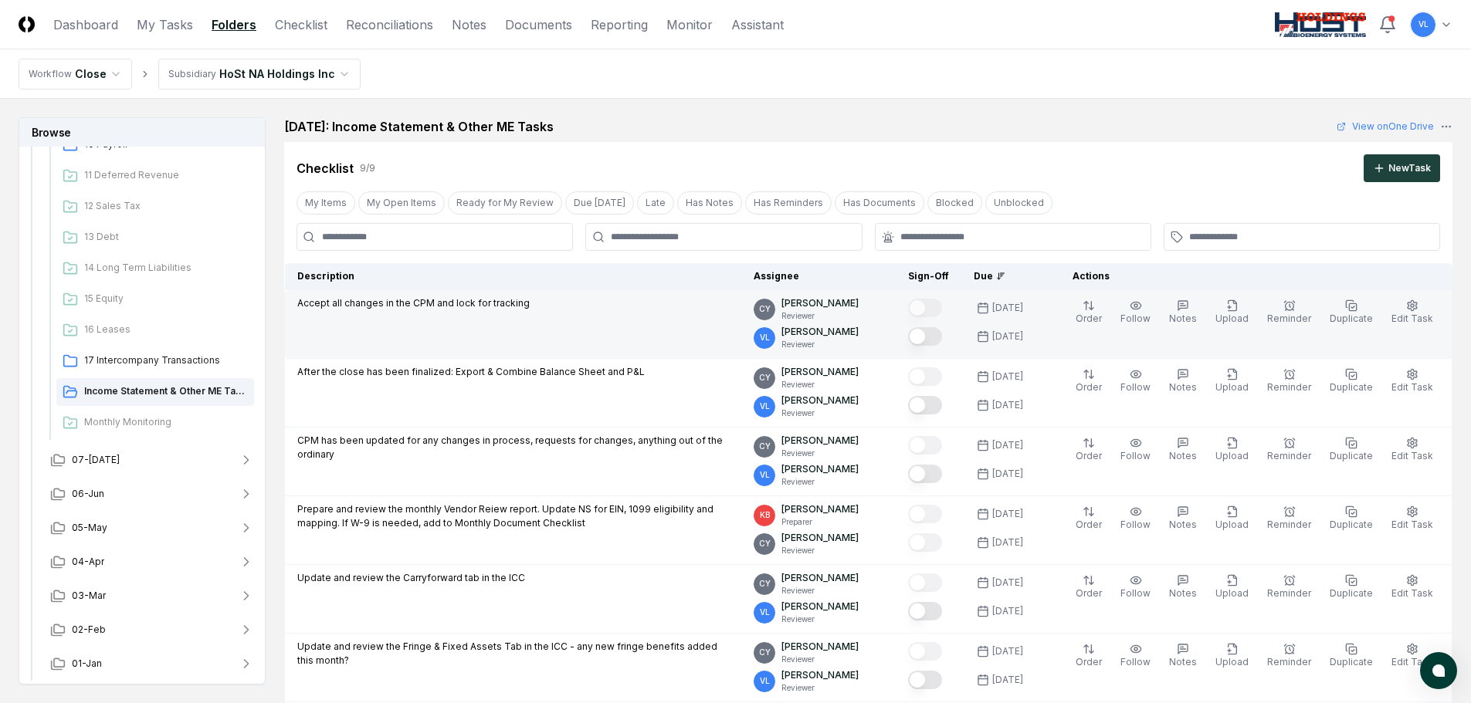
click at [938, 339] on button "Mark complete" at bounding box center [925, 336] width 34 height 19
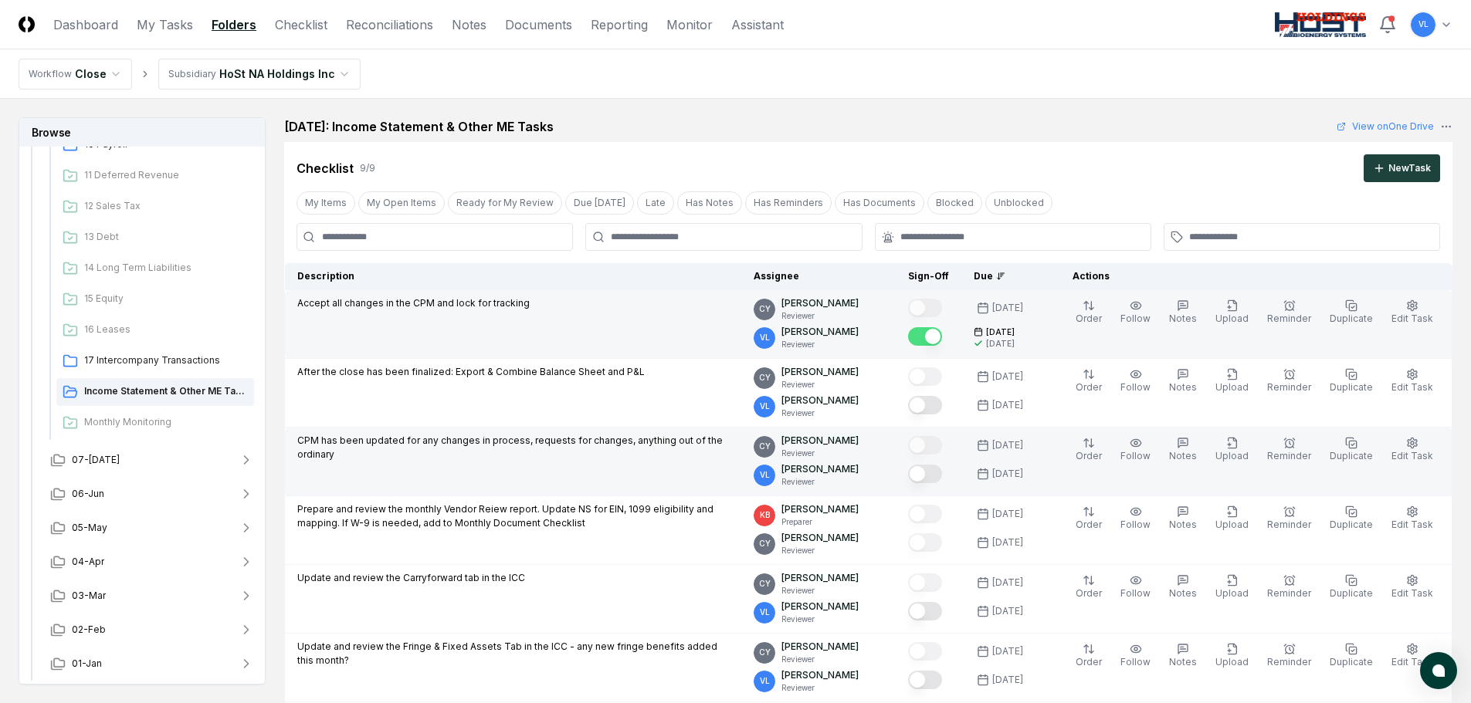
click at [942, 477] on button "Mark complete" at bounding box center [925, 474] width 34 height 19
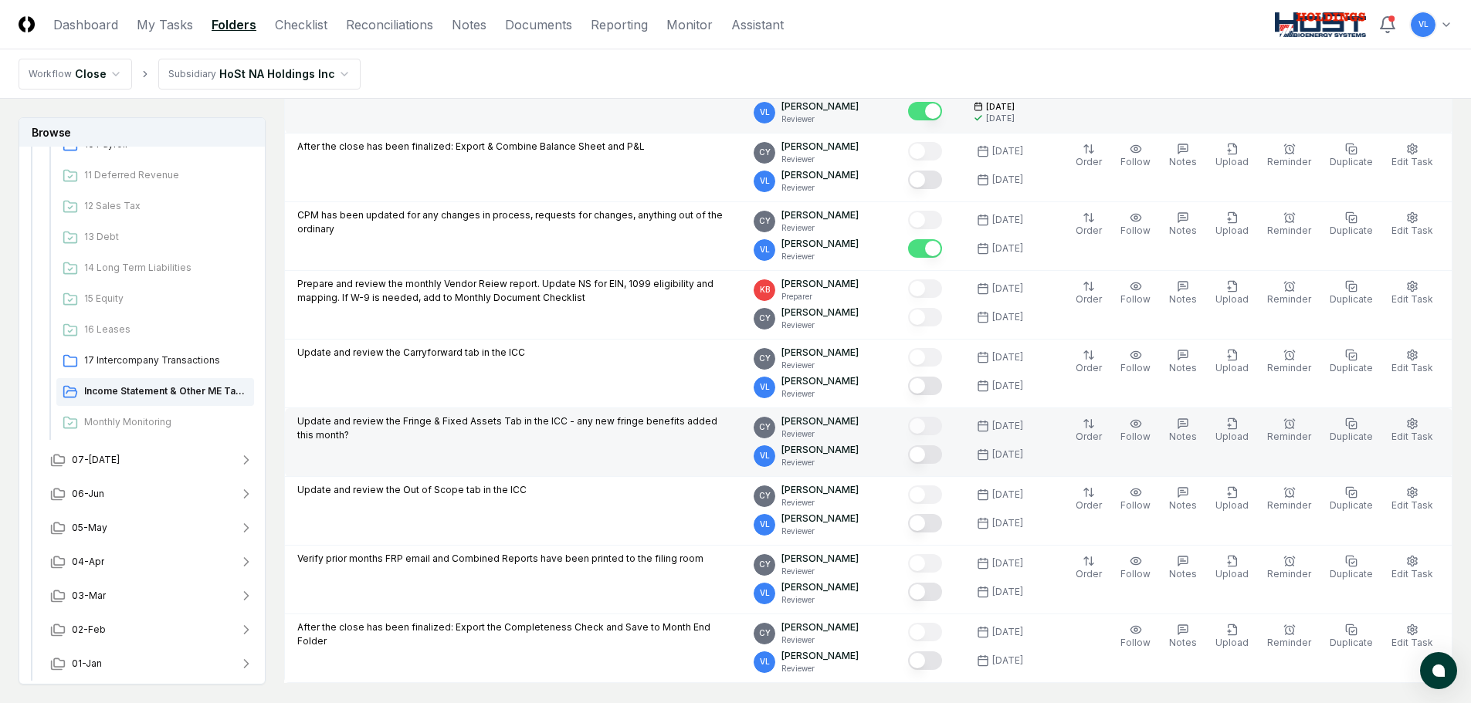
scroll to position [232, 0]
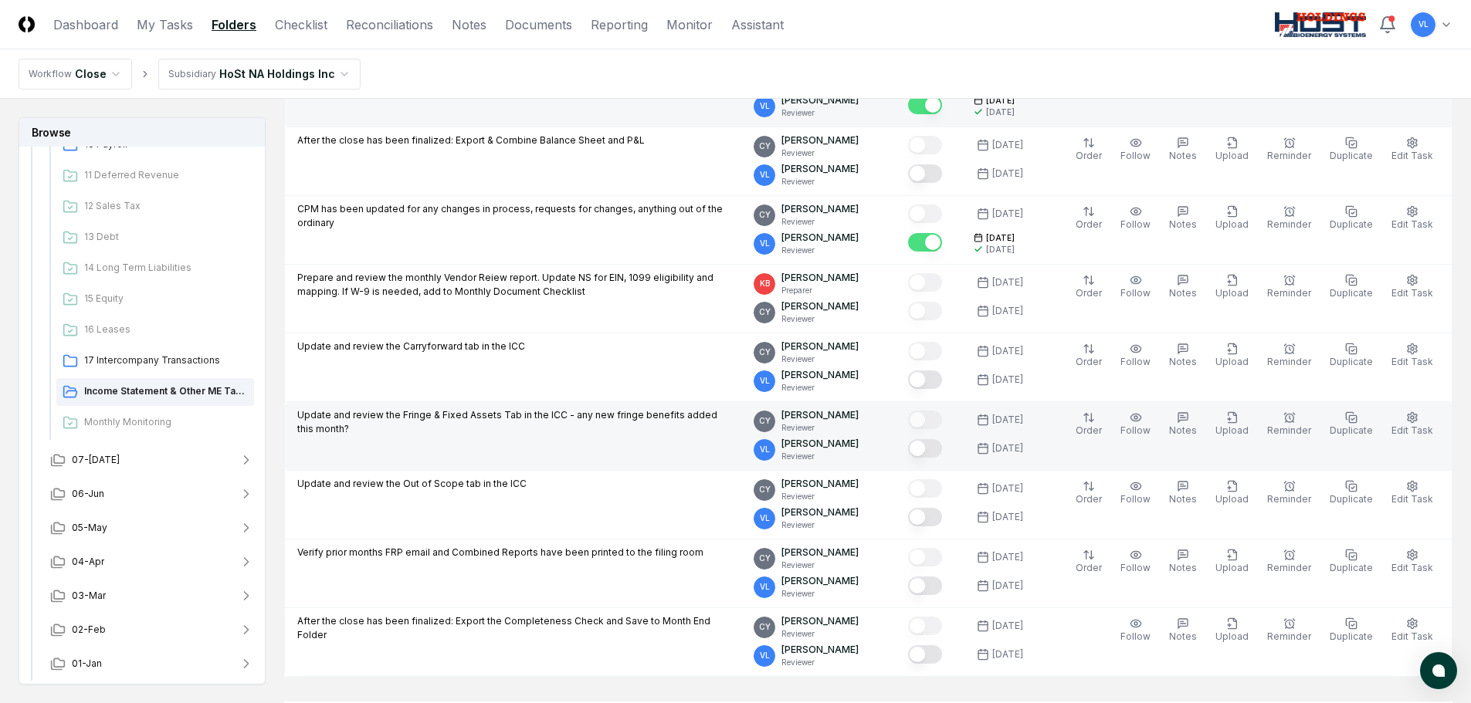
click at [942, 453] on button "Mark complete" at bounding box center [925, 448] width 34 height 19
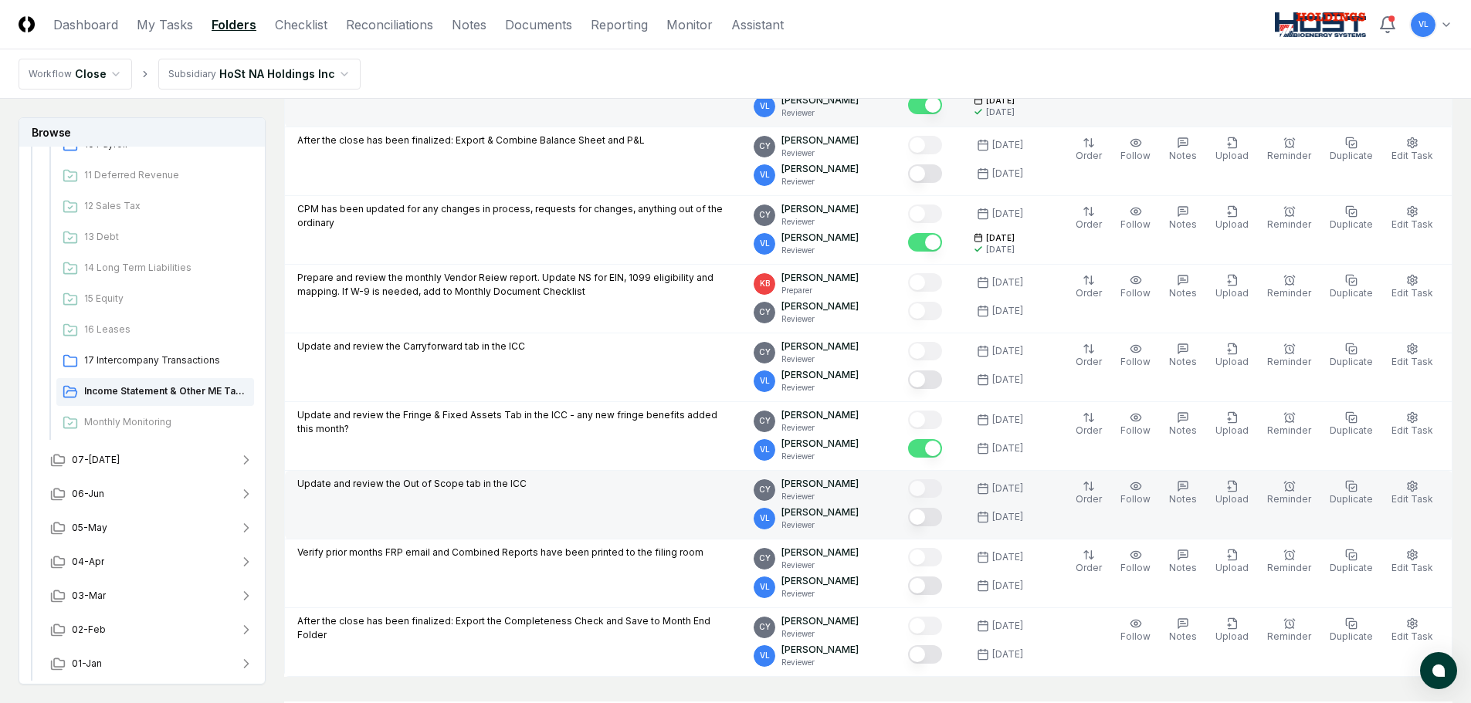
click at [942, 514] on button "Mark complete" at bounding box center [925, 517] width 34 height 19
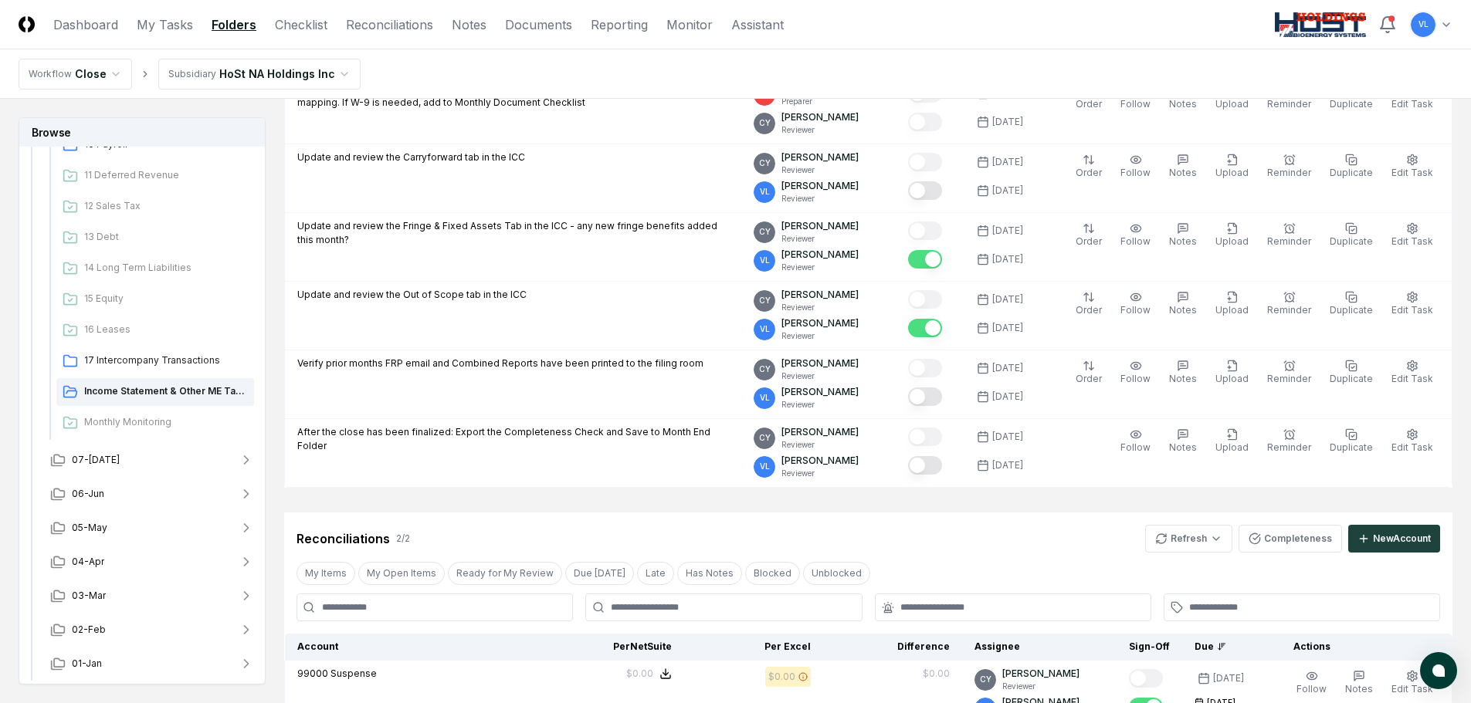
scroll to position [463, 0]
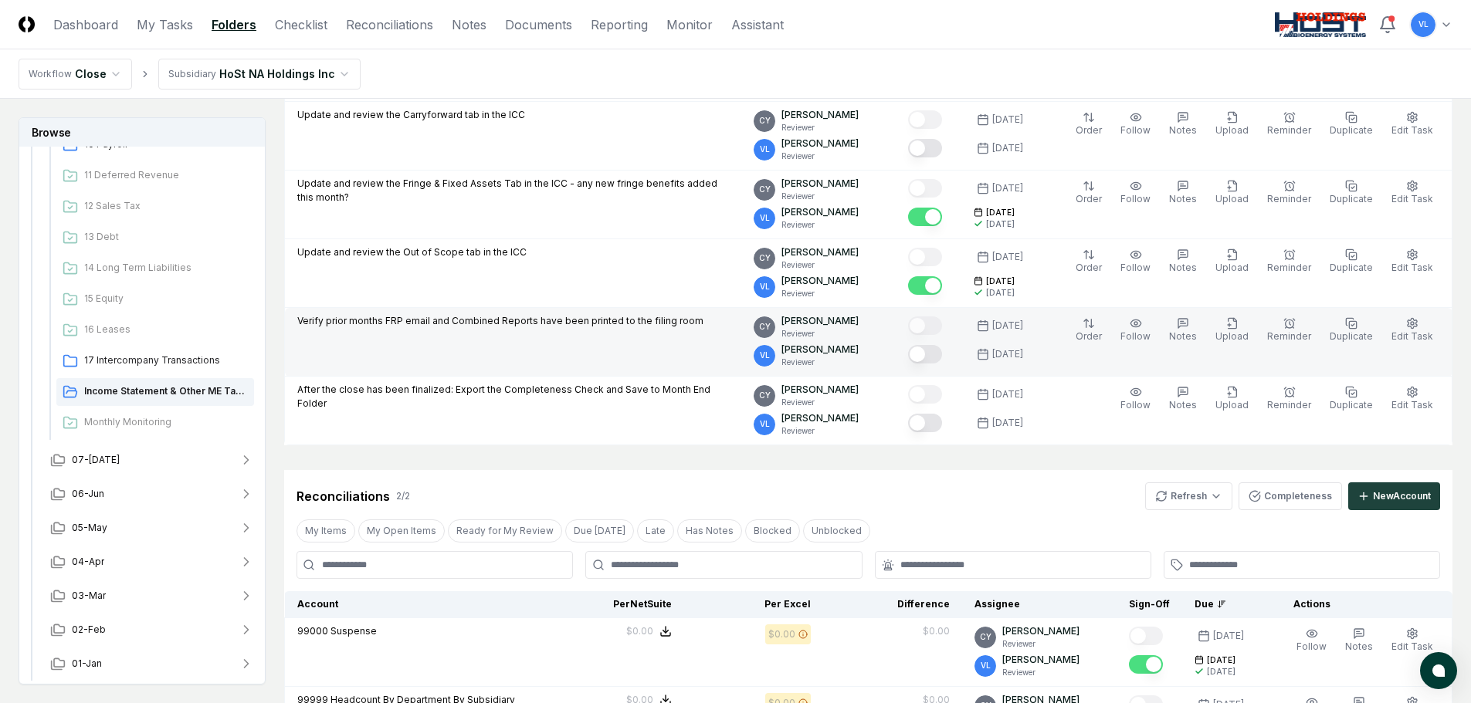
click at [941, 356] on button "Mark complete" at bounding box center [925, 354] width 34 height 19
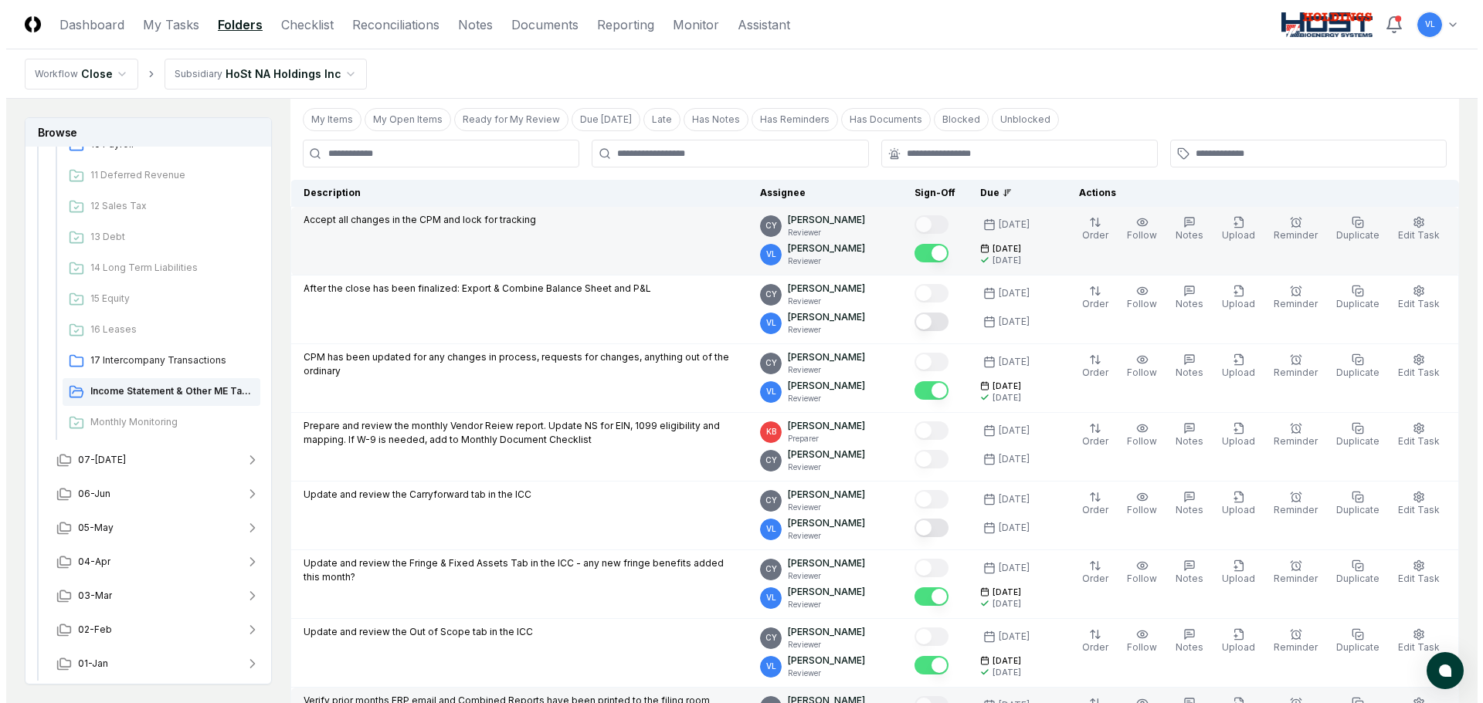
scroll to position [0, 0]
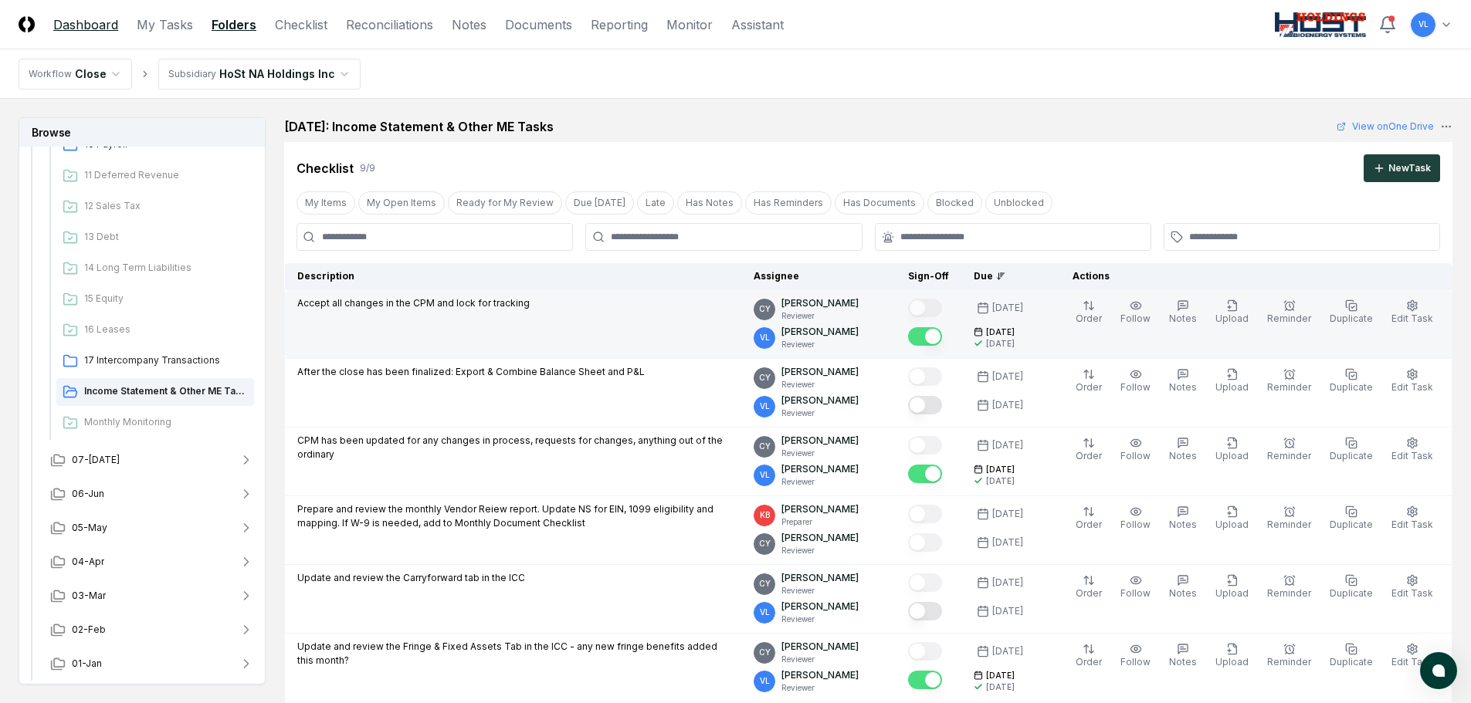
click at [108, 28] on link "Dashboard" at bounding box center [85, 24] width 65 height 19
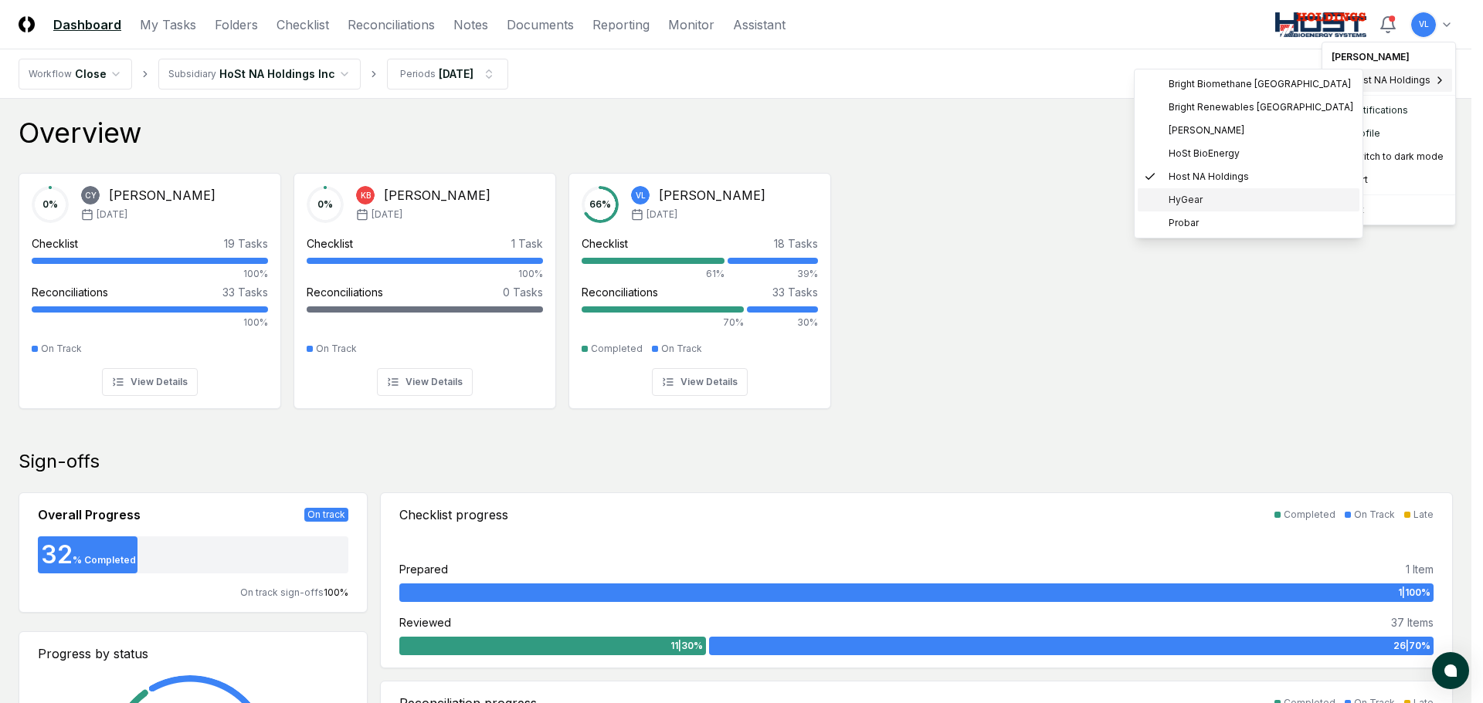
click at [1164, 195] on div "HyGear" at bounding box center [1173, 200] width 59 height 14
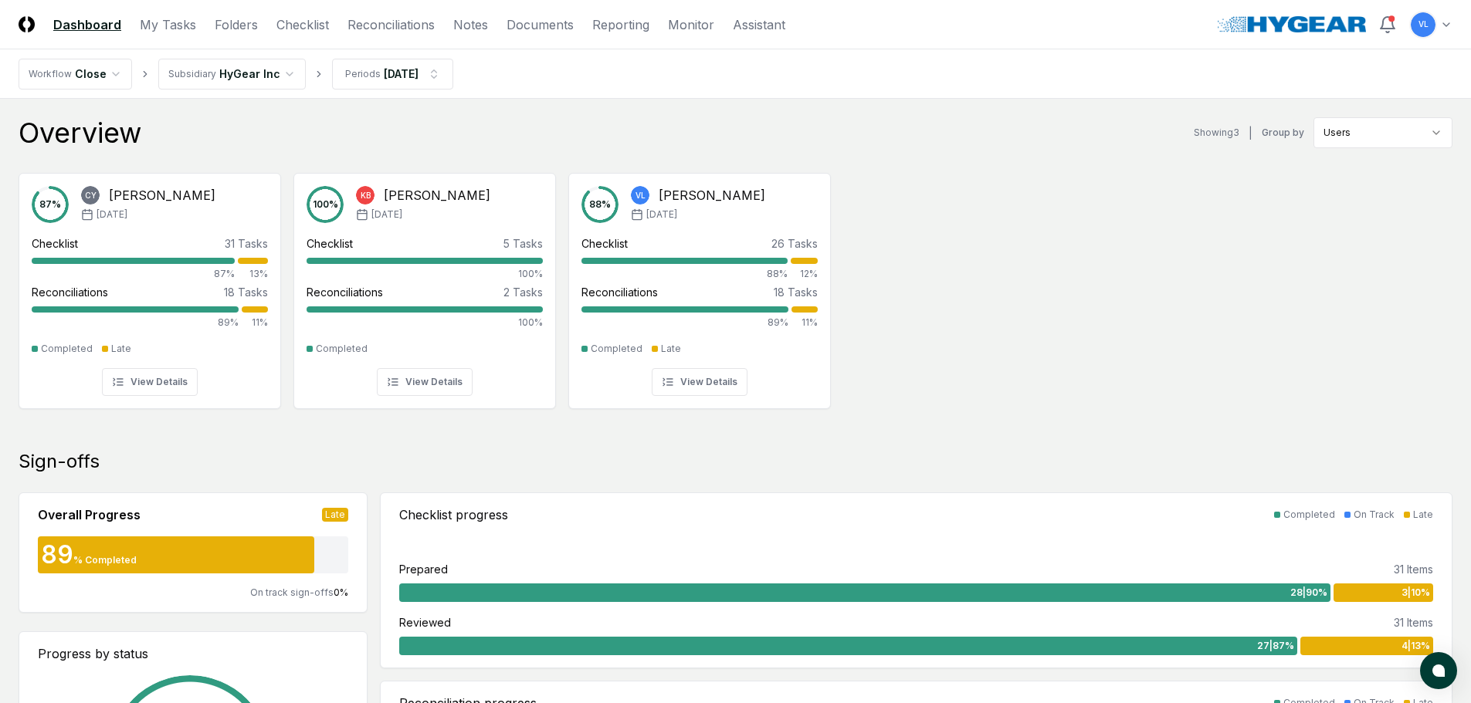
click at [310, 31] on link "Checklist" at bounding box center [302, 24] width 53 height 19
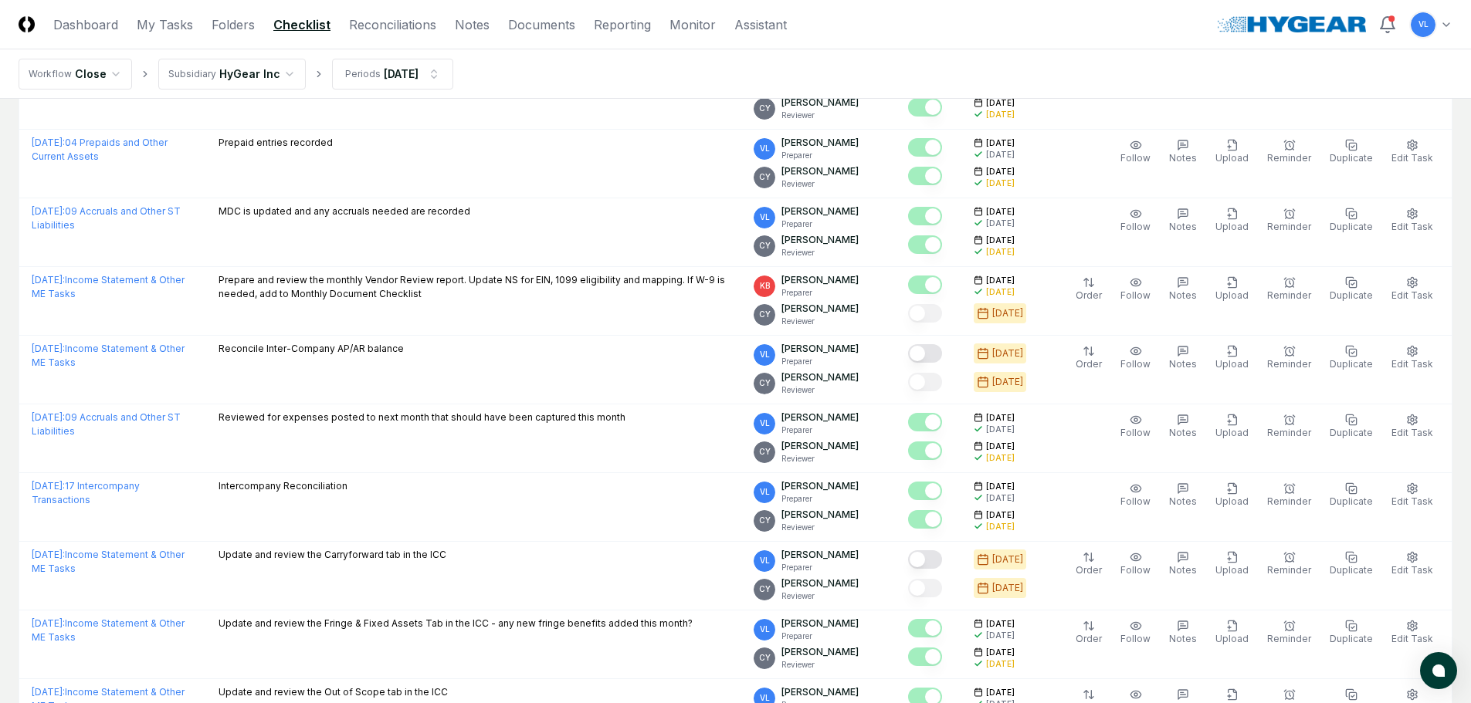
scroll to position [1390, 0]
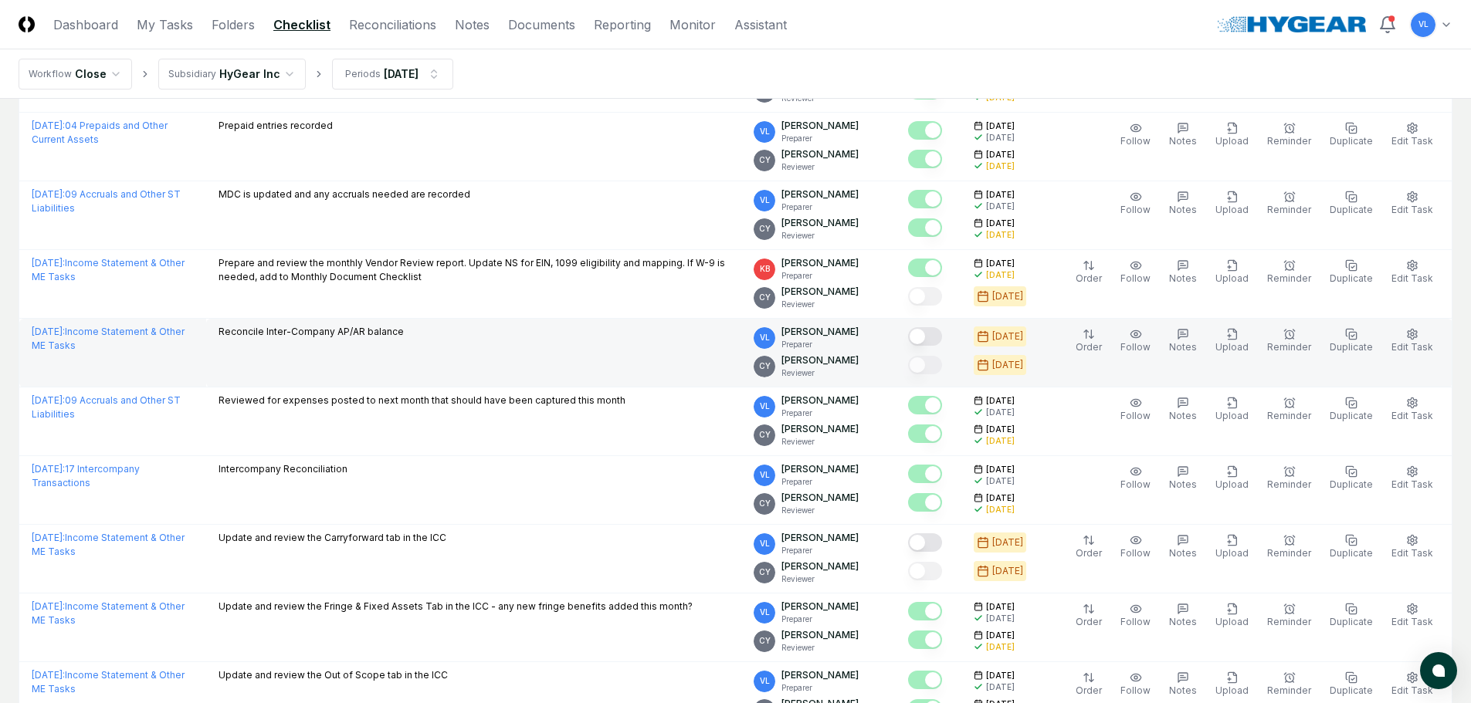
click at [940, 337] on button "Mark complete" at bounding box center [925, 336] width 34 height 19
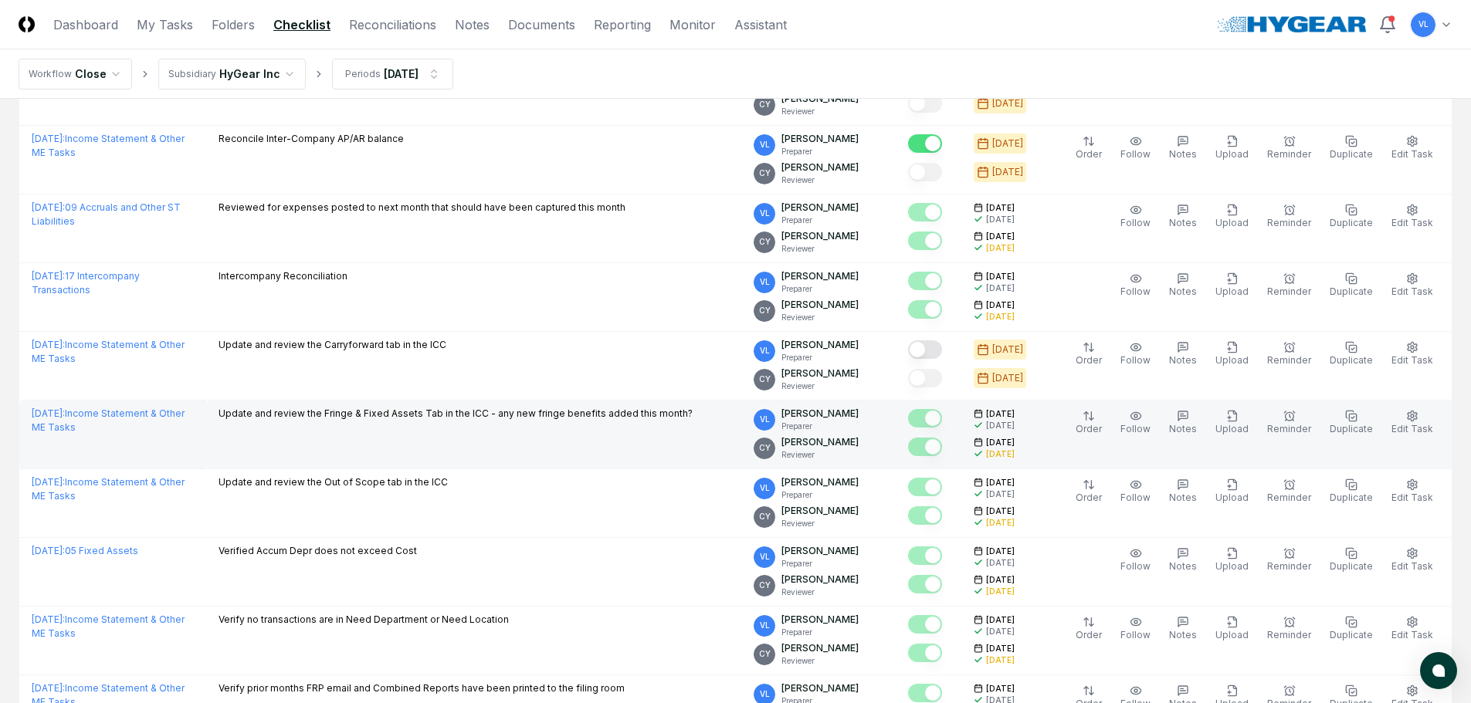
scroll to position [1621, 0]
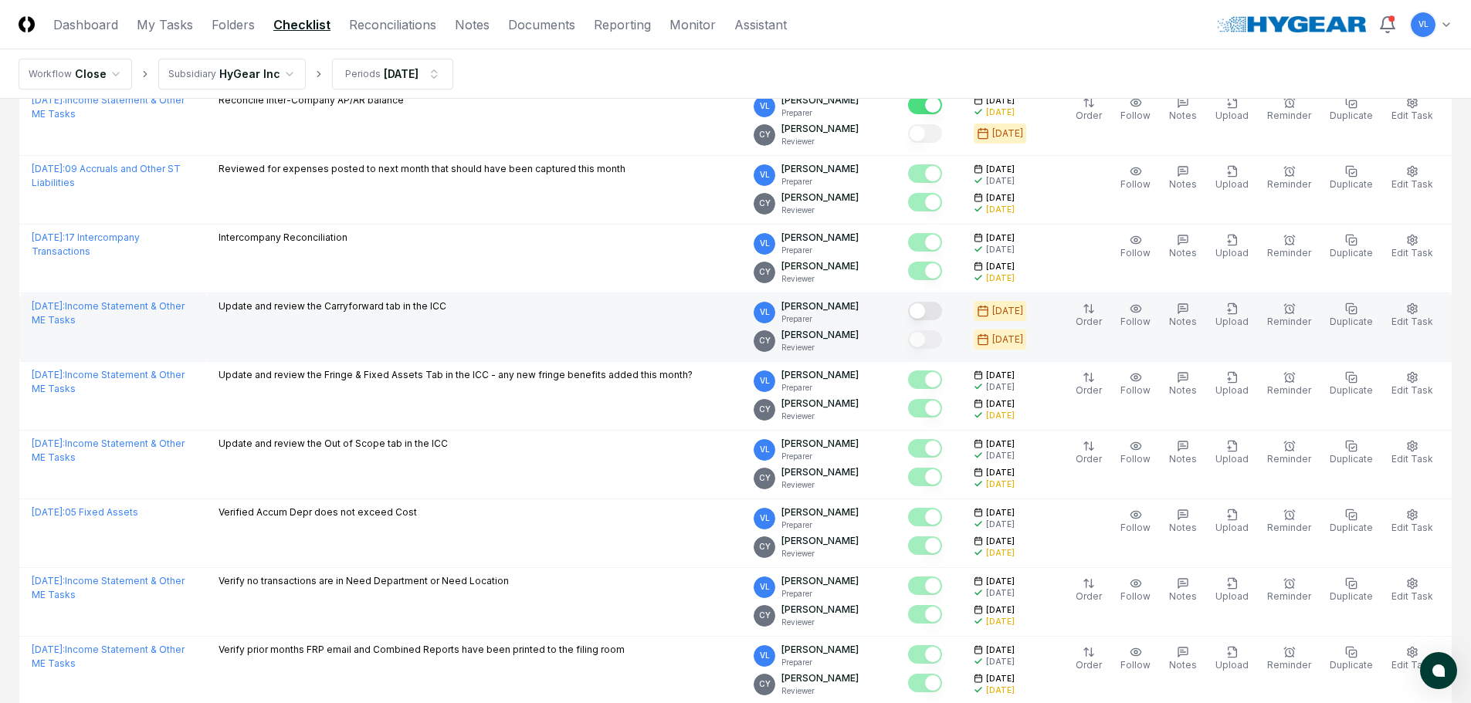
click at [934, 311] on button "Mark complete" at bounding box center [925, 311] width 34 height 19
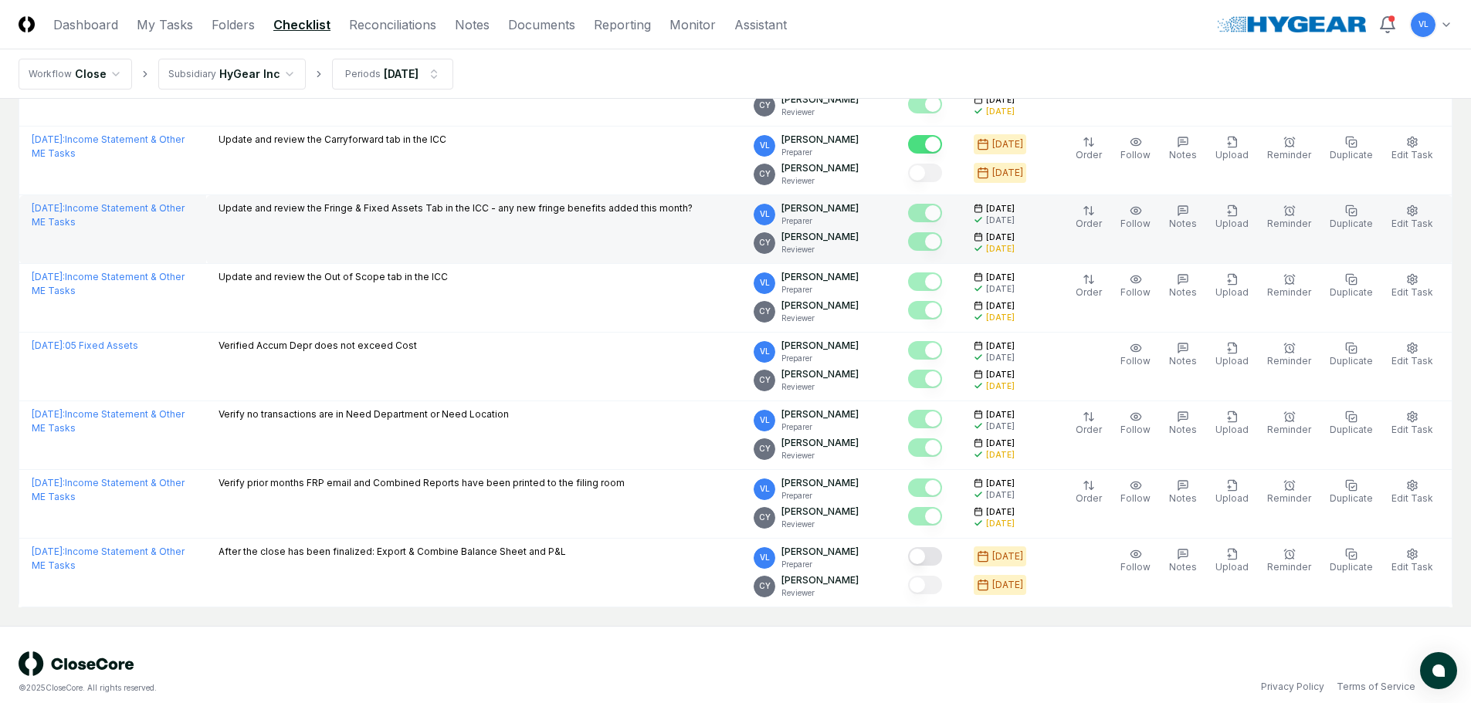
scroll to position [1804, 0]
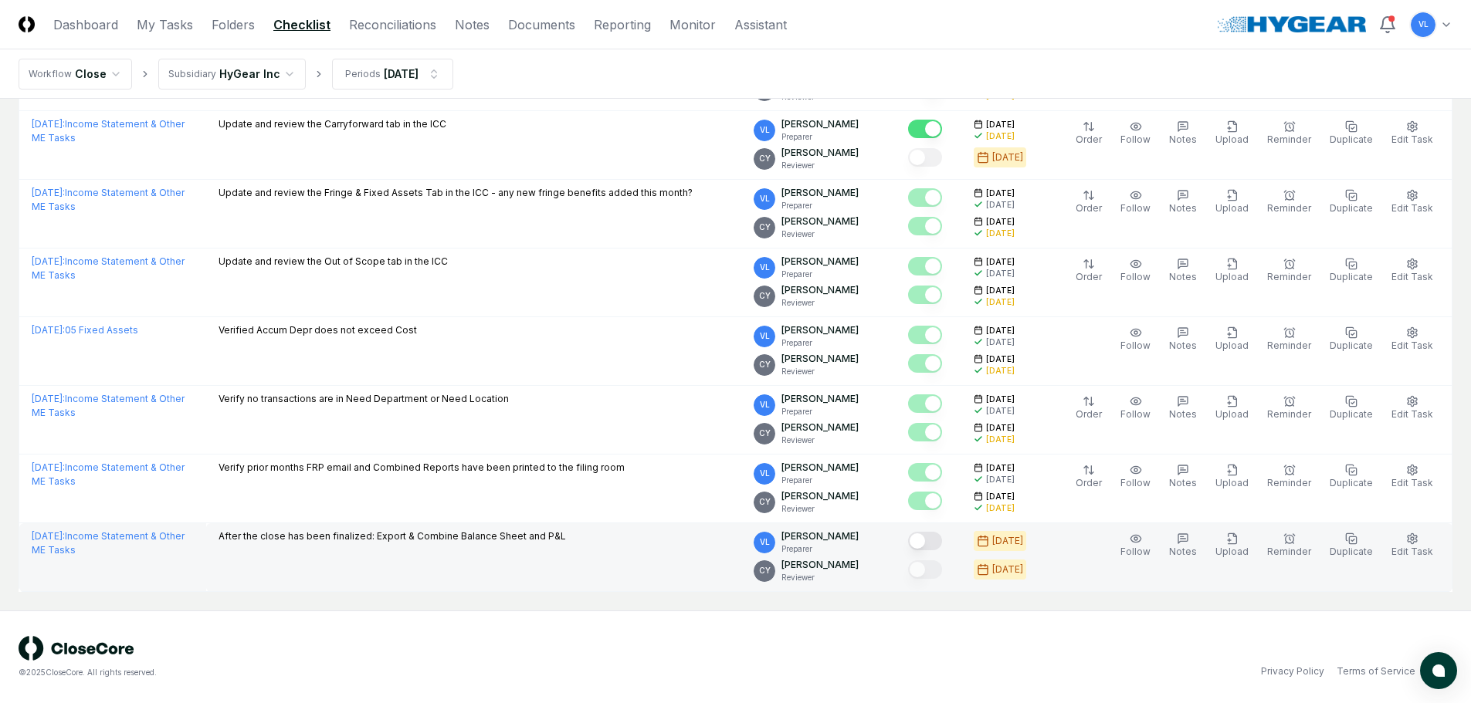
click at [942, 543] on button "Mark complete" at bounding box center [925, 541] width 34 height 19
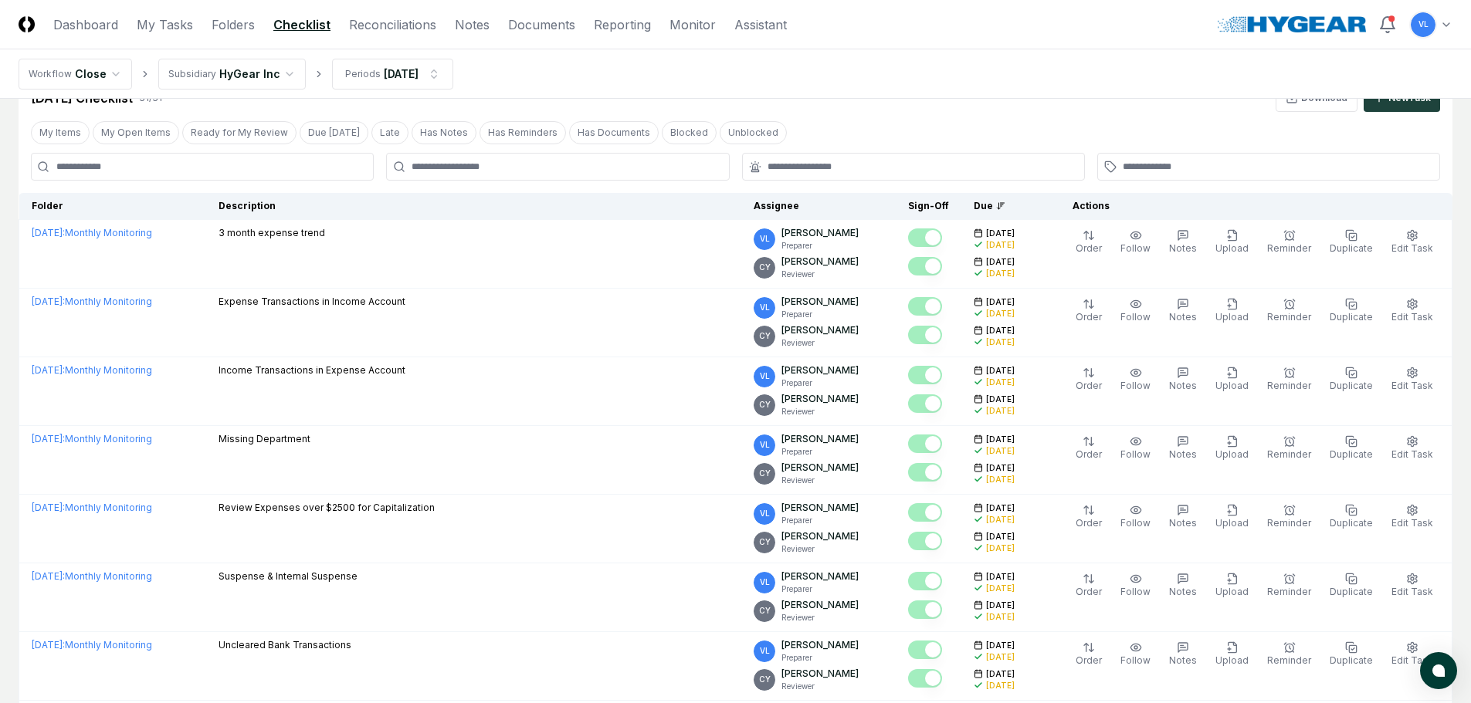
scroll to position [0, 0]
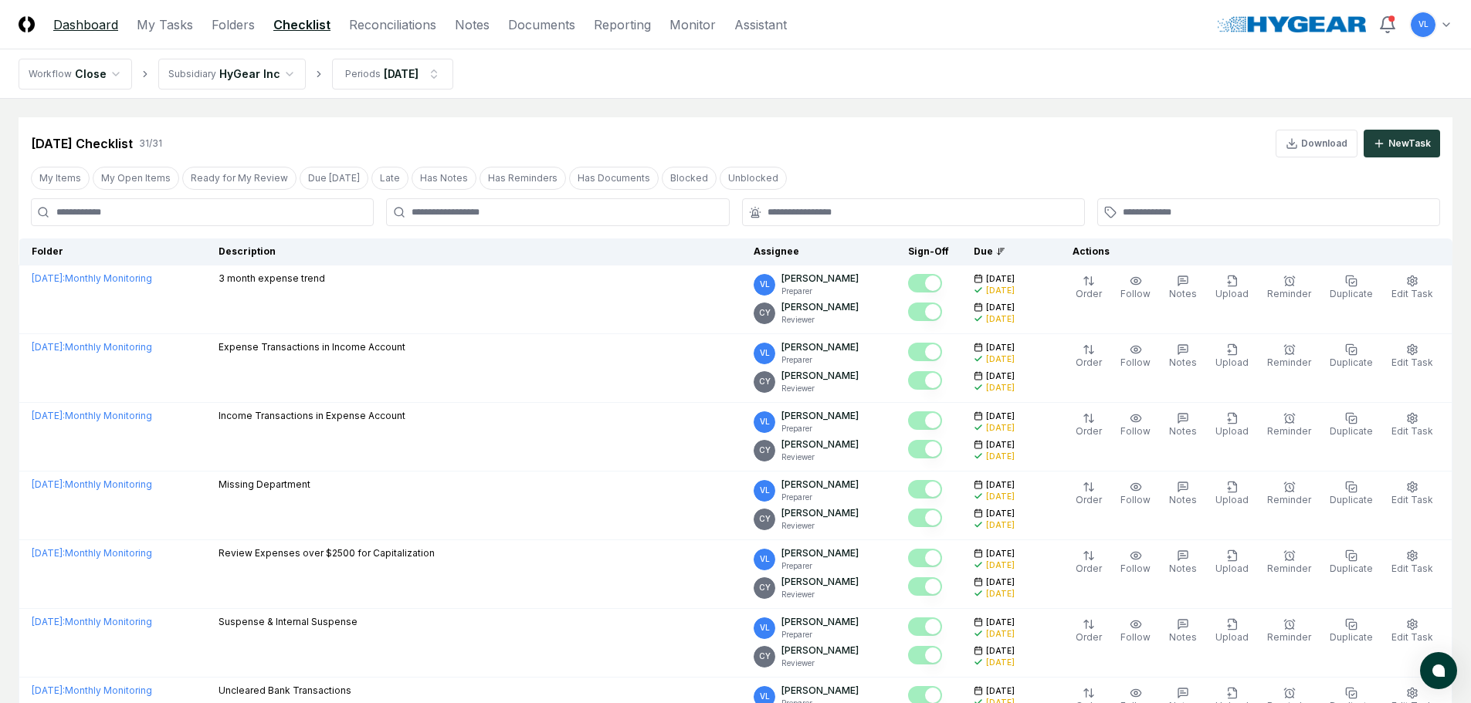
click at [90, 26] on link "Dashboard" at bounding box center [85, 24] width 65 height 19
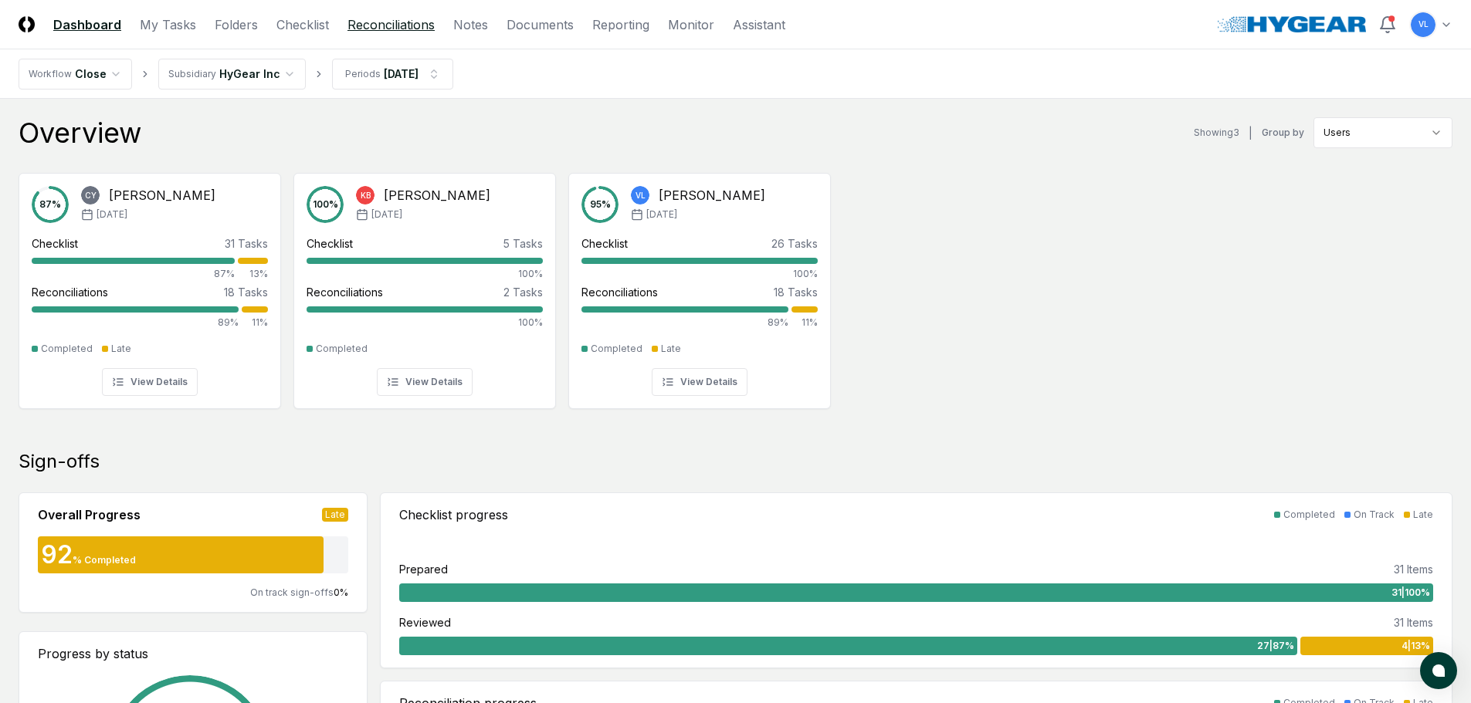
click at [402, 29] on link "Reconciliations" at bounding box center [390, 24] width 87 height 19
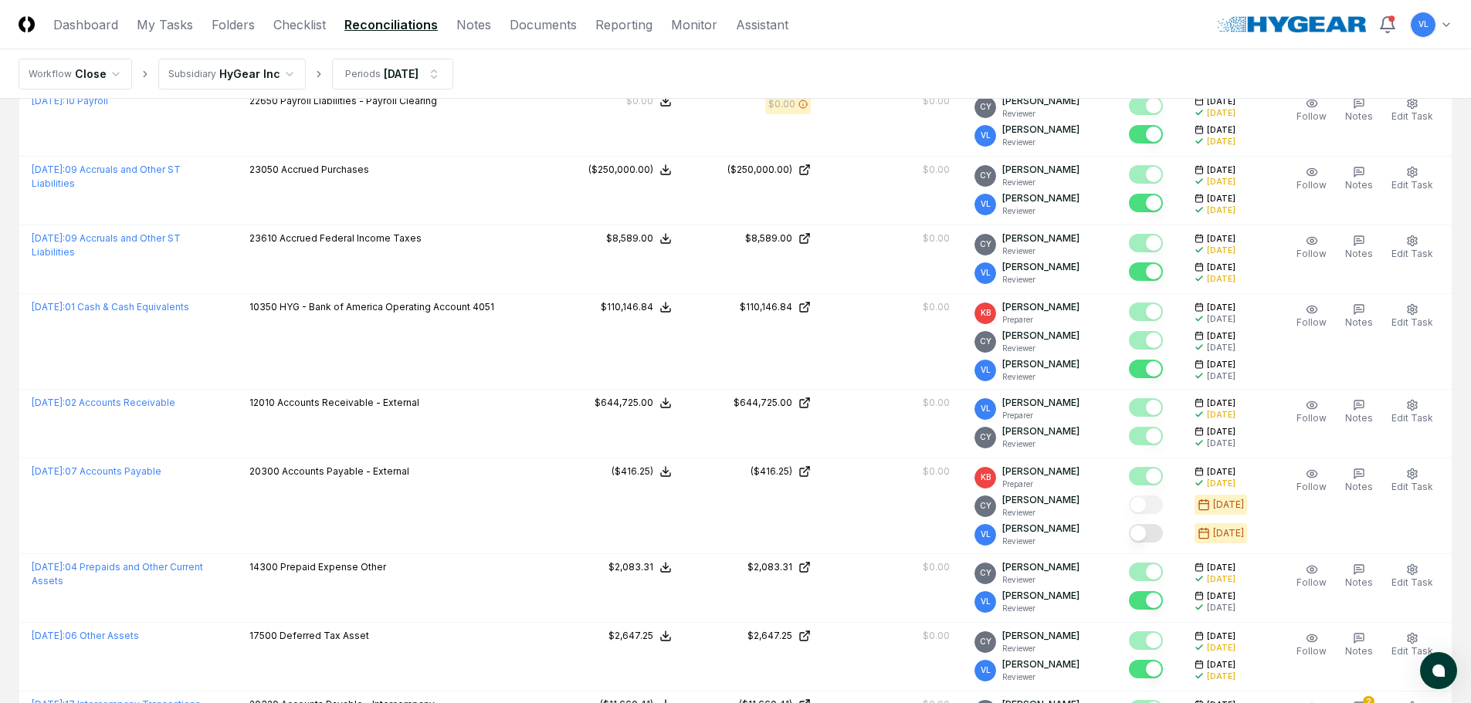
scroll to position [309, 0]
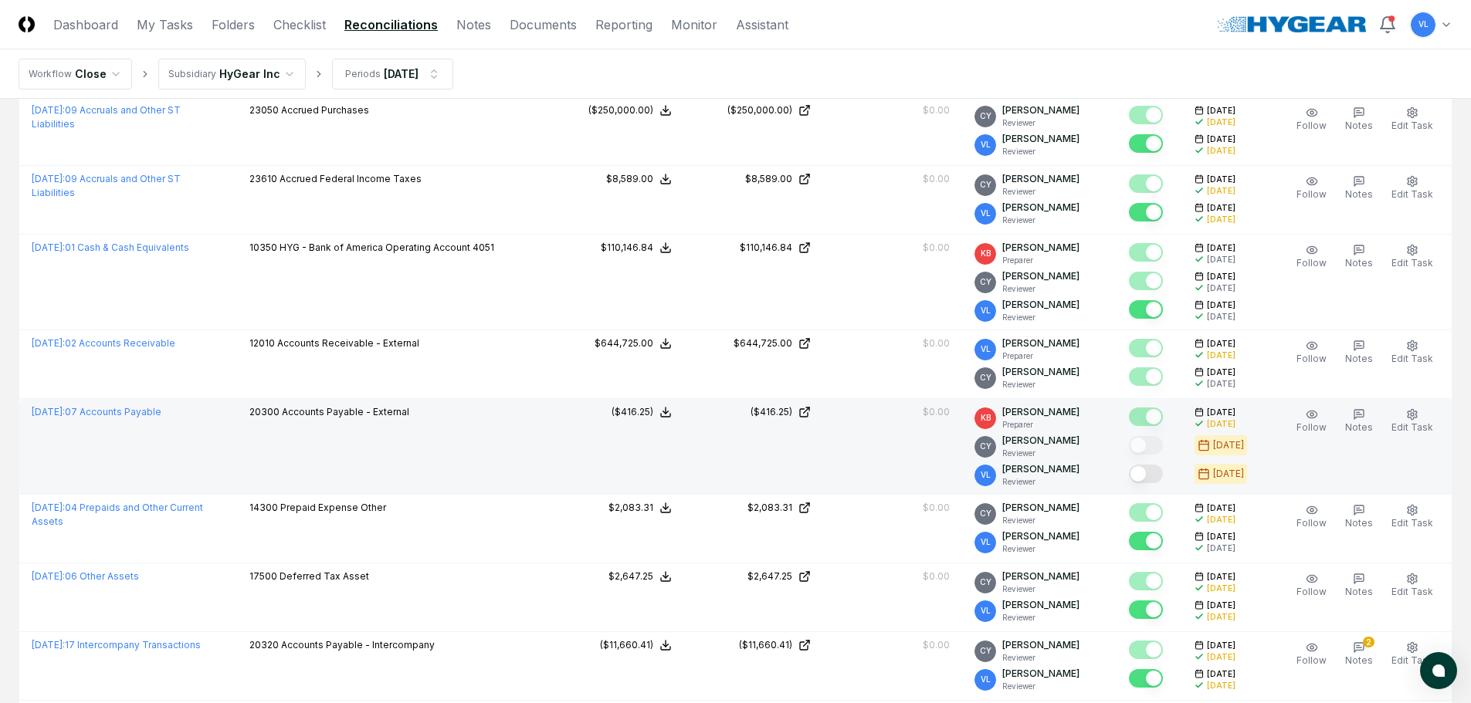
click at [1153, 476] on button "Mark complete" at bounding box center [1146, 474] width 34 height 19
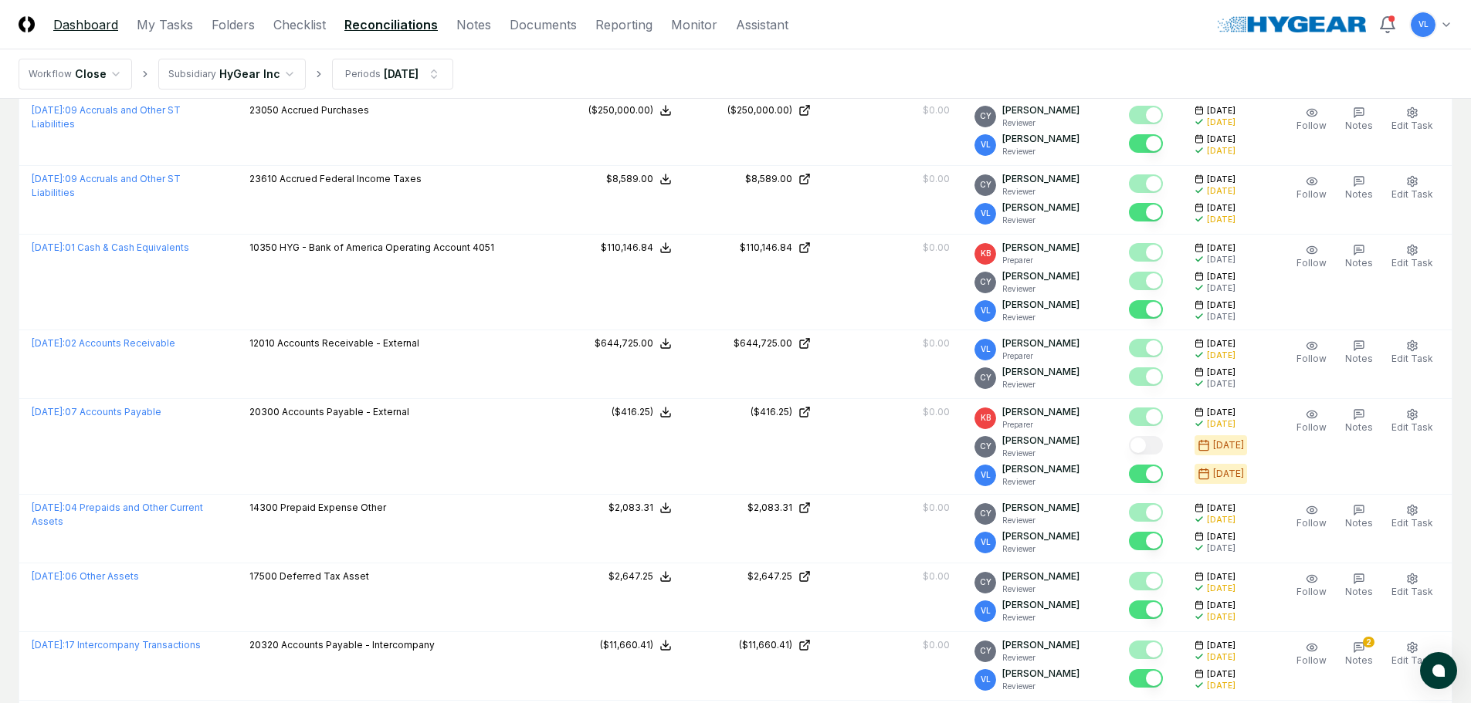
click at [97, 29] on link "Dashboard" at bounding box center [85, 24] width 65 height 19
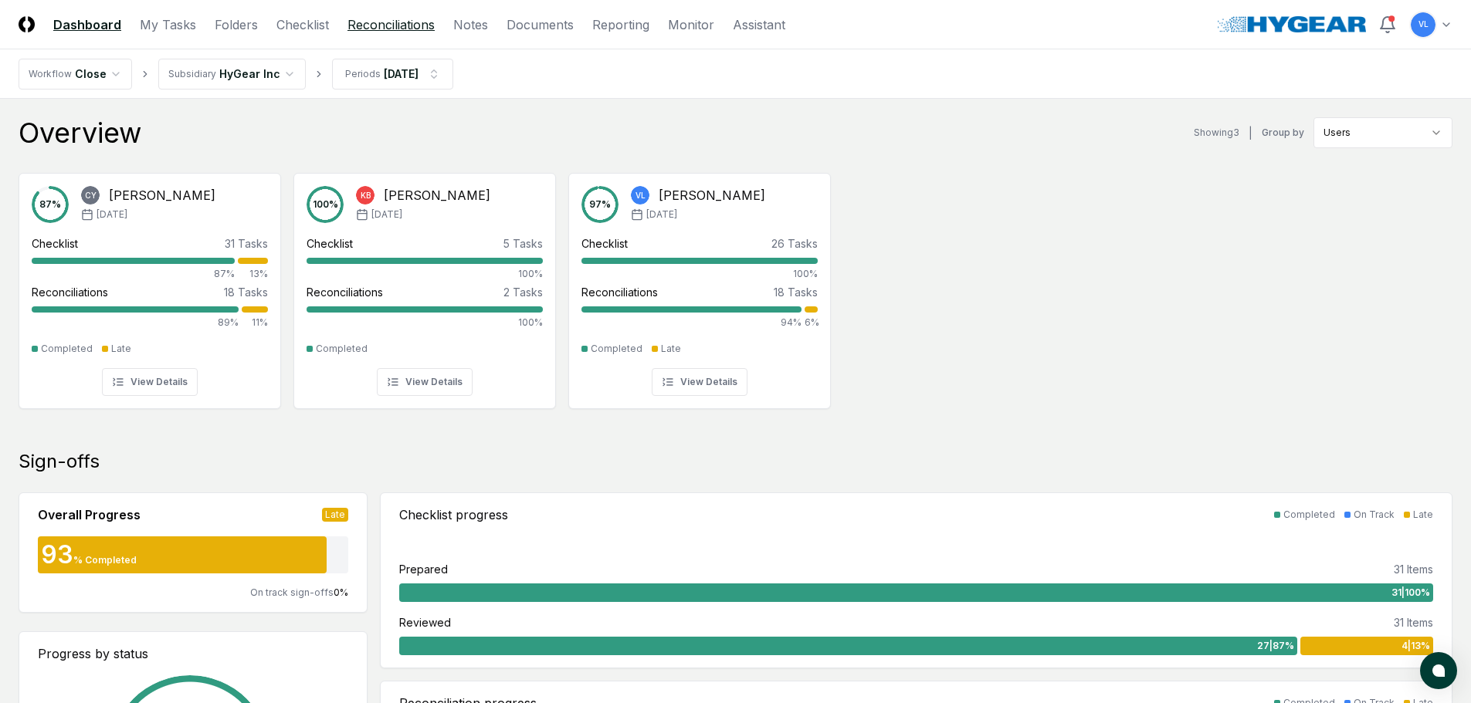
click at [383, 28] on link "Reconciliations" at bounding box center [390, 24] width 87 height 19
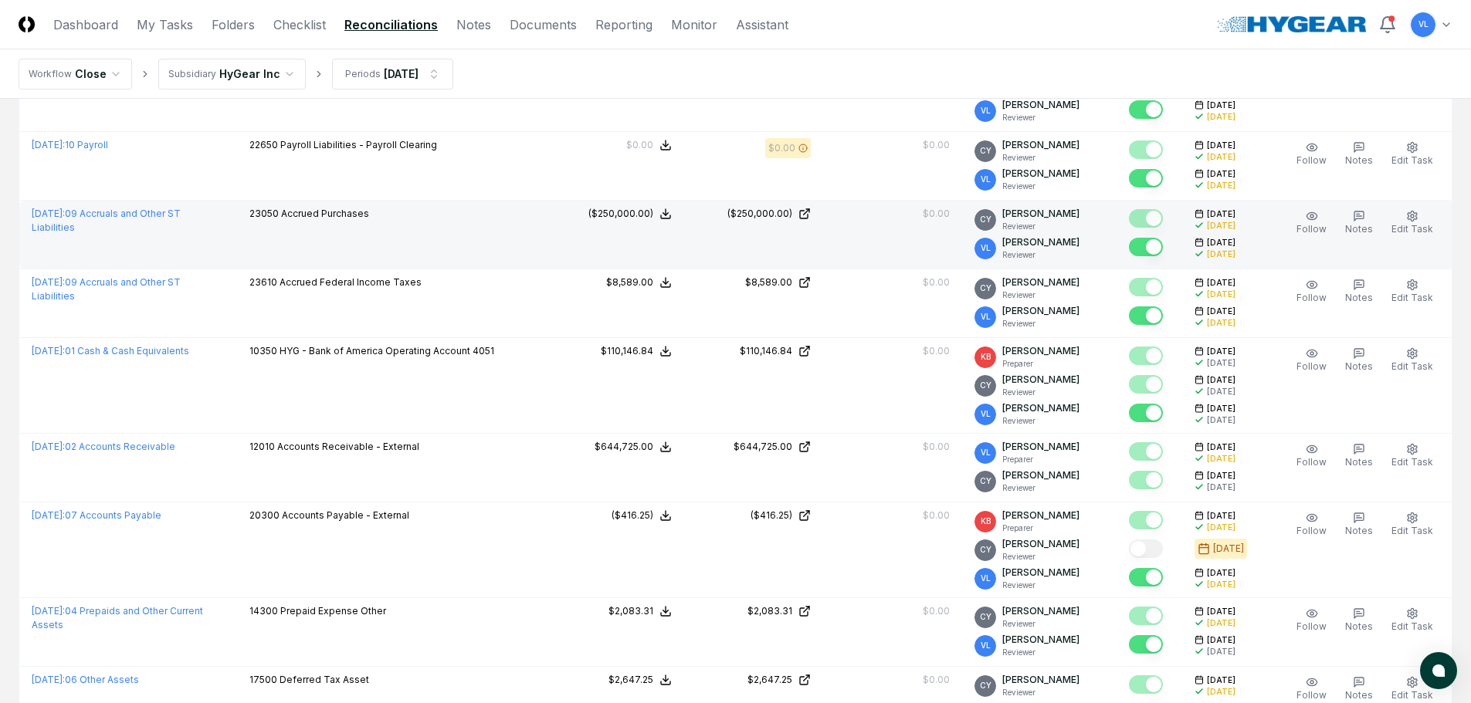
scroll to position [695, 0]
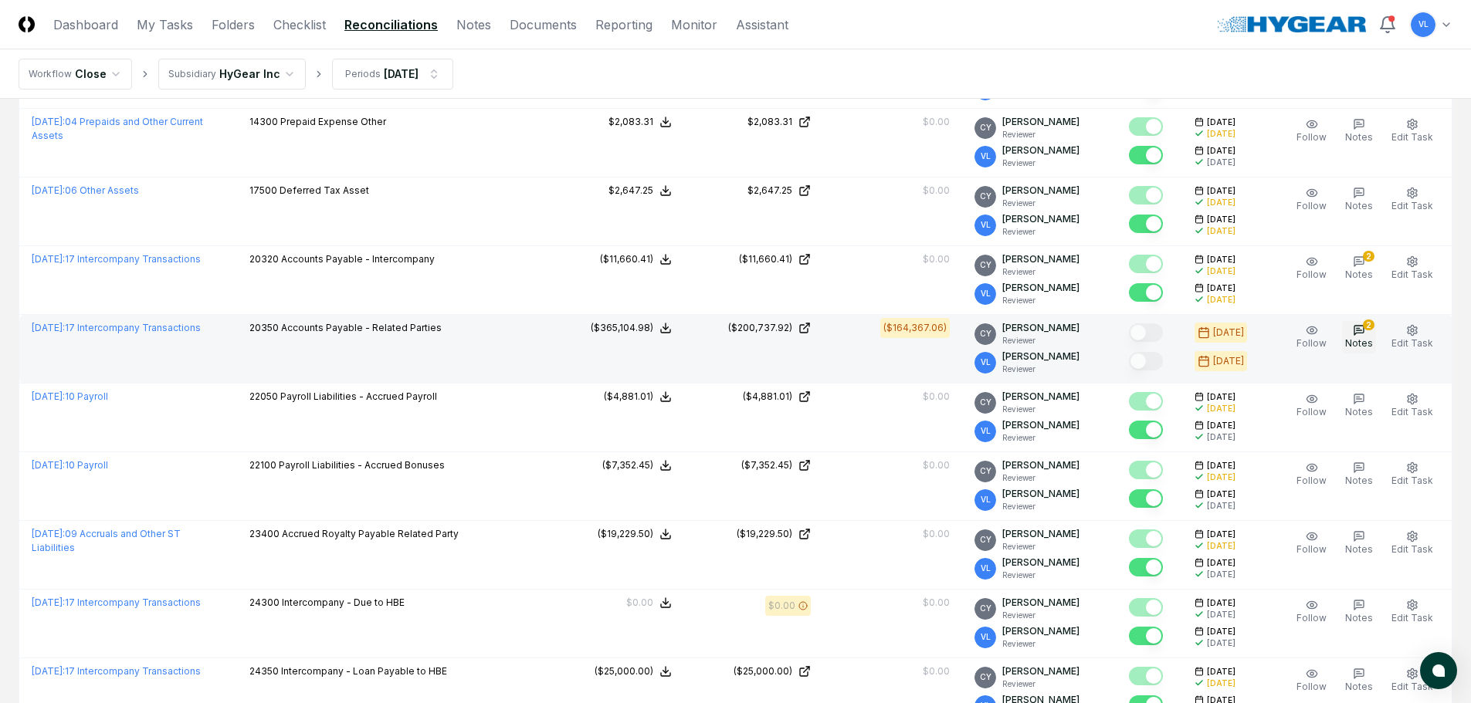
click at [1365, 336] on icon "button" at bounding box center [1359, 330] width 12 height 12
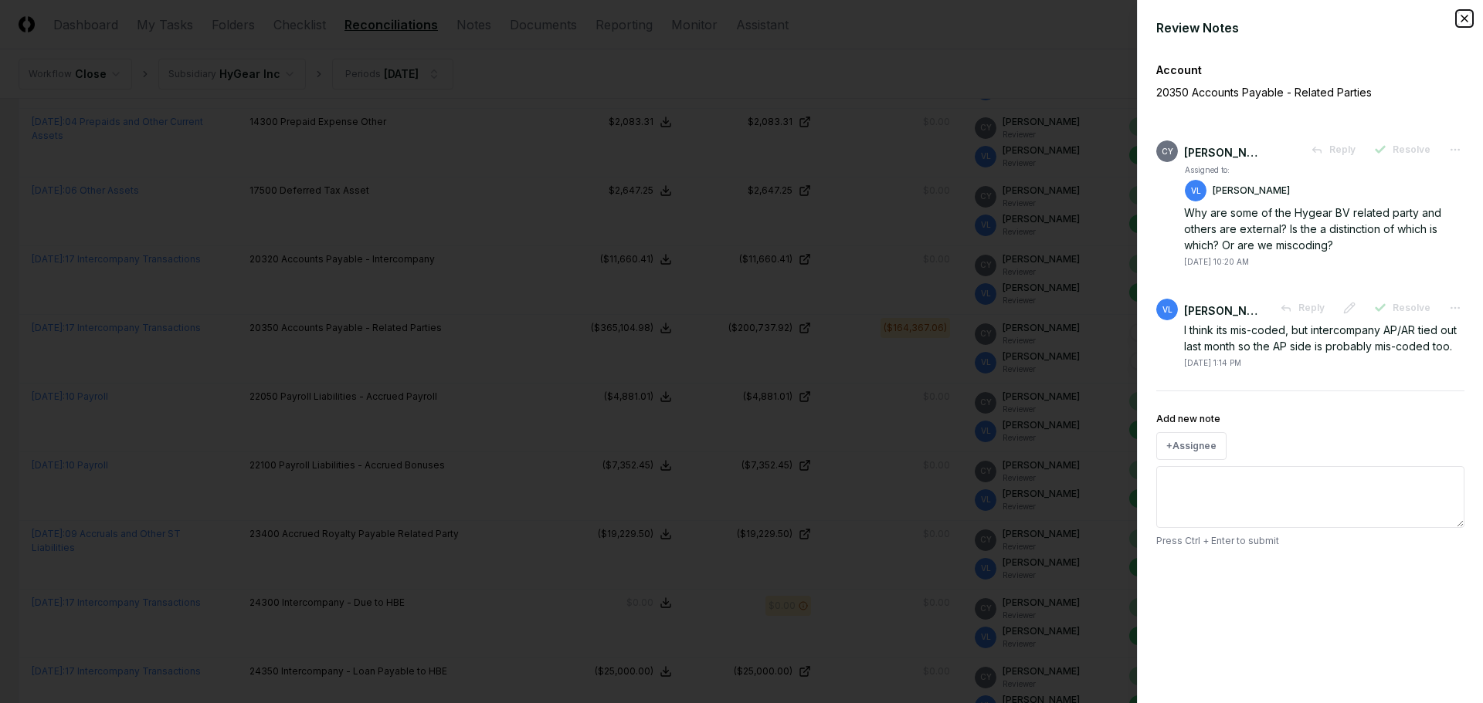
click at [1462, 20] on icon "button" at bounding box center [1464, 18] width 6 height 6
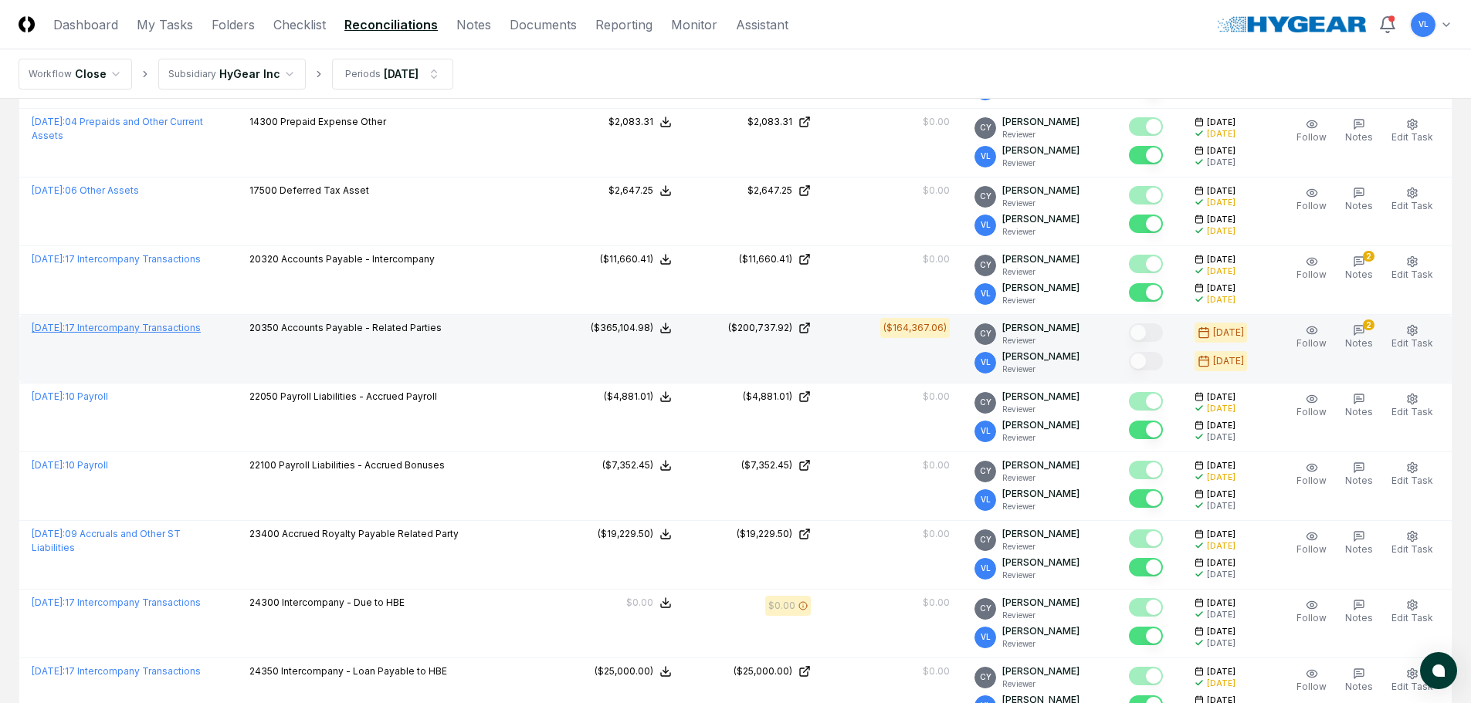
click at [188, 330] on link "[DATE] : 17 Intercompany Transactions" at bounding box center [116, 328] width 169 height 12
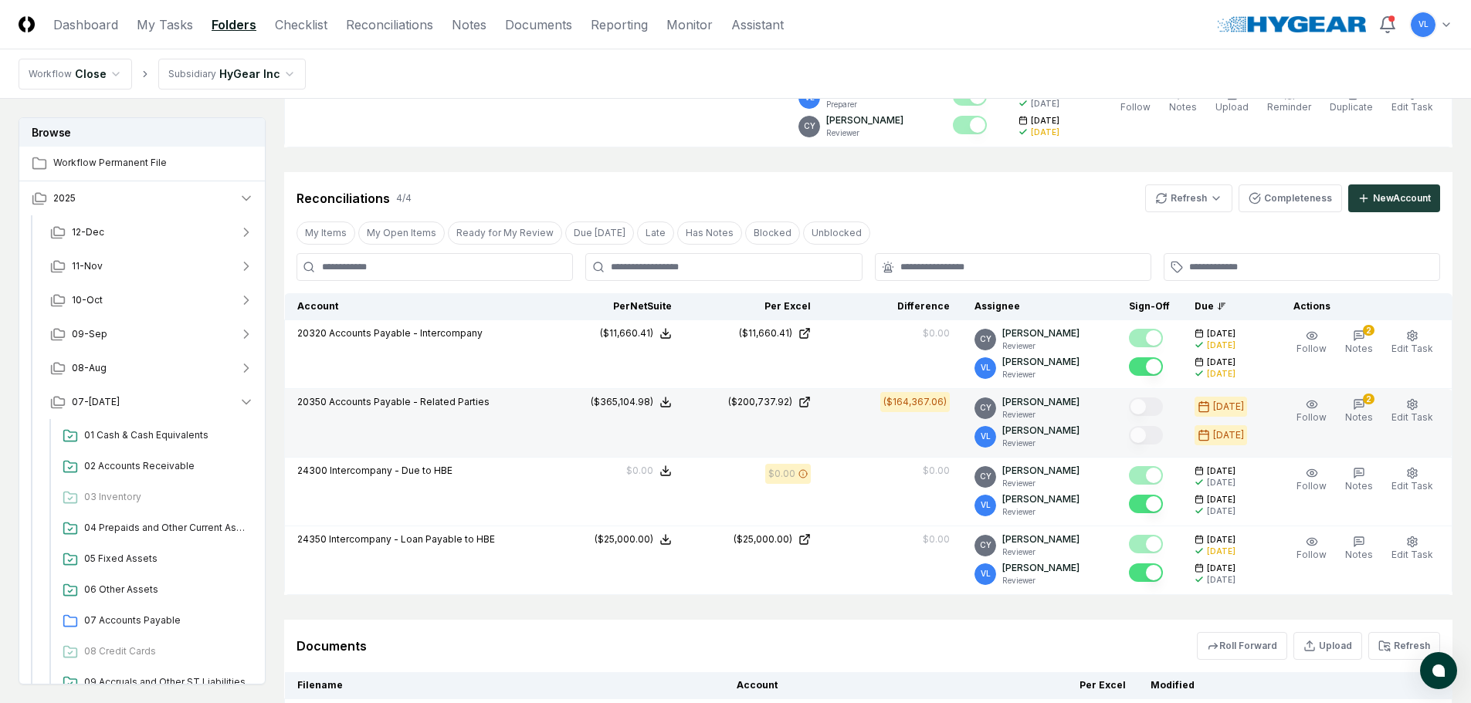
scroll to position [232, 0]
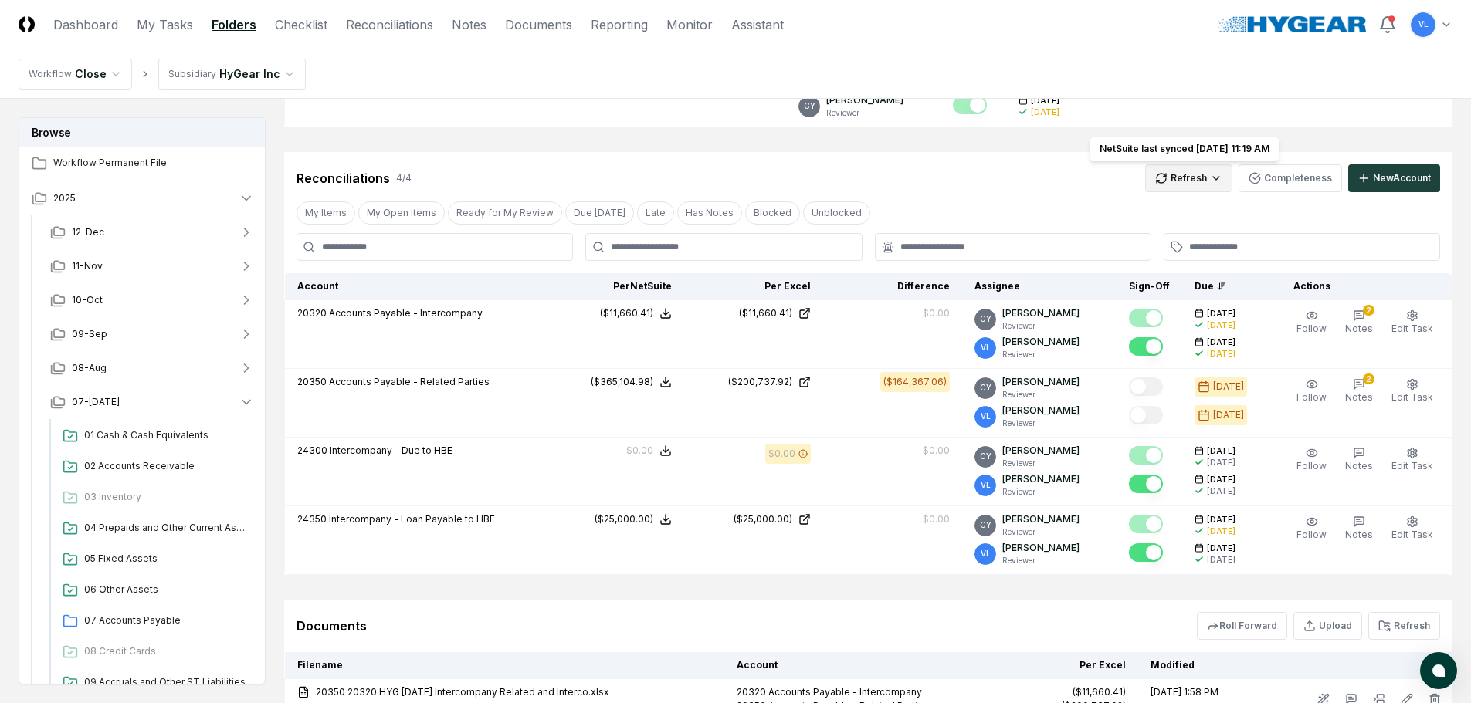
click at [1181, 180] on html "CloseCore Dashboard My Tasks Folders Checklist Reconciliations Notes Documents …" at bounding box center [735, 320] width 1471 height 1104
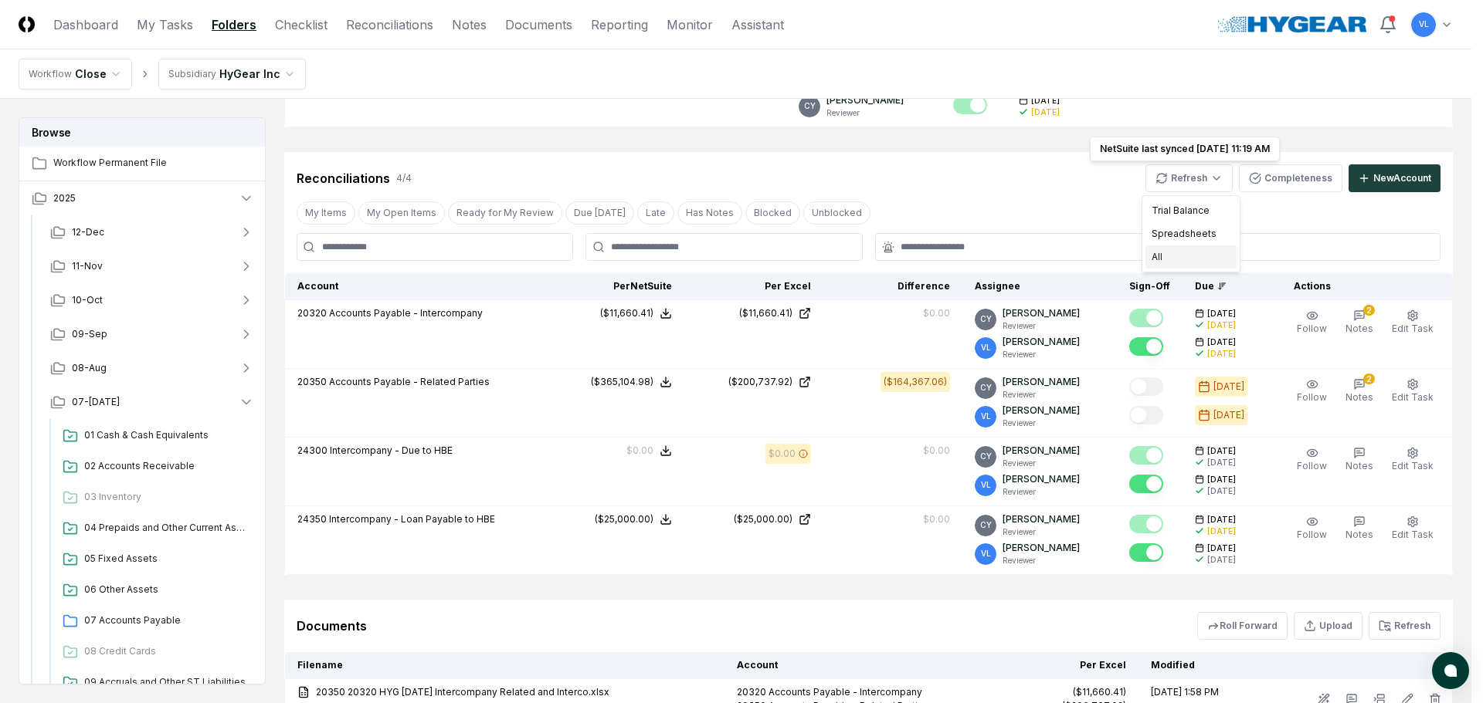
click at [1167, 259] on div "All" at bounding box center [1190, 257] width 91 height 23
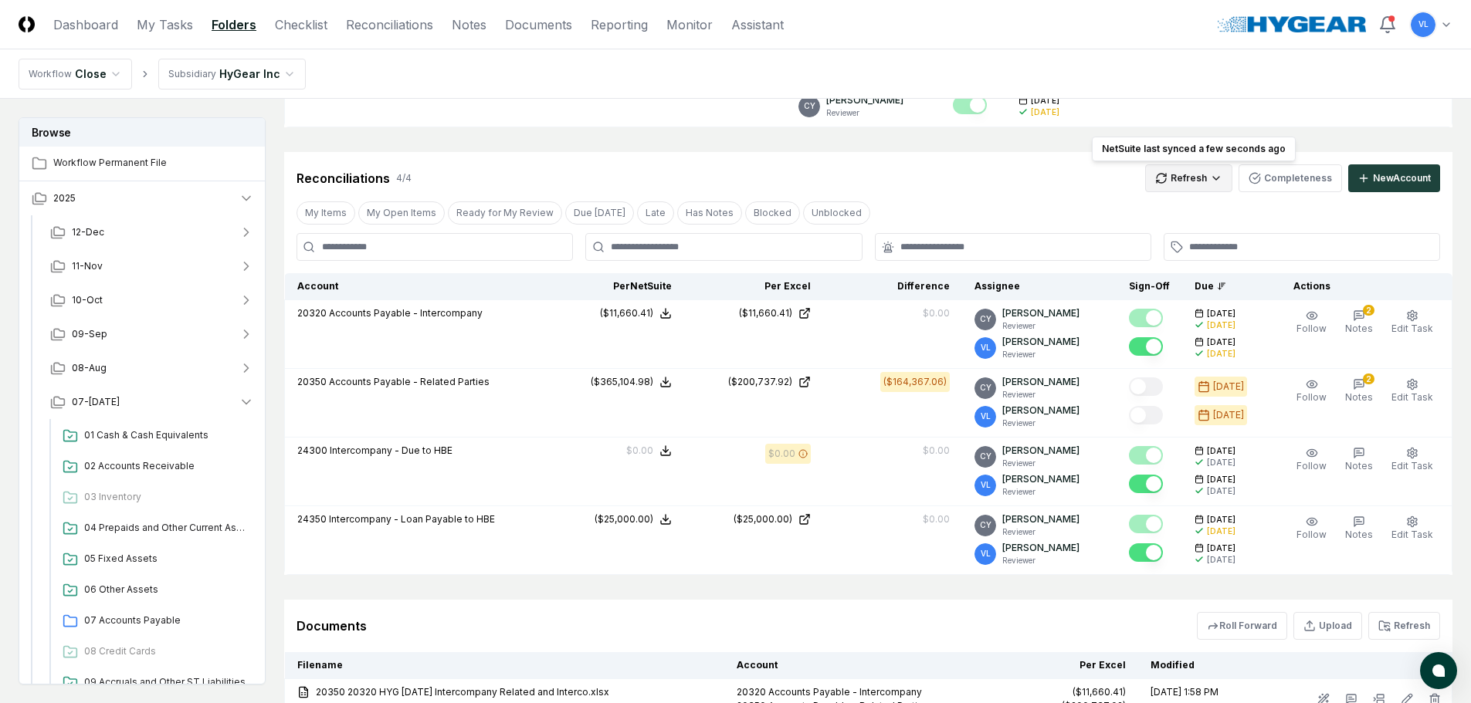
click at [1186, 187] on html "CloseCore Dashboard My Tasks Folders Checklist Reconciliations Notes Documents …" at bounding box center [735, 320] width 1471 height 1104
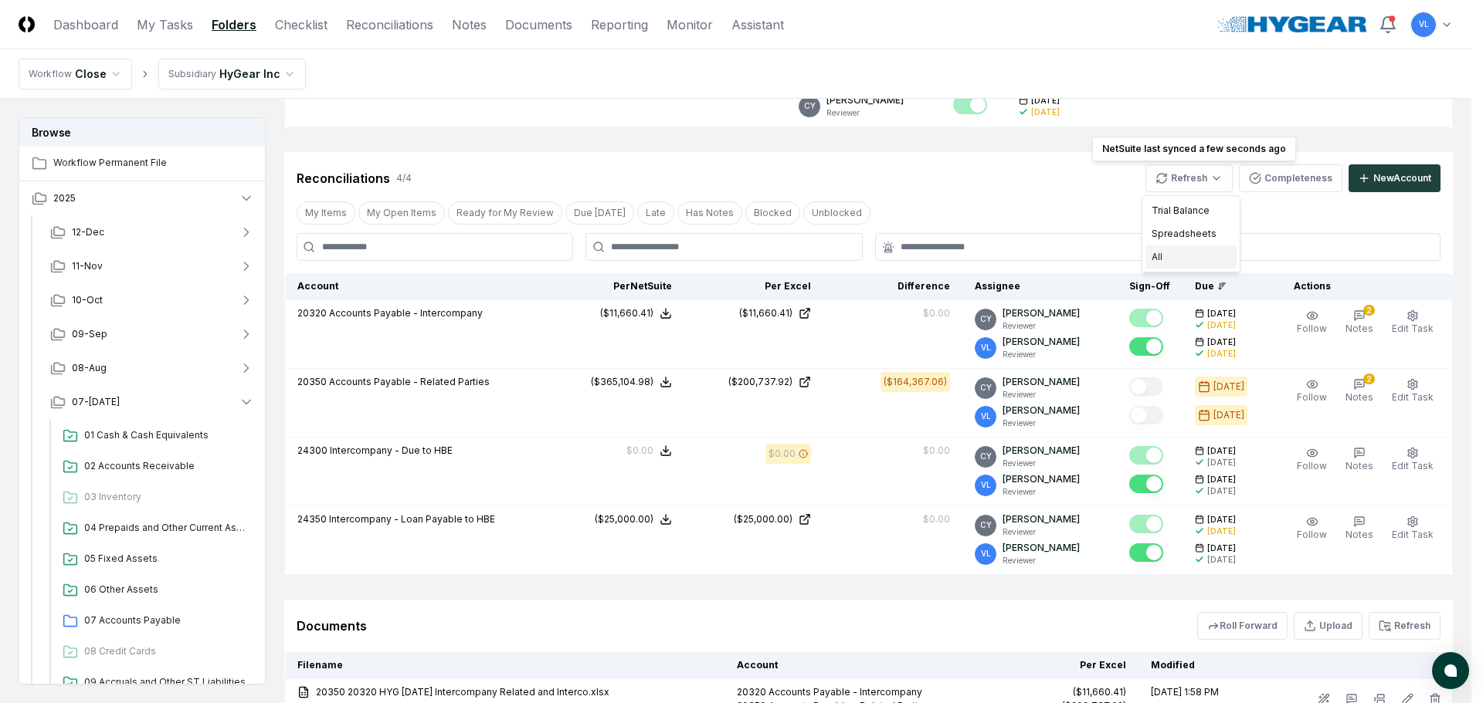
click at [1181, 259] on div "All" at bounding box center [1190, 257] width 91 height 23
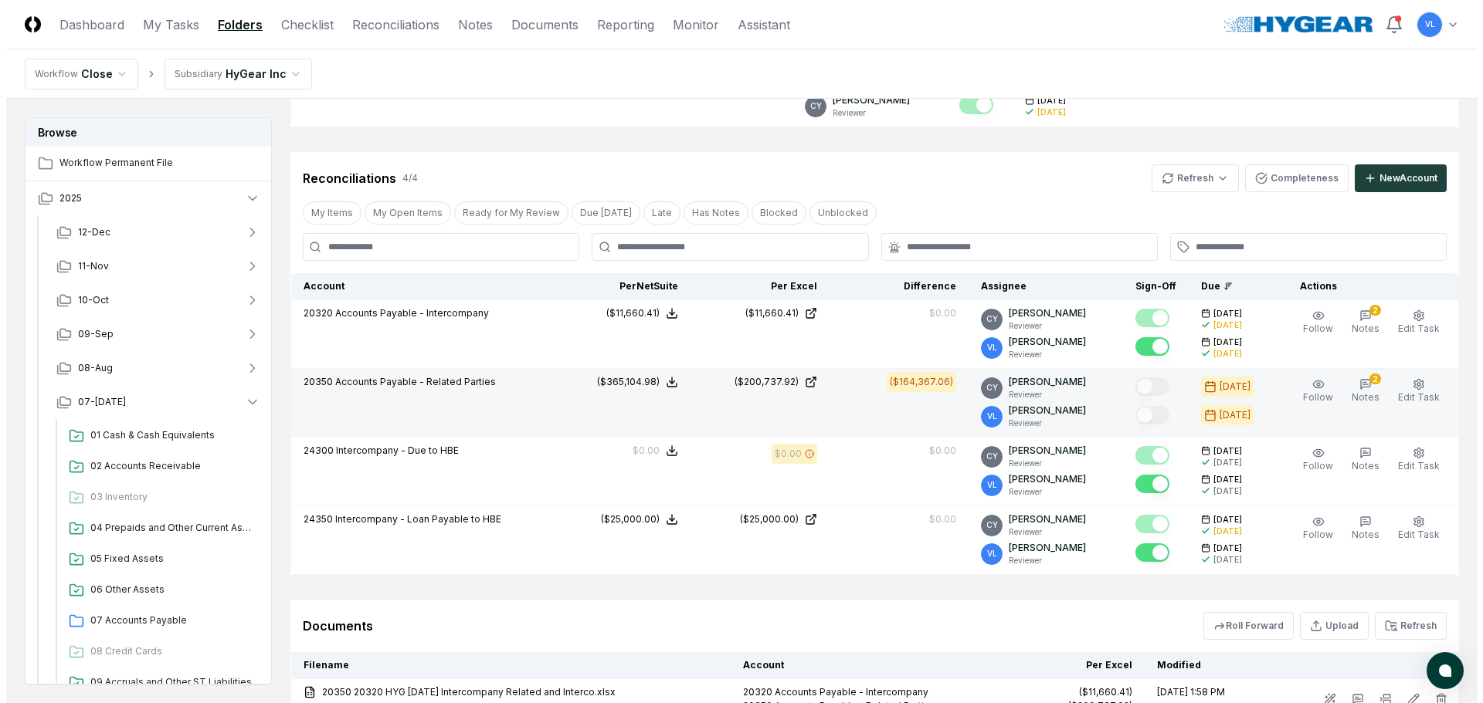
scroll to position [309, 0]
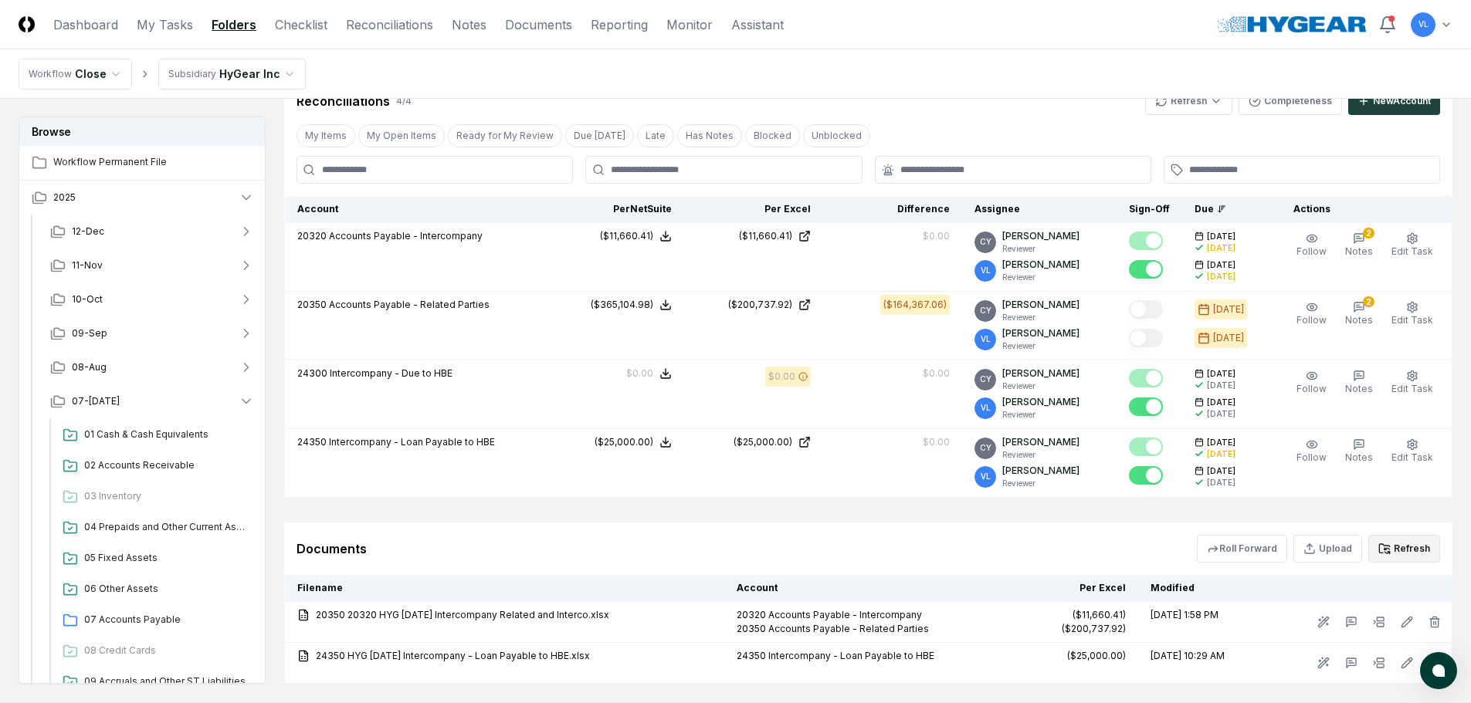
click at [1404, 549] on button "Refresh" at bounding box center [1404, 549] width 72 height 28
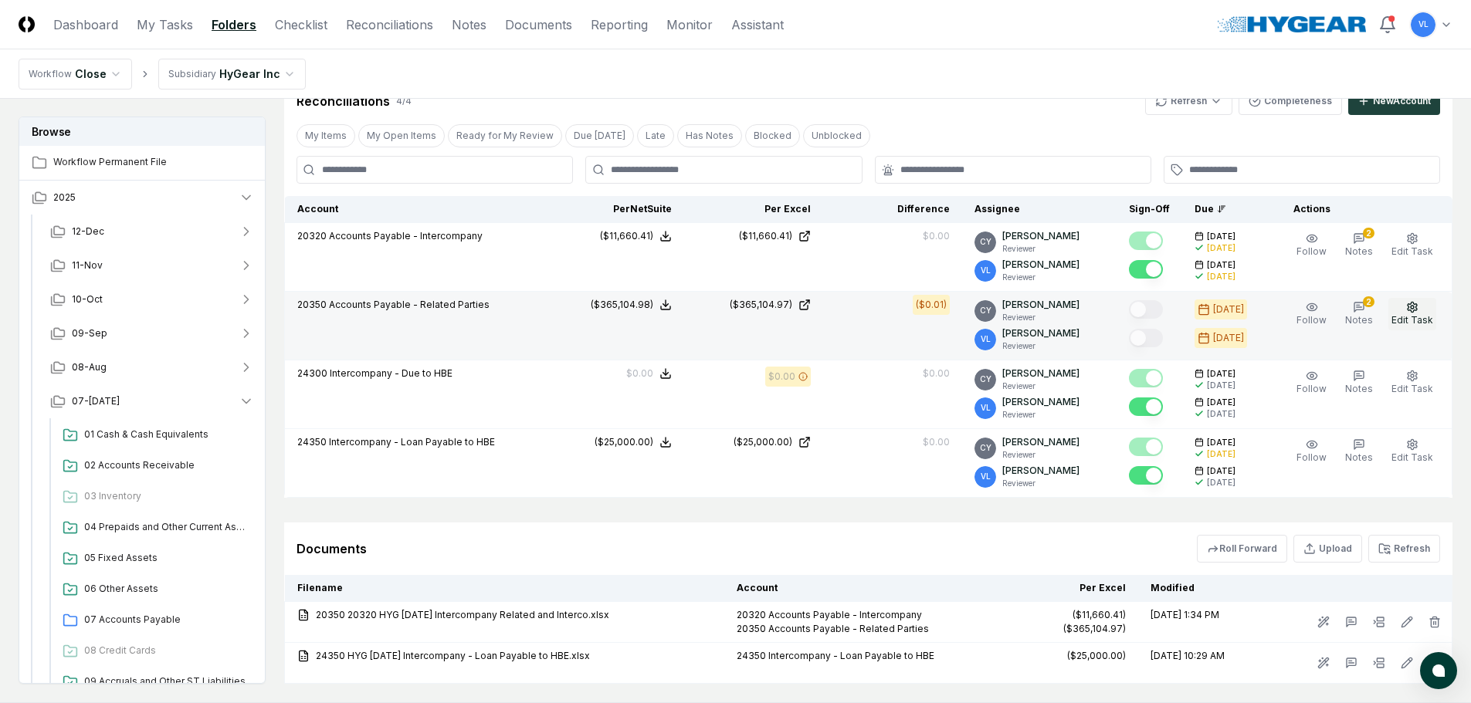
click at [1425, 309] on button "Edit Task" at bounding box center [1412, 314] width 48 height 32
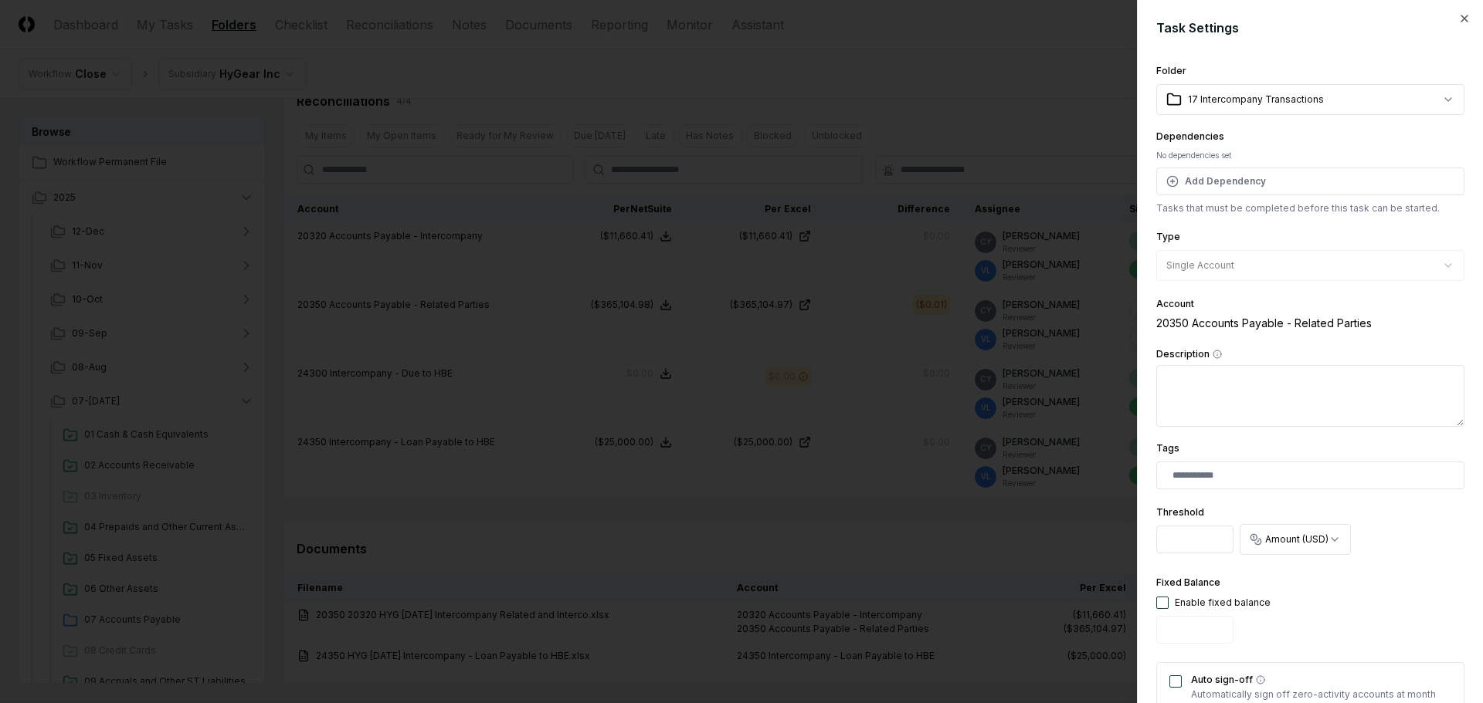
drag, startPoint x: 1191, startPoint y: 544, endPoint x: 1116, endPoint y: 544, distance: 75.7
click at [1116, 544] on body "CloseCore Dashboard My Tasks Folders Checklist Reconciliations Notes Documents …" at bounding box center [735, 243] width 1471 height 1104
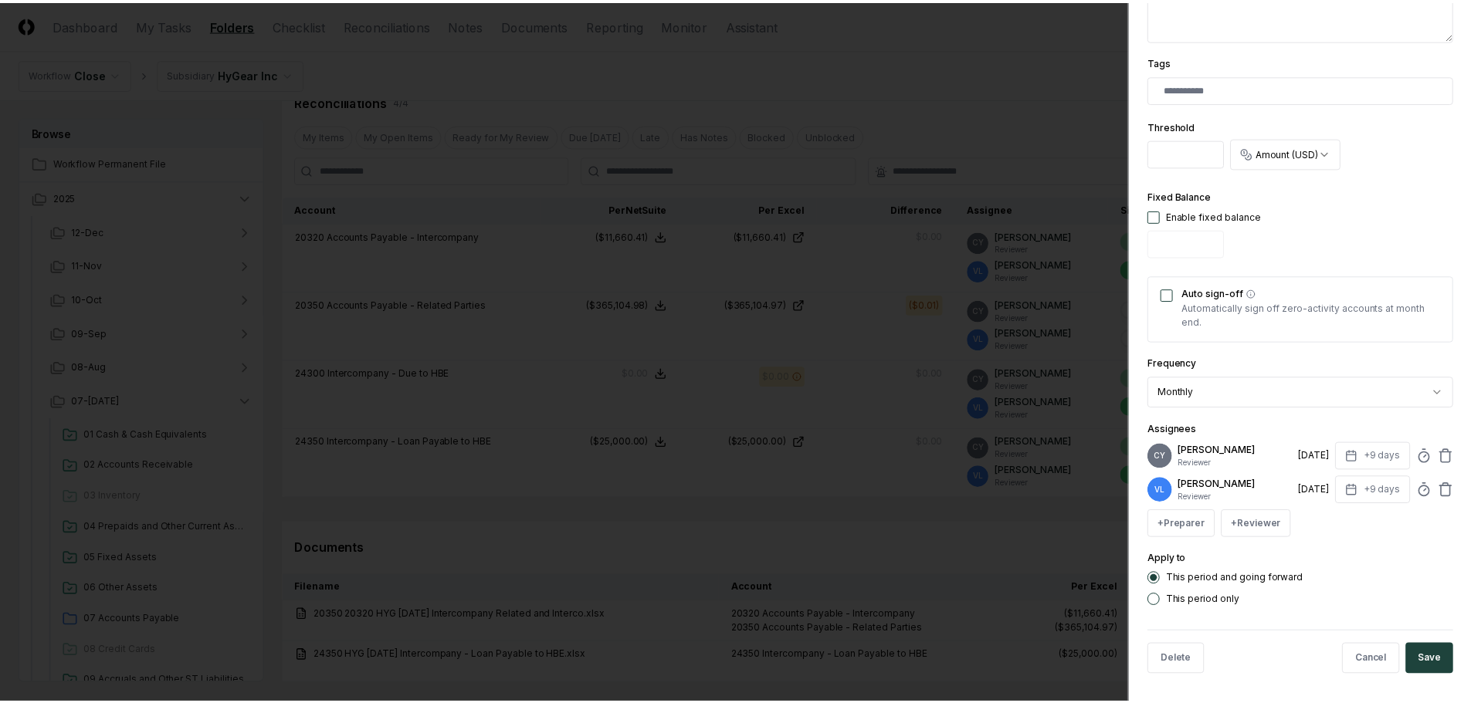
scroll to position [390, 0]
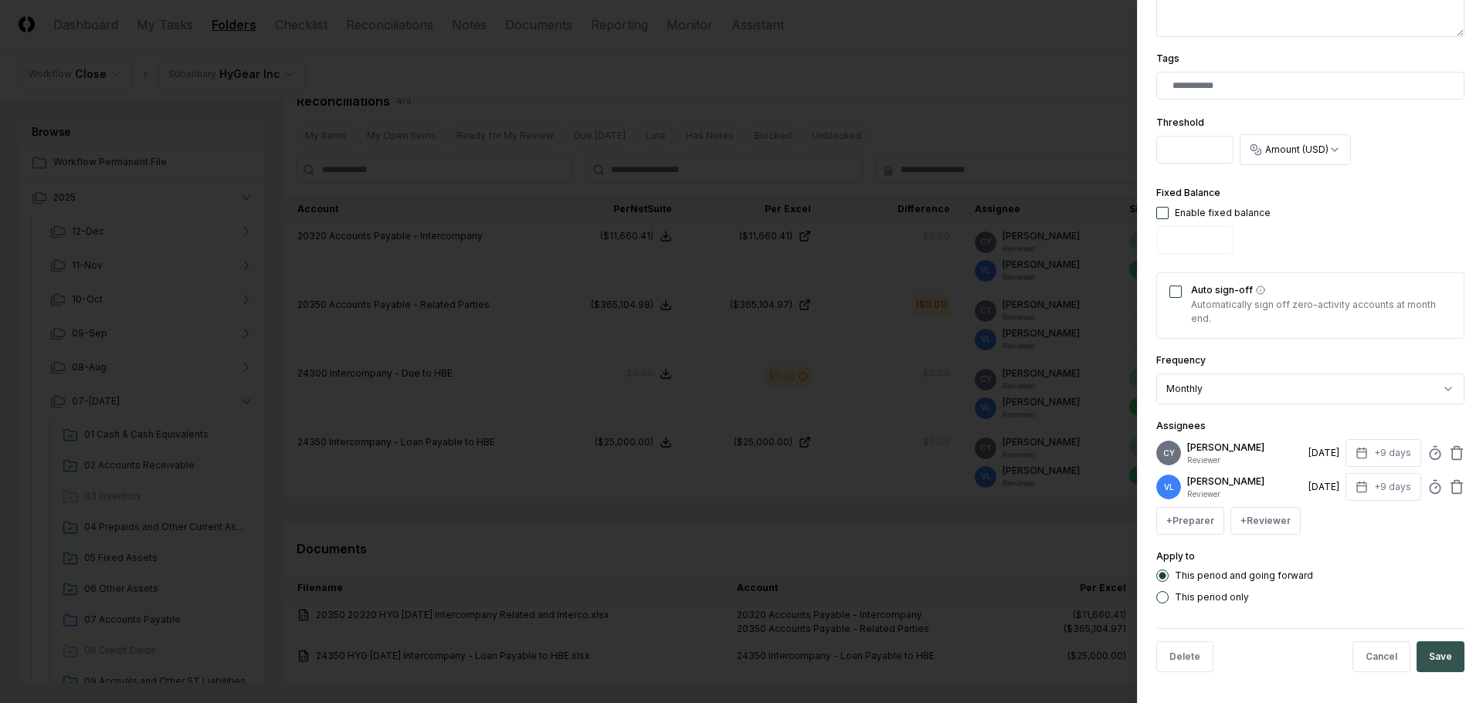
type input "***"
click at [1421, 649] on button "Save" at bounding box center [1440, 657] width 48 height 31
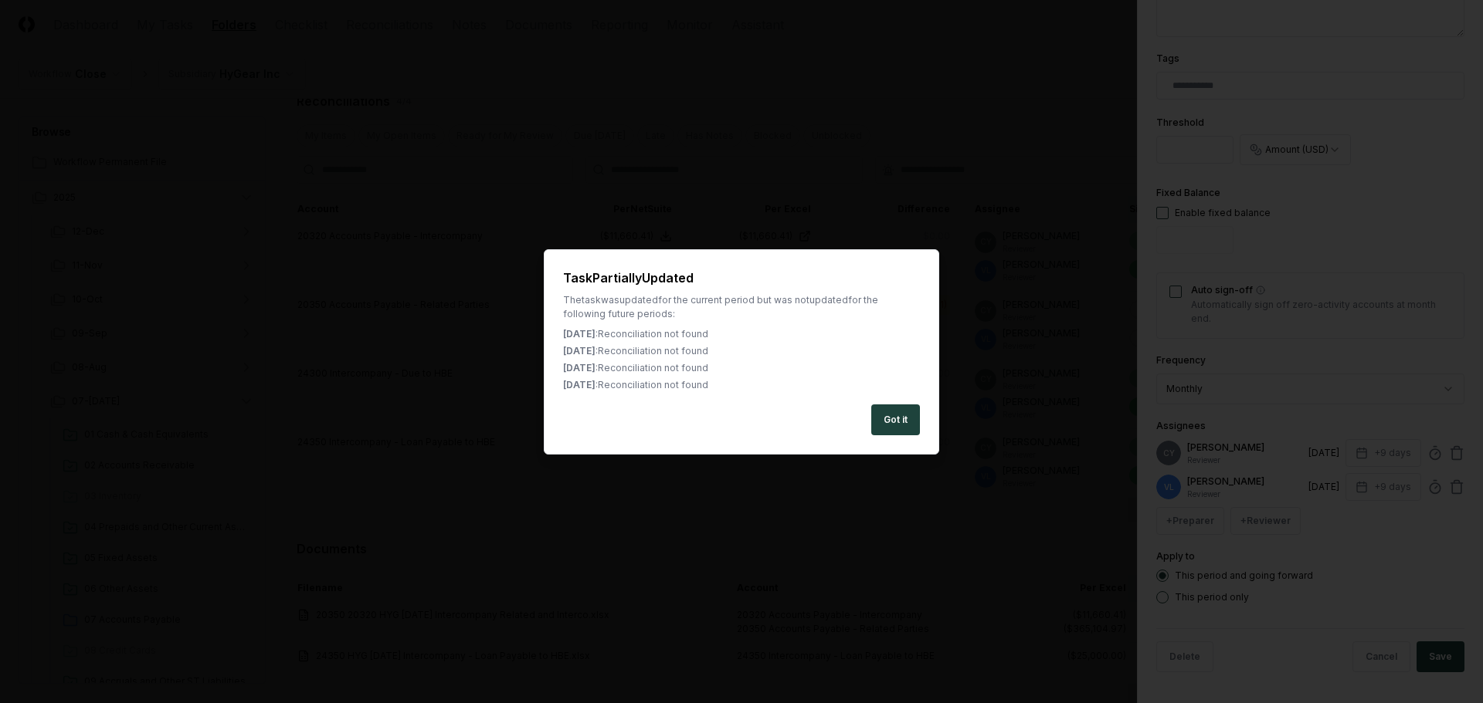
click at [864, 421] on div "Got it" at bounding box center [741, 420] width 357 height 31
click at [885, 418] on button "Got it" at bounding box center [895, 420] width 49 height 31
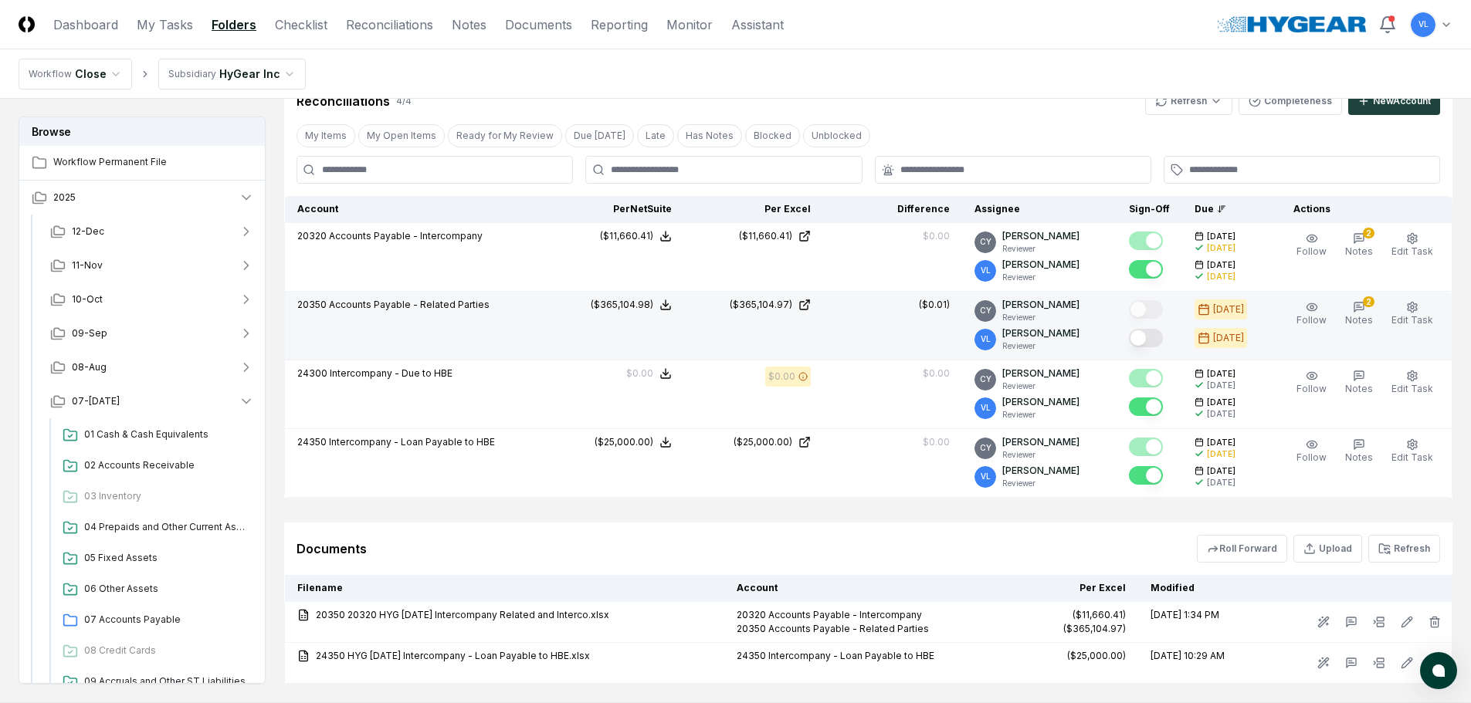
click at [1158, 341] on button "Mark complete" at bounding box center [1146, 338] width 34 height 19
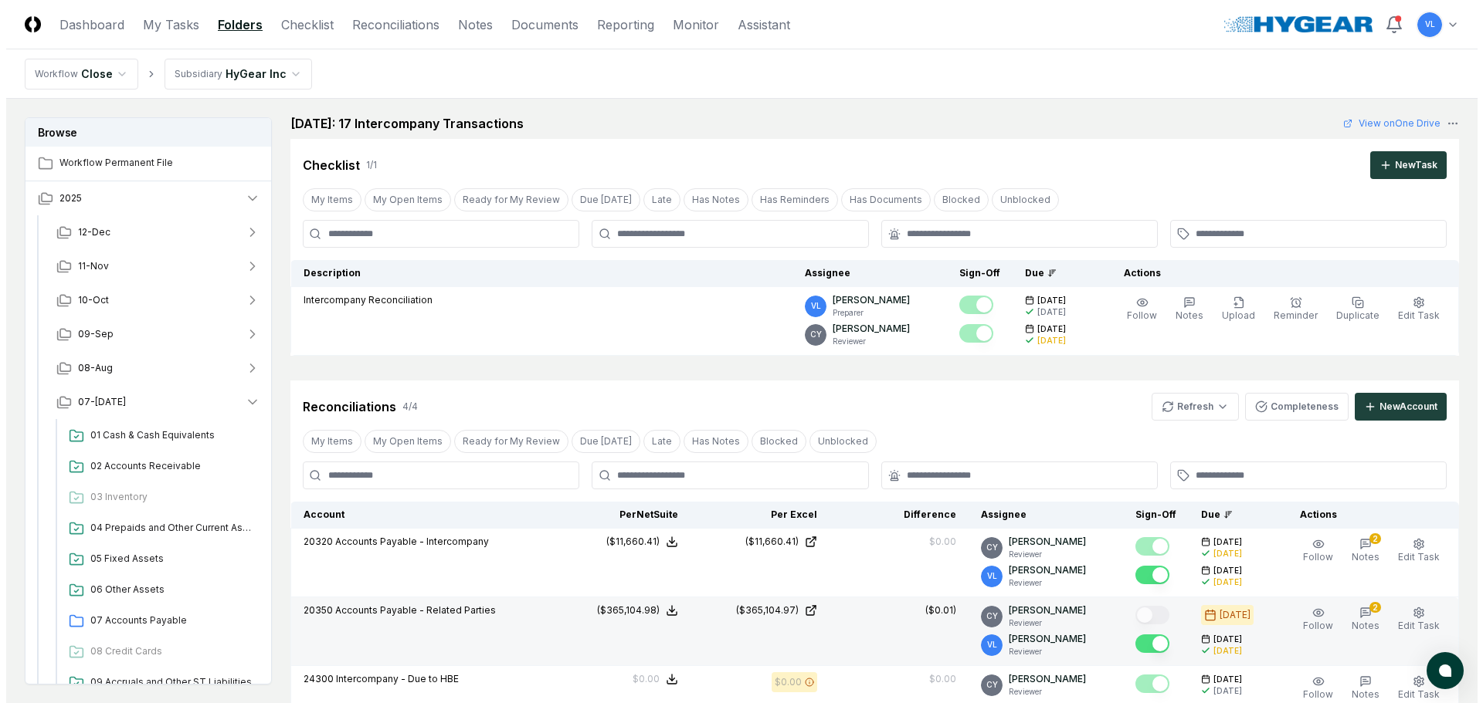
scroll to position [0, 0]
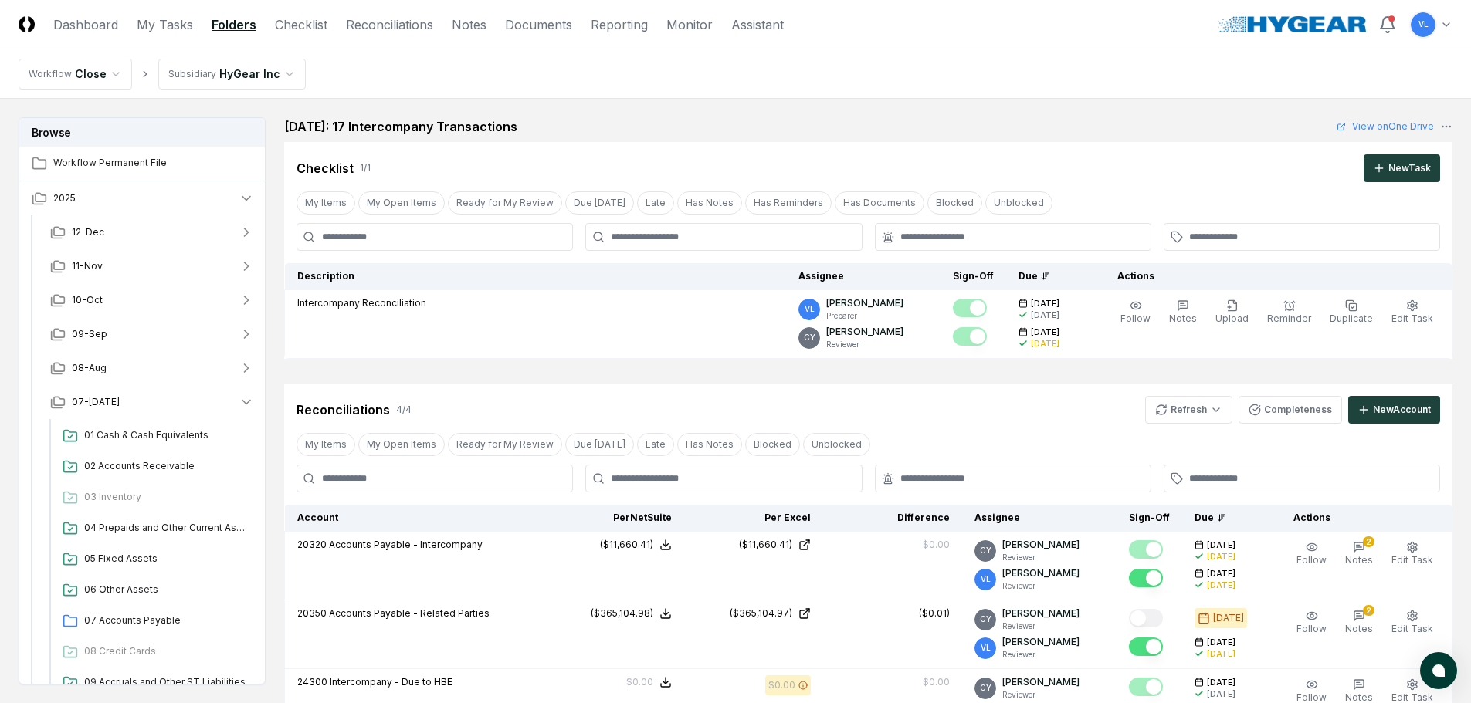
drag, startPoint x: 103, startPoint y: 19, endPoint x: 124, endPoint y: 25, distance: 20.8
click at [103, 19] on link "Dashboard" at bounding box center [85, 24] width 65 height 19
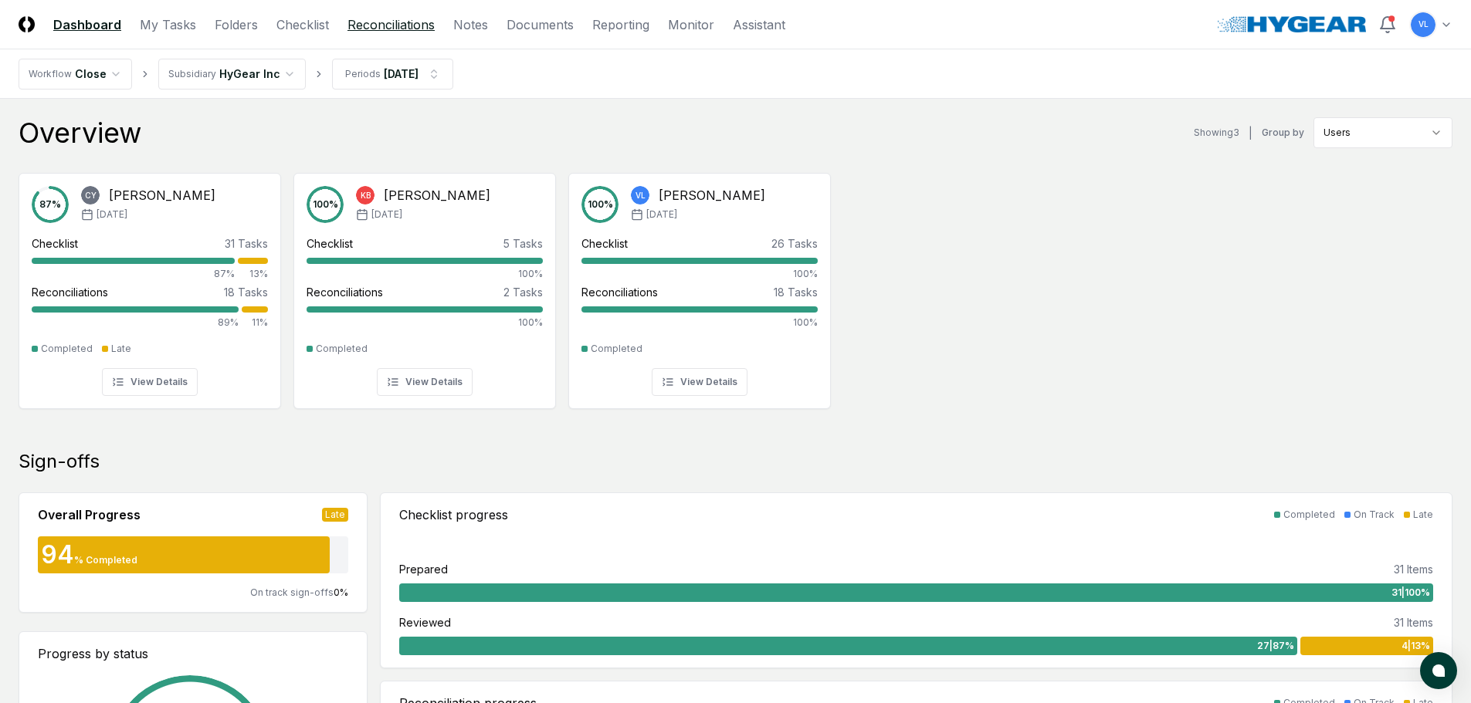
click at [401, 26] on link "Reconciliations" at bounding box center [390, 24] width 87 height 19
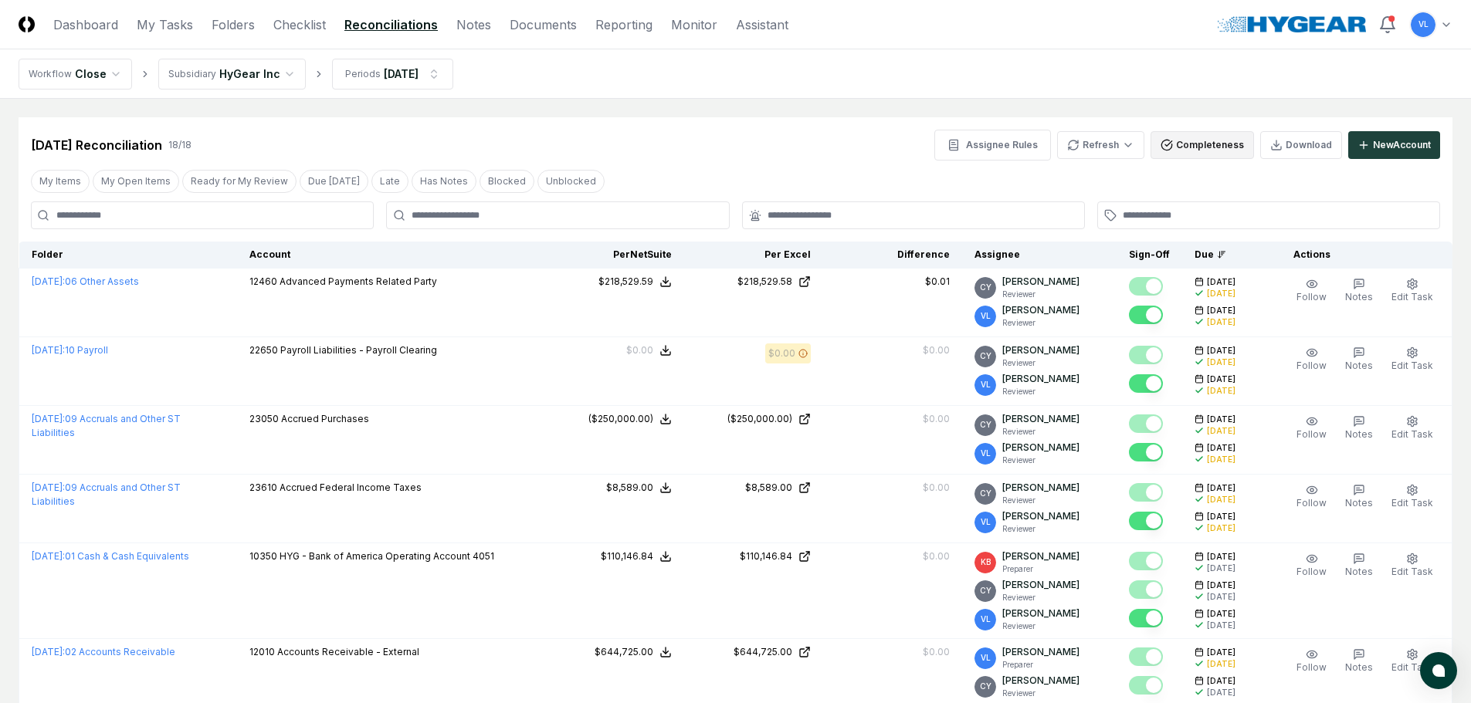
click at [1203, 153] on button "Completeness" at bounding box center [1201, 145] width 103 height 28
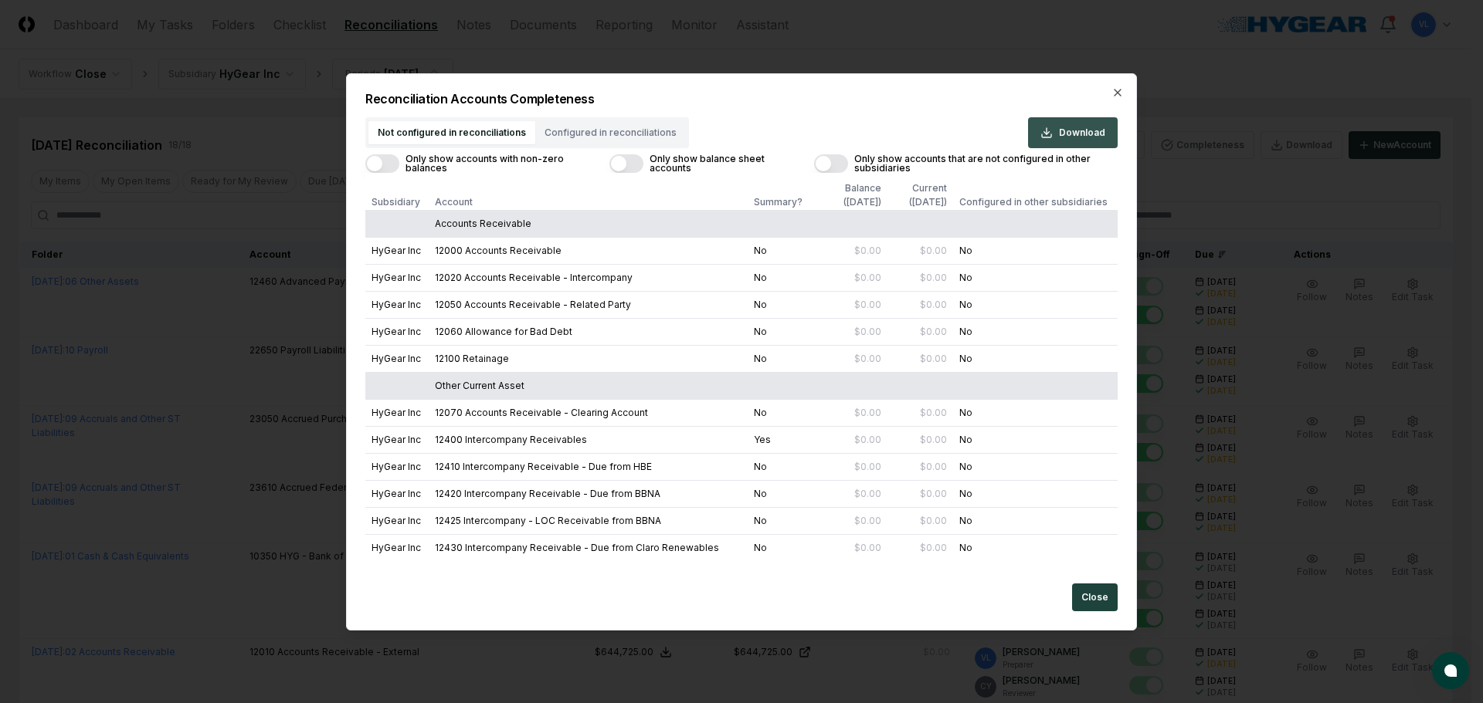
click at [1090, 141] on button "Download" at bounding box center [1073, 132] width 90 height 31
click at [1105, 599] on button "Close" at bounding box center [1095, 598] width 46 height 28
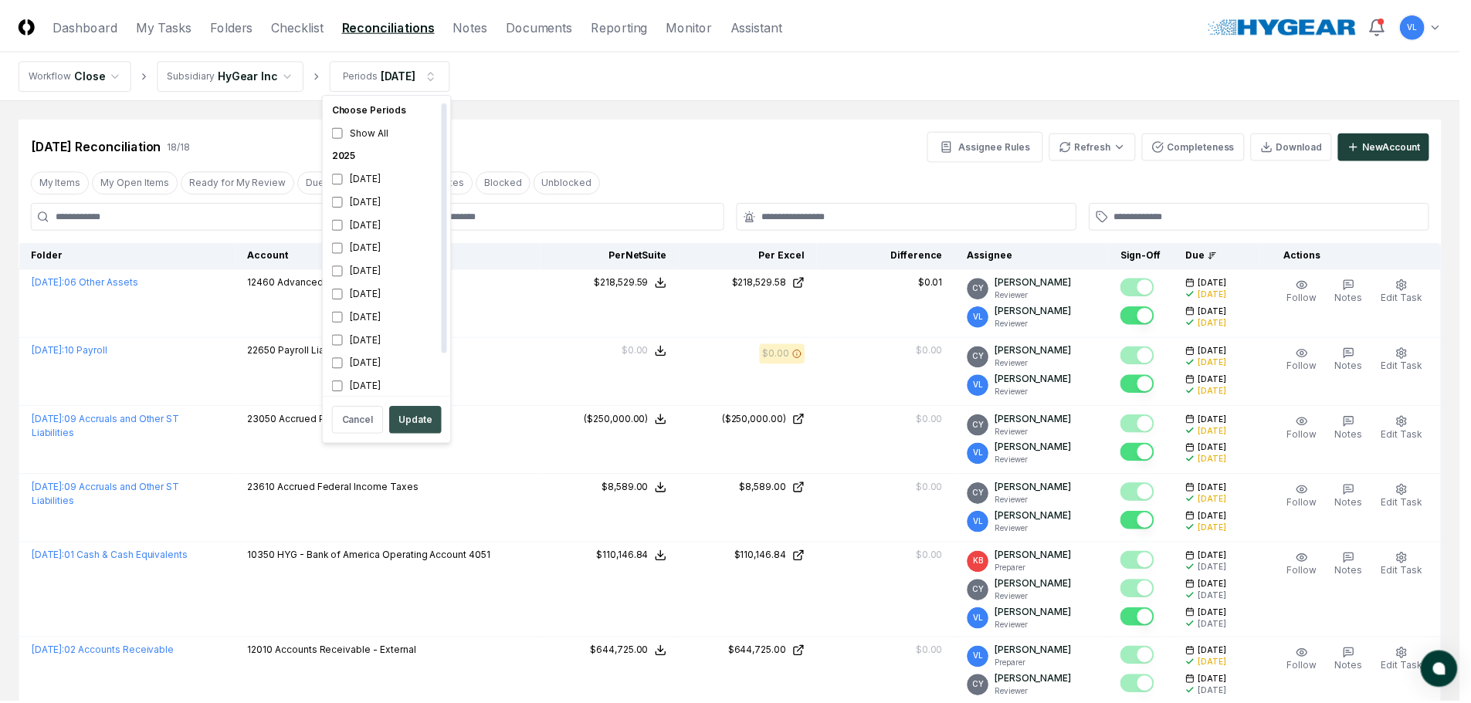
scroll to position [5, 0]
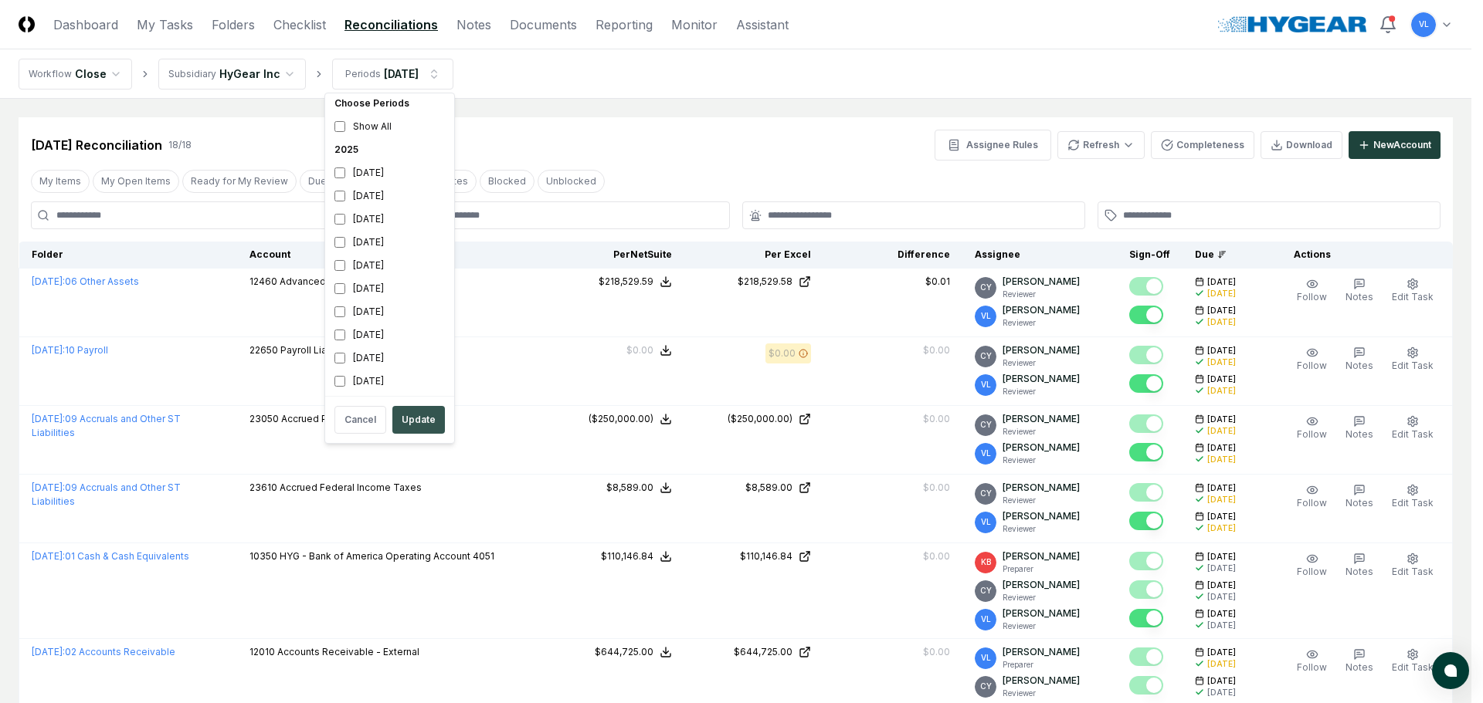
click at [428, 416] on button "Update" at bounding box center [418, 420] width 53 height 28
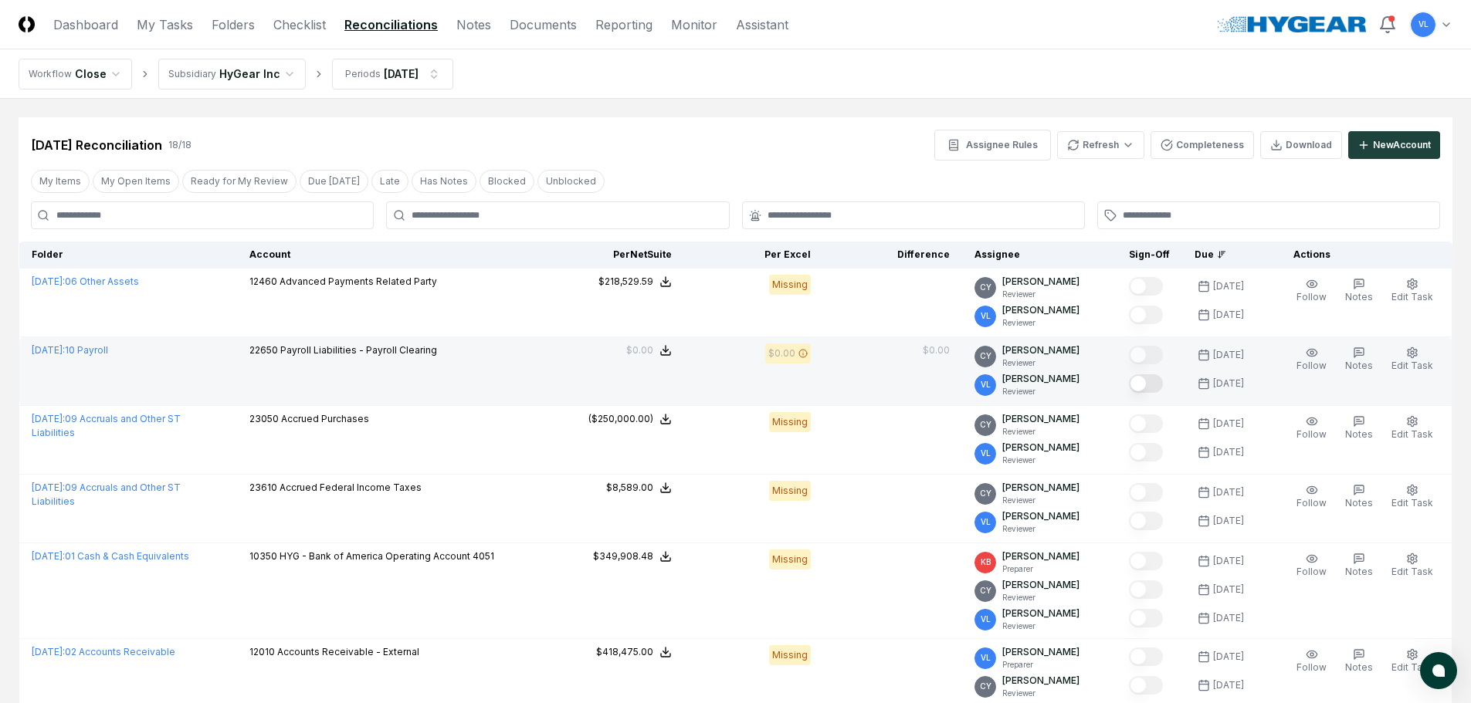
click at [1156, 386] on button "Mark complete" at bounding box center [1146, 383] width 34 height 19
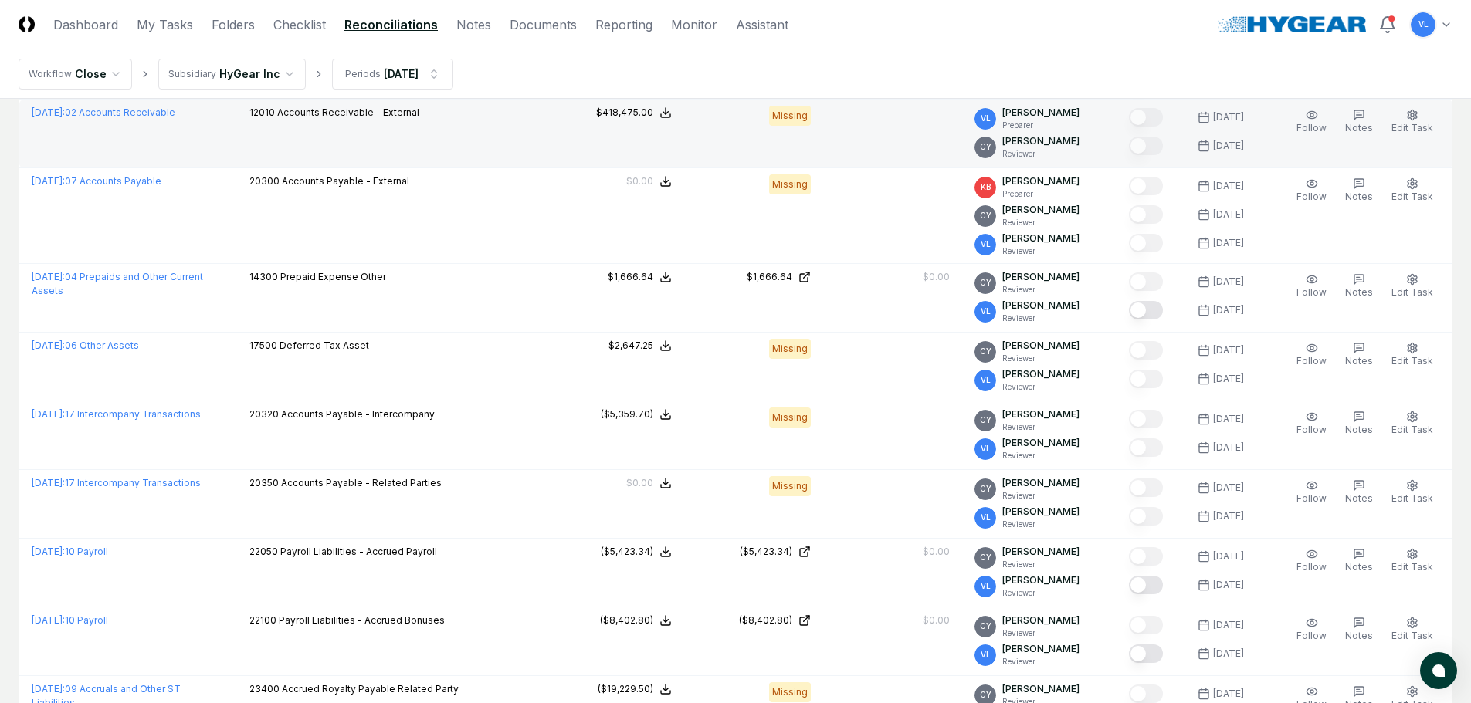
scroll to position [540, 0]
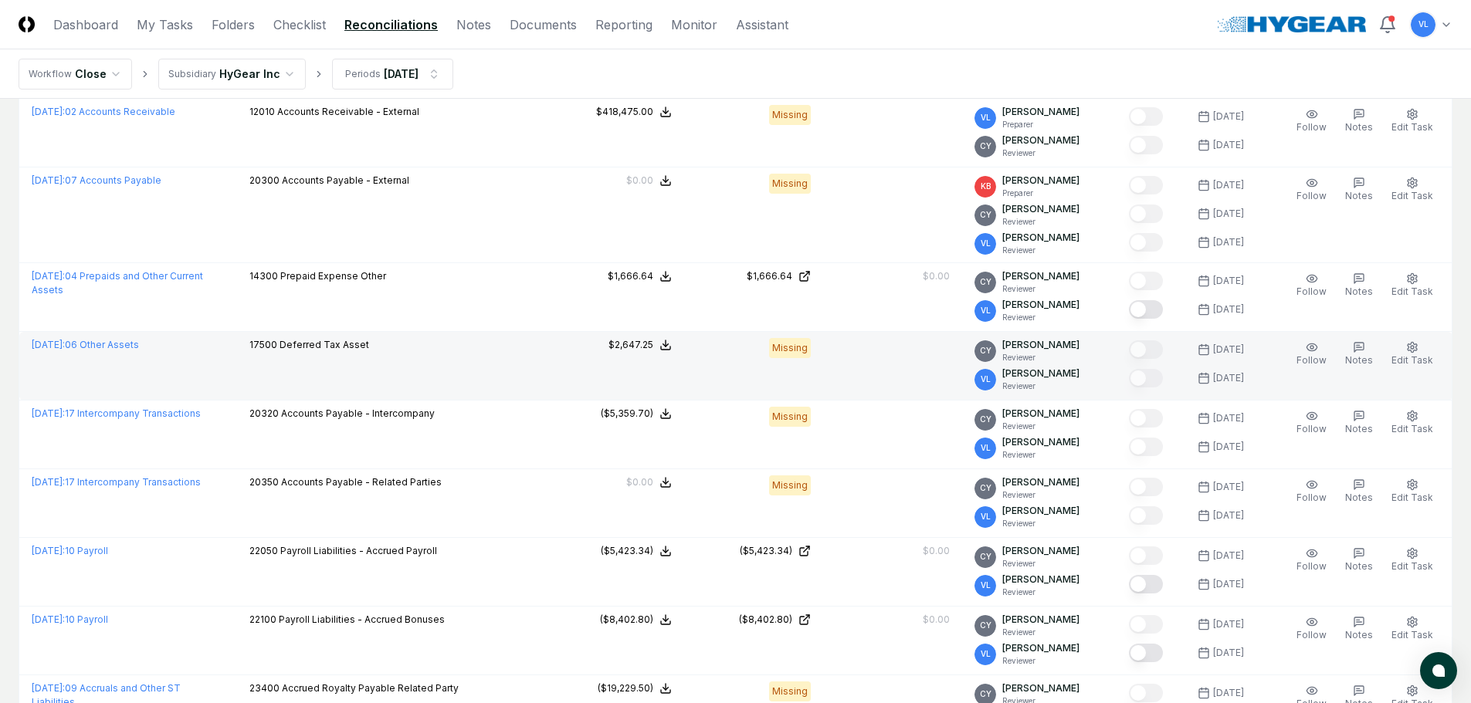
drag, startPoint x: 1159, startPoint y: 309, endPoint x: 1086, endPoint y: 333, distance: 77.2
click at [1159, 309] on button "Mark complete" at bounding box center [1146, 309] width 34 height 19
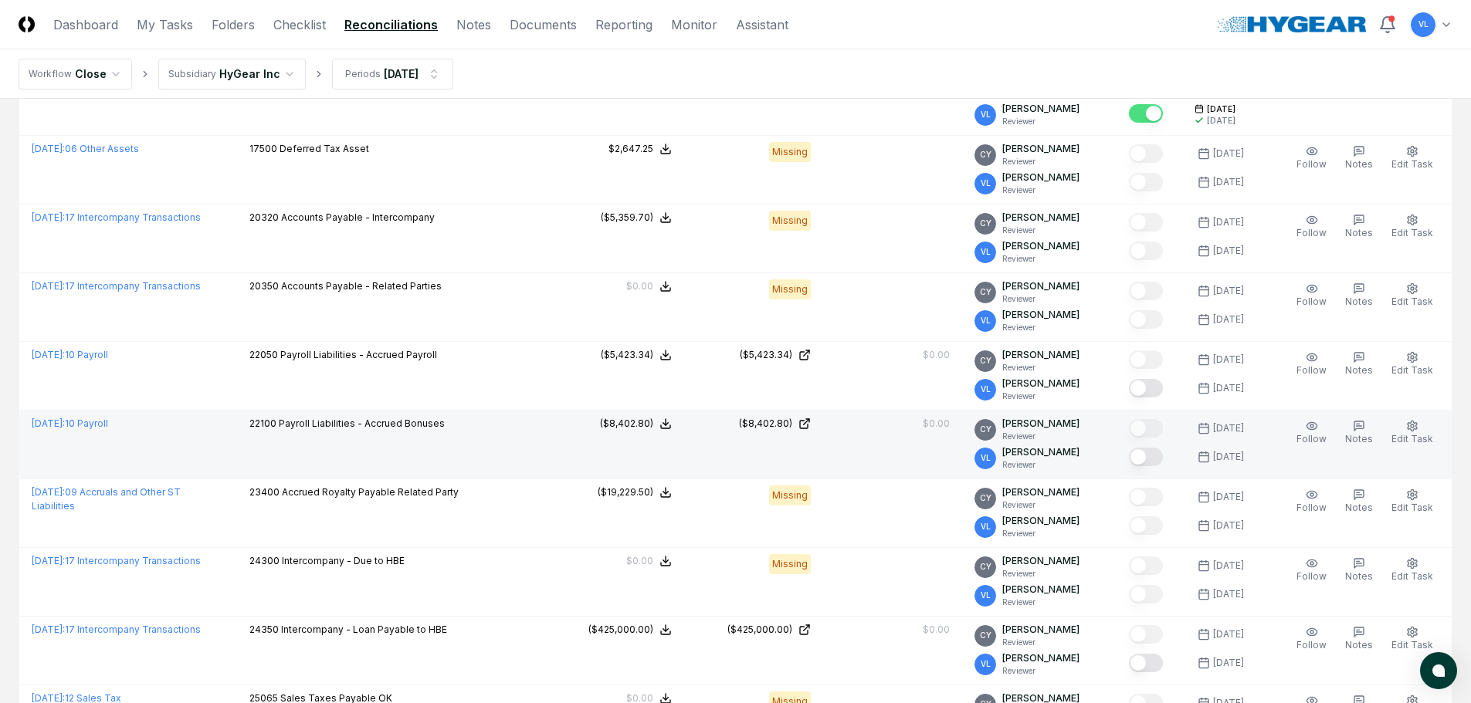
scroll to position [772, 0]
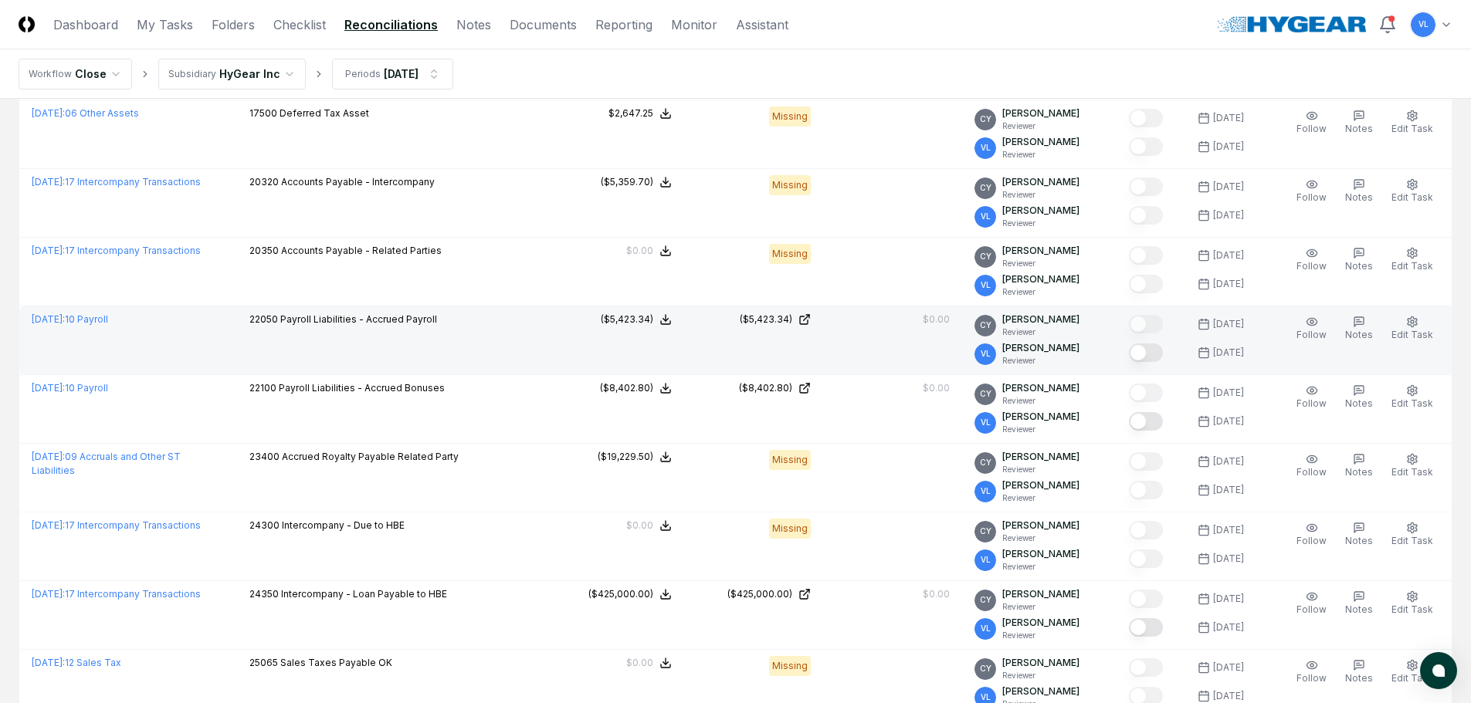
click at [1149, 356] on button "Mark complete" at bounding box center [1146, 353] width 34 height 19
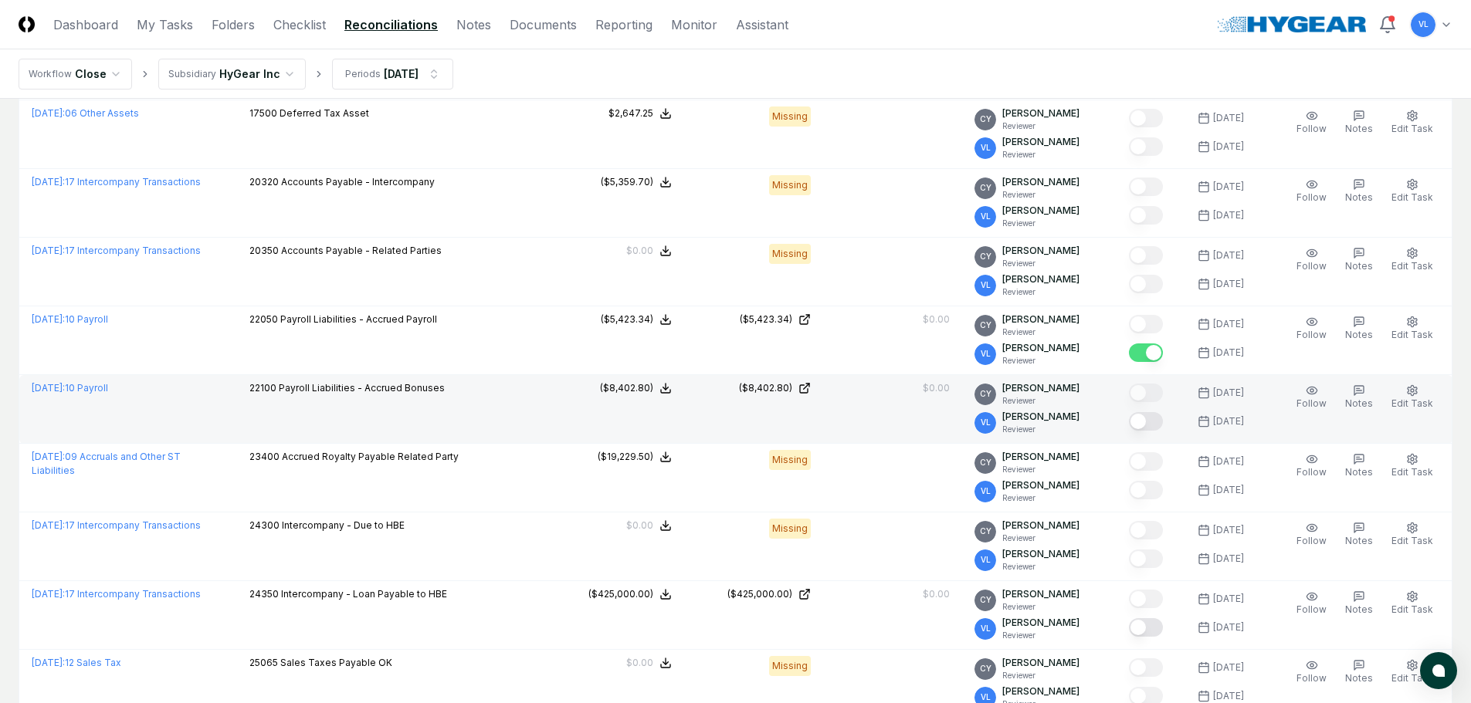
click at [1158, 421] on button "Mark complete" at bounding box center [1146, 421] width 34 height 19
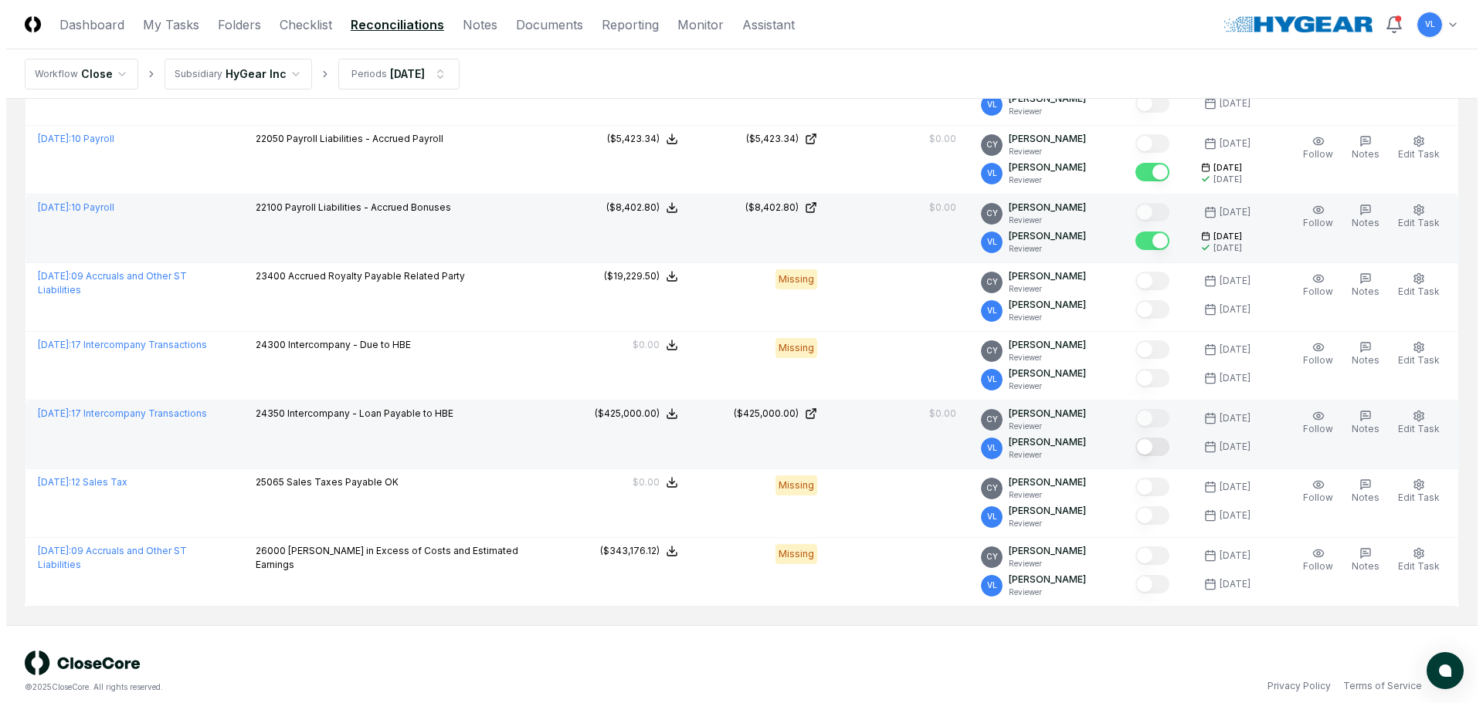
scroll to position [967, 0]
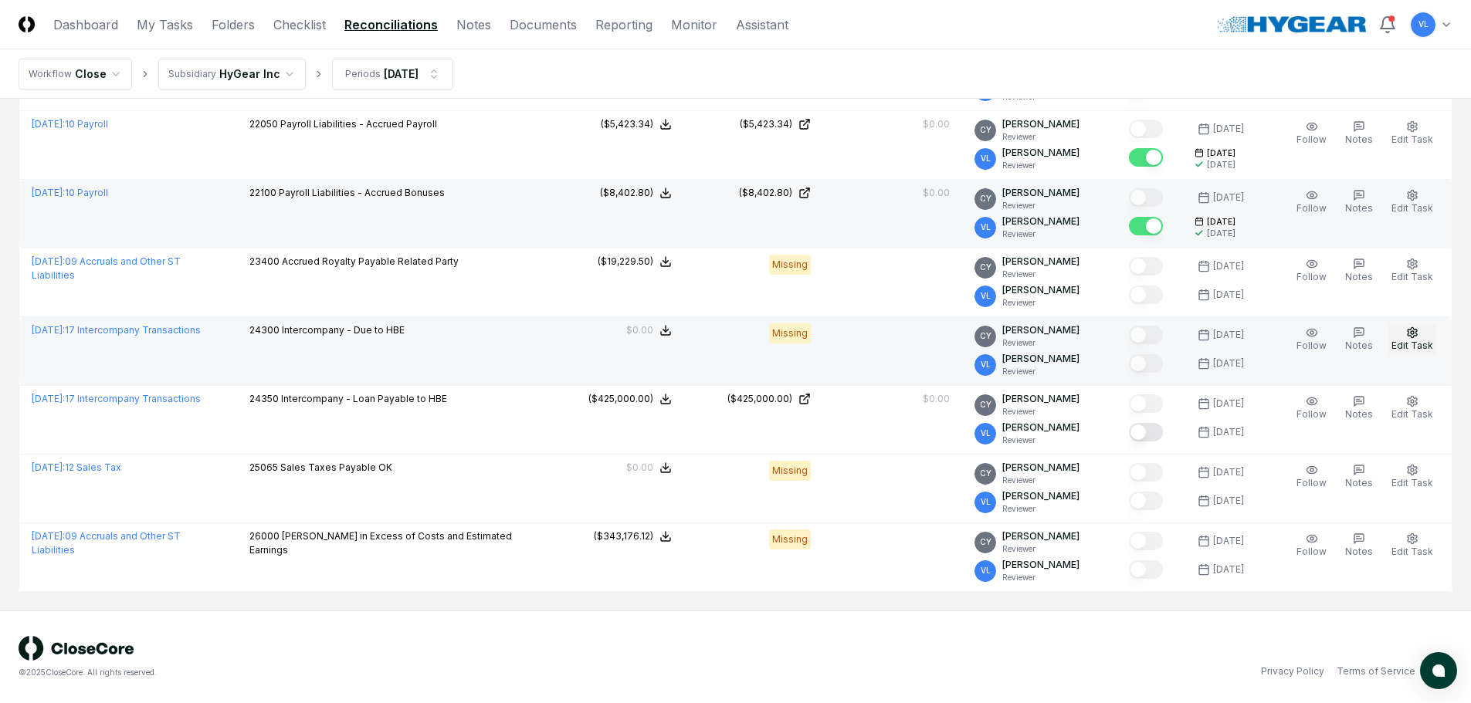
click at [1425, 343] on span "Edit Task" at bounding box center [1412, 346] width 42 height 12
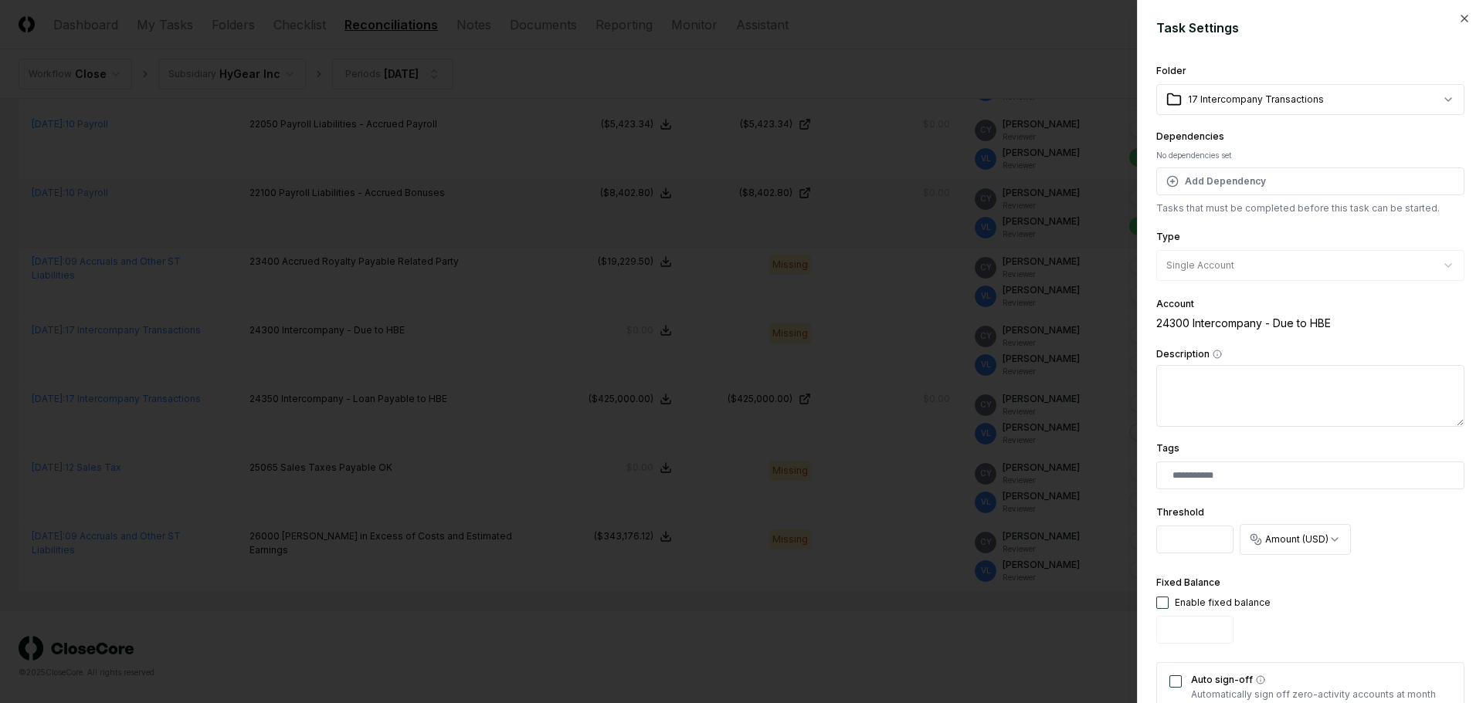
click at [1161, 601] on button "button" at bounding box center [1162, 603] width 12 height 12
type input "*"
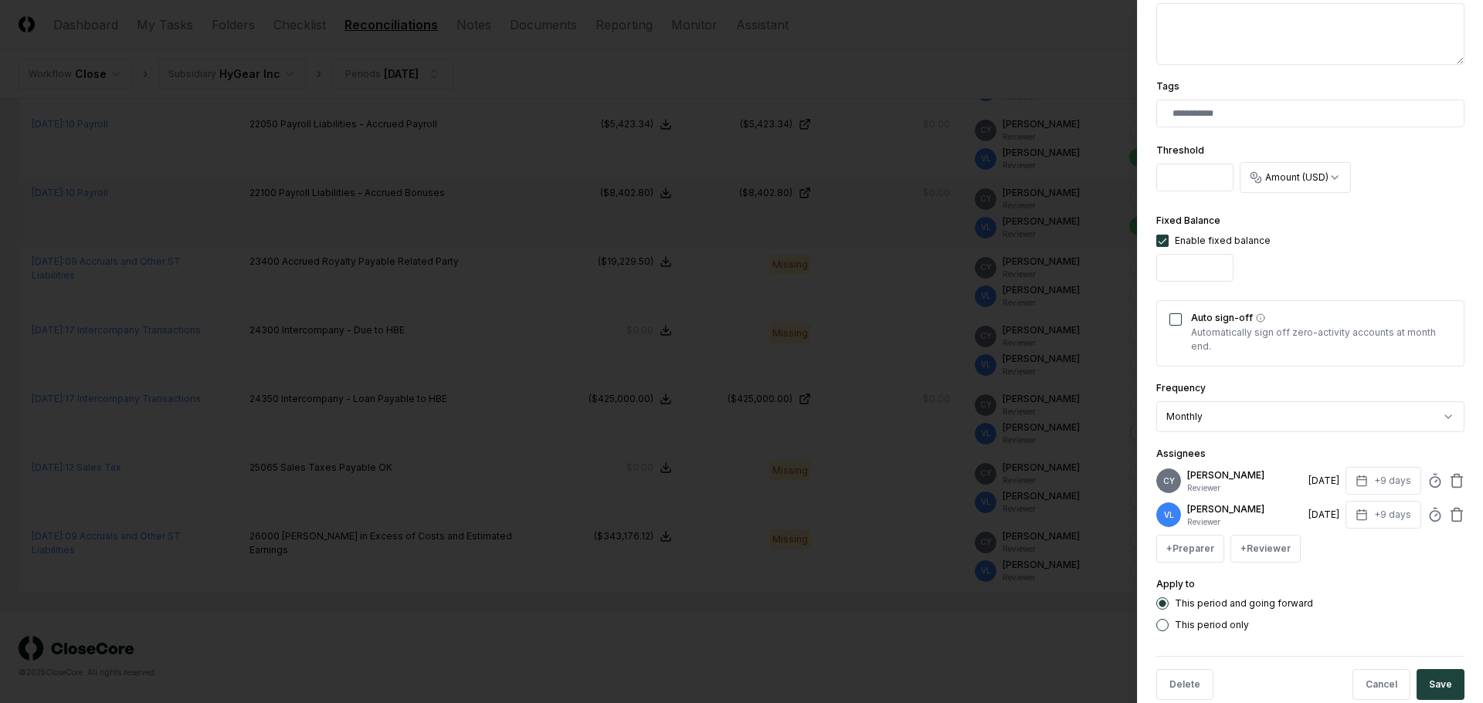
scroll to position [390, 0]
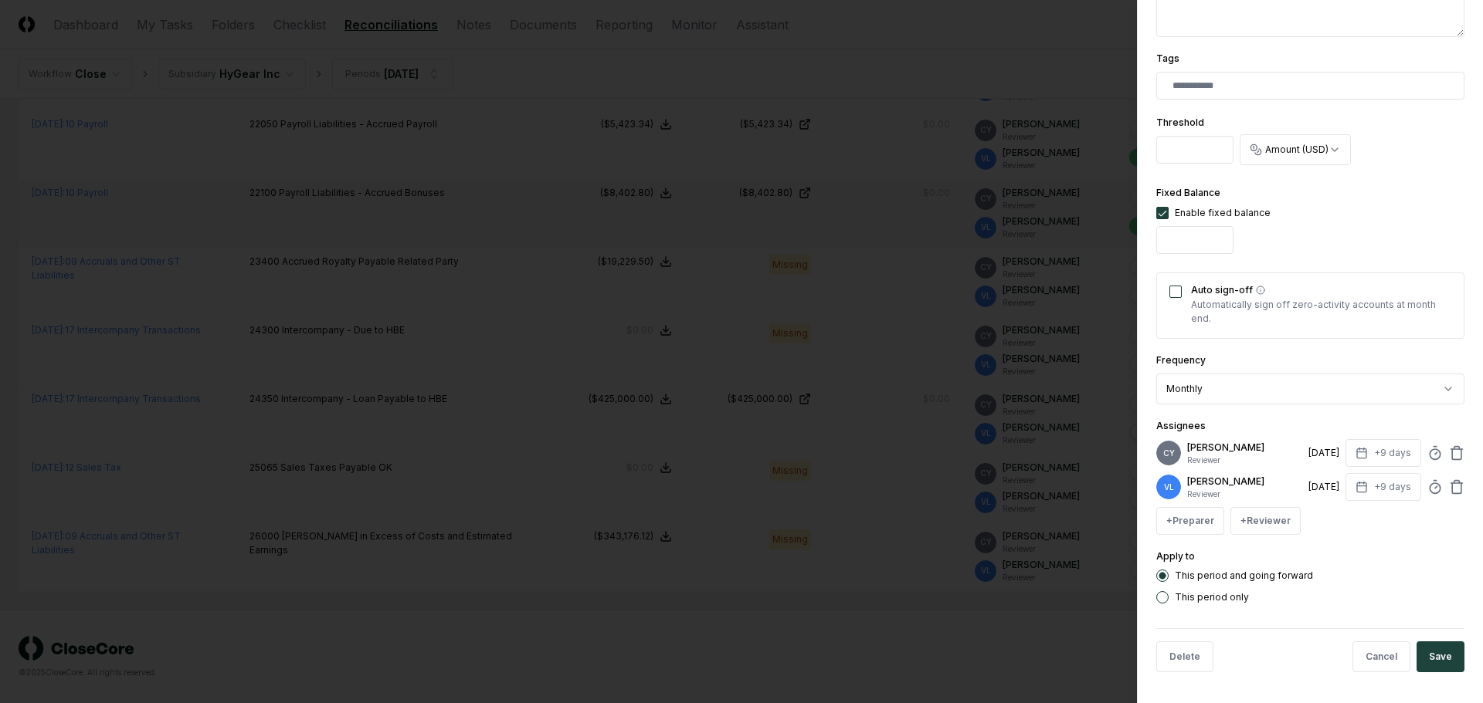
click at [1436, 657] on button "Save" at bounding box center [1440, 657] width 48 height 31
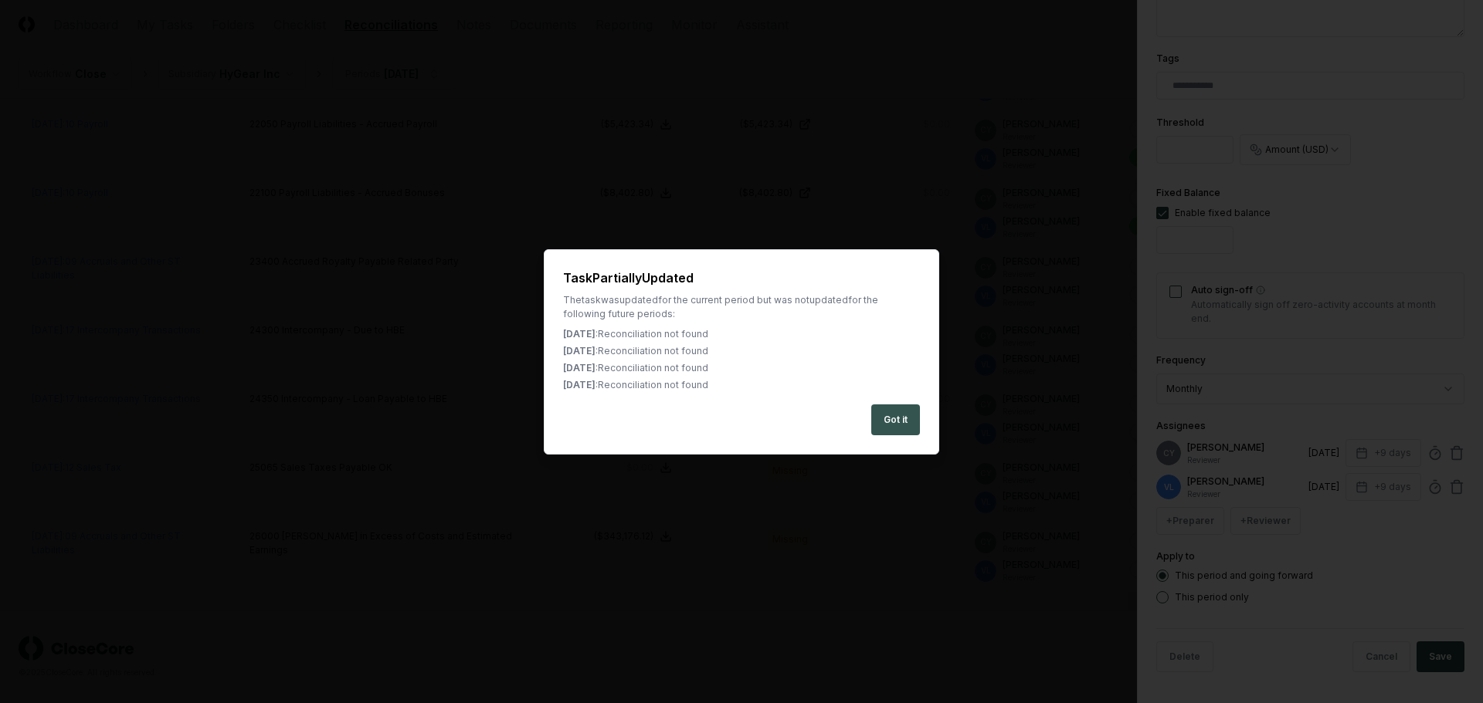
click at [903, 415] on button "Got it" at bounding box center [895, 420] width 49 height 31
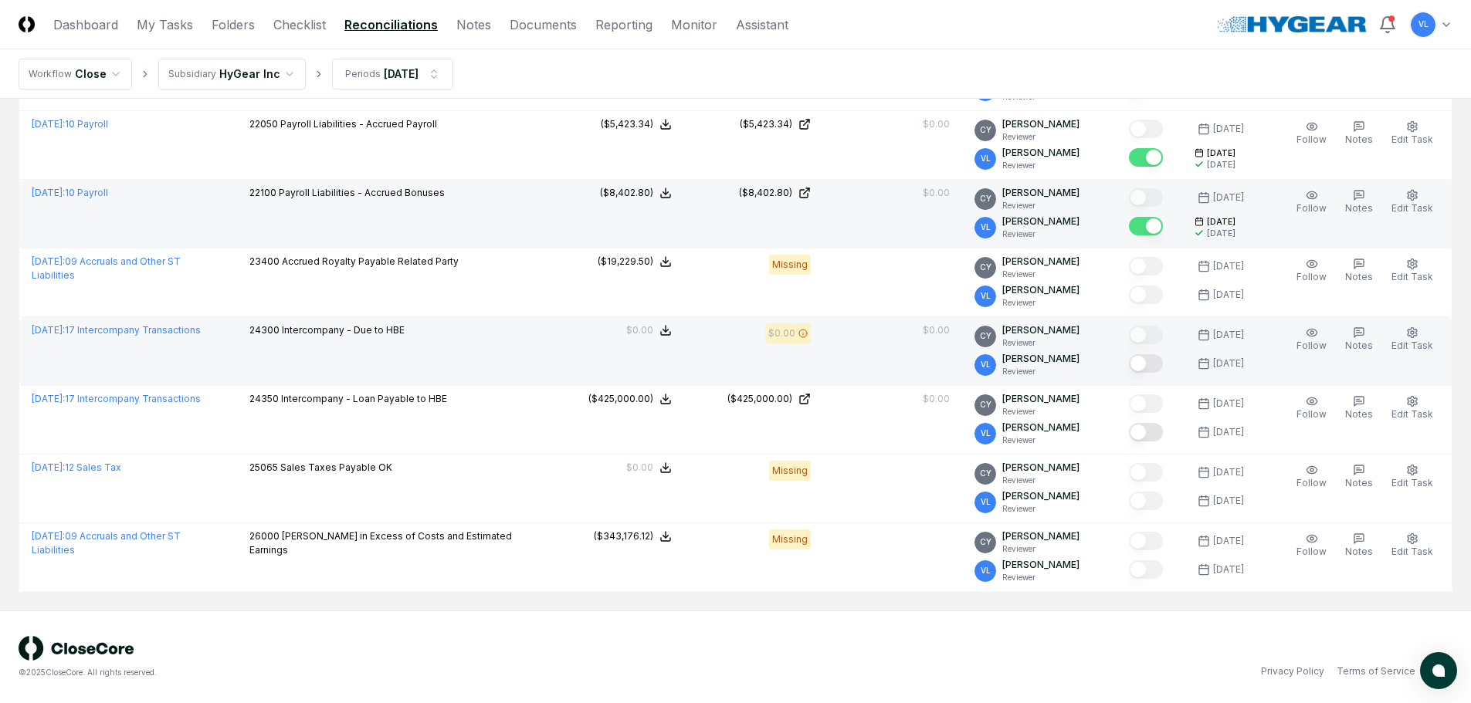
click at [1161, 364] on button "Mark complete" at bounding box center [1146, 363] width 34 height 19
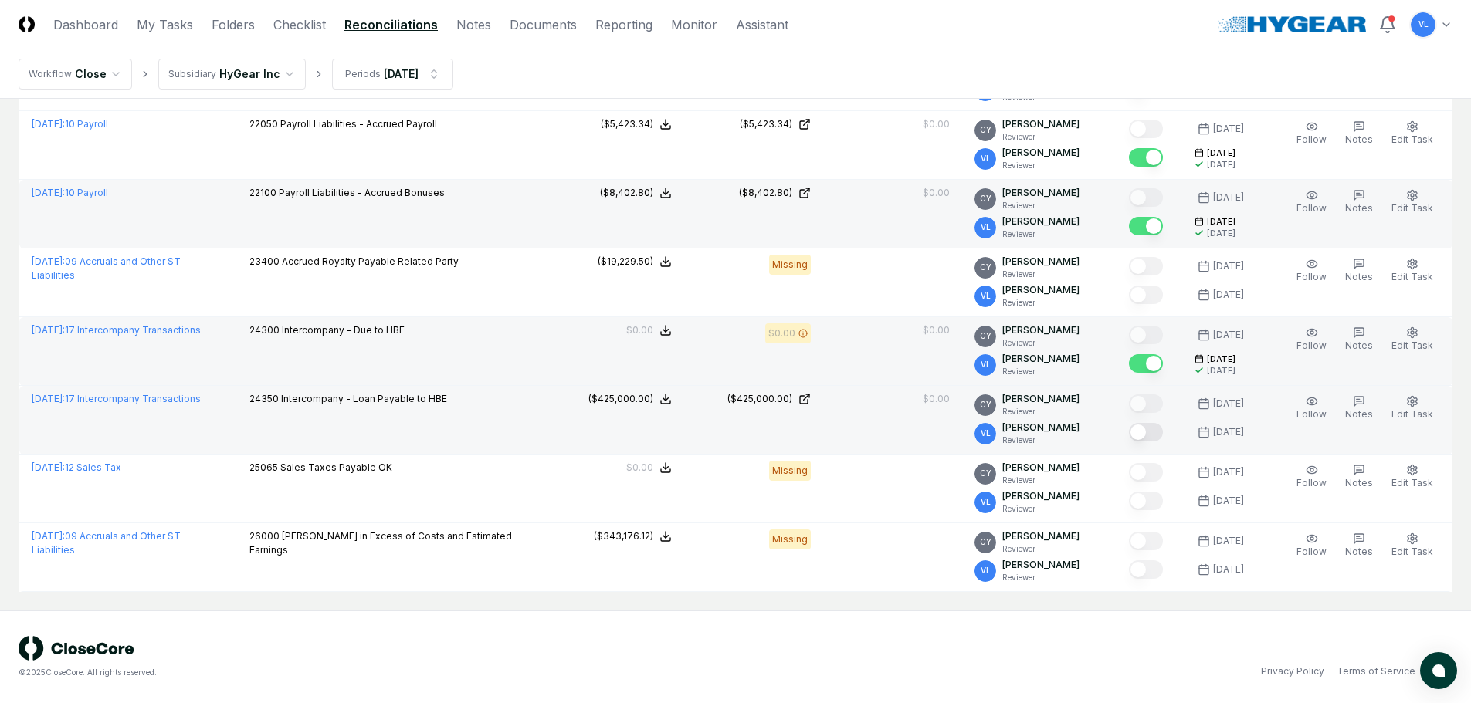
click at [1157, 433] on button "Mark complete" at bounding box center [1146, 432] width 34 height 19
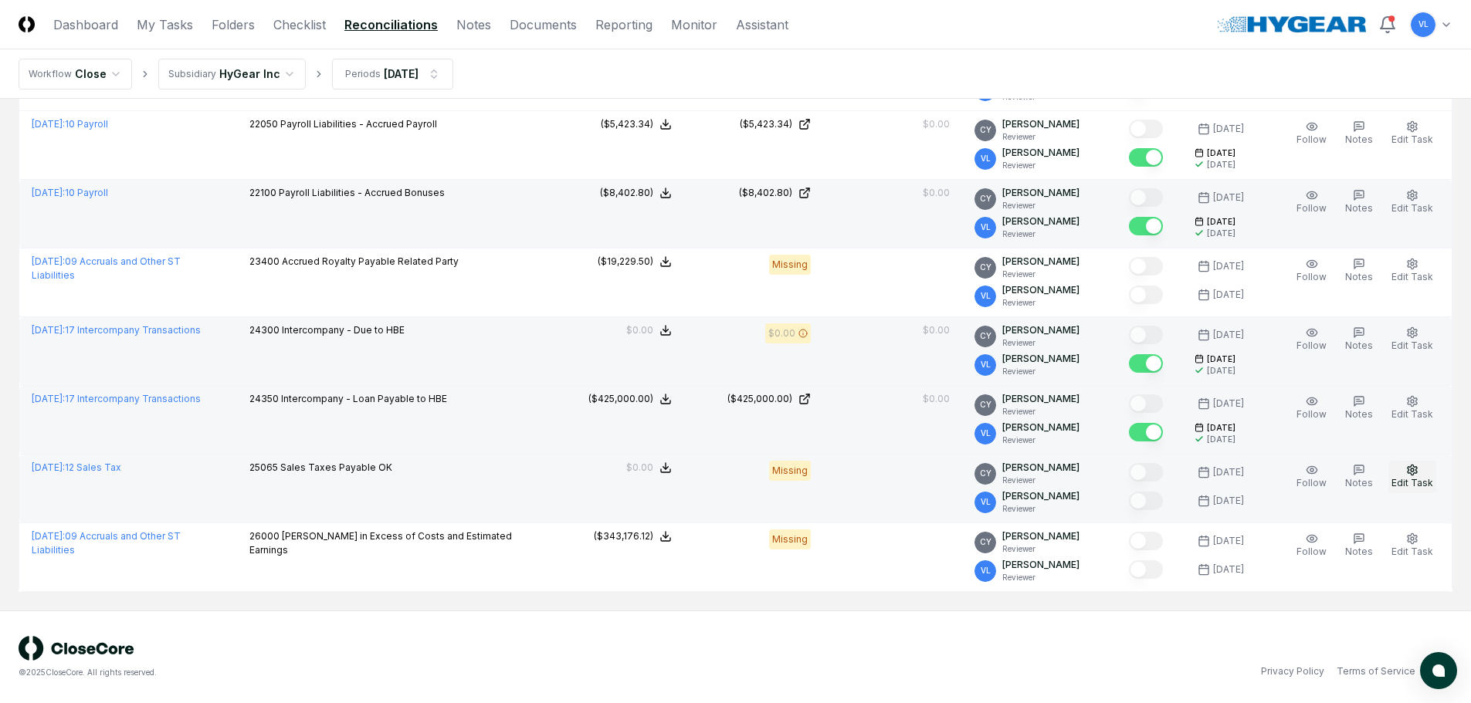
click at [1409, 473] on icon "button" at bounding box center [1412, 470] width 9 height 10
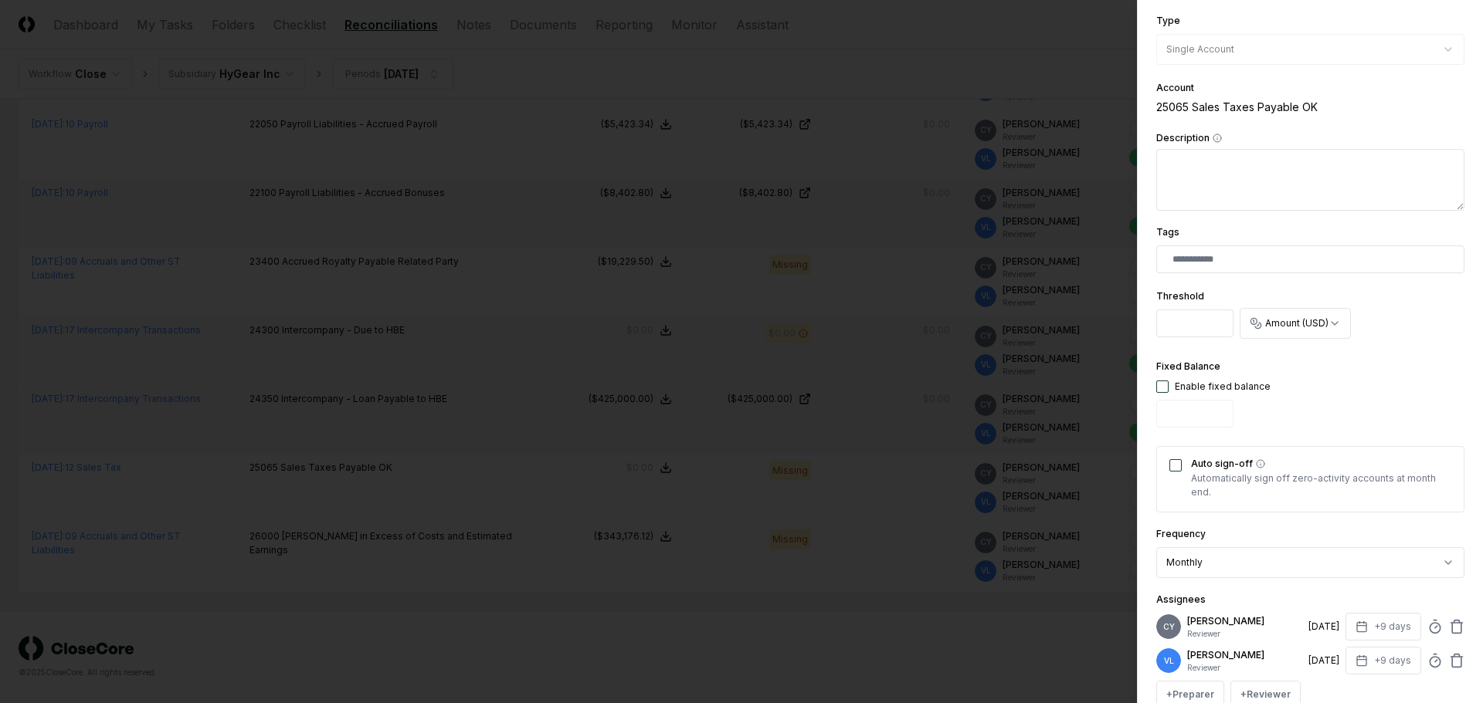
scroll to position [309, 0]
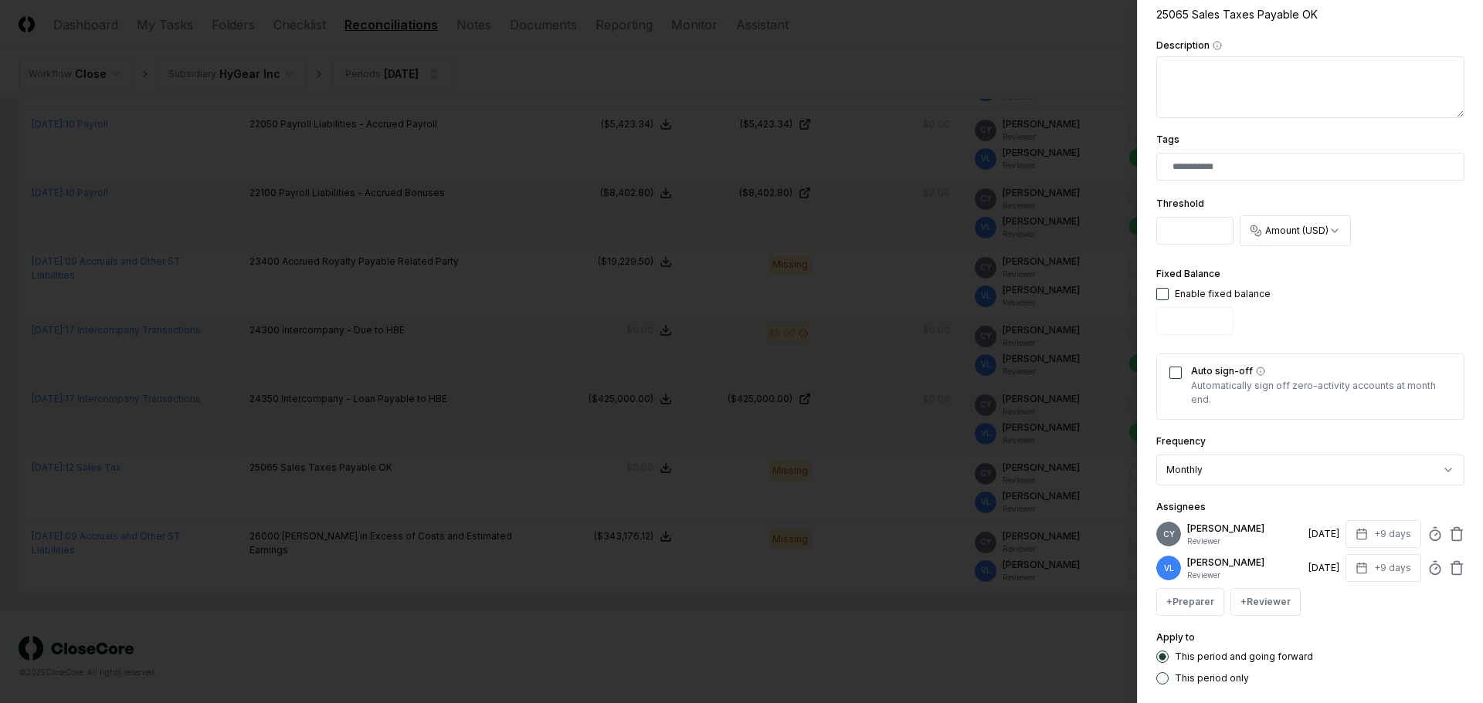
click at [1164, 296] on button "button" at bounding box center [1162, 294] width 12 height 12
type input "*"
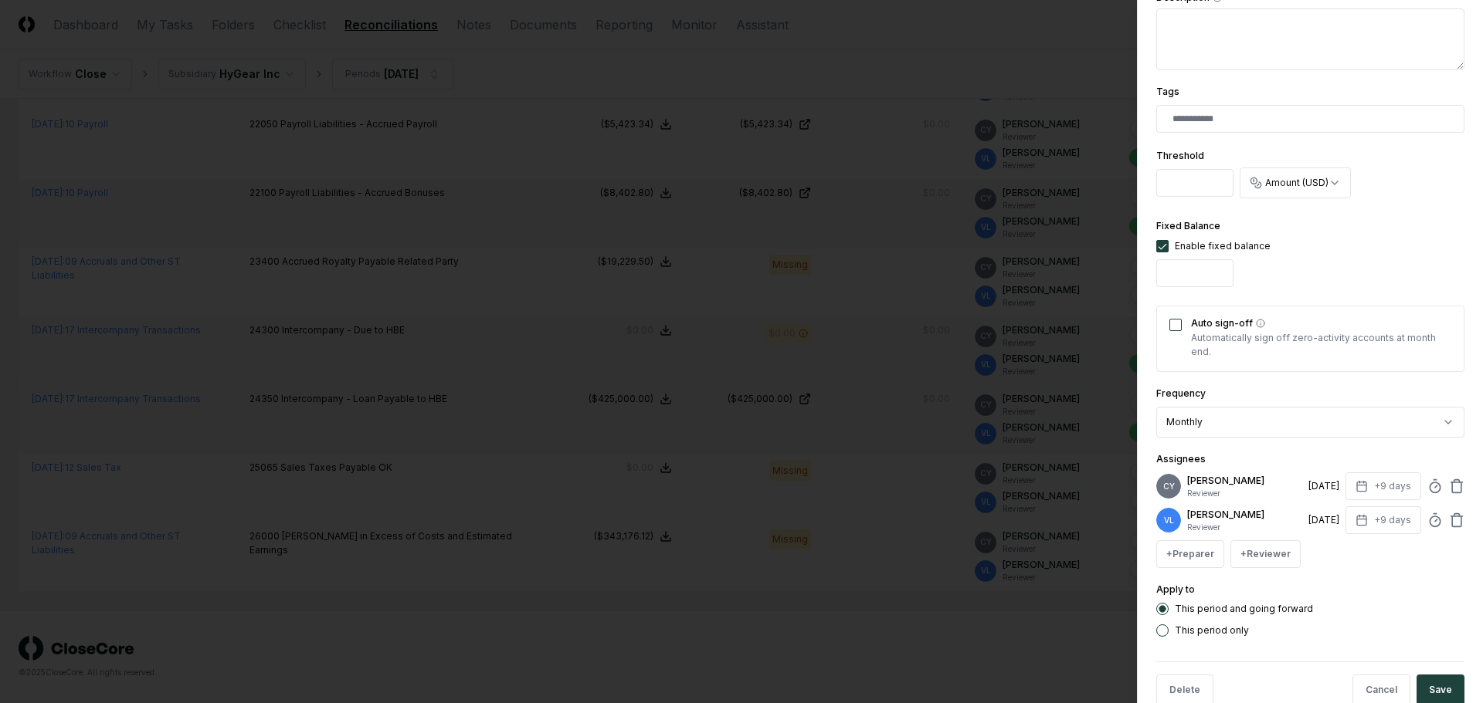
scroll to position [390, 0]
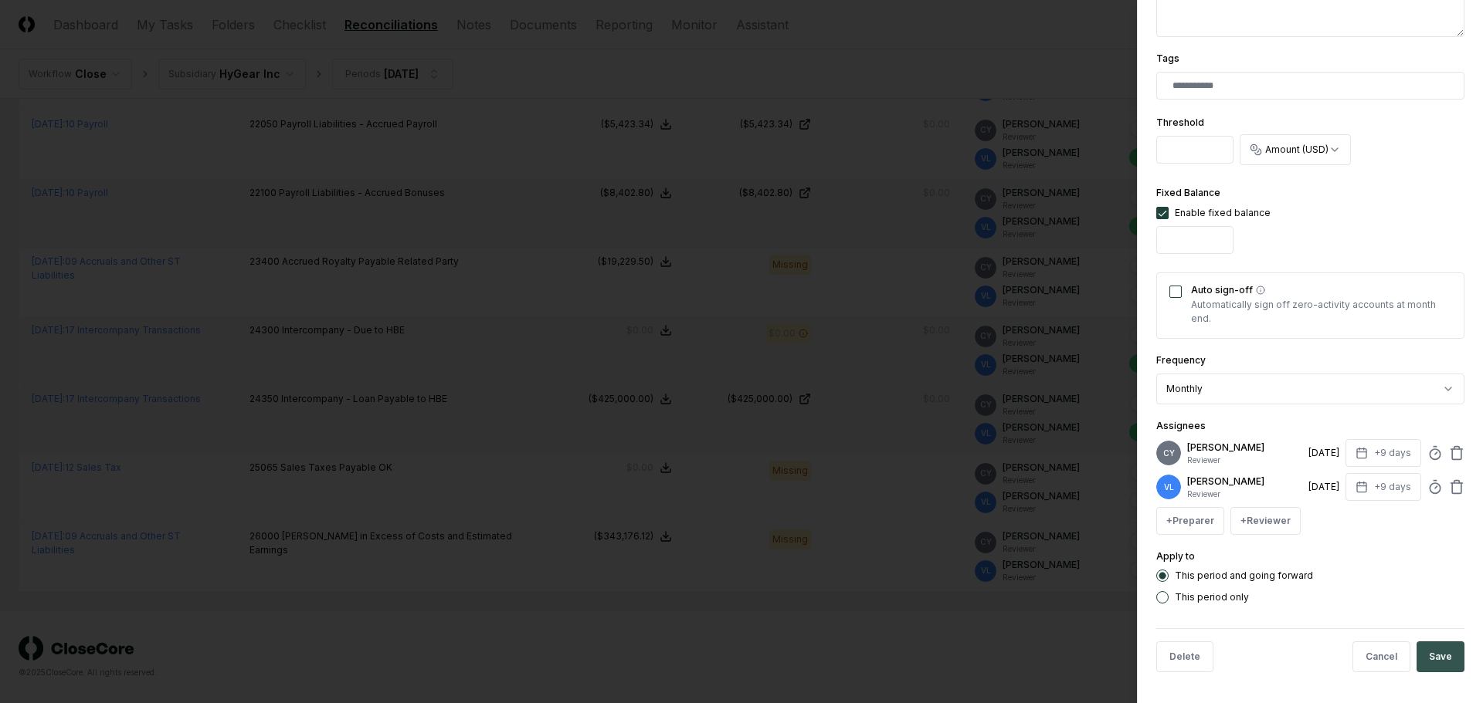
click at [1436, 655] on button "Save" at bounding box center [1440, 657] width 48 height 31
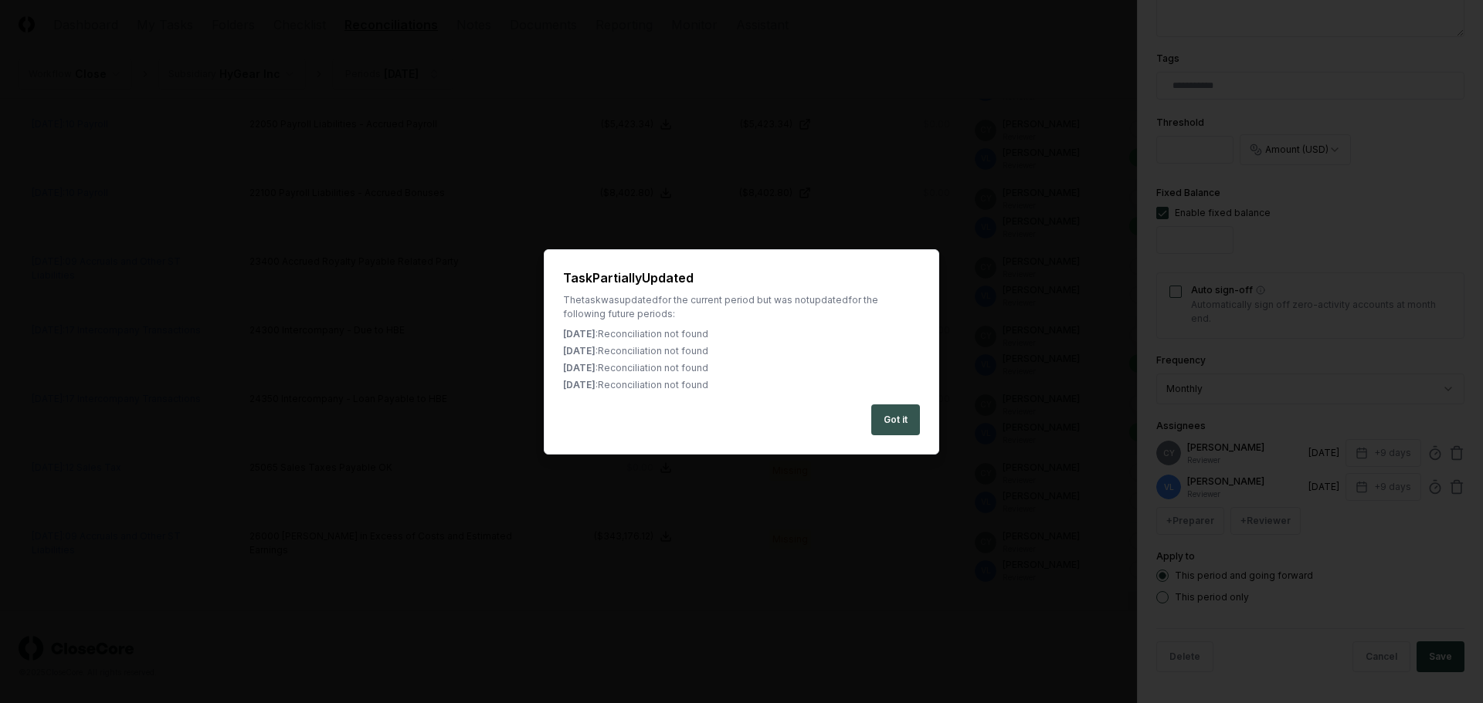
click at [883, 408] on button "Got it" at bounding box center [895, 420] width 49 height 31
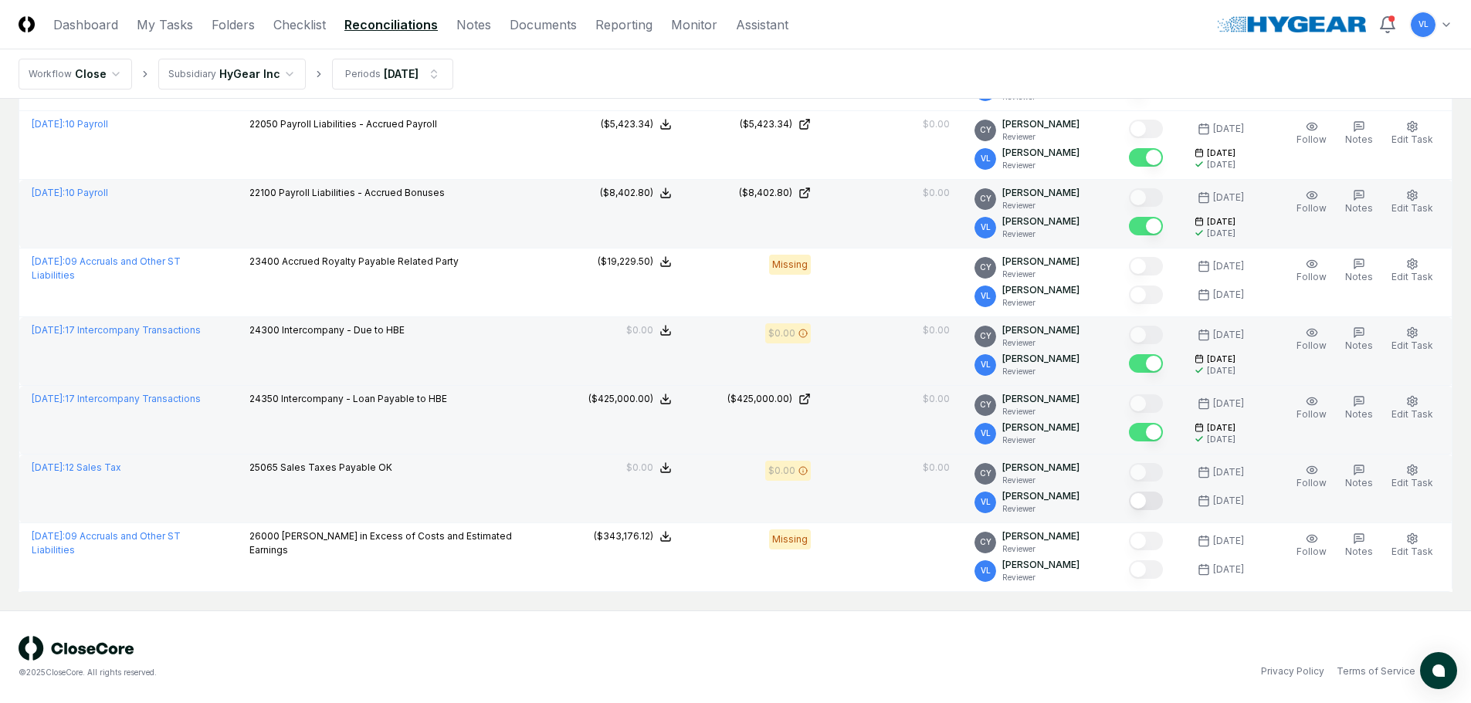
click at [1150, 499] on button "Mark complete" at bounding box center [1146, 501] width 34 height 19
click at [1418, 466] on icon "button" at bounding box center [1412, 470] width 12 height 12
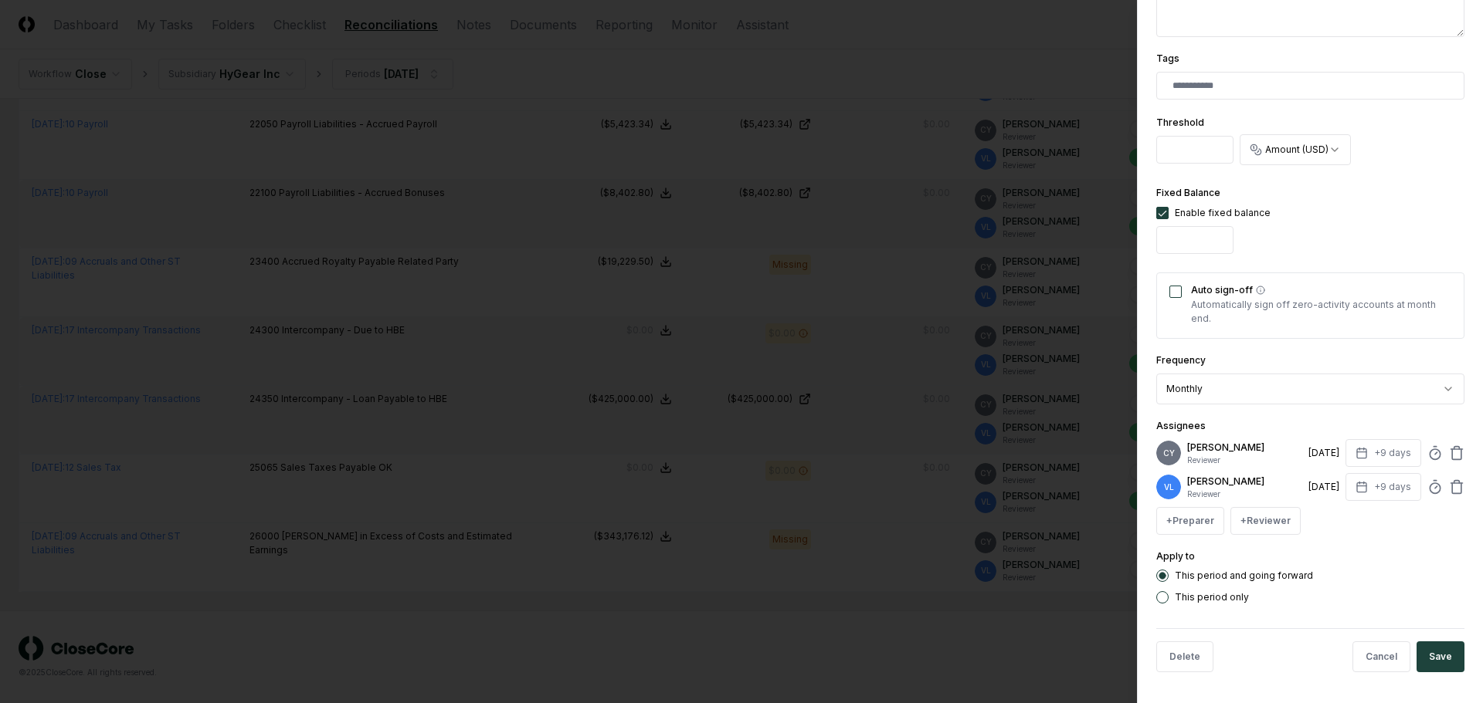
click at [1167, 598] on button "This period only" at bounding box center [1162, 597] width 12 height 12
click at [1459, 662] on div "**********" at bounding box center [1310, 351] width 346 height 703
click at [1440, 658] on button "Save" at bounding box center [1440, 657] width 48 height 31
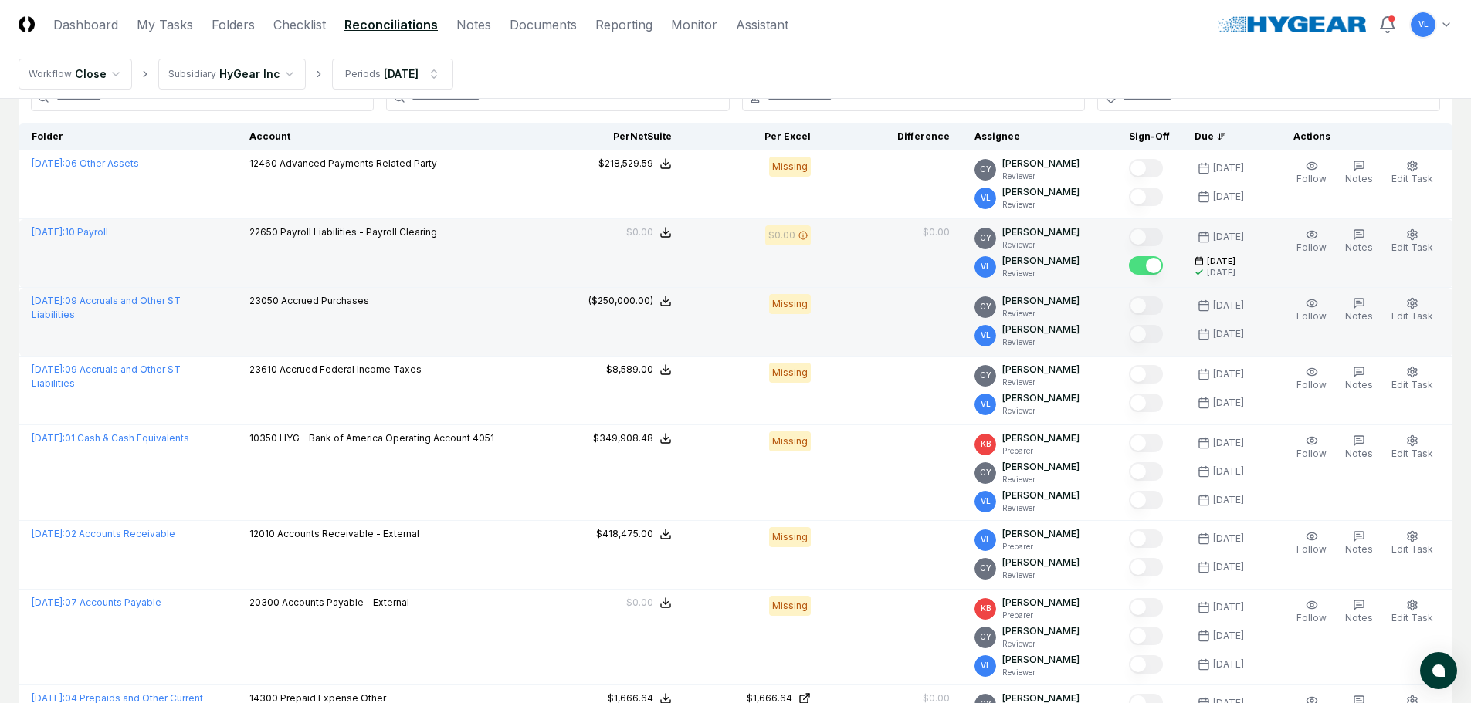
scroll to position [195, 0]
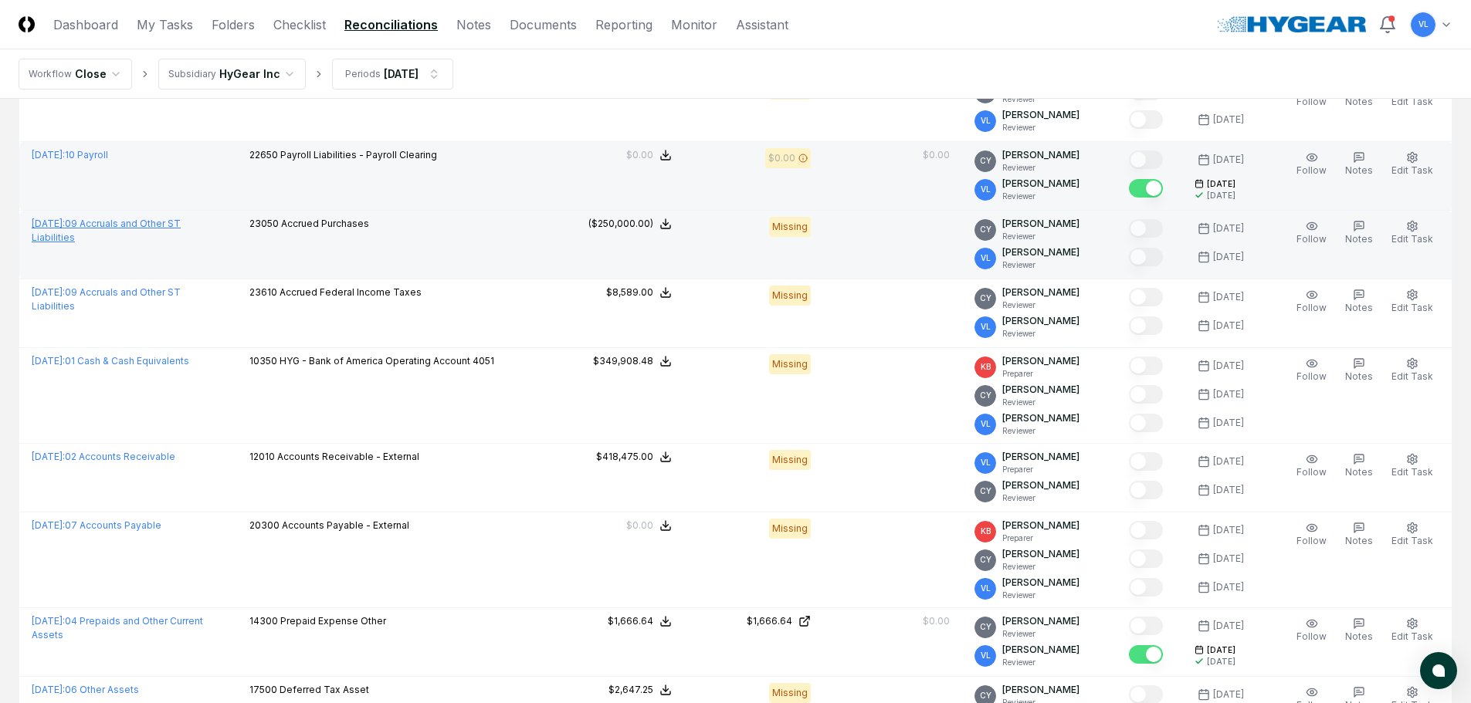
click at [181, 226] on link "[DATE] : 09 Accruals and Other ST Liabilities" at bounding box center [106, 230] width 149 height 25
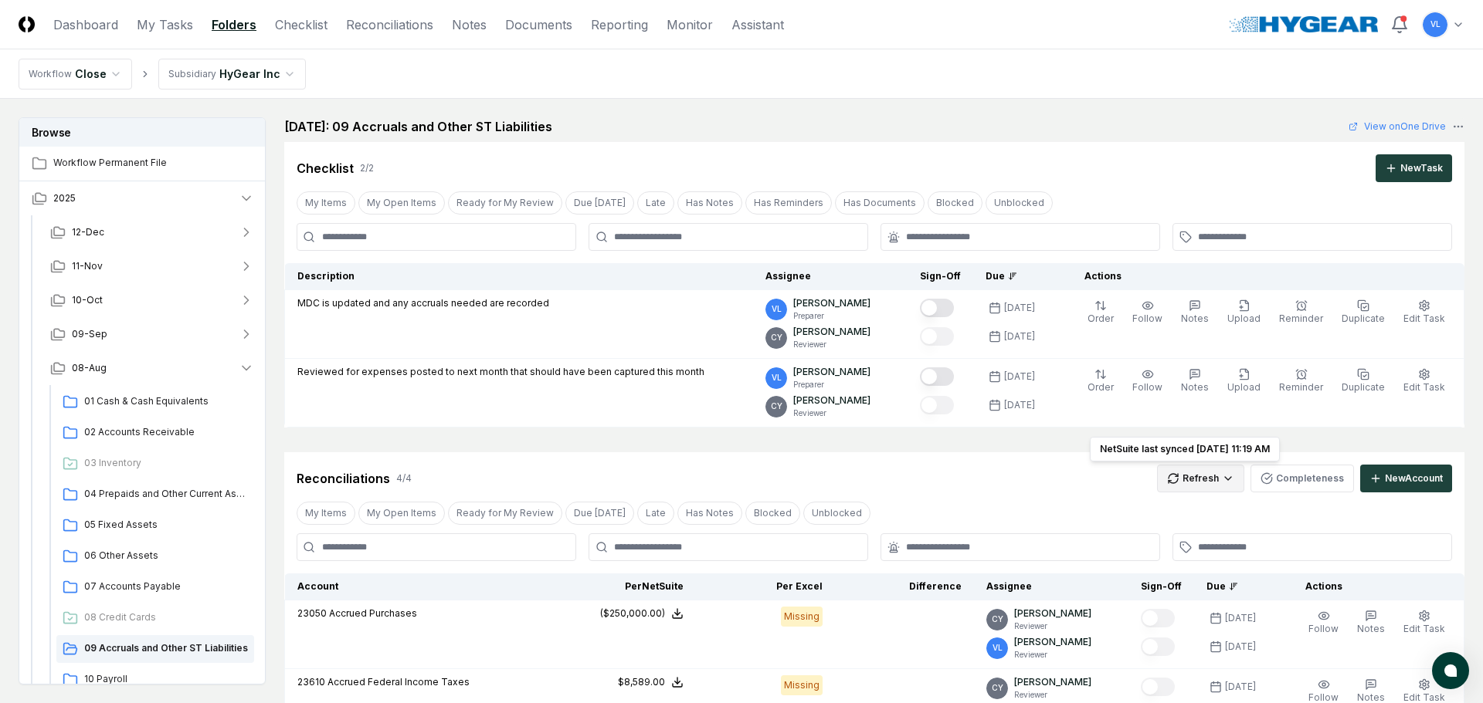
click at [1203, 484] on html "CloseCore Dashboard My Tasks Folders Checklist Reconciliations Notes Documents …" at bounding box center [741, 570] width 1483 height 1141
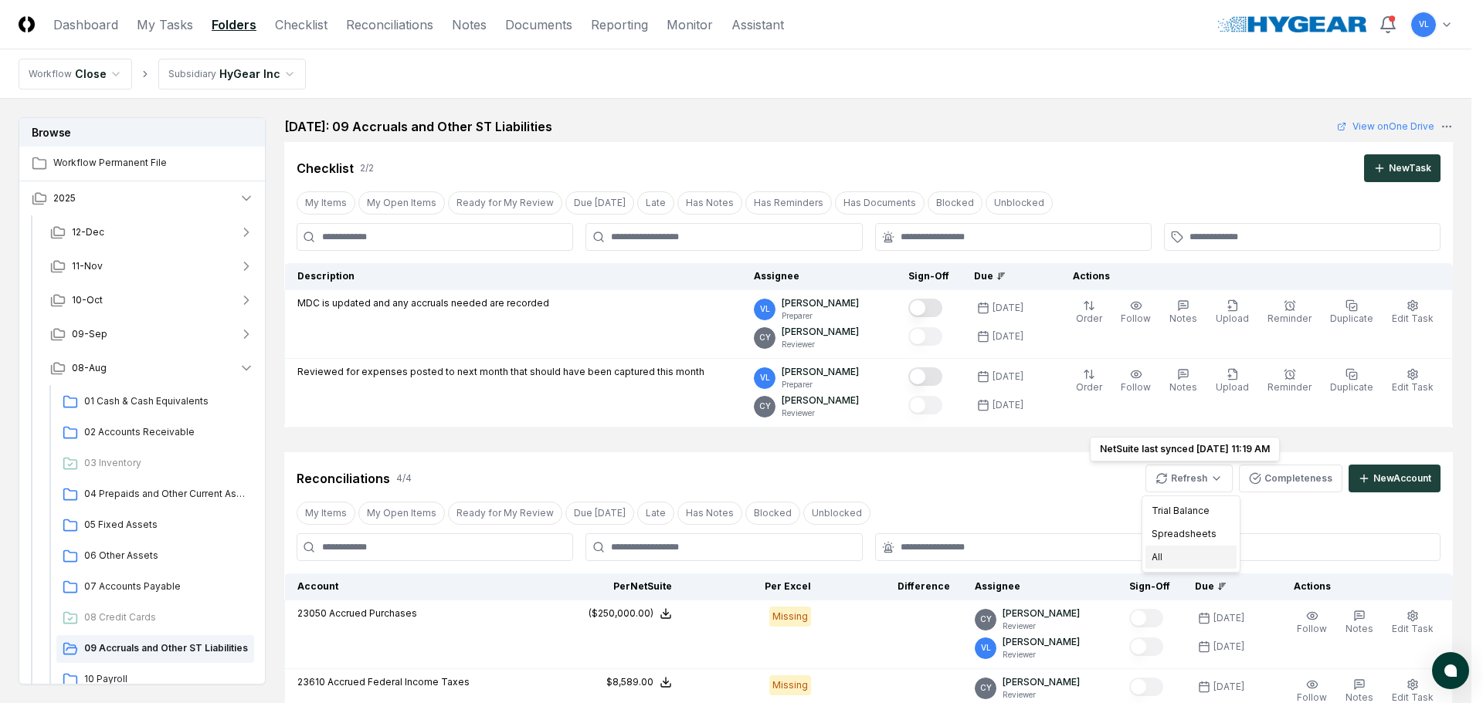
click at [1166, 568] on div "All" at bounding box center [1190, 557] width 91 height 23
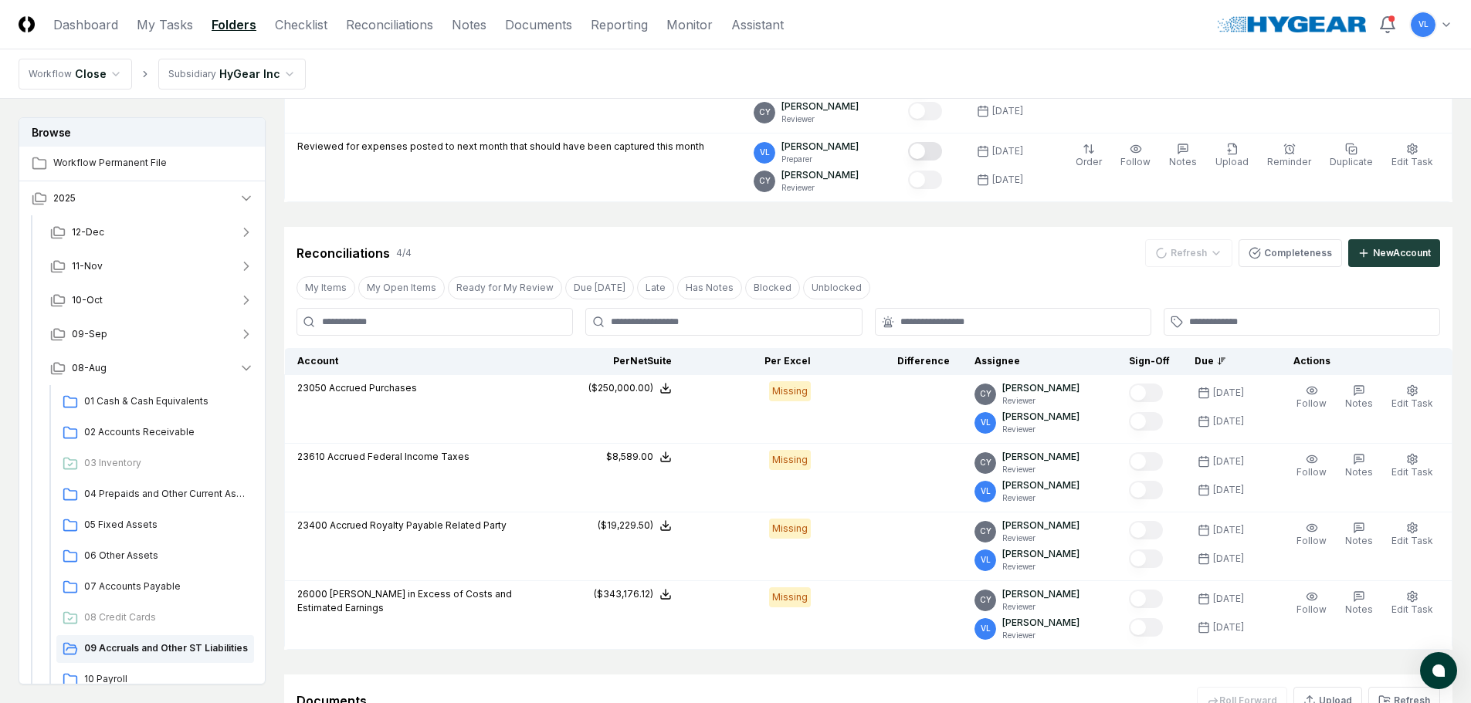
scroll to position [232, 0]
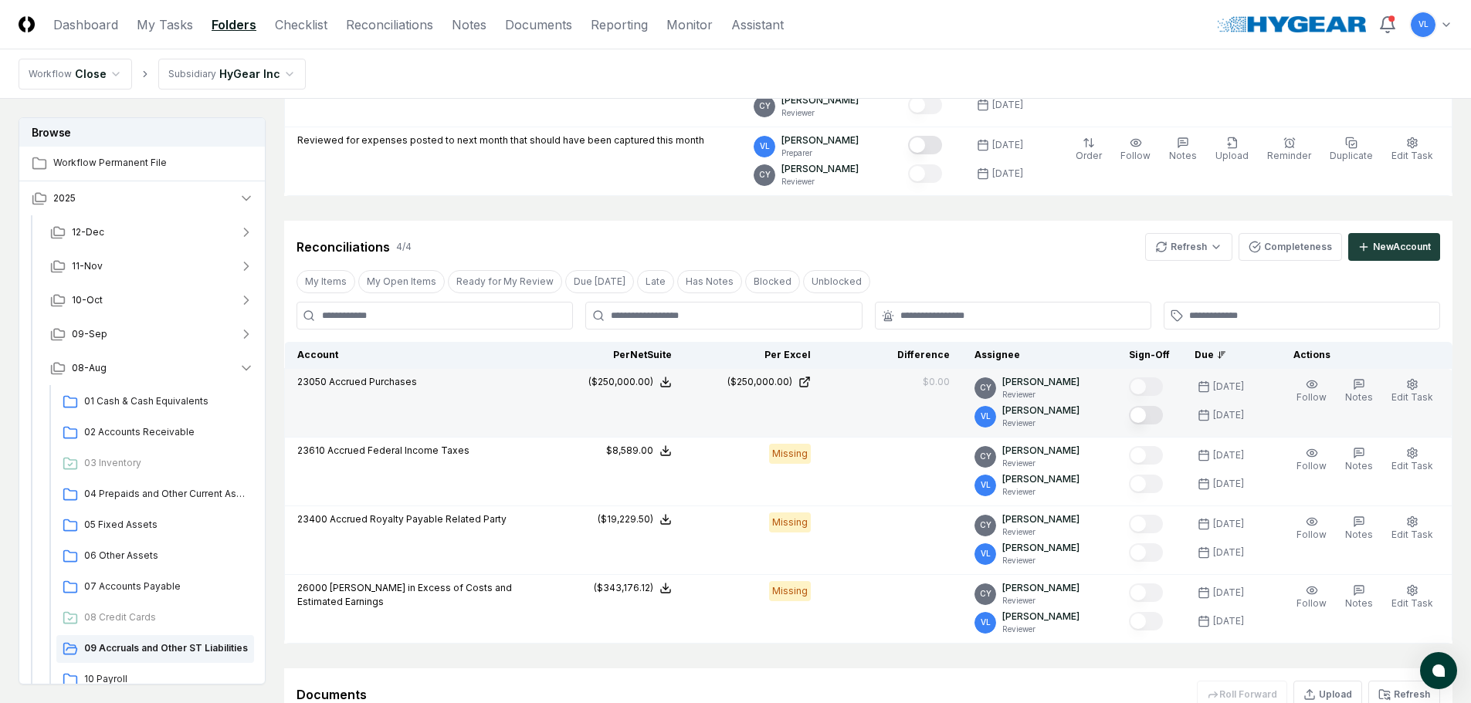
click at [1160, 416] on button "Mark complete" at bounding box center [1146, 415] width 34 height 19
click at [154, 397] on span "01 Cash & Cash Equivalents" at bounding box center [166, 402] width 164 height 14
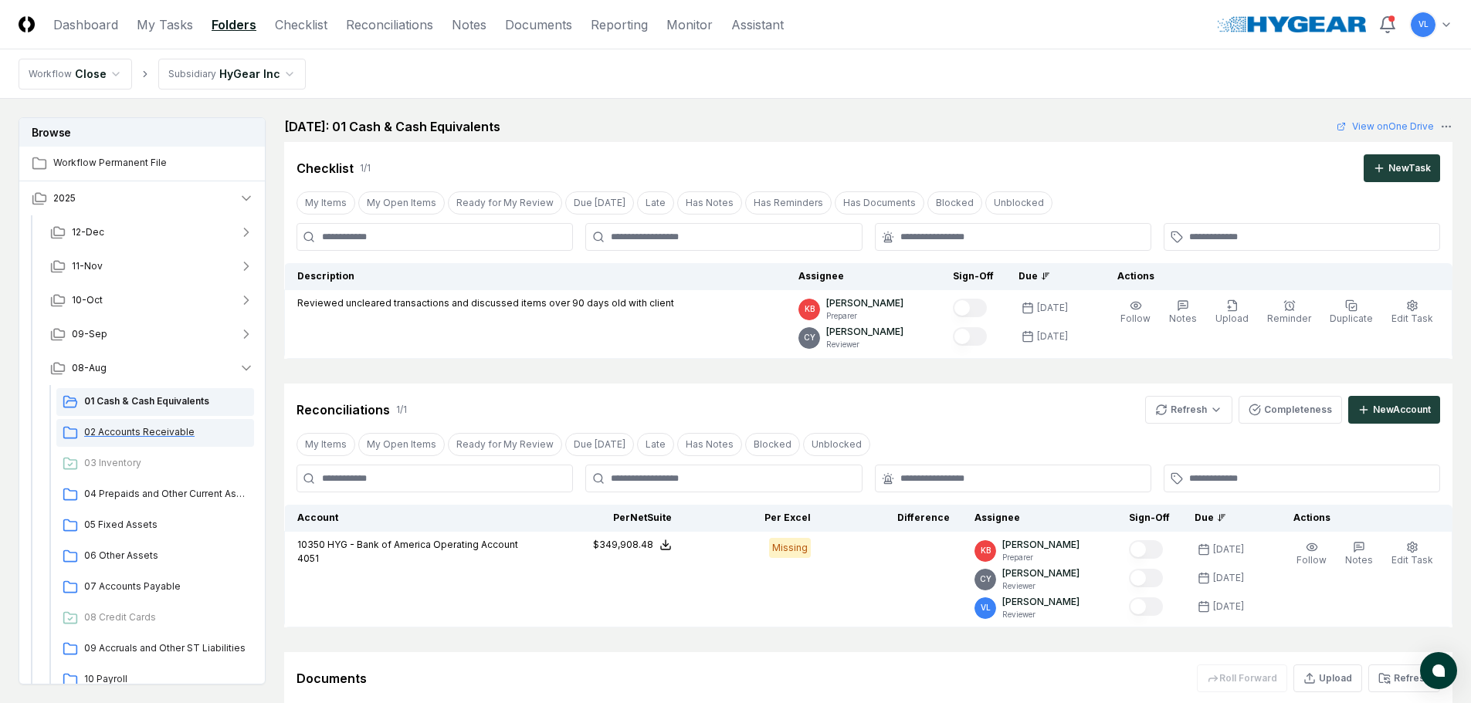
click at [137, 432] on span "02 Accounts Receivable" at bounding box center [166, 432] width 164 height 14
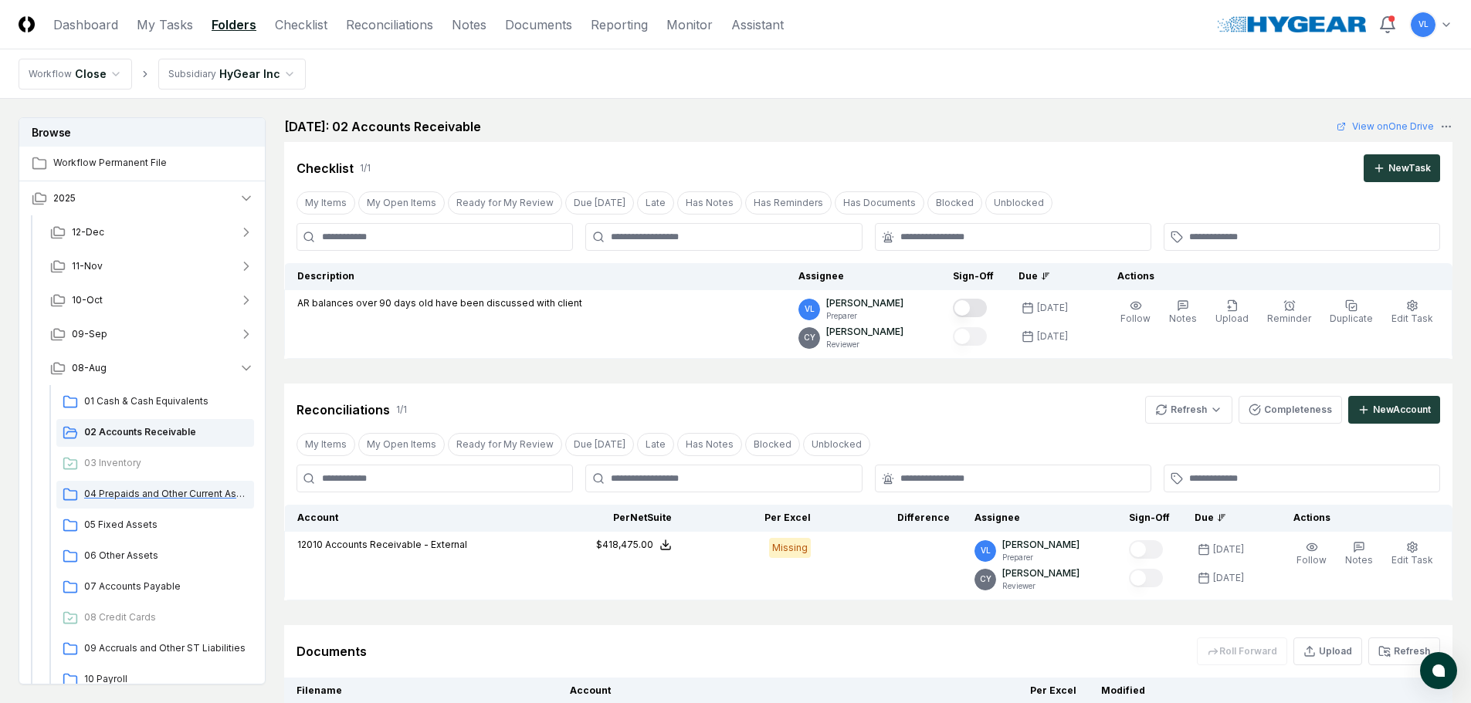
click at [164, 490] on span "04 Prepaids and Other Current Assets" at bounding box center [166, 494] width 164 height 14
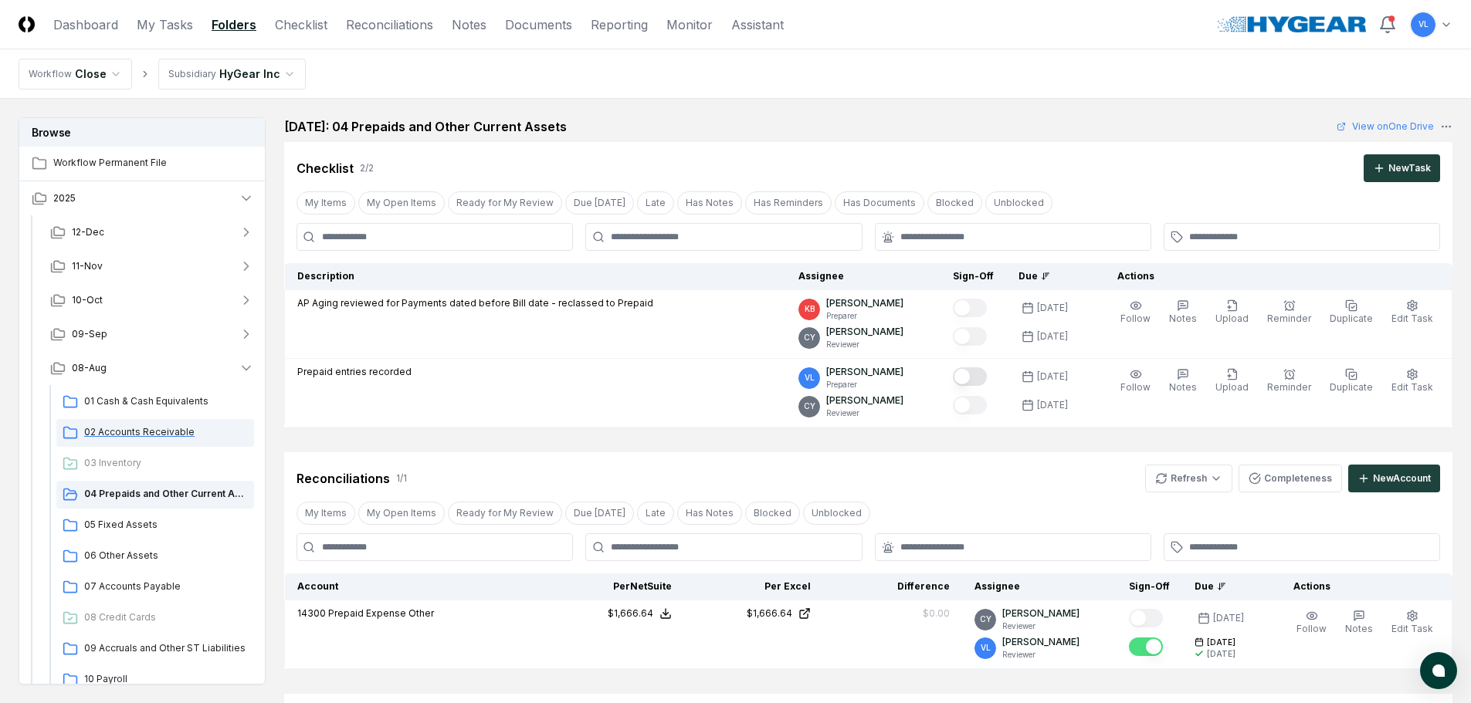
scroll to position [77, 0]
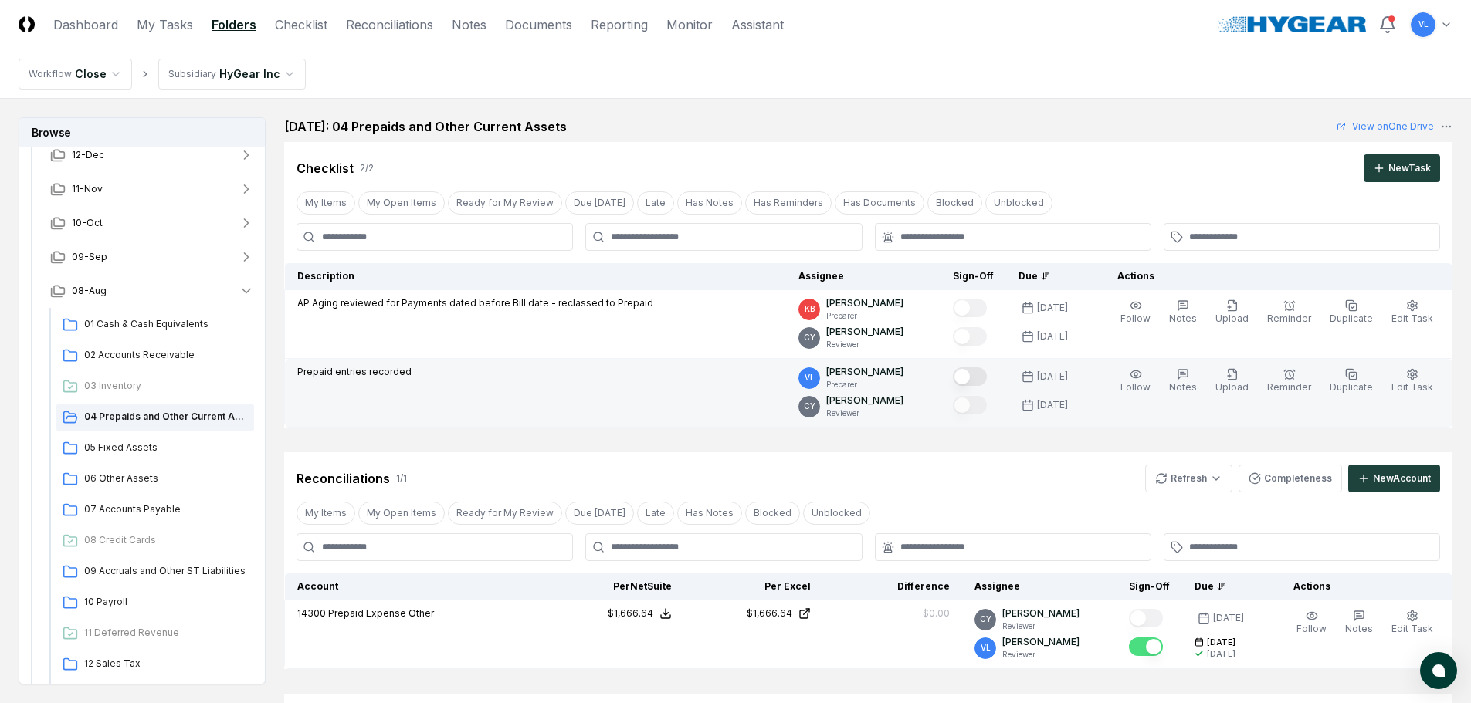
click at [987, 378] on button "Mark complete" at bounding box center [970, 377] width 34 height 19
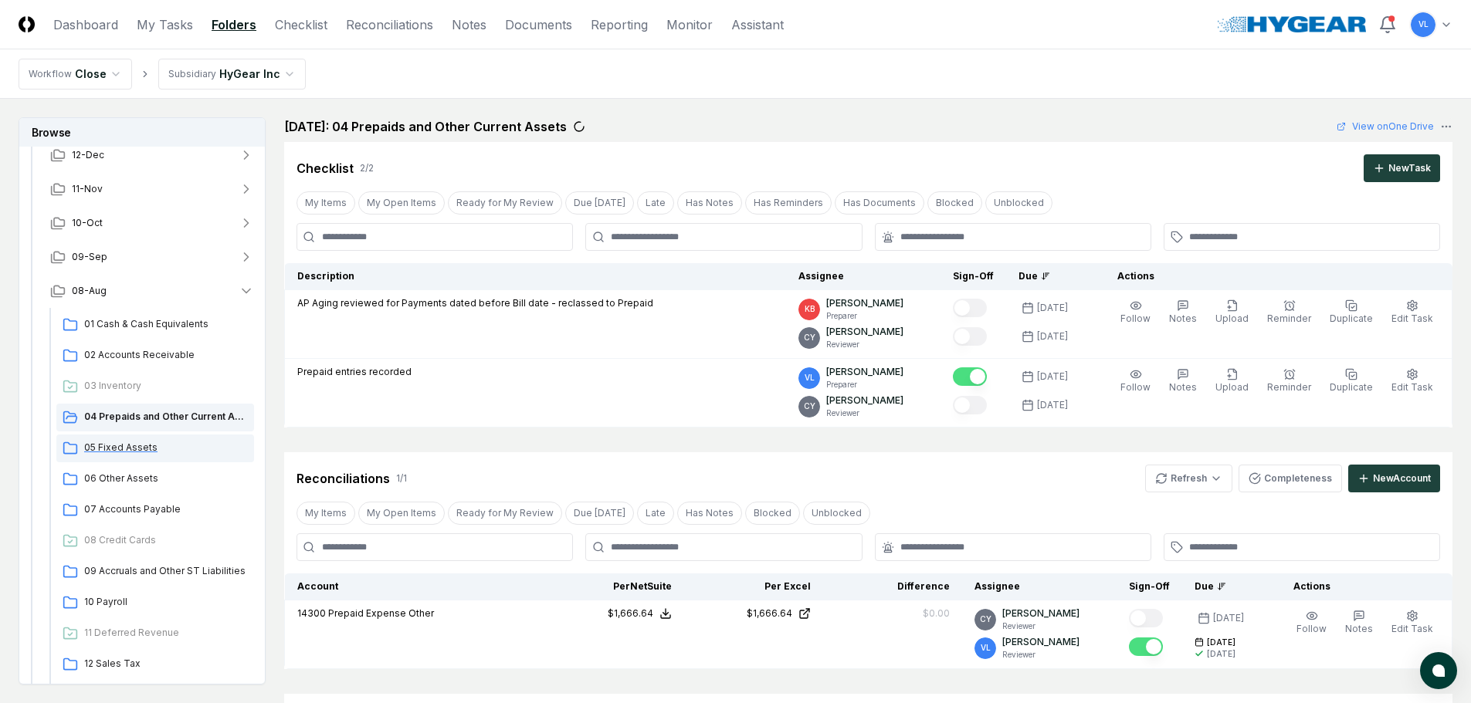
click at [162, 449] on span "05 Fixed Assets" at bounding box center [166, 448] width 164 height 14
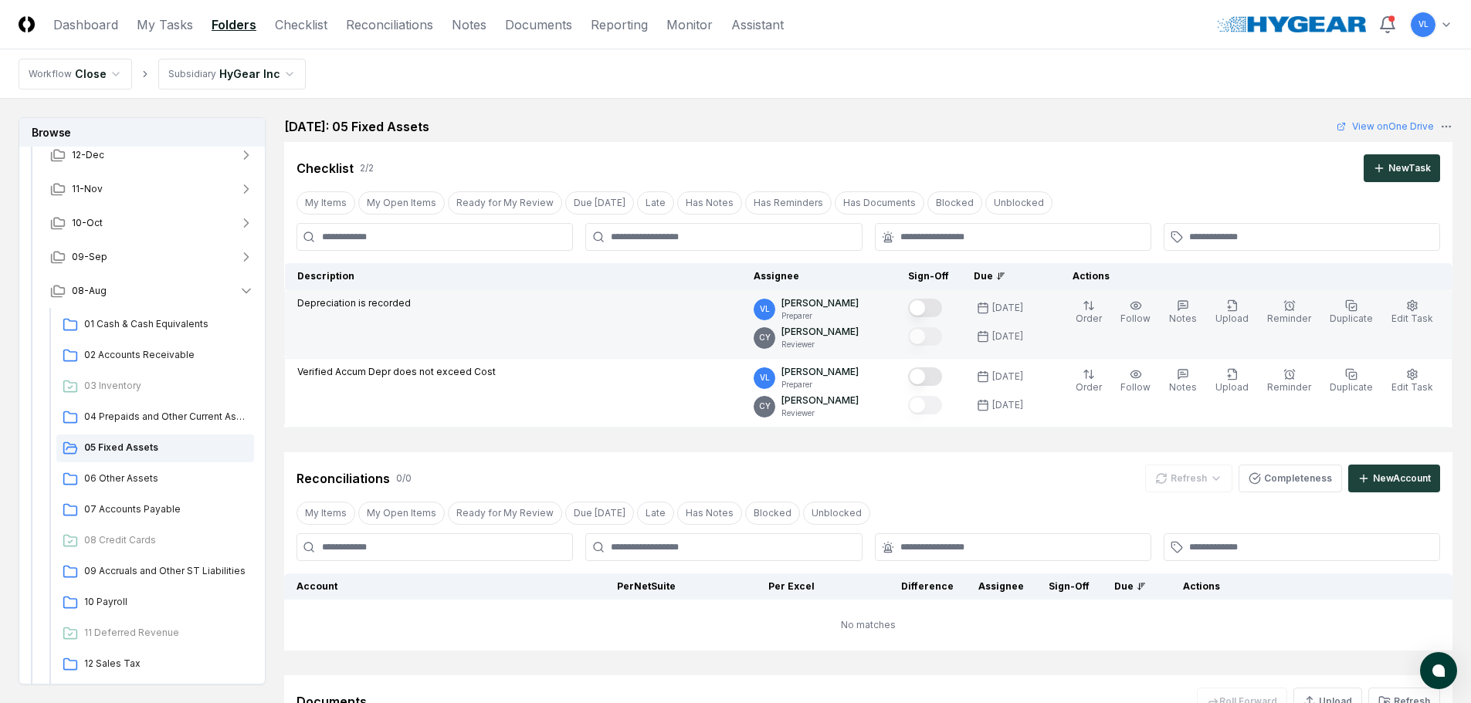
click at [942, 303] on button "Mark complete" at bounding box center [925, 308] width 34 height 19
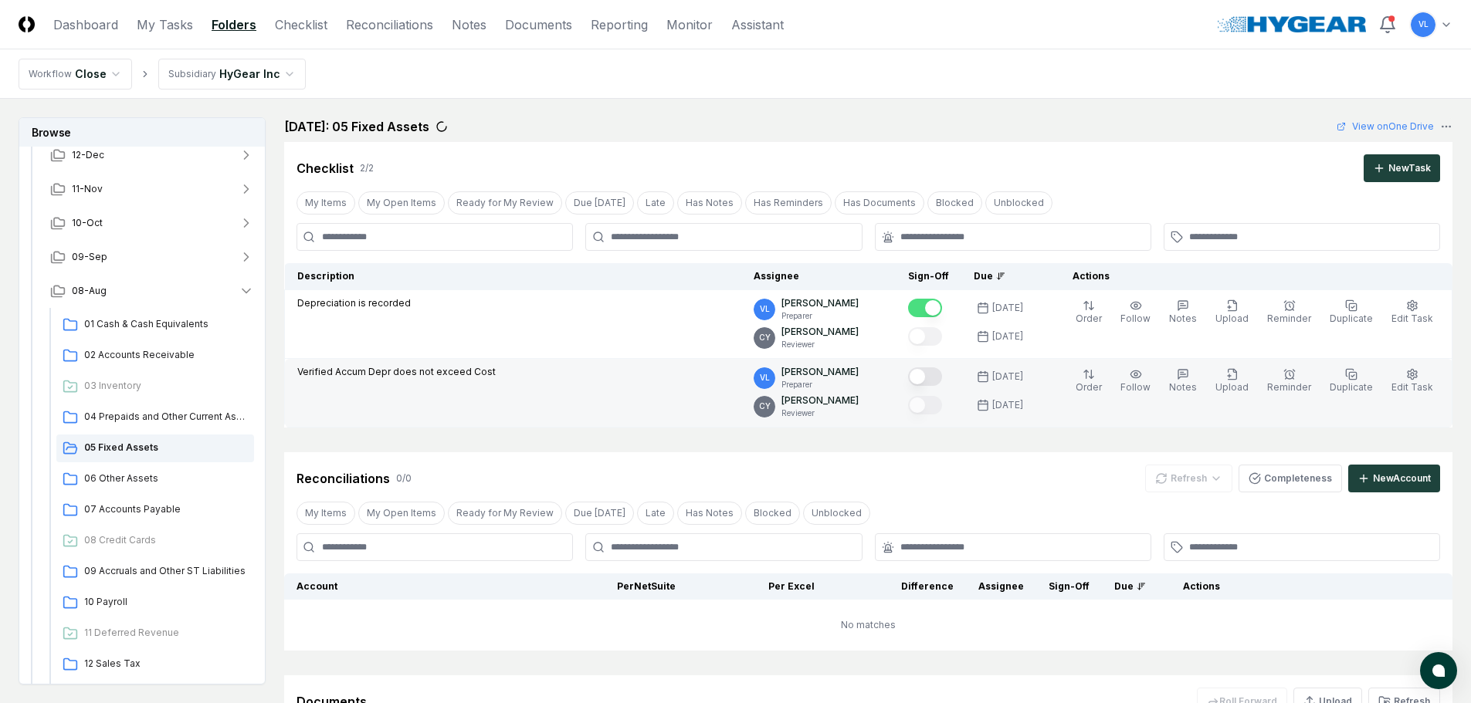
click at [942, 378] on button "Mark complete" at bounding box center [925, 377] width 34 height 19
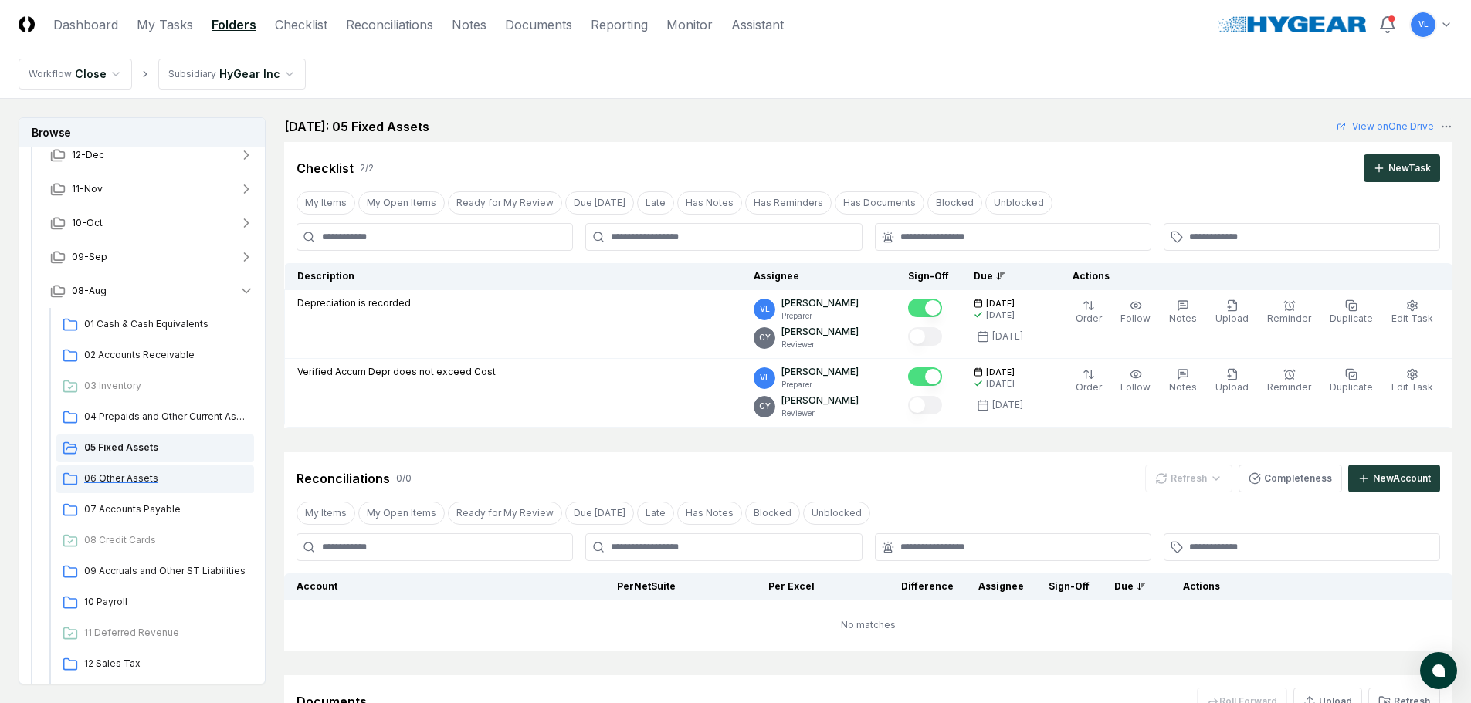
click at [170, 474] on span "06 Other Assets" at bounding box center [166, 479] width 164 height 14
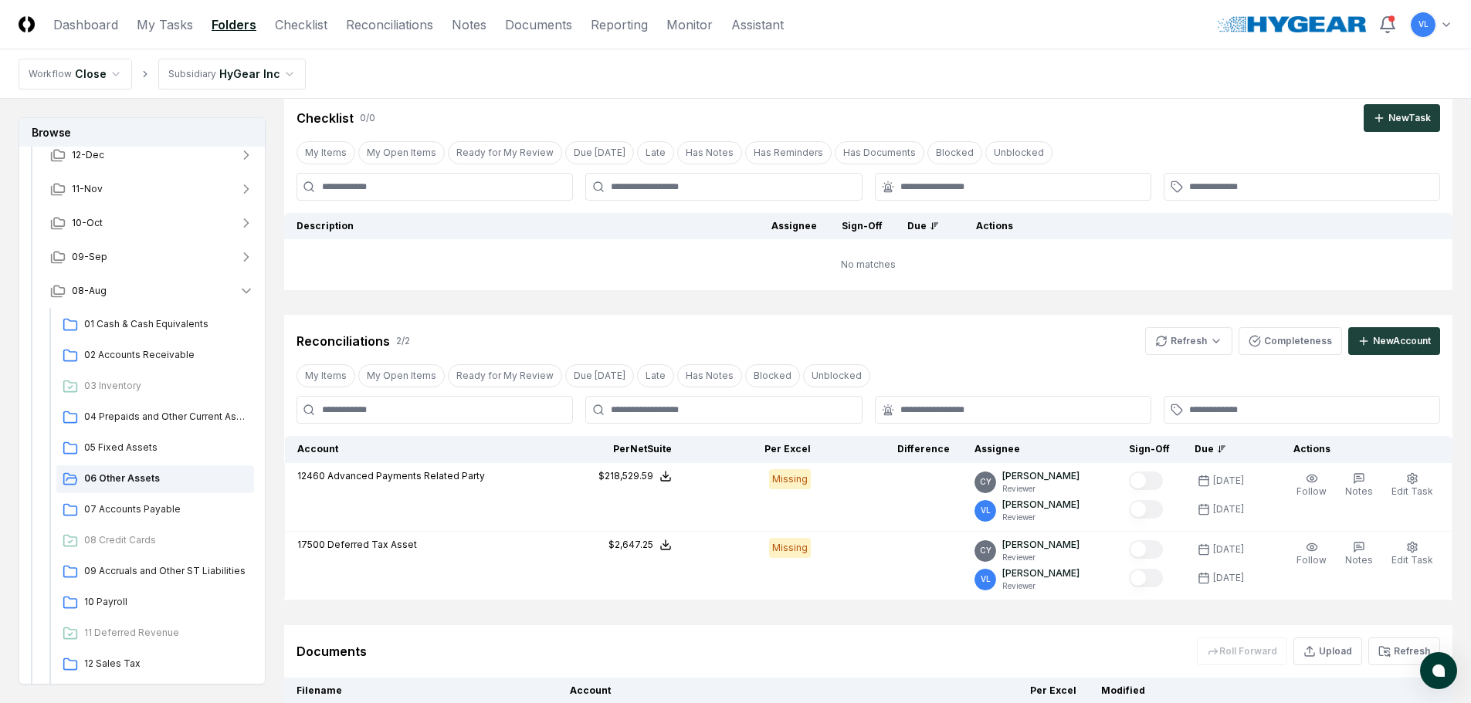
scroll to position [77, 0]
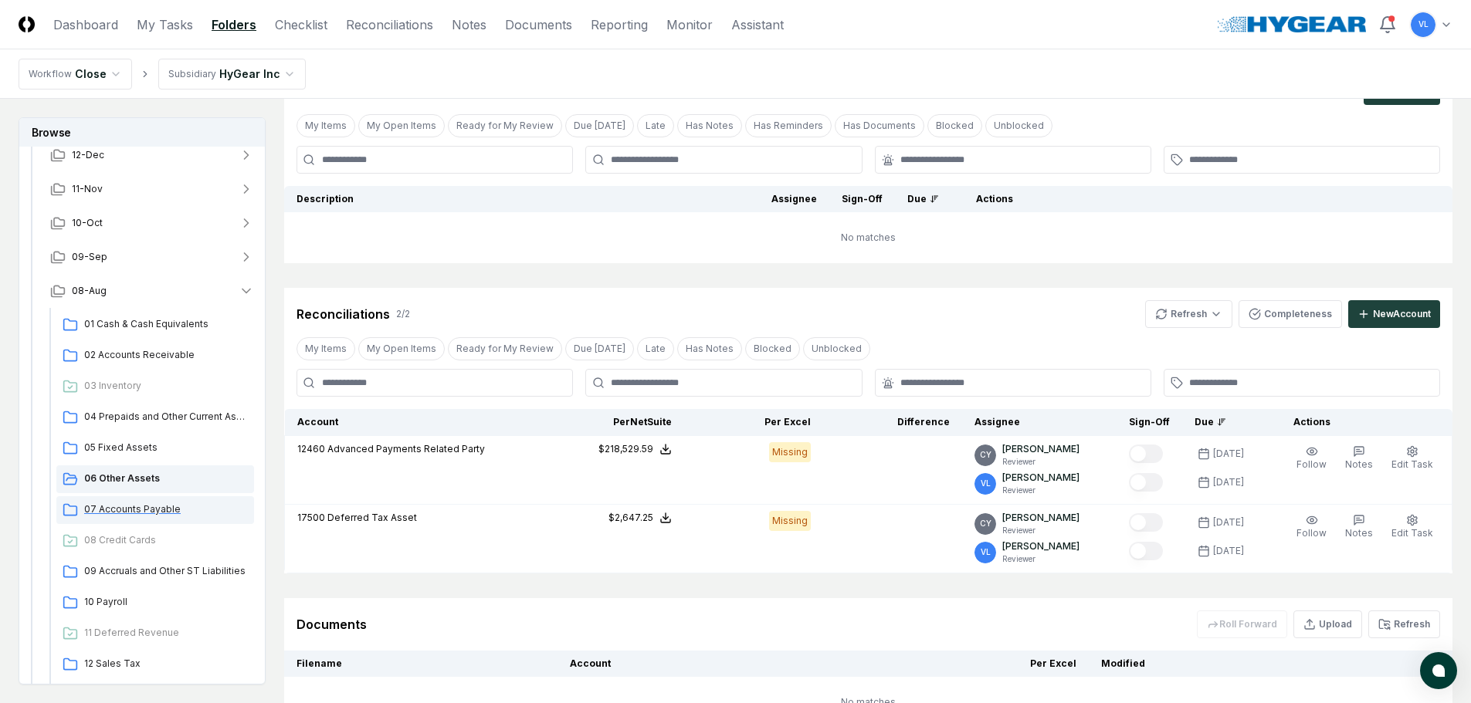
click at [197, 502] on div "07 Accounts Payable" at bounding box center [155, 510] width 198 height 28
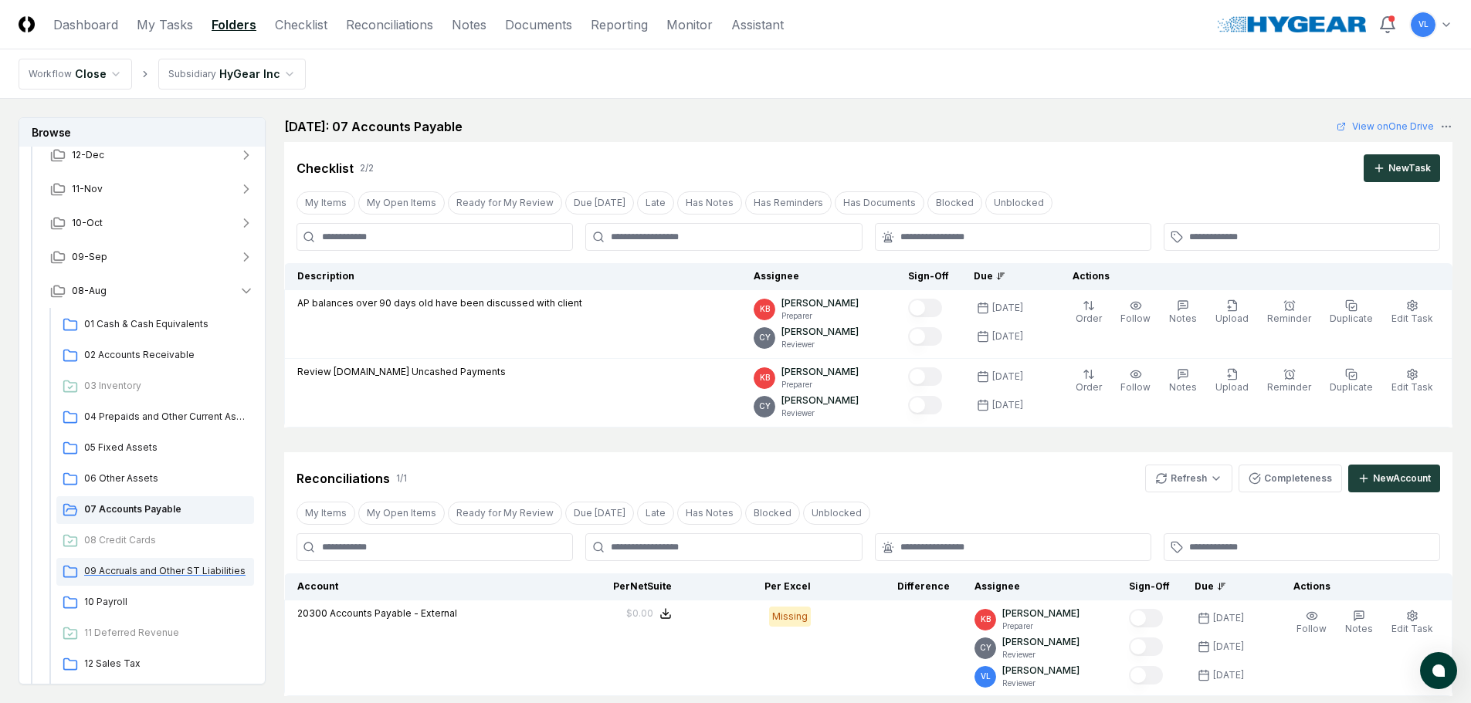
click at [186, 565] on span "09 Accruals and Other ST Liabilities" at bounding box center [166, 571] width 164 height 14
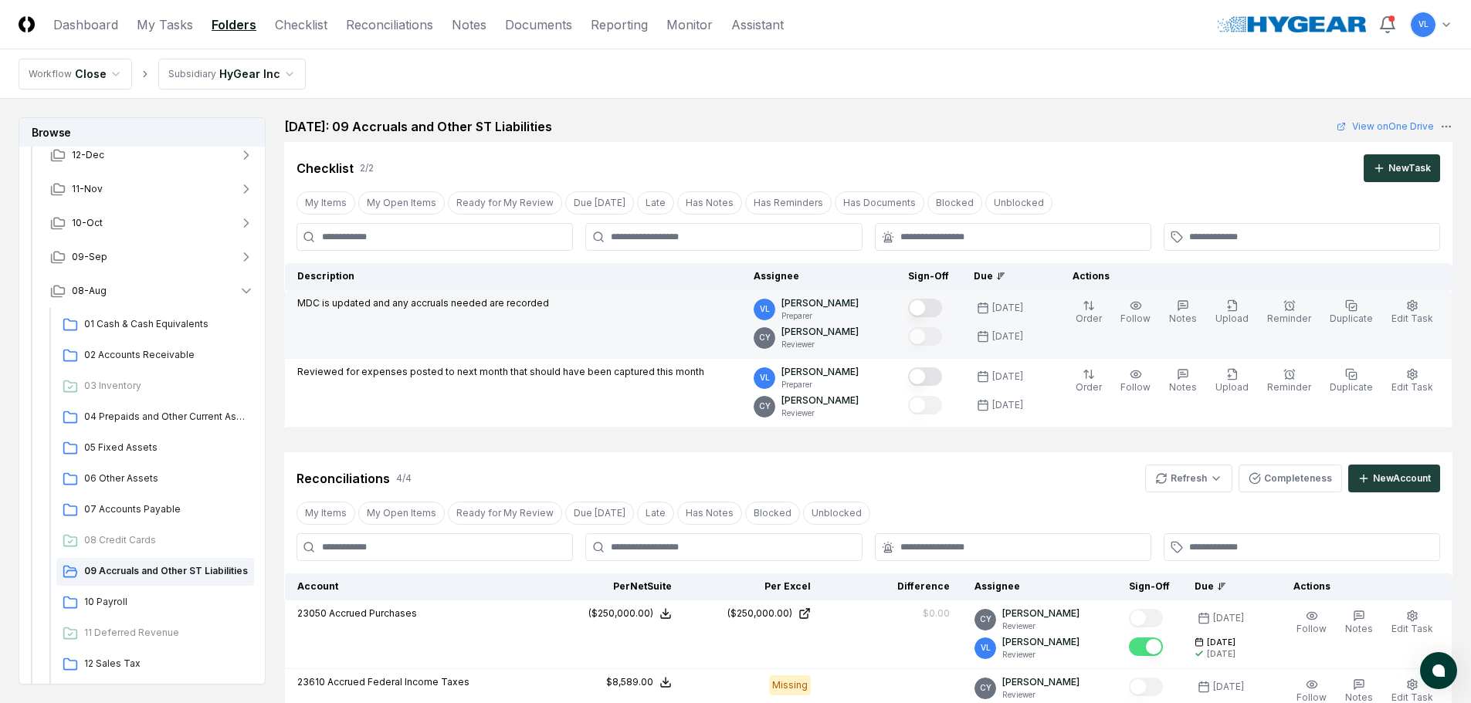
click at [942, 301] on button "Mark complete" at bounding box center [925, 308] width 34 height 19
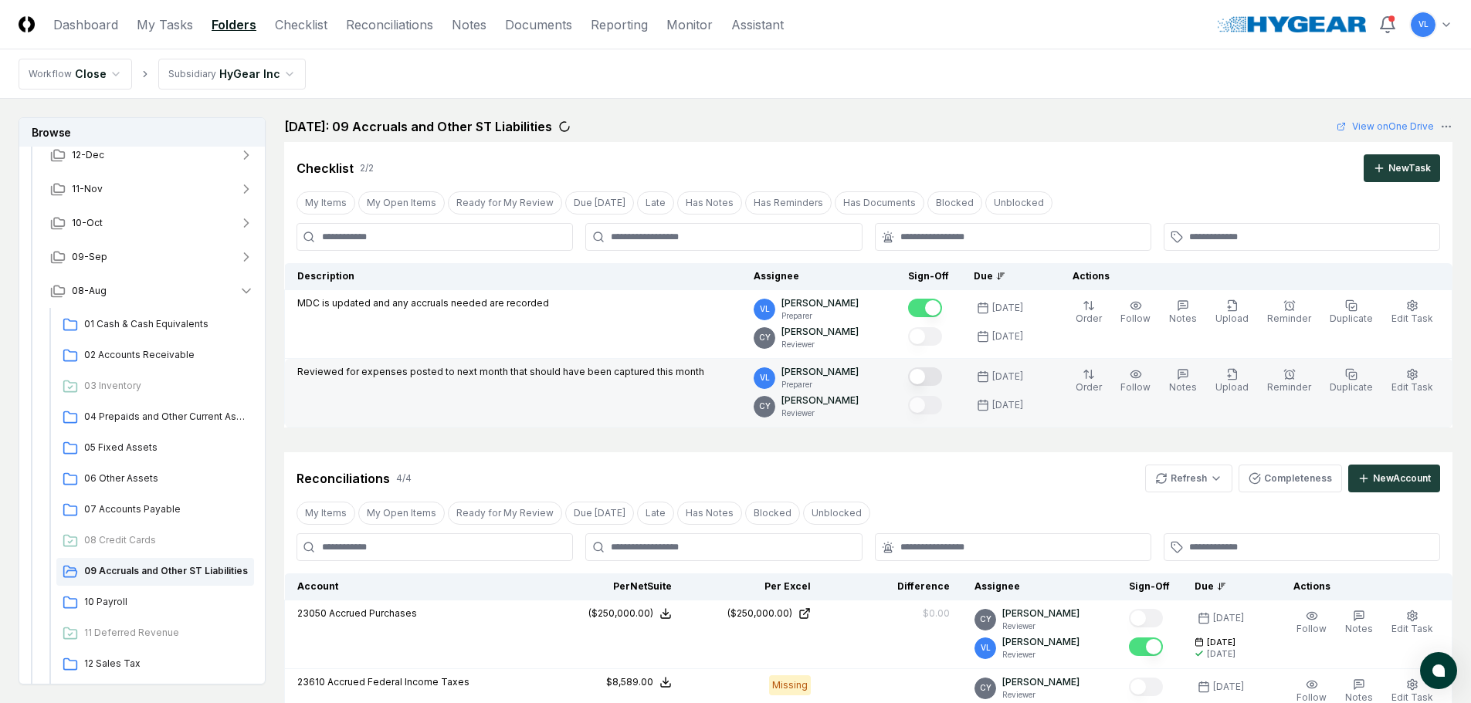
click at [942, 375] on button "Mark complete" at bounding box center [925, 377] width 34 height 19
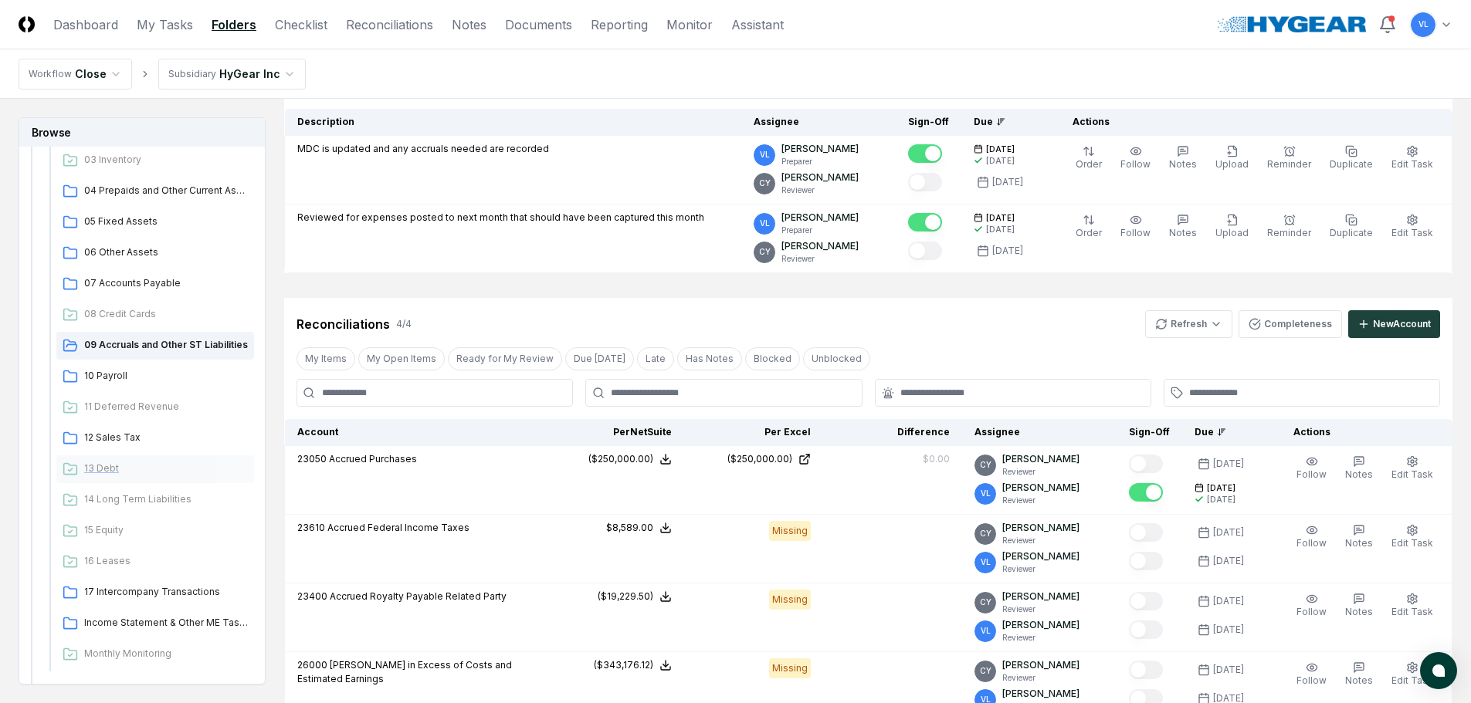
scroll to position [309, 0]
click at [116, 369] on span "10 Payroll" at bounding box center [166, 371] width 164 height 14
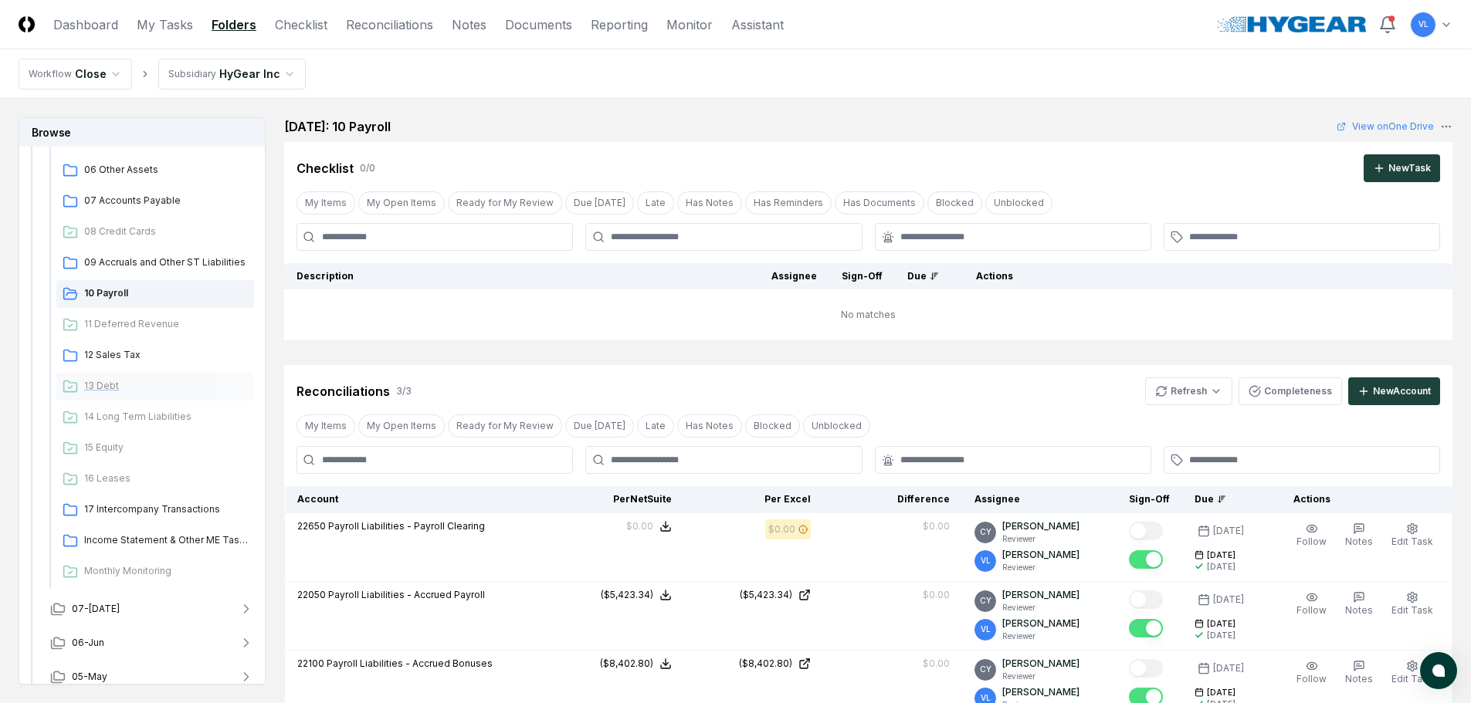
scroll to position [463, 0]
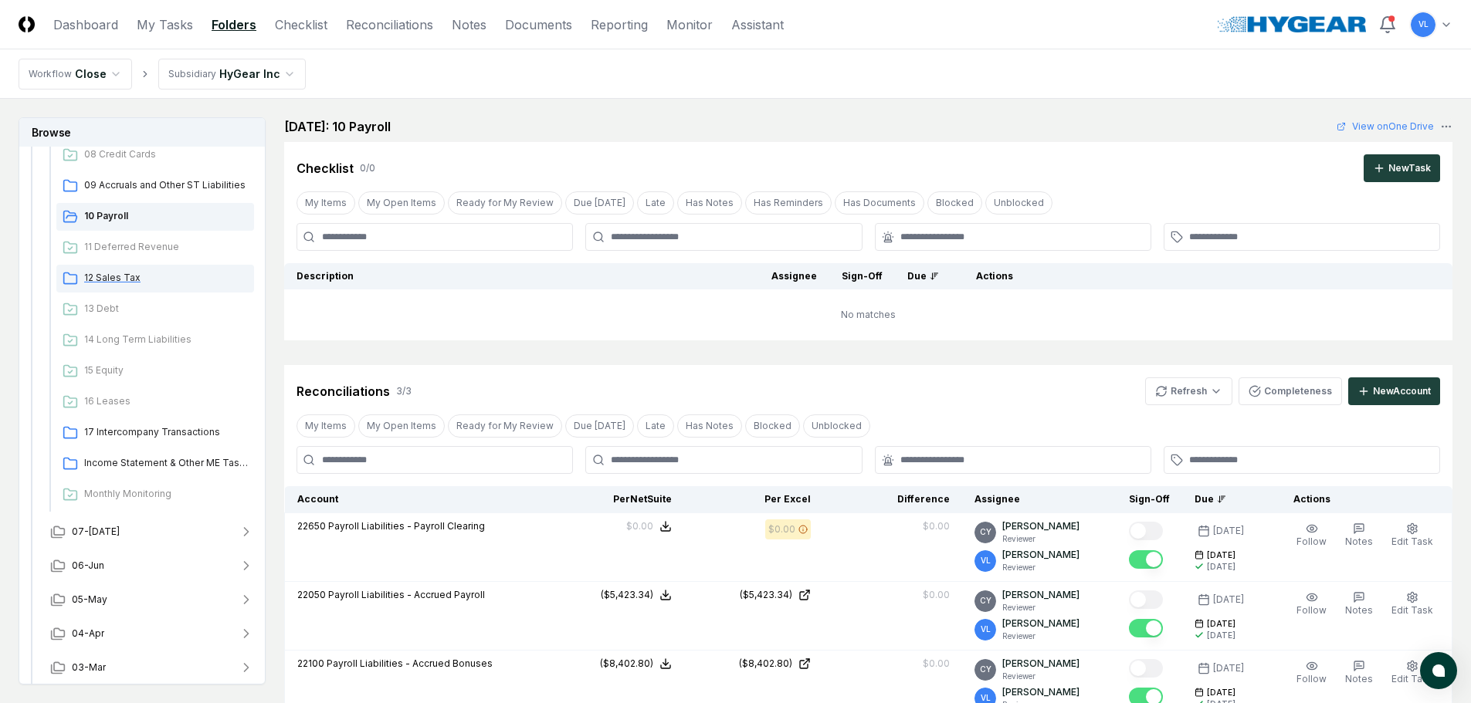
click at [134, 286] on div "12 Sales Tax" at bounding box center [155, 279] width 198 height 28
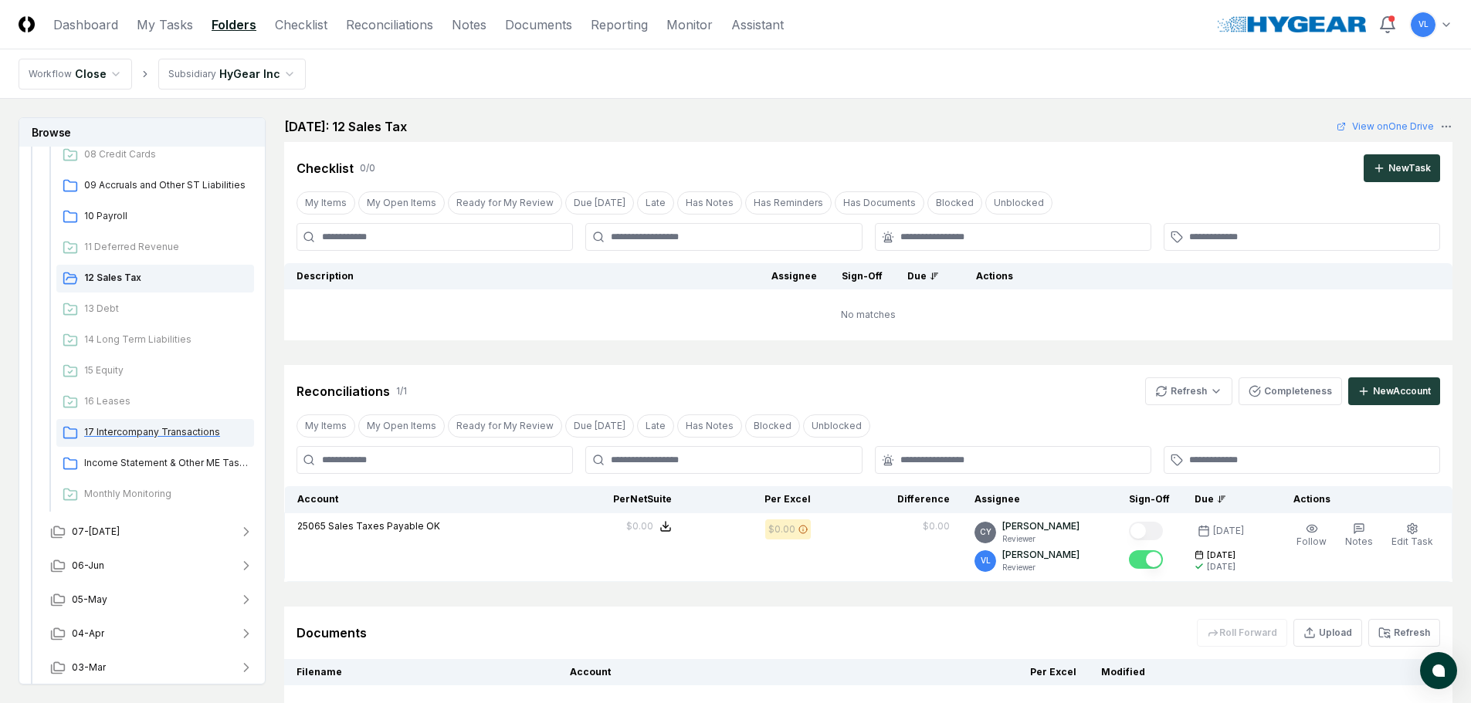
click at [154, 435] on span "17 Intercompany Transactions" at bounding box center [166, 432] width 164 height 14
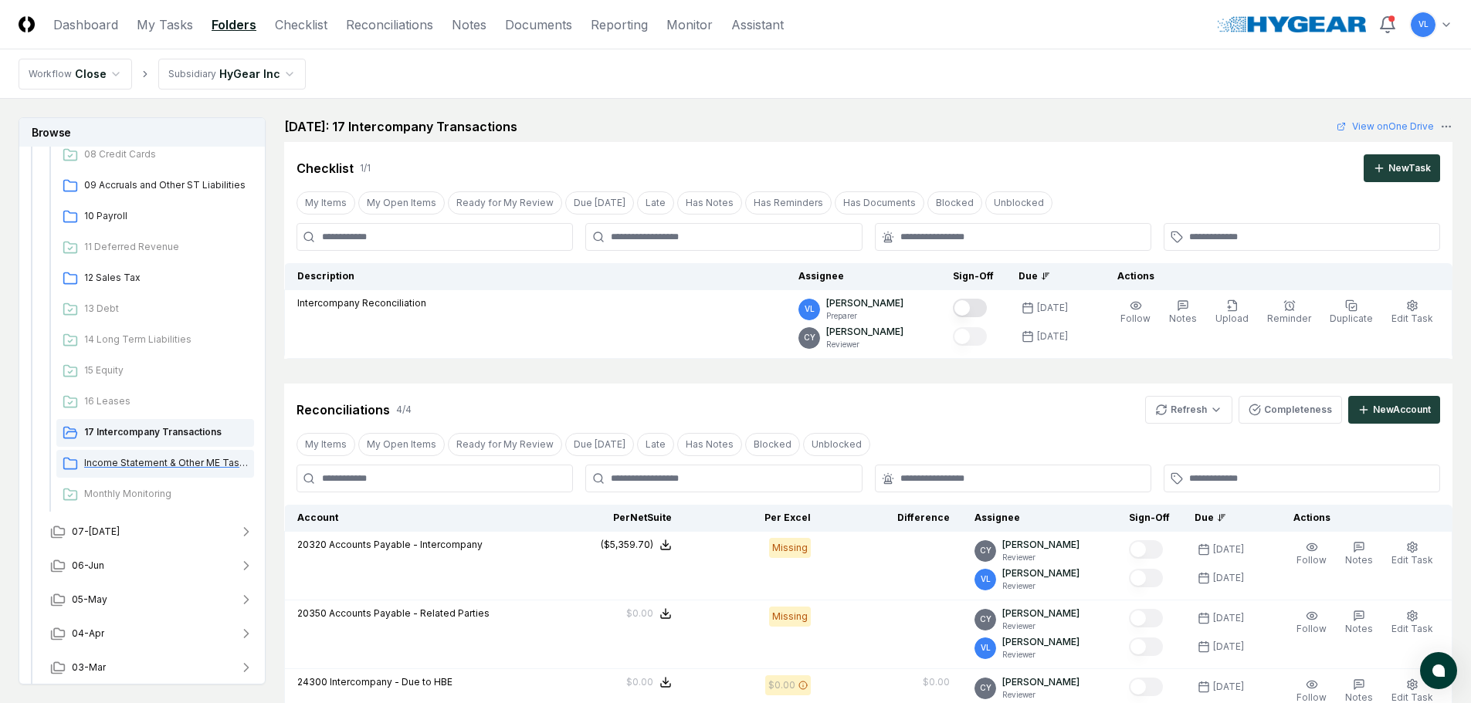
click at [153, 460] on span "Income Statement & Other ME Tasks" at bounding box center [166, 463] width 164 height 14
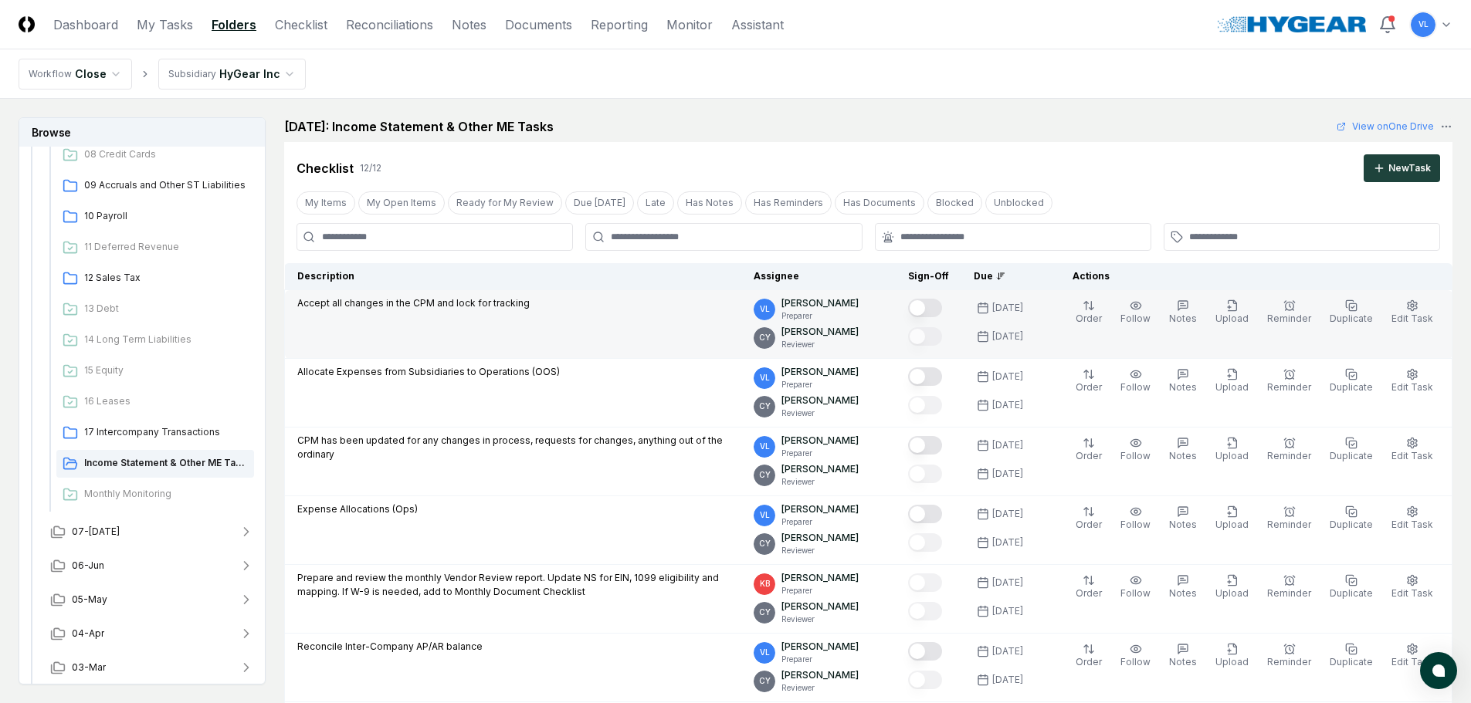
click at [942, 310] on button "Mark complete" at bounding box center [925, 308] width 34 height 19
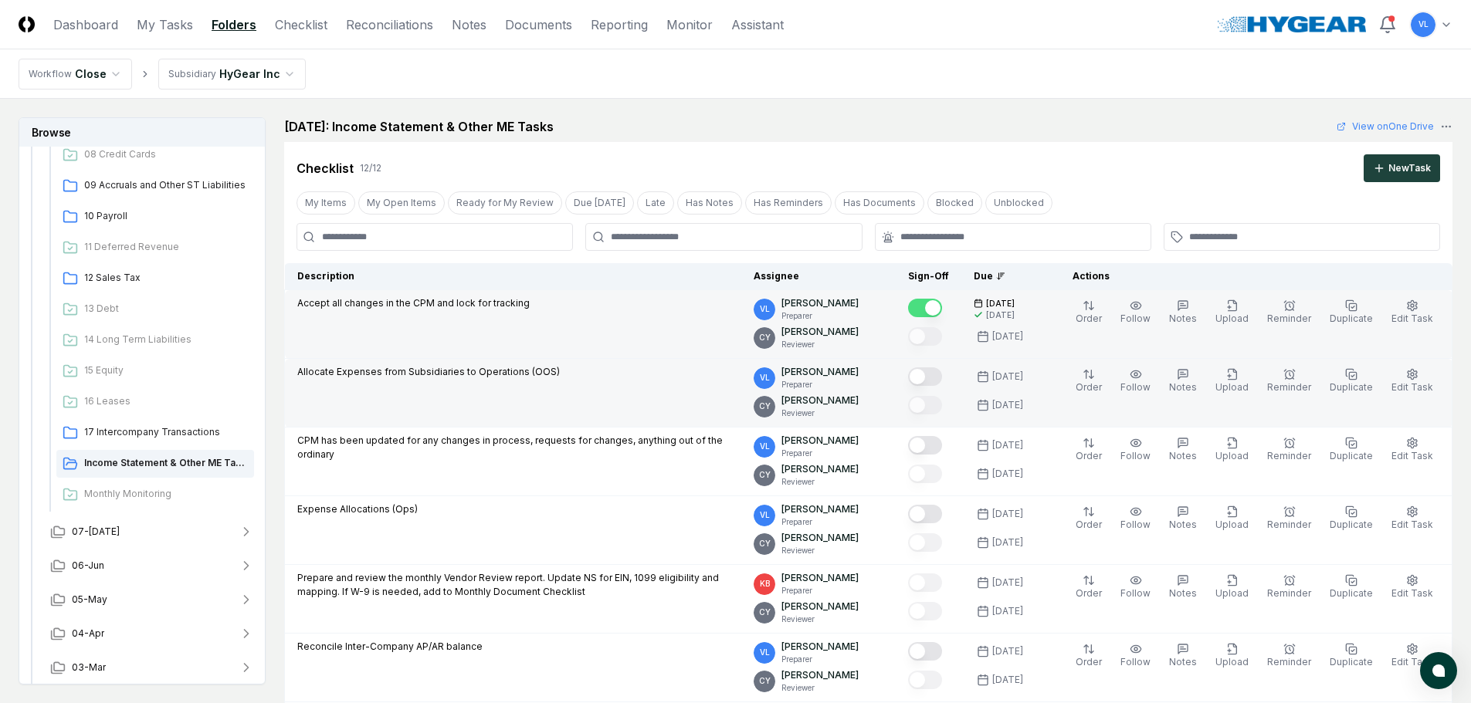
click at [940, 378] on button "Mark complete" at bounding box center [925, 377] width 34 height 19
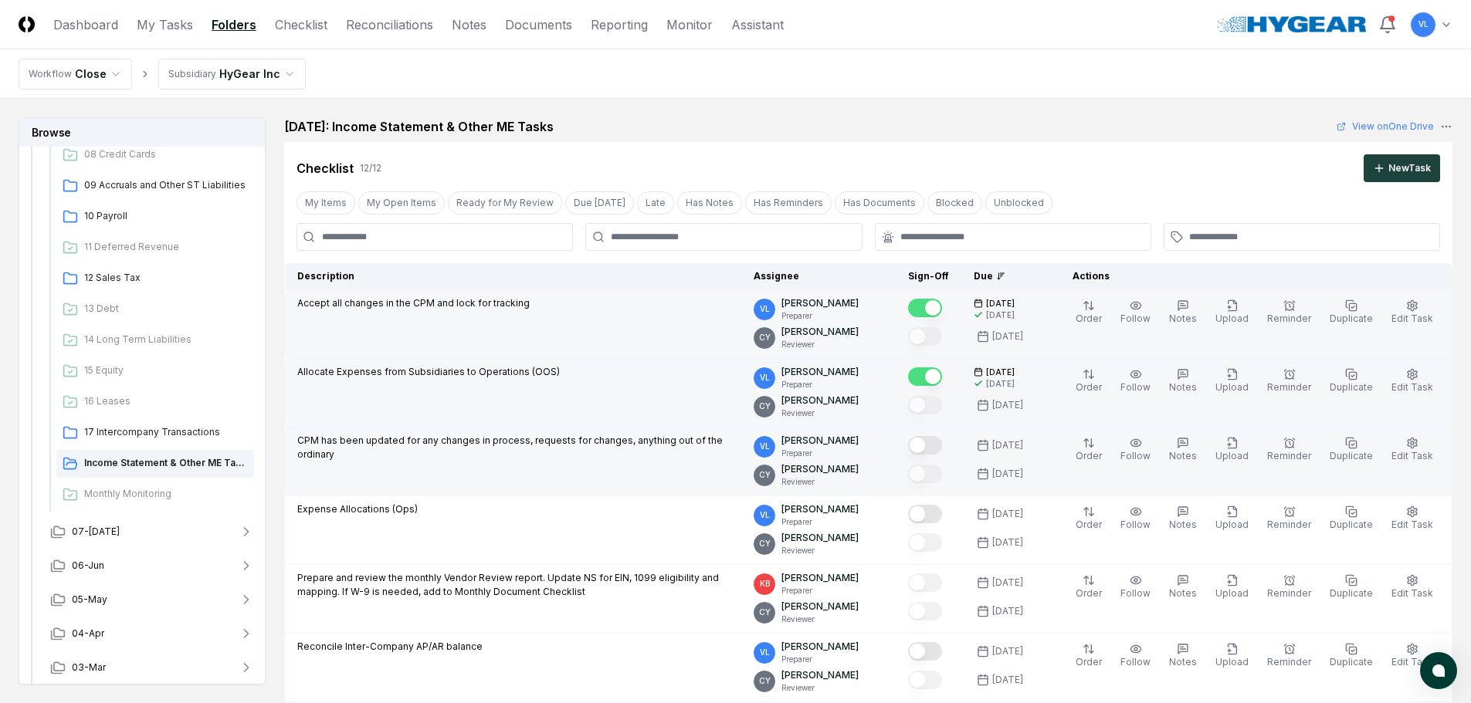
click at [936, 444] on button "Mark complete" at bounding box center [925, 445] width 34 height 19
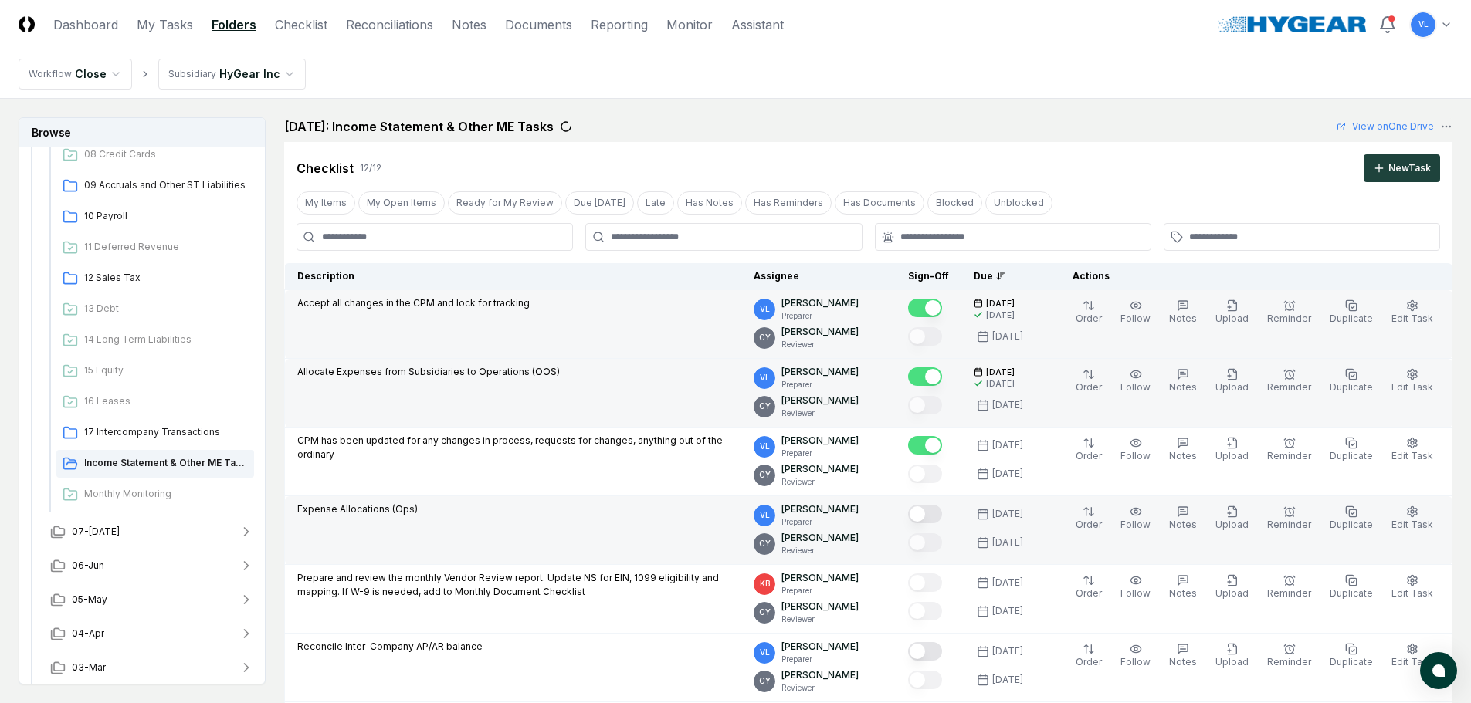
click at [935, 509] on button "Mark complete" at bounding box center [925, 514] width 34 height 19
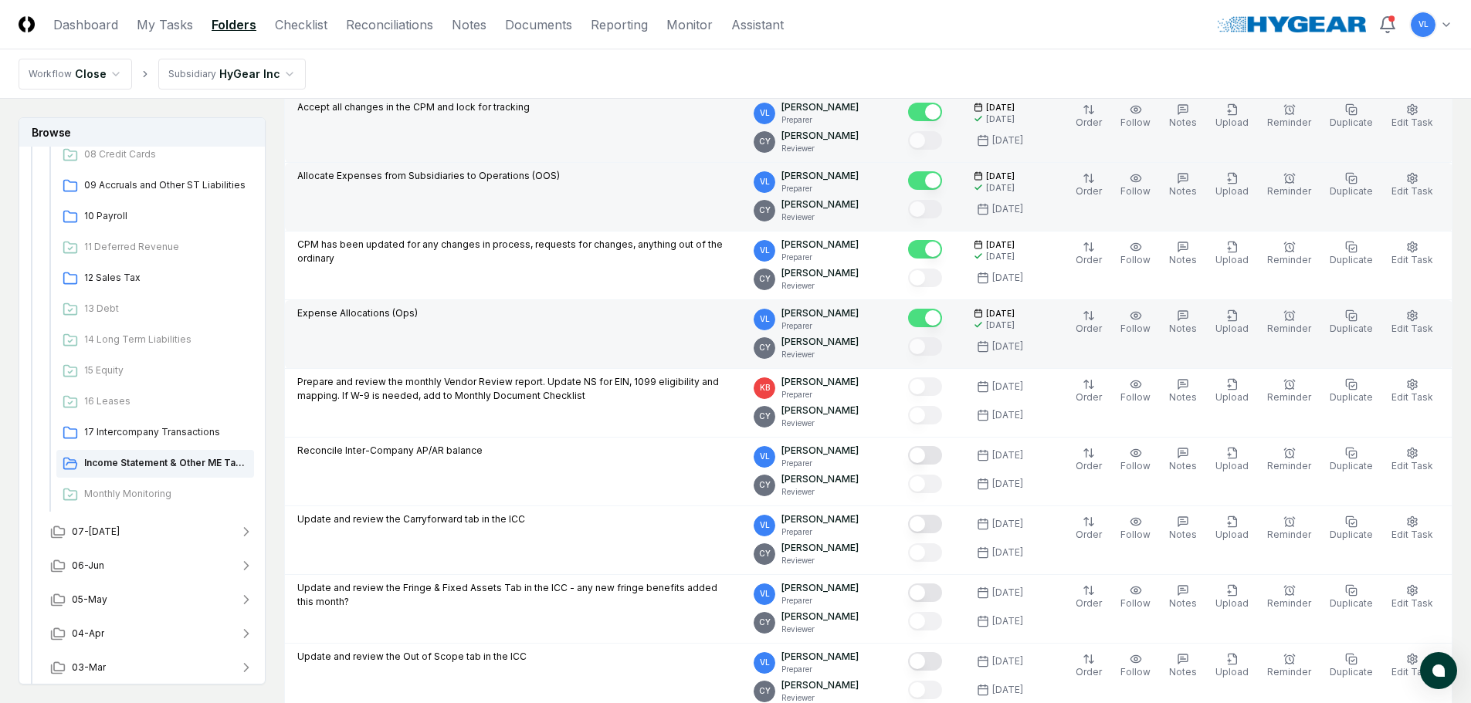
scroll to position [232, 0]
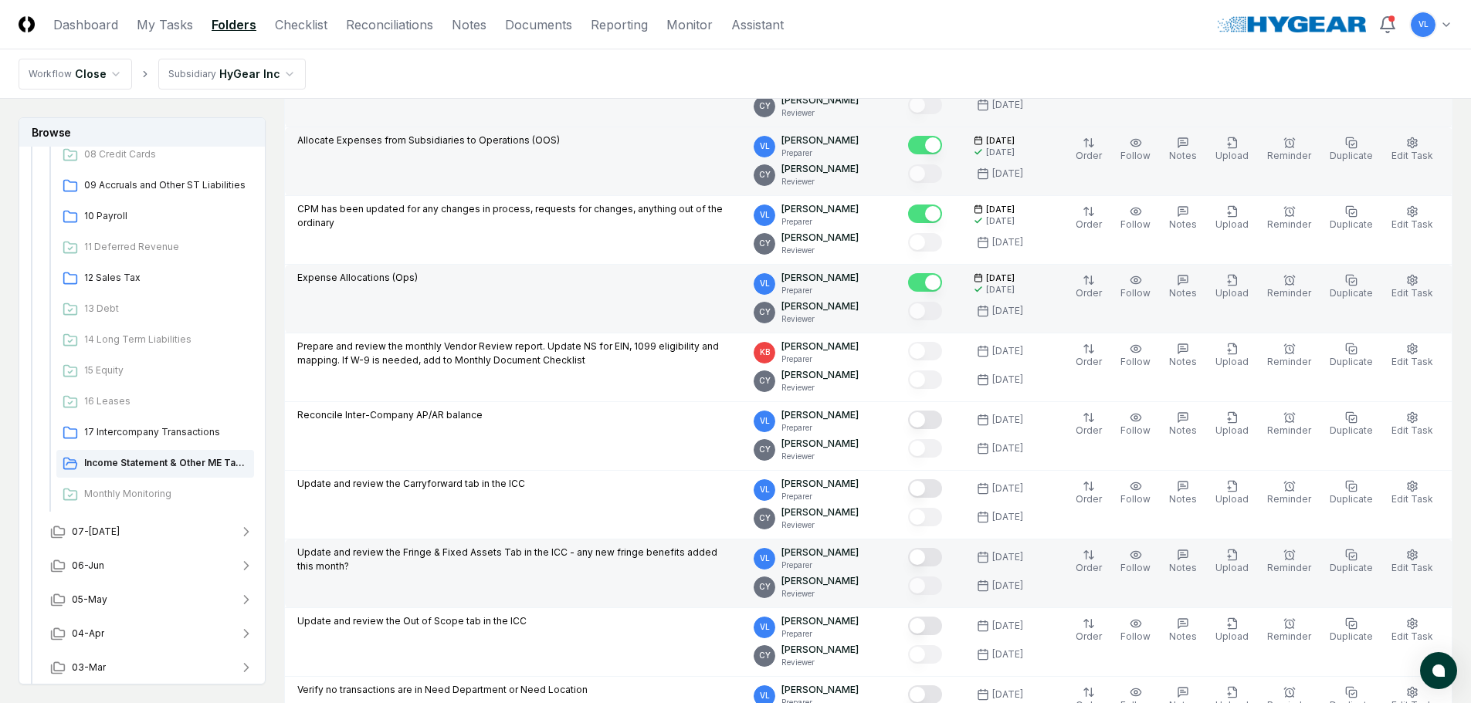
click at [942, 552] on button "Mark complete" at bounding box center [925, 557] width 34 height 19
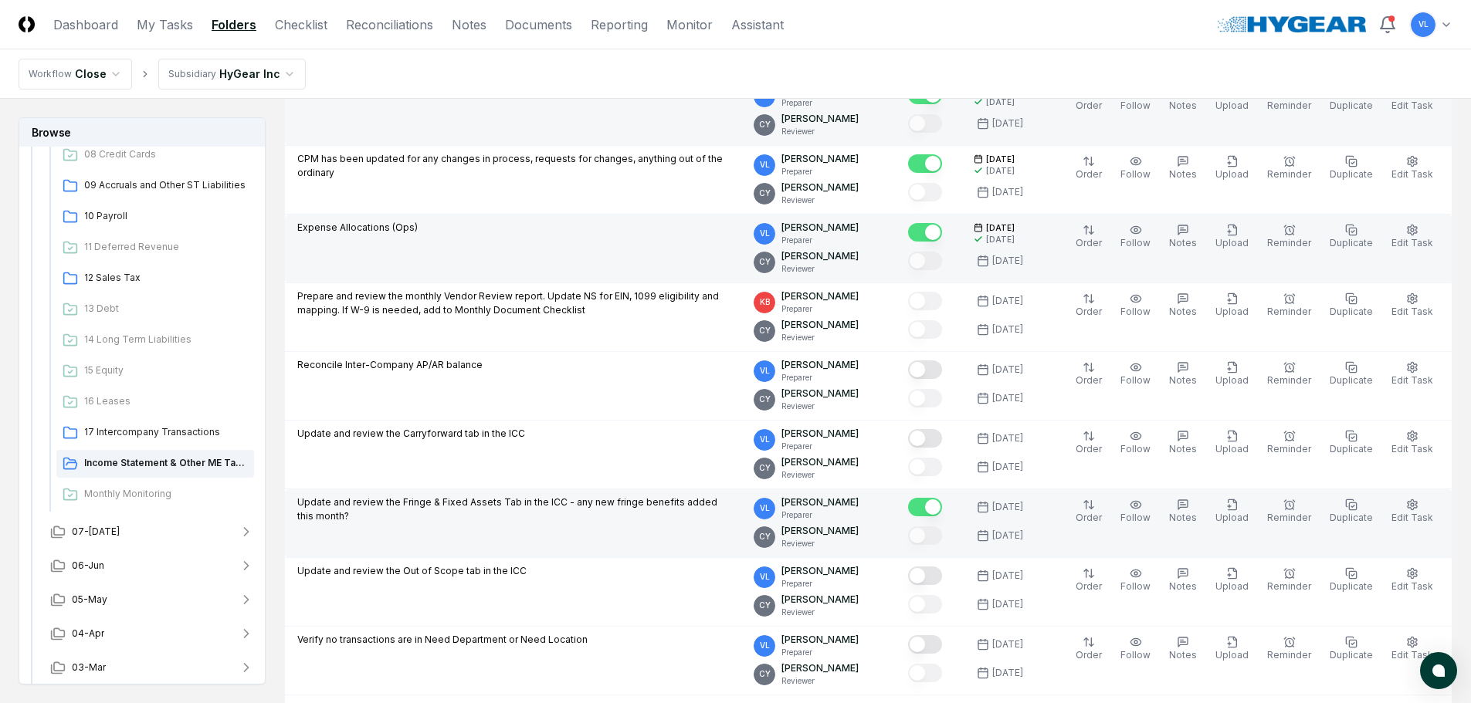
scroll to position [309, 0]
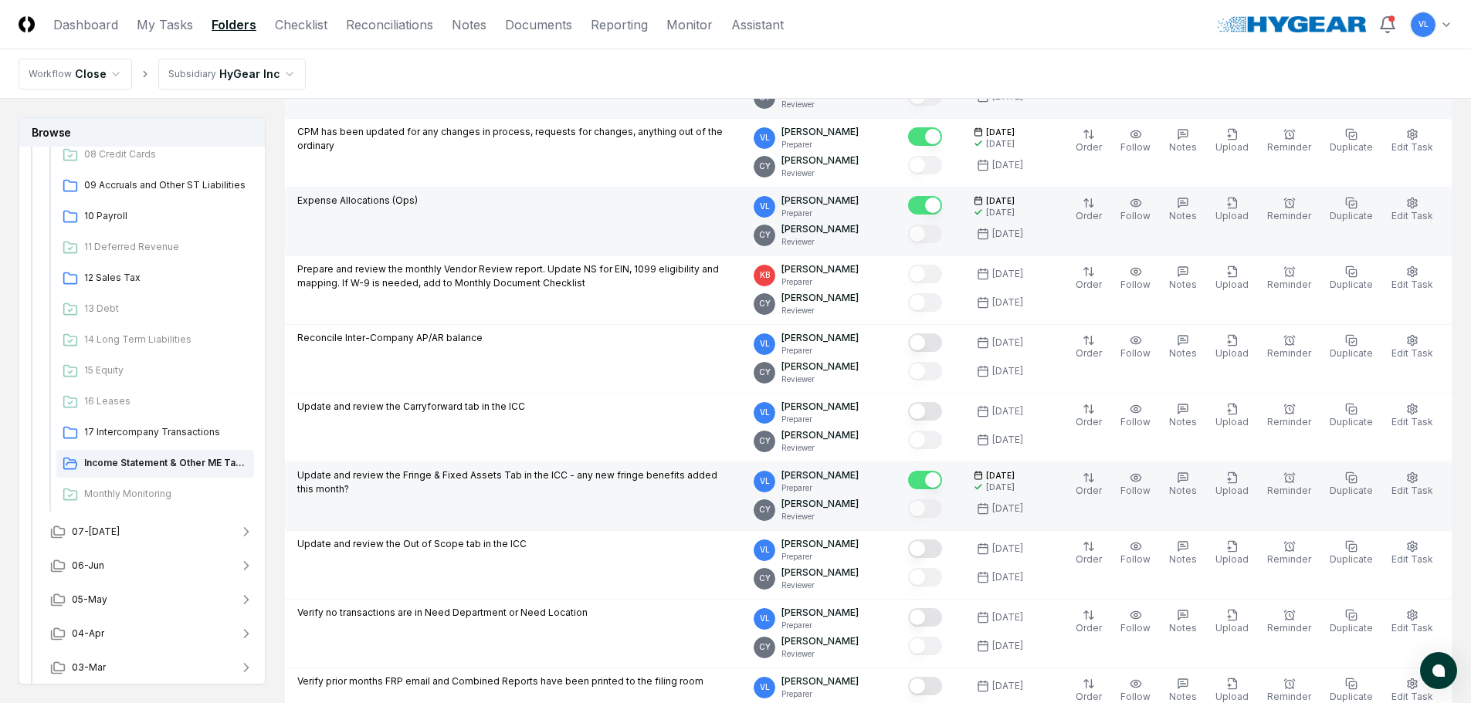
click at [942, 552] on button "Mark complete" at bounding box center [925, 549] width 34 height 19
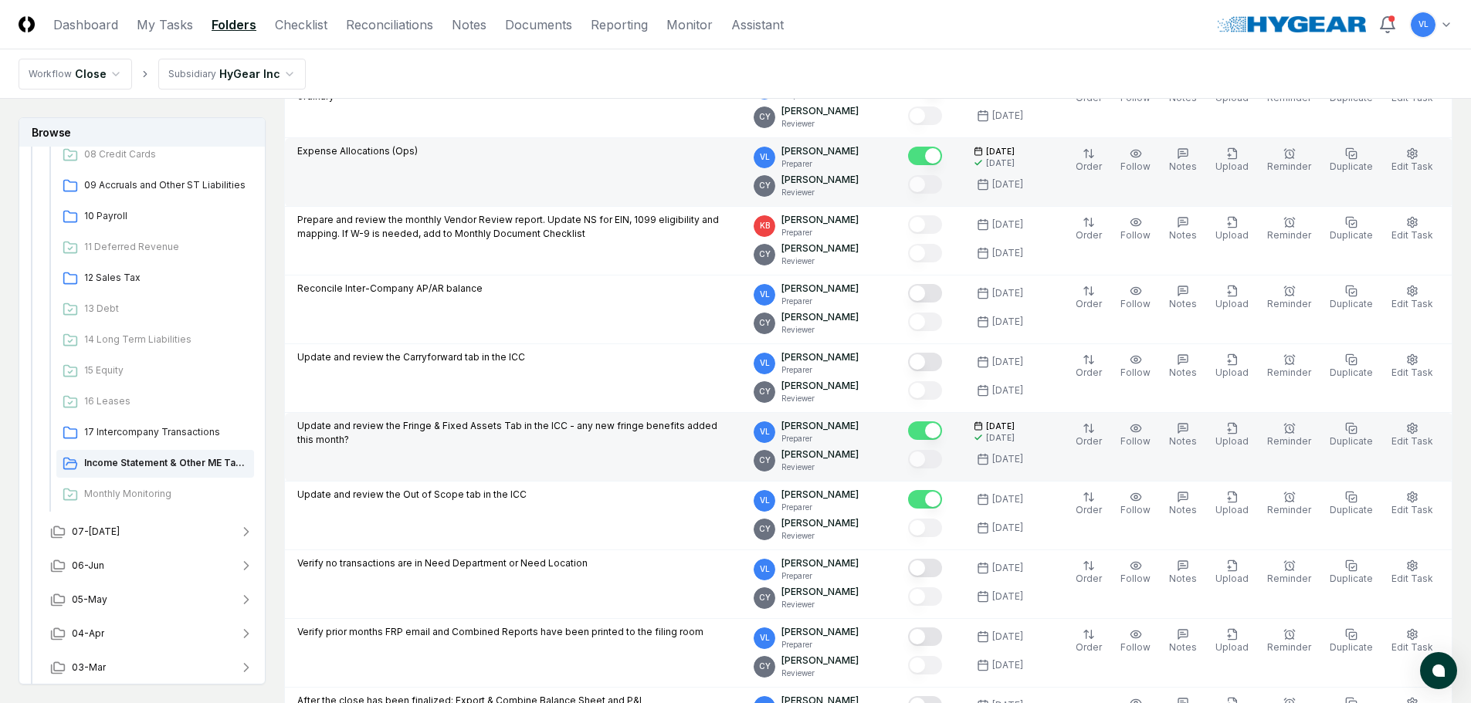
scroll to position [386, 0]
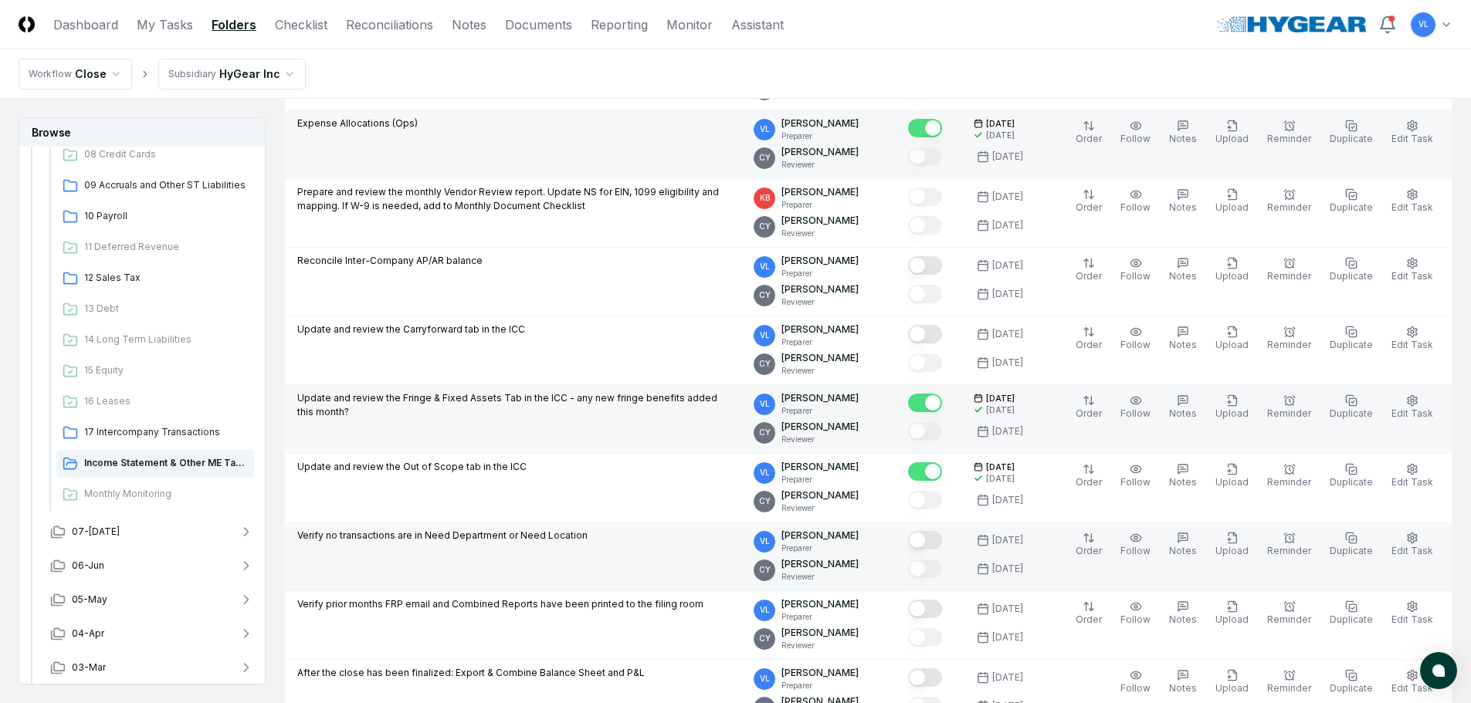
click at [942, 542] on button "Mark complete" at bounding box center [925, 540] width 34 height 19
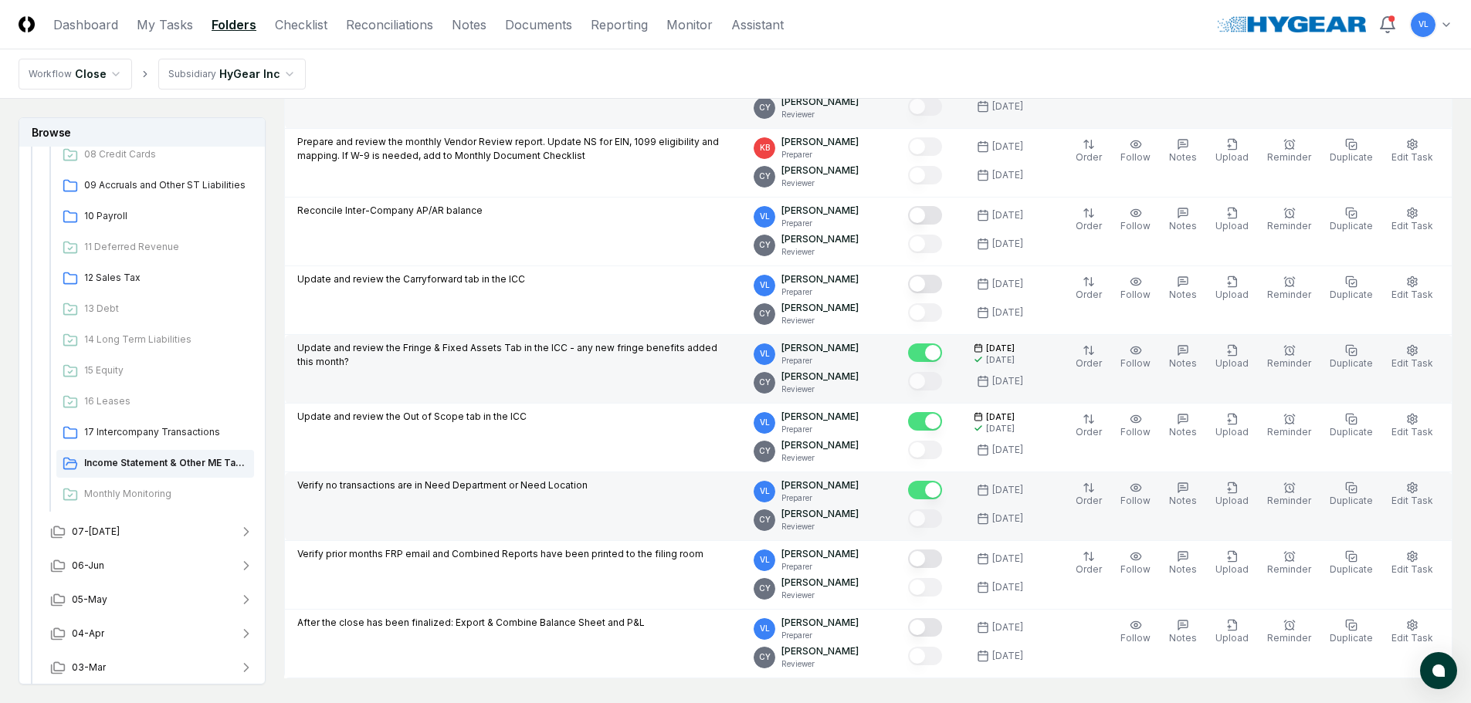
scroll to position [463, 0]
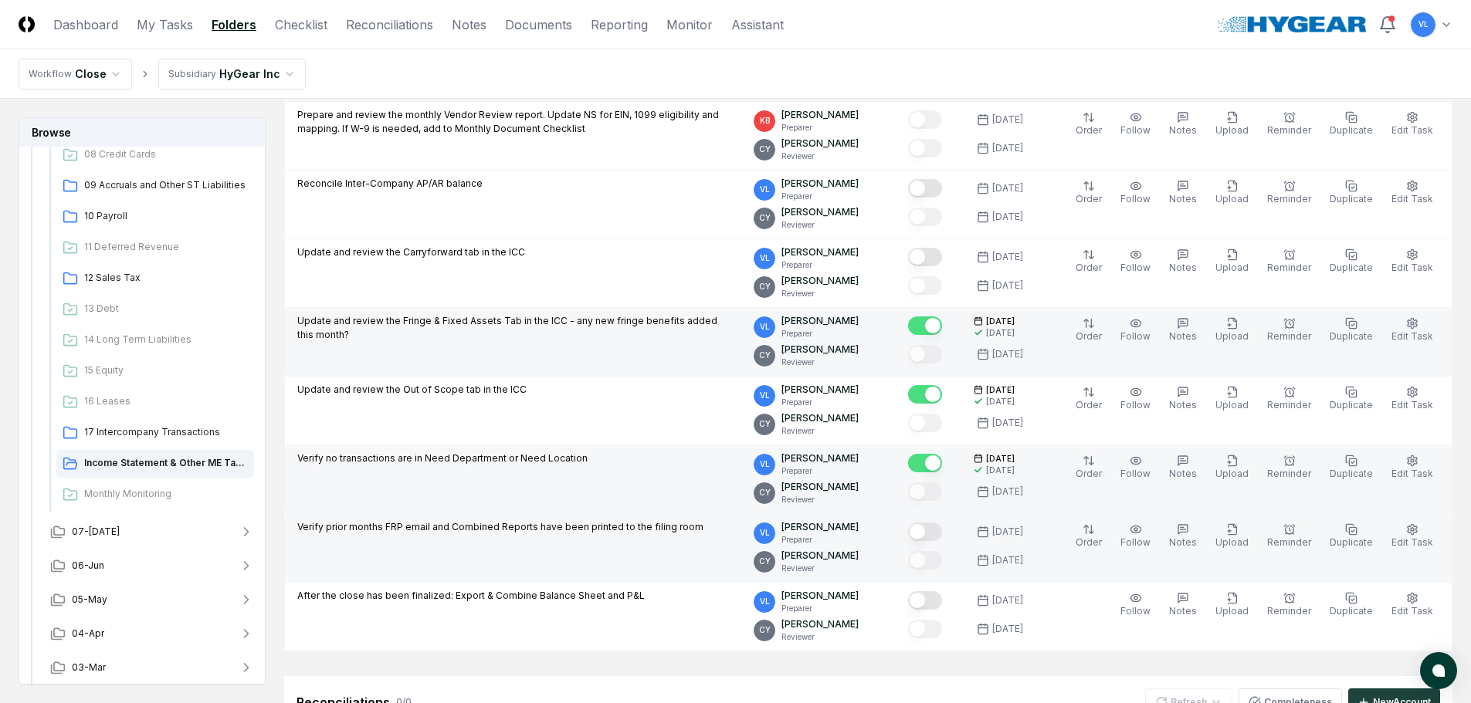
click at [942, 534] on button "Mark complete" at bounding box center [925, 532] width 34 height 19
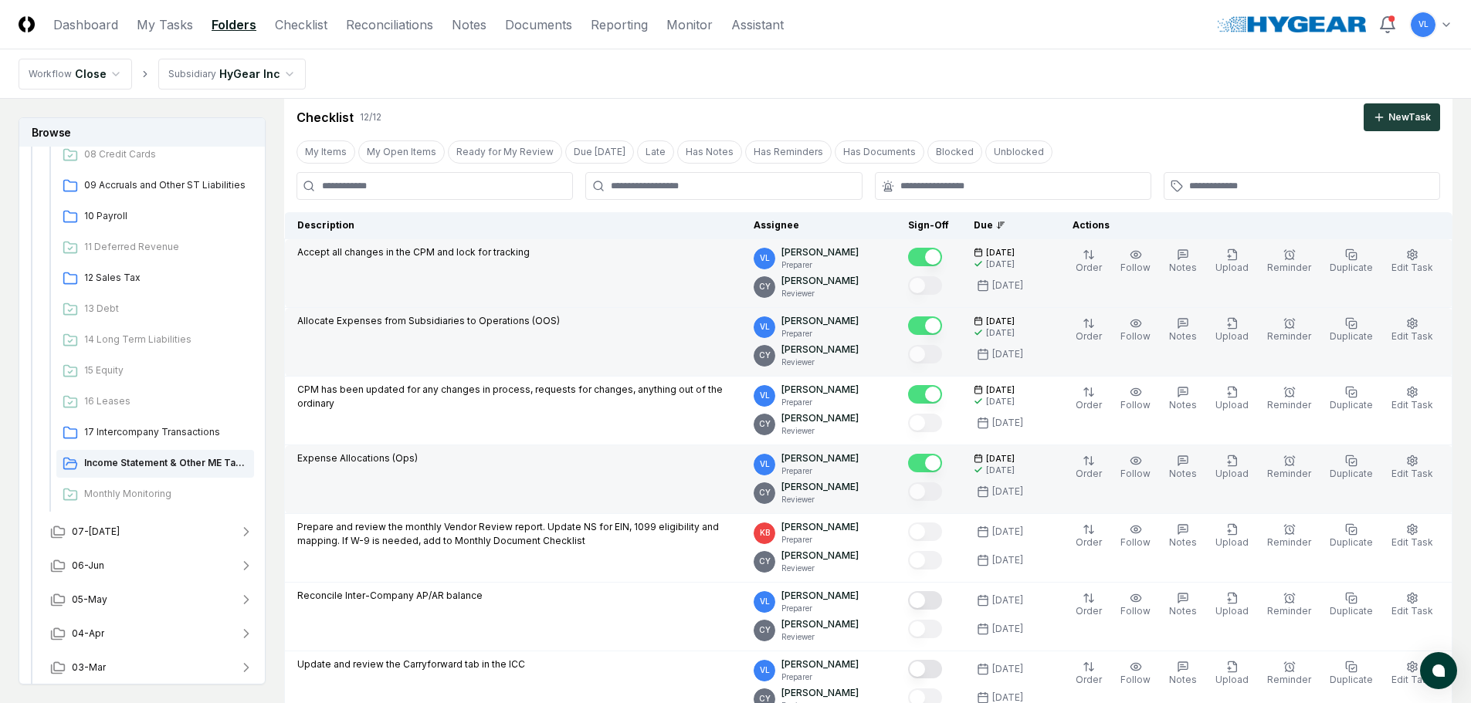
scroll to position [0, 0]
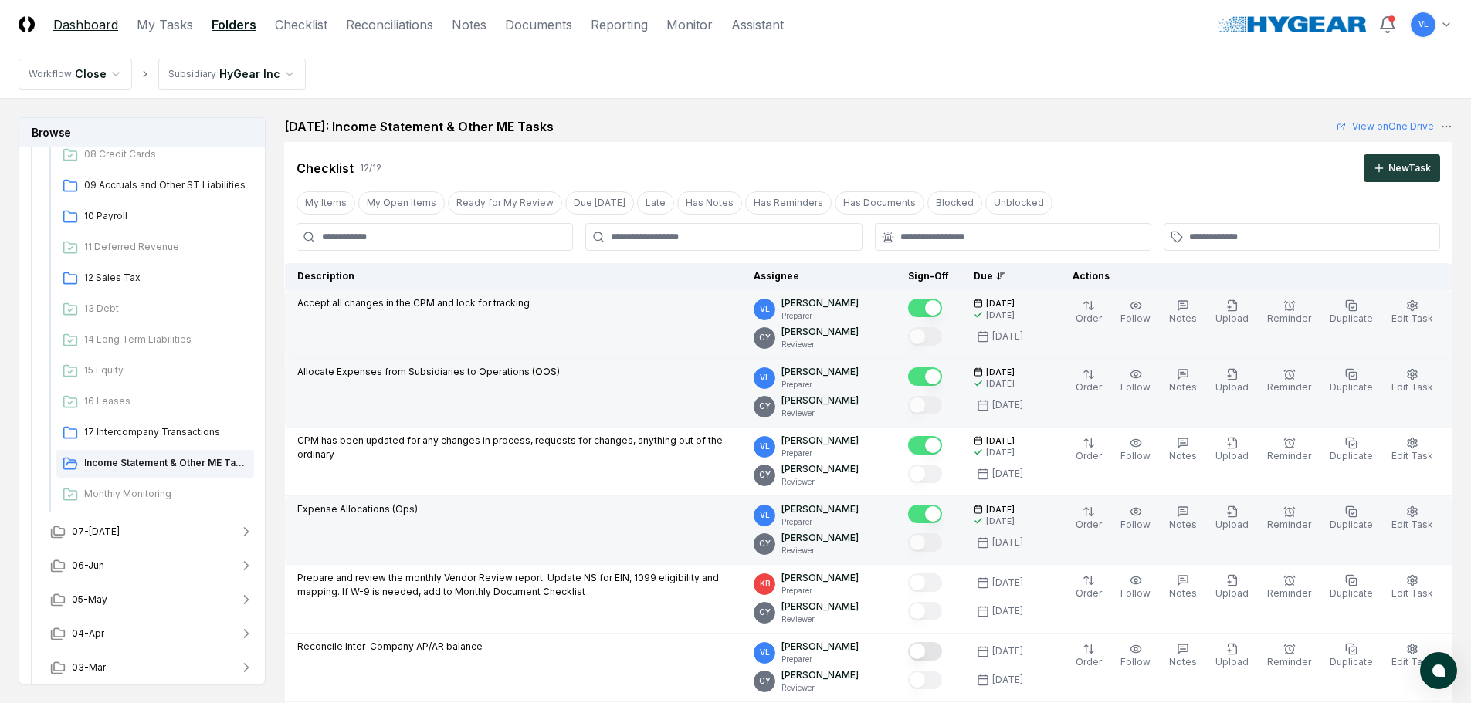
drag, startPoint x: 89, startPoint y: 21, endPoint x: 98, endPoint y: 25, distance: 10.4
click at [89, 20] on link "Dashboard" at bounding box center [85, 24] width 65 height 19
